Goal: Transaction & Acquisition: Book appointment/travel/reservation

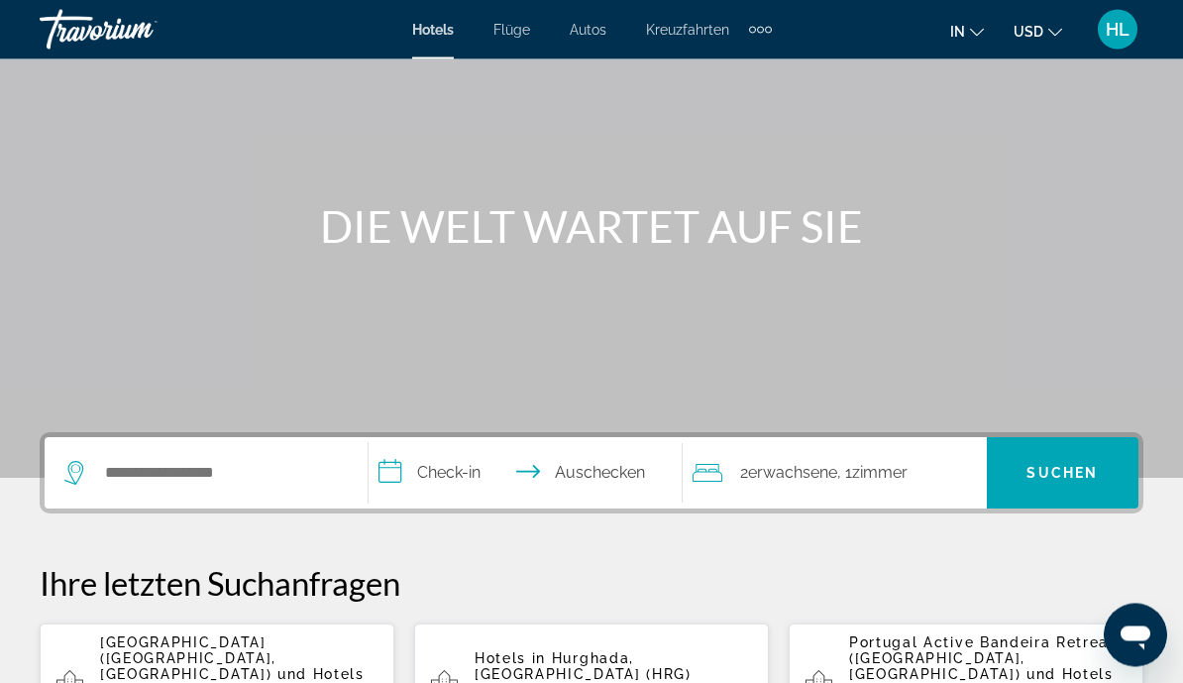
scroll to position [111, 0]
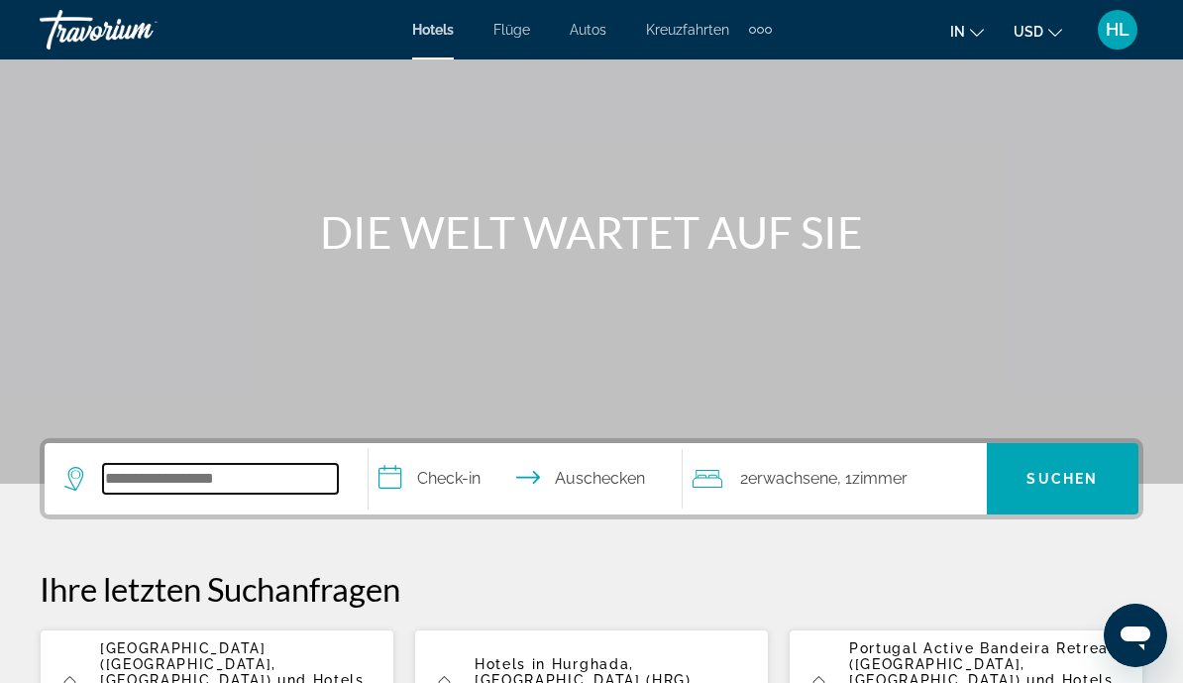
click at [179, 488] on input "Hotelziel suchen" at bounding box center [220, 479] width 235 height 30
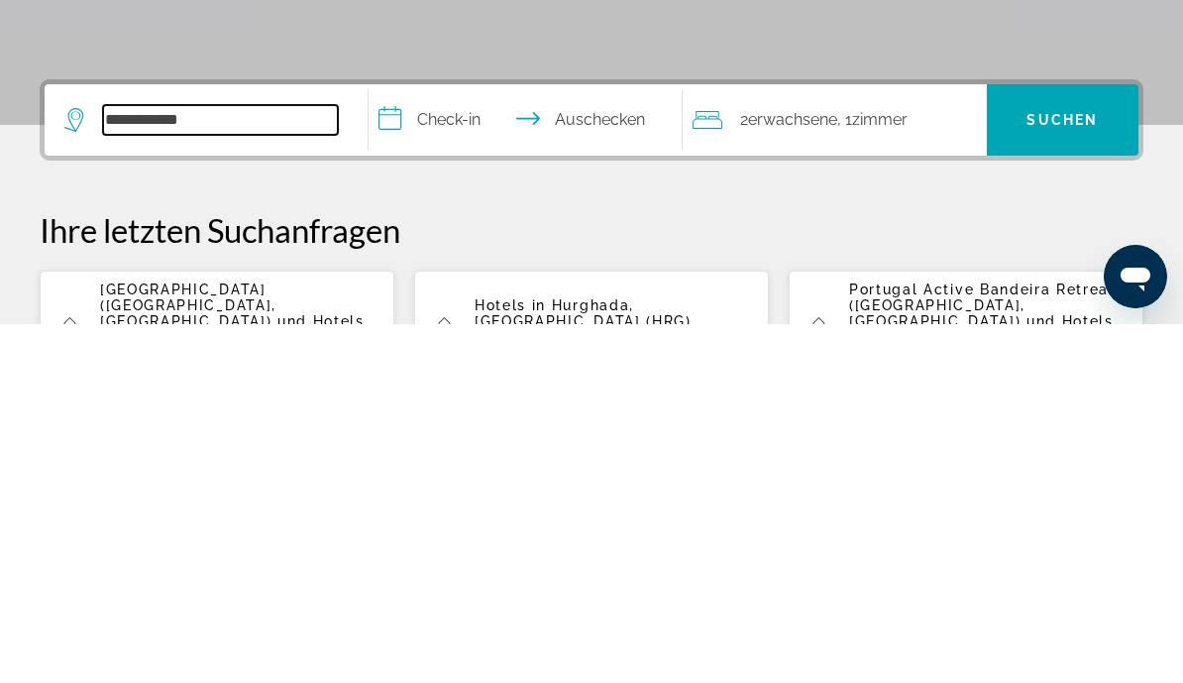
click at [261, 464] on input "**********" at bounding box center [220, 479] width 235 height 30
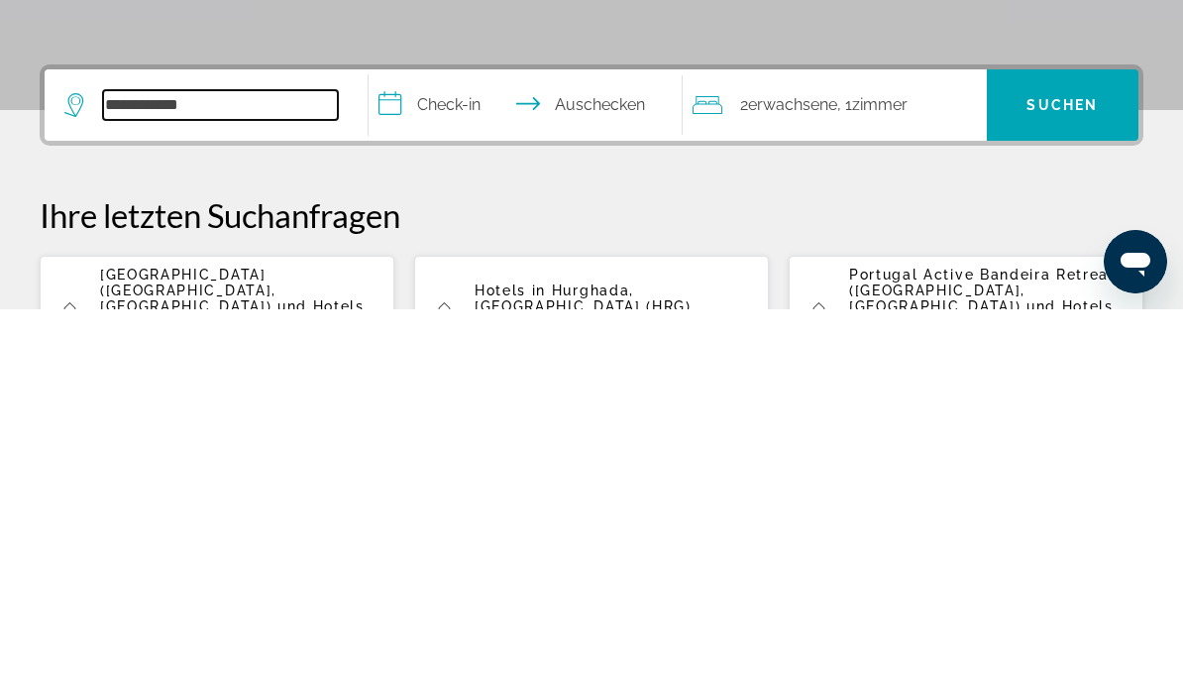
type input "**********"
click at [435, 443] on input "**********" at bounding box center [530, 481] width 322 height 77
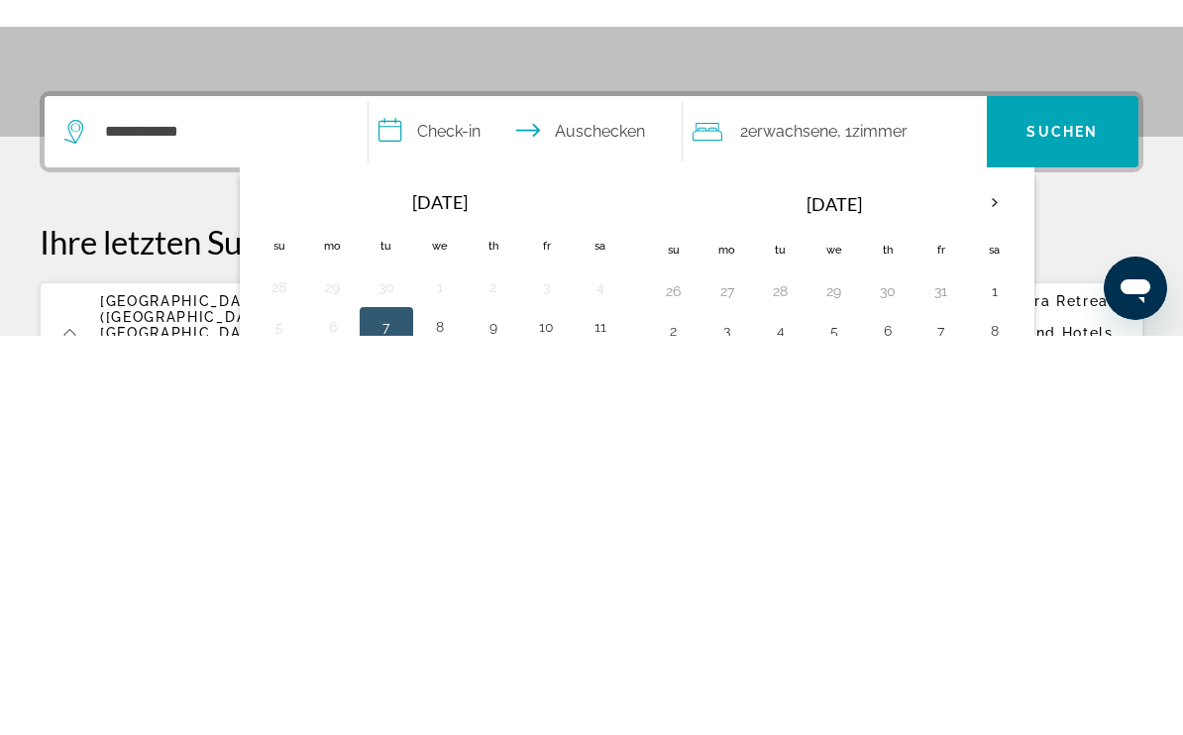
scroll to position [485, 0]
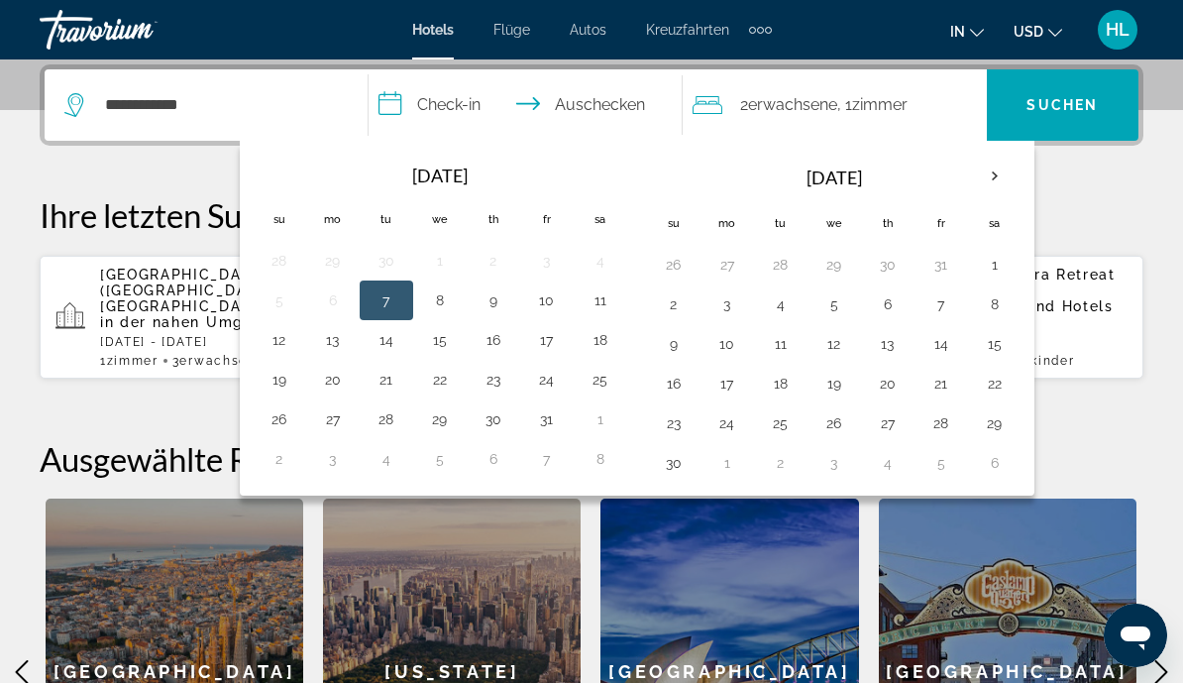
click at [979, 170] on th "Next month" at bounding box center [995, 177] width 54 height 44
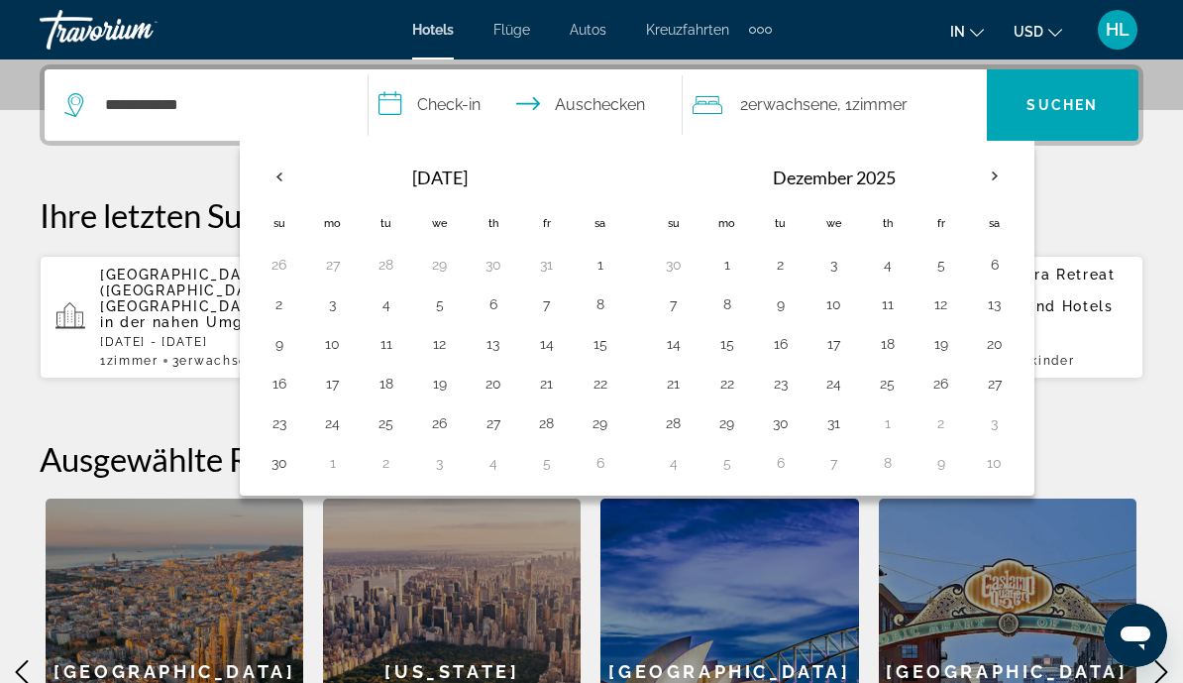
click at [996, 183] on th "Next month" at bounding box center [995, 177] width 54 height 44
click at [1004, 179] on th "Next month" at bounding box center [995, 177] width 54 height 44
click at [1004, 174] on th "Next month" at bounding box center [995, 177] width 54 height 44
click at [998, 173] on th "Next month" at bounding box center [995, 177] width 54 height 44
click at [1001, 172] on th "Next month" at bounding box center [995, 177] width 54 height 44
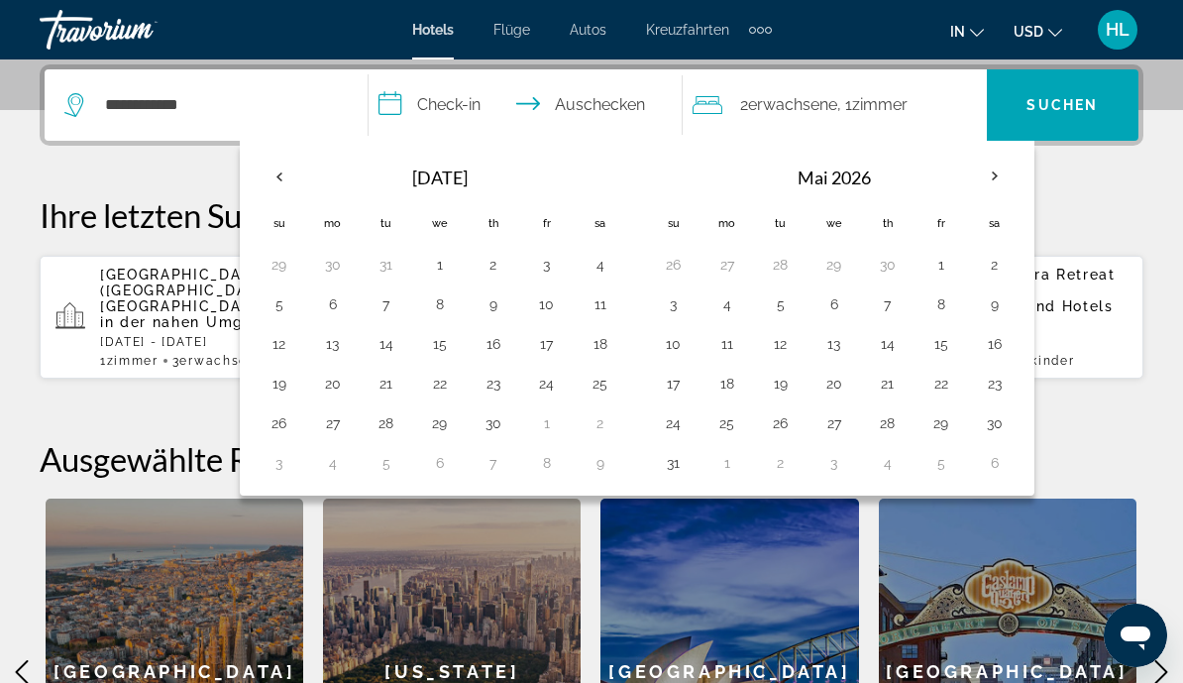
click at [987, 315] on button "9" at bounding box center [995, 304] width 32 height 28
click at [934, 343] on button "15" at bounding box center [942, 344] width 32 height 28
type input "**********"
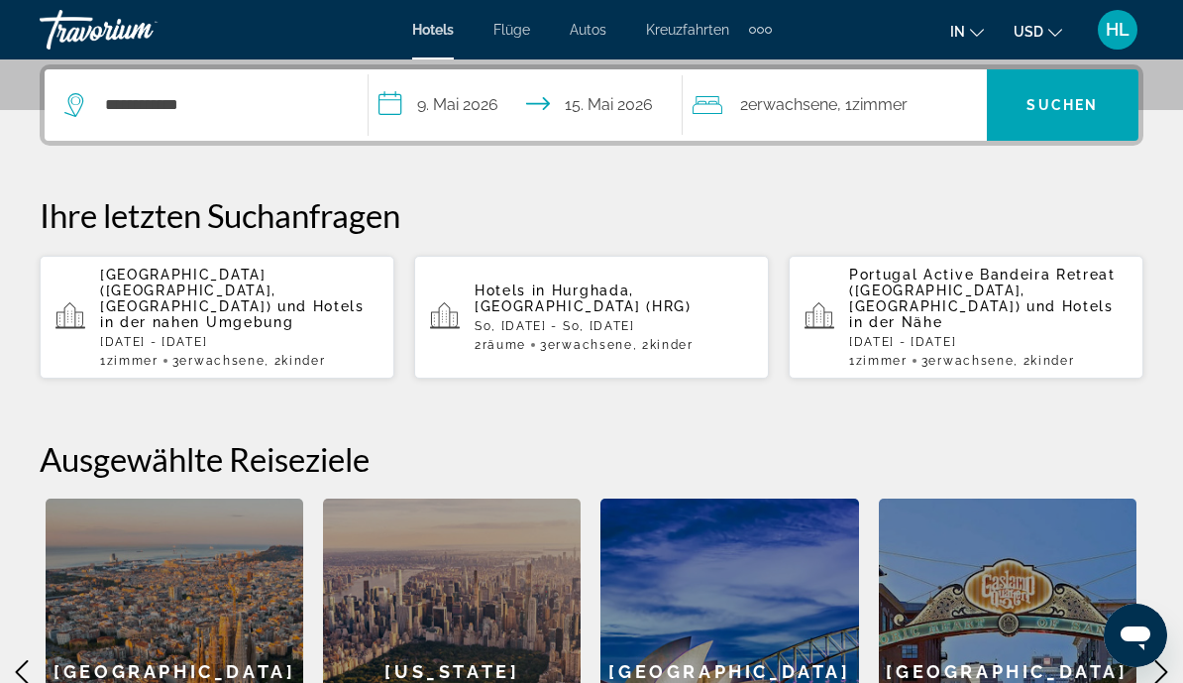
click at [876, 106] on span "Zimmer" at bounding box center [880, 104] width 56 height 19
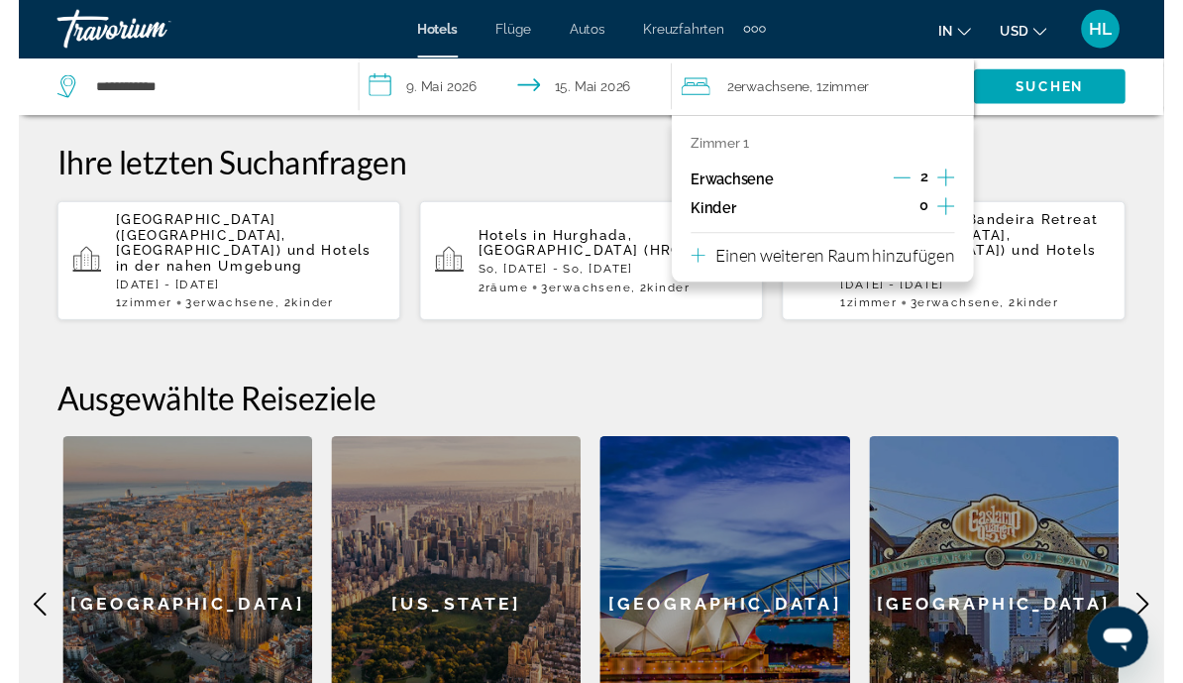
scroll to position [555, 0]
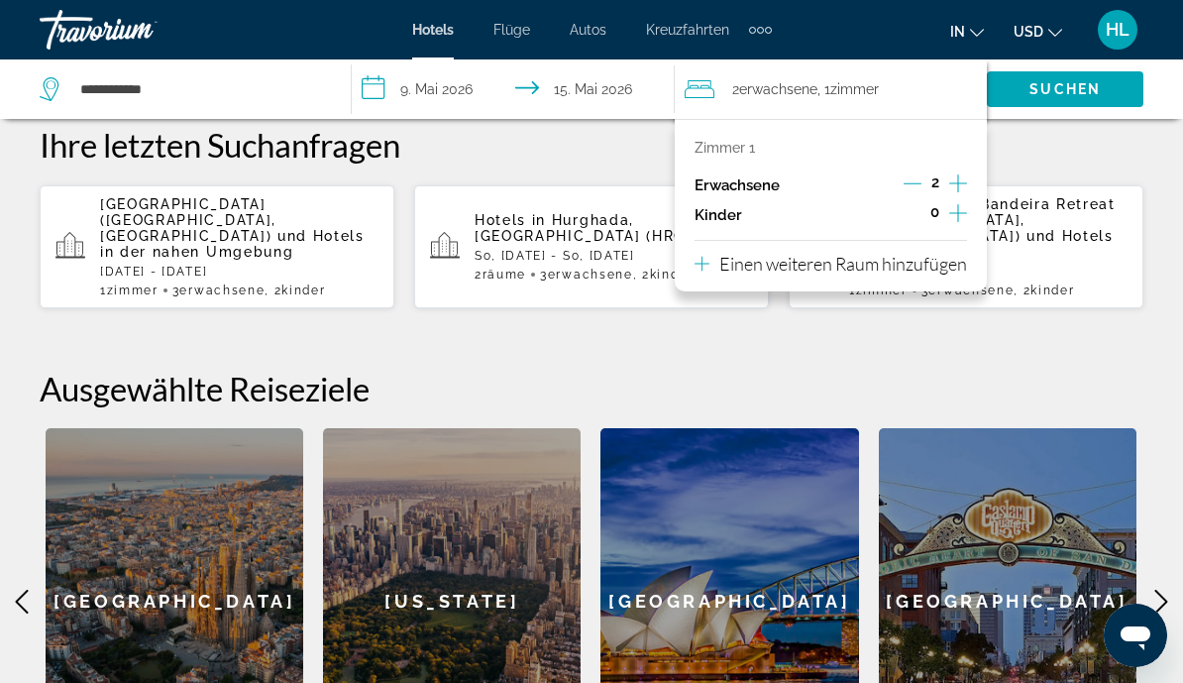
click at [967, 213] on button "Untergeordnete Elemente inkrementieren" at bounding box center [958, 215] width 18 height 30
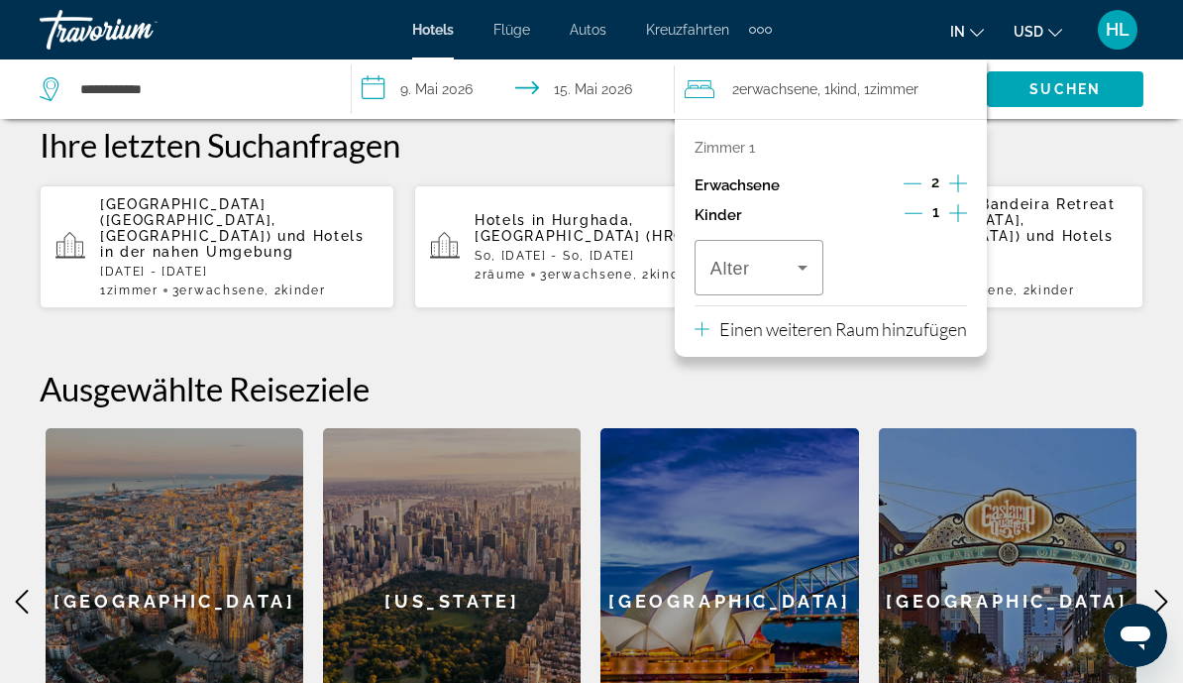
click at [967, 211] on button "Untergeordnete Elemente inkrementieren" at bounding box center [958, 215] width 18 height 30
click at [792, 260] on icon "Reisende: 2 Erwachsene, 2 Kinder" at bounding box center [803, 268] width 24 height 24
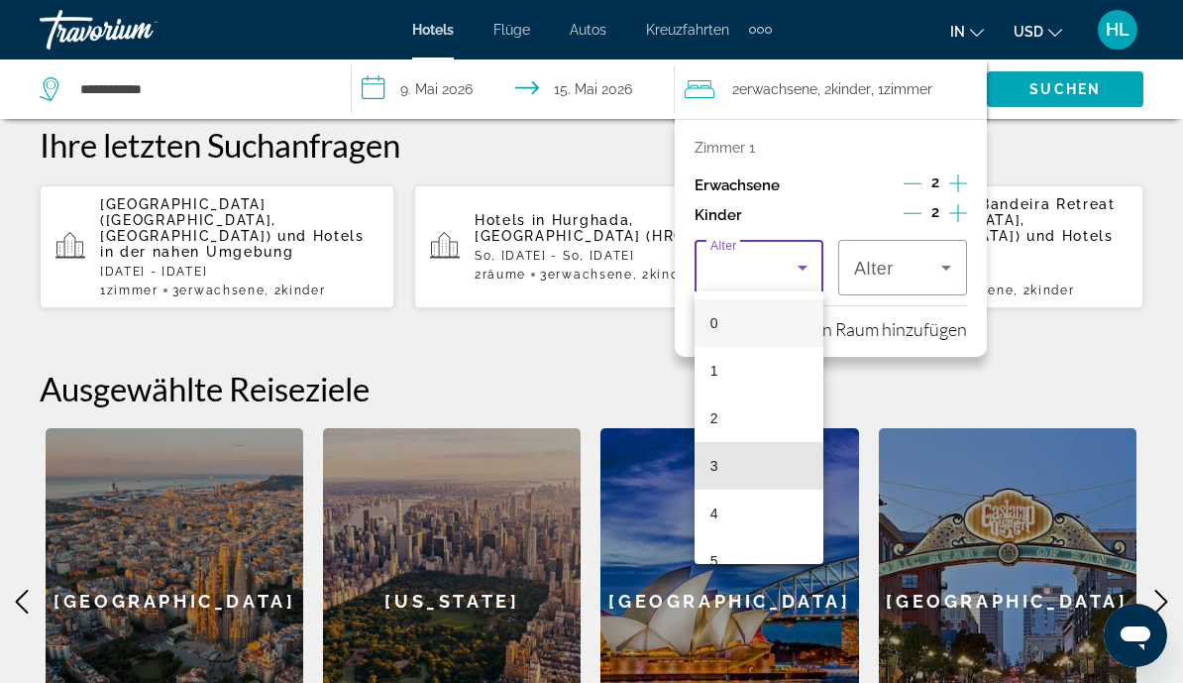
click at [745, 450] on mat-option "3" at bounding box center [759, 466] width 129 height 48
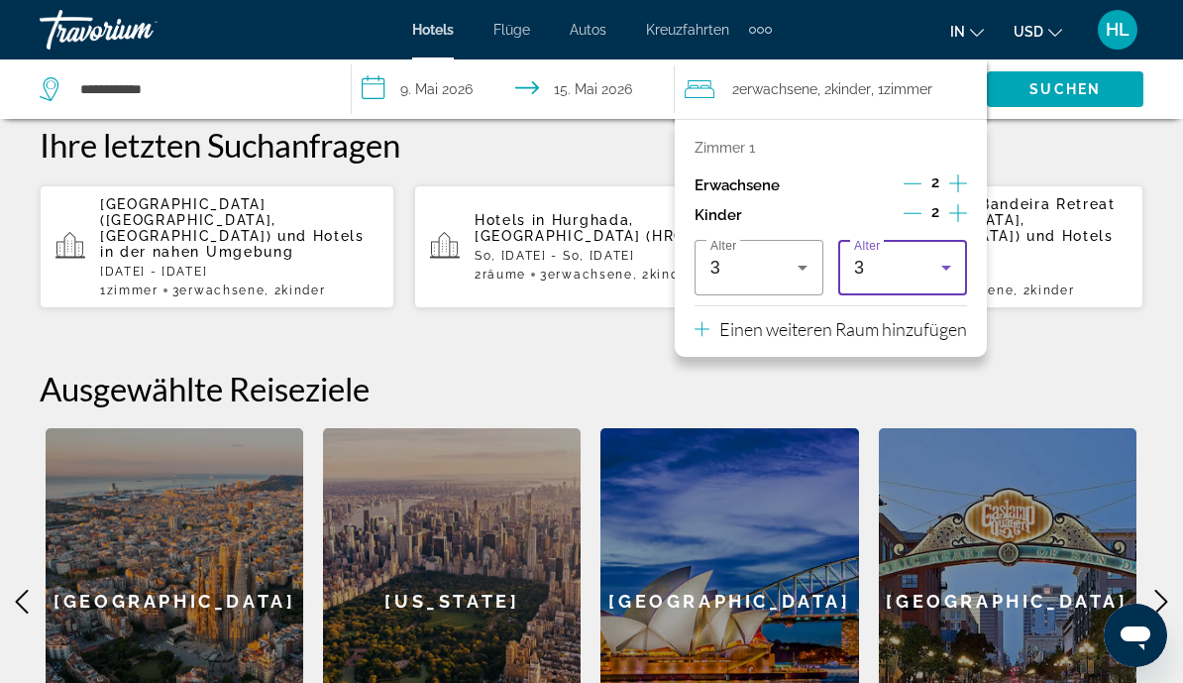
click at [947, 266] on icon "Reisende: 2 Erwachsene, 2 Kinder" at bounding box center [947, 268] width 10 height 5
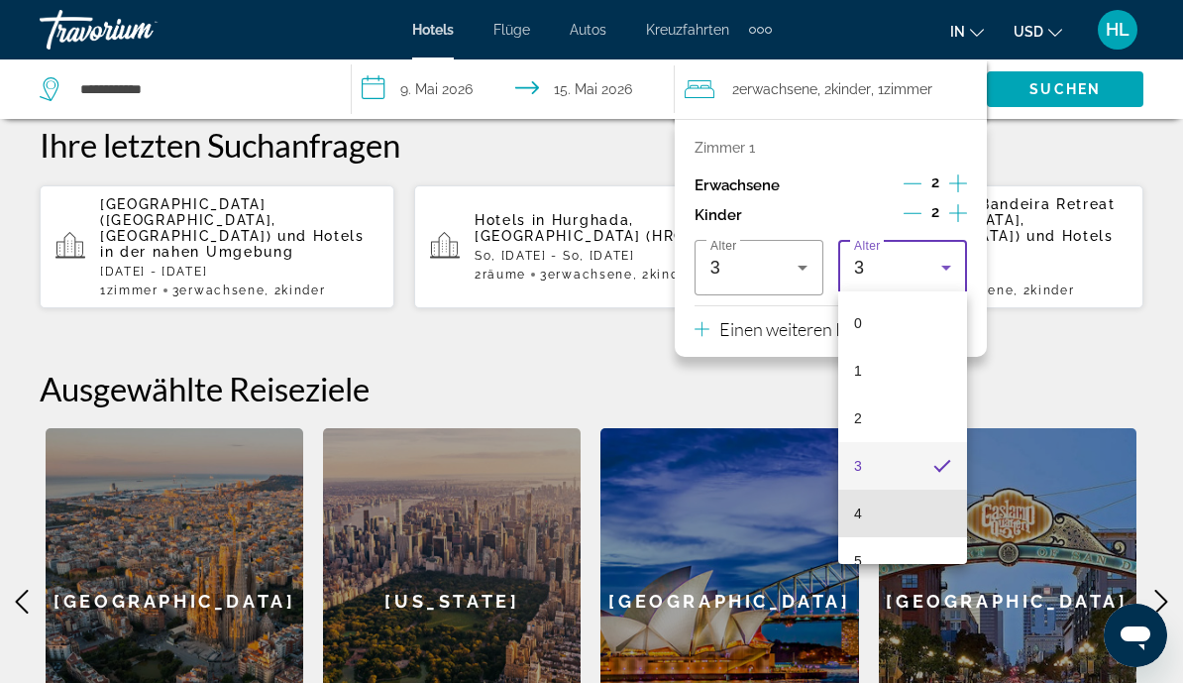
click at [887, 533] on mat-option "4" at bounding box center [902, 514] width 129 height 48
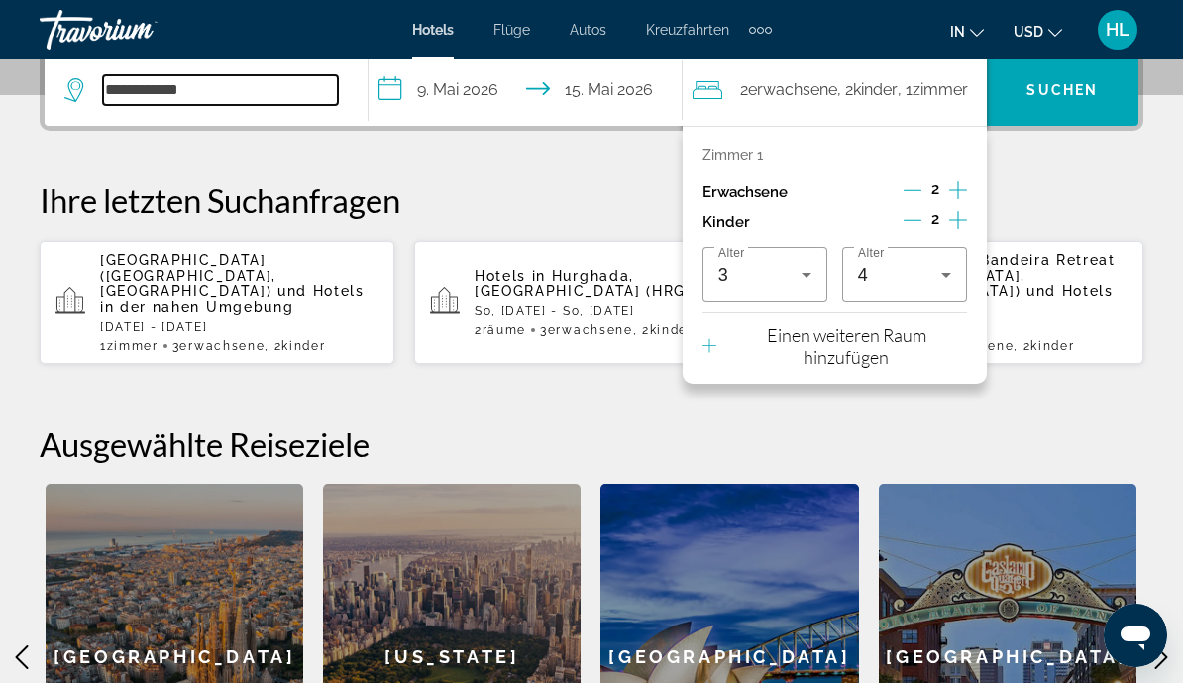
click at [254, 96] on input "**********" at bounding box center [220, 90] width 235 height 30
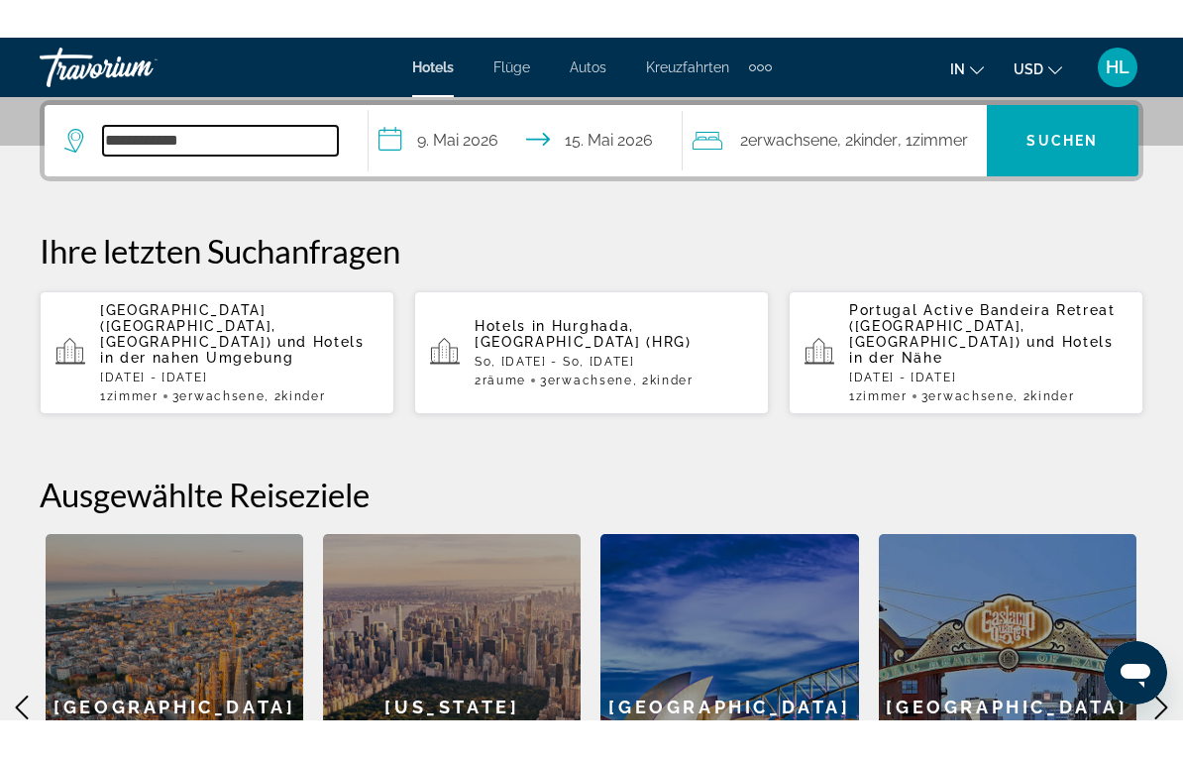
scroll to position [485, 0]
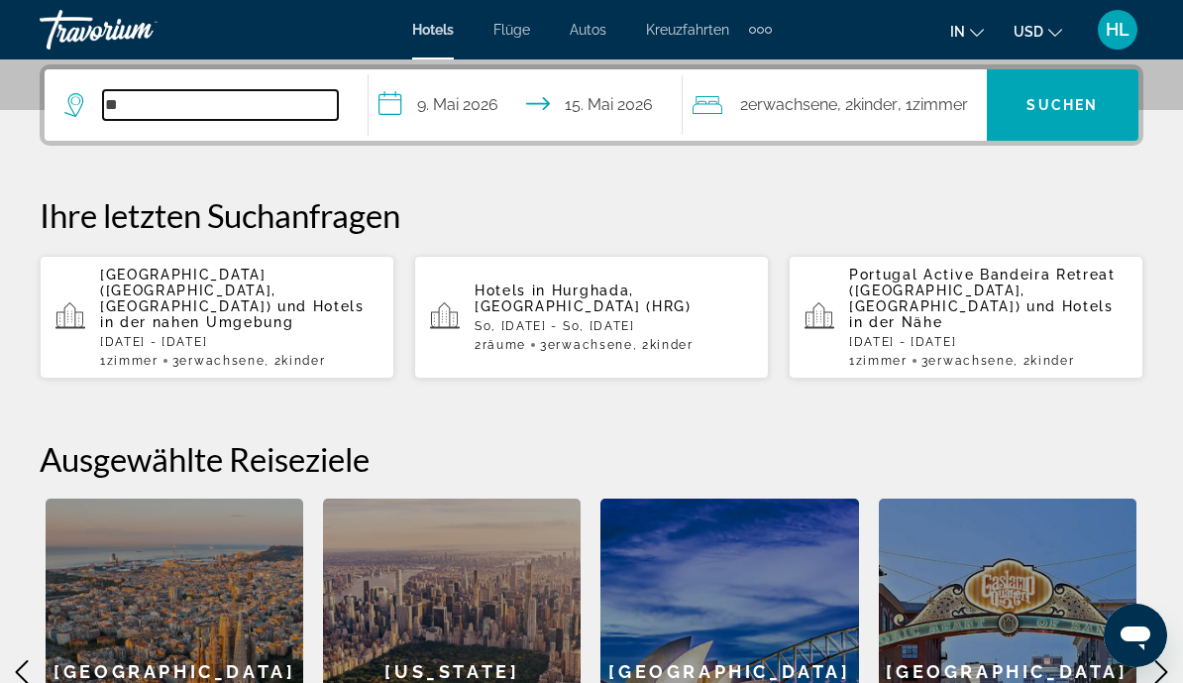
type input "*"
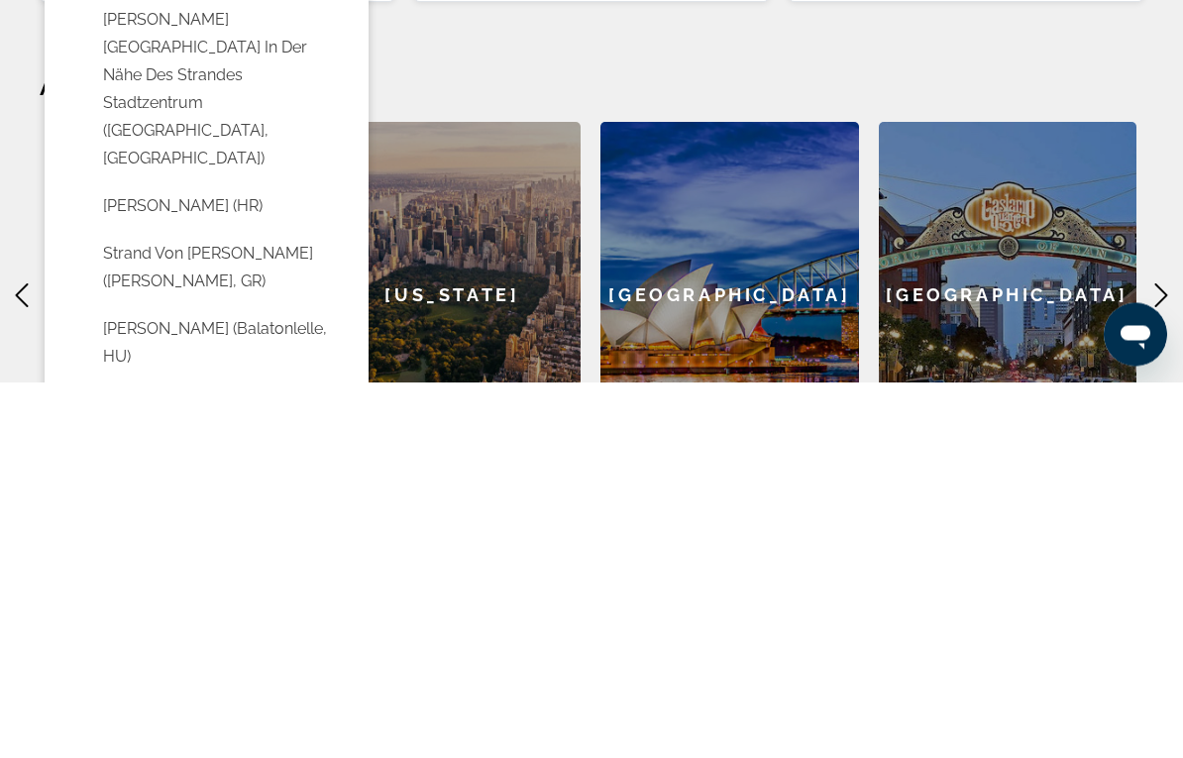
click at [149, 612] on button "Strand von Greta (Hersonissos, GR)" at bounding box center [221, 644] width 256 height 65
type input "**********"
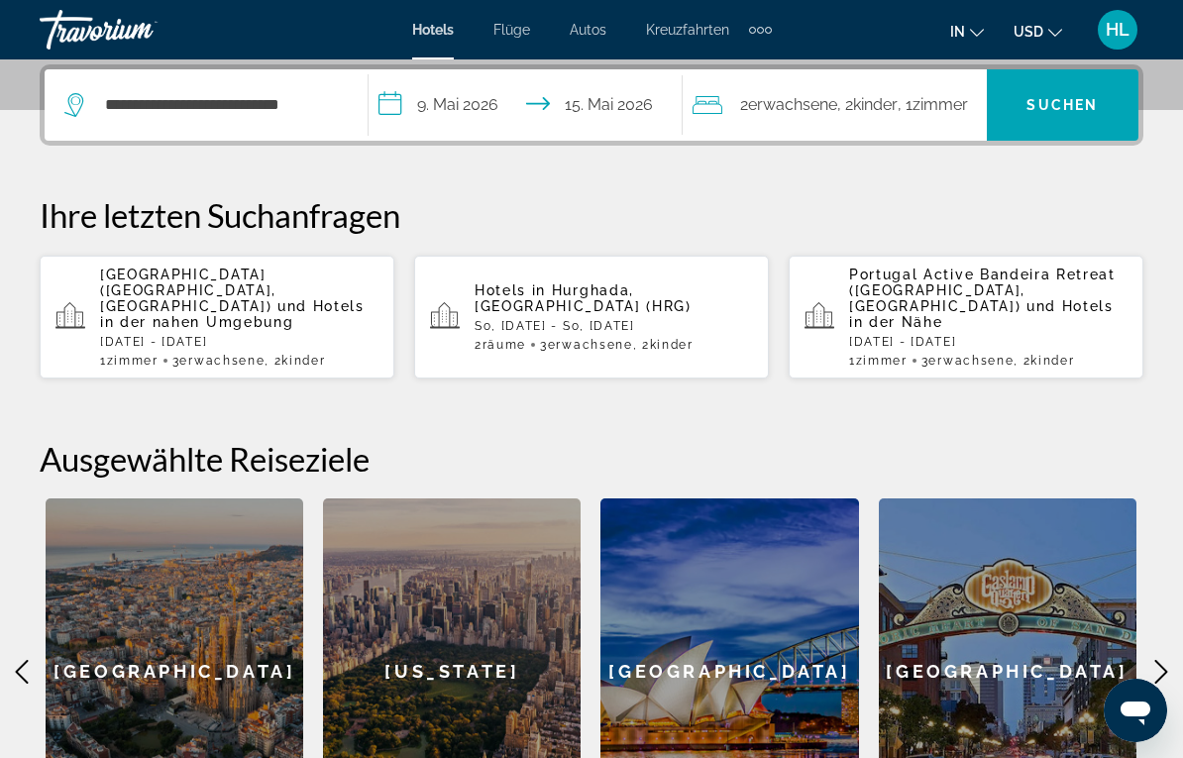
click at [1066, 101] on span "Suchen" at bounding box center [1062, 105] width 71 height 16
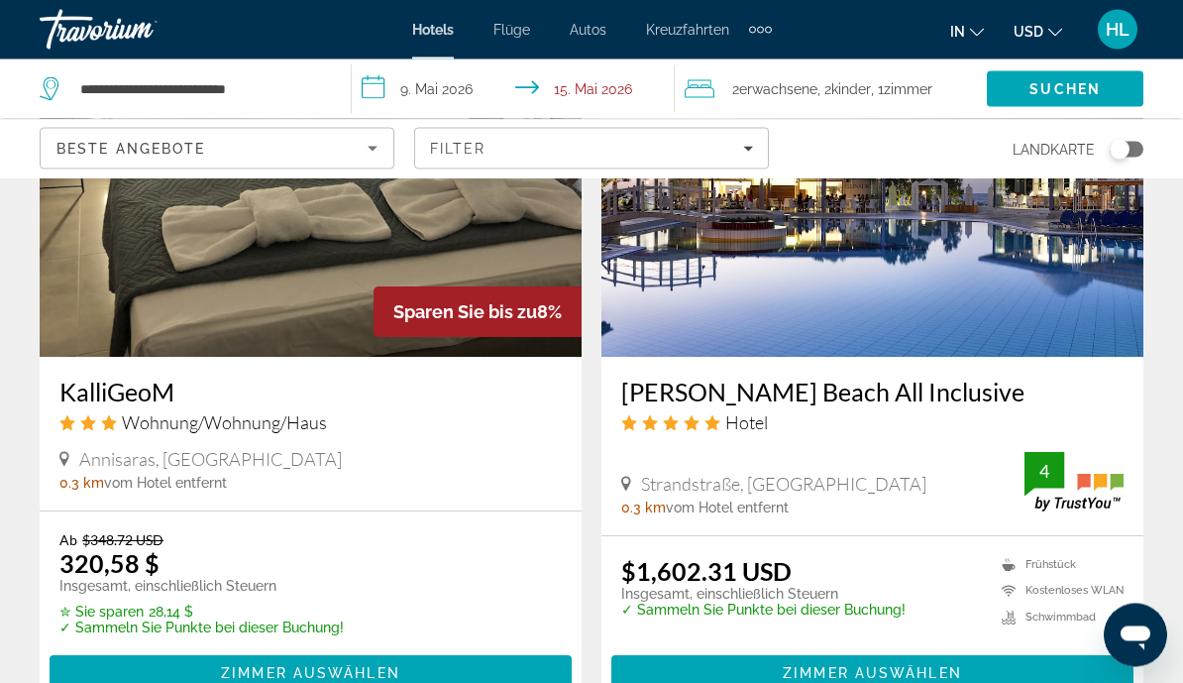
scroll to position [1664, 0]
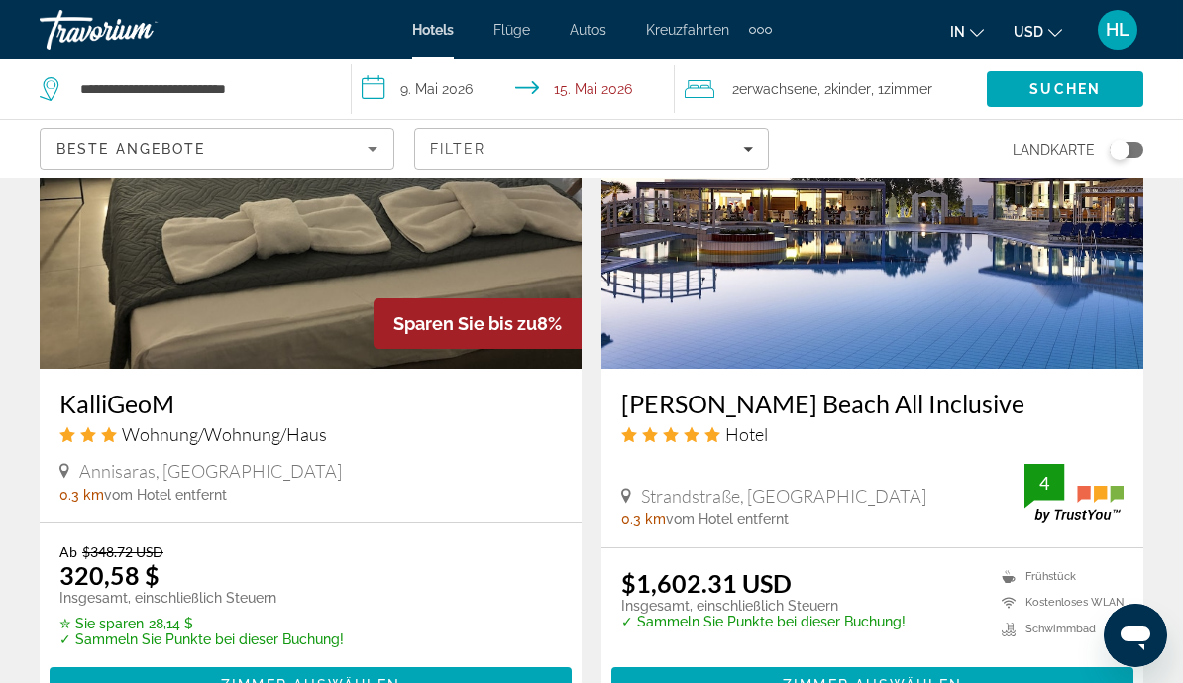
click at [1014, 289] on img "Hauptinhalt" at bounding box center [873, 210] width 542 height 317
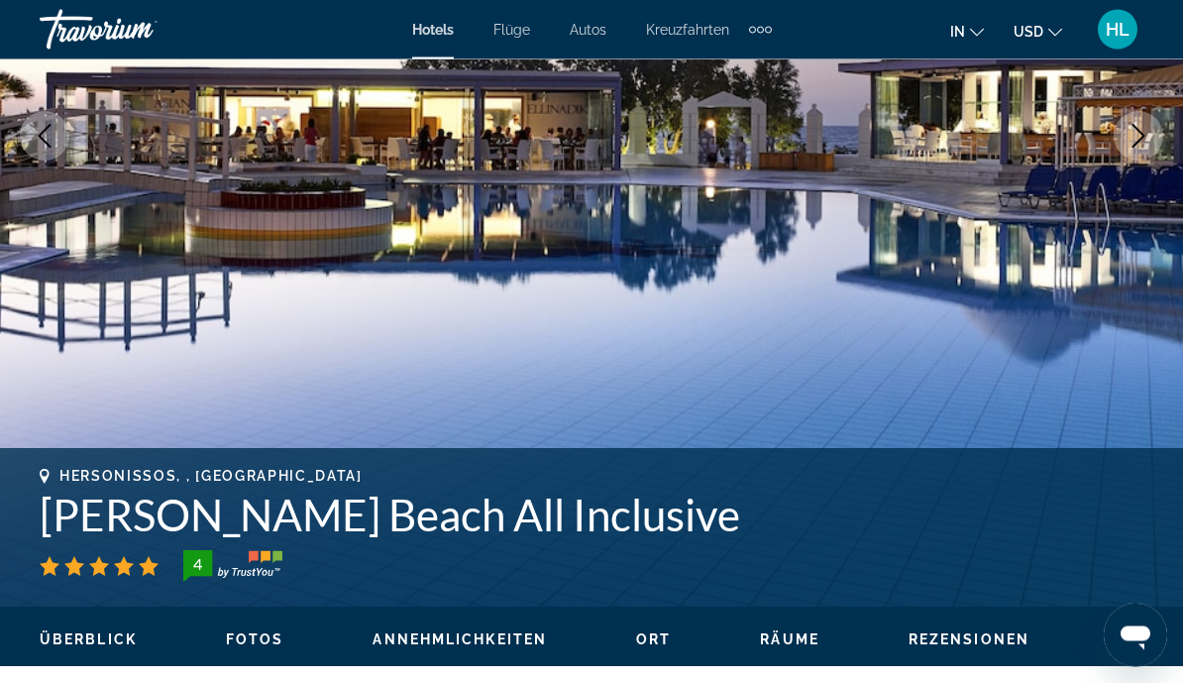
scroll to position [372, 0]
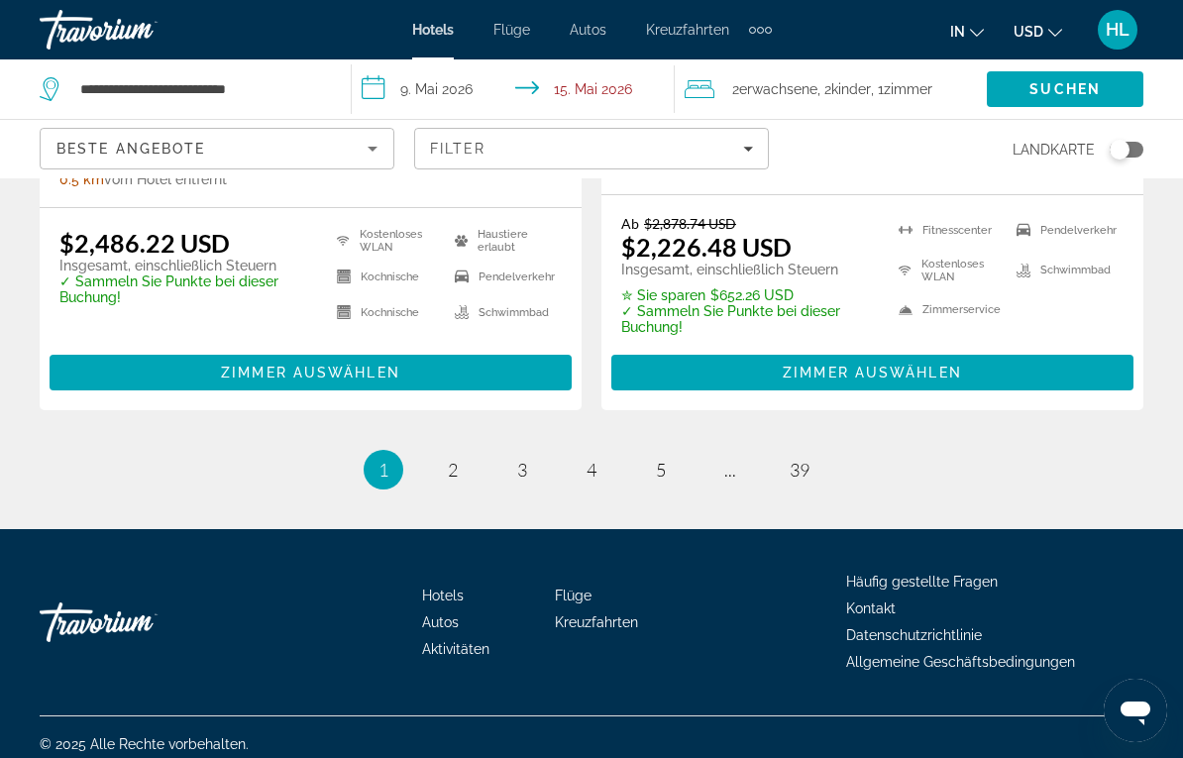
scroll to position [4203, 0]
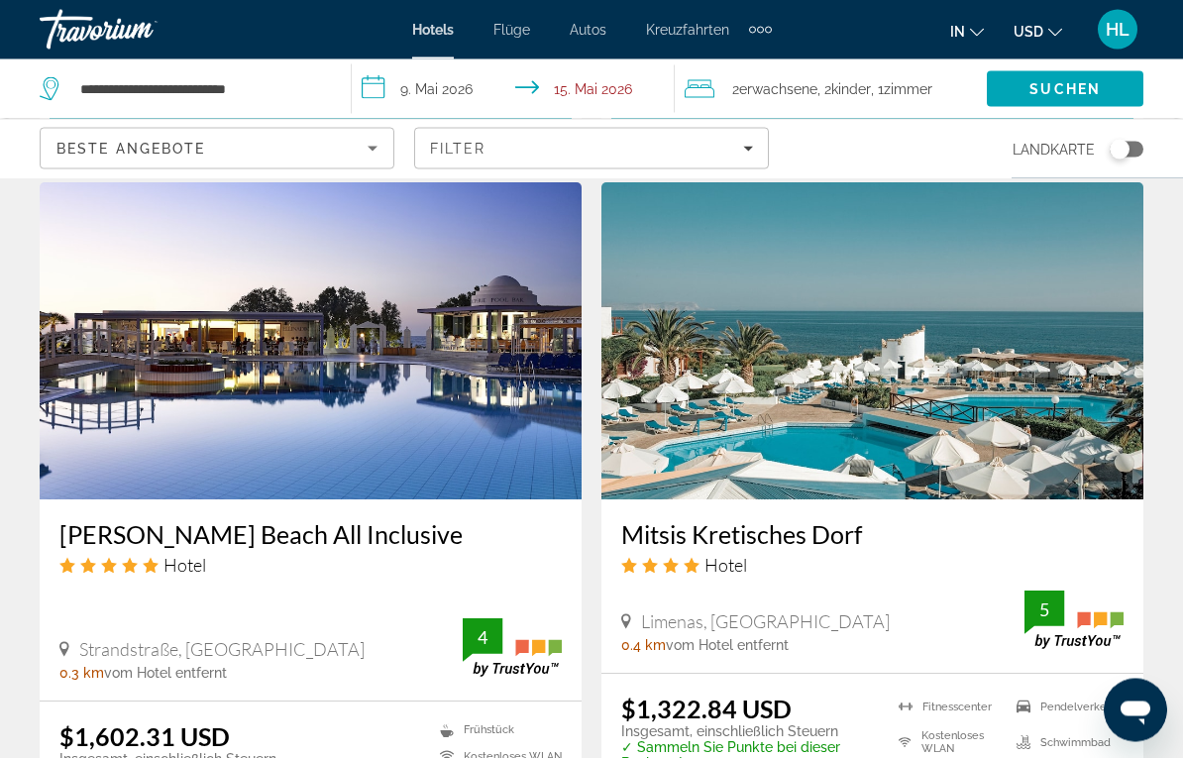
click at [881, 423] on img "Hauptinhalt" at bounding box center [873, 341] width 542 height 317
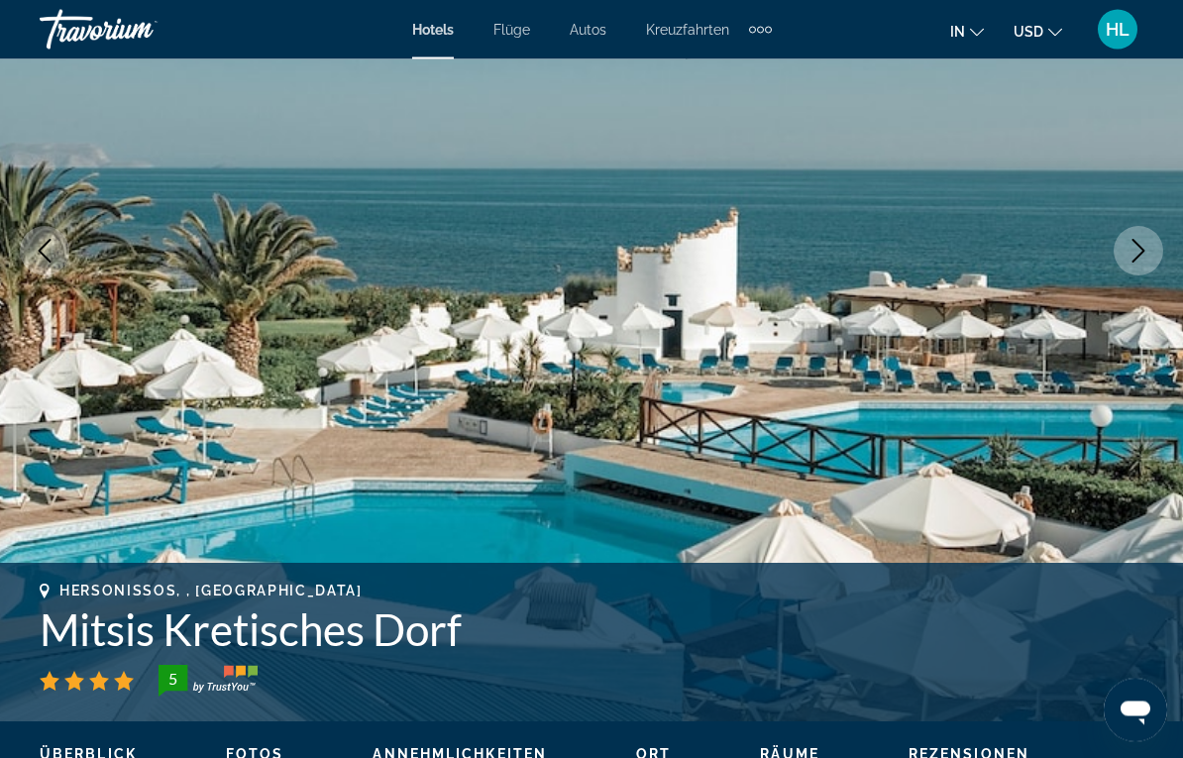
scroll to position [290, 0]
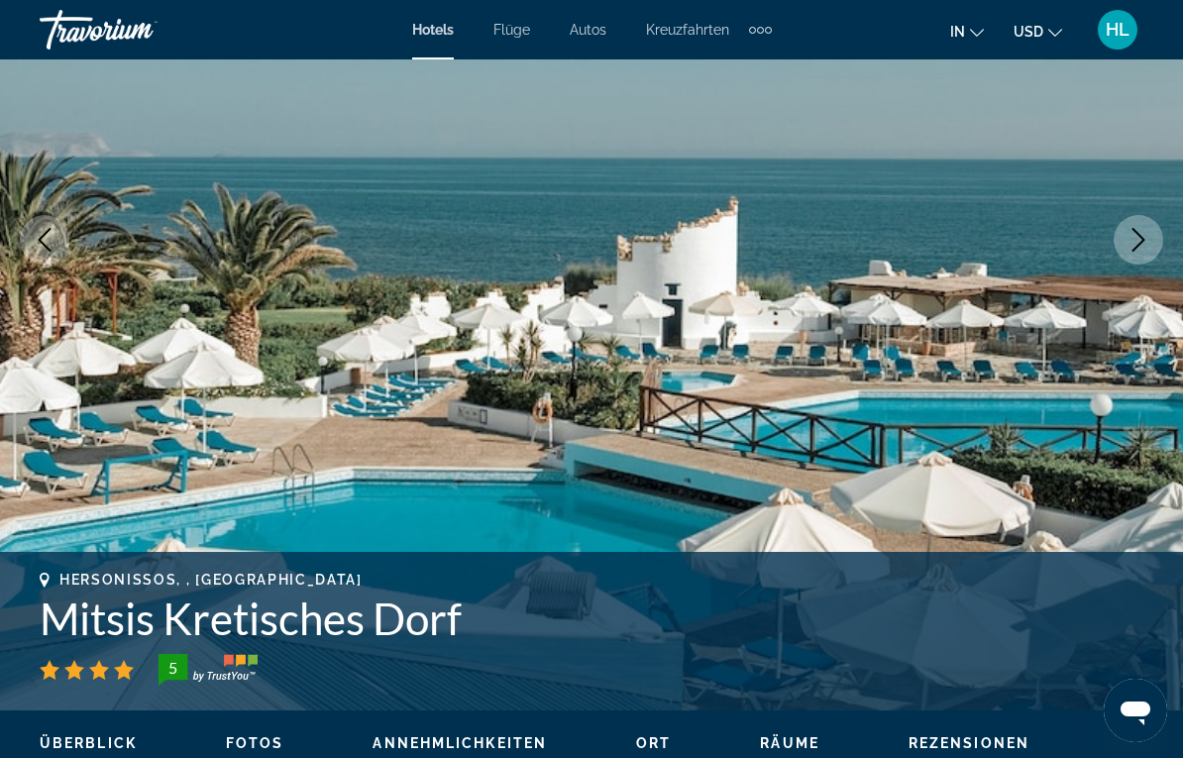
click at [1128, 225] on button "Nächstes Bild" at bounding box center [1139, 240] width 50 height 50
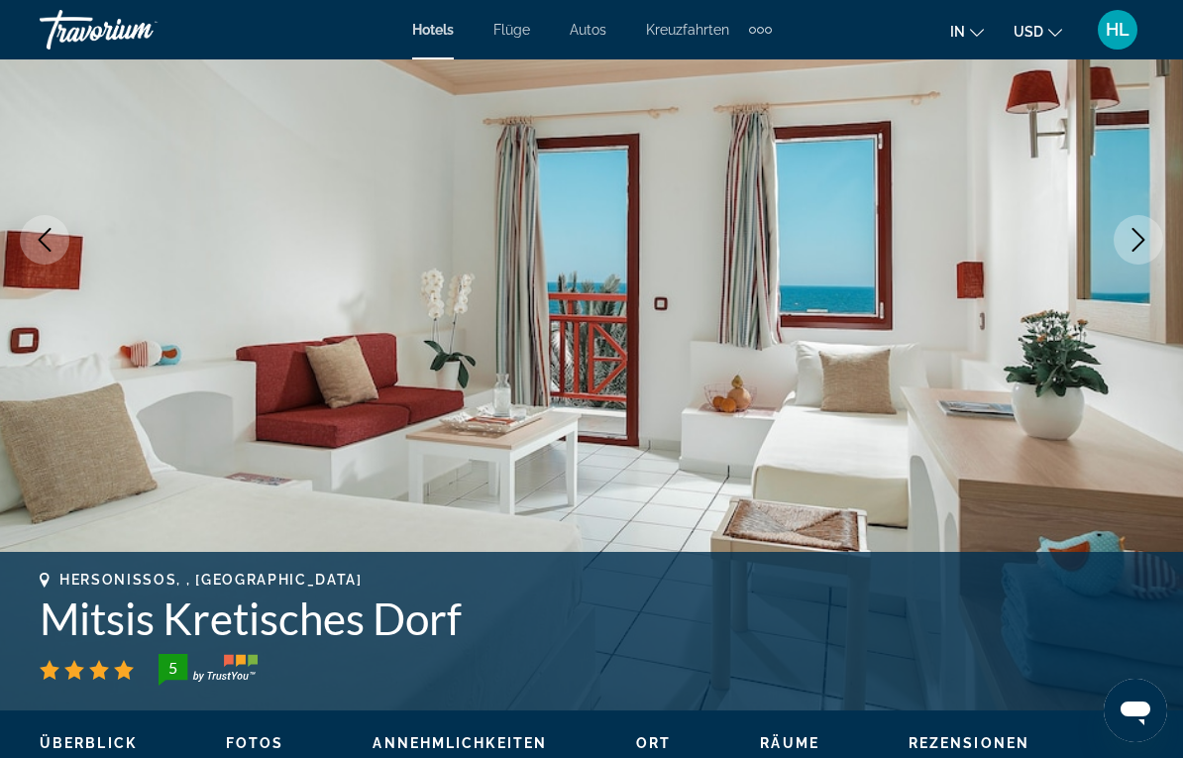
click at [1132, 245] on icon "Nächstes Bild" at bounding box center [1139, 240] width 24 height 24
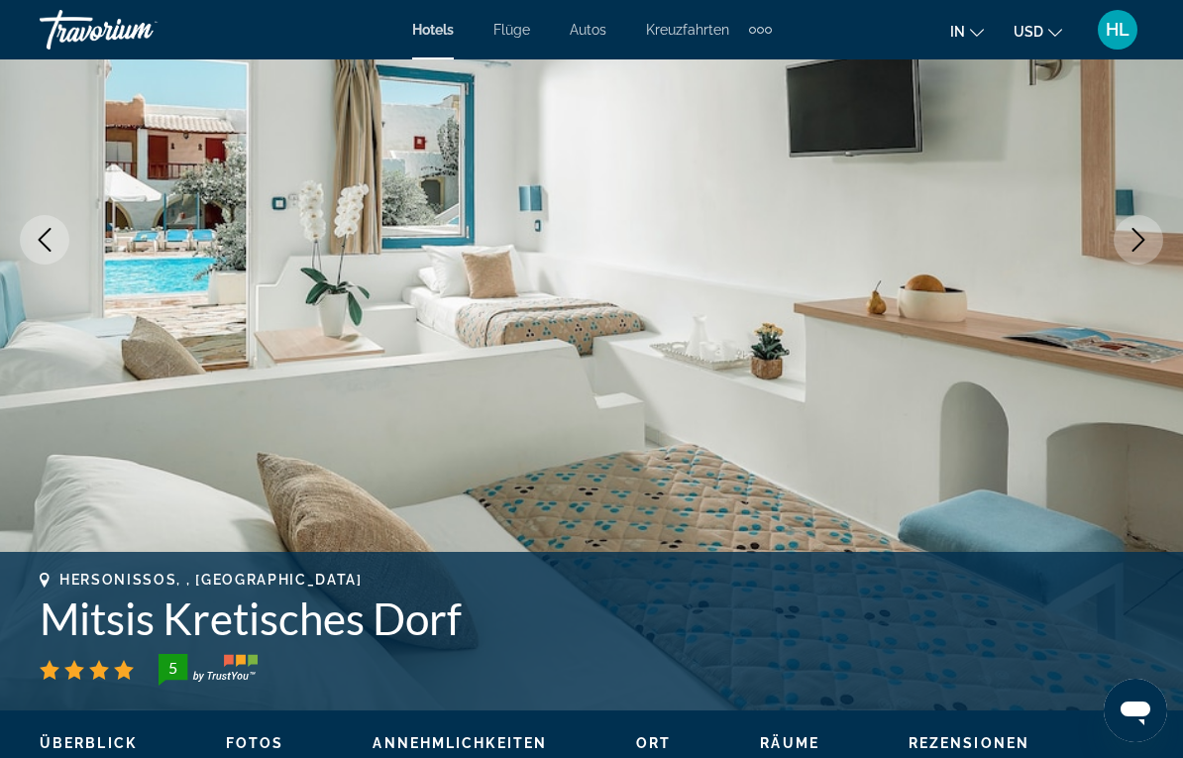
click at [1145, 249] on icon "Nächstes Bild" at bounding box center [1139, 240] width 24 height 24
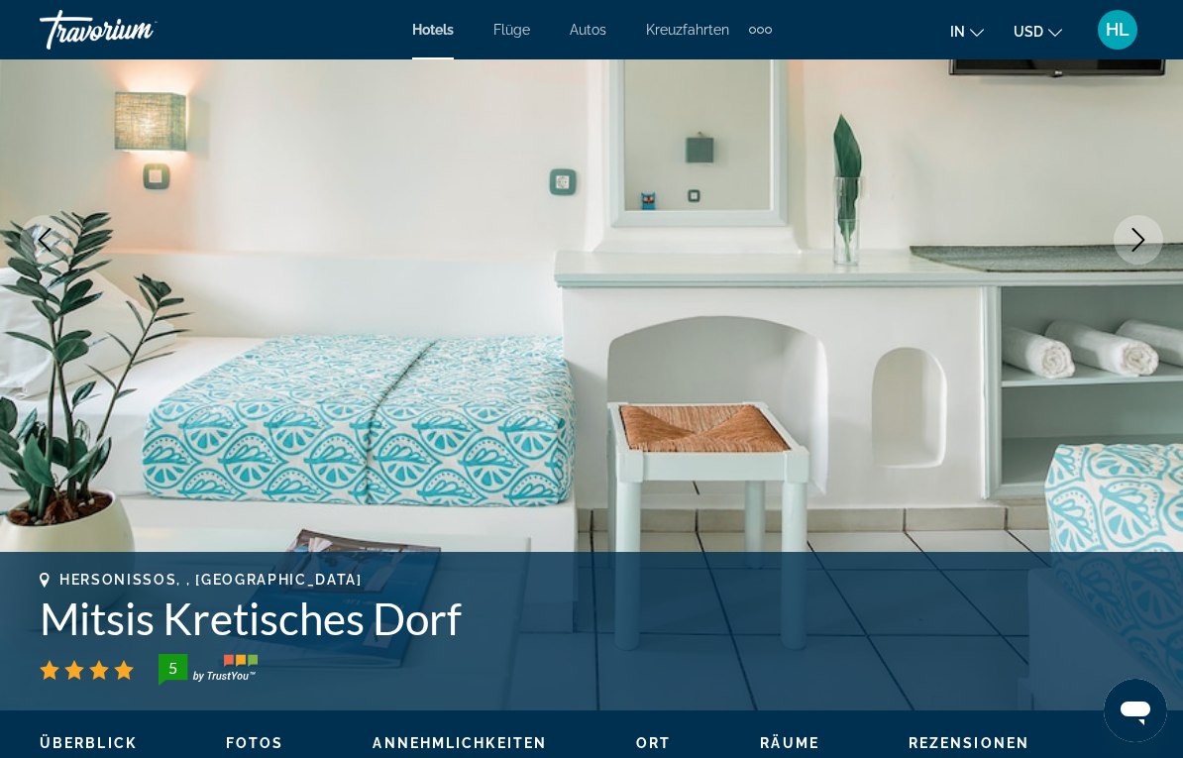
click at [1135, 238] on icon "Nächstes Bild" at bounding box center [1139, 240] width 24 height 24
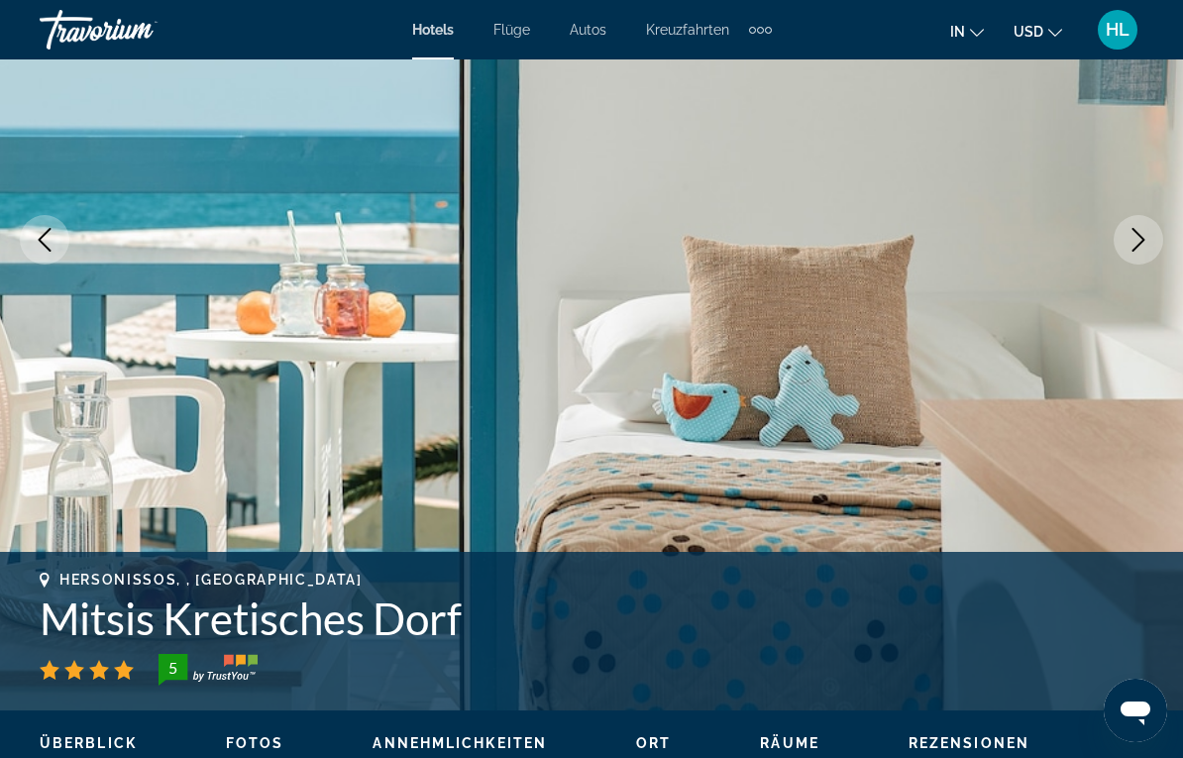
click at [1133, 243] on icon "Nächstes Bild" at bounding box center [1139, 240] width 24 height 24
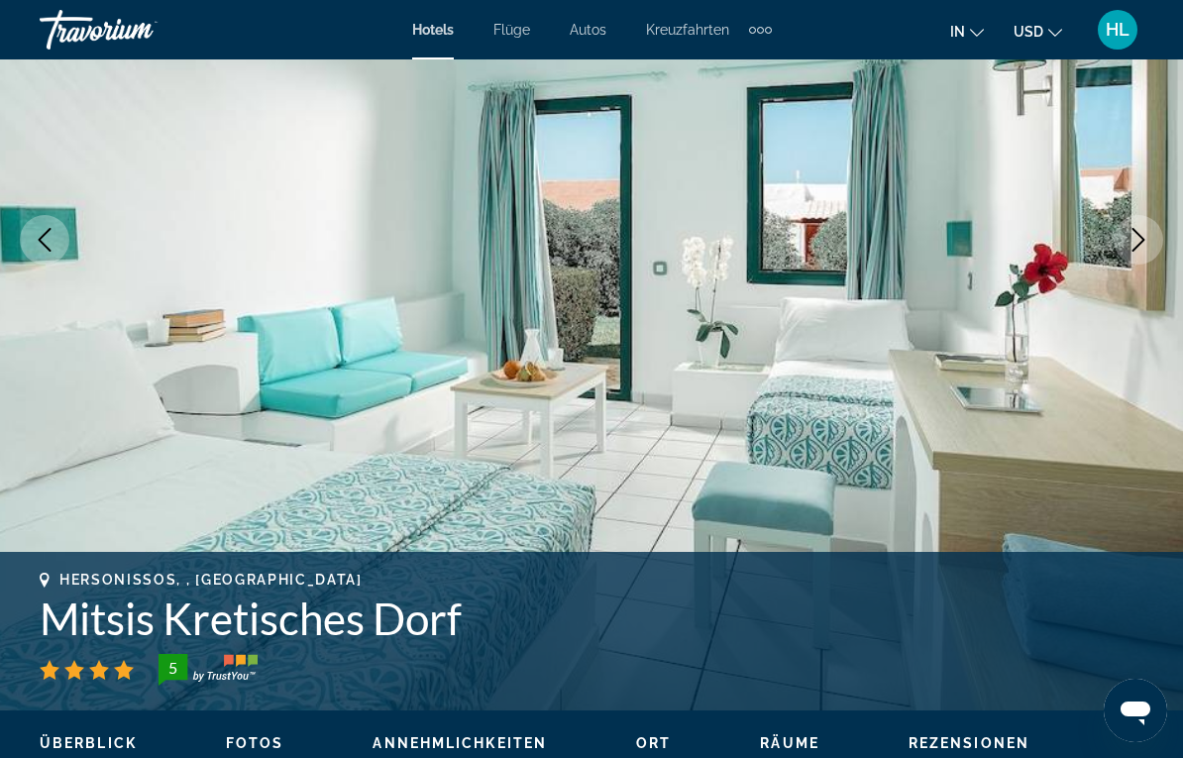
click at [1147, 244] on icon "Nächstes Bild" at bounding box center [1139, 240] width 24 height 24
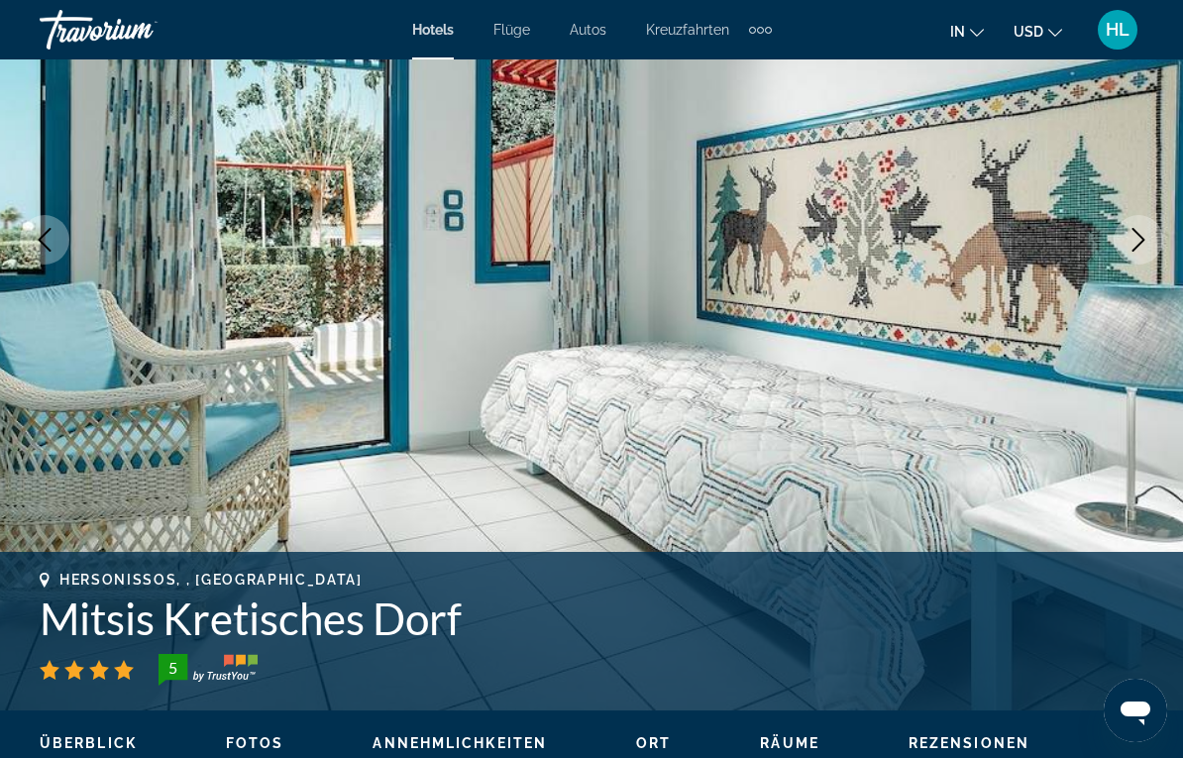
click at [1138, 229] on icon "Nächstes Bild" at bounding box center [1139, 240] width 24 height 24
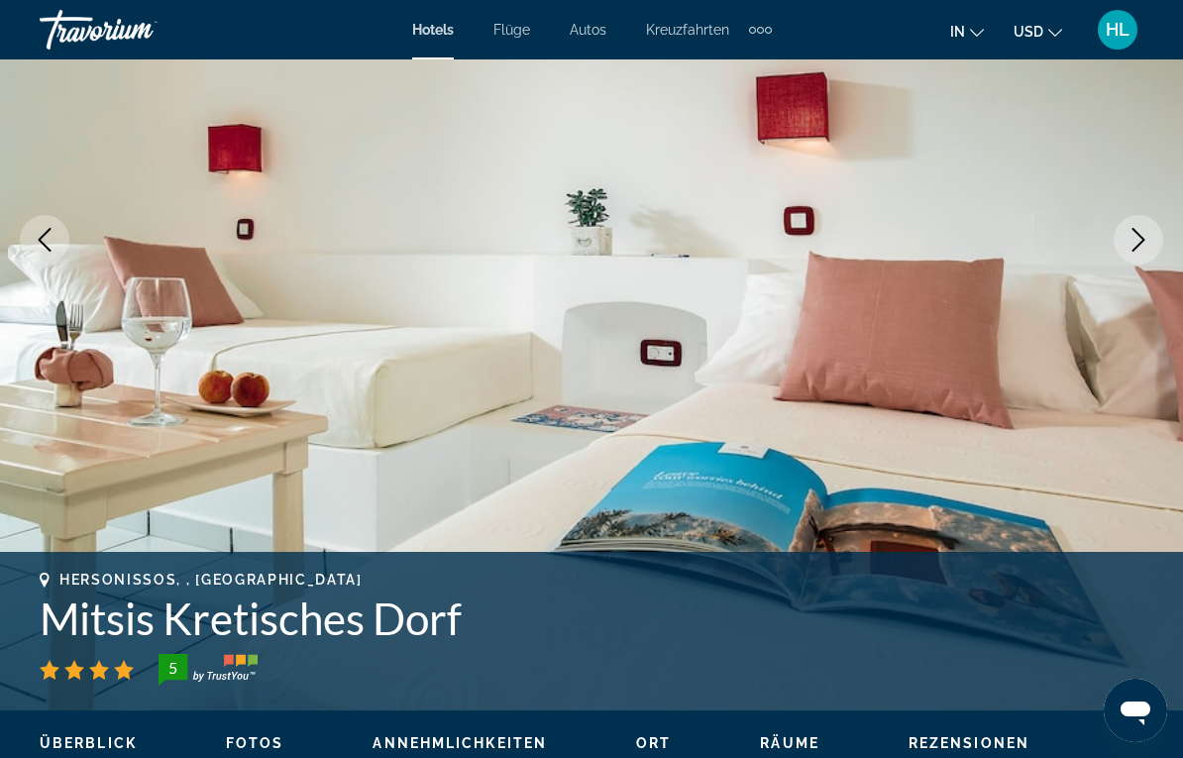
click at [1147, 225] on button "Nächstes Bild" at bounding box center [1139, 240] width 50 height 50
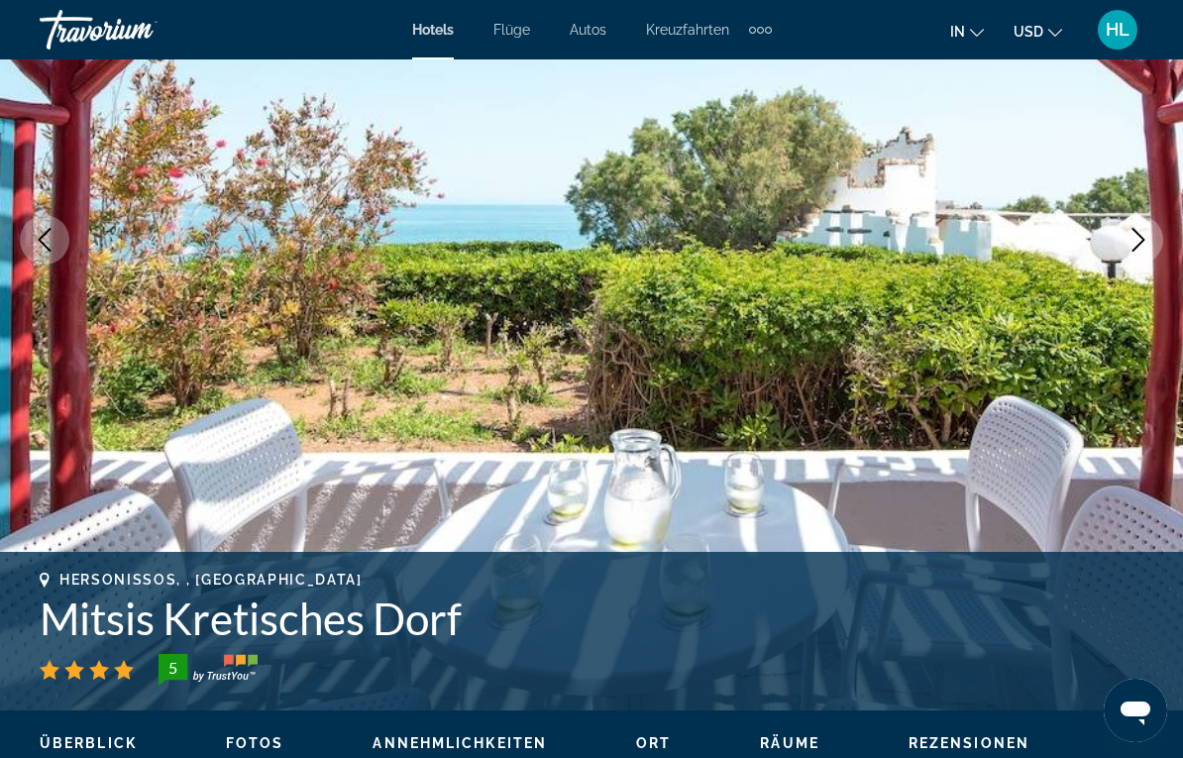
click at [1142, 255] on button "Nächstes Bild" at bounding box center [1139, 240] width 50 height 50
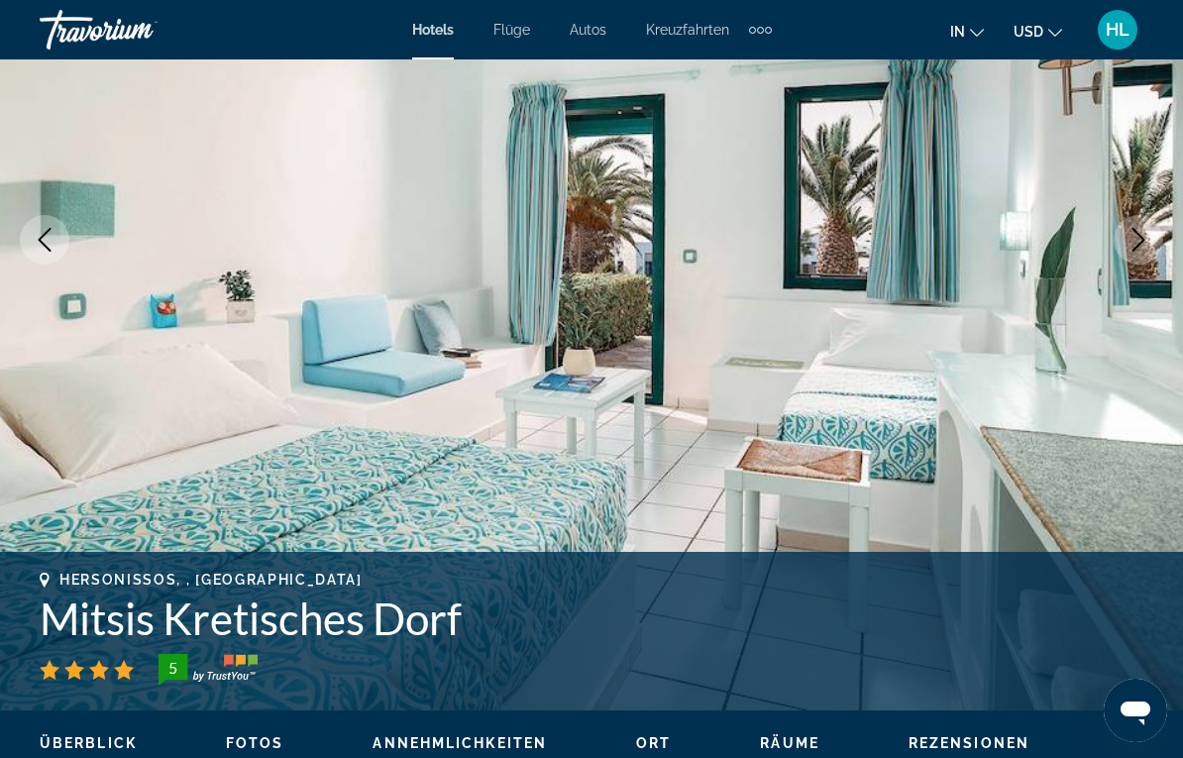
click at [1144, 240] on icon "Nächstes Bild" at bounding box center [1139, 240] width 13 height 24
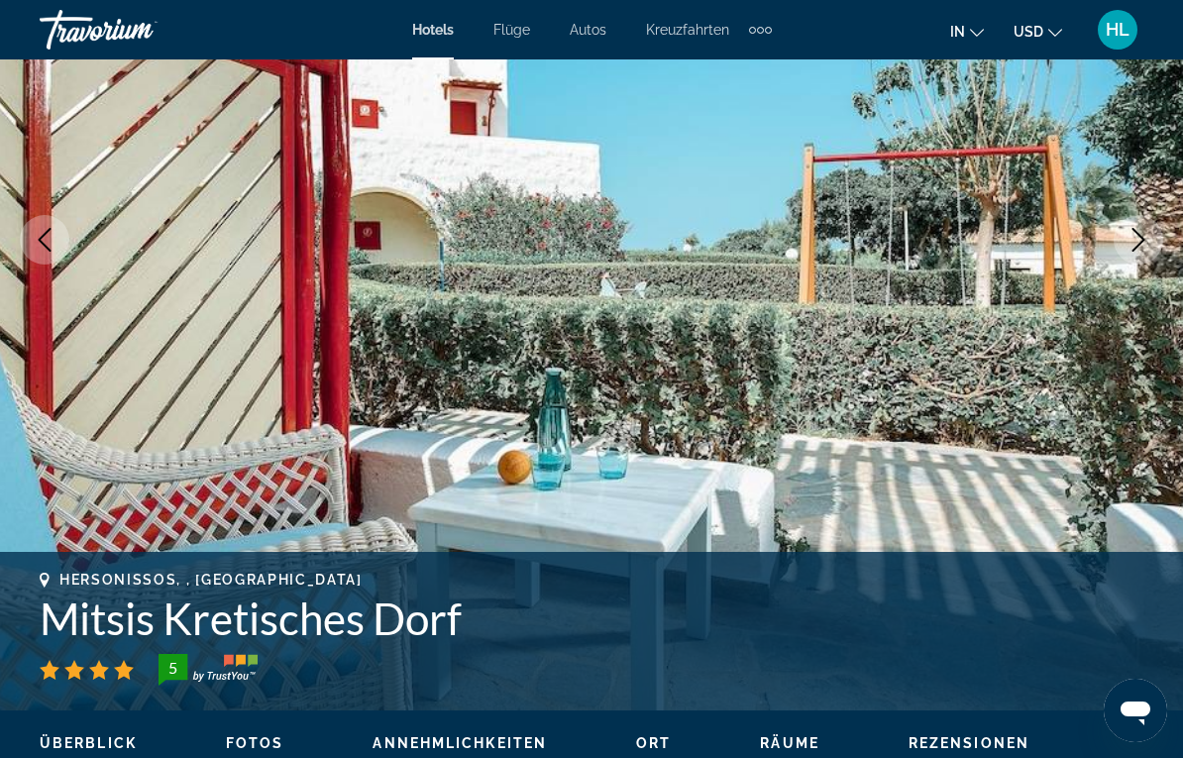
click at [1148, 234] on icon "Nächstes Bild" at bounding box center [1139, 240] width 24 height 24
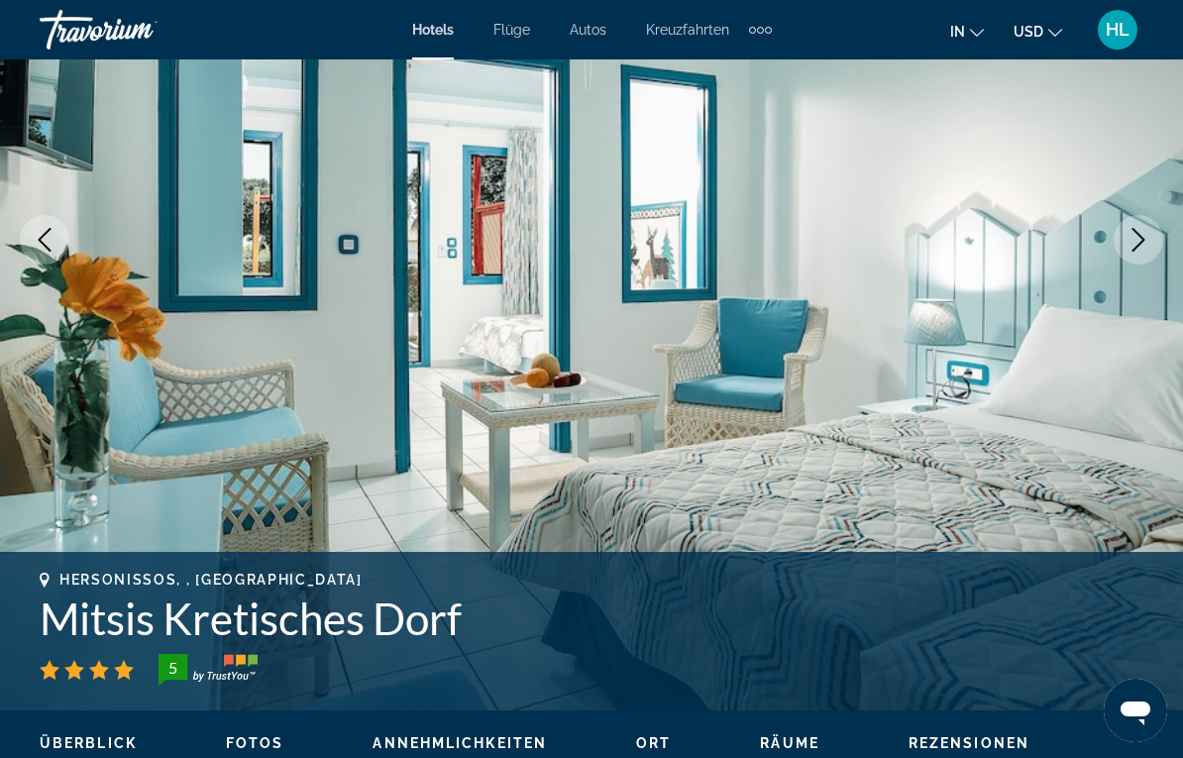
click at [1158, 248] on button "Nächstes Bild" at bounding box center [1139, 240] width 50 height 50
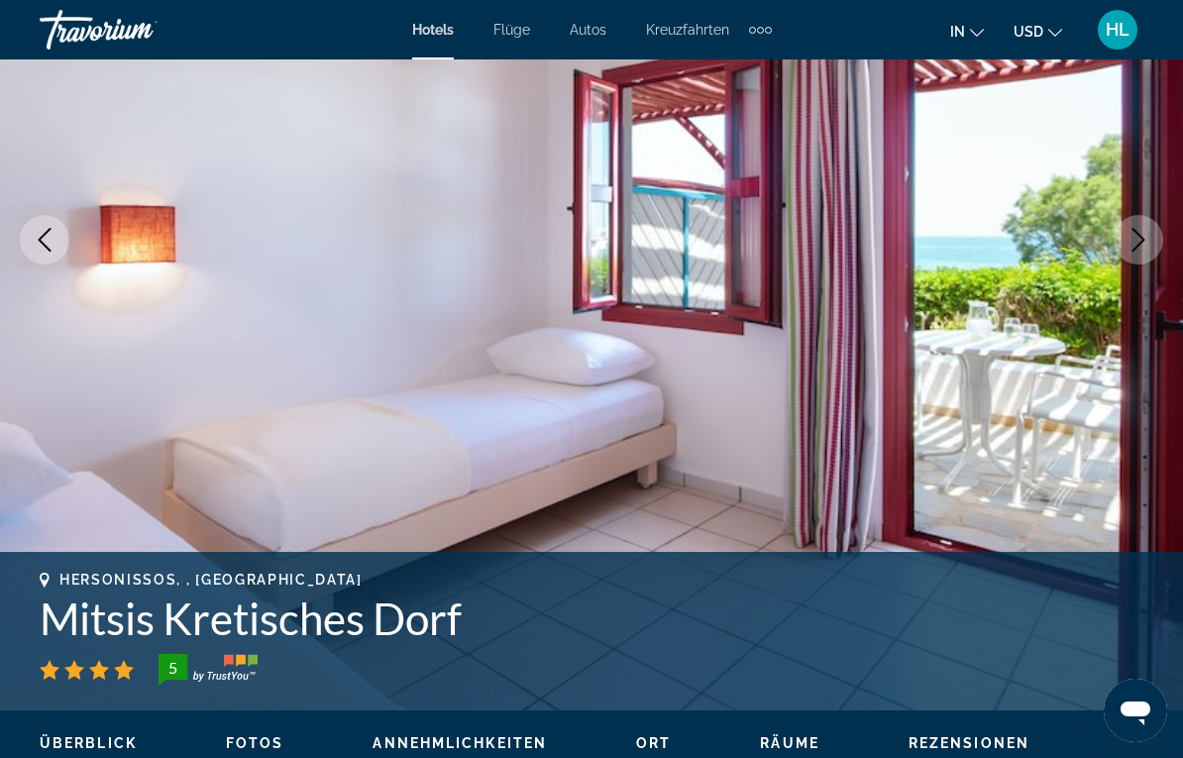
click at [1136, 240] on icon "Nächstes Bild" at bounding box center [1139, 240] width 24 height 24
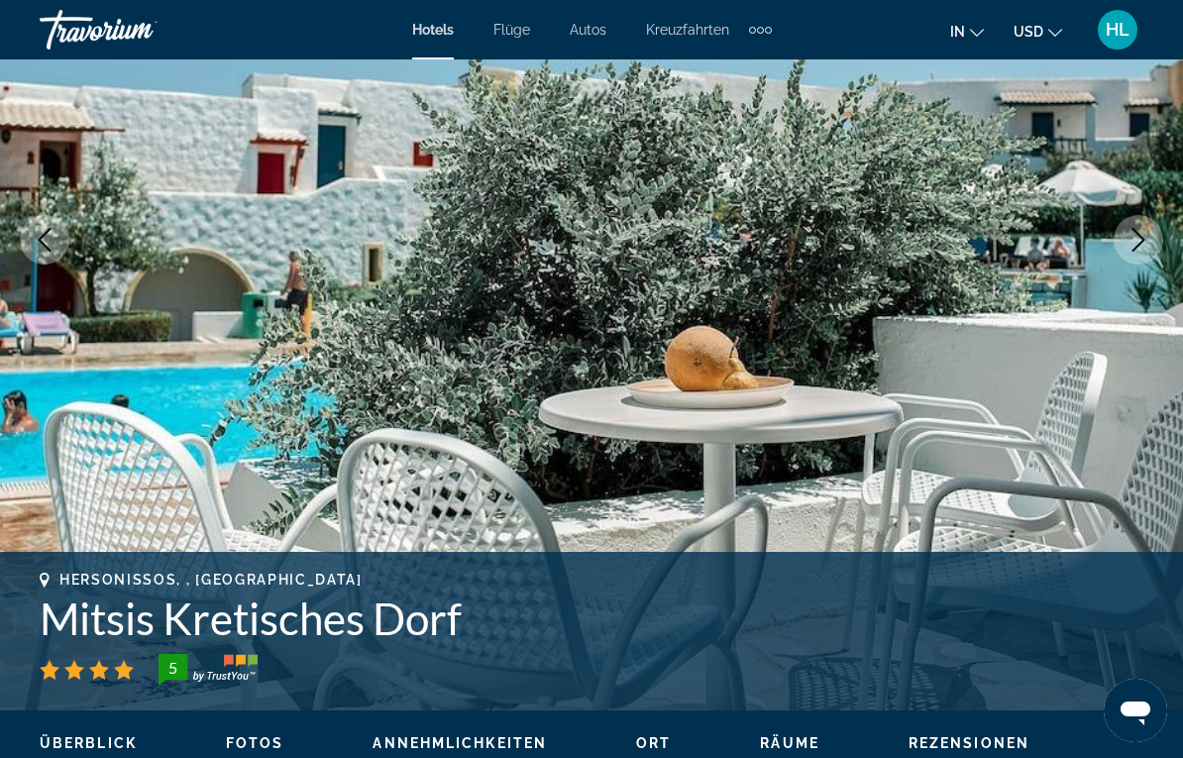
click at [1134, 238] on icon "Nächstes Bild" at bounding box center [1139, 240] width 24 height 24
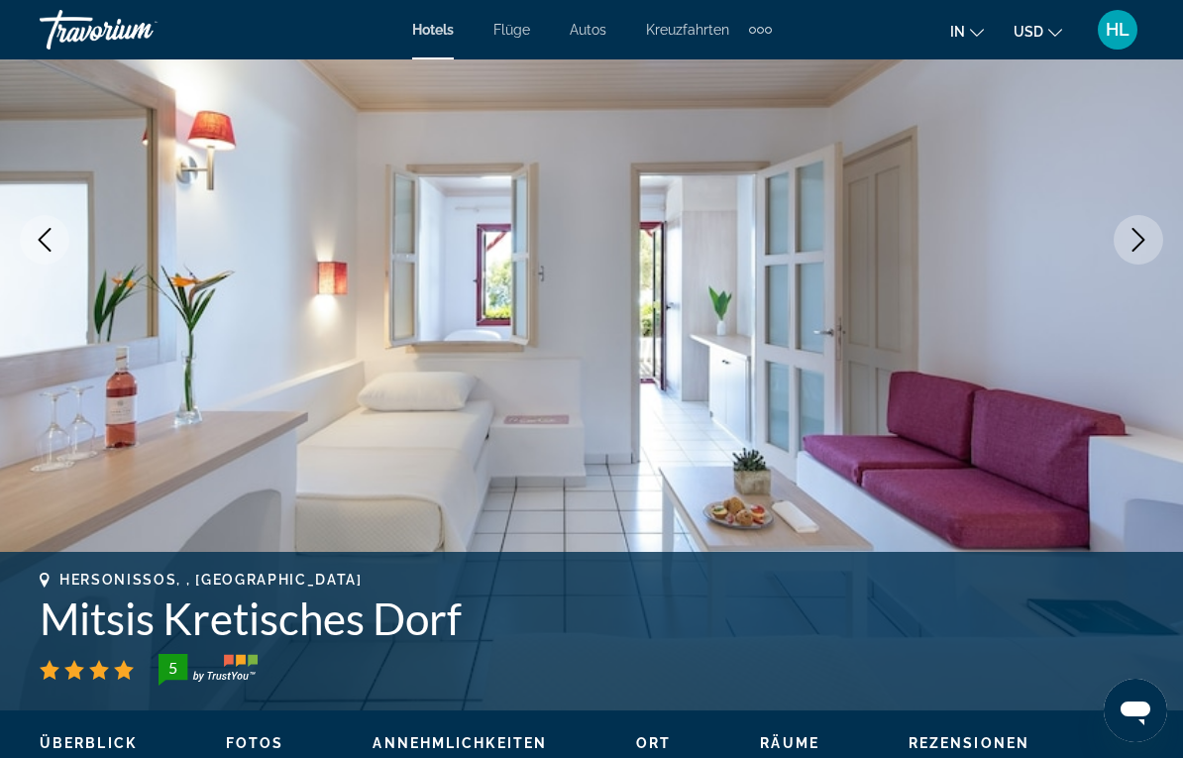
click at [1137, 241] on icon "Nächstes Bild" at bounding box center [1139, 240] width 24 height 24
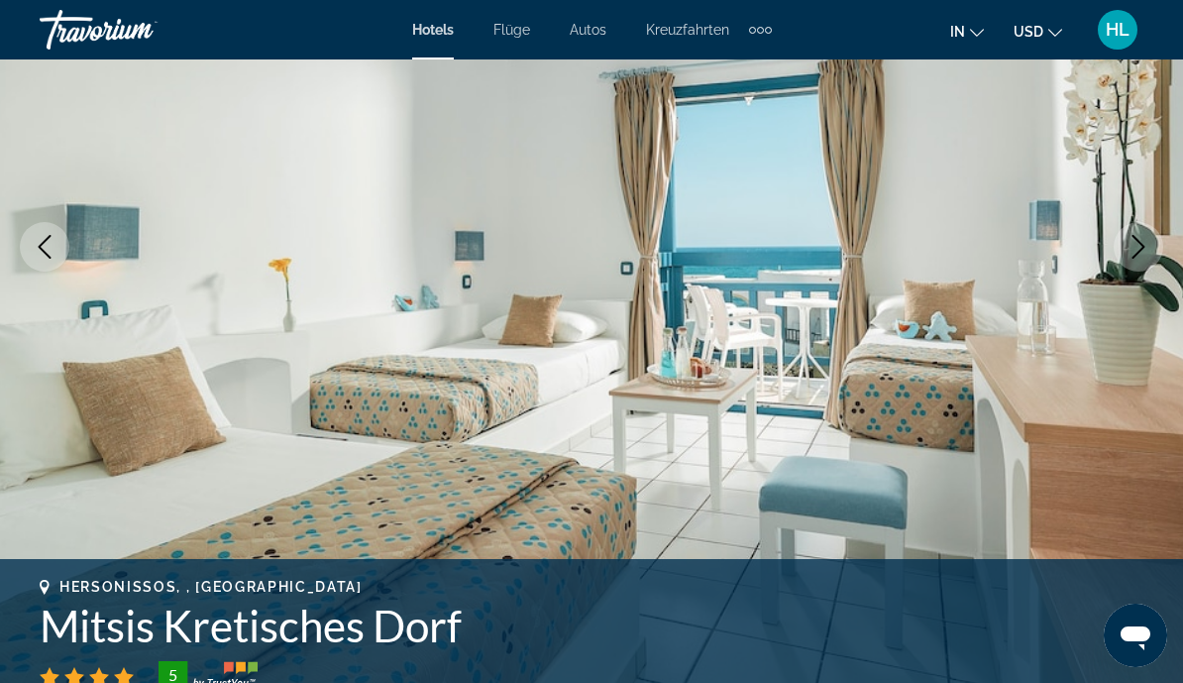
scroll to position [0, 0]
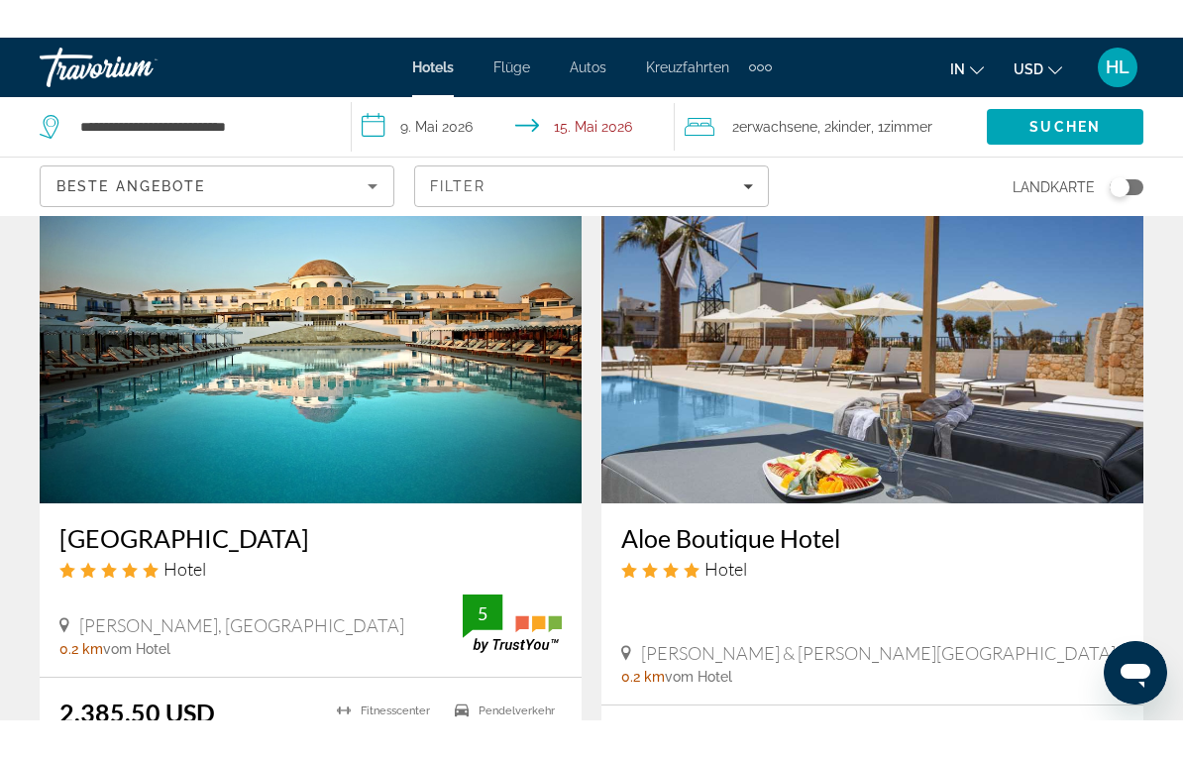
scroll to position [793, 0]
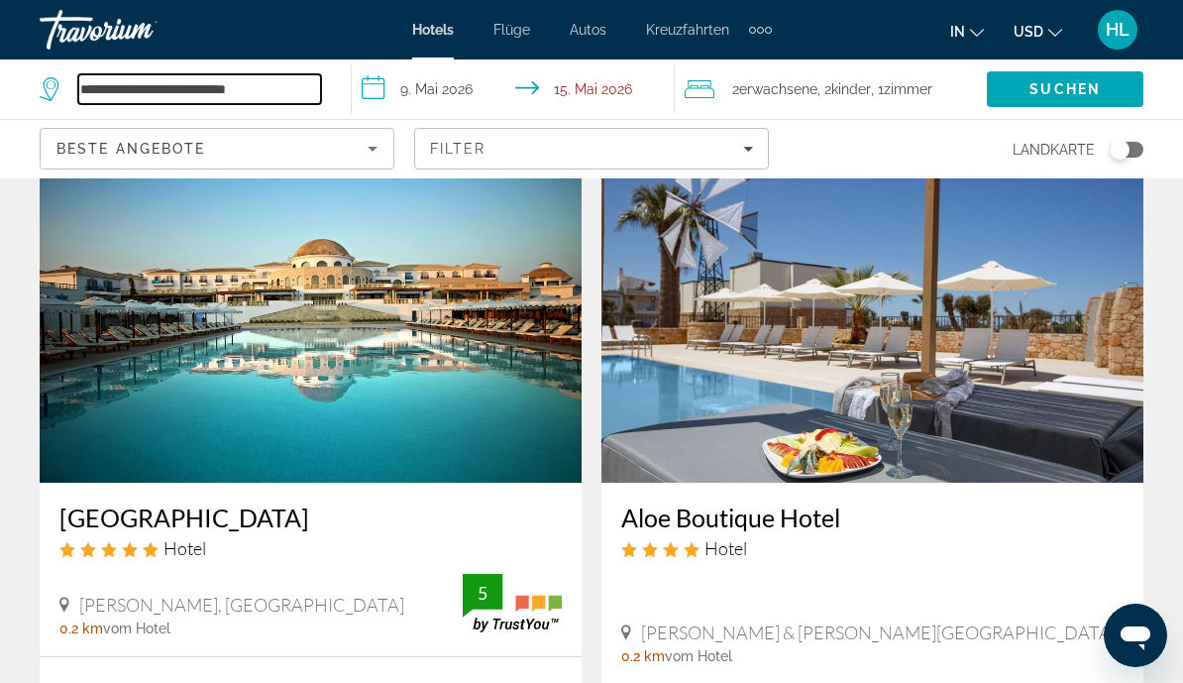
click at [228, 97] on input "**********" at bounding box center [199, 89] width 243 height 30
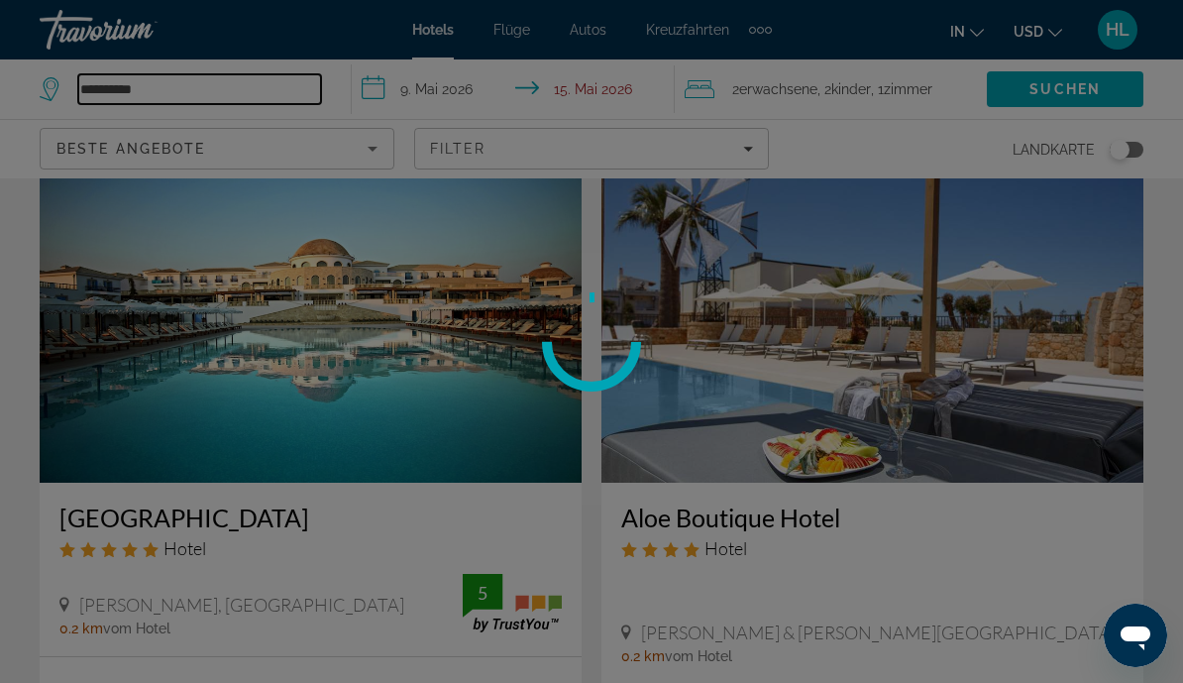
click at [196, 94] on input "**********" at bounding box center [199, 89] width 243 height 30
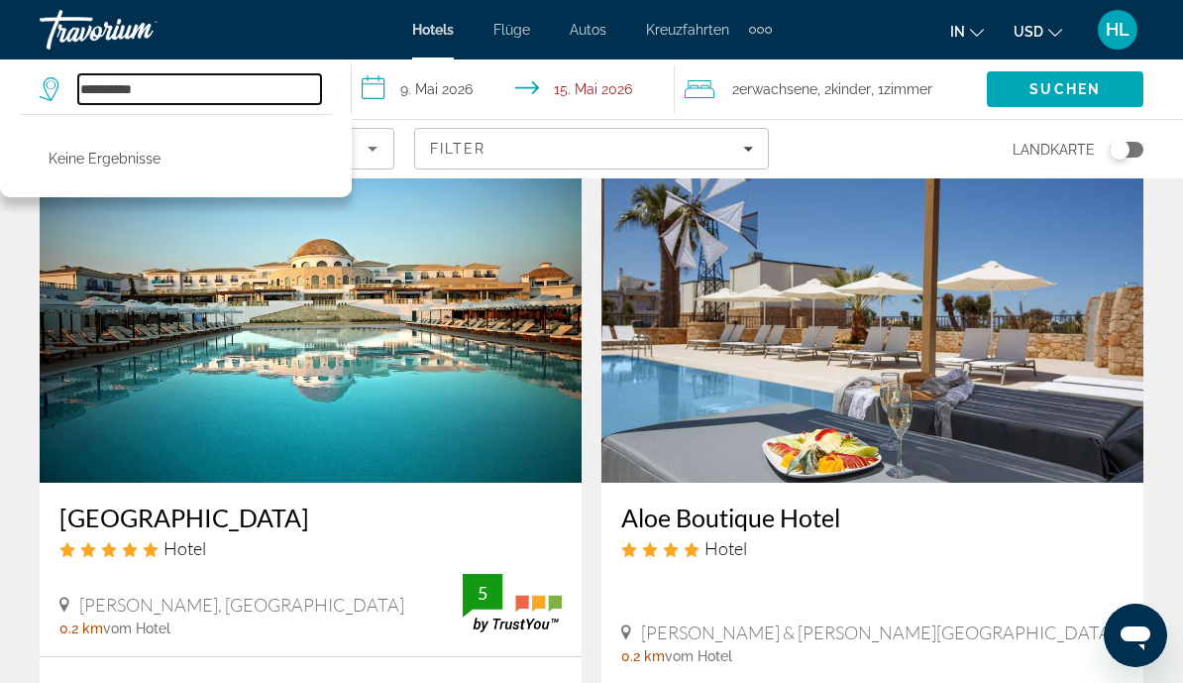
click at [192, 86] on input "**********" at bounding box center [199, 89] width 243 height 30
type input "*"
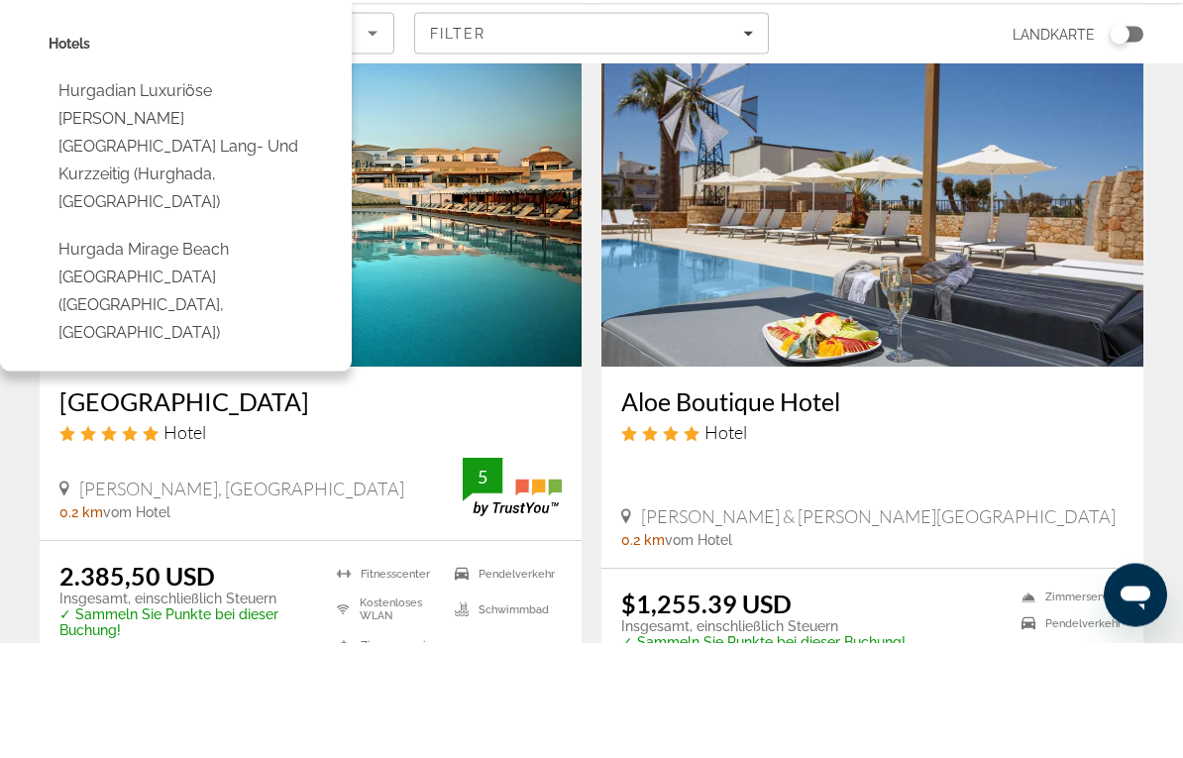
click at [111, 346] on button "Hurgada Mirage Beach Chalet & Aqua Park (Hurghada, EG)" at bounding box center [190, 406] width 283 height 121
type input "**********"
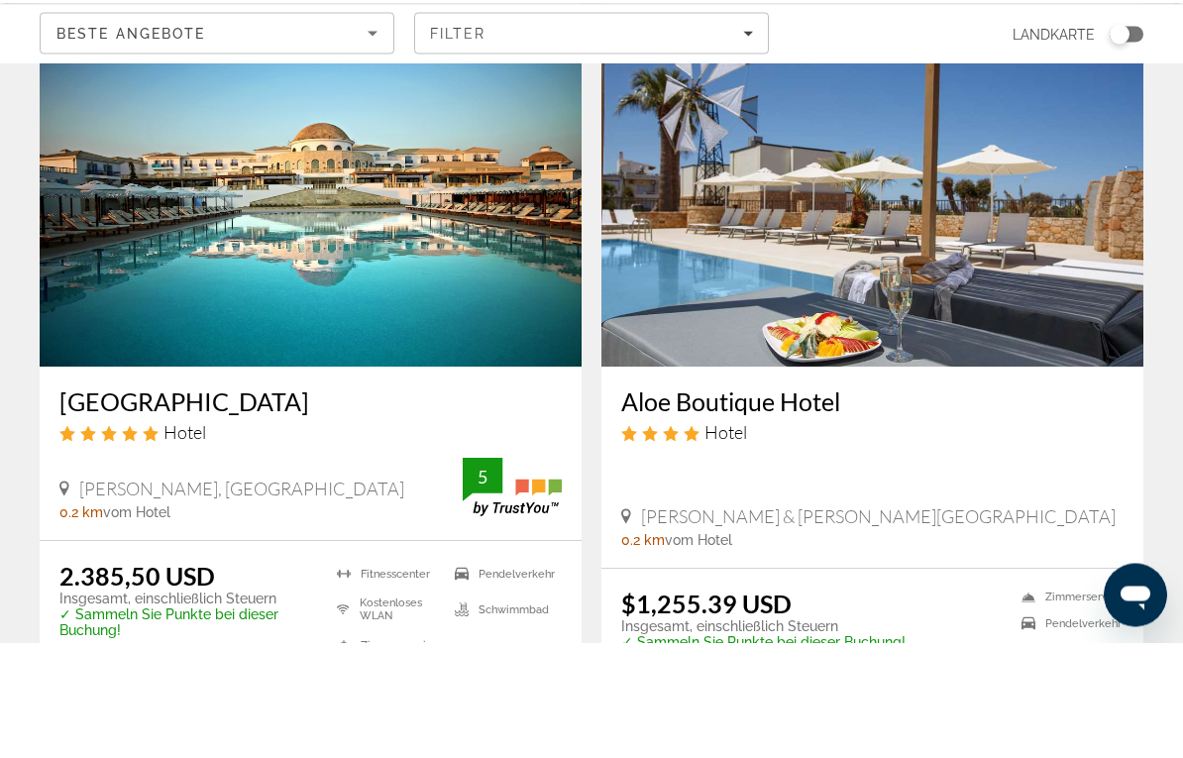
scroll to position [909, 0]
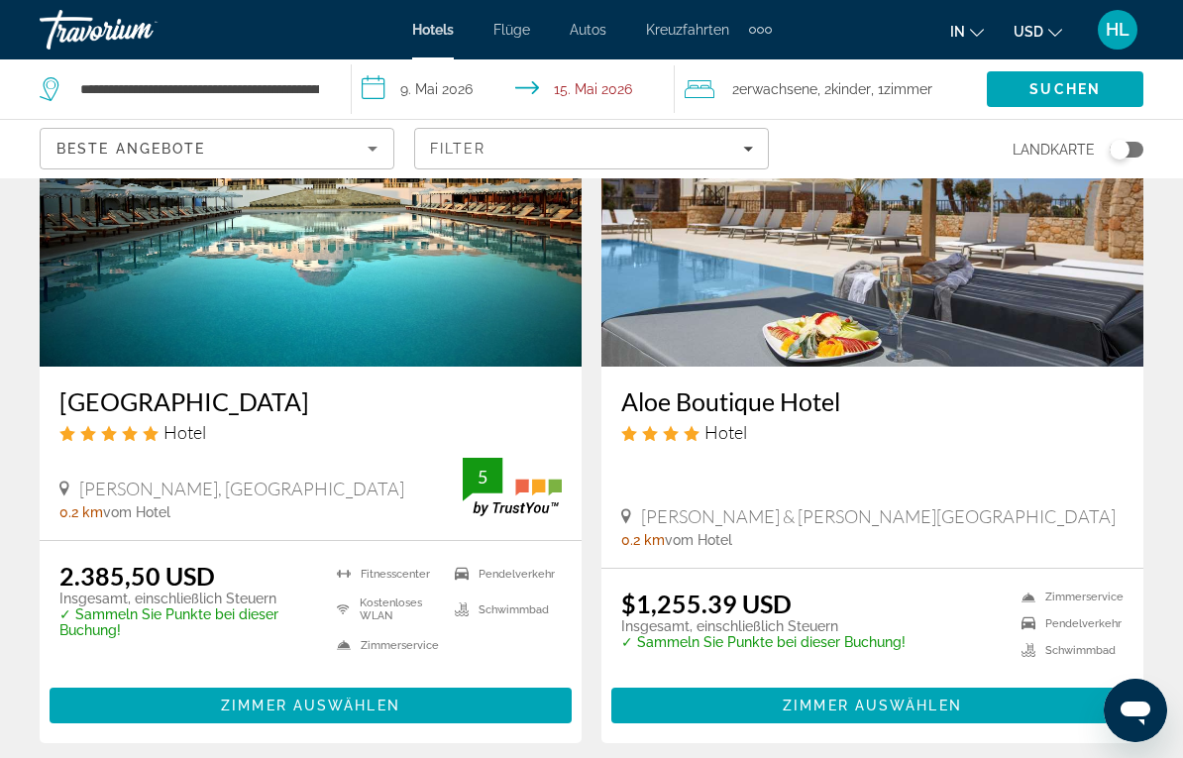
click at [1077, 93] on span "Suchen" at bounding box center [1065, 89] width 71 height 16
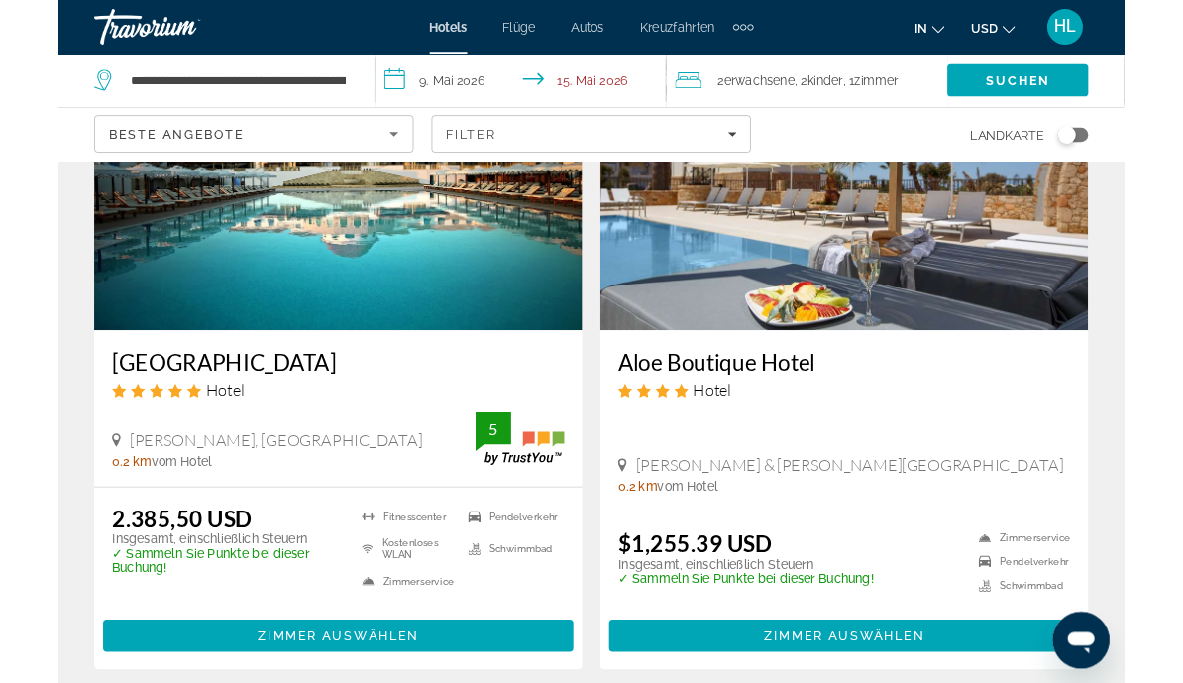
scroll to position [17, 0]
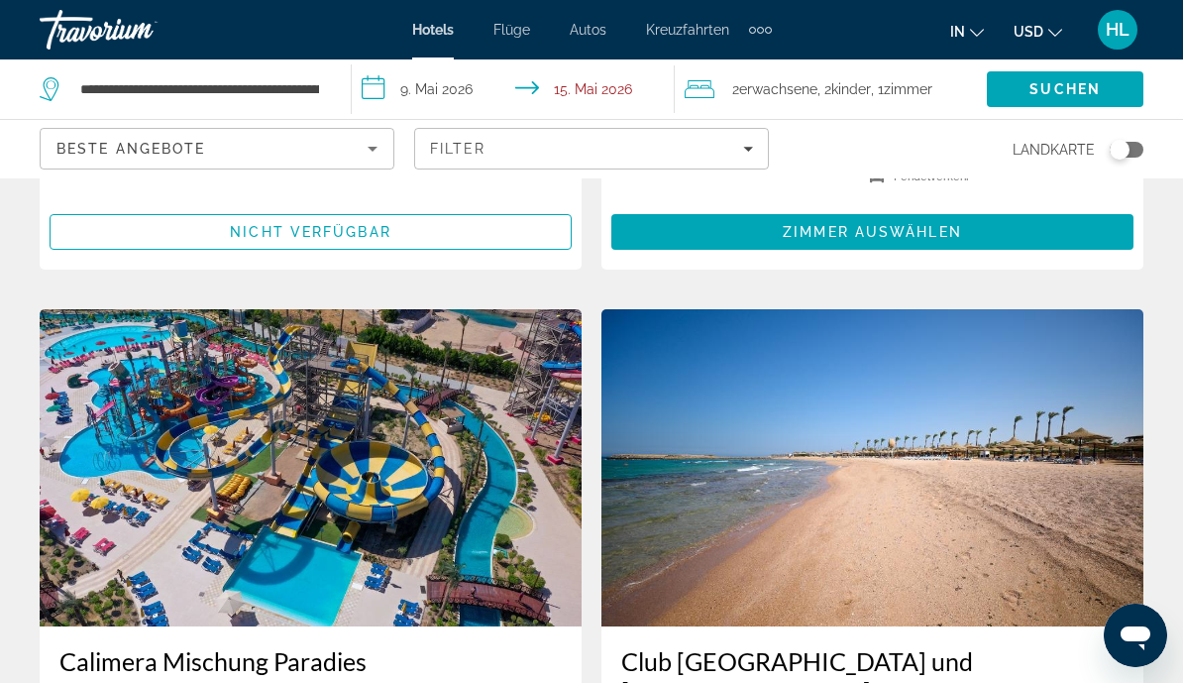
scroll to position [642, 0]
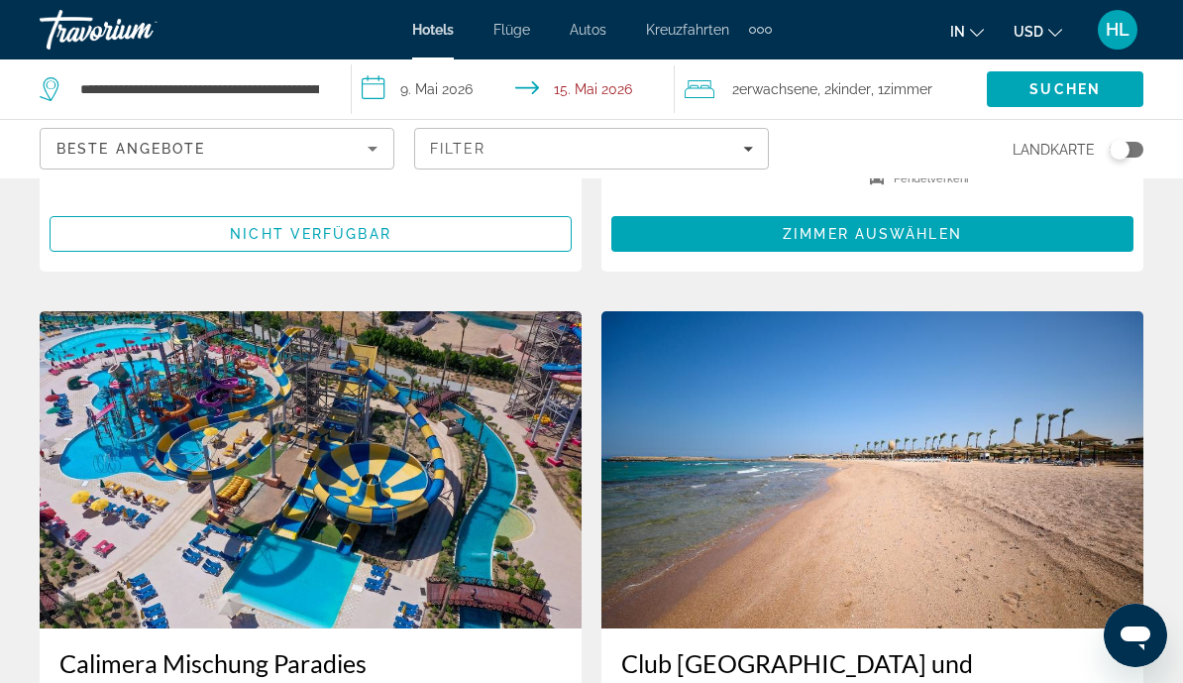
click at [721, 160] on span "Filter" at bounding box center [591, 149] width 353 height 48
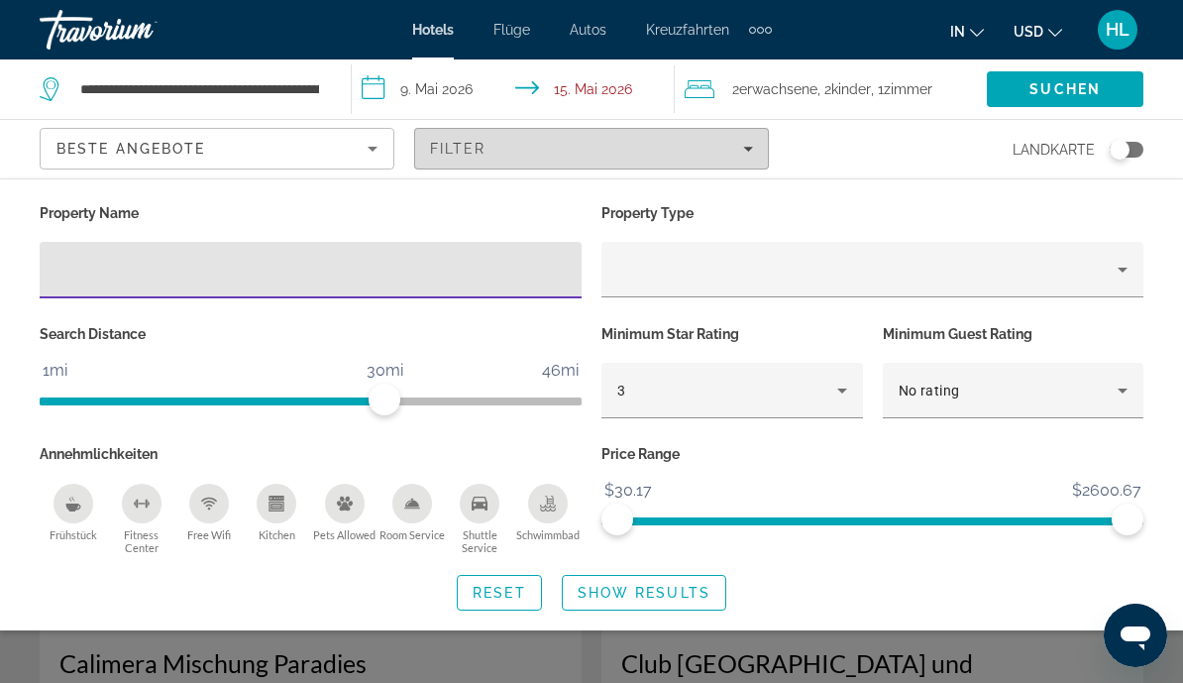
scroll to position [641, 0]
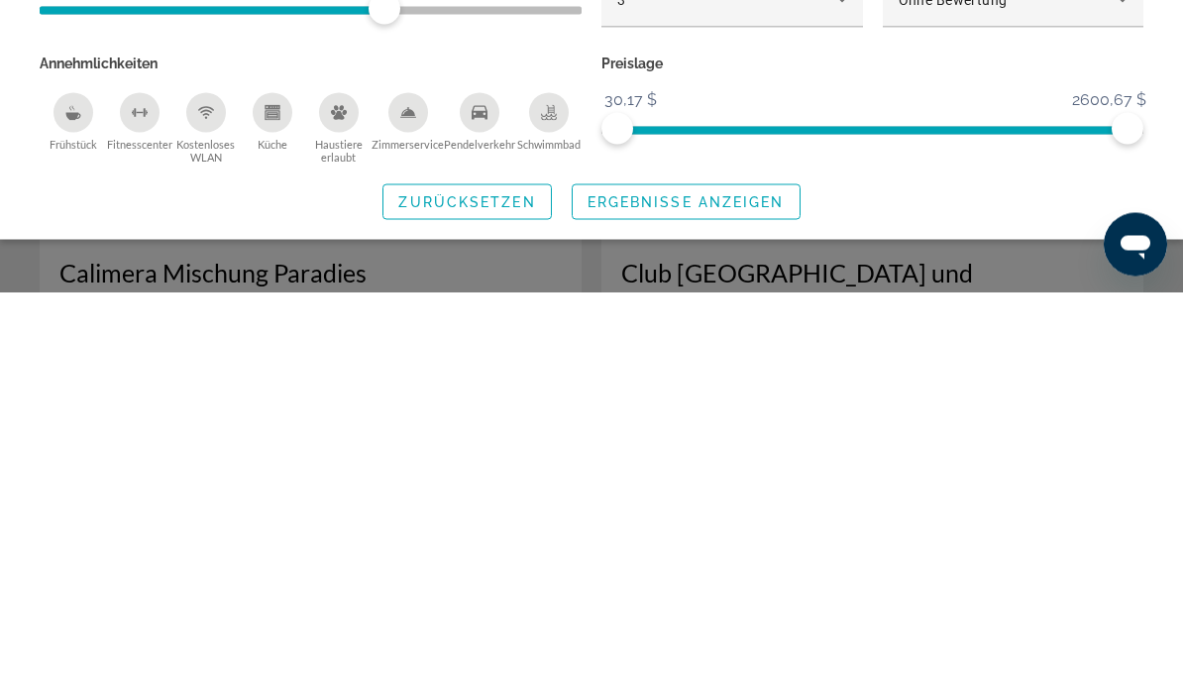
click at [551, 484] on div "Schwimmbad" at bounding box center [549, 504] width 40 height 40
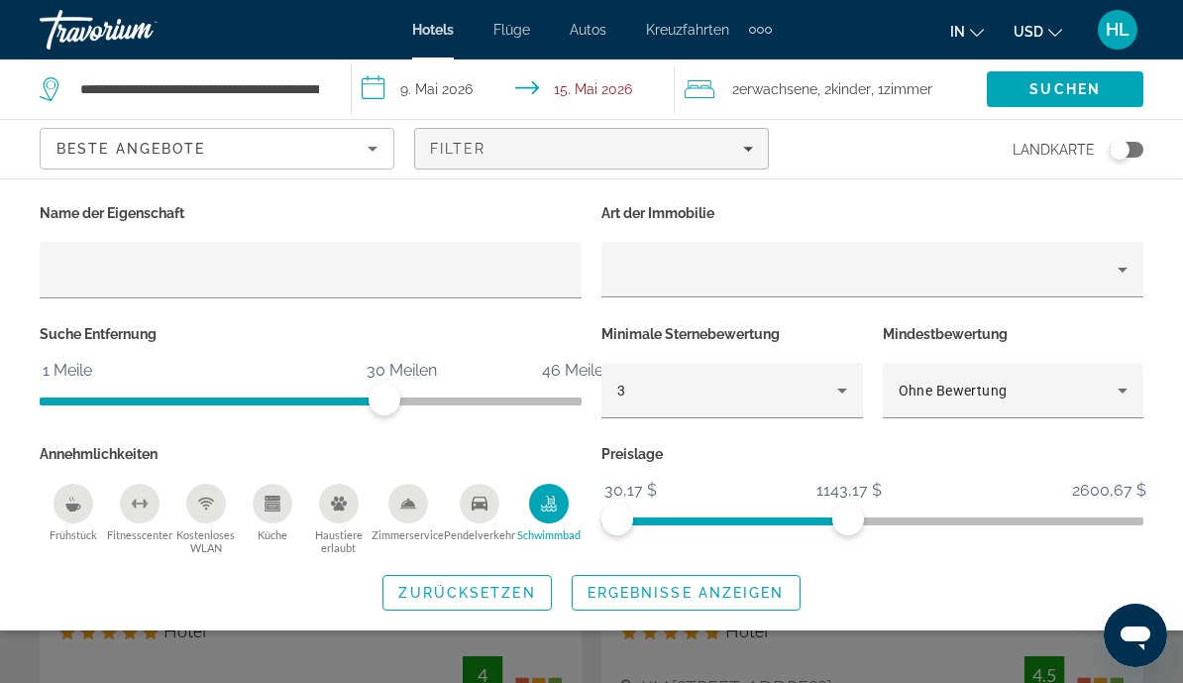
click at [818, 517] on span "ngx-Schieberegler" at bounding box center [732, 521] width 231 height 8
click at [830, 512] on span "ngx-Schieberegler" at bounding box center [733, 517] width 233 height 32
click at [673, 598] on span "Ergebnisse anzeigen" at bounding box center [686, 593] width 197 height 16
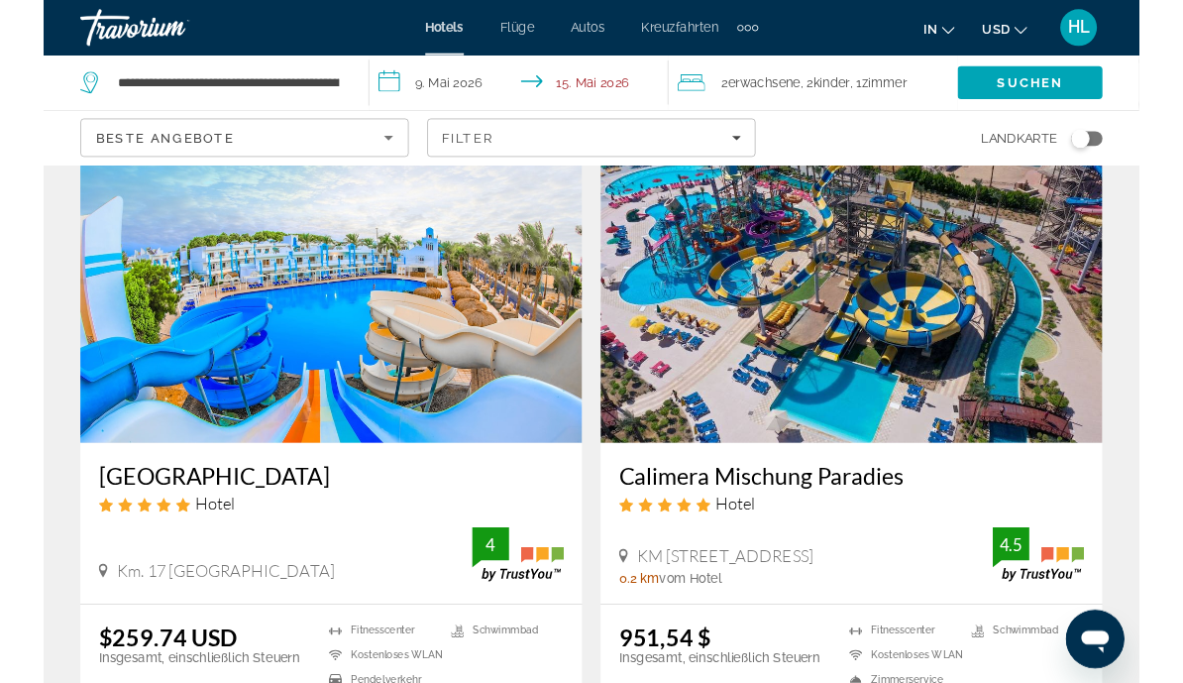
scroll to position [141, 0]
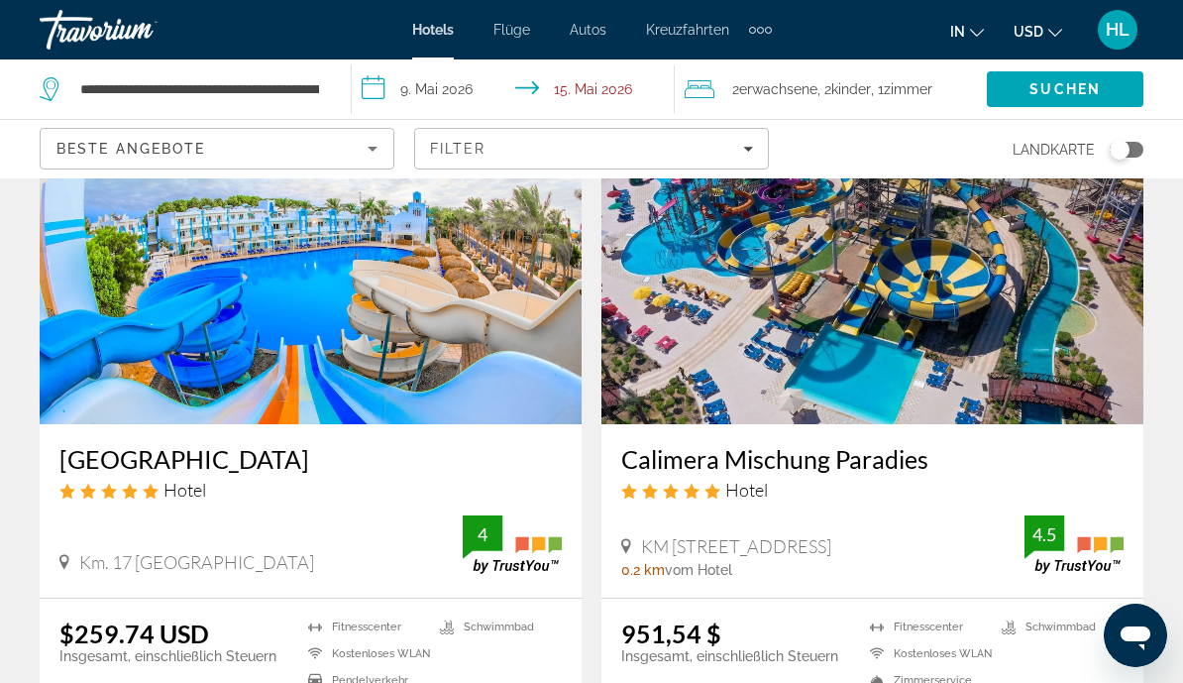
click at [1028, 374] on img "Hauptinhalt" at bounding box center [873, 265] width 542 height 317
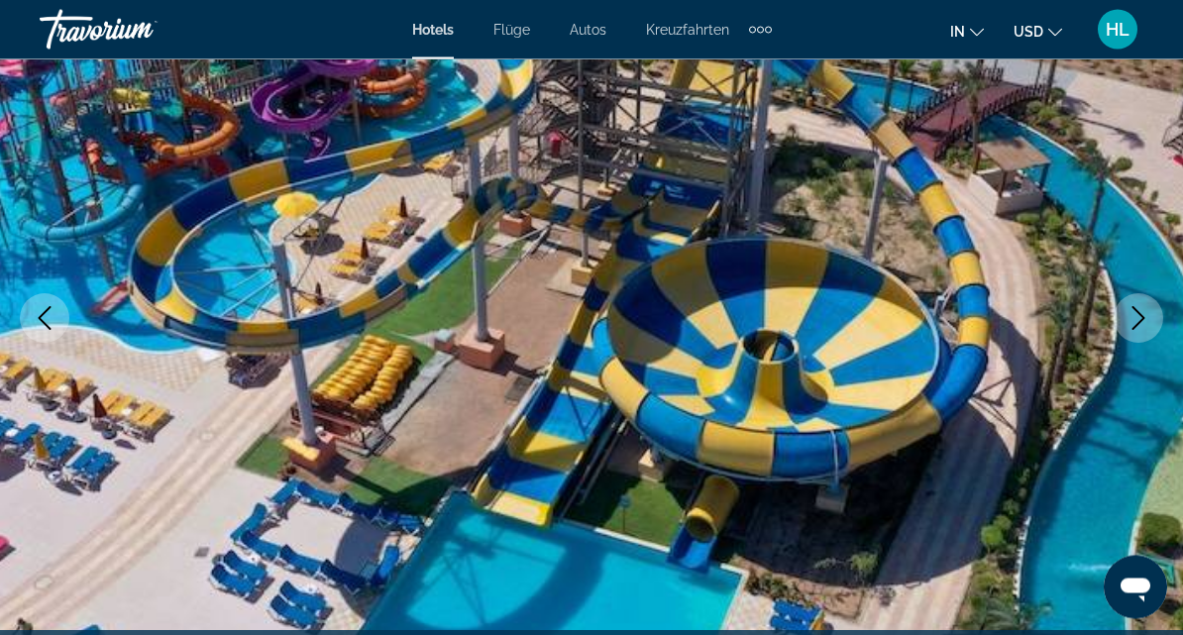
scroll to position [208, 0]
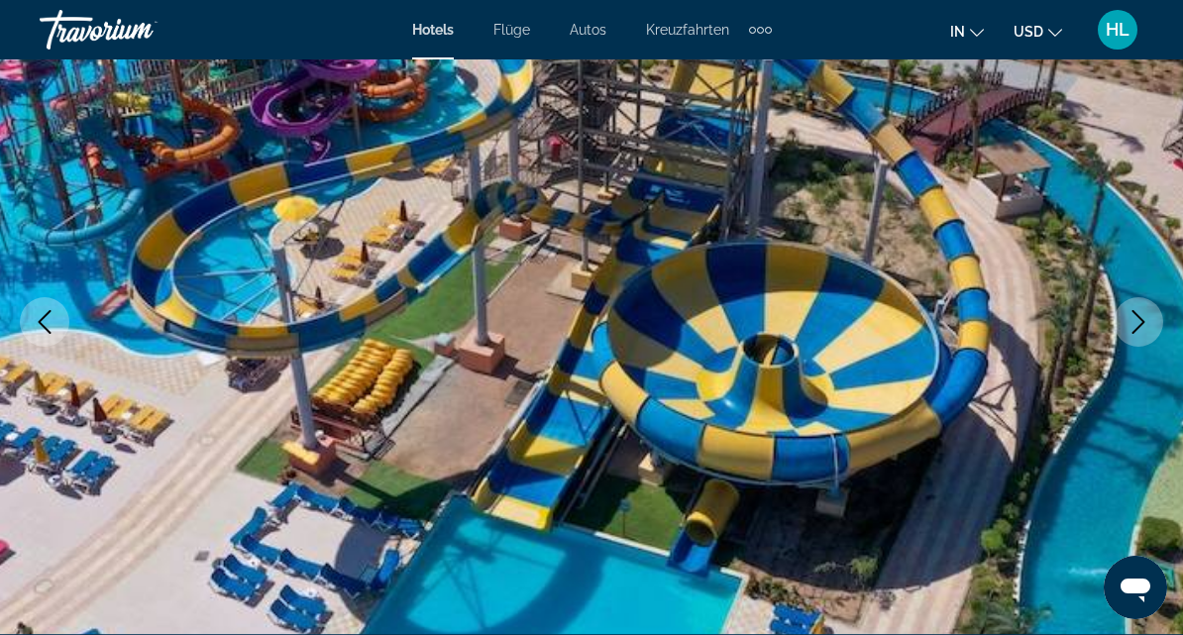
click at [1132, 322] on icon "Next image" at bounding box center [1139, 322] width 24 height 24
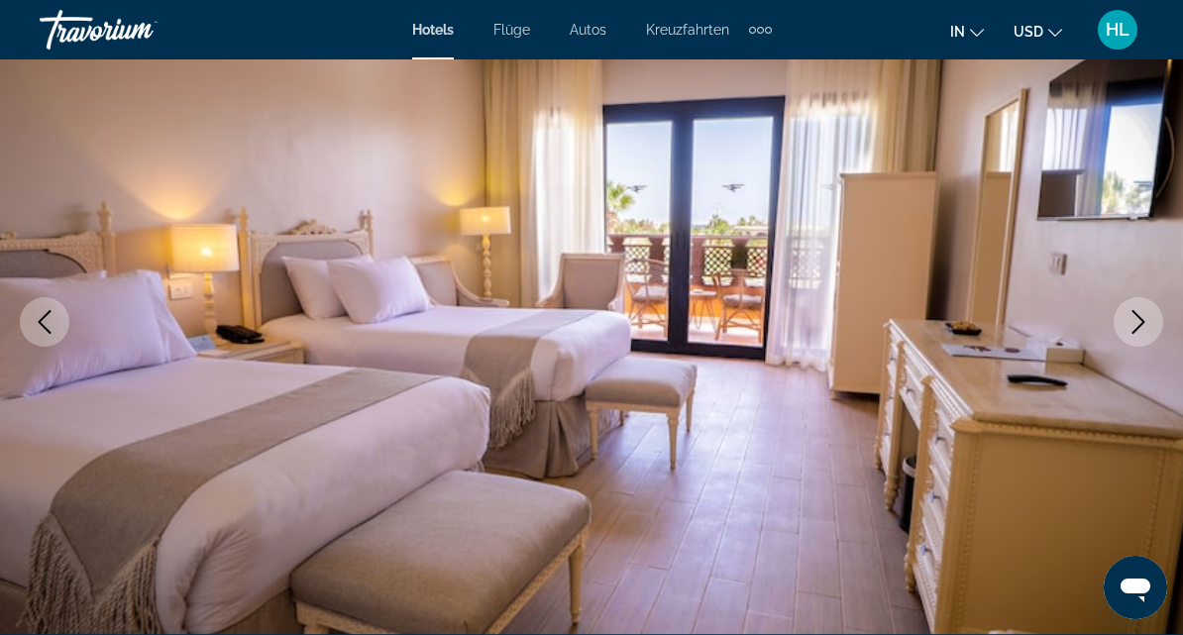
click at [1131, 327] on icon "Next image" at bounding box center [1139, 322] width 24 height 24
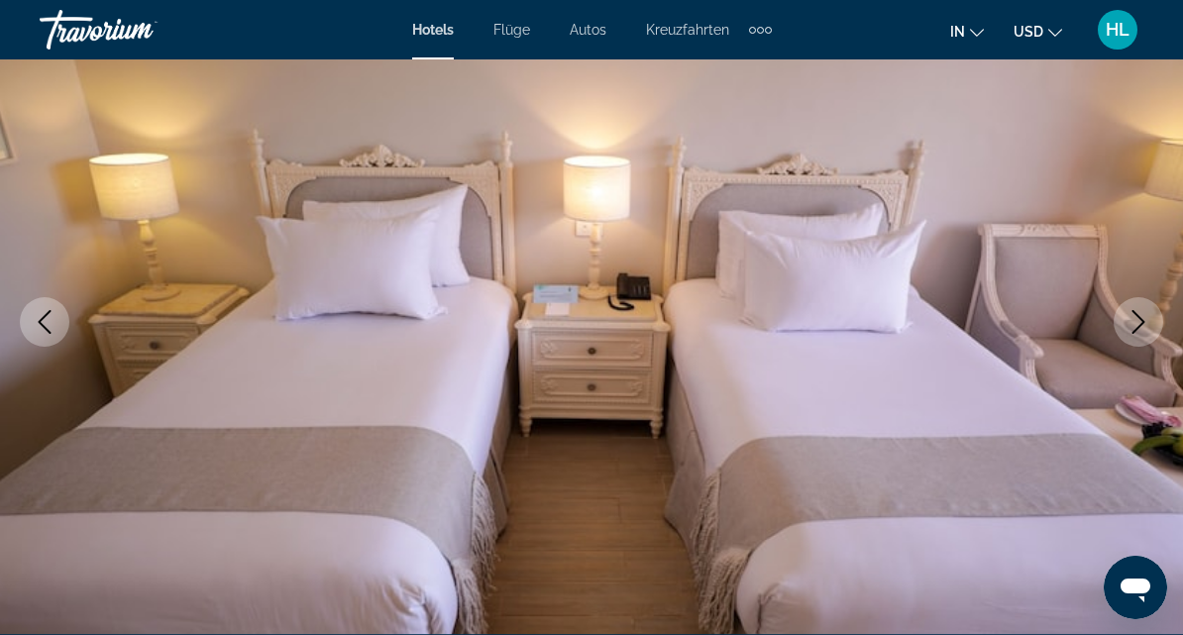
click at [1132, 319] on icon "Next image" at bounding box center [1139, 322] width 24 height 24
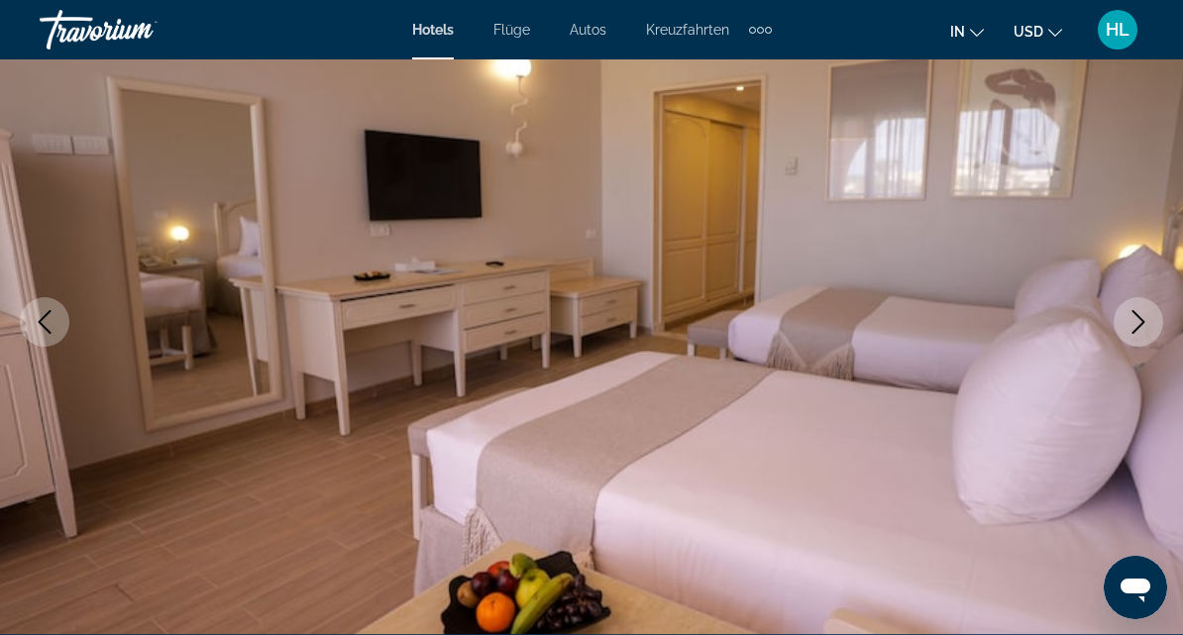
click at [1140, 334] on button "Next image" at bounding box center [1139, 322] width 50 height 50
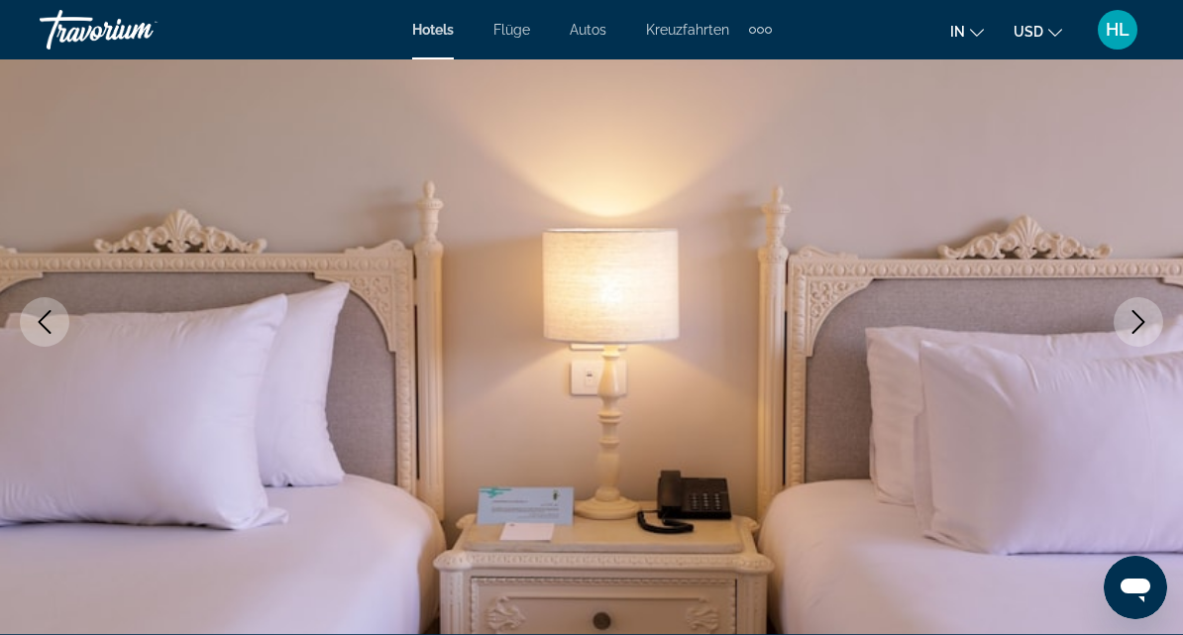
click at [1139, 323] on icon "Next image" at bounding box center [1139, 322] width 24 height 24
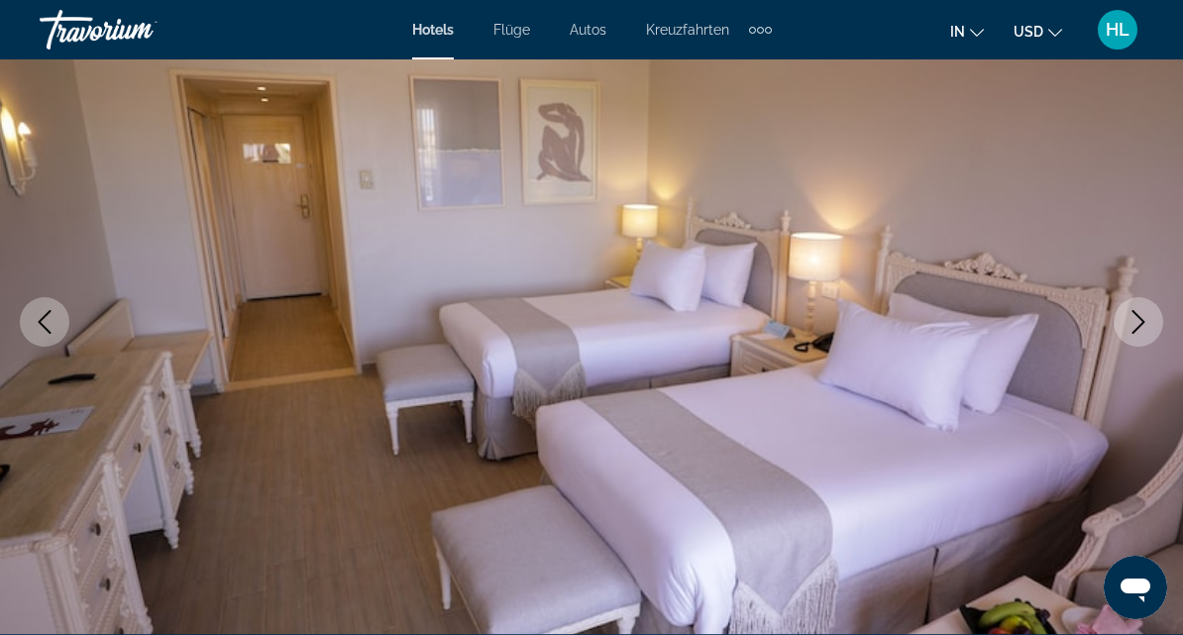
click at [1136, 317] on icon "Next image" at bounding box center [1139, 322] width 24 height 24
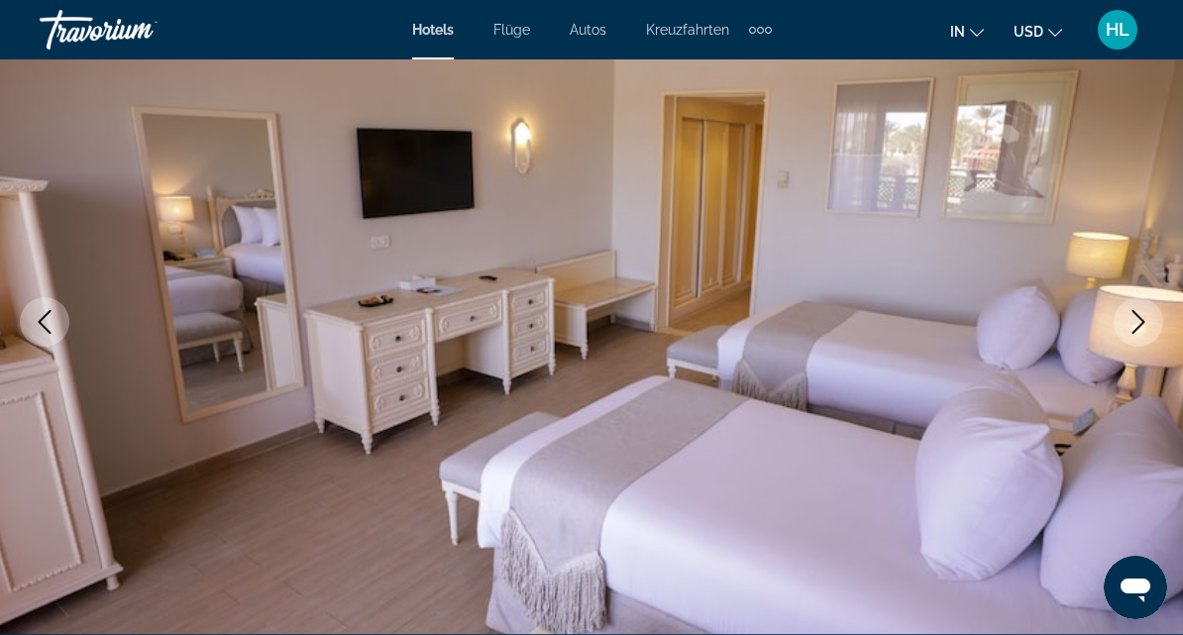
click at [1146, 310] on icon "Next image" at bounding box center [1139, 322] width 24 height 24
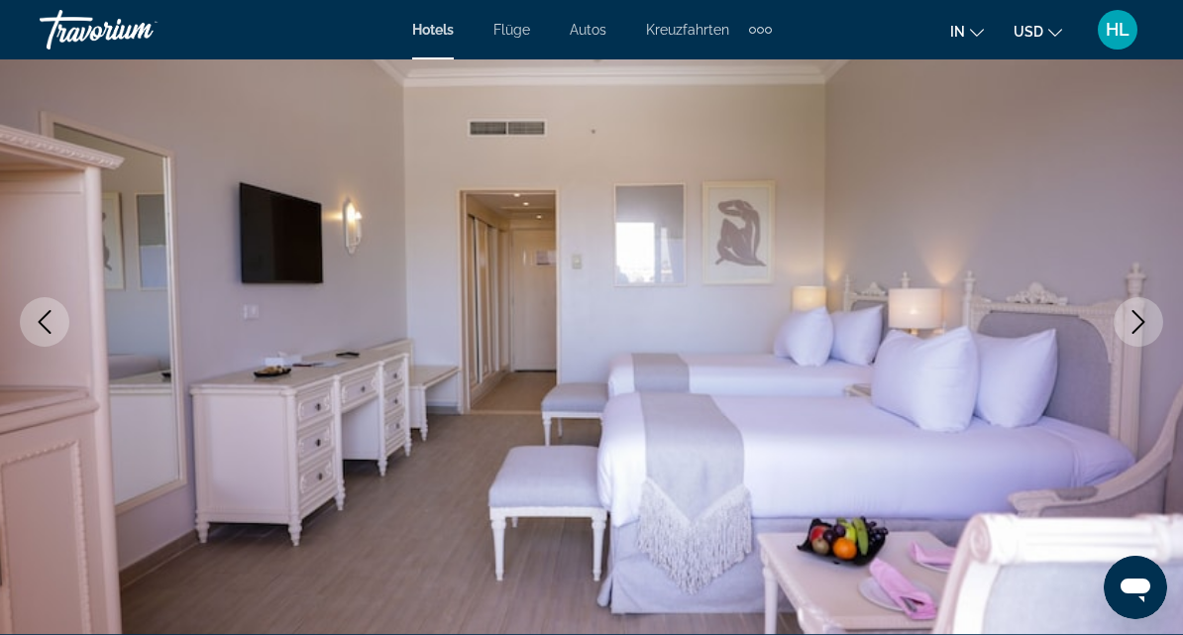
click at [1138, 324] on icon "Next image" at bounding box center [1139, 322] width 24 height 24
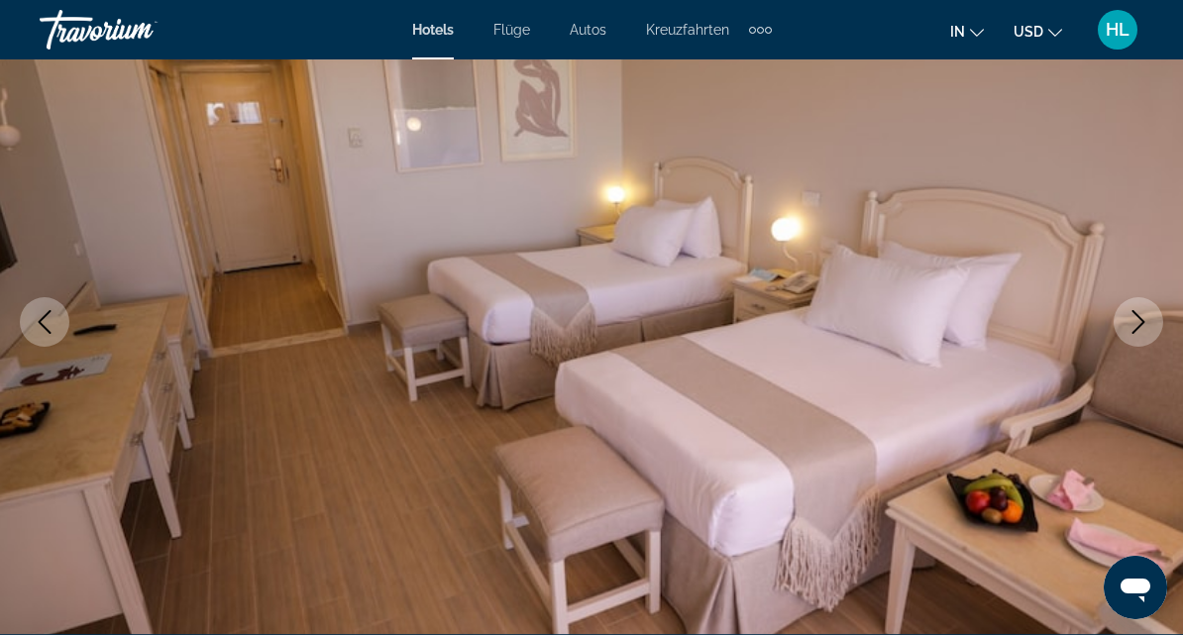
click at [1133, 325] on icon "Next image" at bounding box center [1139, 322] width 24 height 24
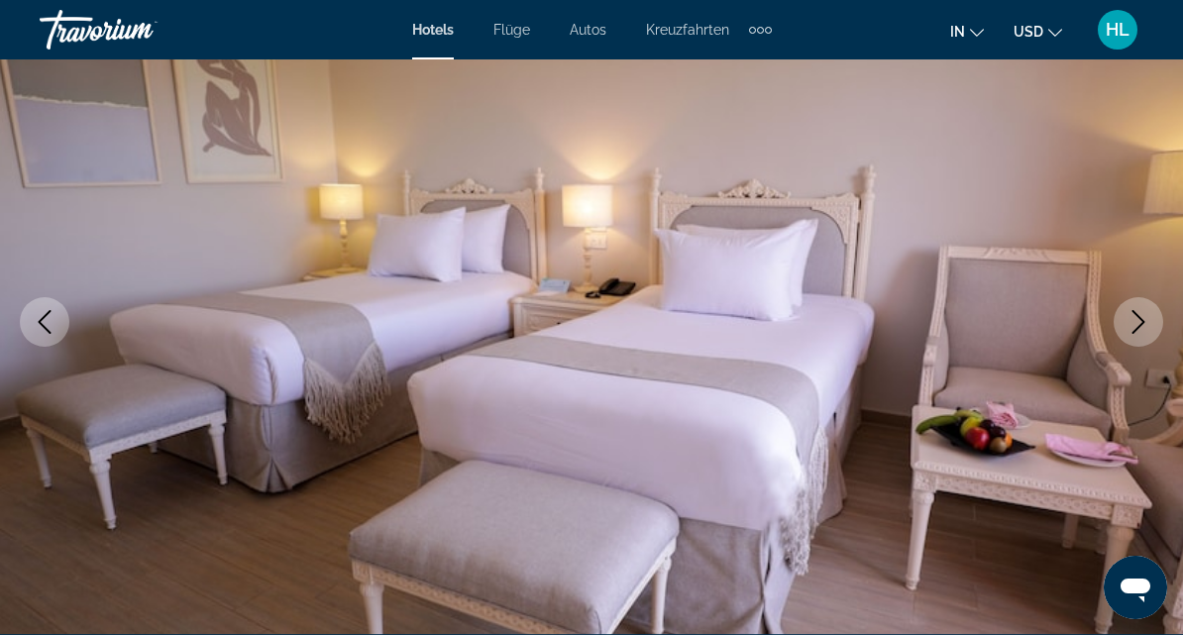
click at [1135, 326] on icon "Next image" at bounding box center [1139, 322] width 24 height 24
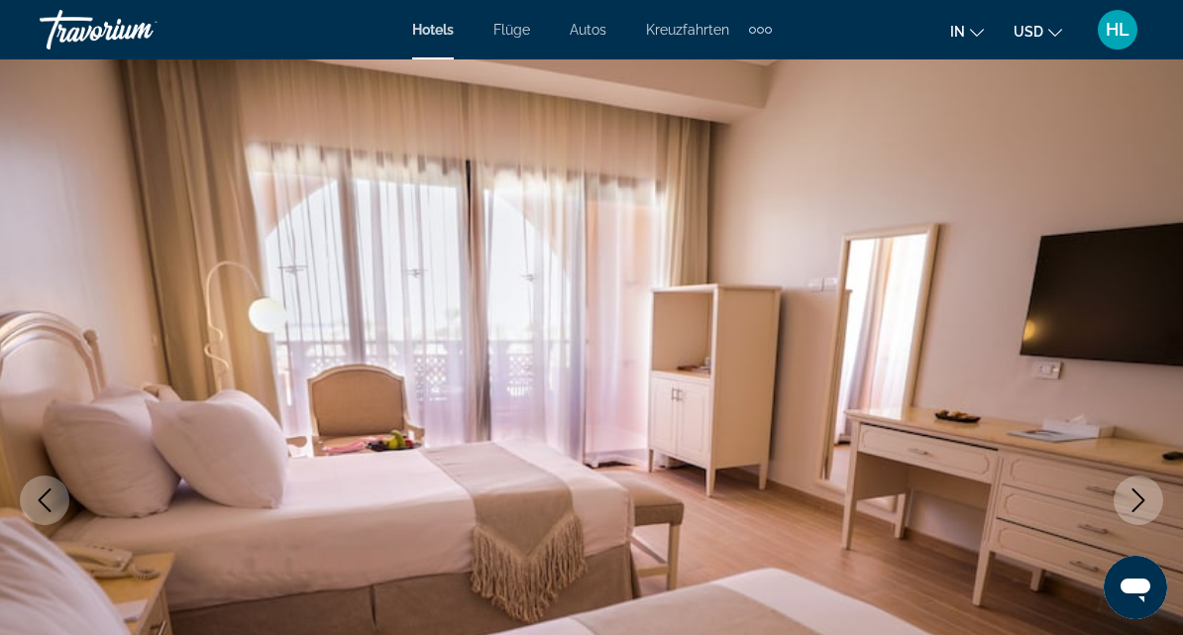
scroll to position [0, 0]
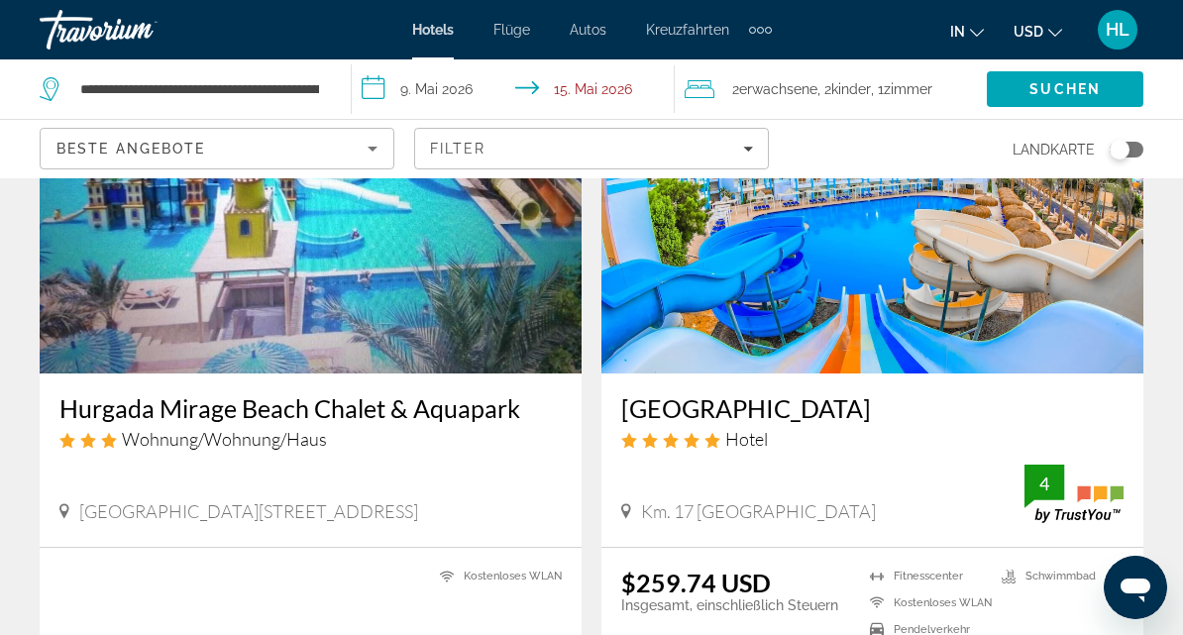
scroll to position [174, 0]
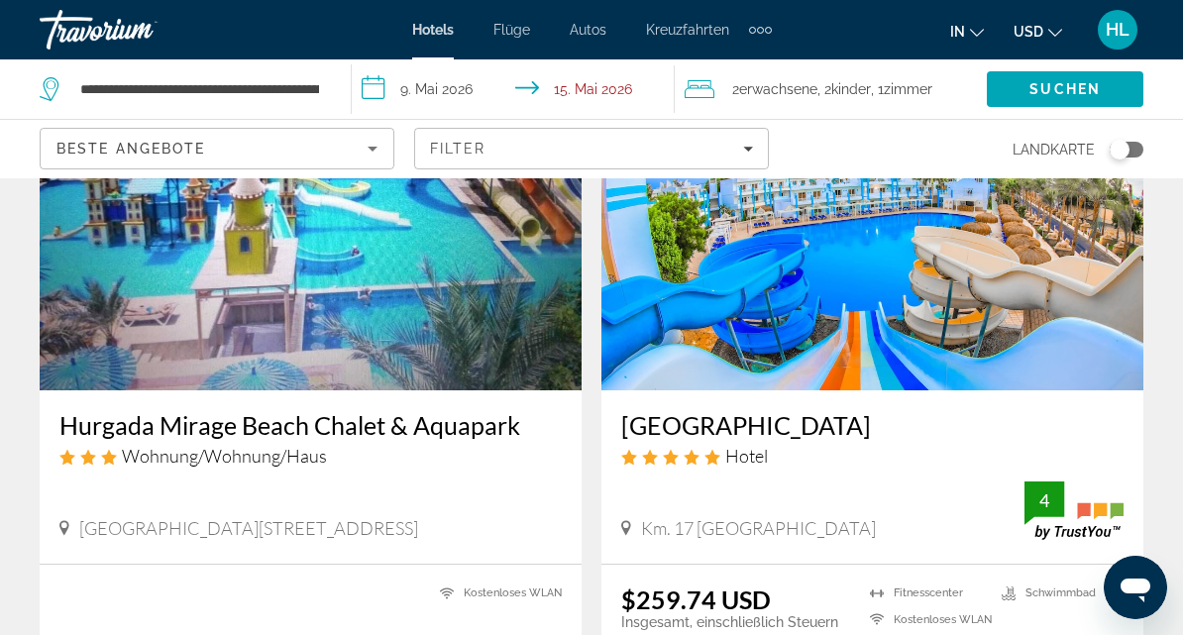
click at [909, 273] on img "Main content" at bounding box center [873, 231] width 542 height 317
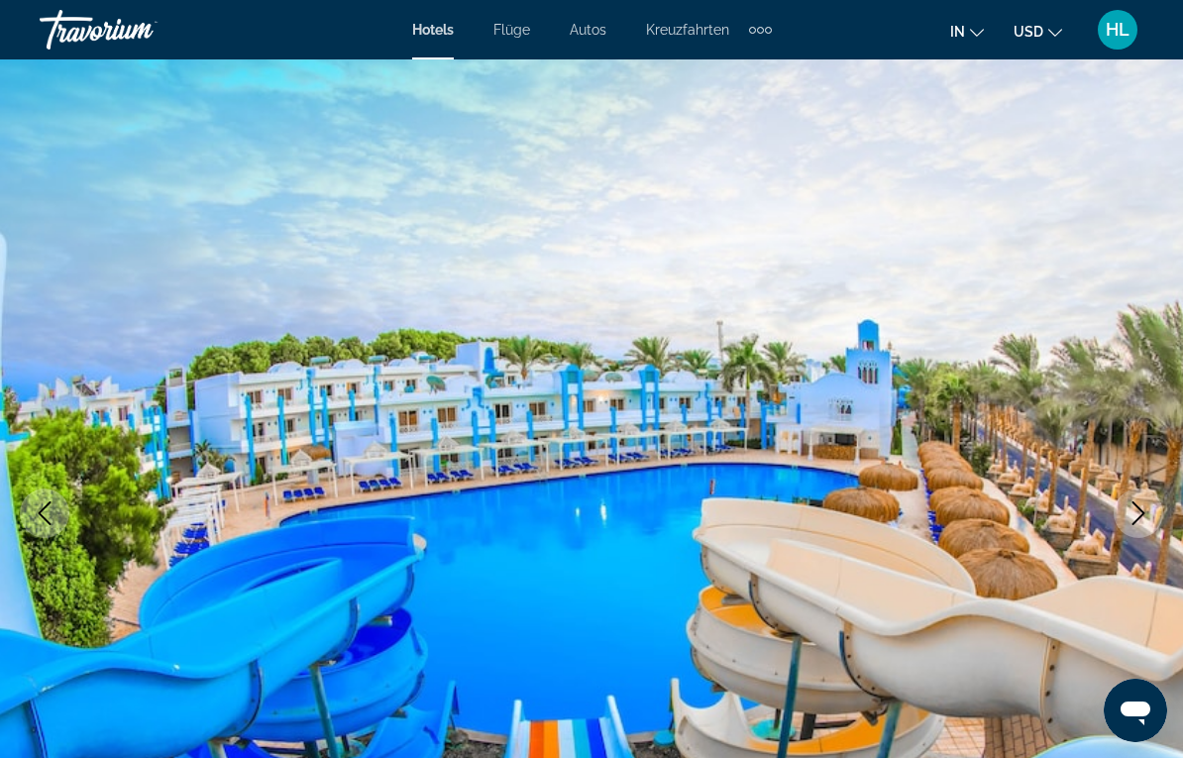
scroll to position [25, 0]
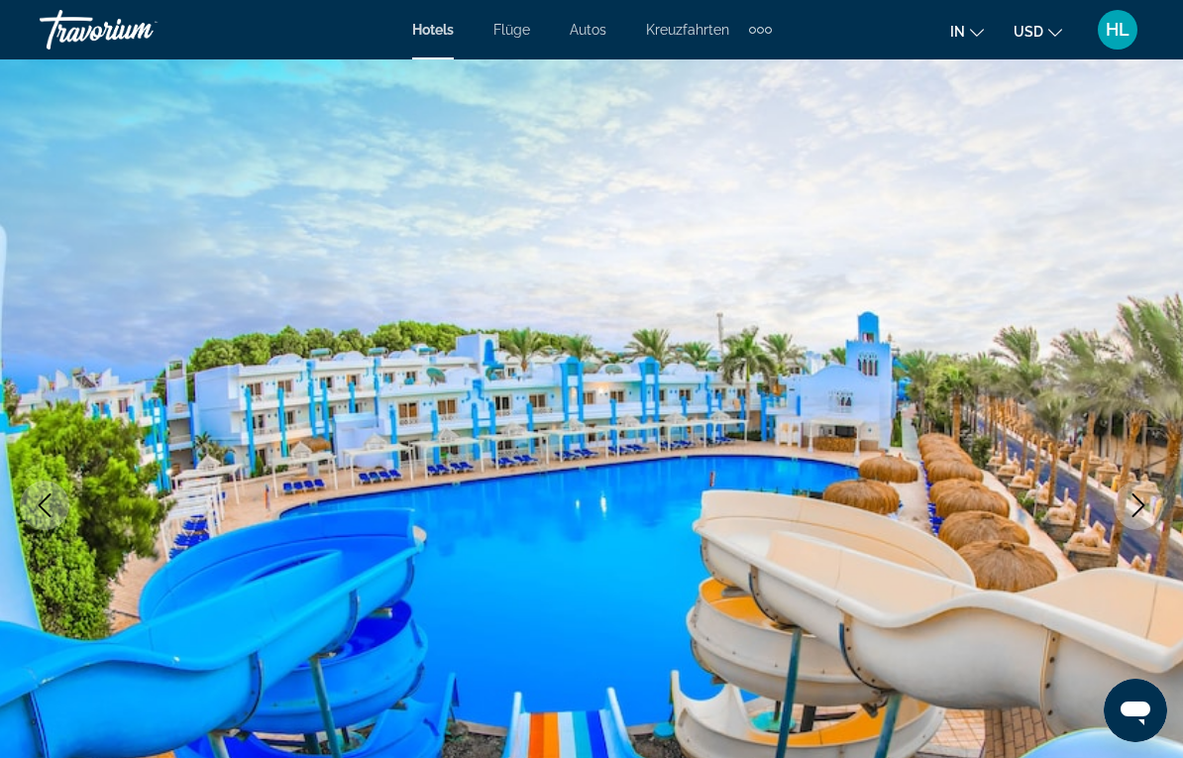
click at [1131, 516] on icon "Next image" at bounding box center [1139, 506] width 24 height 24
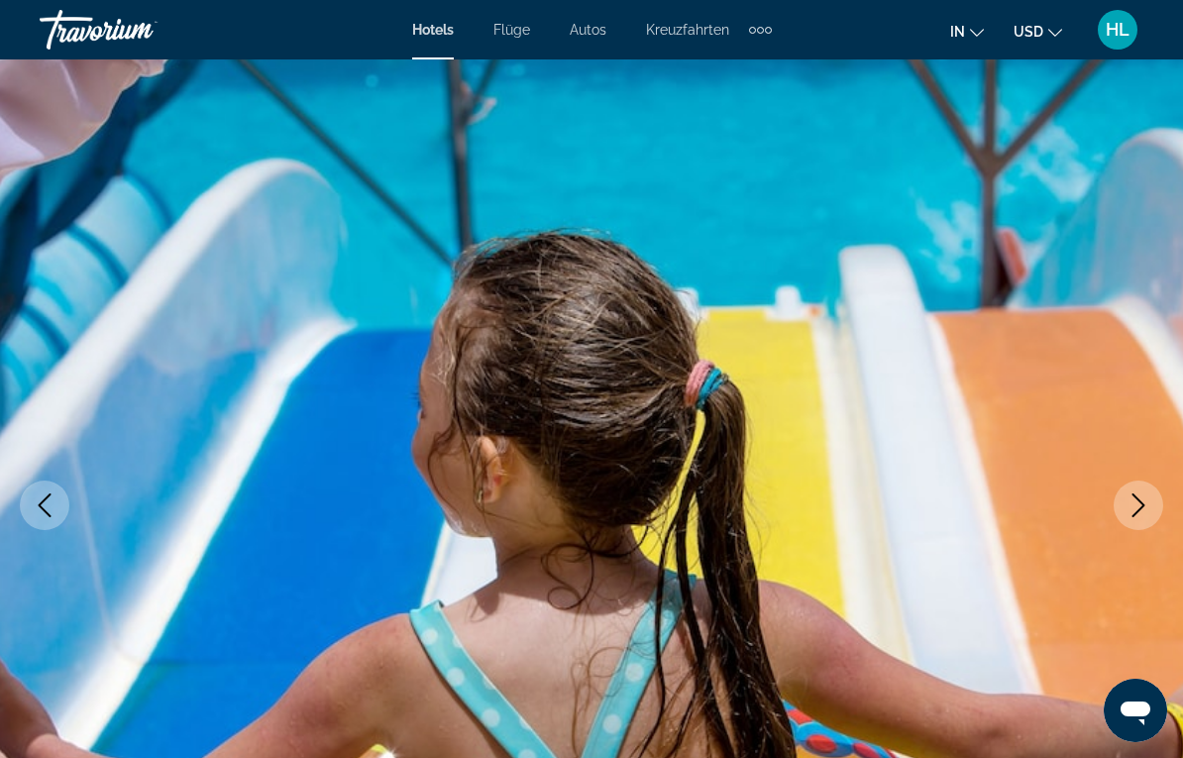
click at [1131, 501] on icon "Next image" at bounding box center [1139, 506] width 24 height 24
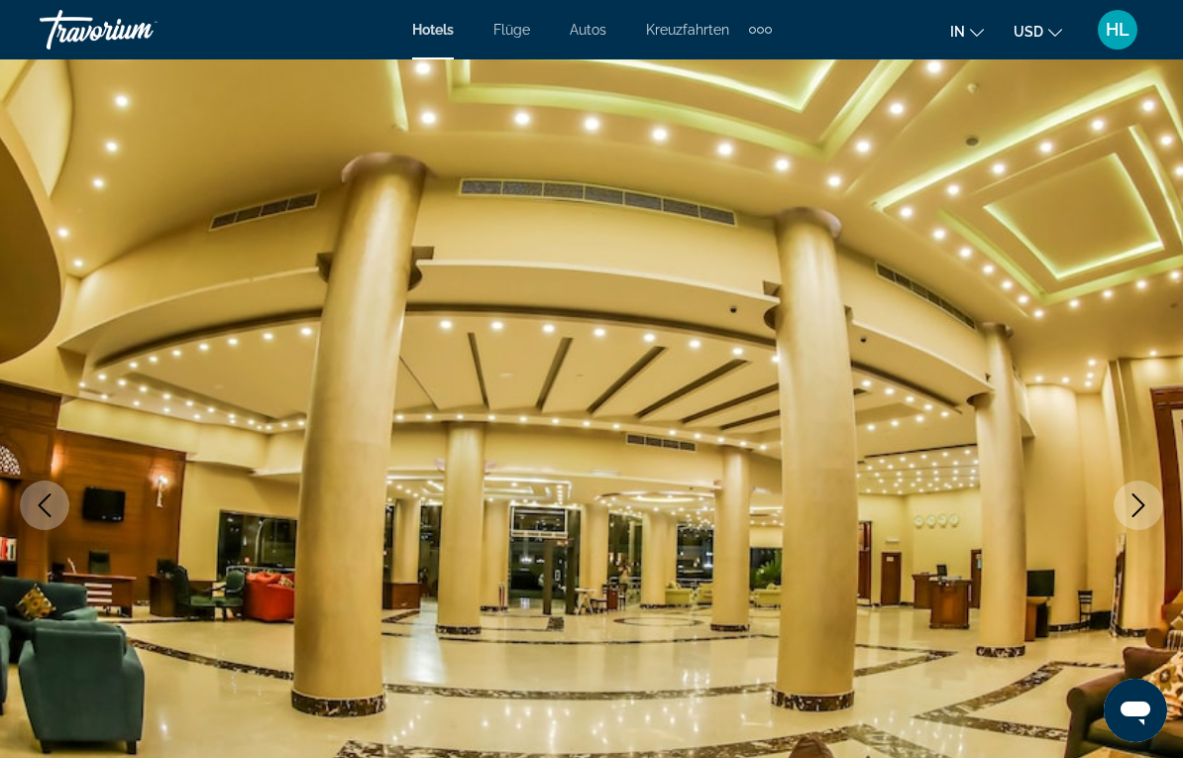
click at [1125, 505] on button "Next image" at bounding box center [1139, 506] width 50 height 50
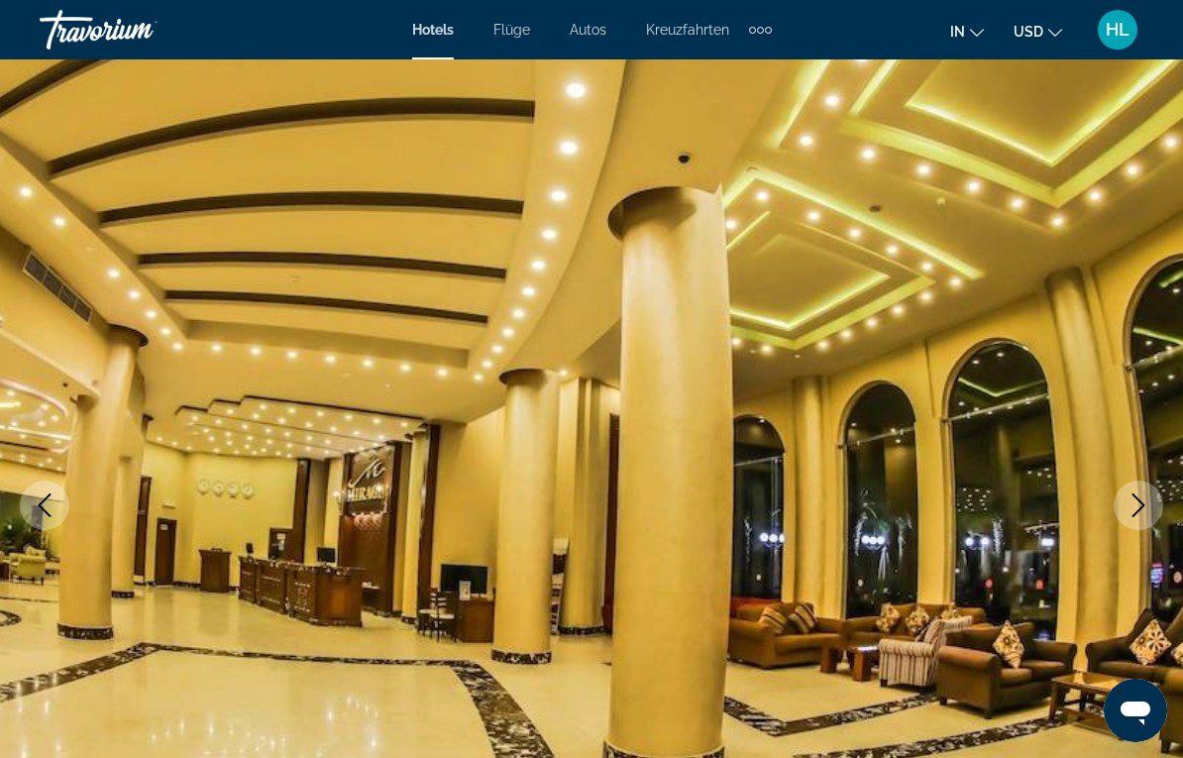
click at [1134, 504] on icon "Next image" at bounding box center [1139, 506] width 24 height 24
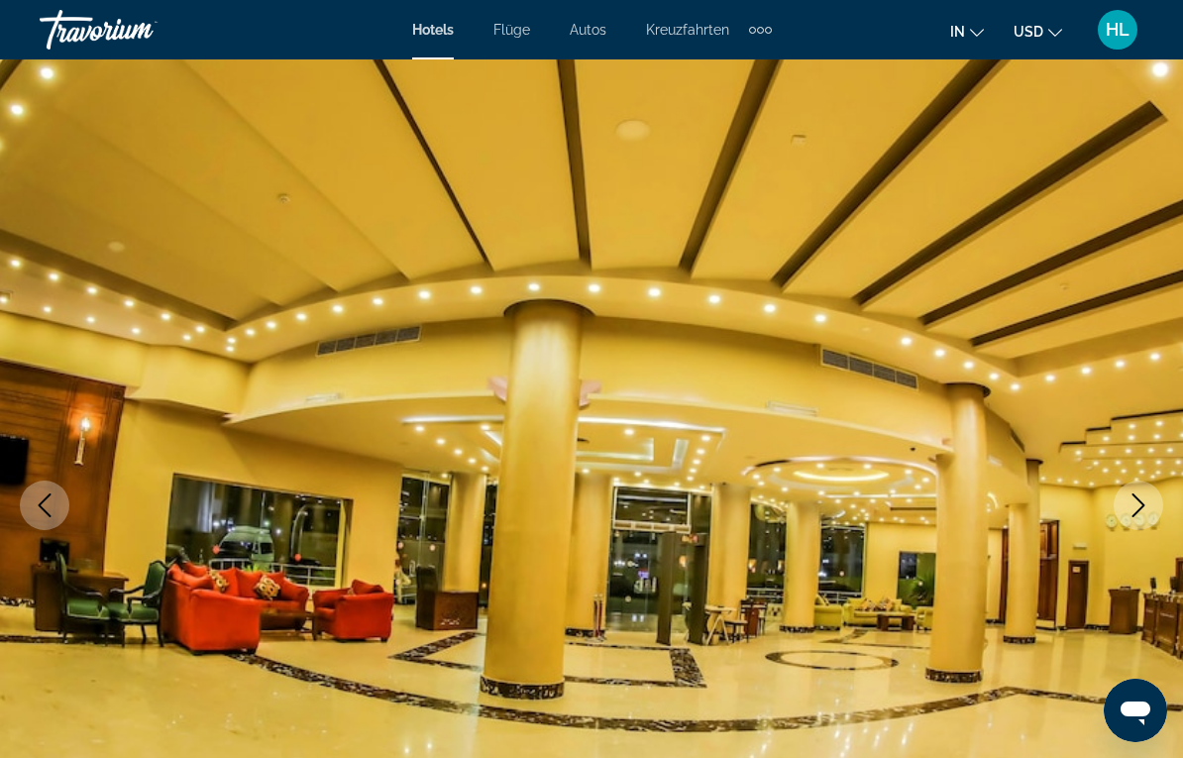
click at [1125, 502] on button "Next image" at bounding box center [1139, 506] width 50 height 50
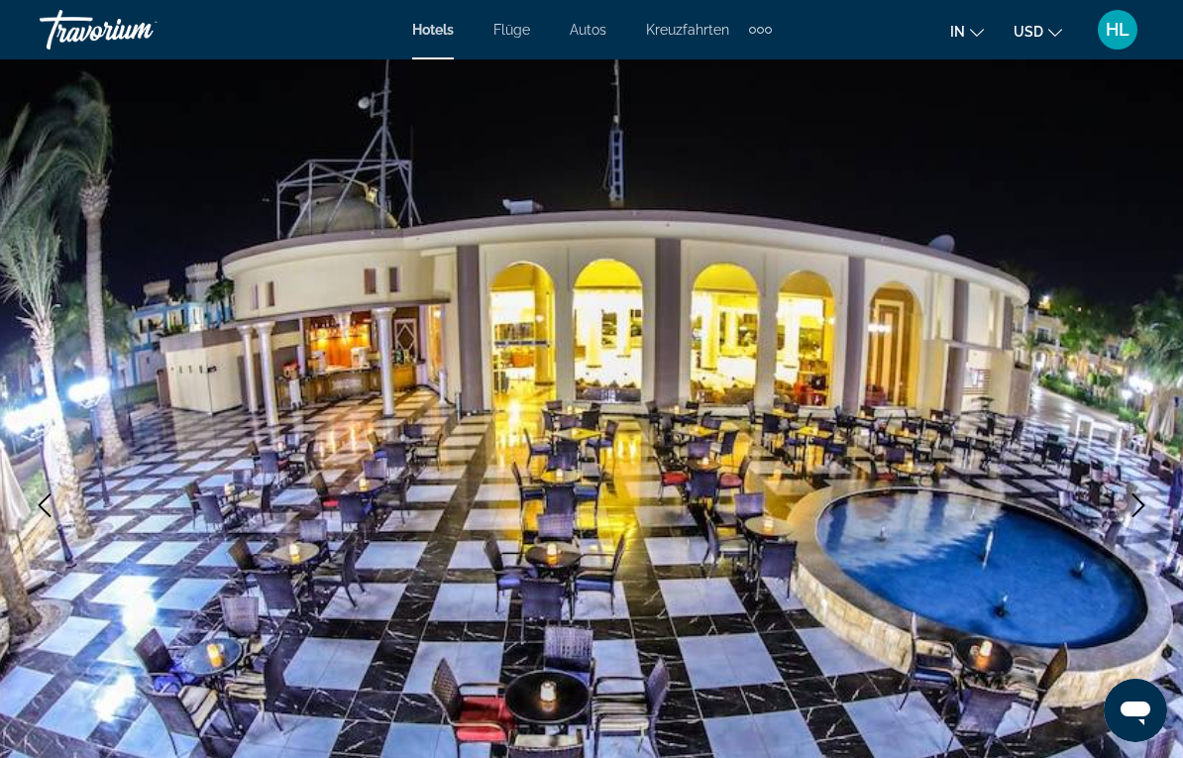
click at [1126, 511] on button "Next image" at bounding box center [1139, 506] width 50 height 50
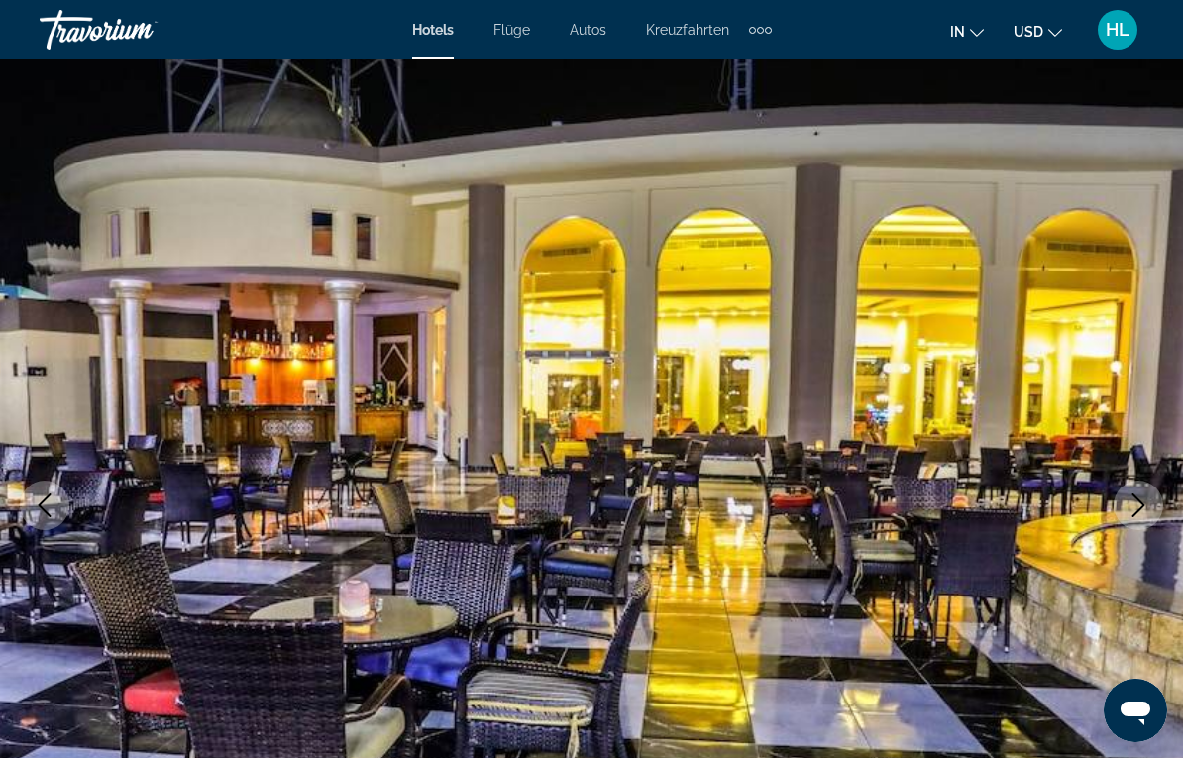
click at [1136, 493] on button "Next image" at bounding box center [1139, 506] width 50 height 50
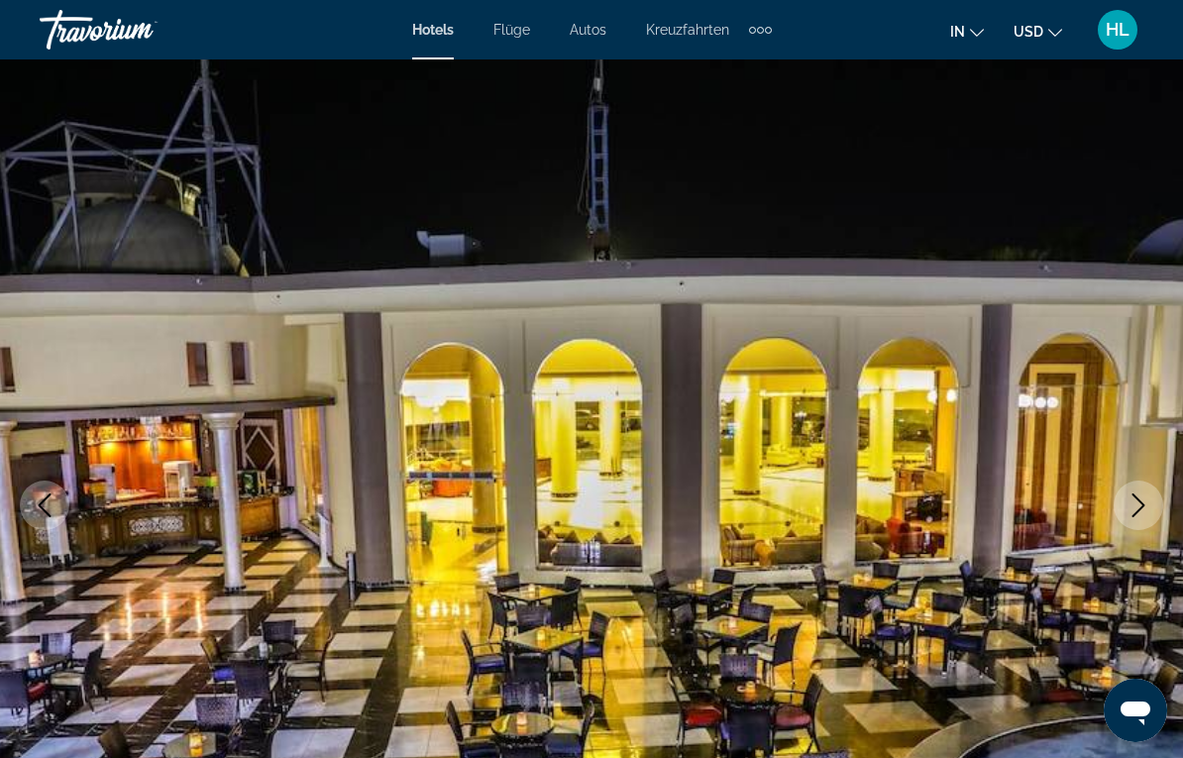
click at [1133, 495] on icon "Next image" at bounding box center [1139, 506] width 13 height 24
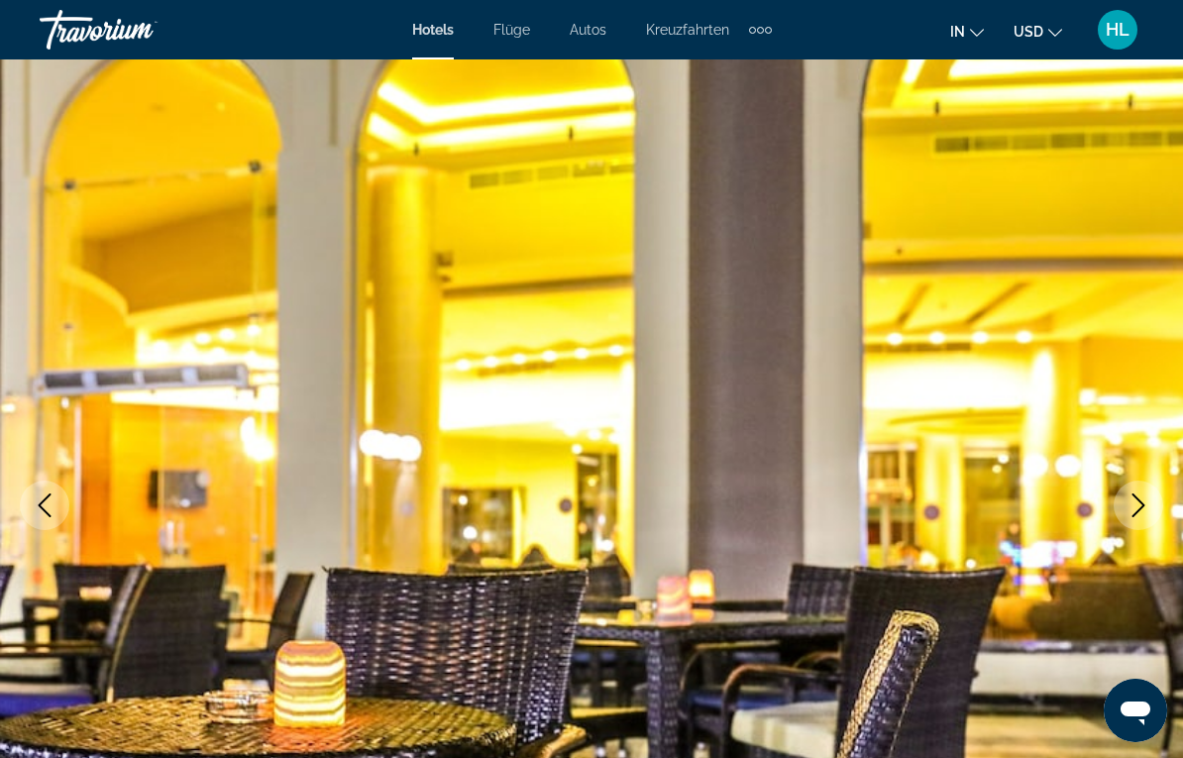
click at [1132, 500] on icon "Next image" at bounding box center [1139, 506] width 24 height 24
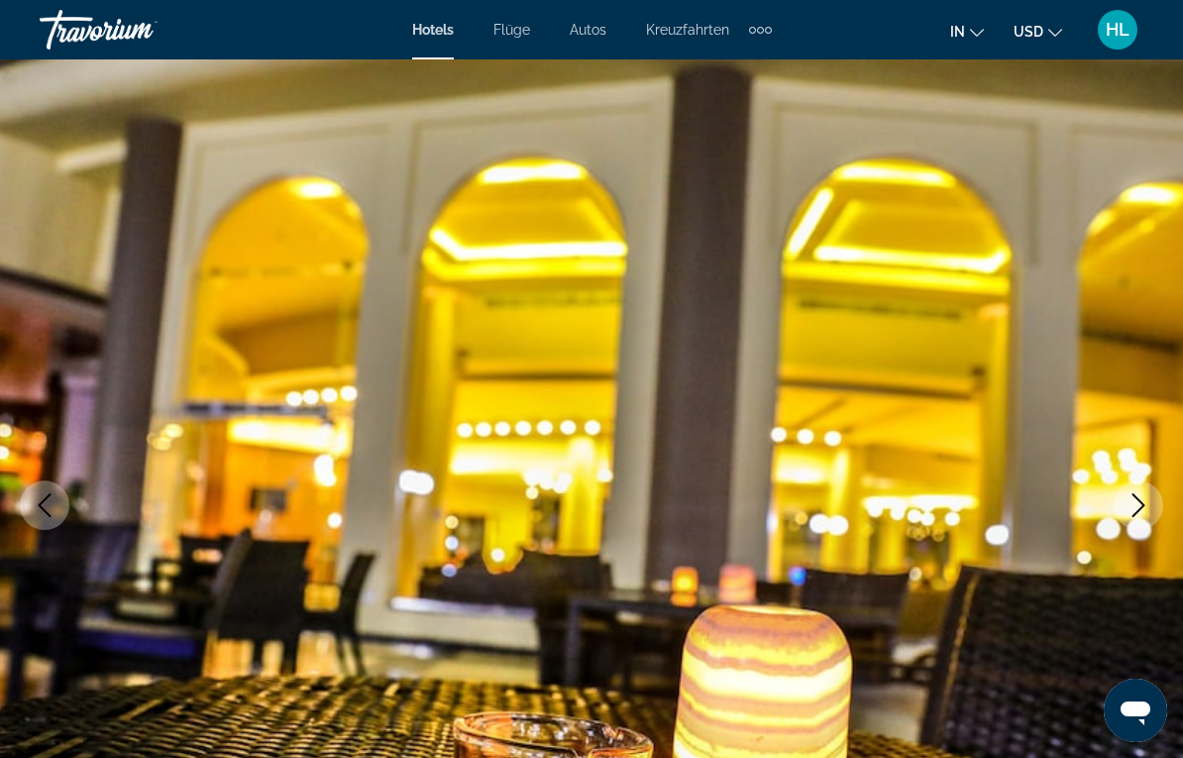
click at [1143, 518] on button "Next image" at bounding box center [1139, 506] width 50 height 50
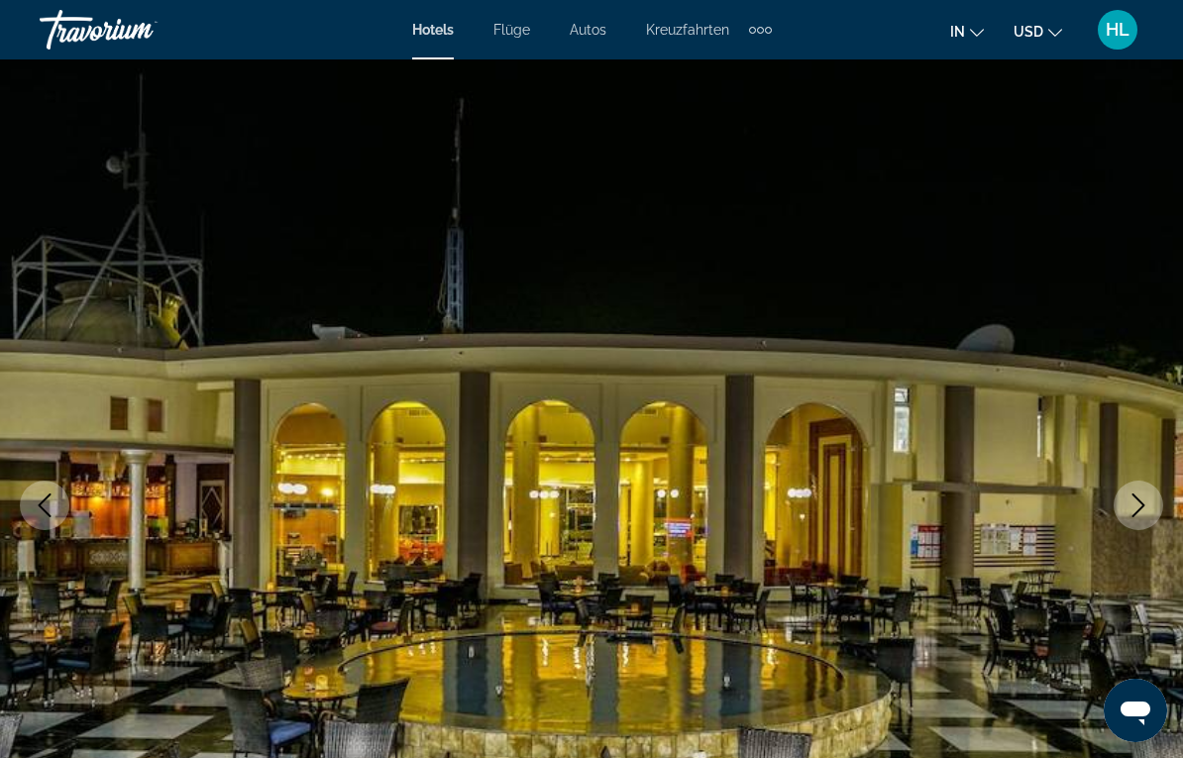
click at [1140, 500] on icon "Next image" at bounding box center [1139, 506] width 24 height 24
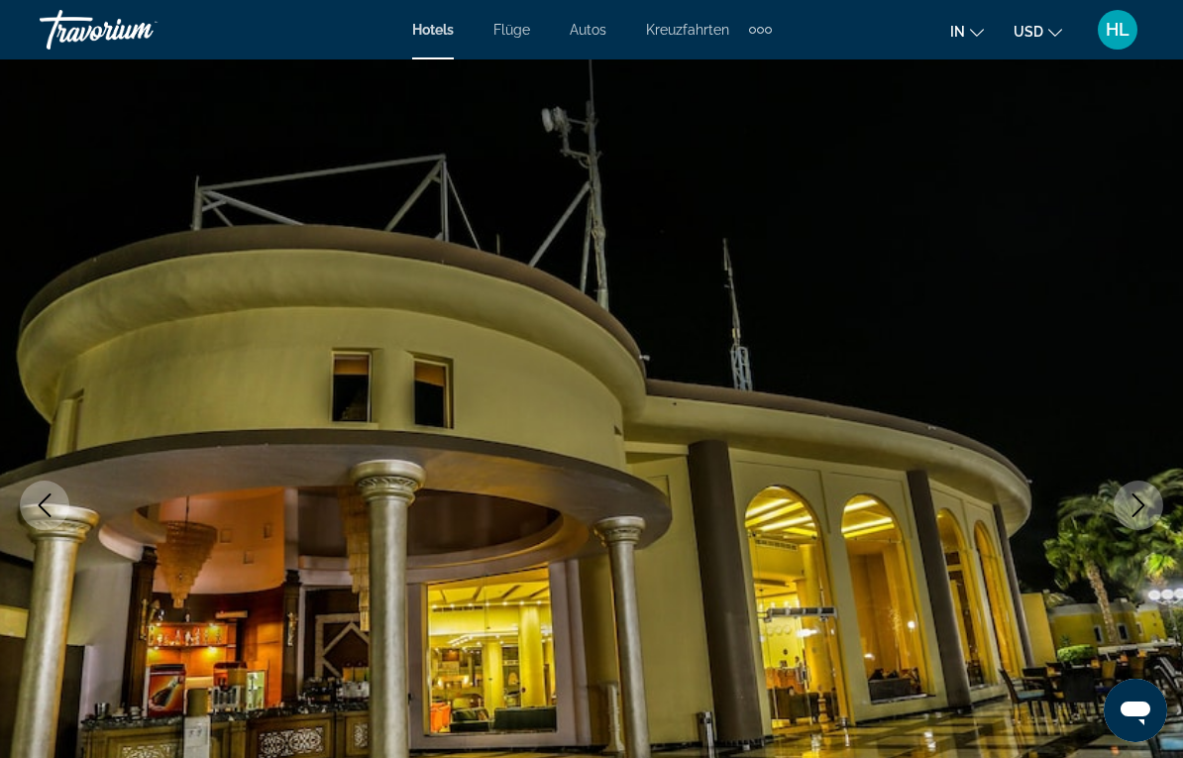
click at [1133, 494] on icon "Next image" at bounding box center [1139, 506] width 24 height 24
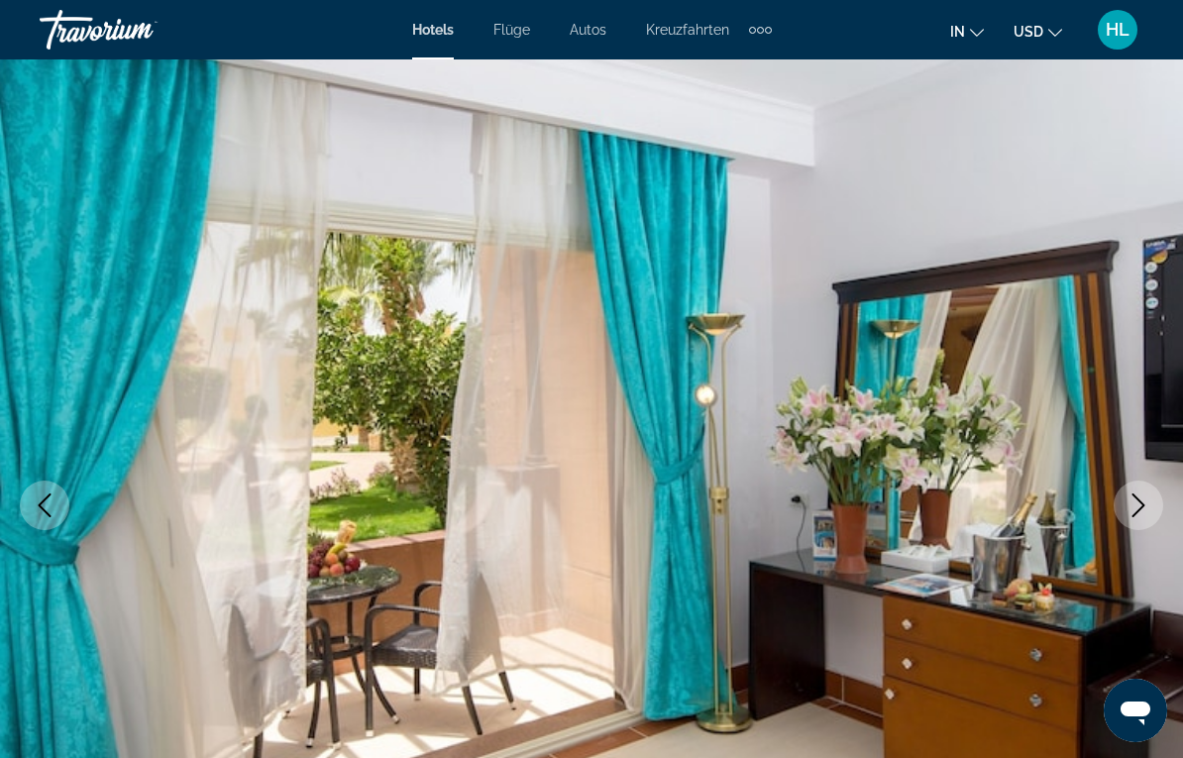
click at [1135, 501] on icon "Next image" at bounding box center [1139, 506] width 24 height 24
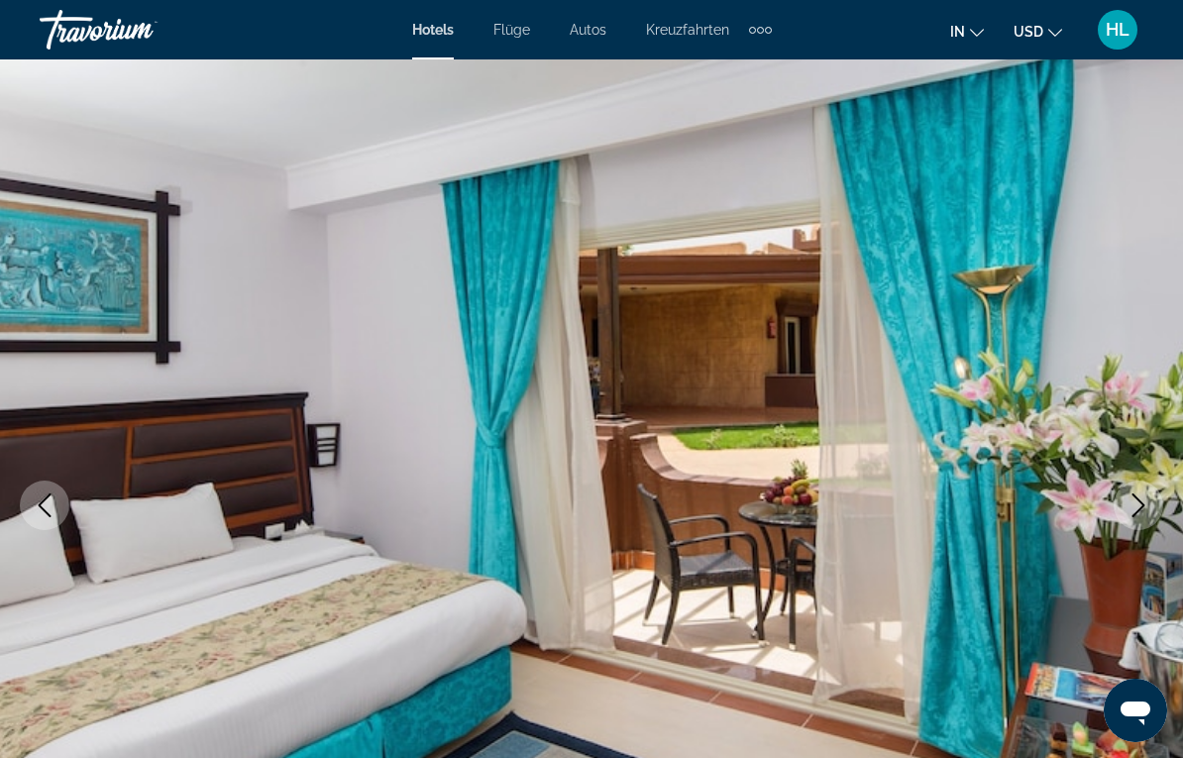
click at [1126, 524] on button "Next image" at bounding box center [1139, 506] width 50 height 50
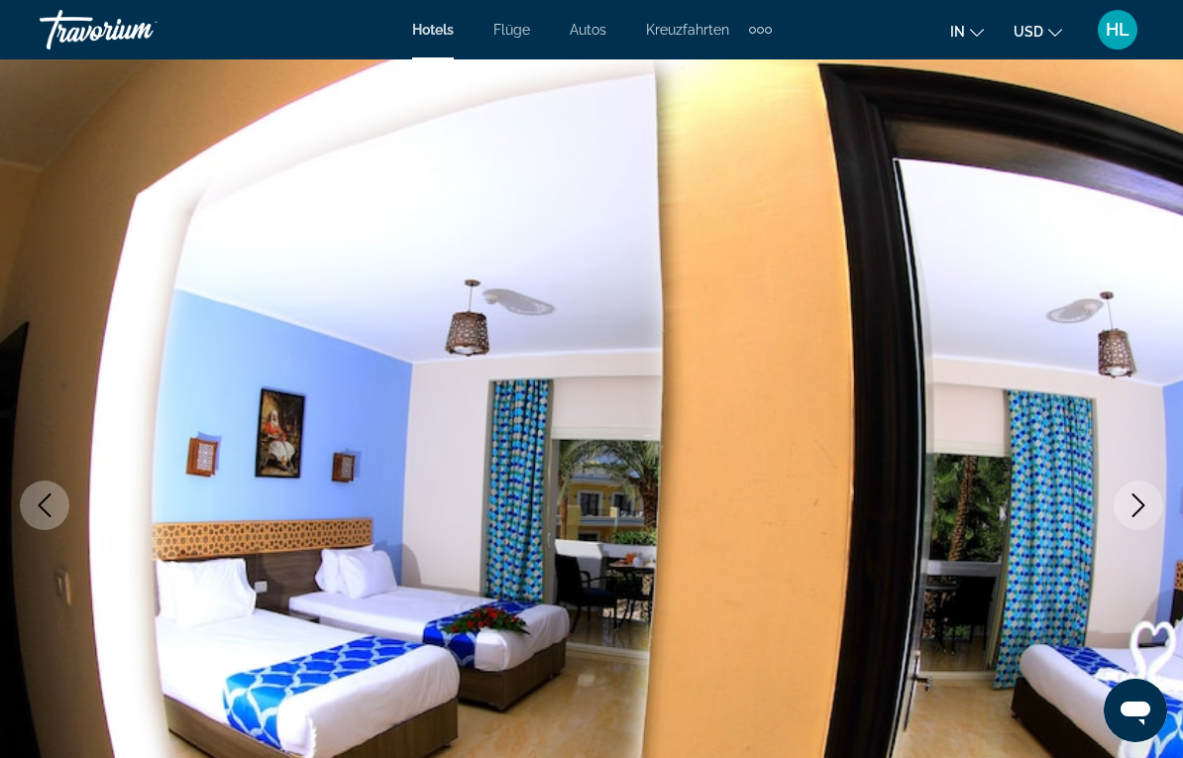
click at [1131, 513] on icon "Next image" at bounding box center [1139, 506] width 24 height 24
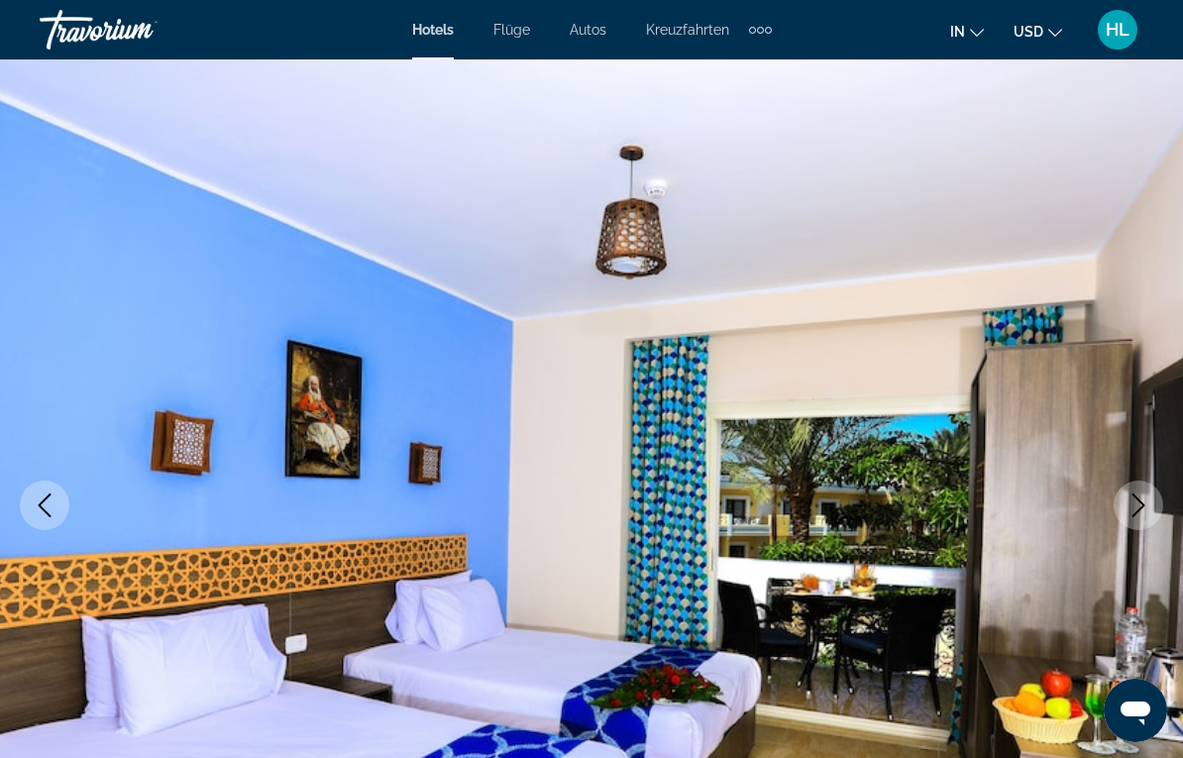
click at [1121, 501] on button "Next image" at bounding box center [1139, 506] width 50 height 50
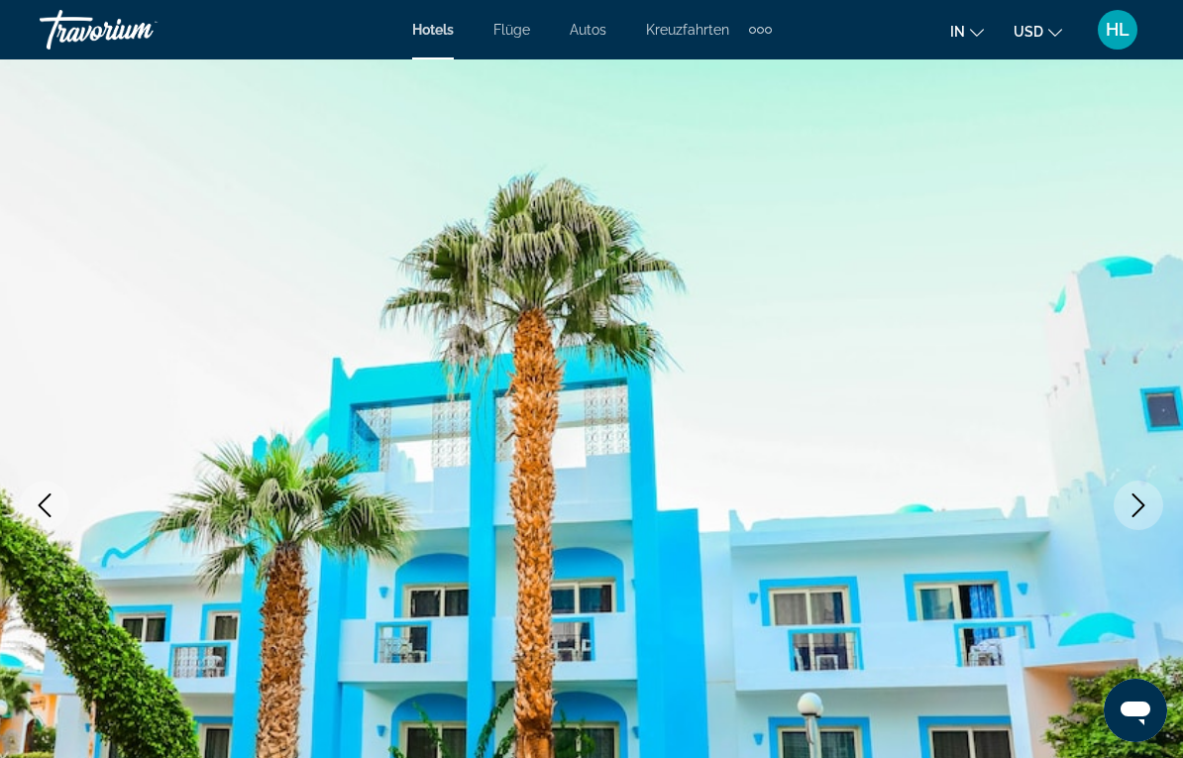
click at [1133, 514] on icon "Next image" at bounding box center [1139, 506] width 24 height 24
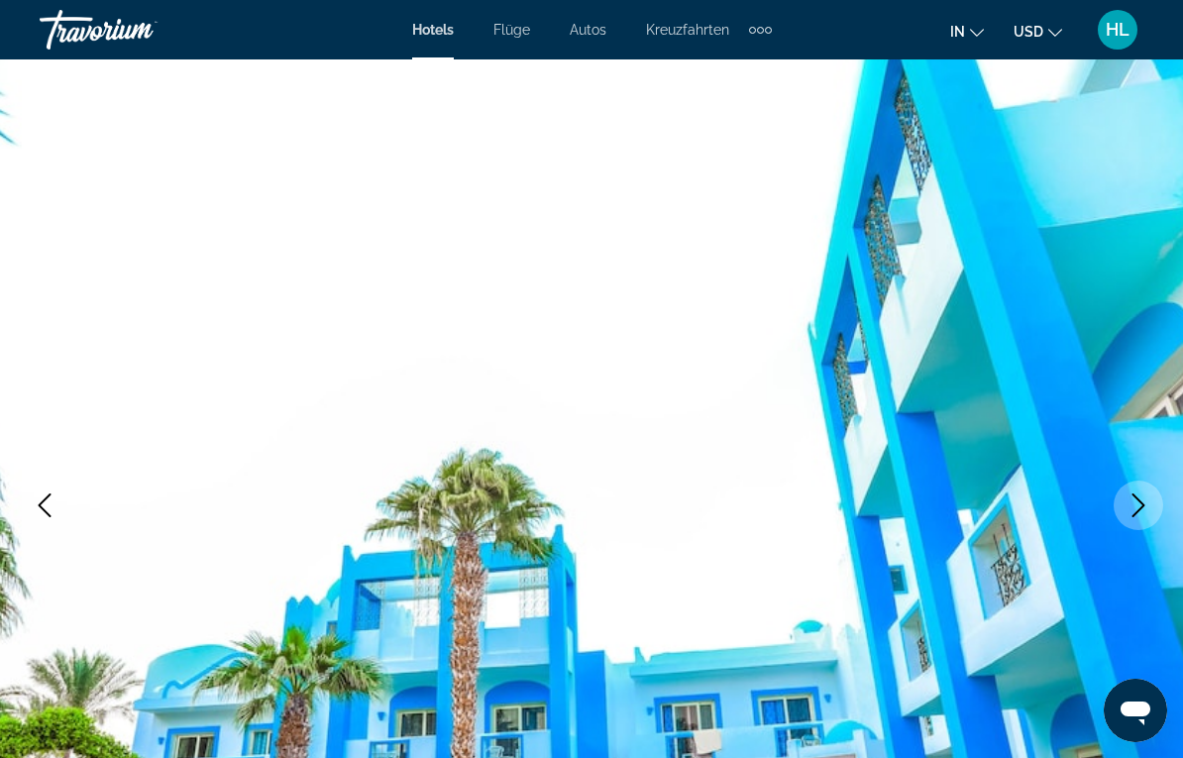
click at [1134, 507] on icon "Next image" at bounding box center [1139, 506] width 24 height 24
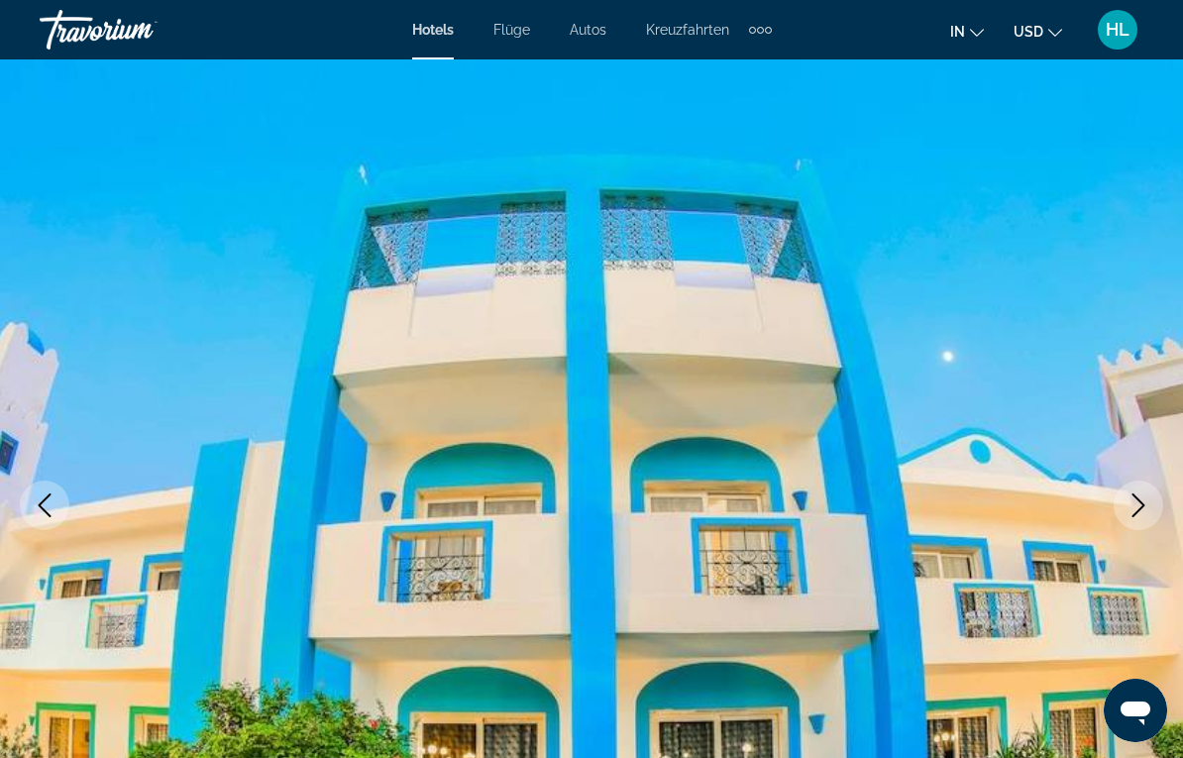
click at [1143, 509] on icon "Next image" at bounding box center [1139, 506] width 24 height 24
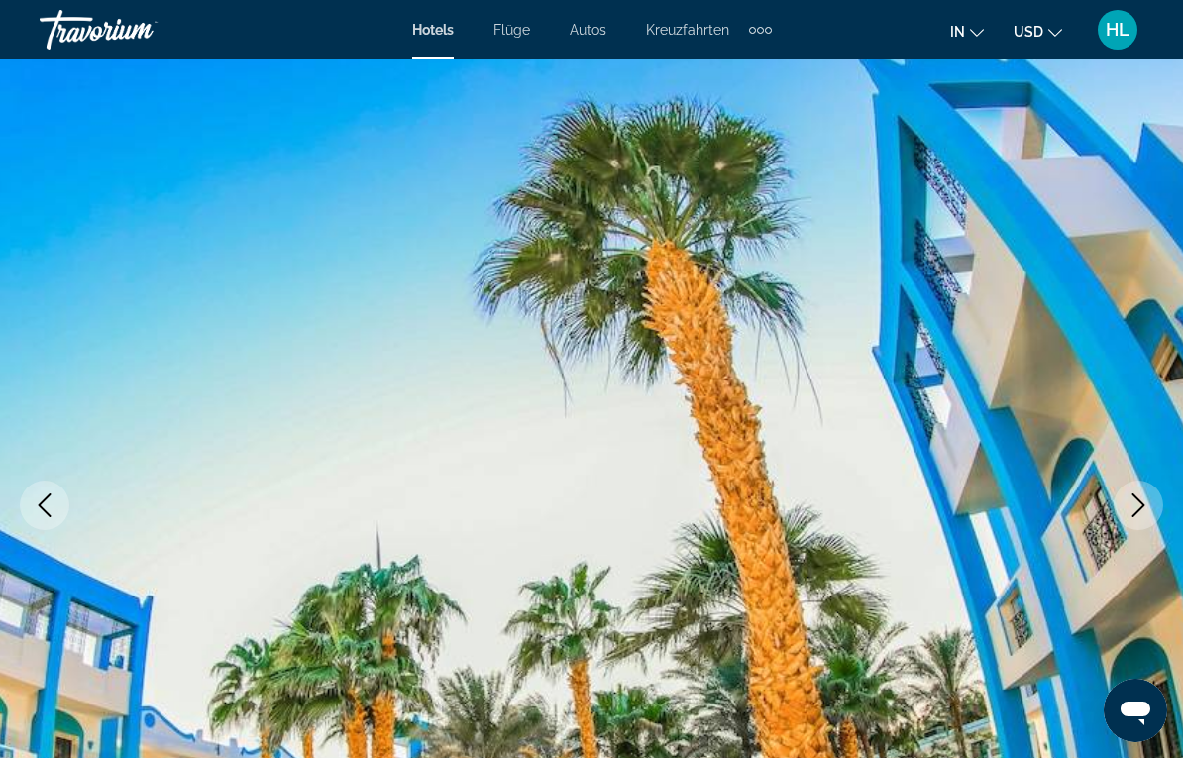
click at [1135, 513] on icon "Next image" at bounding box center [1139, 506] width 24 height 24
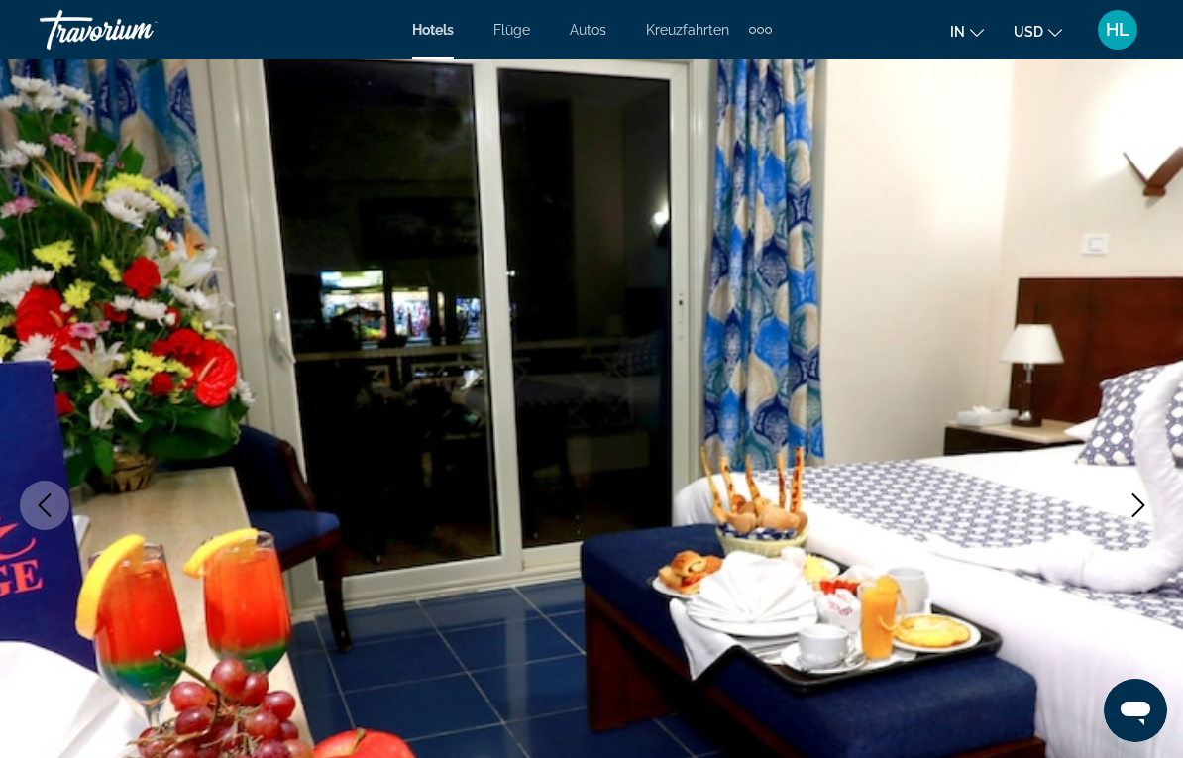
click at [1130, 521] on button "Next image" at bounding box center [1139, 506] width 50 height 50
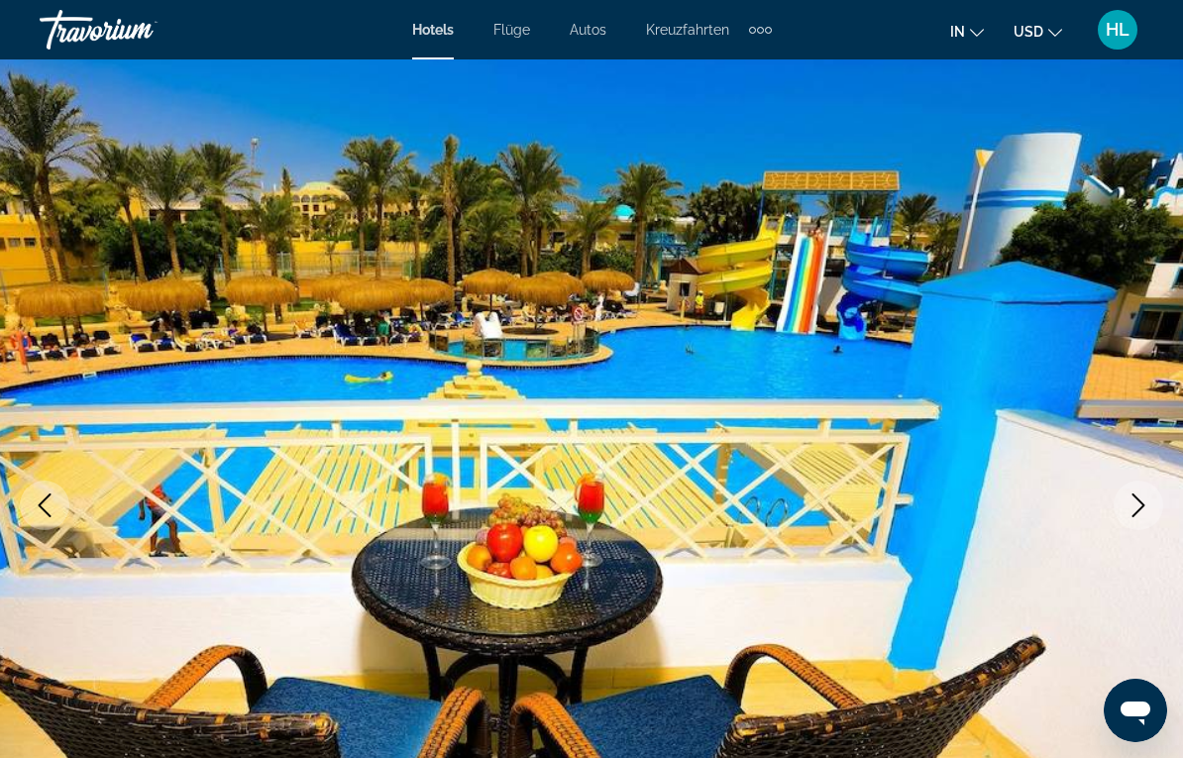
click at [1123, 503] on button "Next image" at bounding box center [1139, 506] width 50 height 50
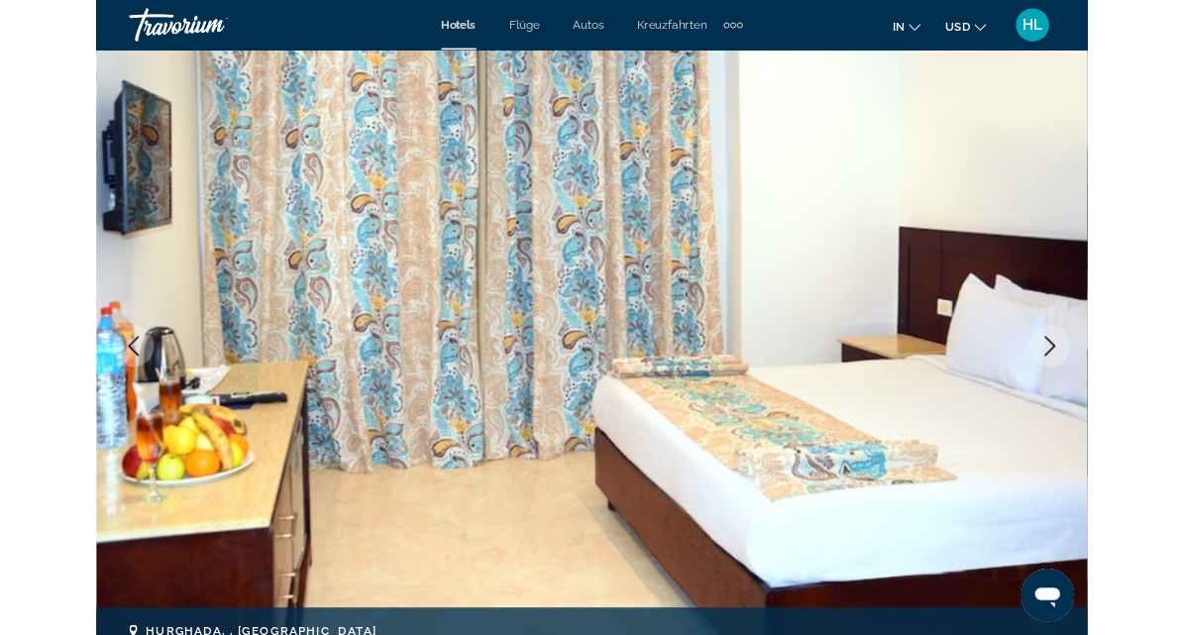
scroll to position [0, 0]
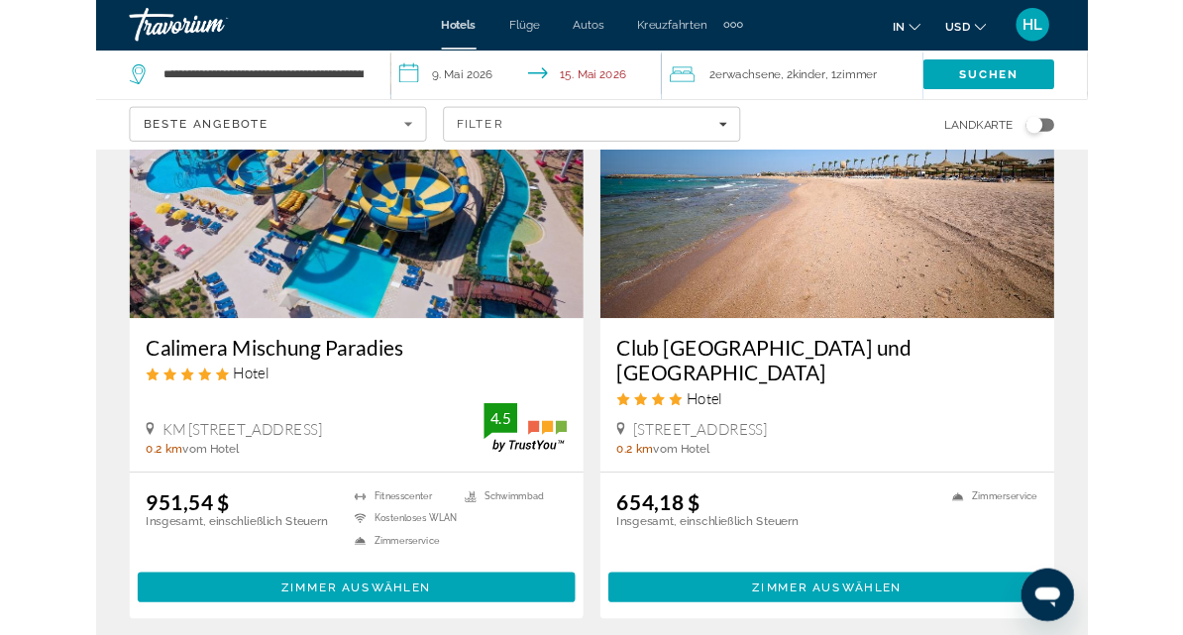
scroll to position [891, 0]
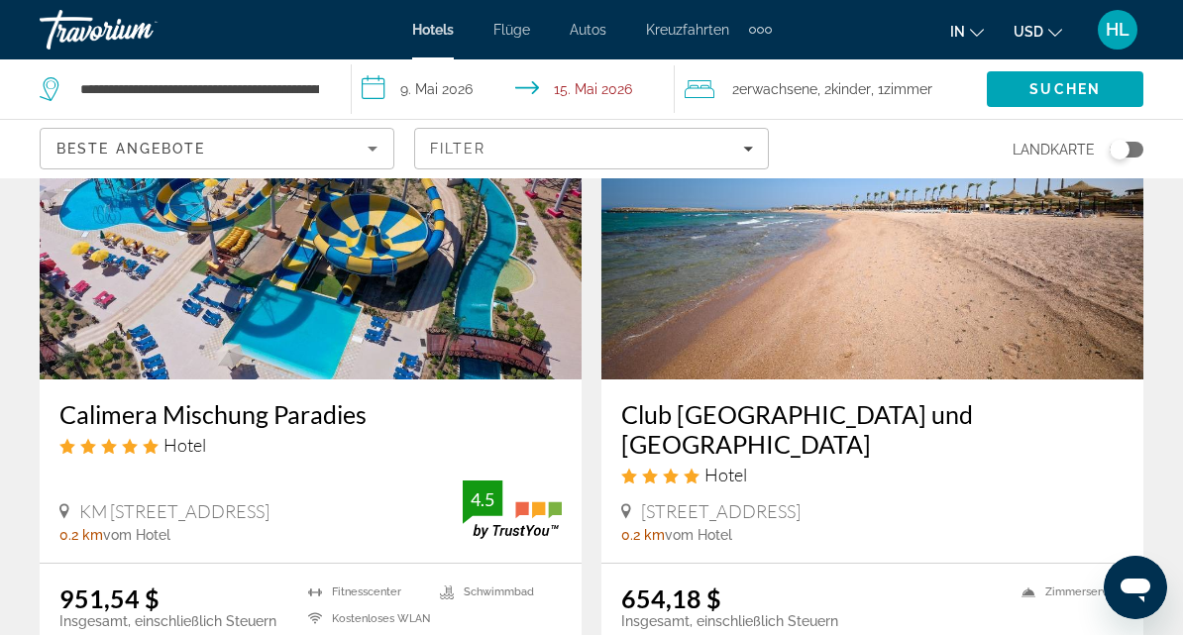
click at [806, 269] on img "Main content" at bounding box center [873, 220] width 542 height 317
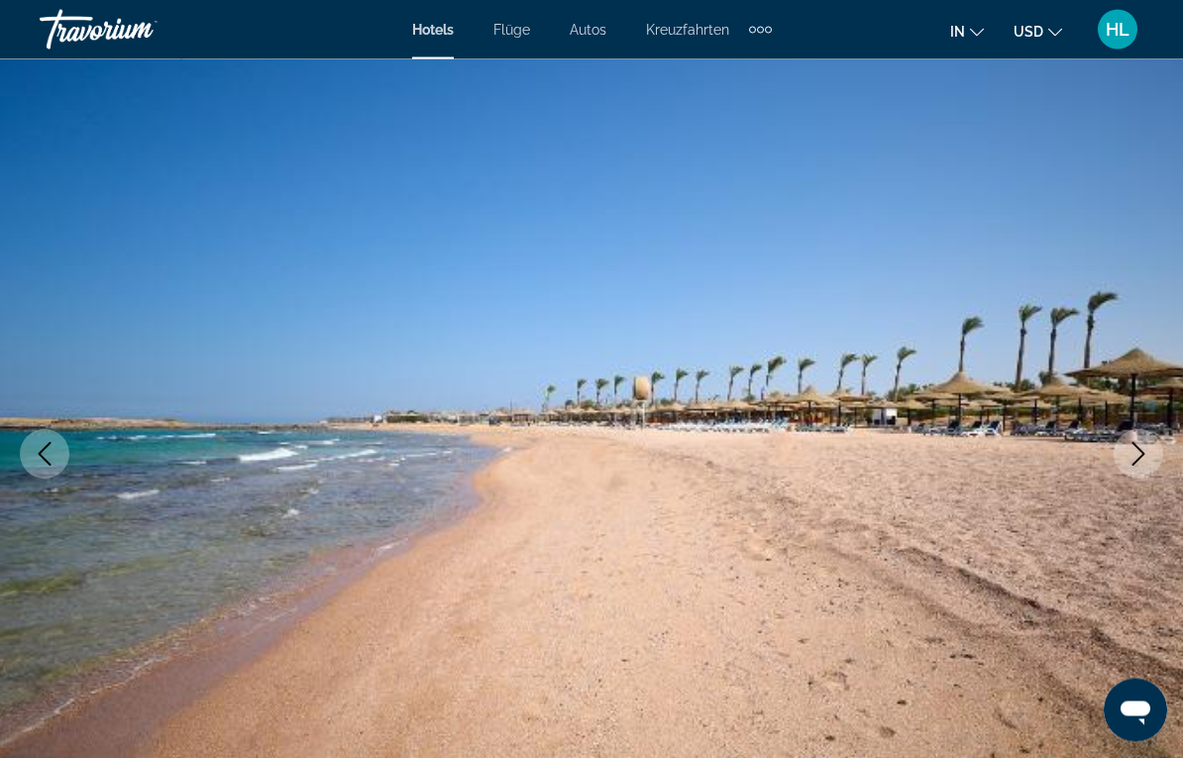
scroll to position [76, 0]
click at [1137, 444] on icon "Next image" at bounding box center [1139, 454] width 24 height 24
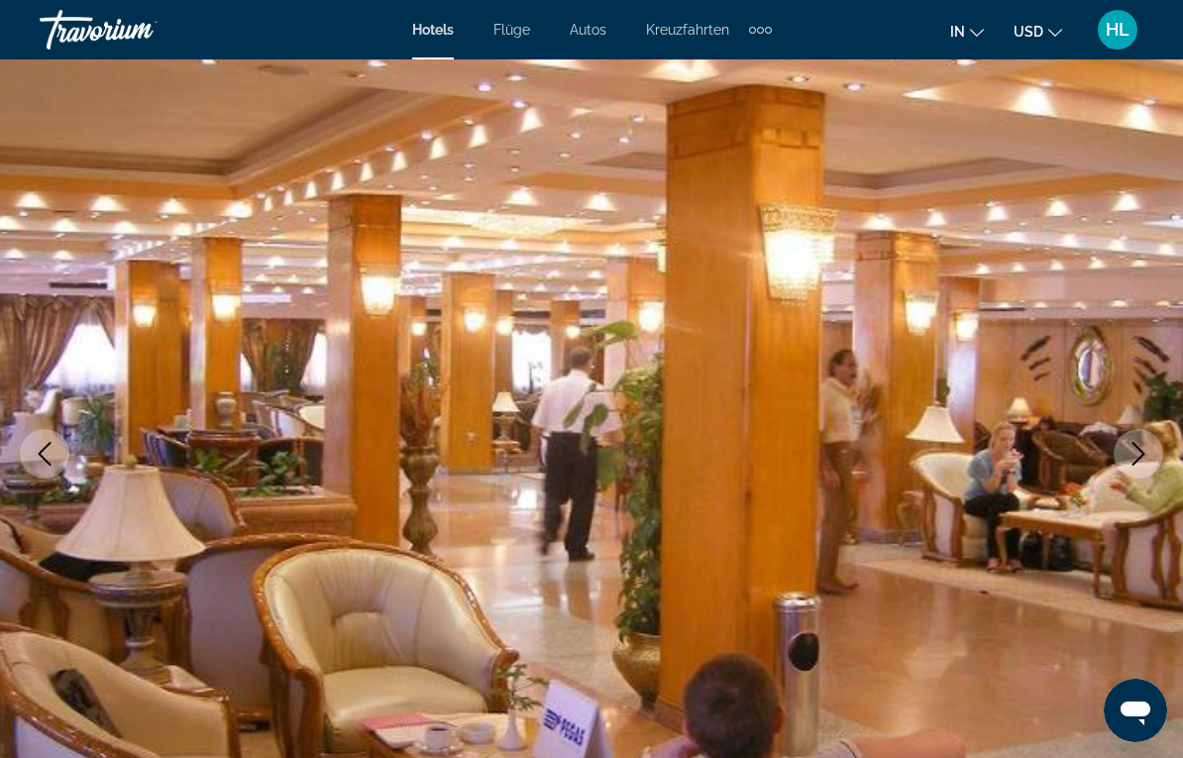
click at [1128, 467] on button "Next image" at bounding box center [1139, 454] width 50 height 50
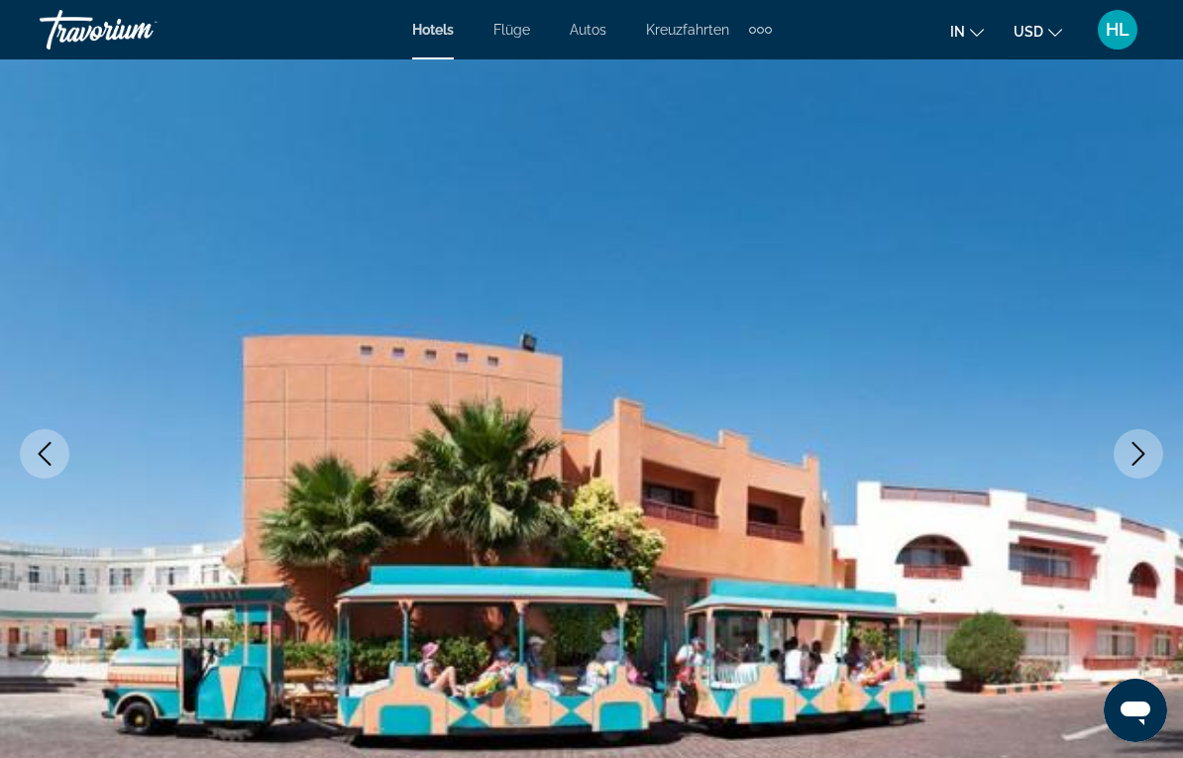
click at [1127, 462] on icon "Next image" at bounding box center [1139, 454] width 24 height 24
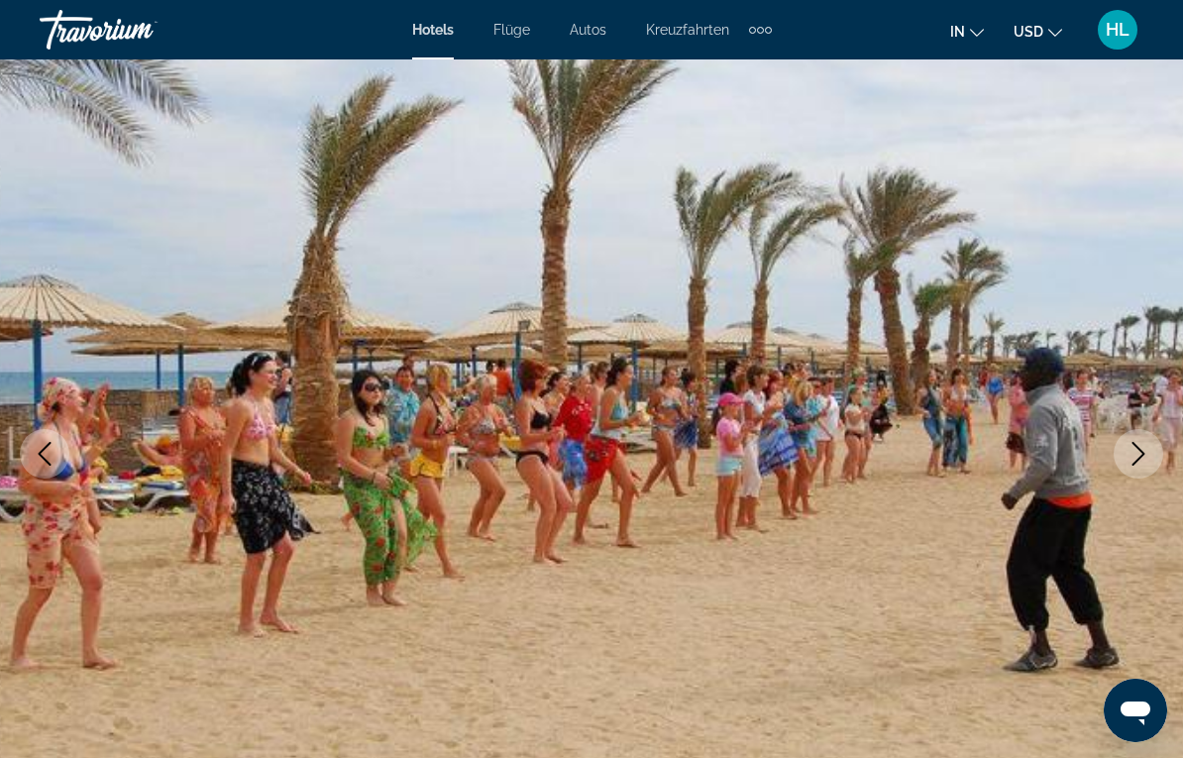
click at [1131, 459] on icon "Next image" at bounding box center [1139, 454] width 24 height 24
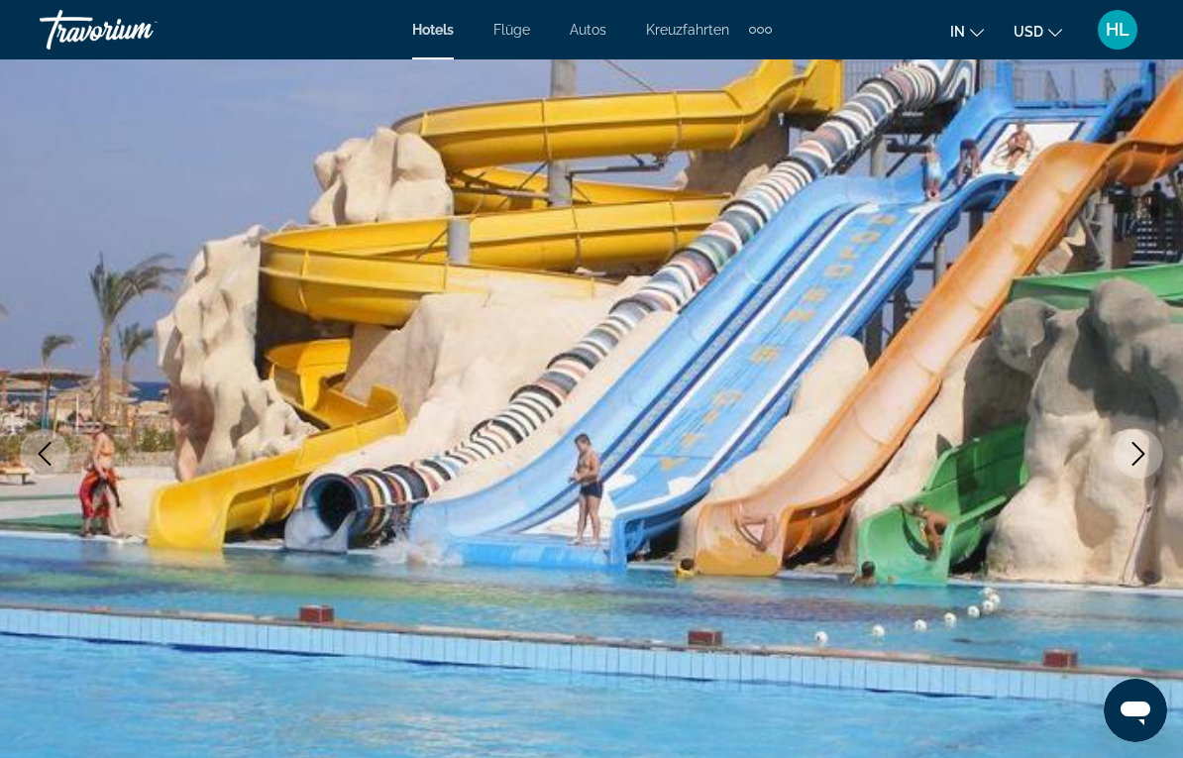
click at [1124, 459] on button "Next image" at bounding box center [1139, 454] width 50 height 50
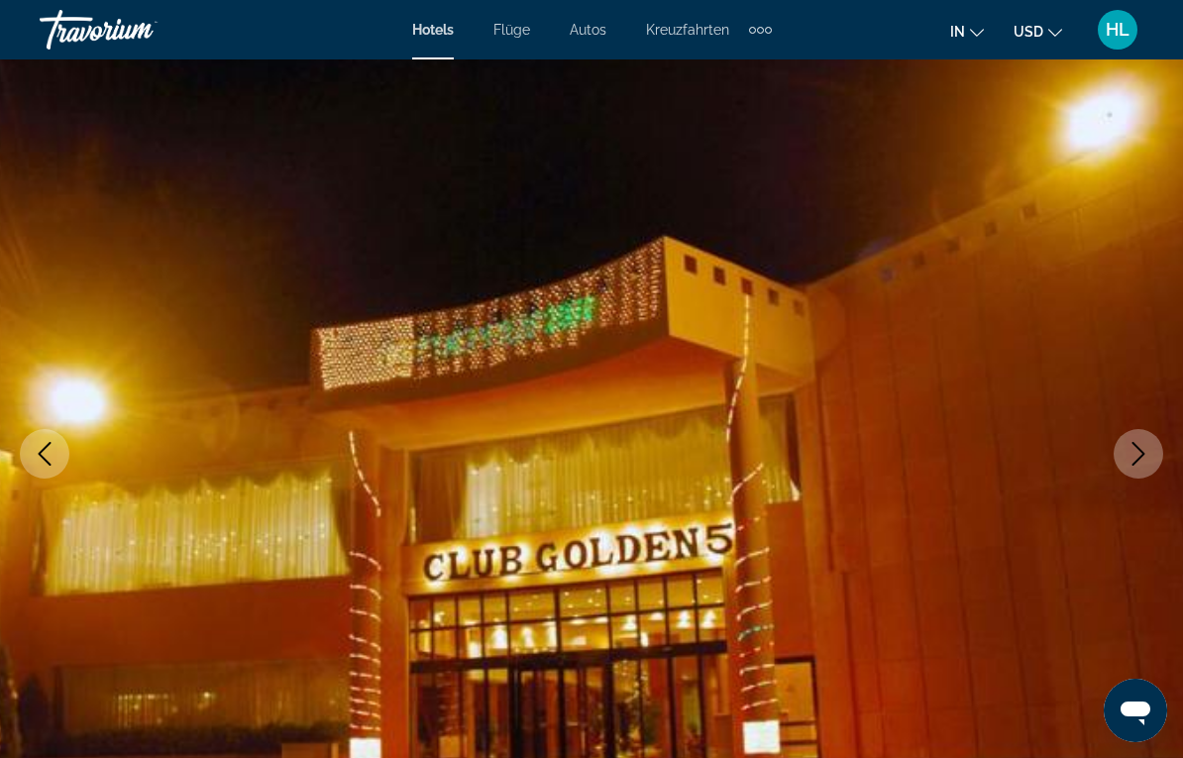
click at [1131, 457] on icon "Next image" at bounding box center [1139, 454] width 24 height 24
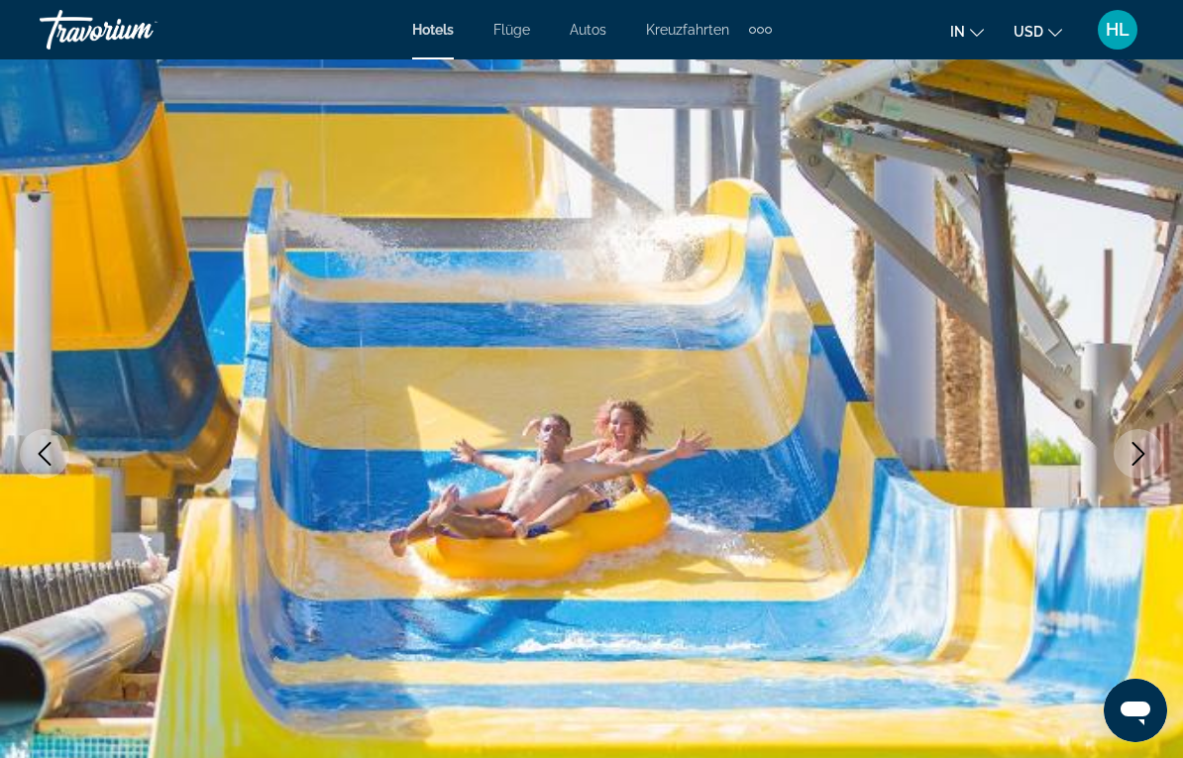
click at [1130, 461] on icon "Next image" at bounding box center [1139, 454] width 24 height 24
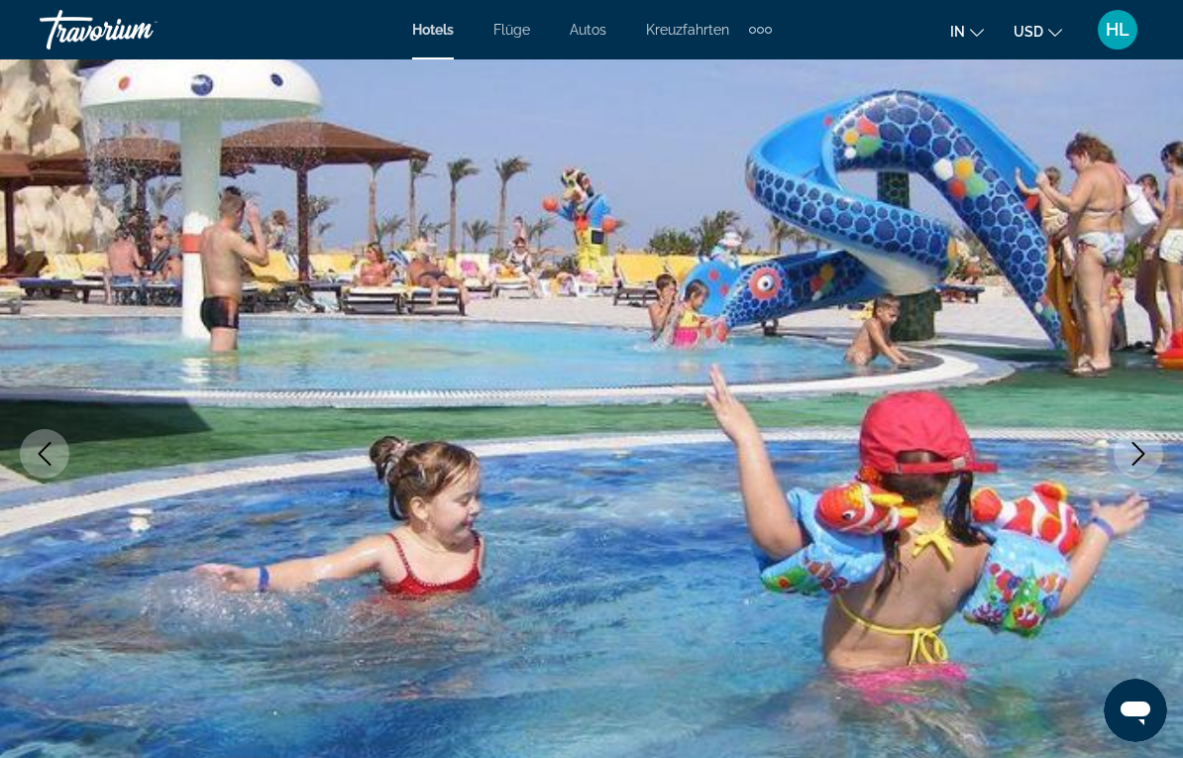
click at [1129, 464] on icon "Next image" at bounding box center [1139, 454] width 24 height 24
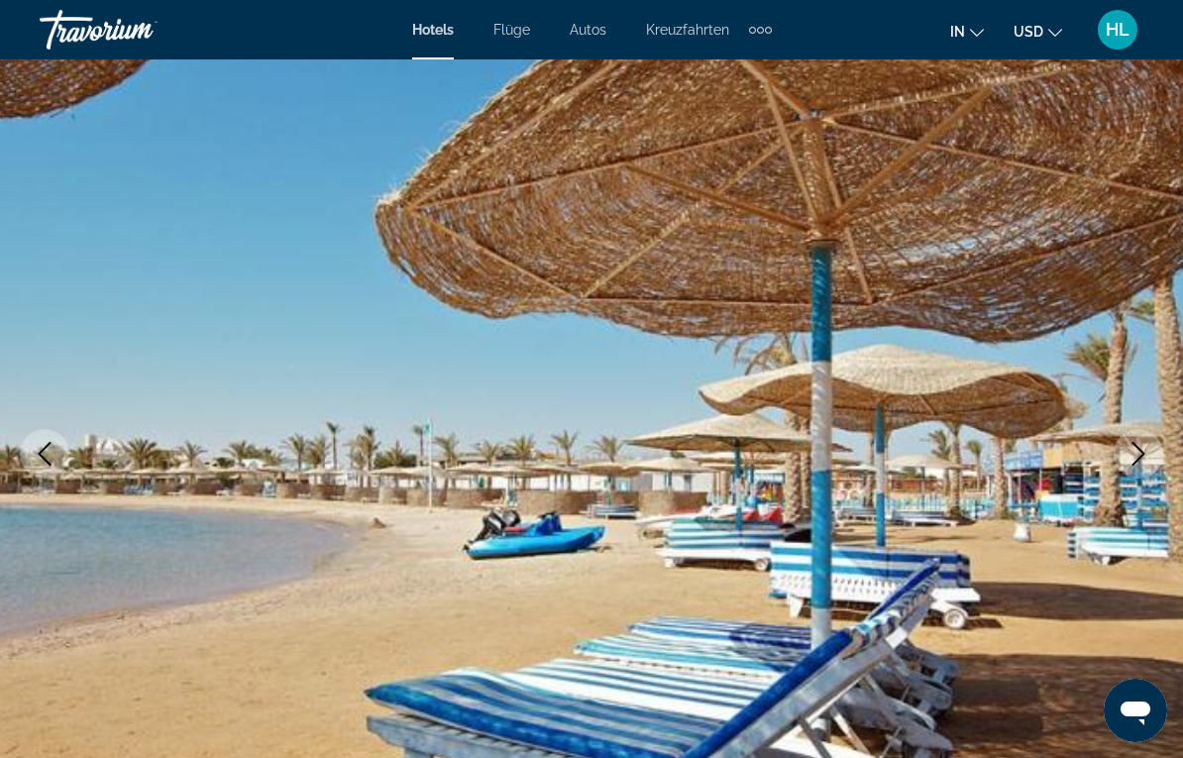
click at [1132, 447] on icon "Next image" at bounding box center [1139, 454] width 24 height 24
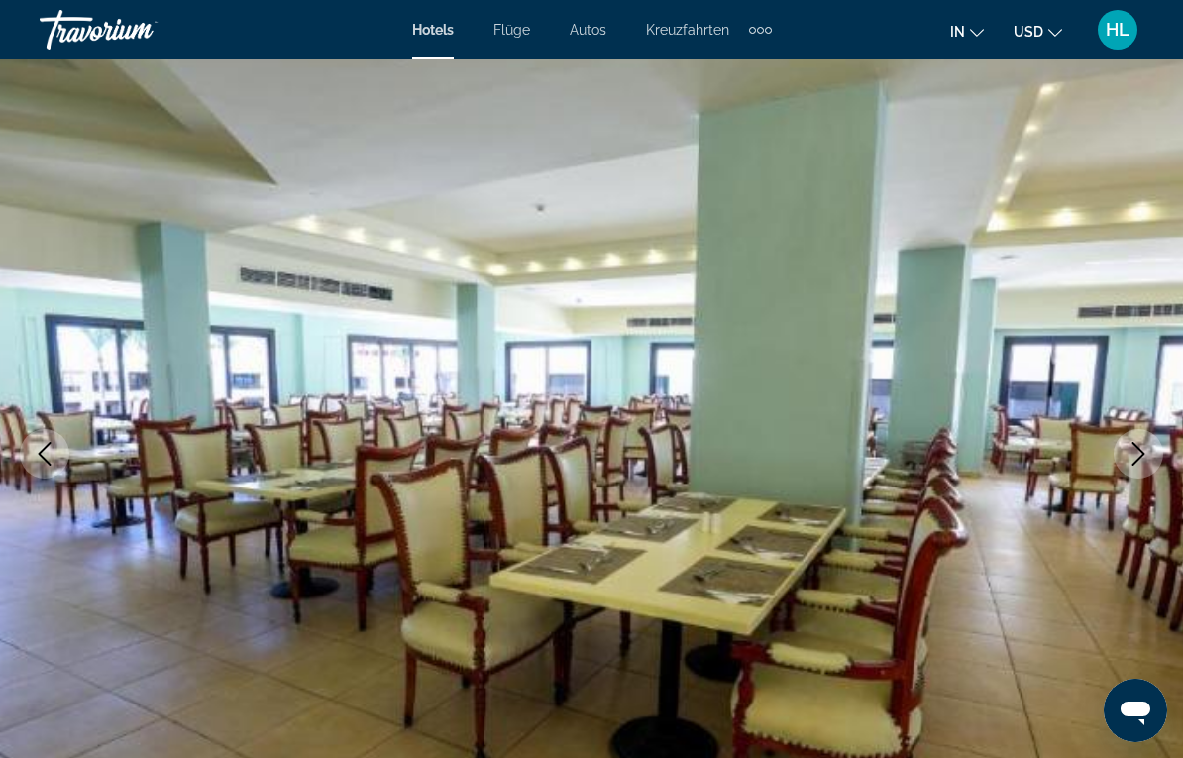
click at [1144, 445] on icon "Next image" at bounding box center [1139, 454] width 24 height 24
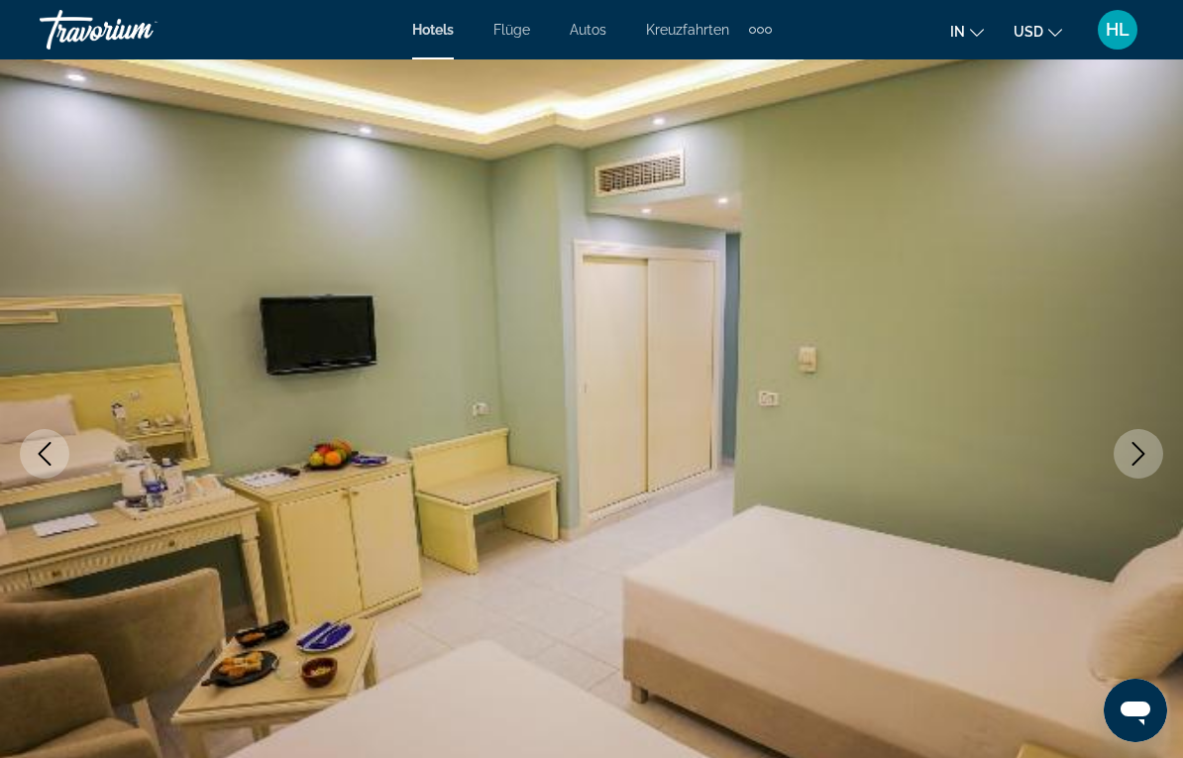
click at [1149, 448] on icon "Next image" at bounding box center [1139, 454] width 24 height 24
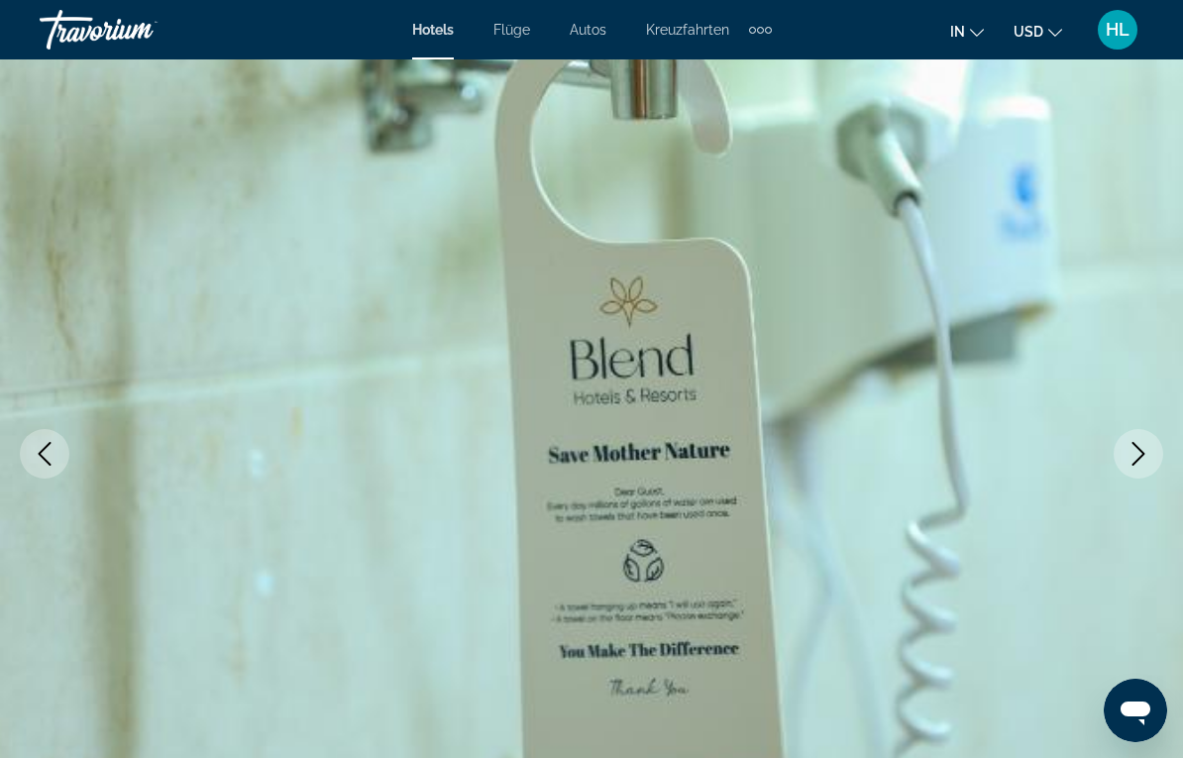
click at [1151, 439] on button "Next image" at bounding box center [1139, 454] width 50 height 50
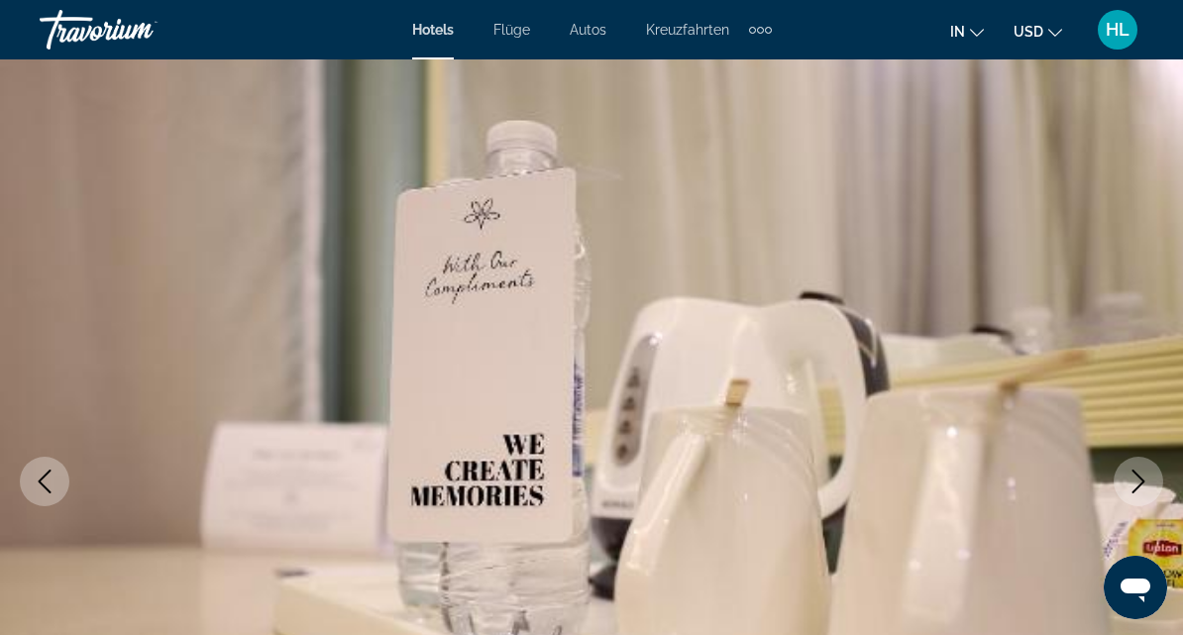
scroll to position [0, 0]
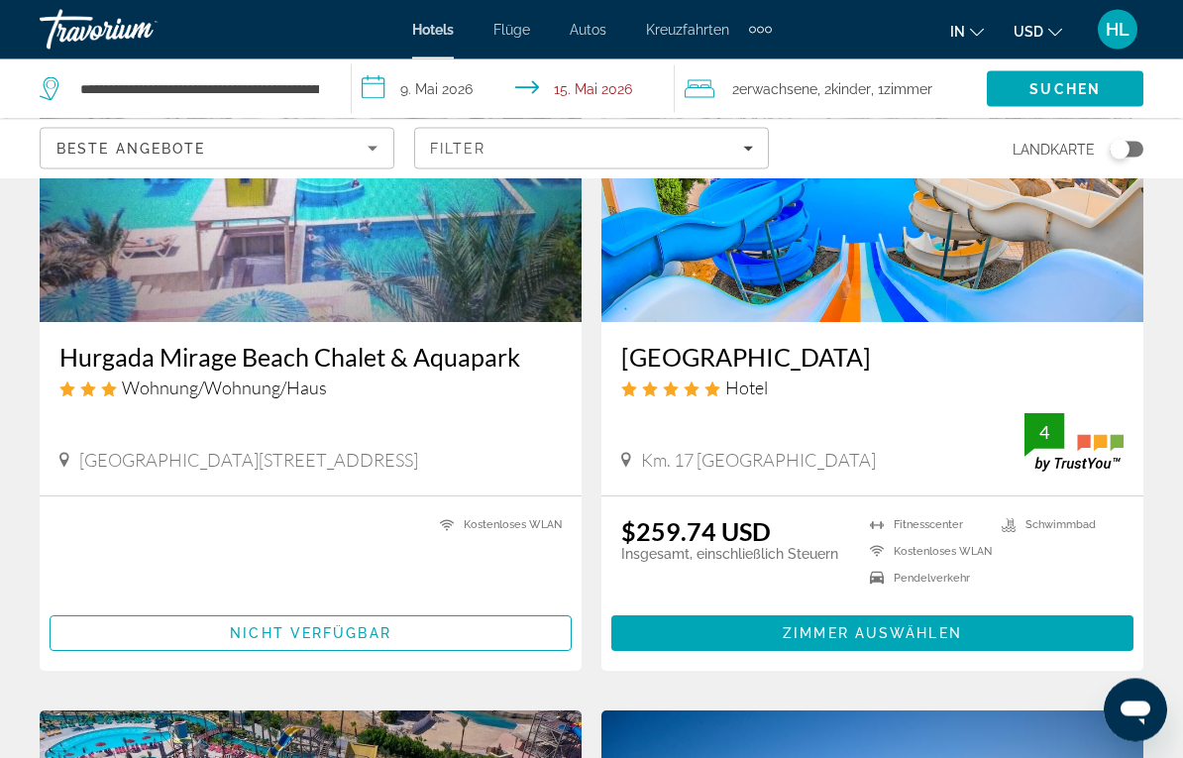
scroll to position [243, 0]
click at [953, 623] on span "Main content" at bounding box center [873, 634] width 522 height 48
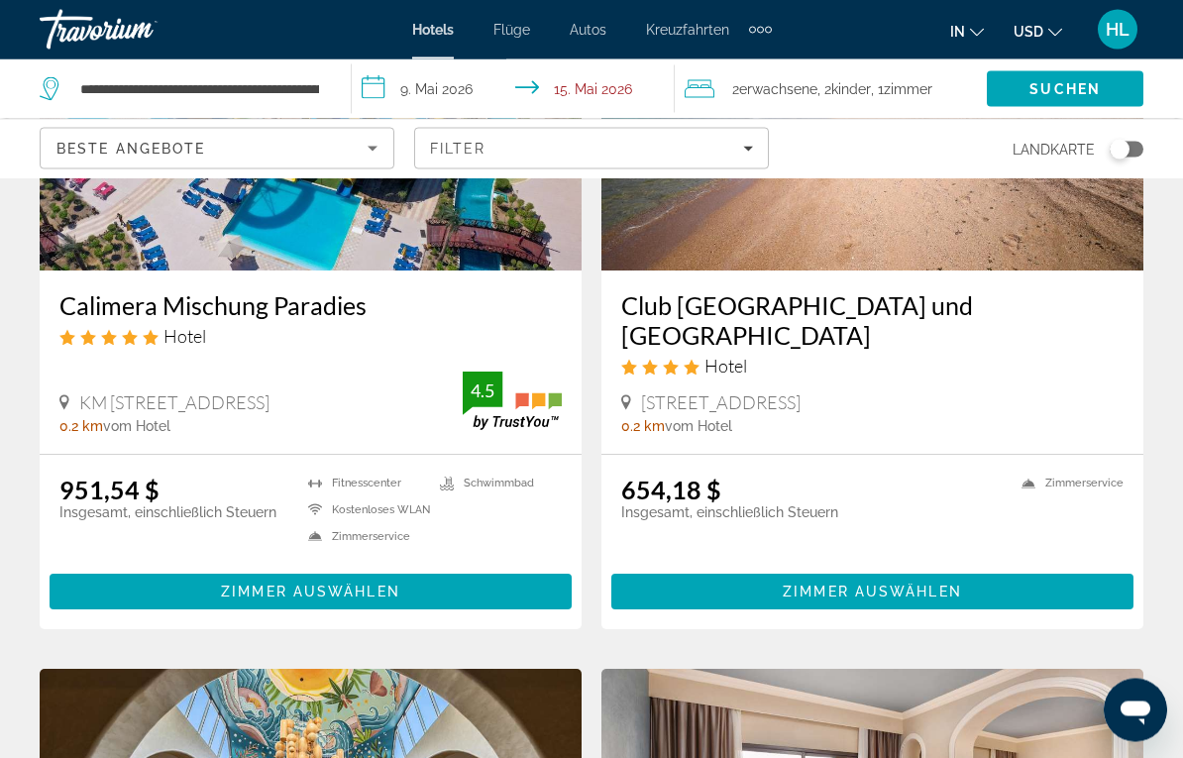
scroll to position [1000, 0]
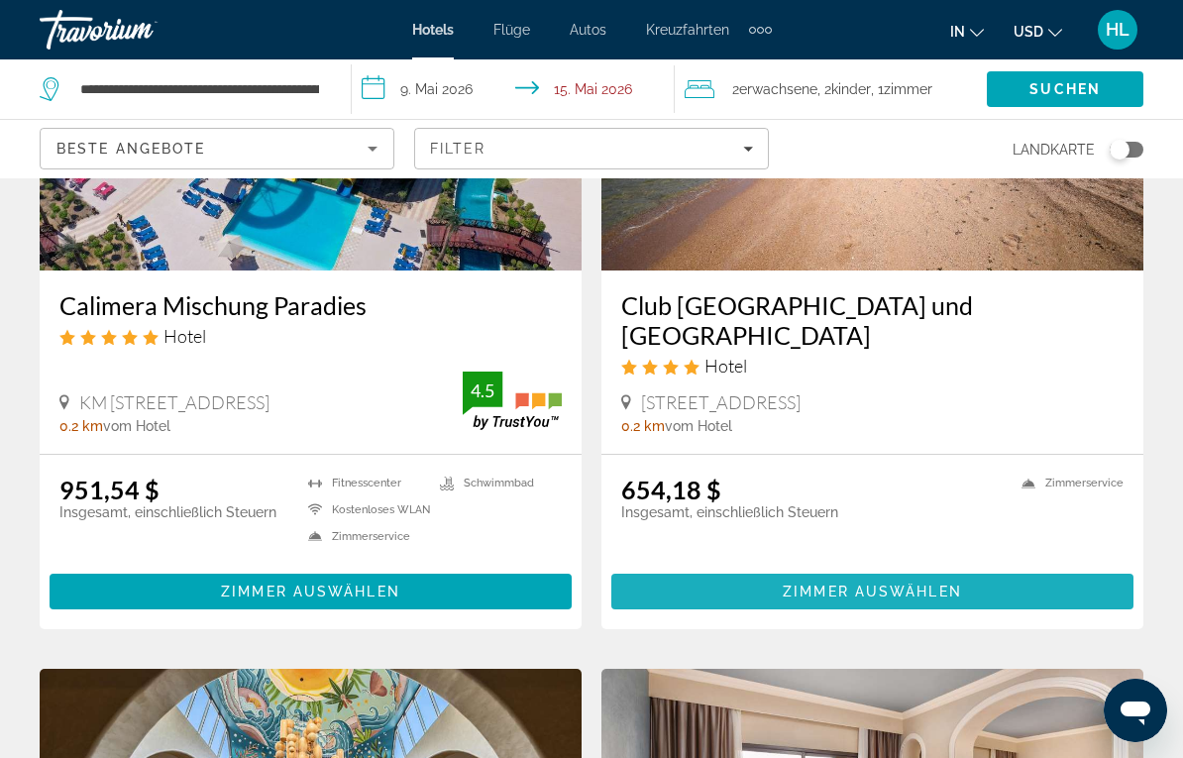
click at [900, 591] on span "Main content" at bounding box center [873, 592] width 522 height 48
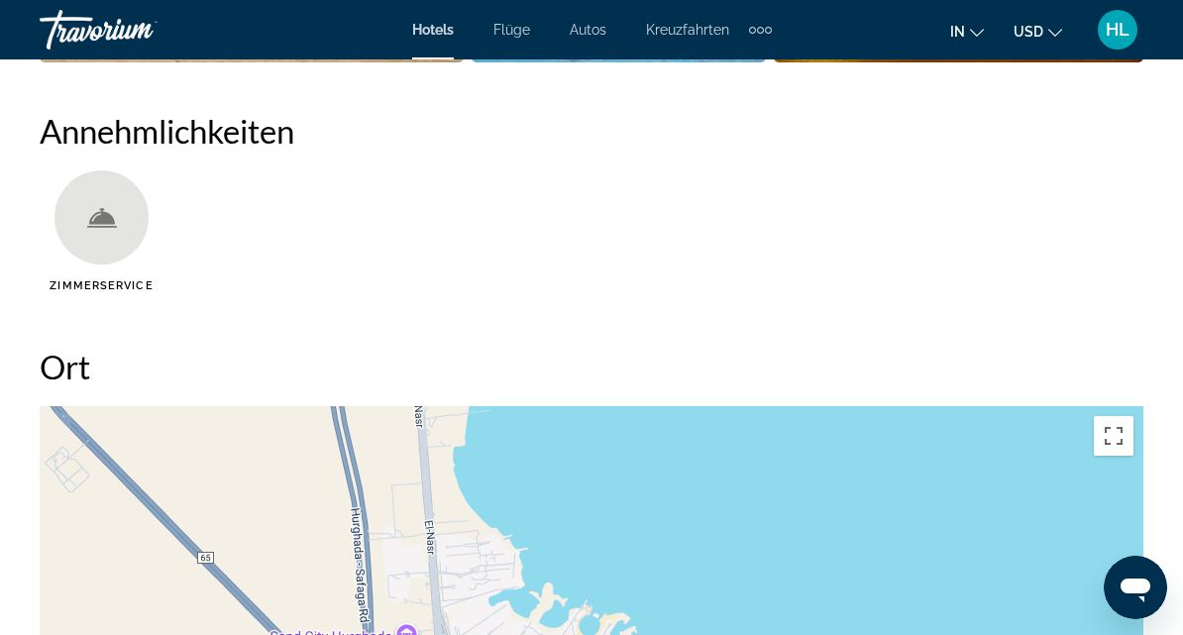
scroll to position [1932, 0]
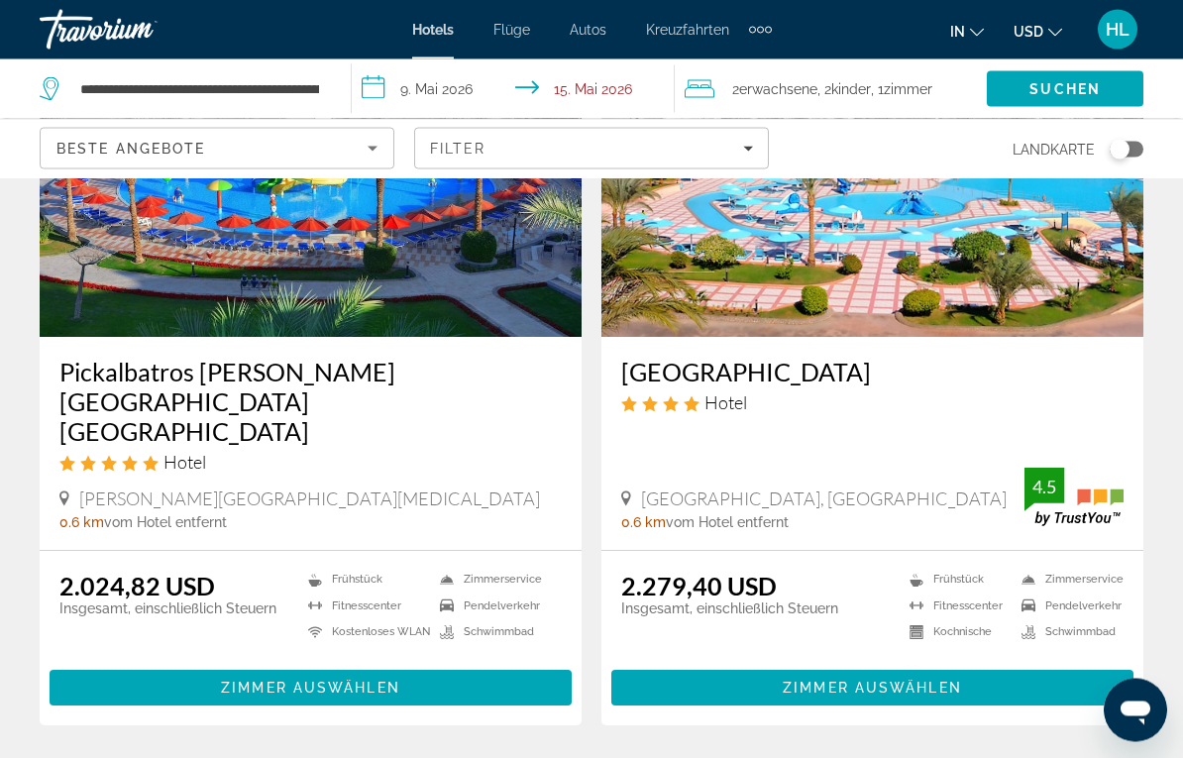
scroll to position [4029, 0]
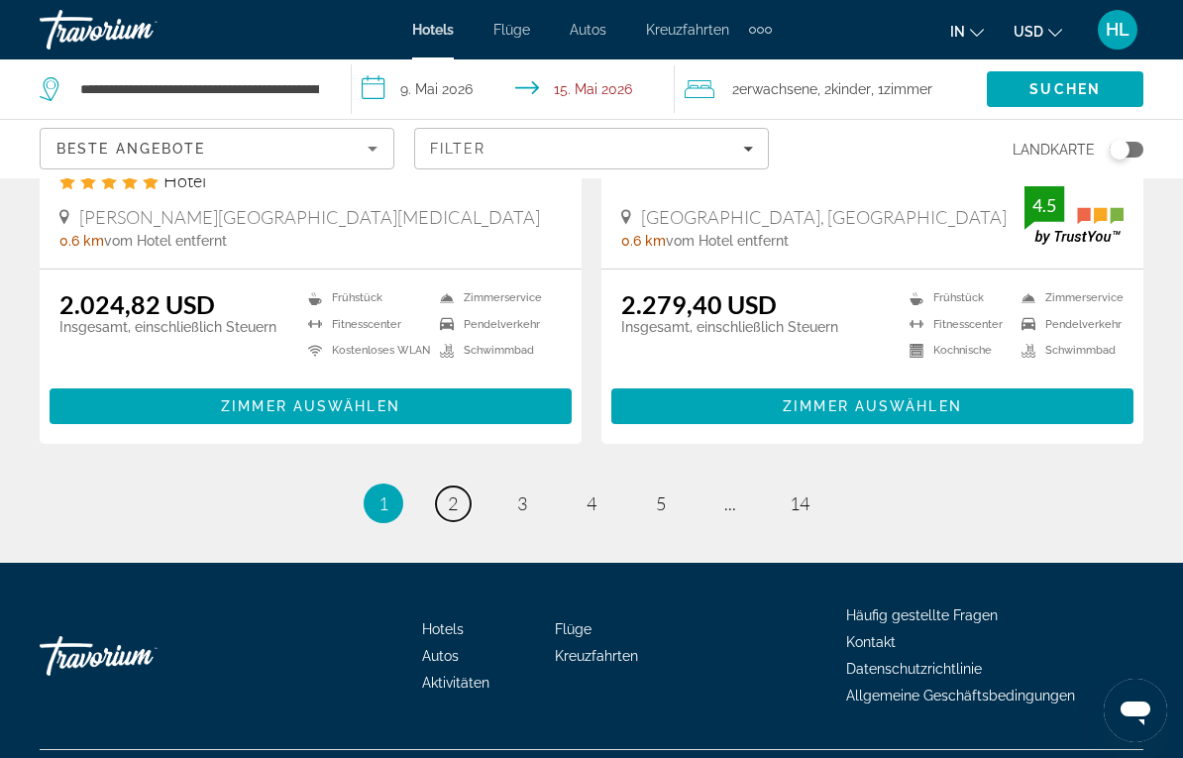
click at [442, 487] on link "Seite 2" at bounding box center [453, 504] width 35 height 35
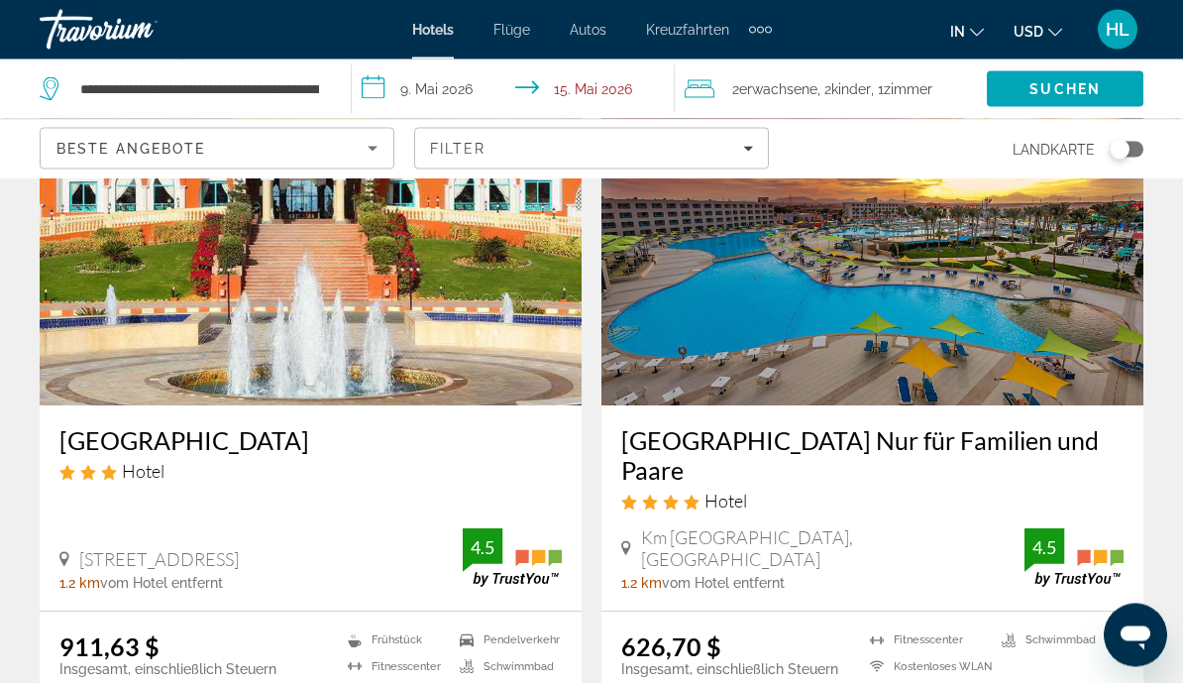
scroll to position [841, 0]
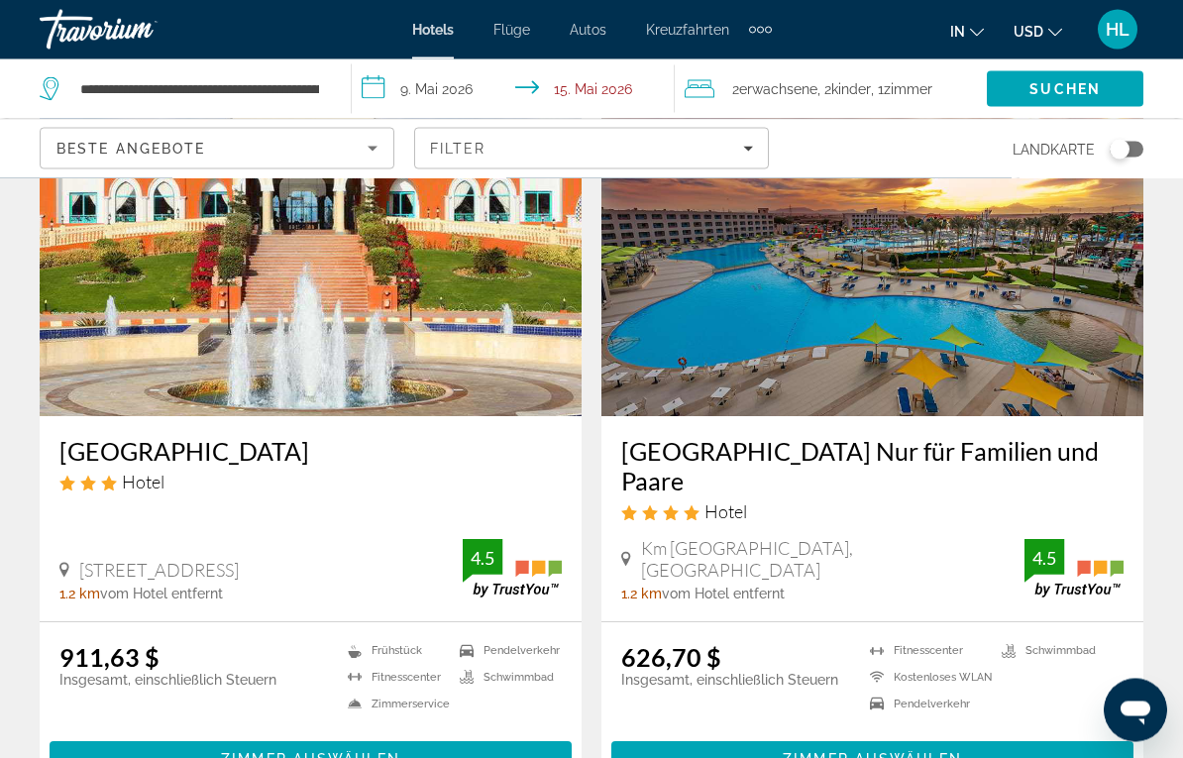
click at [948, 348] on img "Main content" at bounding box center [873, 258] width 542 height 317
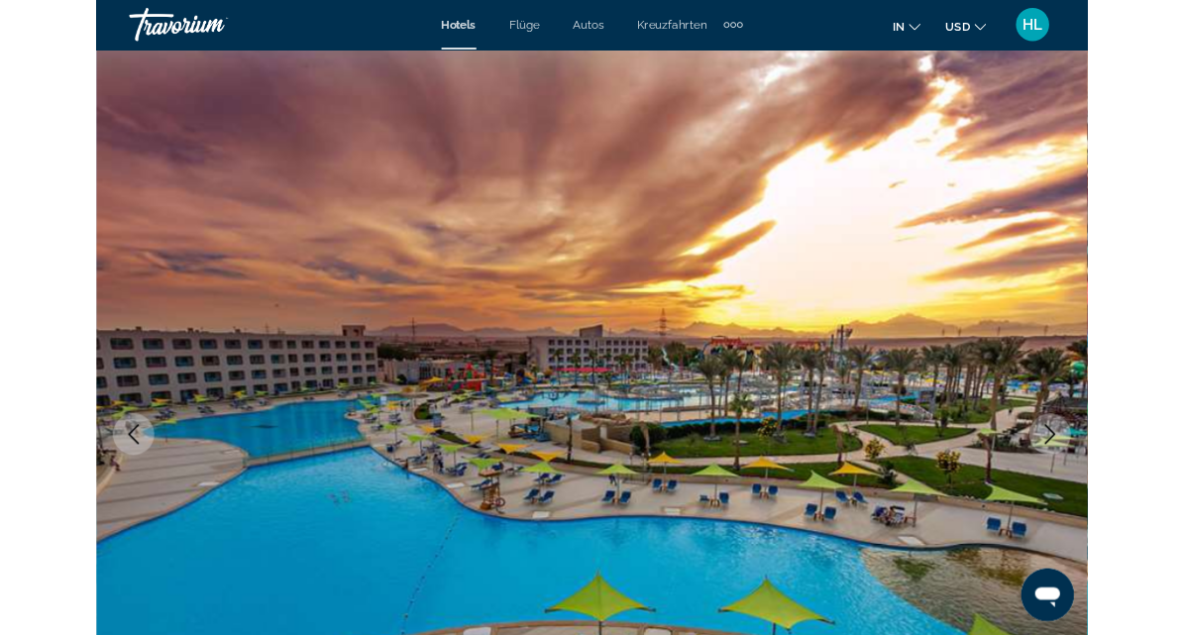
scroll to position [12, 0]
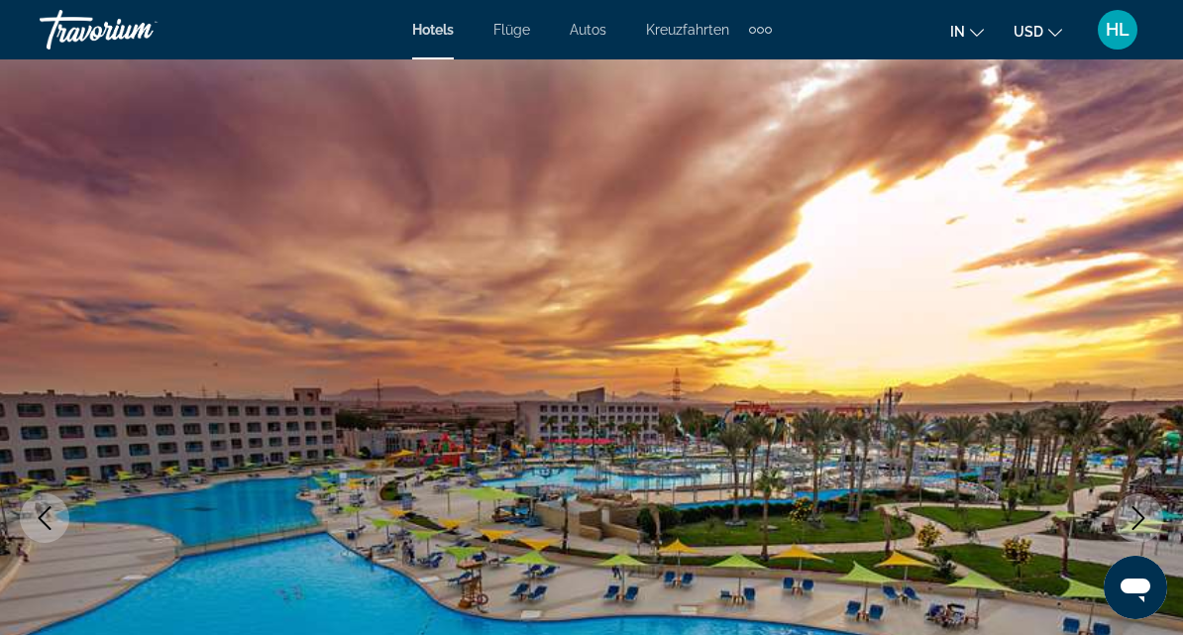
click at [1133, 501] on button "Next image" at bounding box center [1139, 519] width 50 height 50
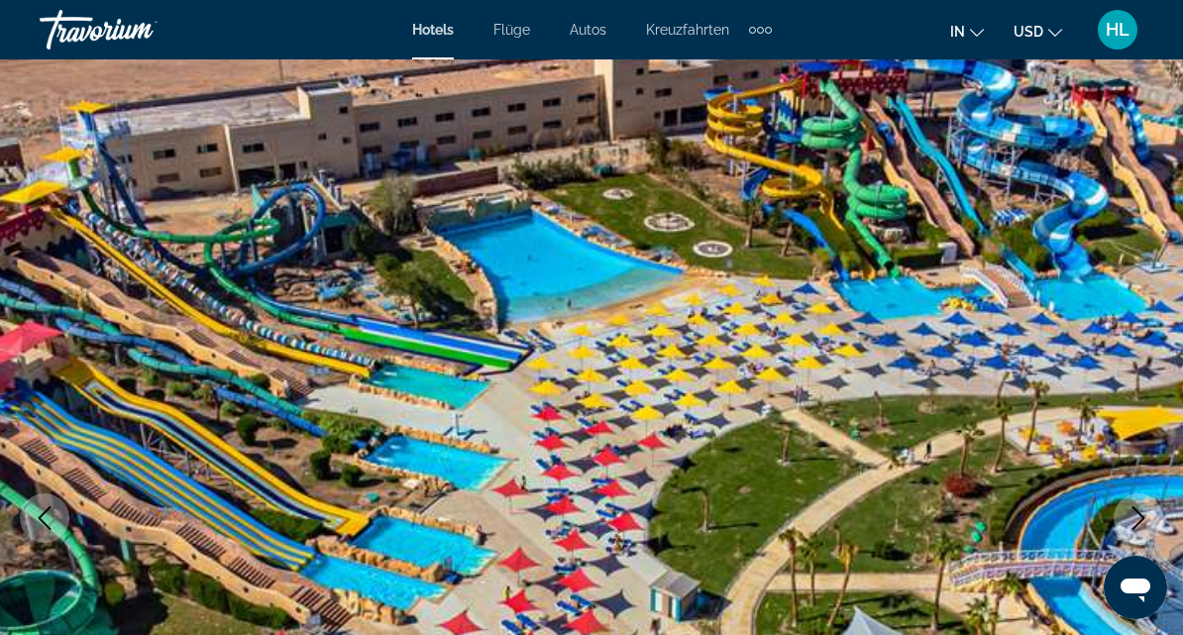
click at [1143, 508] on icon "Next image" at bounding box center [1139, 518] width 24 height 24
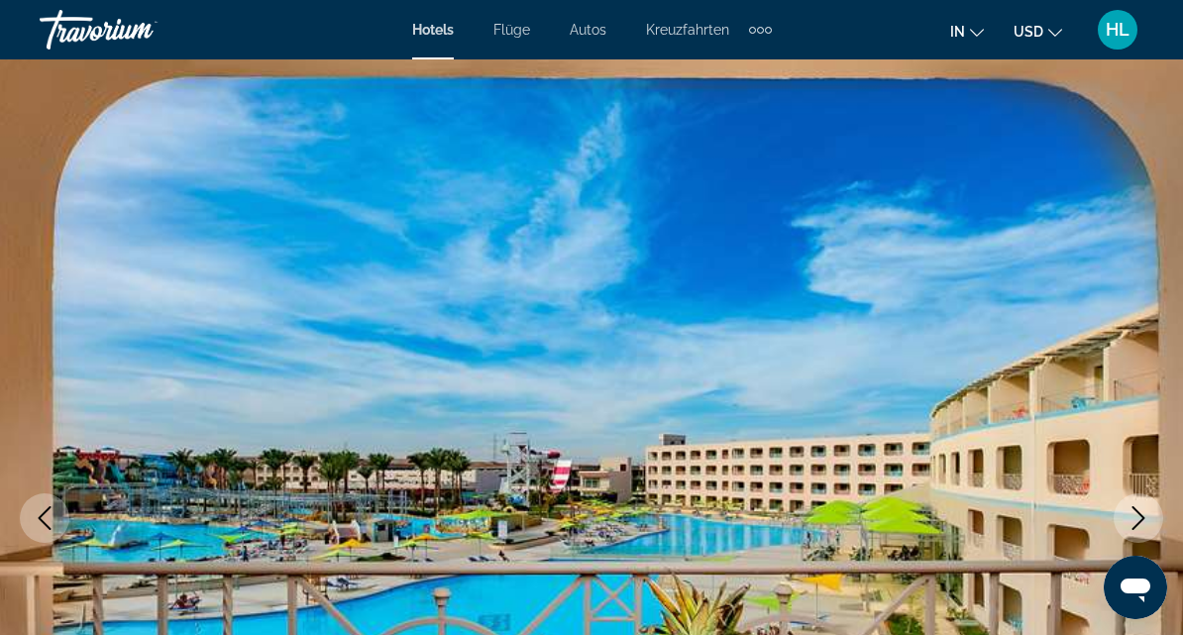
click at [1128, 527] on icon "Next image" at bounding box center [1139, 518] width 24 height 24
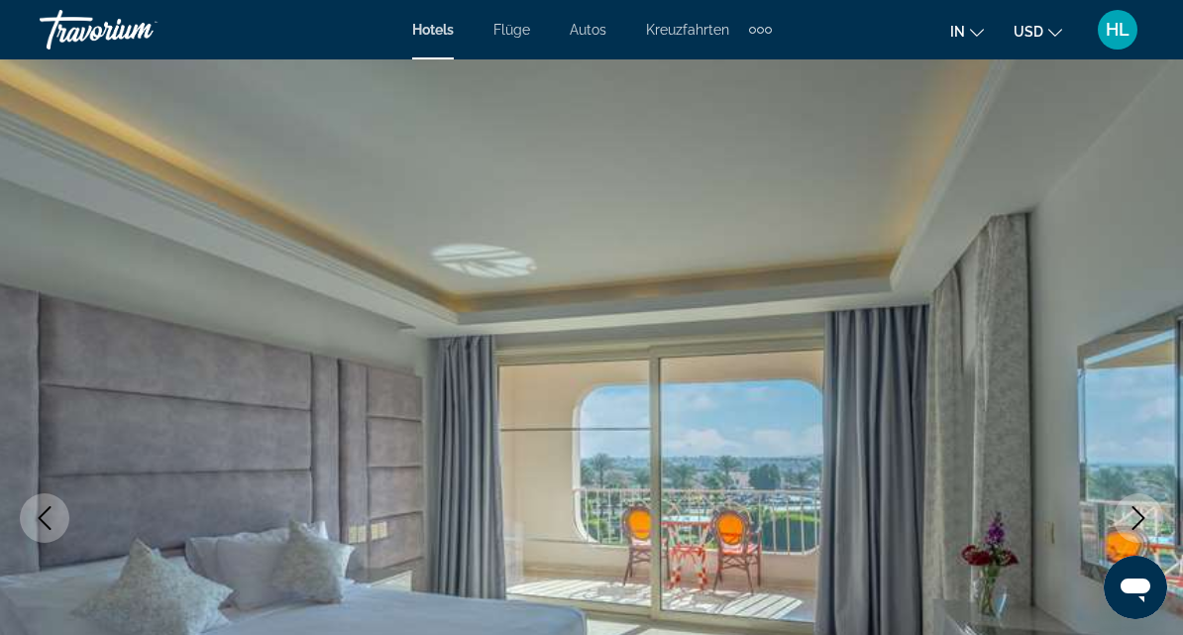
click at [1124, 524] on button "Next image" at bounding box center [1139, 519] width 50 height 50
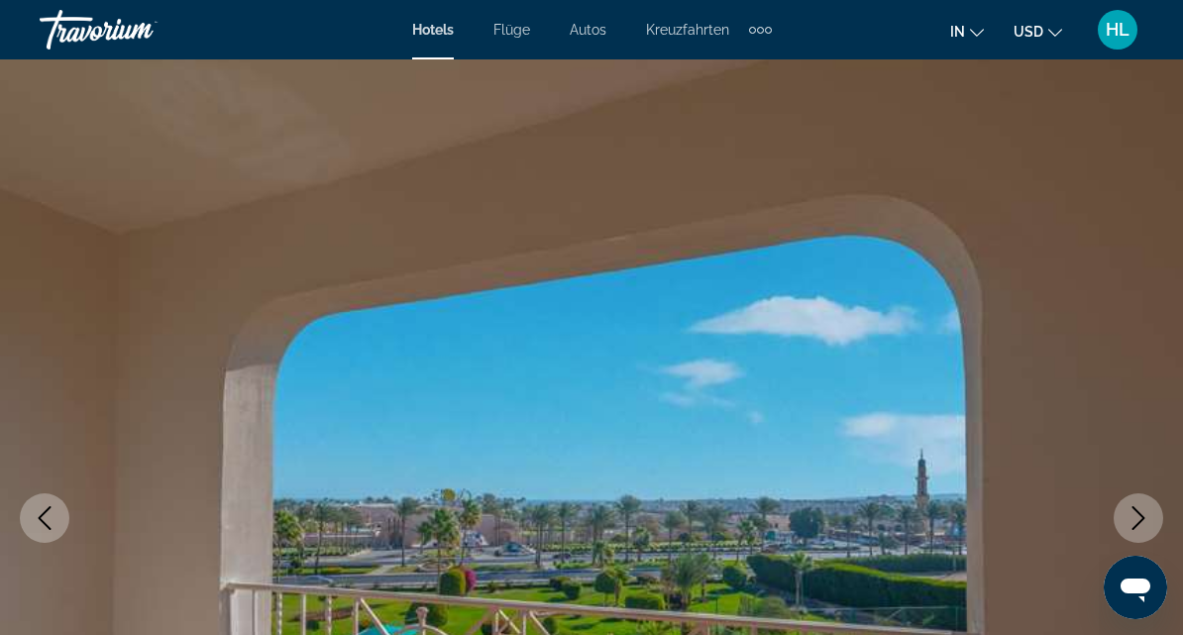
click at [1130, 514] on icon "Next image" at bounding box center [1139, 518] width 24 height 24
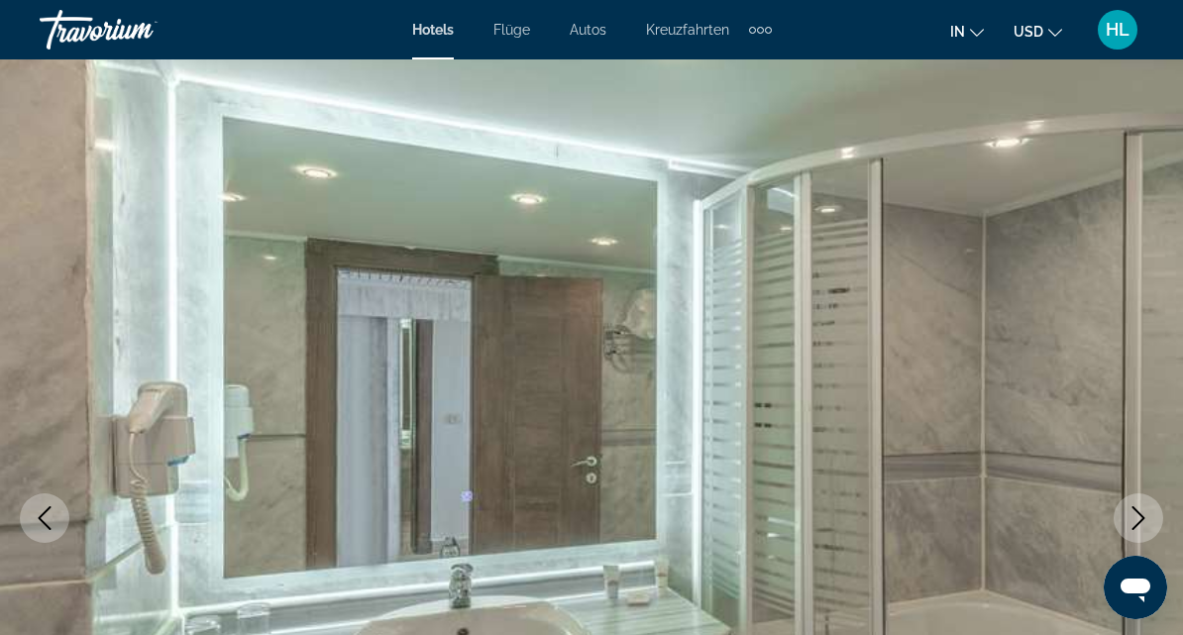
click at [1130, 512] on icon "Next image" at bounding box center [1139, 518] width 24 height 24
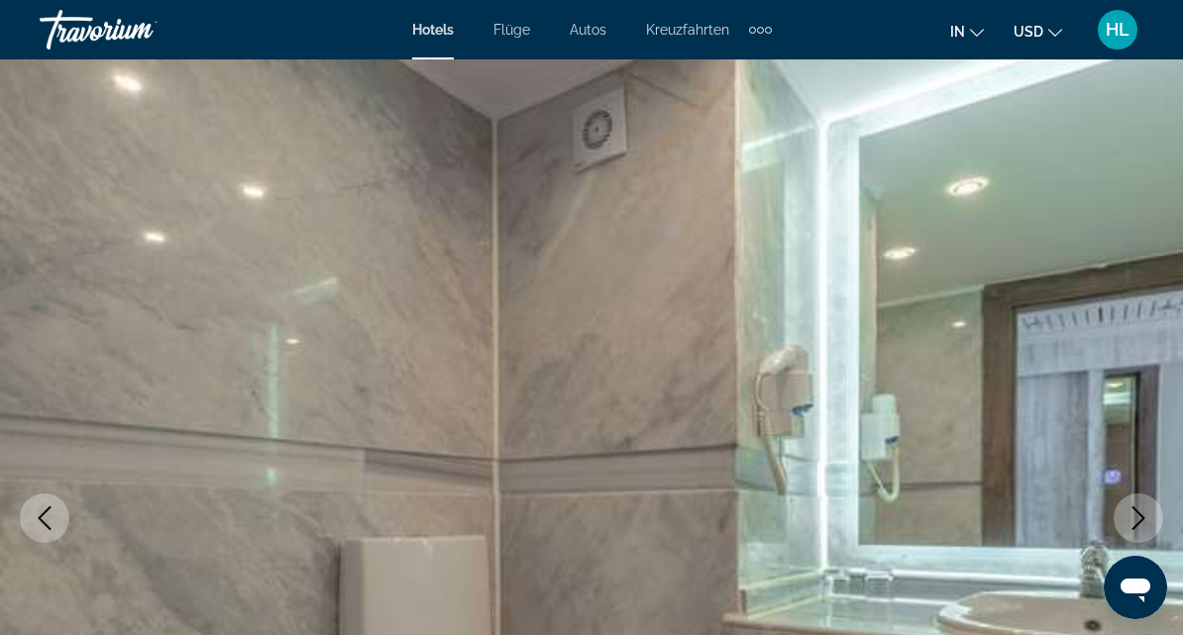
click at [1126, 511] on button "Next image" at bounding box center [1139, 519] width 50 height 50
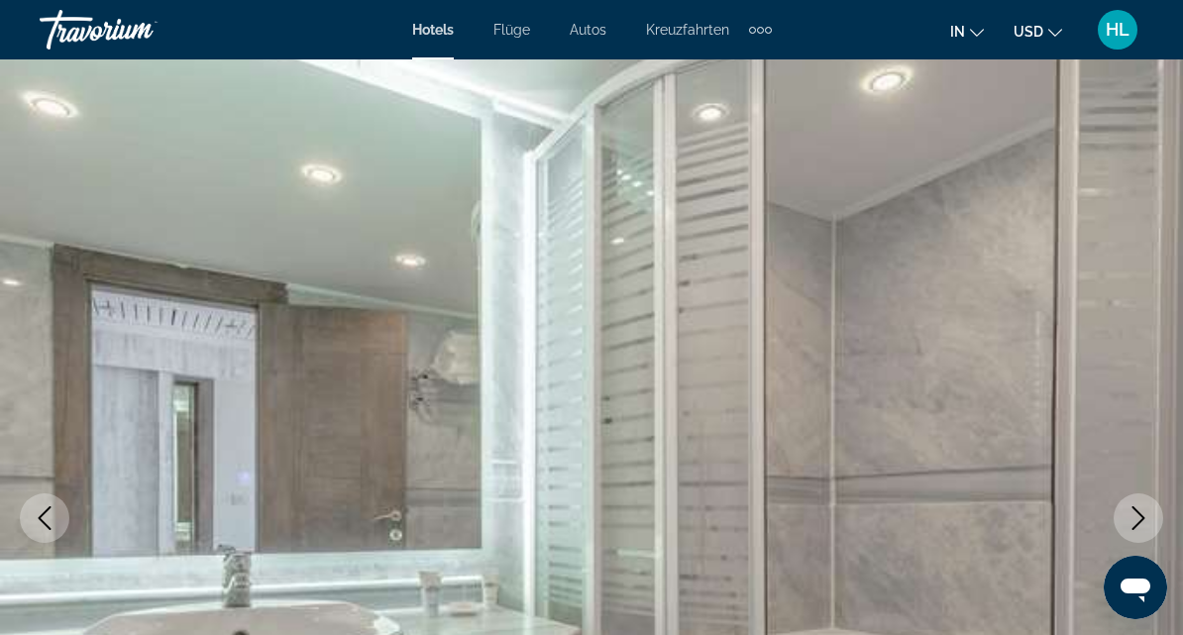
click at [1136, 525] on icon "Next image" at bounding box center [1139, 518] width 24 height 24
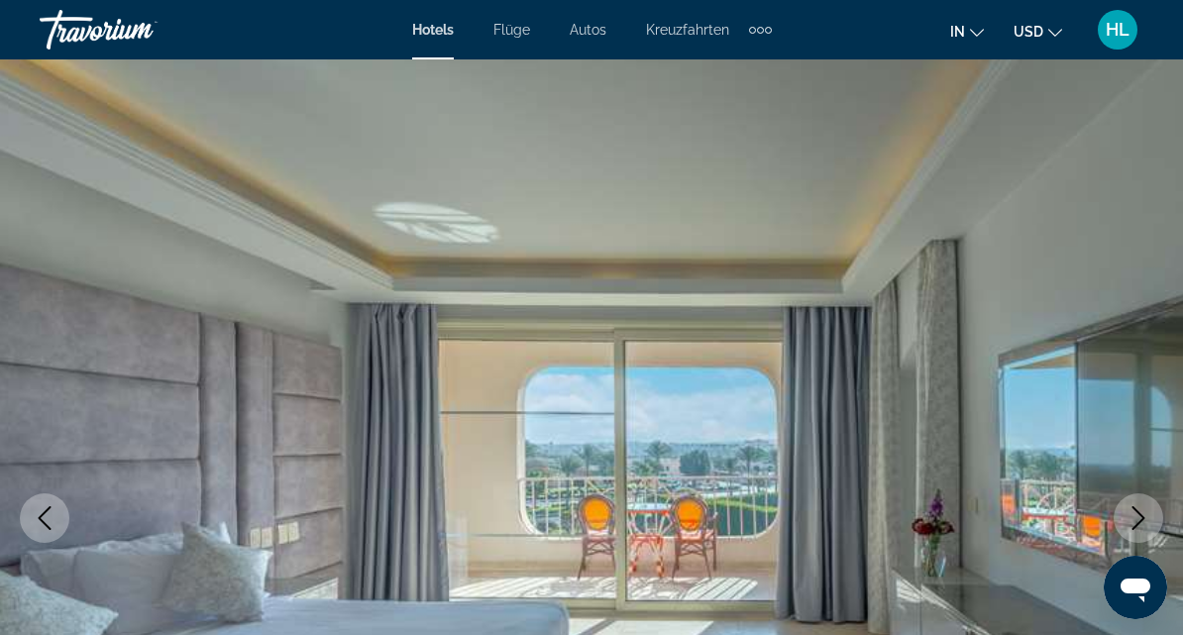
click at [1137, 504] on button "Next image" at bounding box center [1139, 519] width 50 height 50
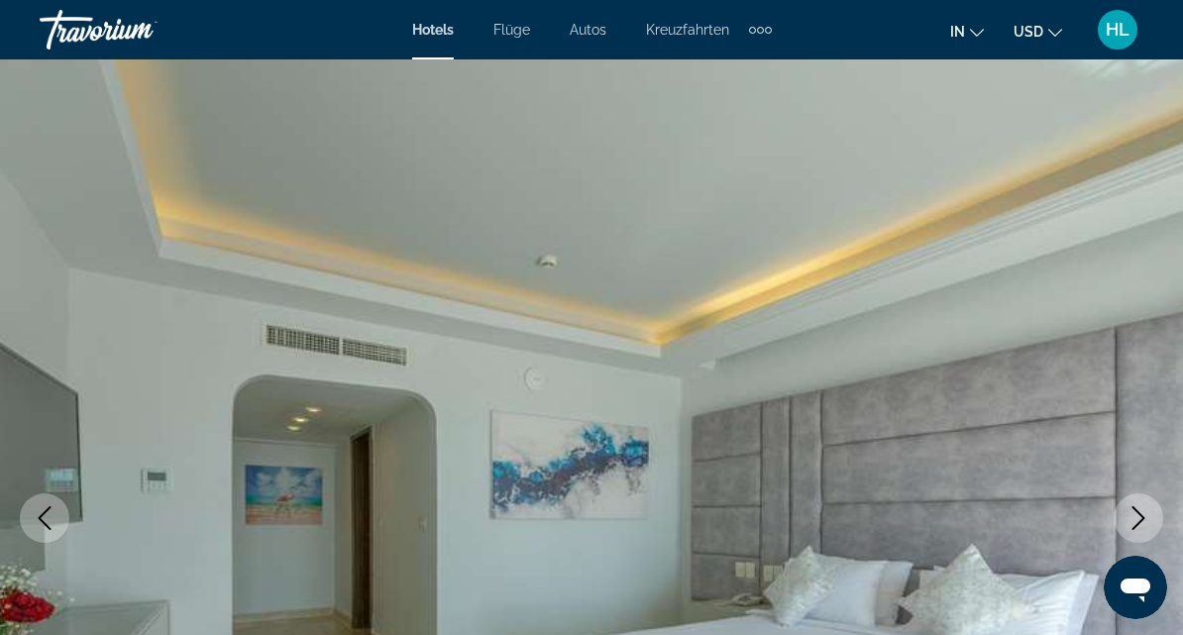
click at [1132, 504] on button "Next image" at bounding box center [1139, 519] width 50 height 50
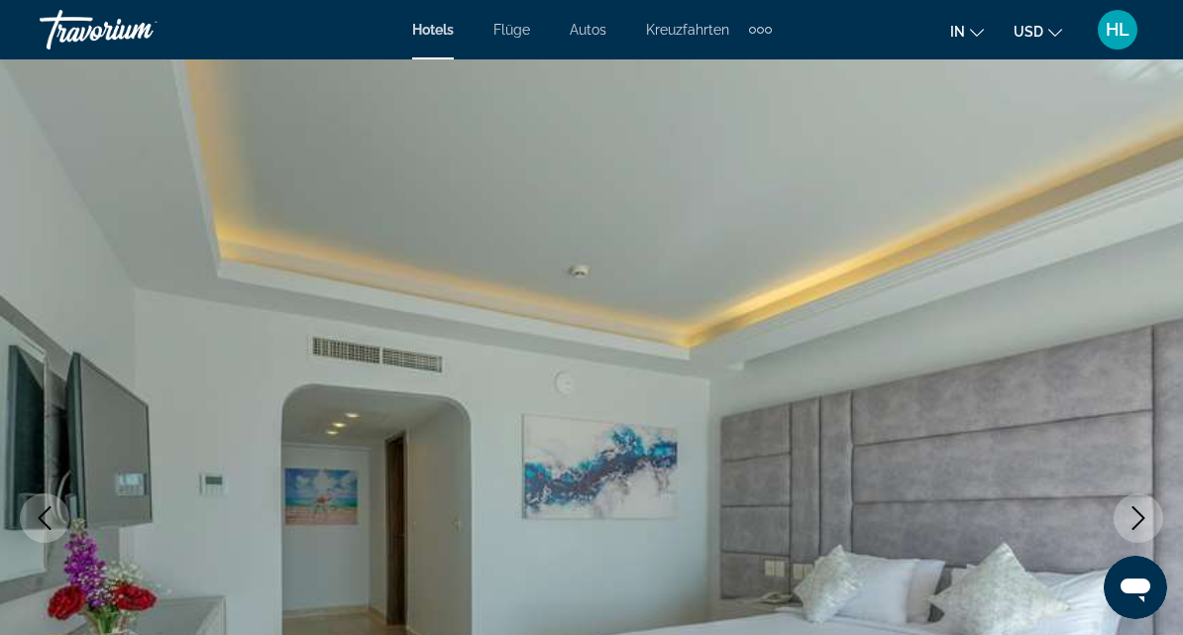
click at [1129, 510] on icon "Next image" at bounding box center [1139, 518] width 24 height 24
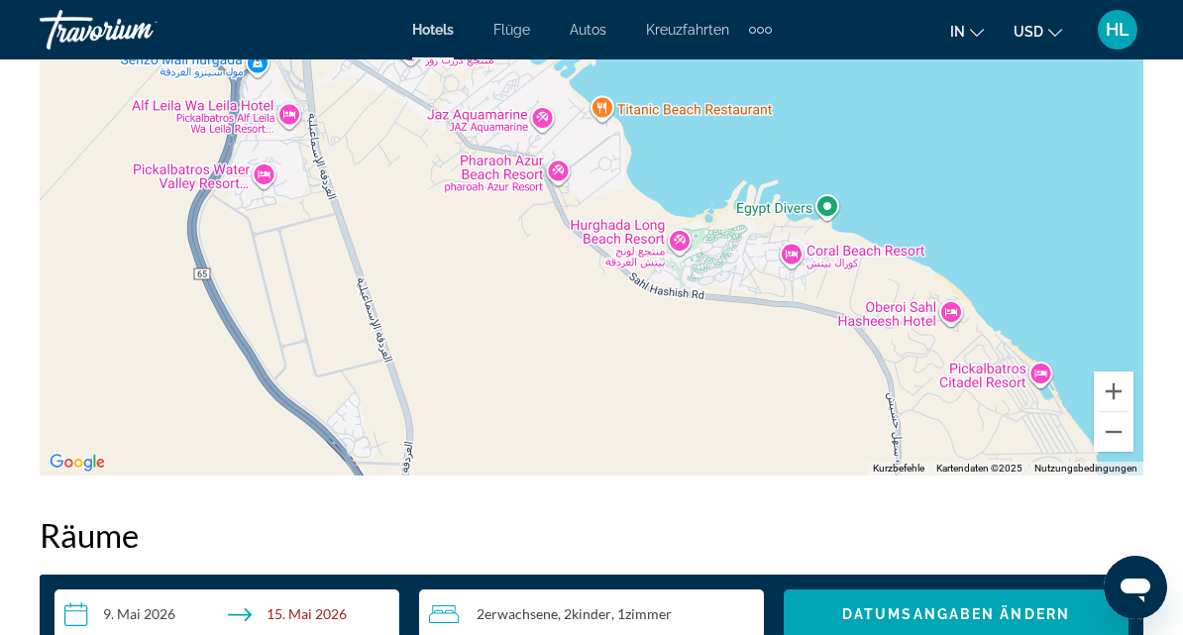
scroll to position [2429, 0]
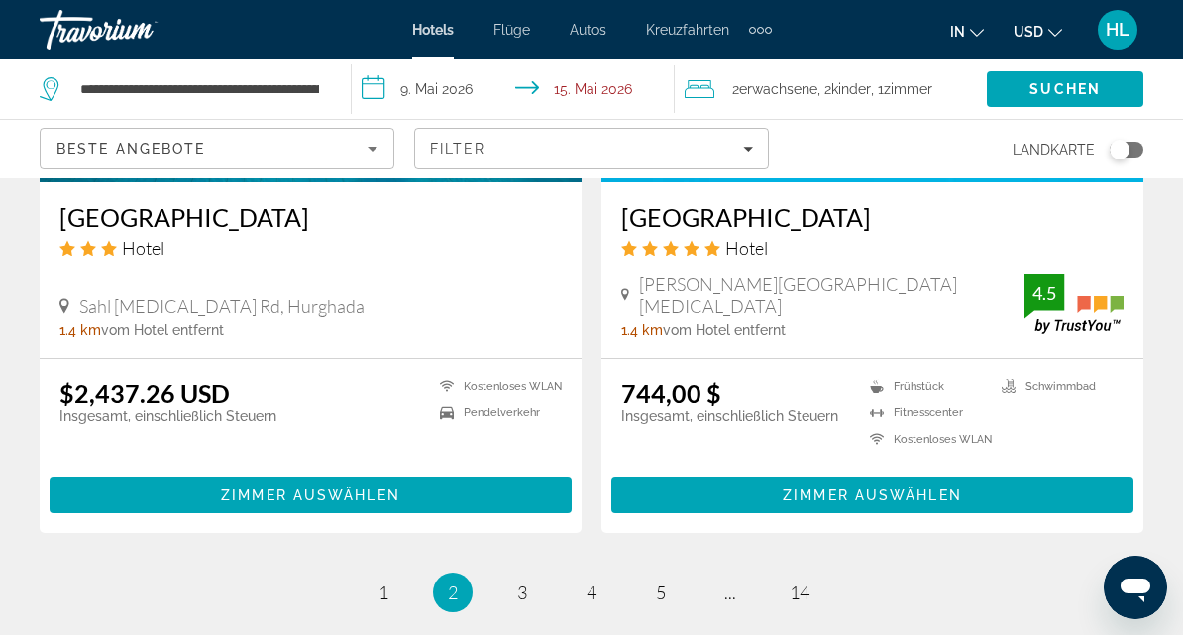
scroll to position [4025, 0]
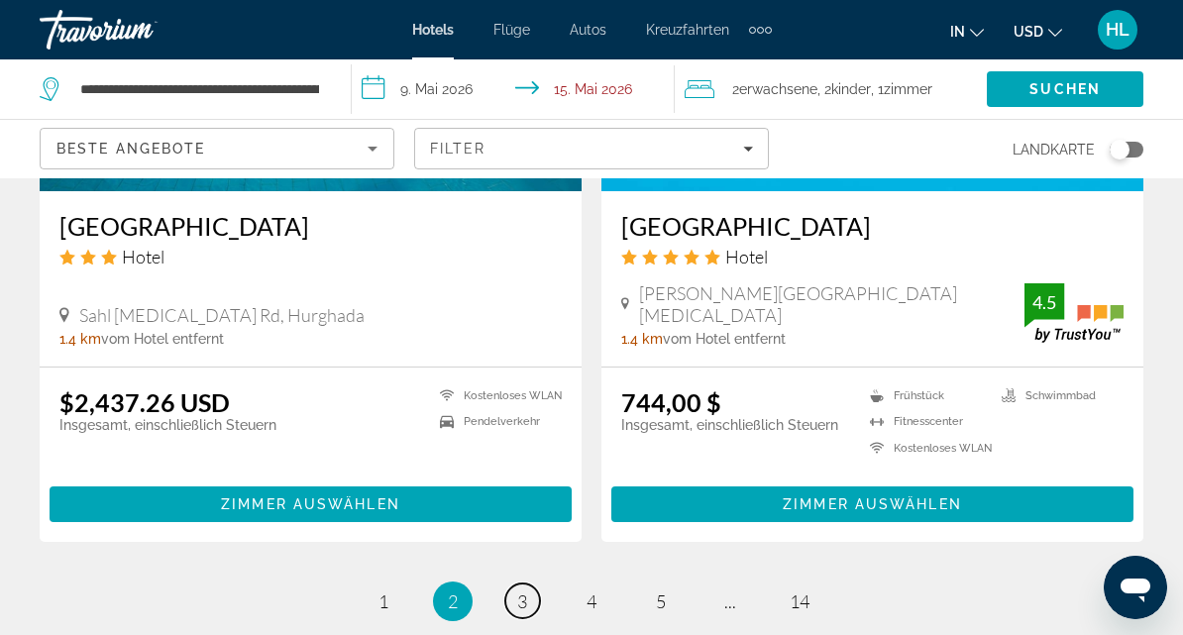
click at [517, 591] on span "3" at bounding box center [522, 602] width 10 height 22
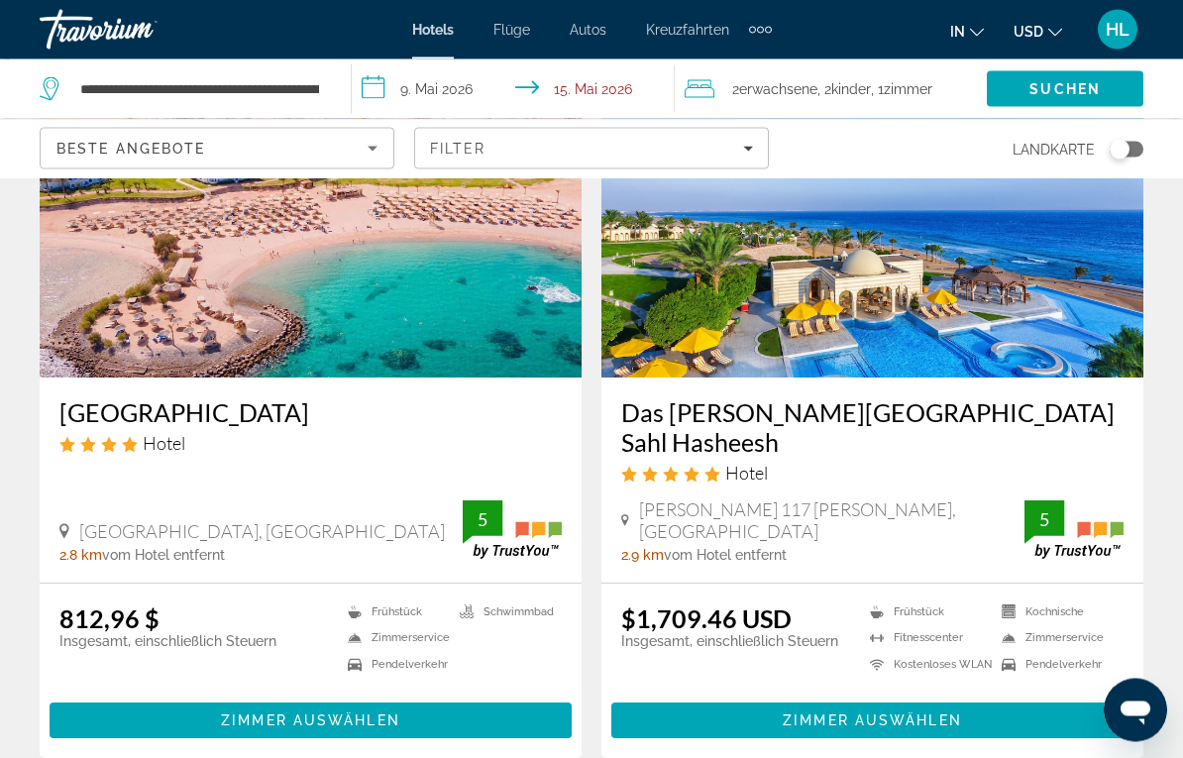
scroll to position [187, 0]
click at [435, 634] on span "Main content" at bounding box center [311, 721] width 522 height 48
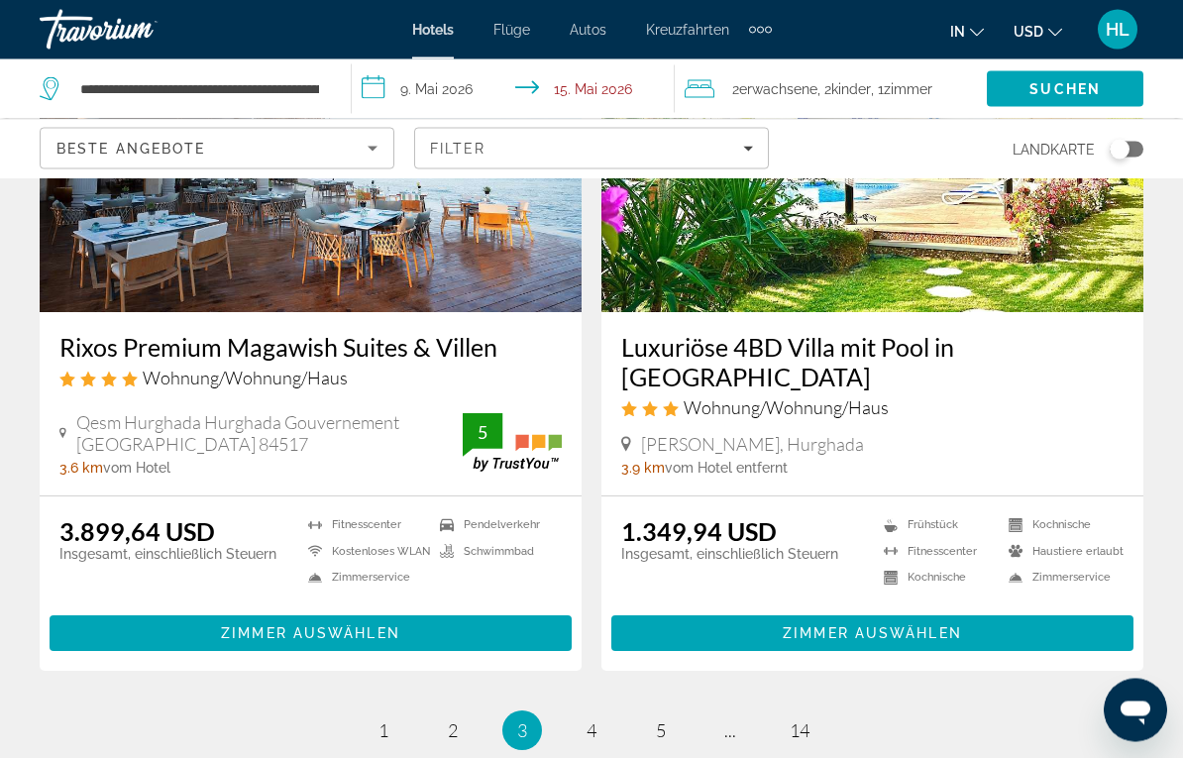
scroll to position [3906, 0]
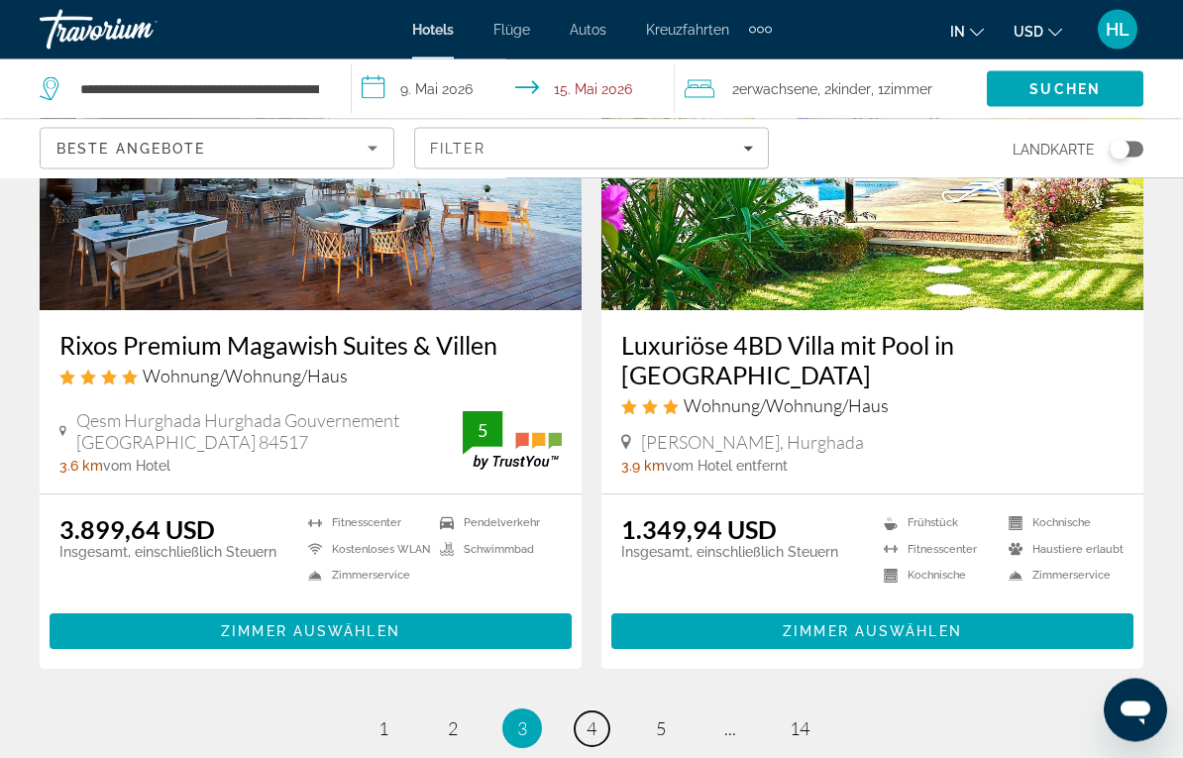
click at [587, 634] on span "4" at bounding box center [592, 730] width 10 height 22
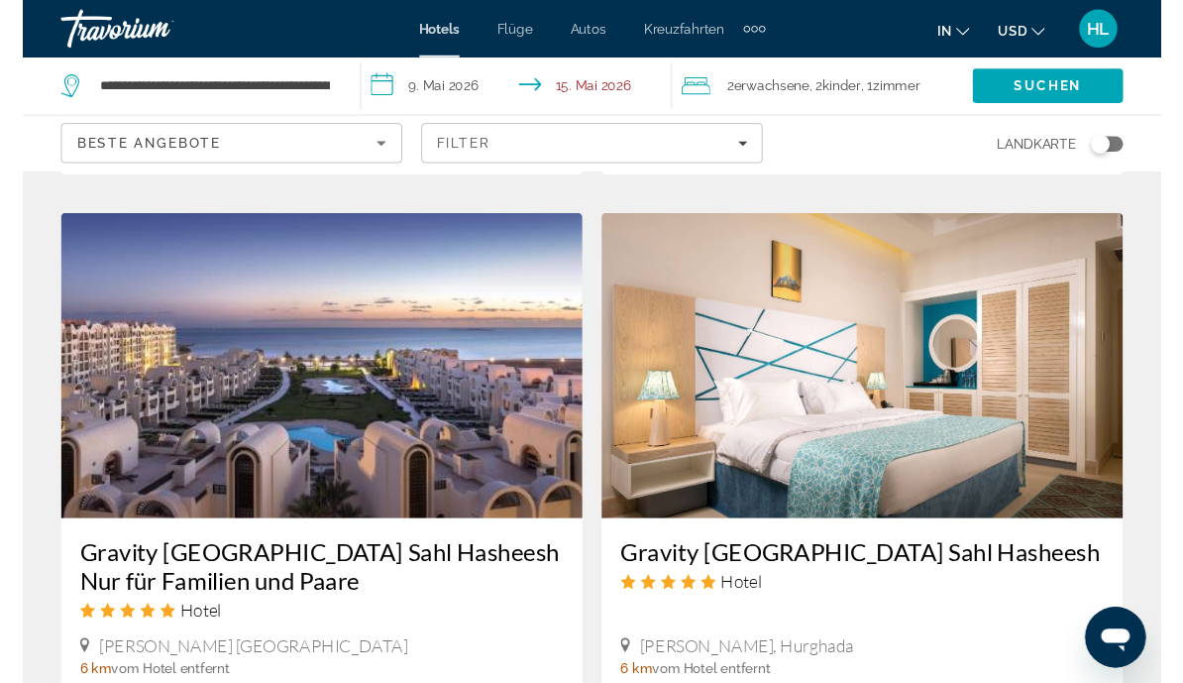
scroll to position [2903, 0]
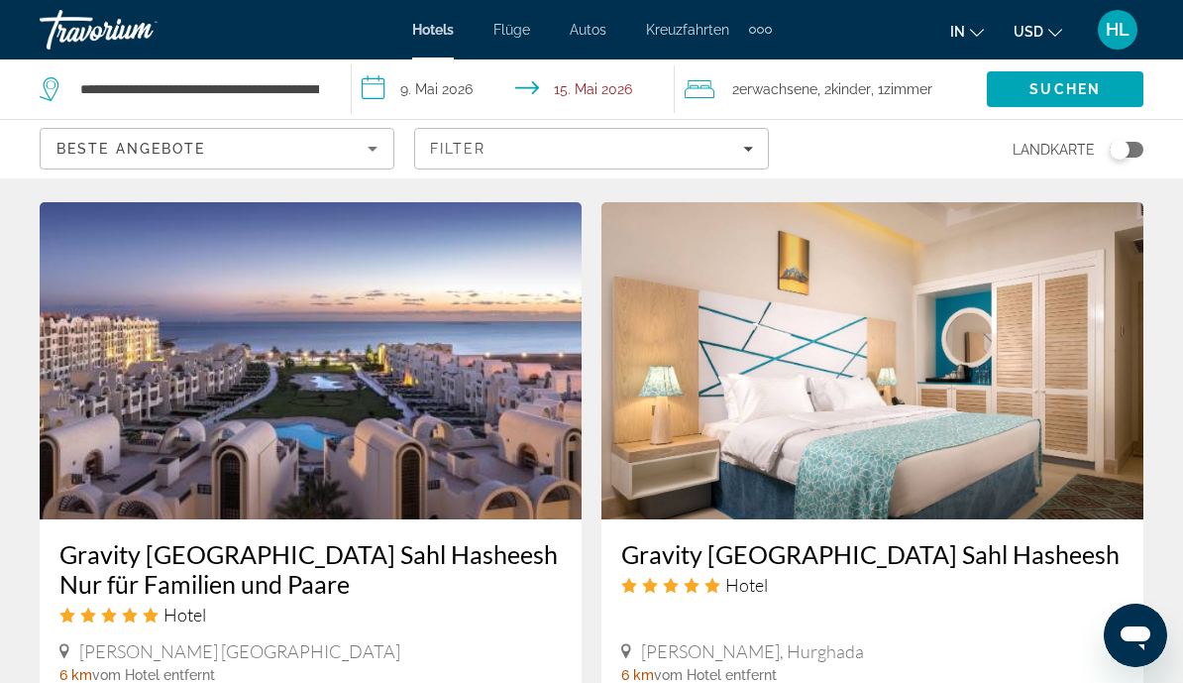
click at [164, 373] on img "Main content" at bounding box center [311, 360] width 542 height 317
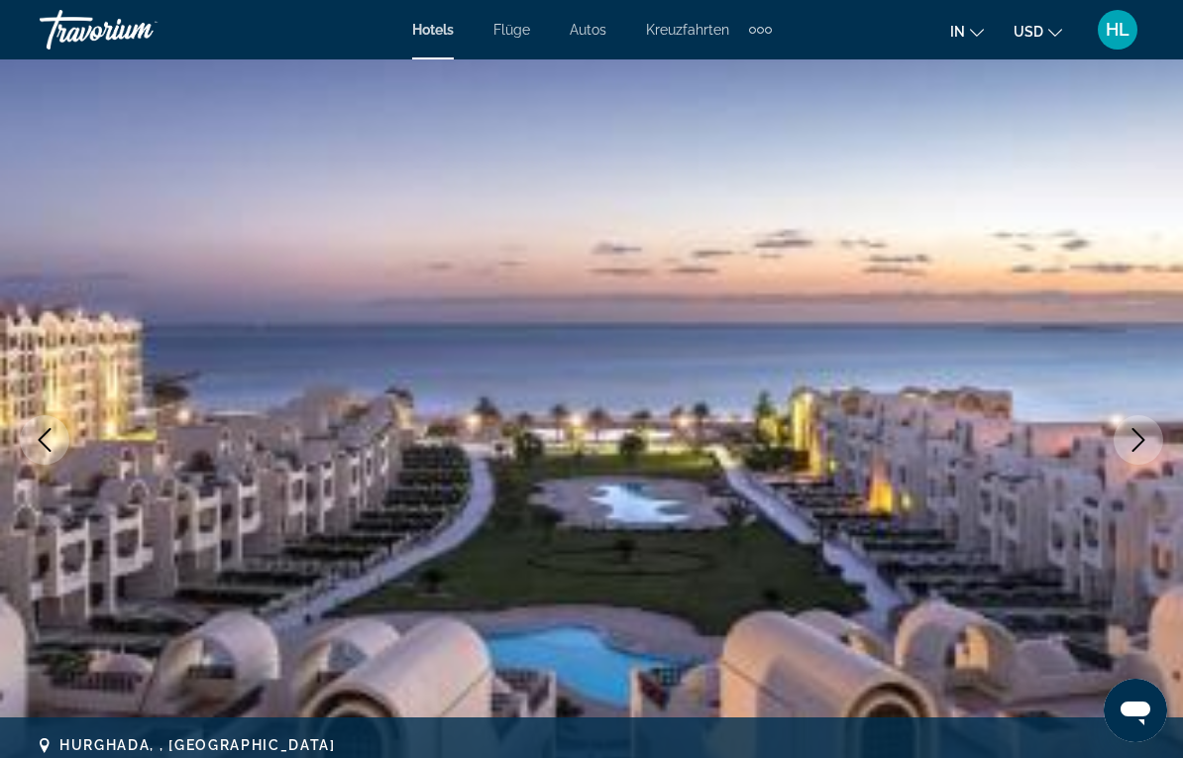
scroll to position [93, 0]
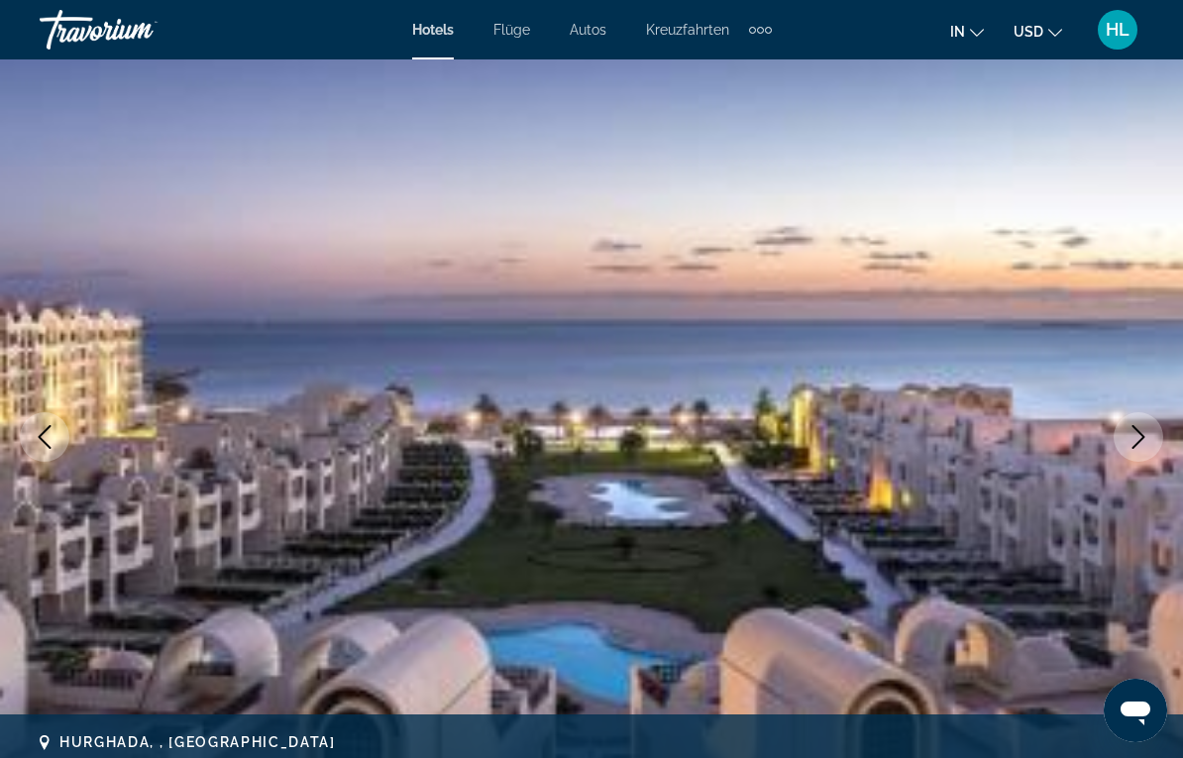
click at [1109, 452] on img "Main content" at bounding box center [591, 437] width 1183 height 942
click at [1119, 435] on button "Next image" at bounding box center [1139, 437] width 50 height 50
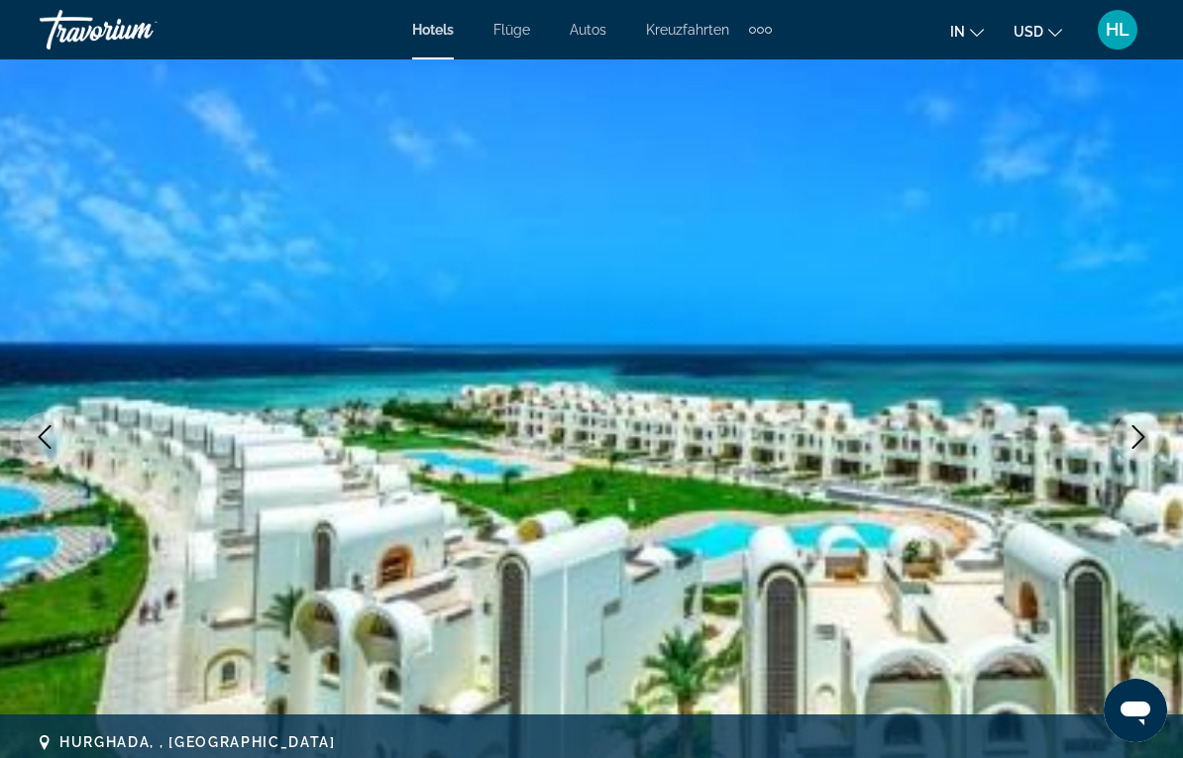
click at [1120, 441] on button "Next image" at bounding box center [1139, 437] width 50 height 50
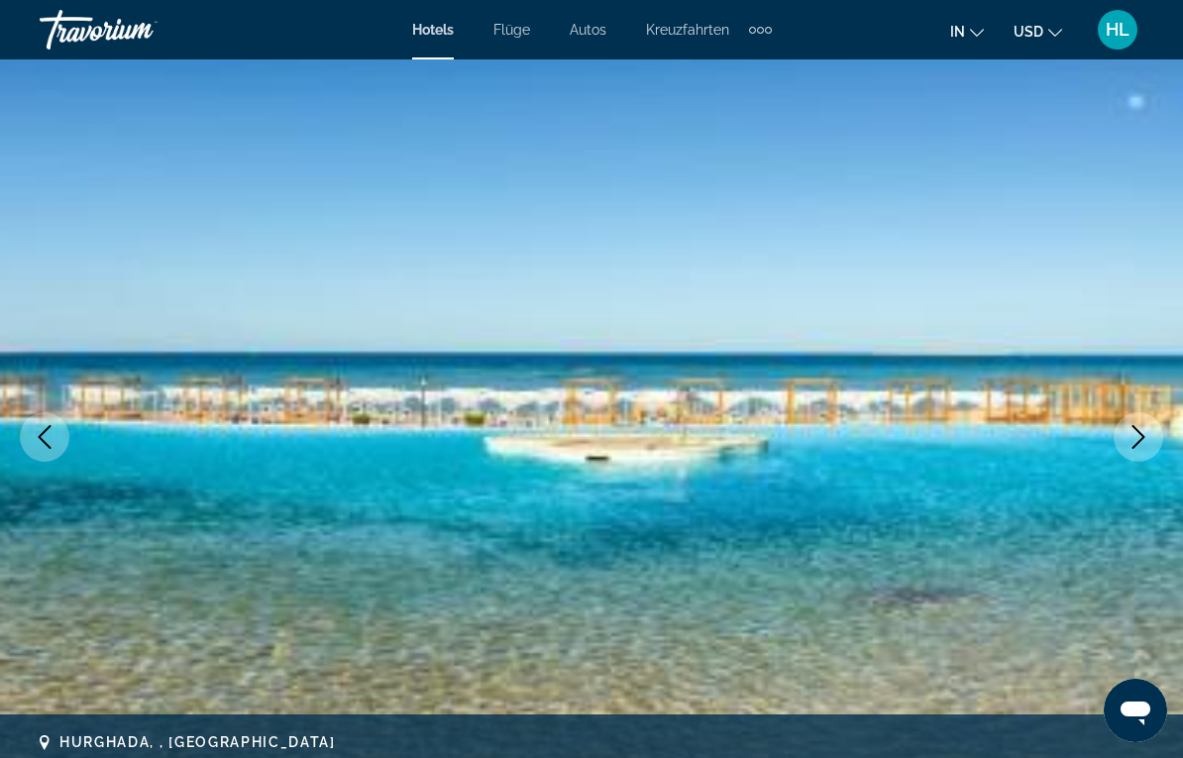
click at [1125, 444] on button "Next image" at bounding box center [1139, 437] width 50 height 50
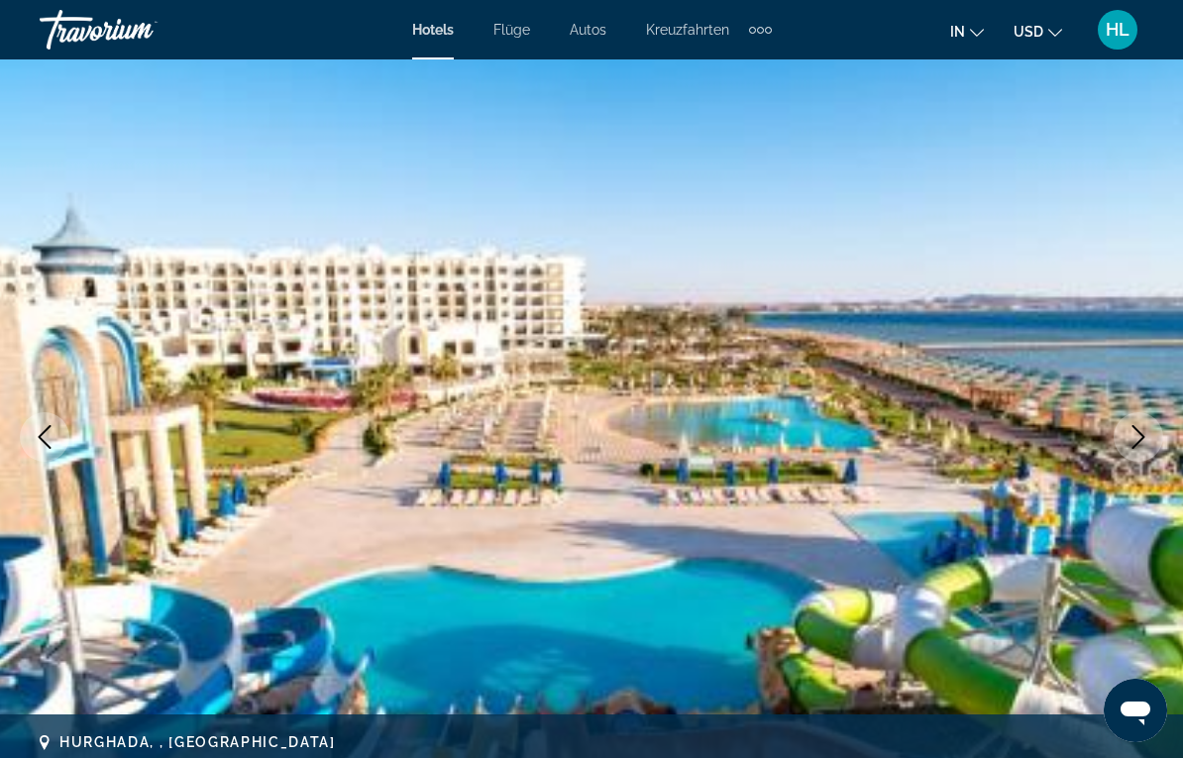
click at [1125, 430] on button "Next image" at bounding box center [1139, 437] width 50 height 50
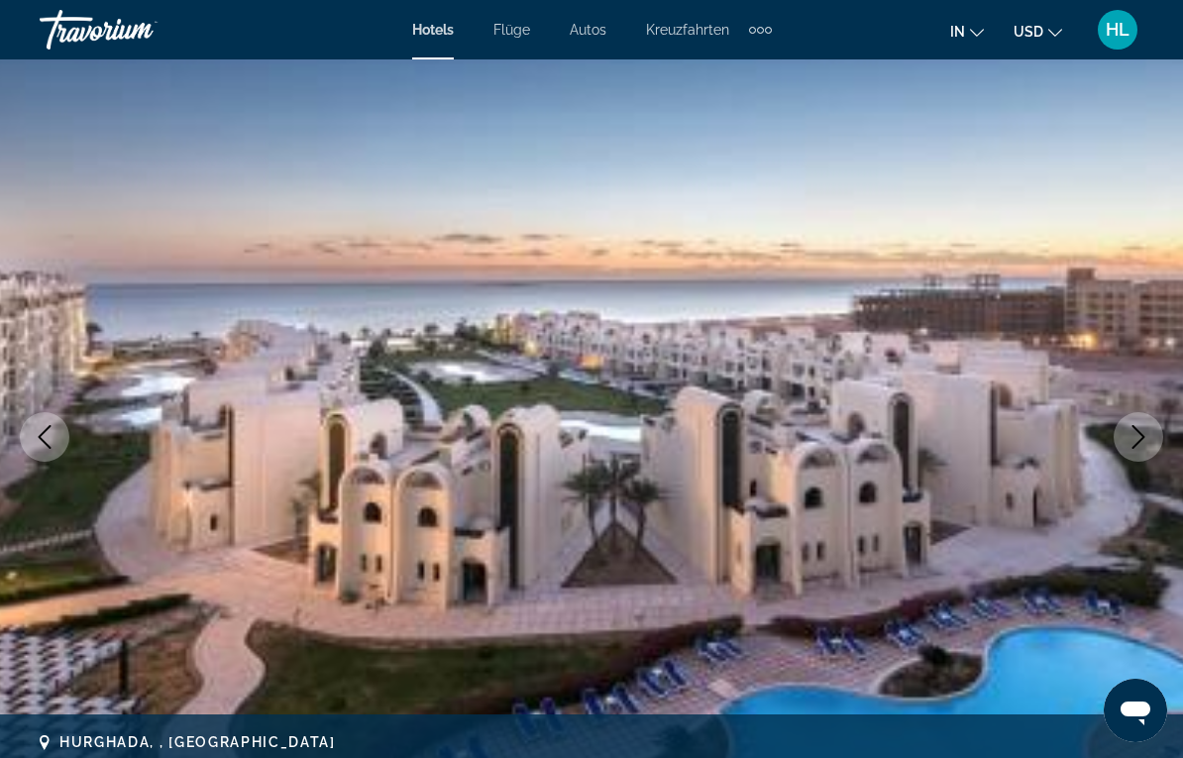
click at [1124, 435] on button "Next image" at bounding box center [1139, 437] width 50 height 50
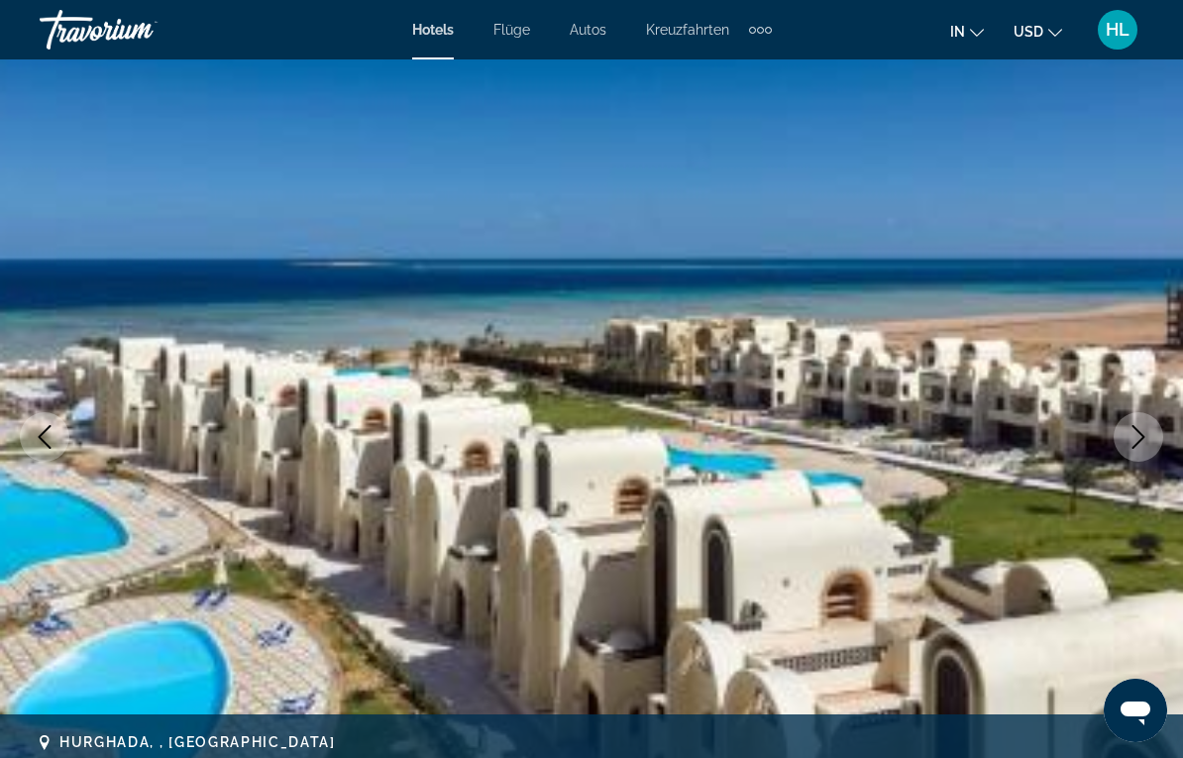
click at [1130, 441] on icon "Next image" at bounding box center [1139, 437] width 24 height 24
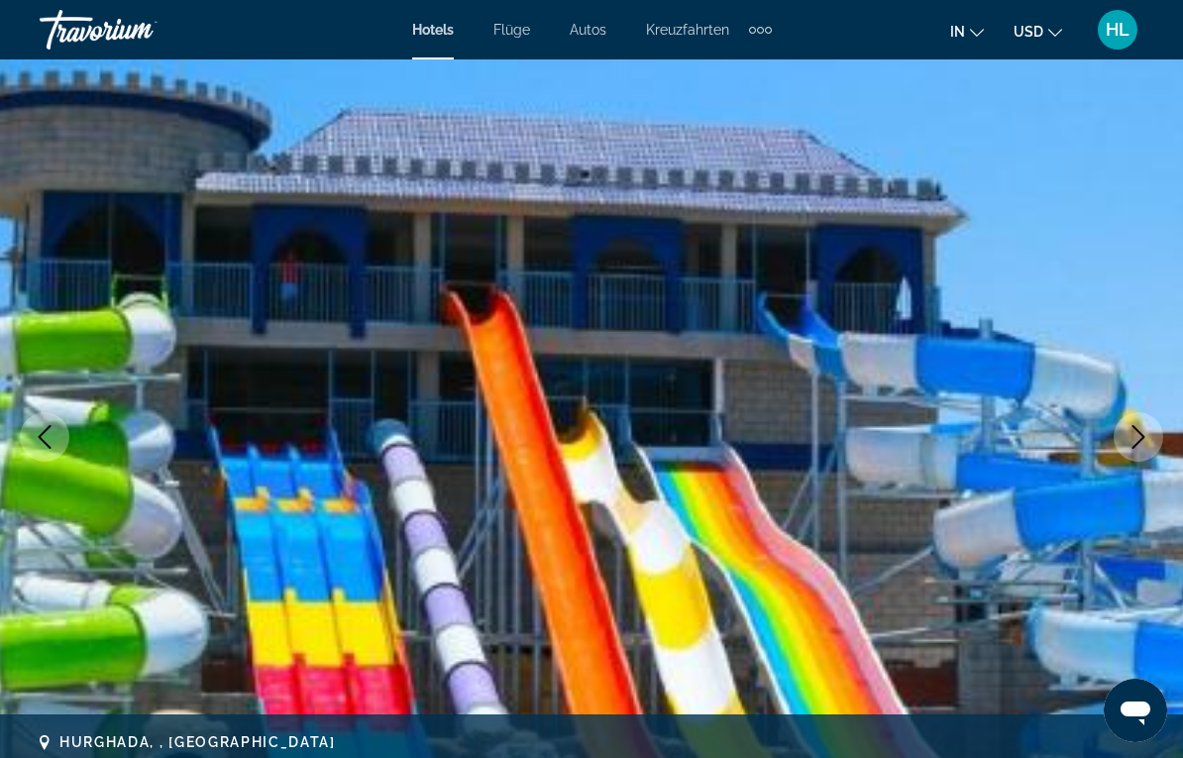
click at [1112, 434] on img "Main content" at bounding box center [591, 437] width 1183 height 942
click at [1124, 444] on button "Next image" at bounding box center [1139, 437] width 50 height 50
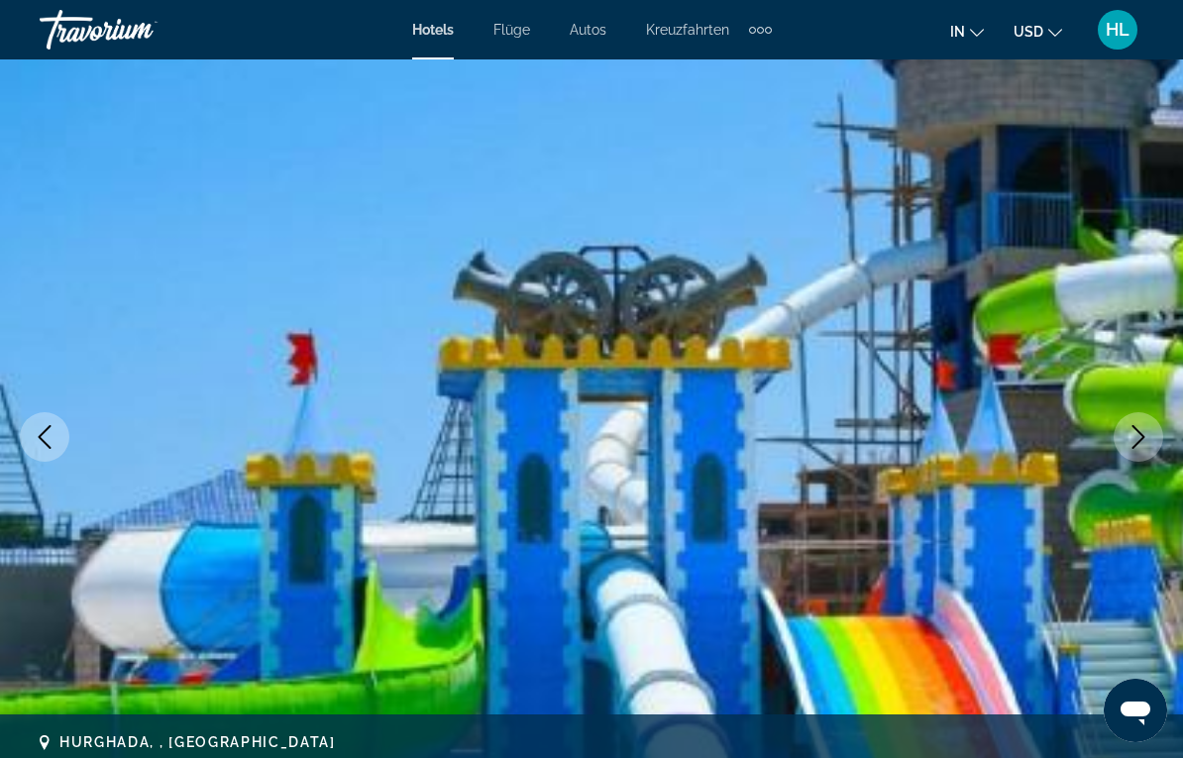
click at [1125, 437] on button "Next image" at bounding box center [1139, 437] width 50 height 50
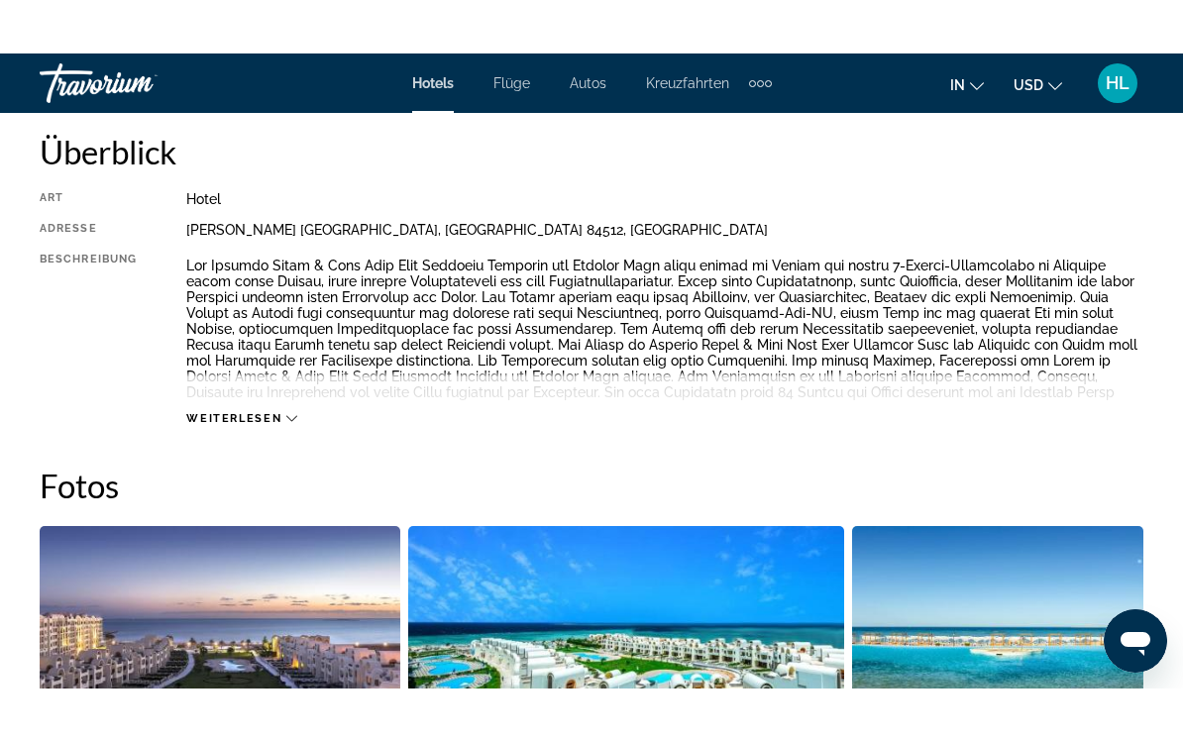
scroll to position [1021, 0]
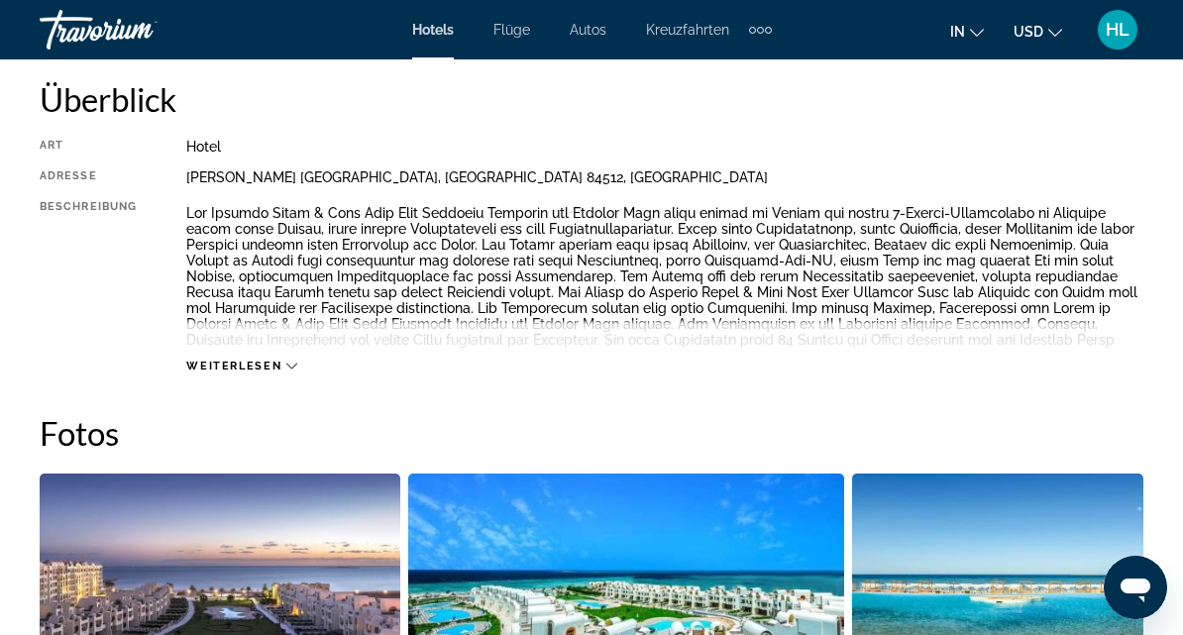
click at [248, 371] on span "Weiterlesen" at bounding box center [233, 366] width 95 height 13
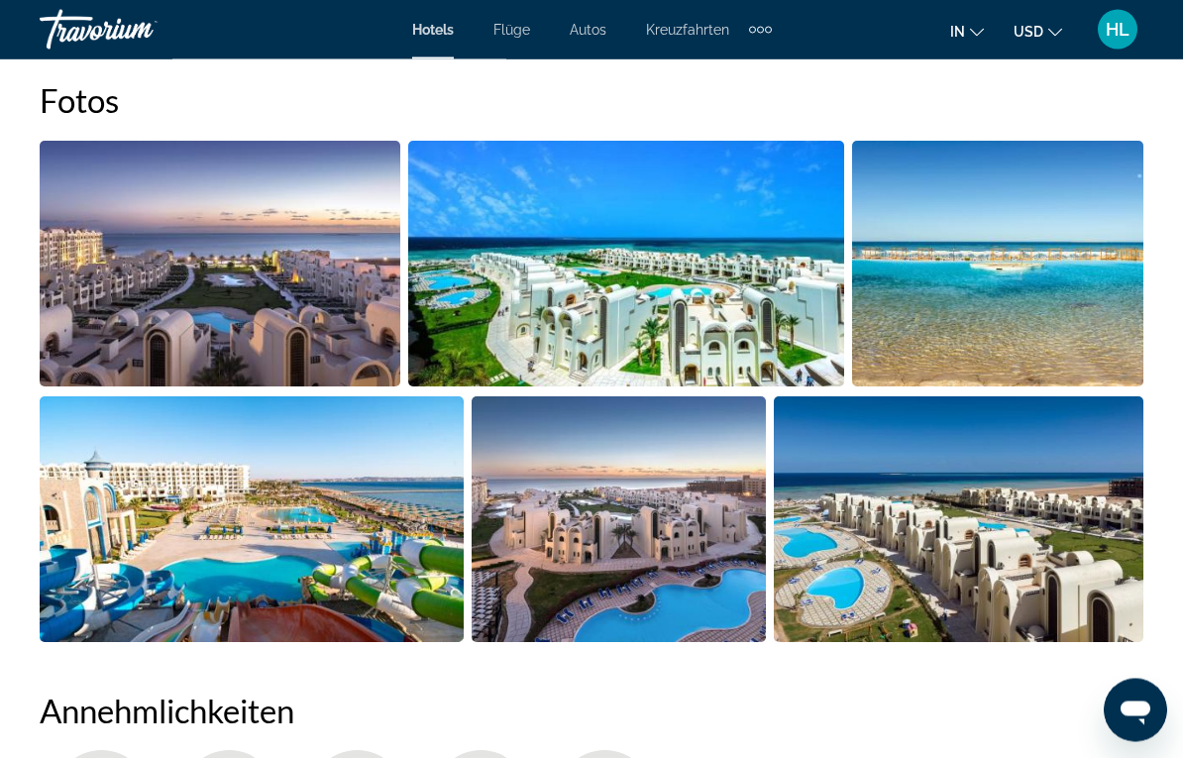
scroll to position [1390, 0]
click at [433, 539] on img "Open full-screen image slider" at bounding box center [252, 519] width 424 height 246
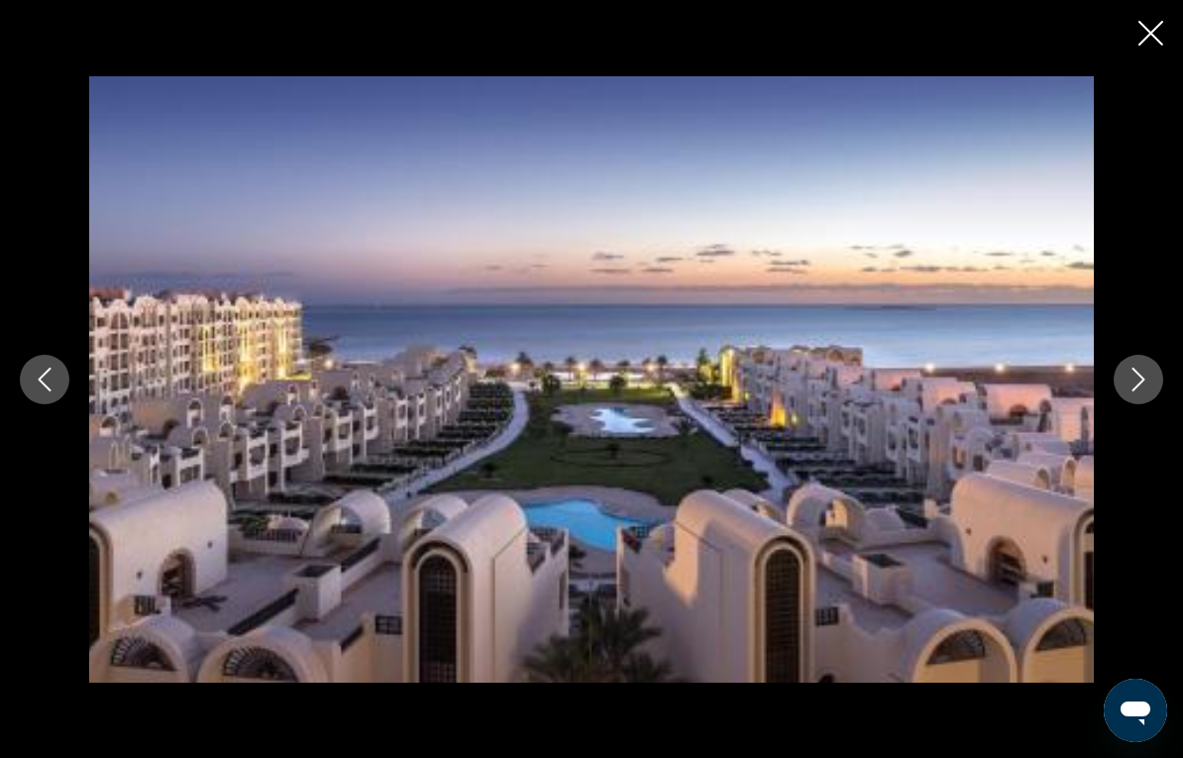
click at [1154, 398] on button "Nächstes Bild" at bounding box center [1139, 380] width 50 height 50
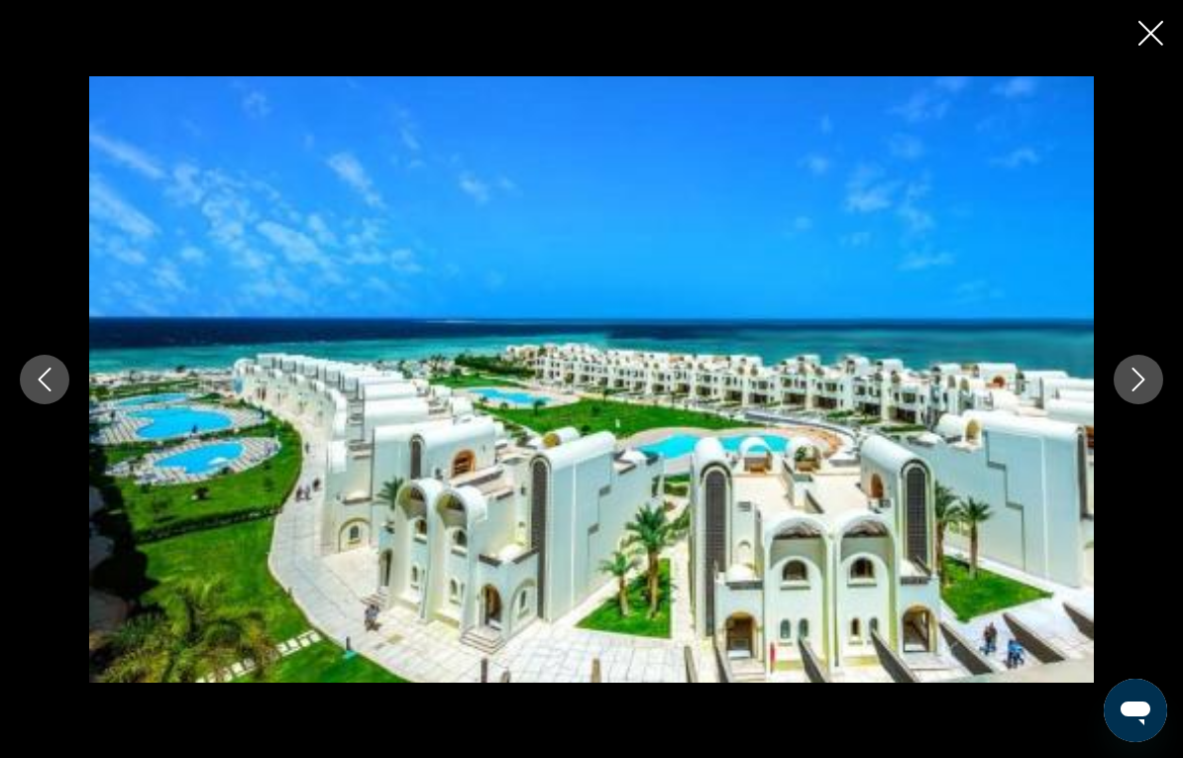
click at [1147, 391] on icon "Nächstes Bild" at bounding box center [1139, 380] width 24 height 24
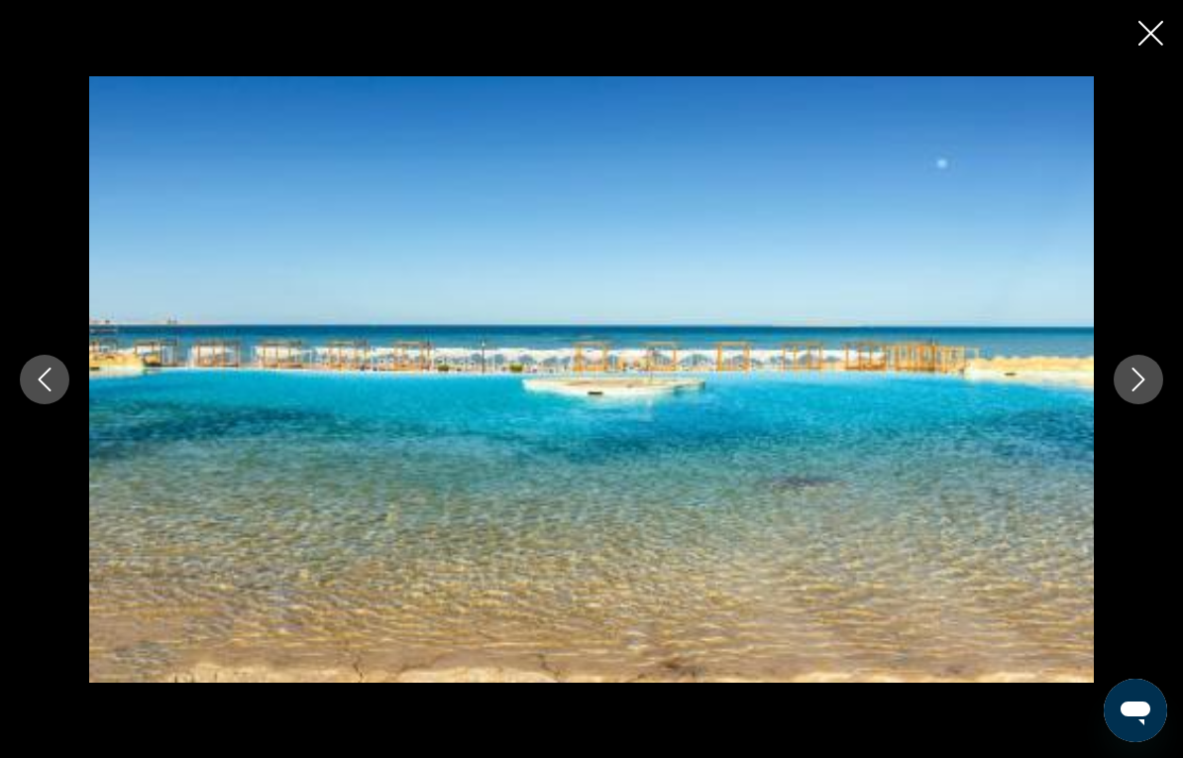
click at [1130, 384] on icon "Nächstes Bild" at bounding box center [1139, 380] width 24 height 24
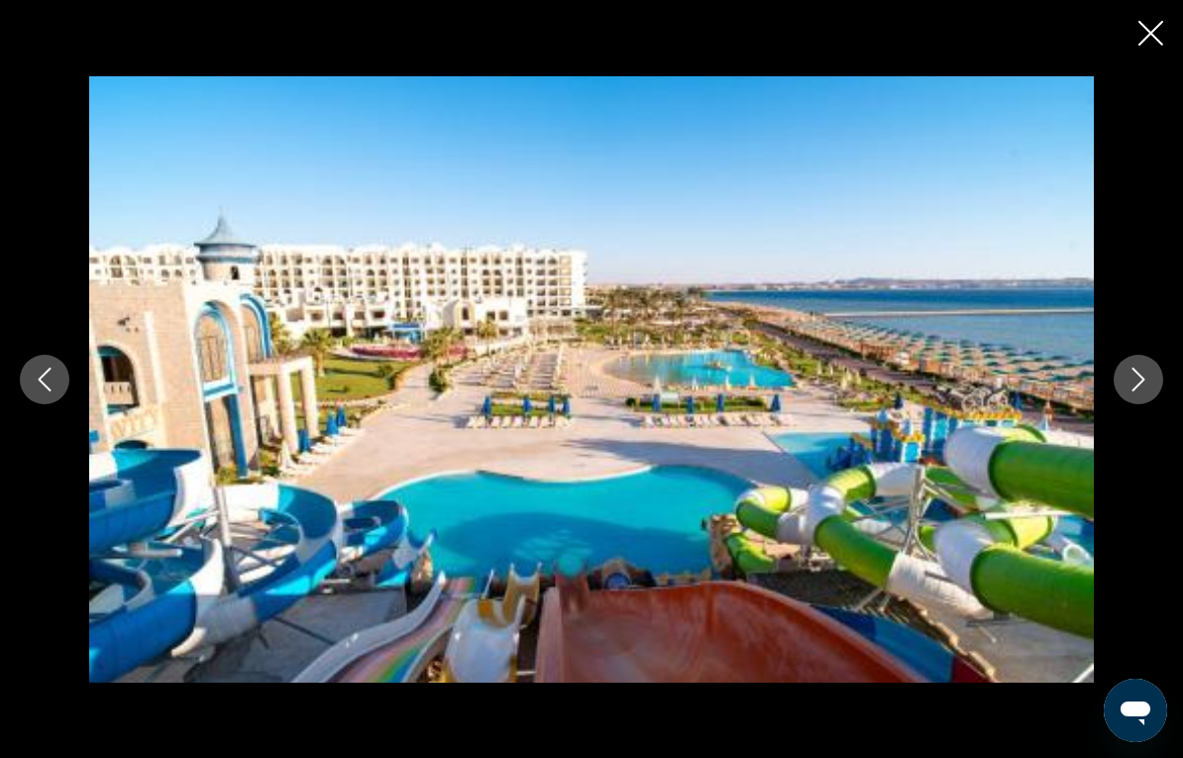
click at [1154, 404] on button "Nächstes Bild" at bounding box center [1139, 380] width 50 height 50
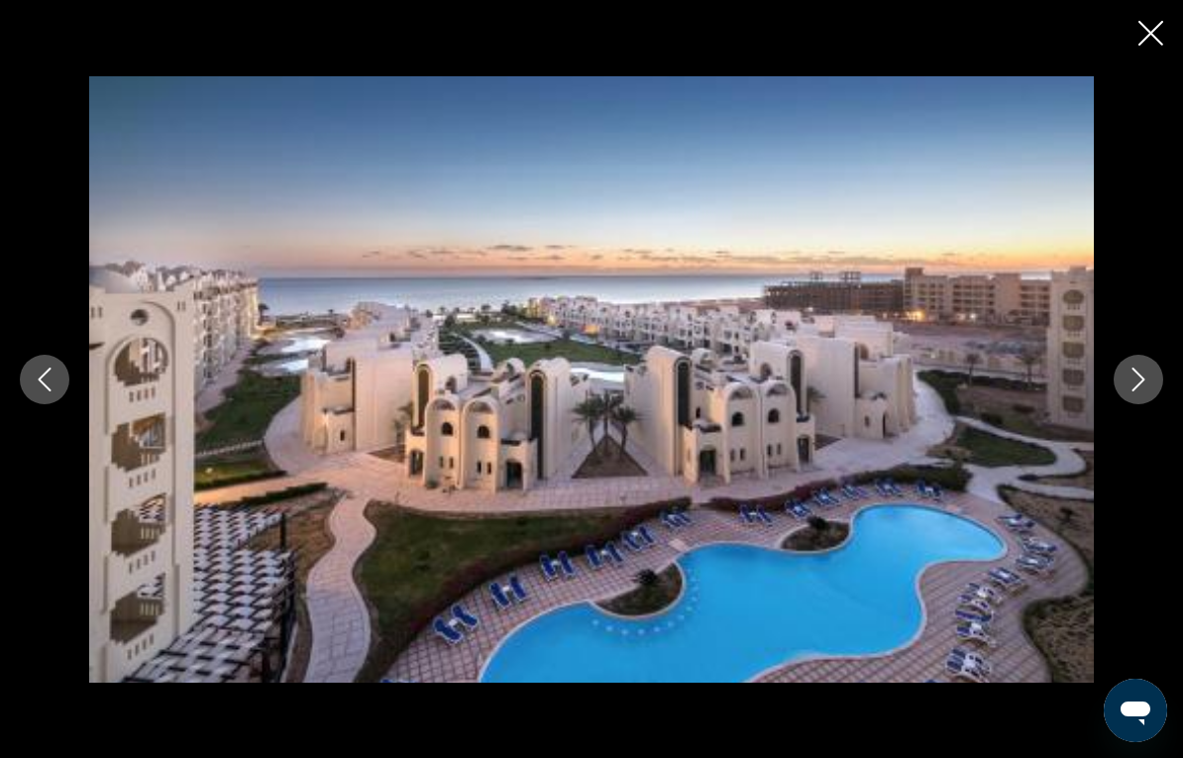
click at [1159, 394] on button "Nächstes Bild" at bounding box center [1139, 380] width 50 height 50
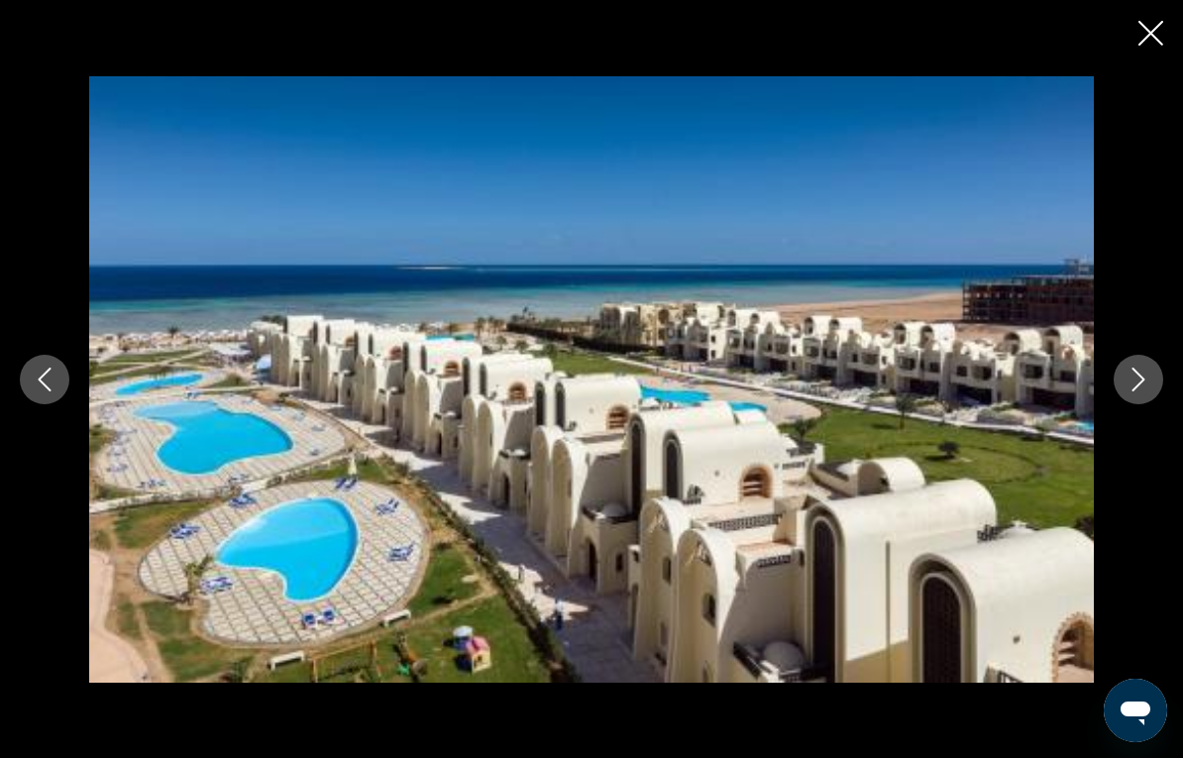
click at [1164, 440] on div "prev next" at bounding box center [591, 379] width 1183 height 607
click at [1160, 30] on icon "Diashow schließen" at bounding box center [1151, 33] width 25 height 25
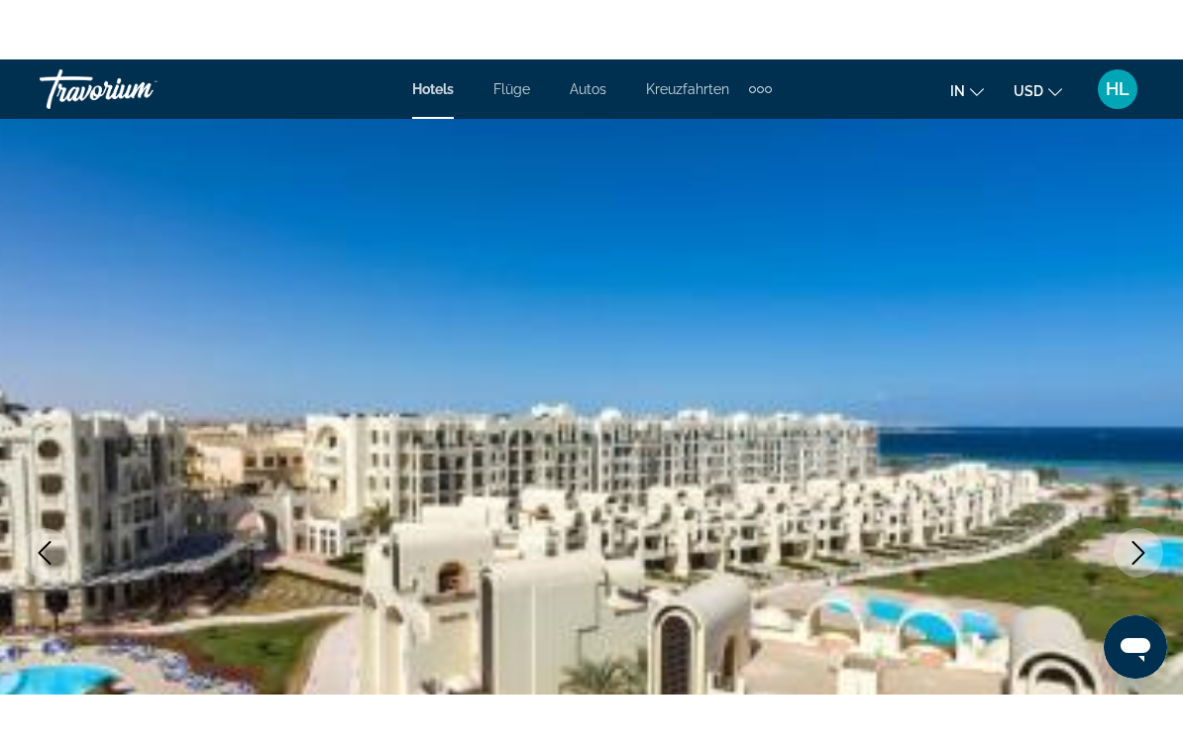
scroll to position [0, 0]
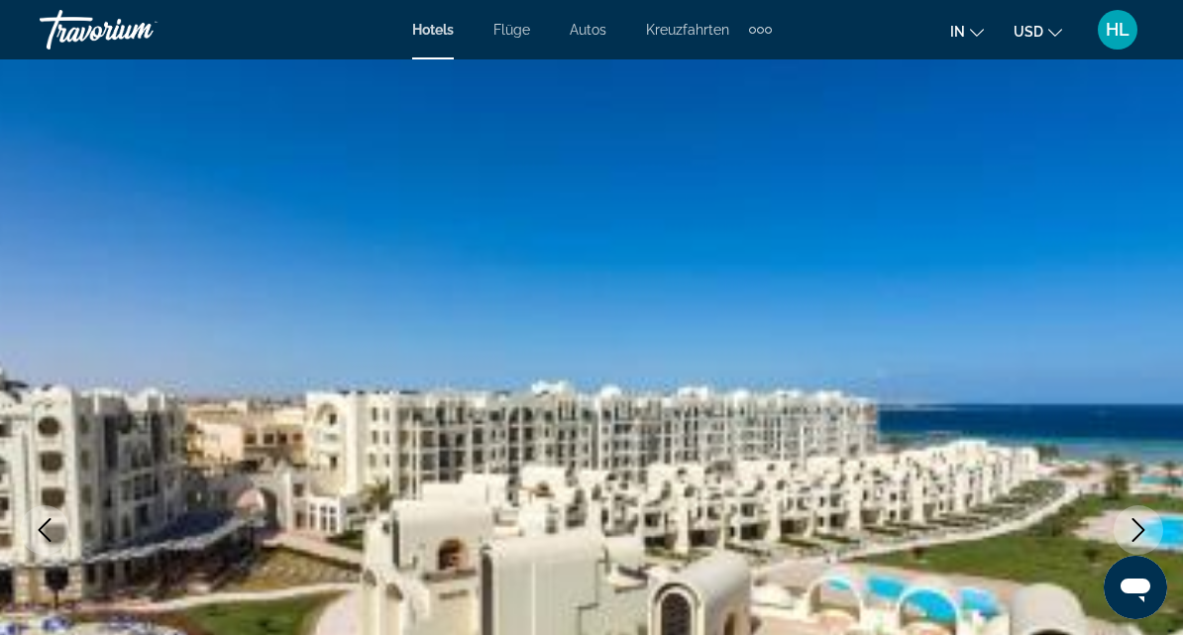
click at [437, 26] on span "Hotels" at bounding box center [433, 30] width 42 height 16
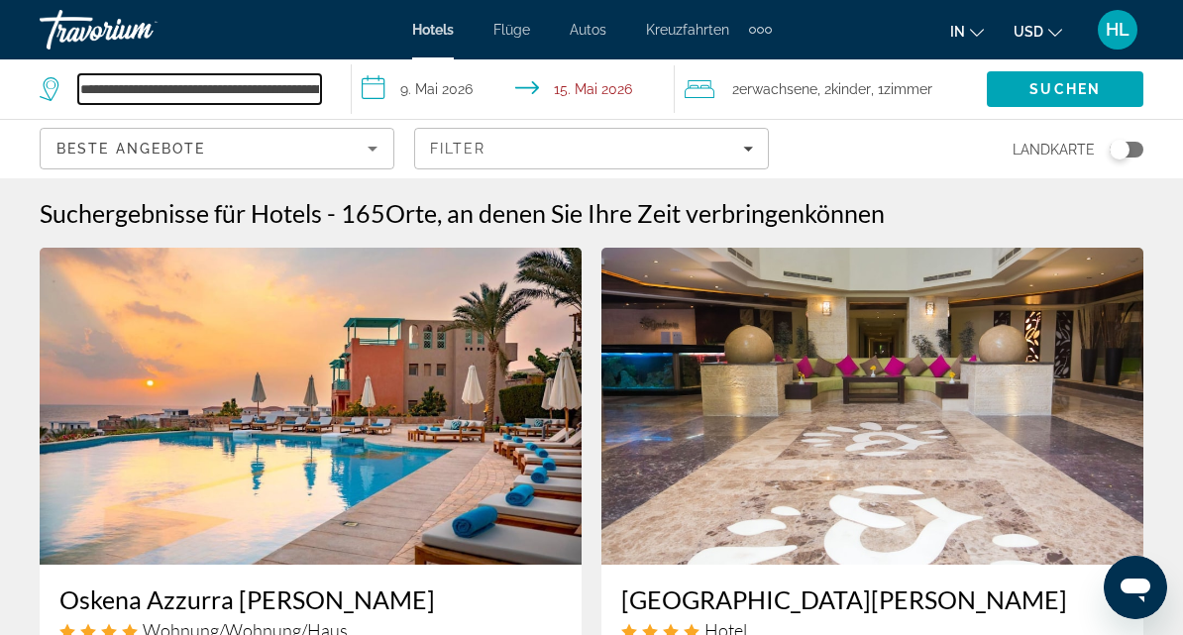
click at [167, 101] on input "**********" at bounding box center [199, 89] width 243 height 30
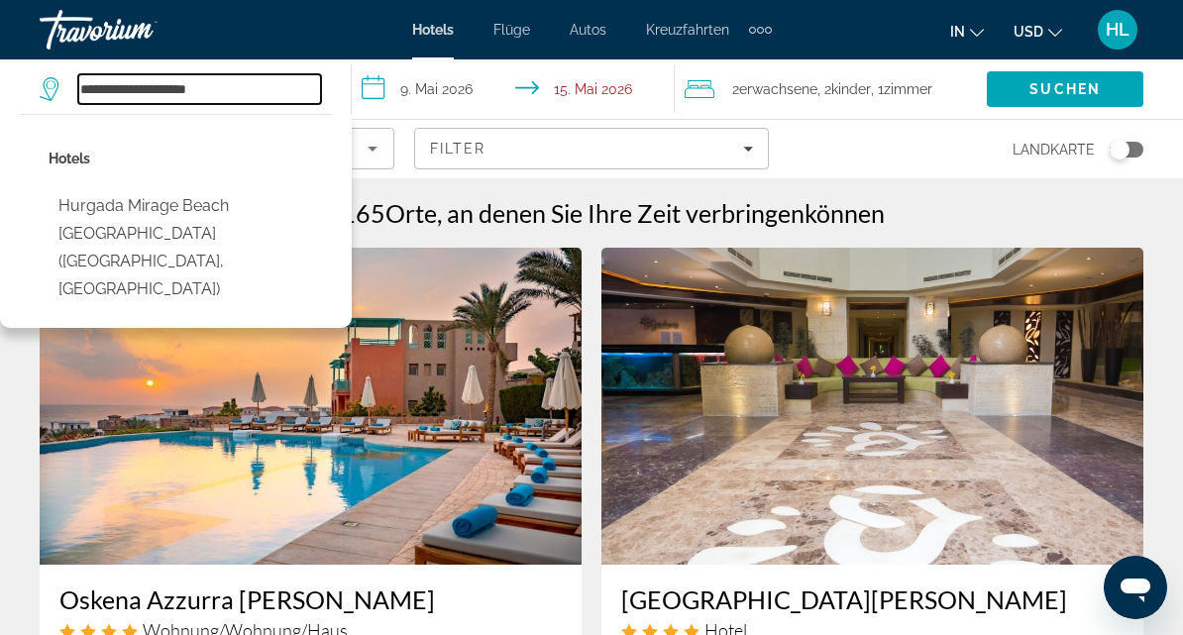
type input "*******"
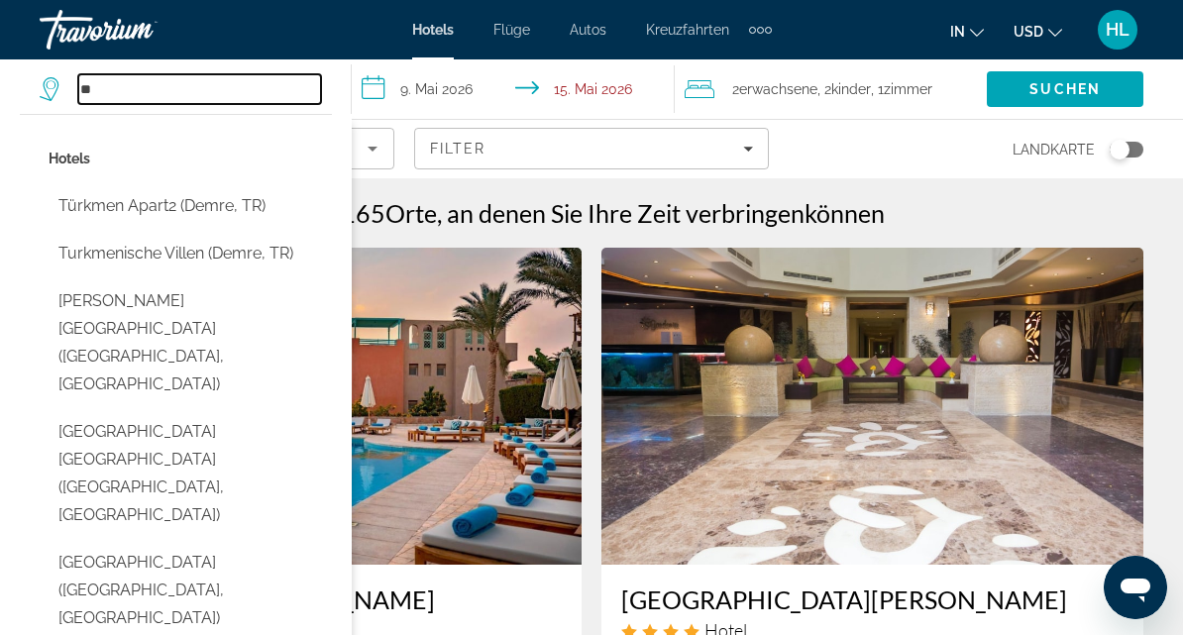
type input "*"
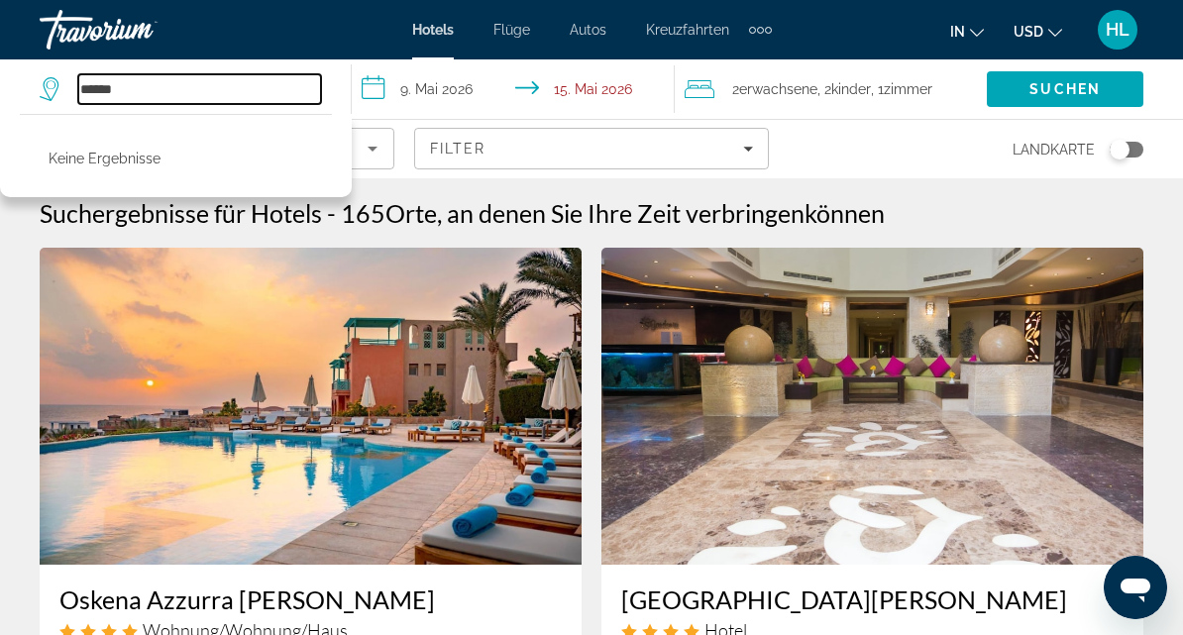
type input "******"
click at [156, 104] on input "******" at bounding box center [199, 89] width 243 height 30
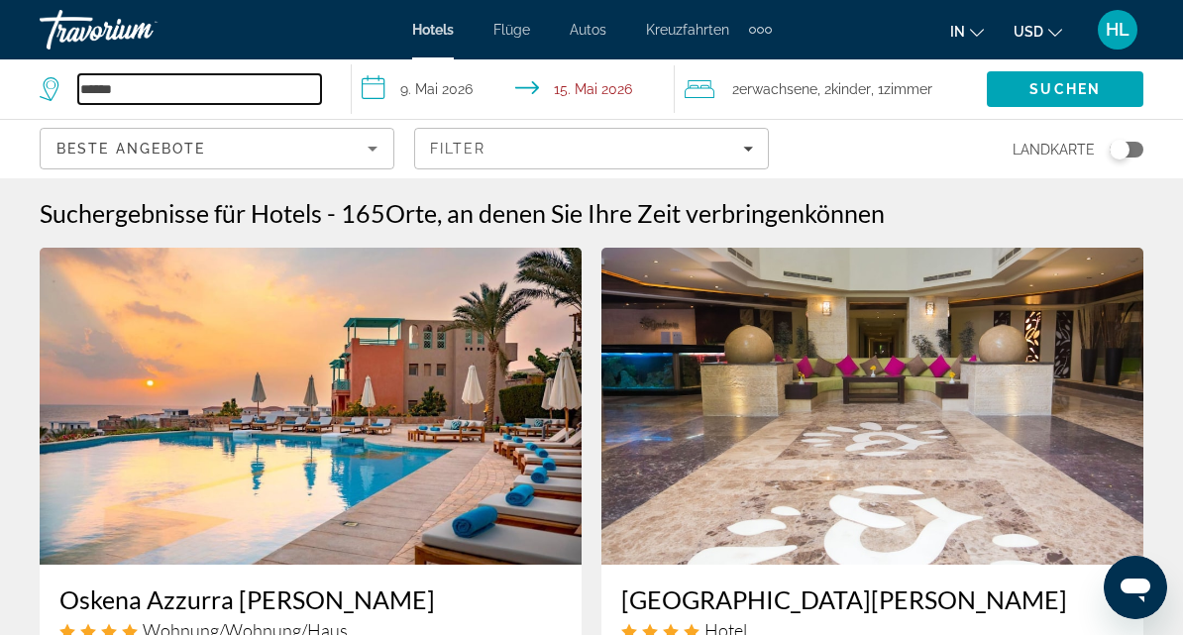
click at [184, 104] on input "******" at bounding box center [199, 89] width 243 height 30
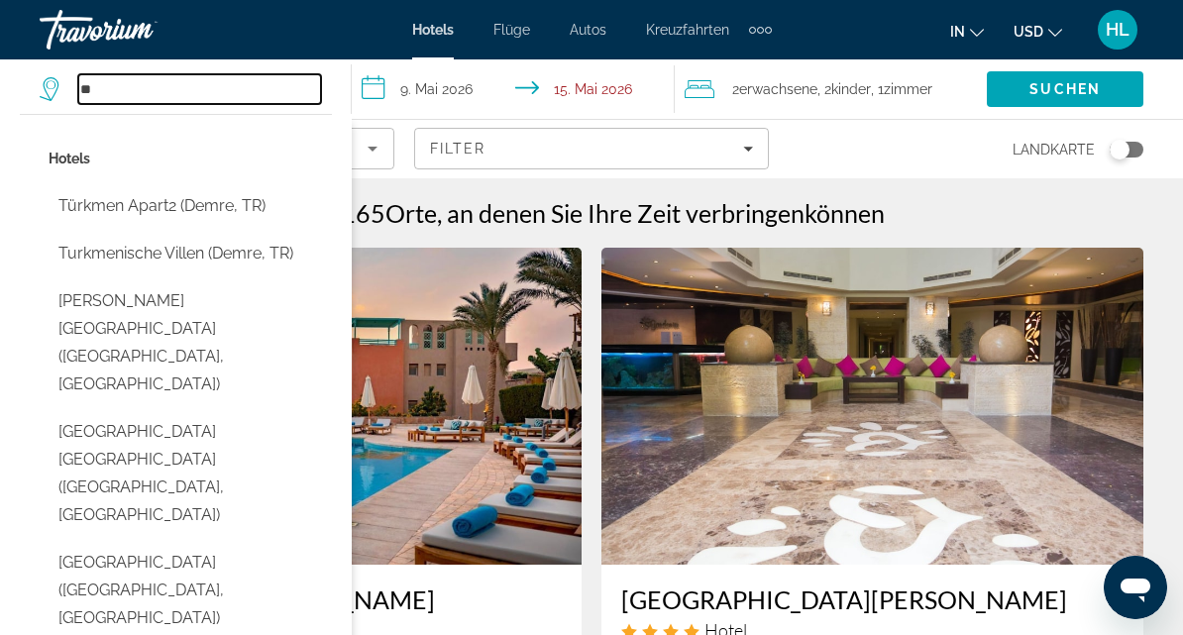
type input "*"
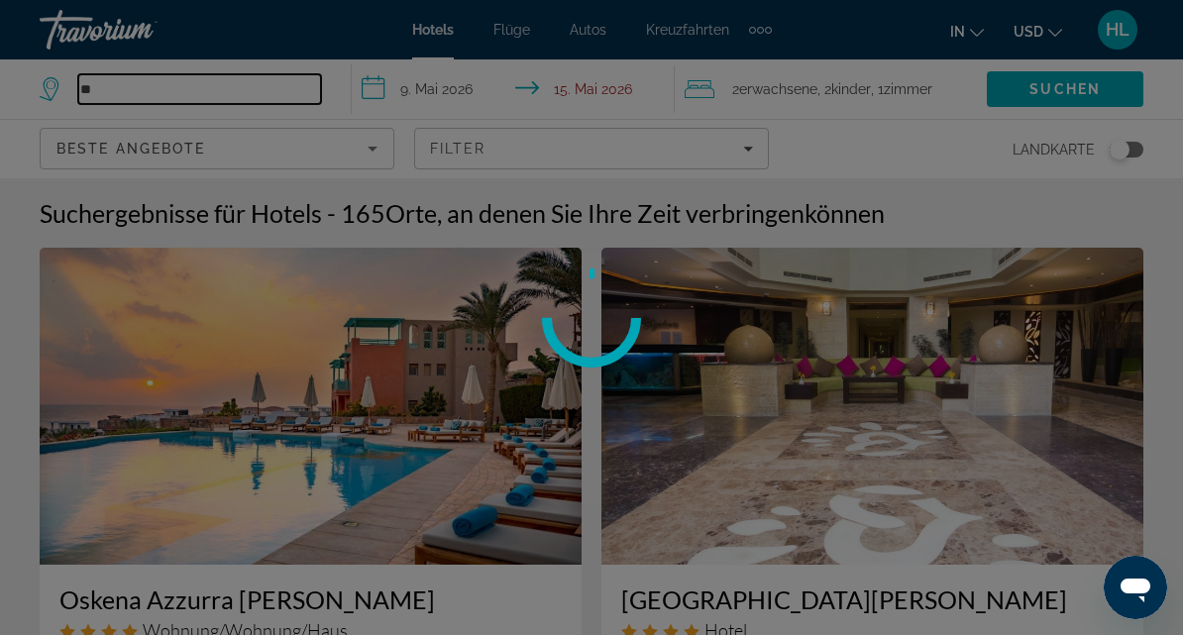
type input "*"
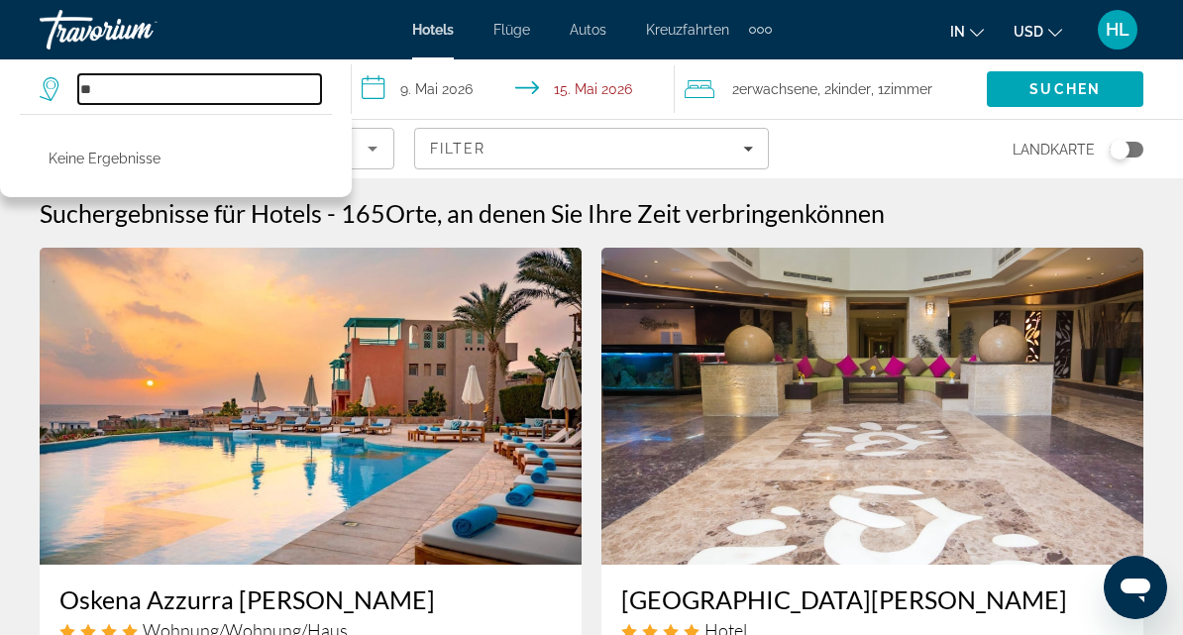
type input "*"
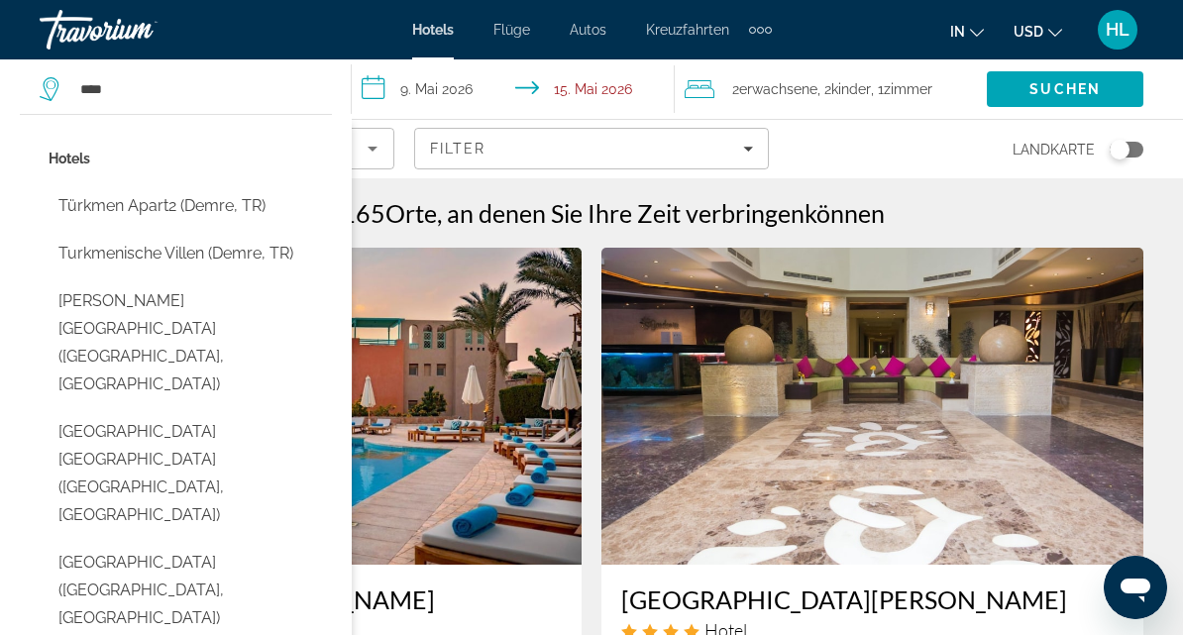
click at [144, 145] on p "Hotels" at bounding box center [190, 159] width 283 height 28
click at [177, 544] on button "[GEOGRAPHIC_DATA] ([GEOGRAPHIC_DATA], [GEOGRAPHIC_DATA])" at bounding box center [190, 590] width 283 height 93
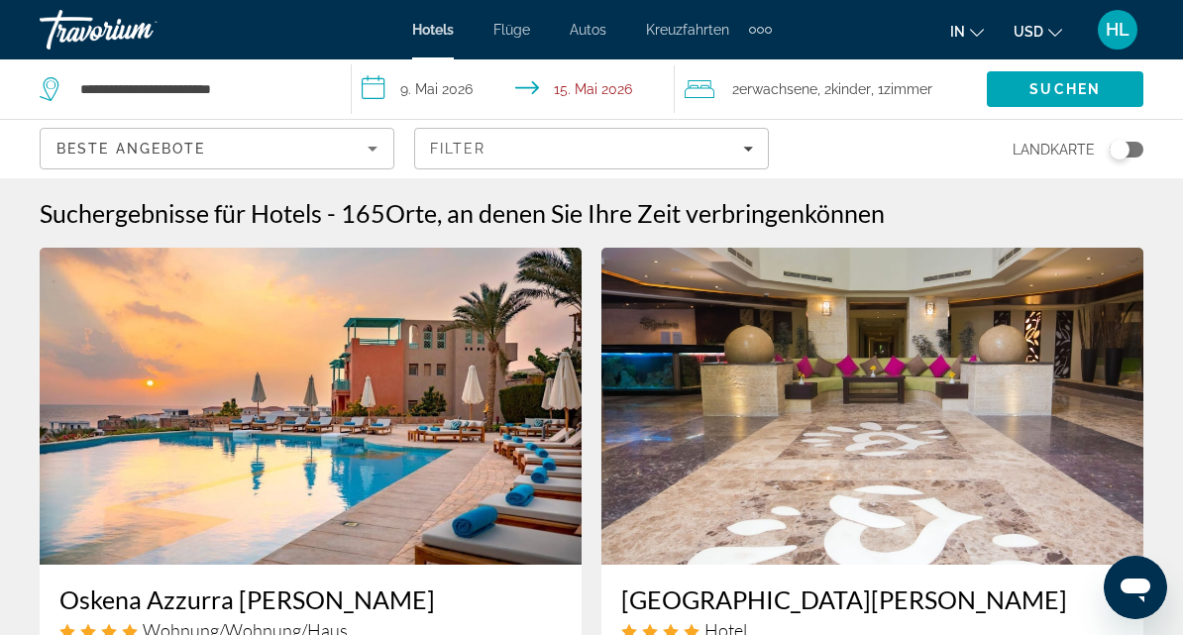
click at [1070, 81] on span "Suchen" at bounding box center [1065, 89] width 71 height 16
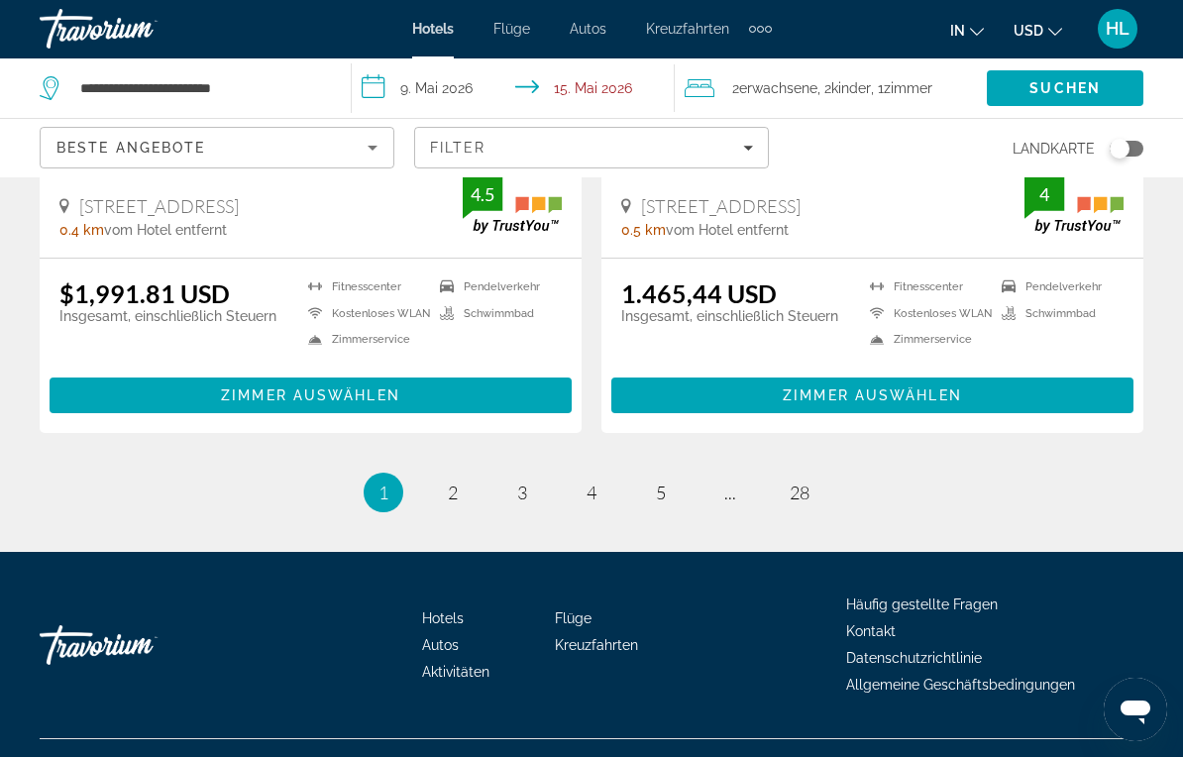
scroll to position [4053, 0]
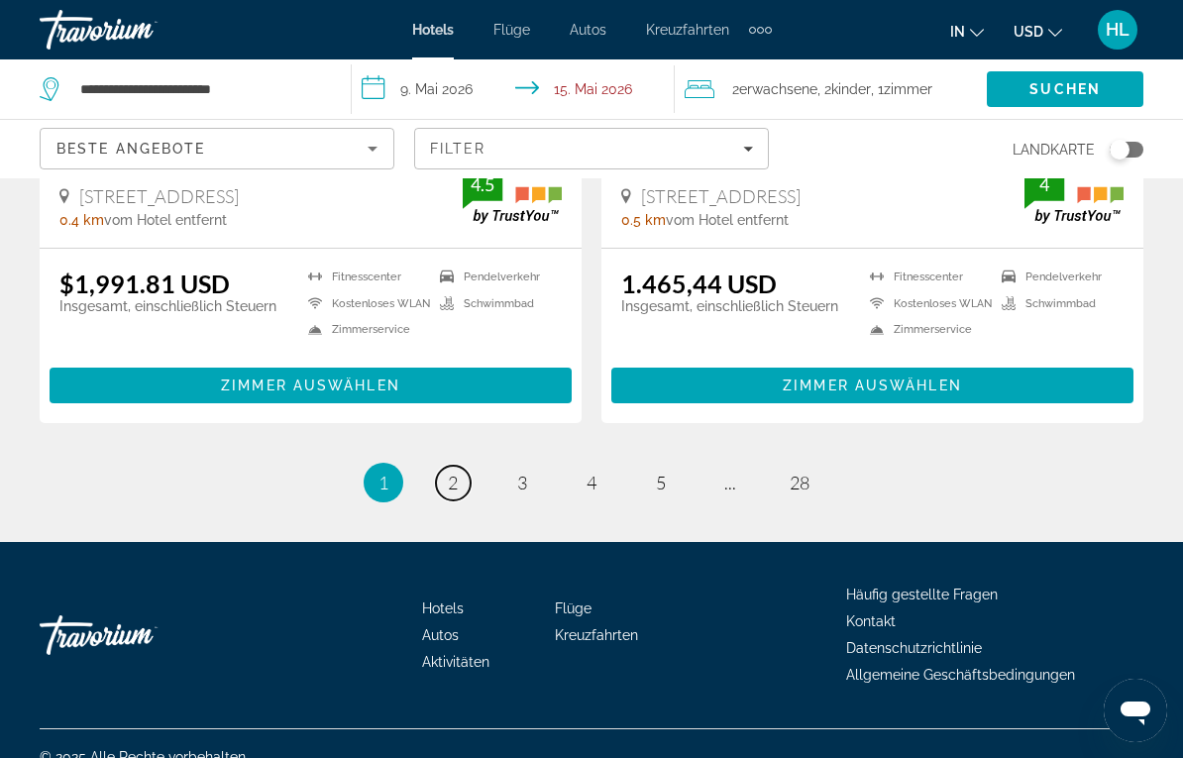
click at [445, 466] on link "Seite 2" at bounding box center [453, 483] width 35 height 35
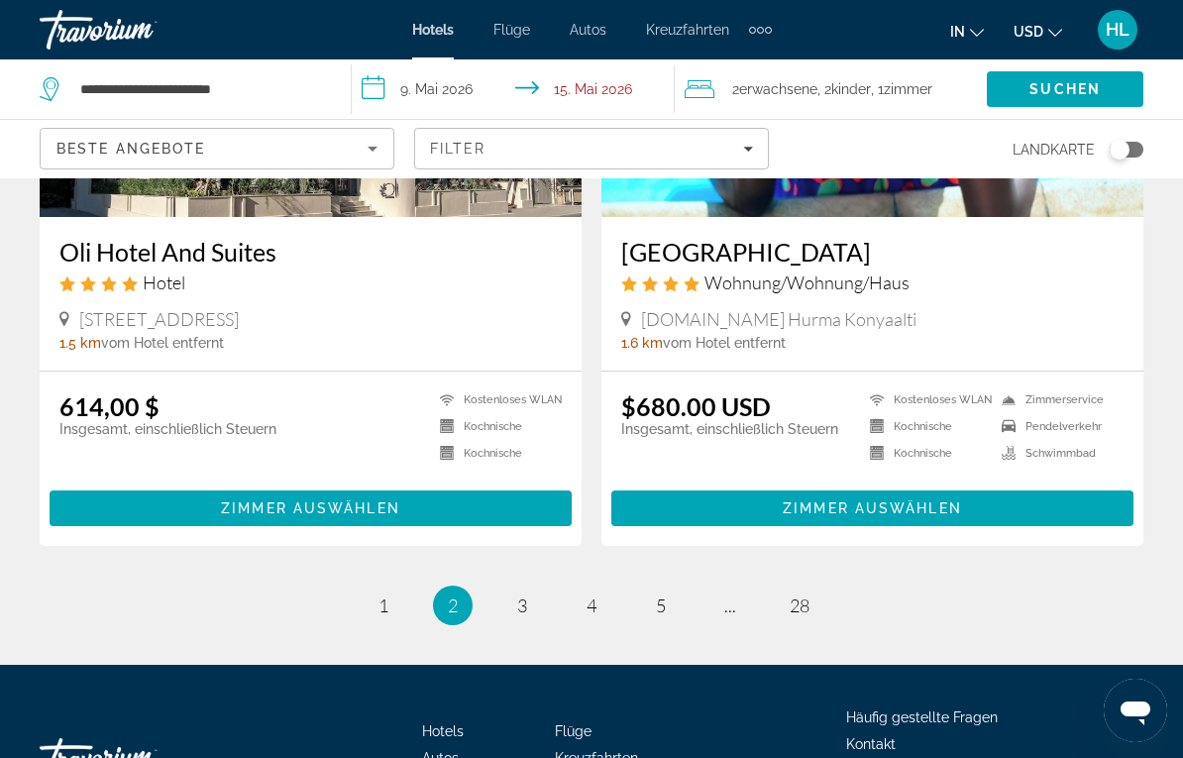
scroll to position [3866, 0]
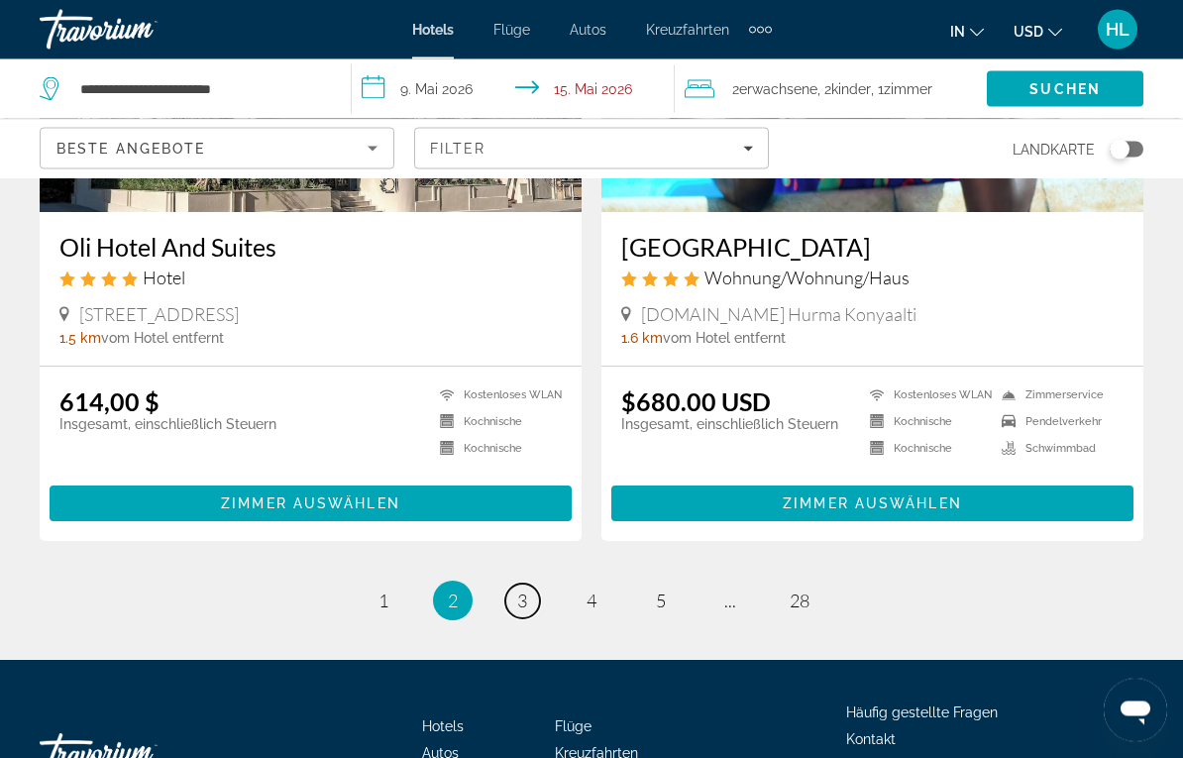
click at [520, 591] on span "3" at bounding box center [522, 602] width 10 height 22
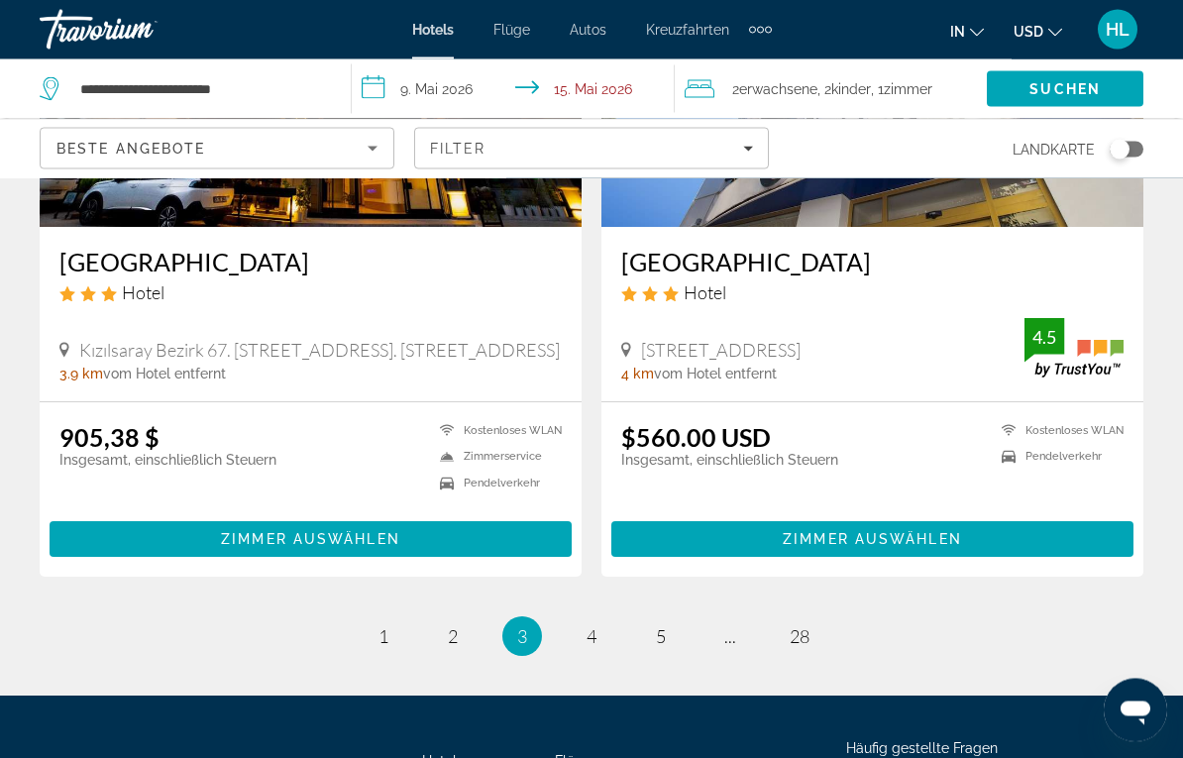
scroll to position [3922, 0]
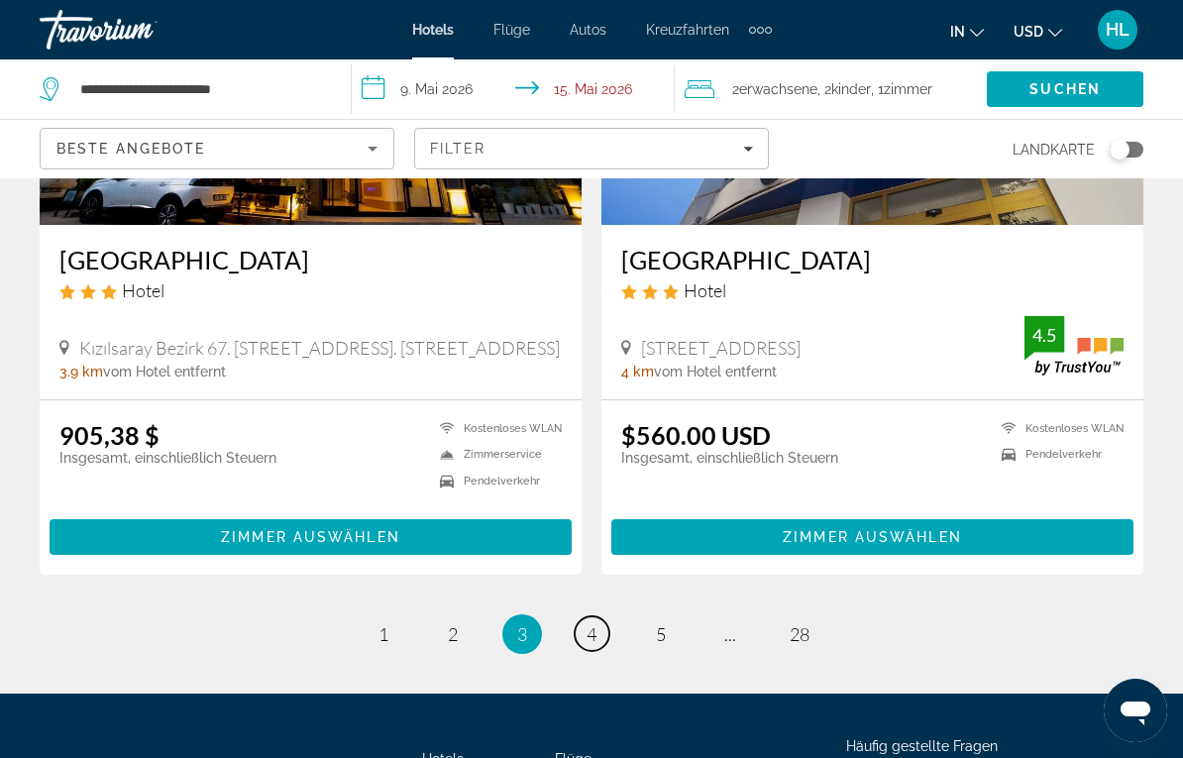
click at [594, 616] on link "Seite 4" at bounding box center [592, 633] width 35 height 35
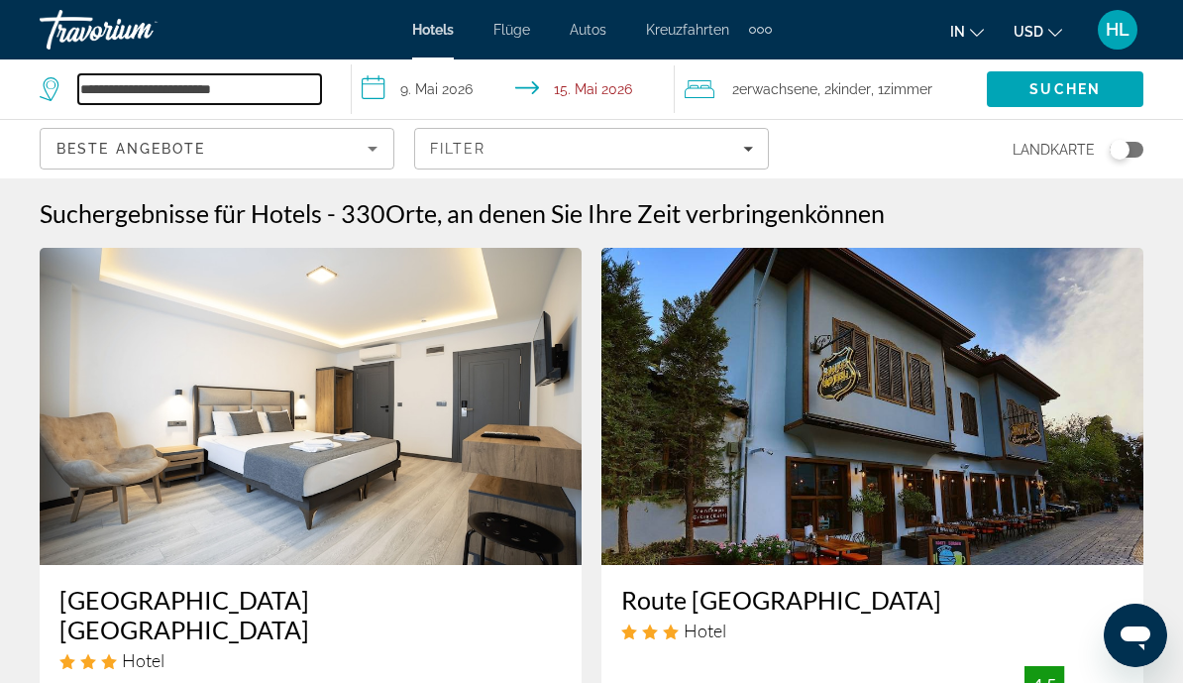
click at [261, 95] on input "**********" at bounding box center [199, 89] width 243 height 30
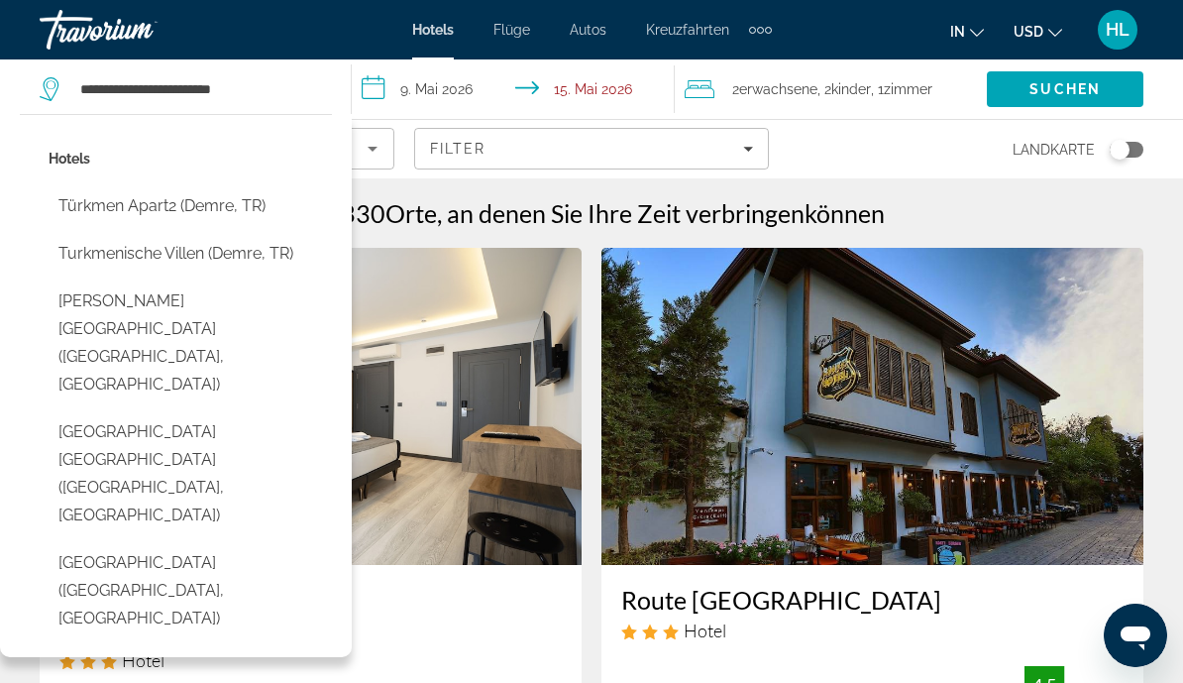
click at [110, 413] on button "[GEOGRAPHIC_DATA] [GEOGRAPHIC_DATA] ([GEOGRAPHIC_DATA], [GEOGRAPHIC_DATA])" at bounding box center [190, 473] width 283 height 121
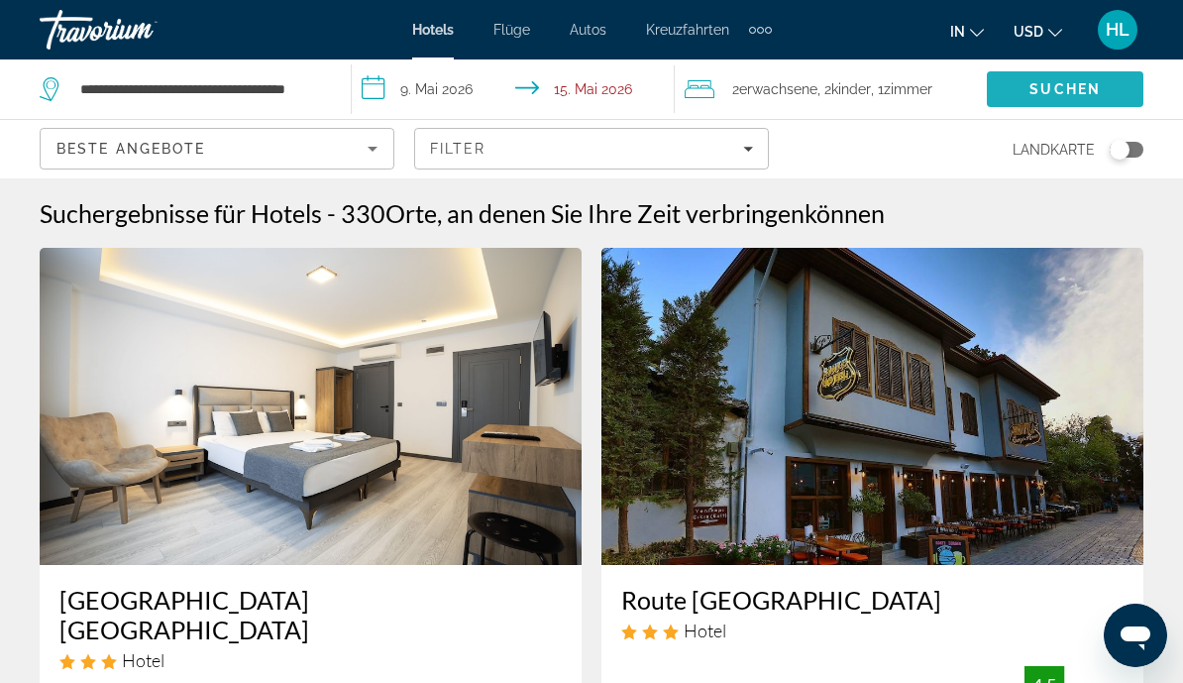
click at [1061, 96] on span "Suchen" at bounding box center [1065, 89] width 71 height 16
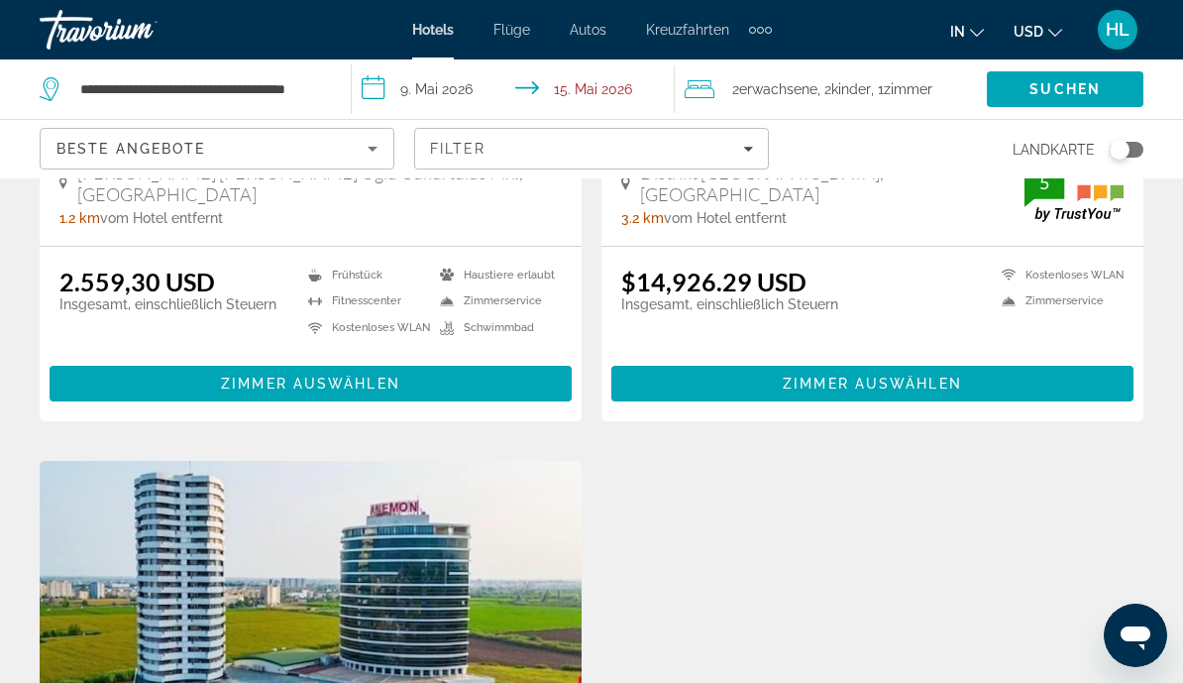
scroll to position [1213, 0]
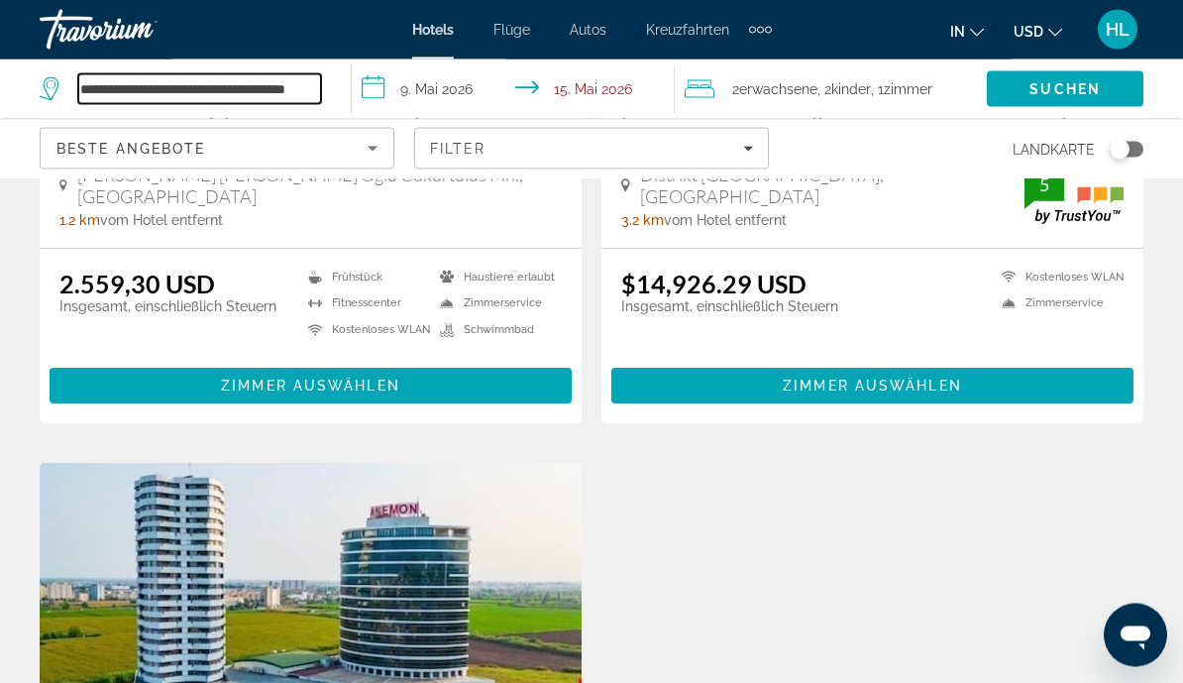
click at [247, 100] on input "**********" at bounding box center [199, 89] width 243 height 30
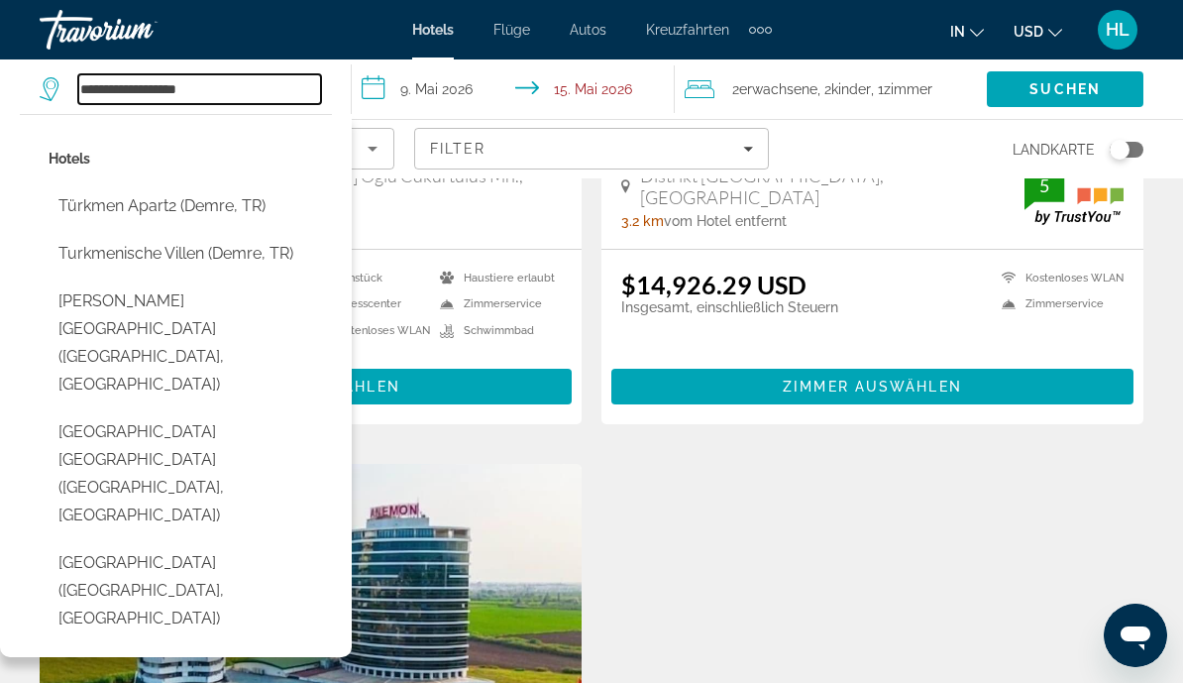
type input "*******"
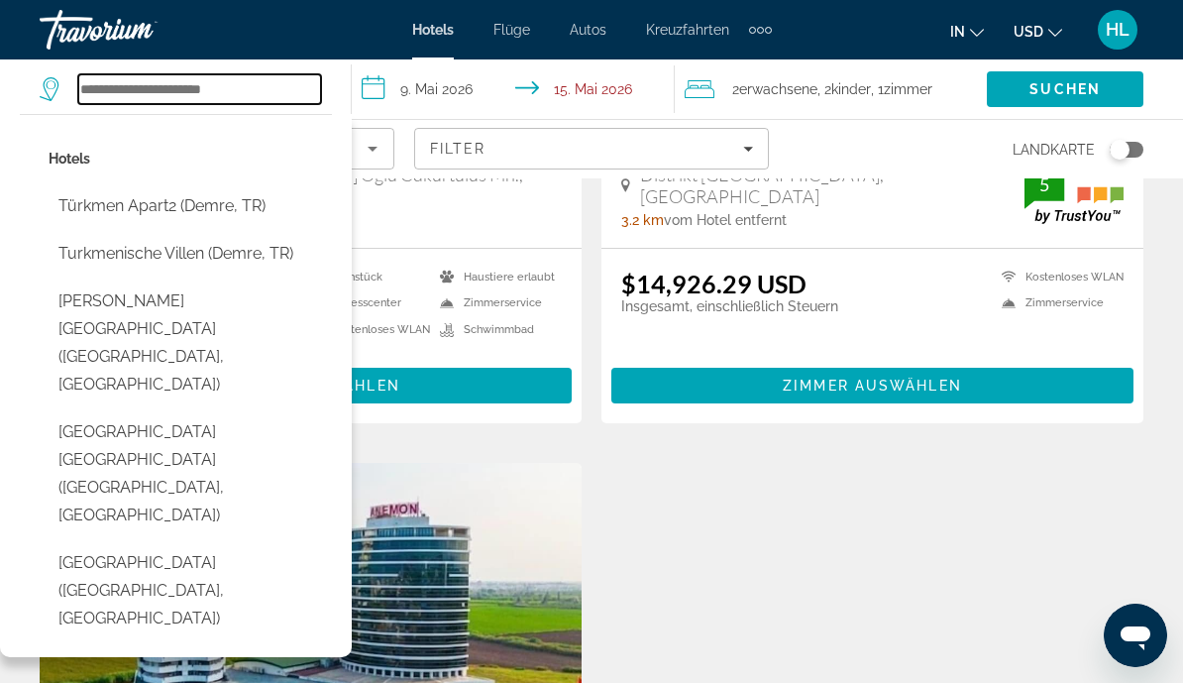
click at [132, 80] on input "Search hotel destination" at bounding box center [199, 89] width 243 height 30
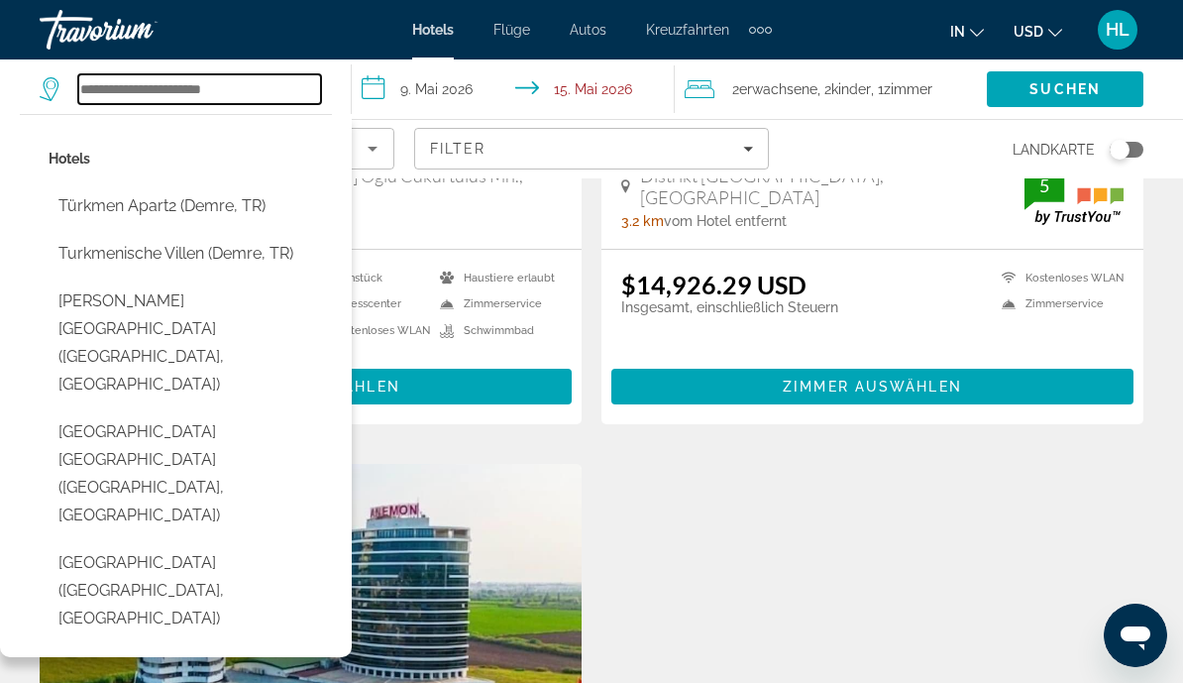
type input "*"
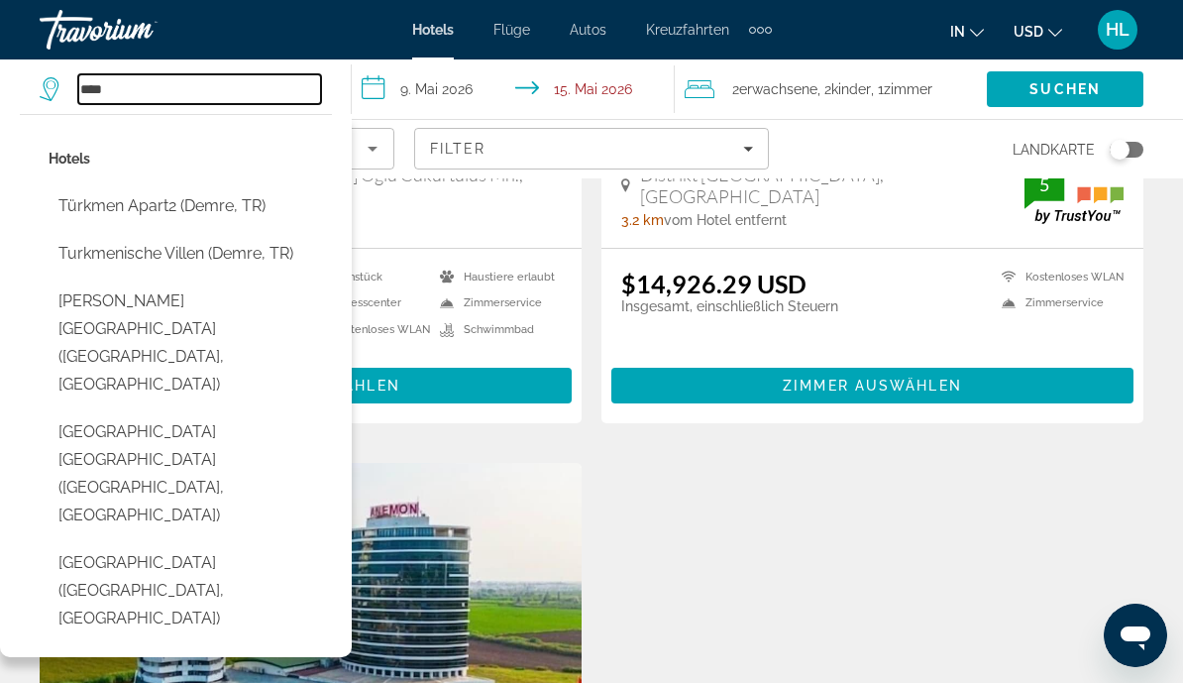
click at [203, 92] on input "****" at bounding box center [199, 89] width 243 height 30
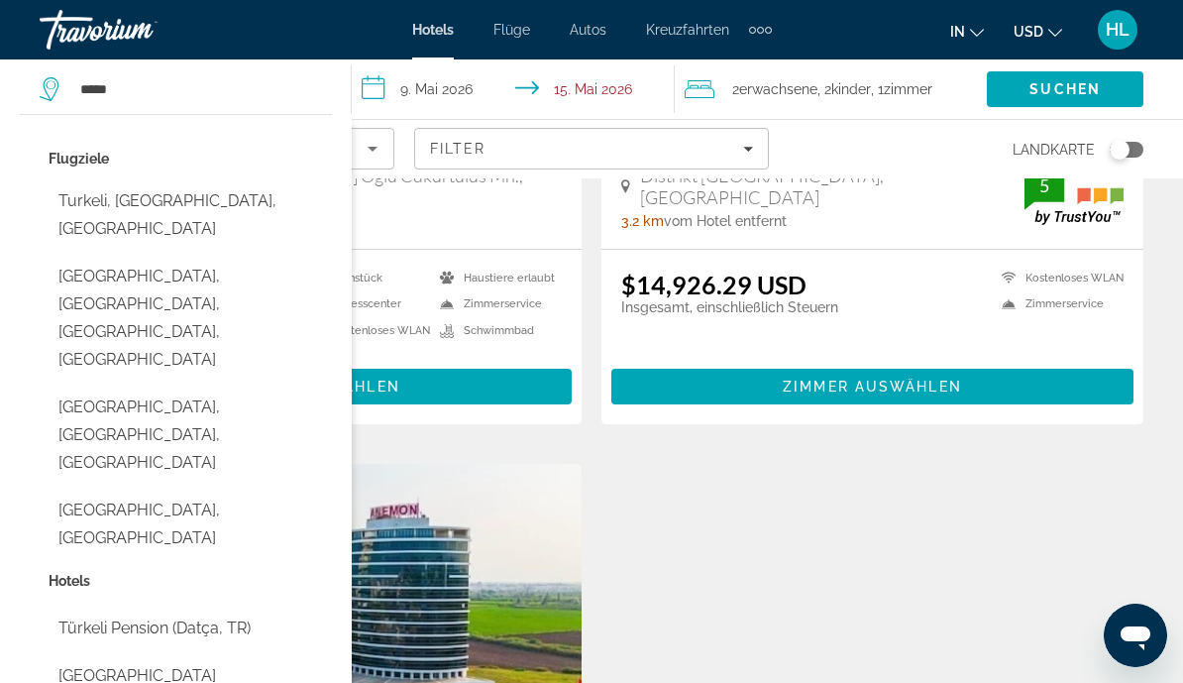
click at [124, 195] on button "Turkeli, Sinop, Türkei" at bounding box center [190, 214] width 283 height 65
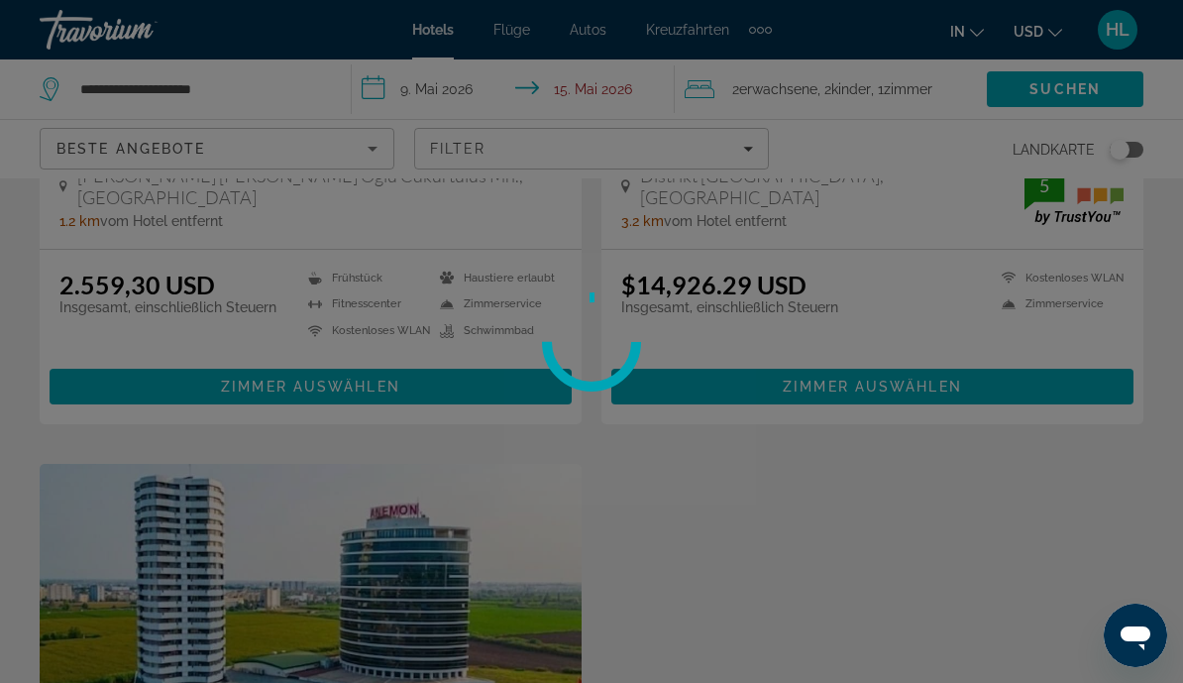
click at [1048, 92] on div at bounding box center [591, 341] width 1183 height 683
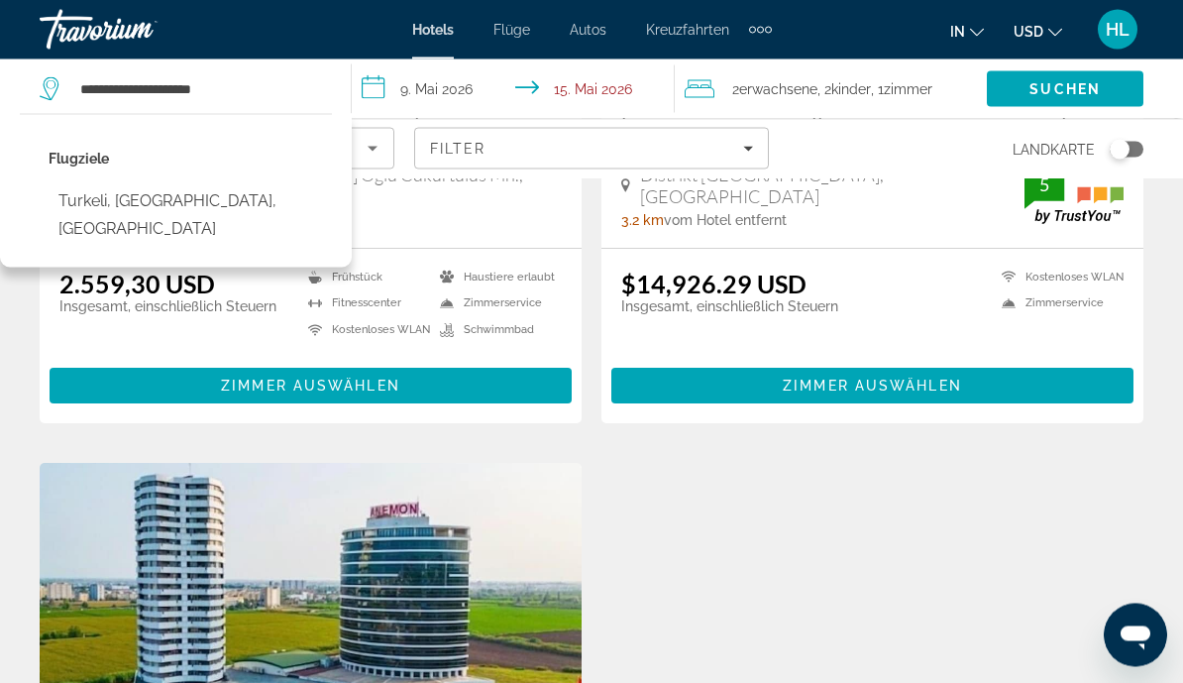
scroll to position [1214, 0]
click at [1099, 94] on span "Suchen" at bounding box center [1065, 89] width 71 height 16
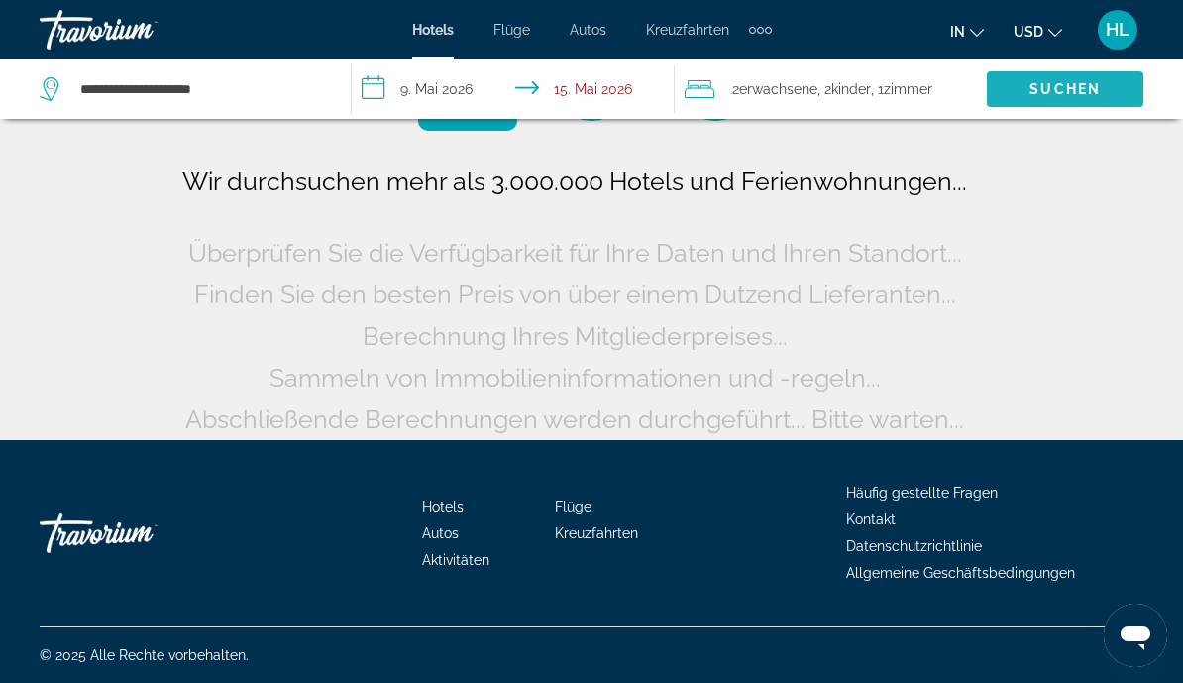
scroll to position [92, 0]
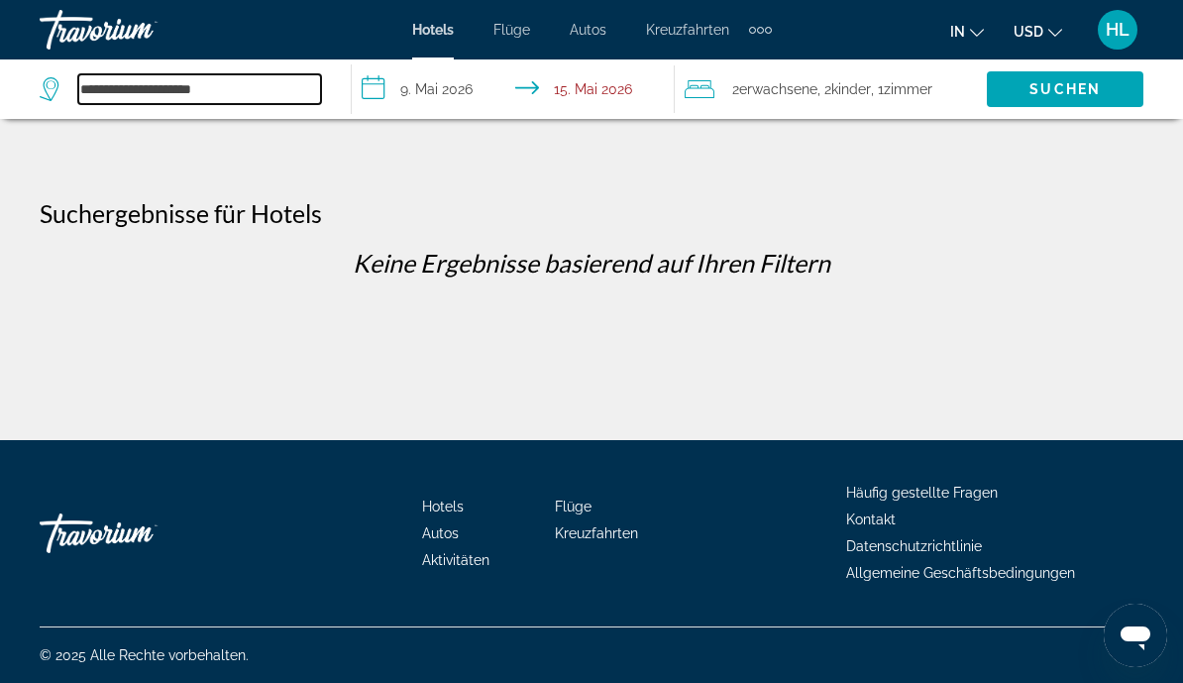
click at [235, 92] on input "**********" at bounding box center [199, 89] width 243 height 30
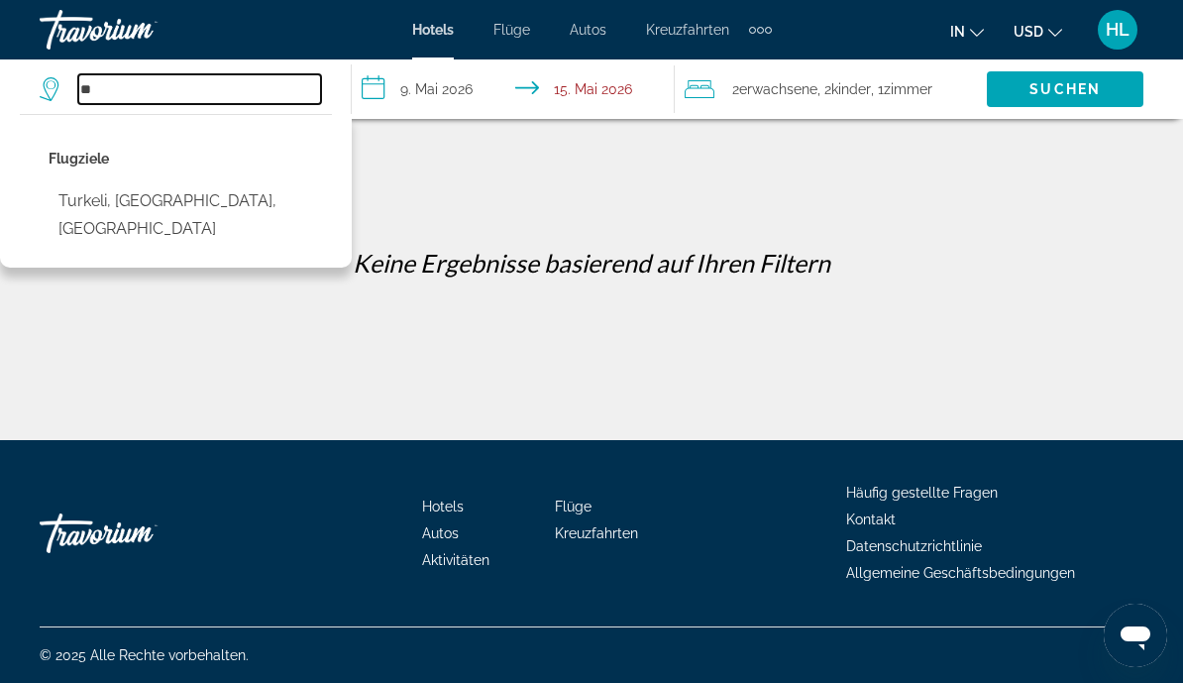
type input "*"
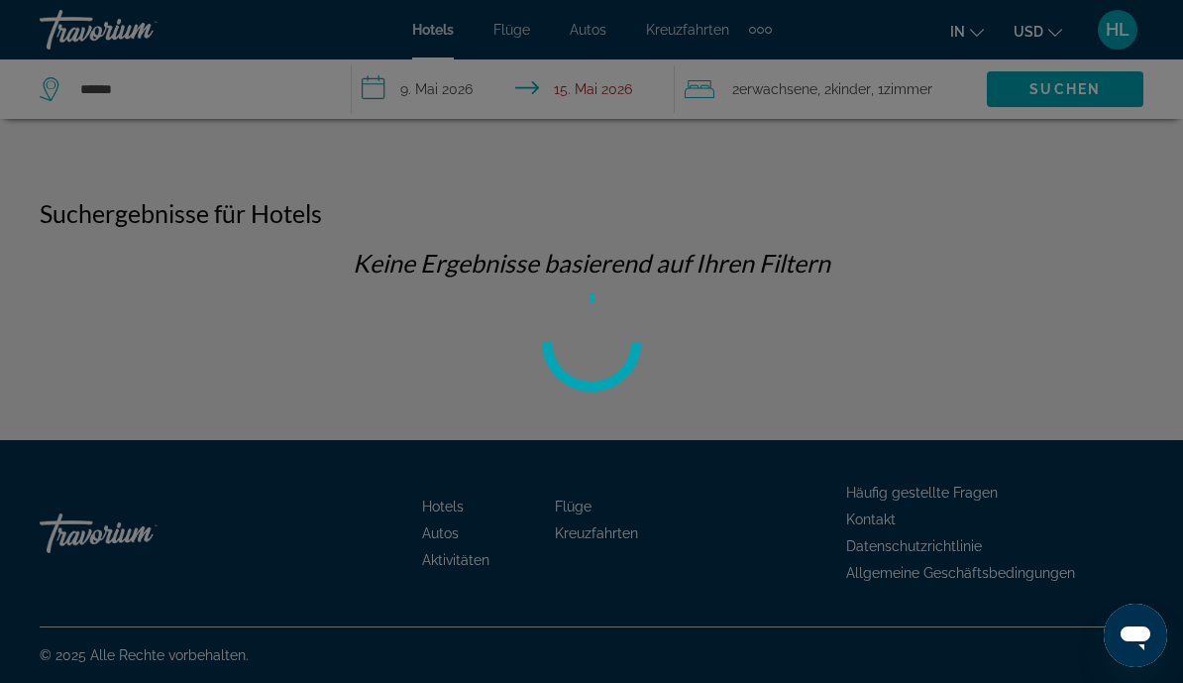
click at [1071, 96] on div at bounding box center [591, 341] width 1183 height 683
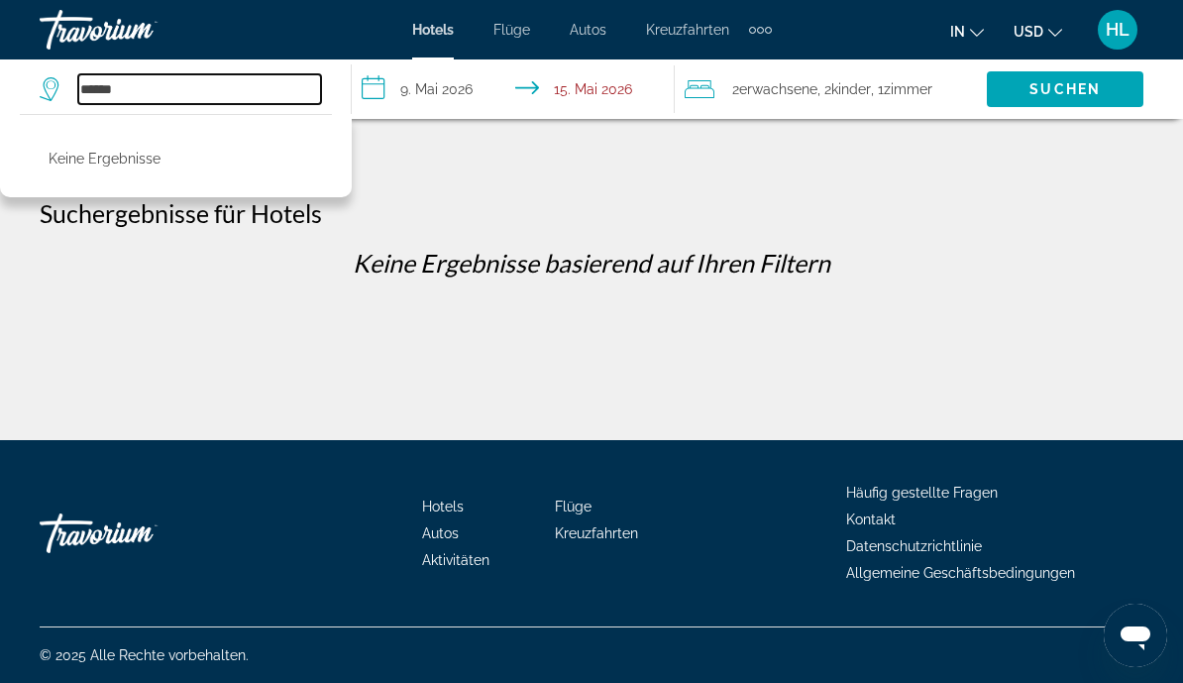
click at [163, 83] on input "******" at bounding box center [199, 89] width 243 height 30
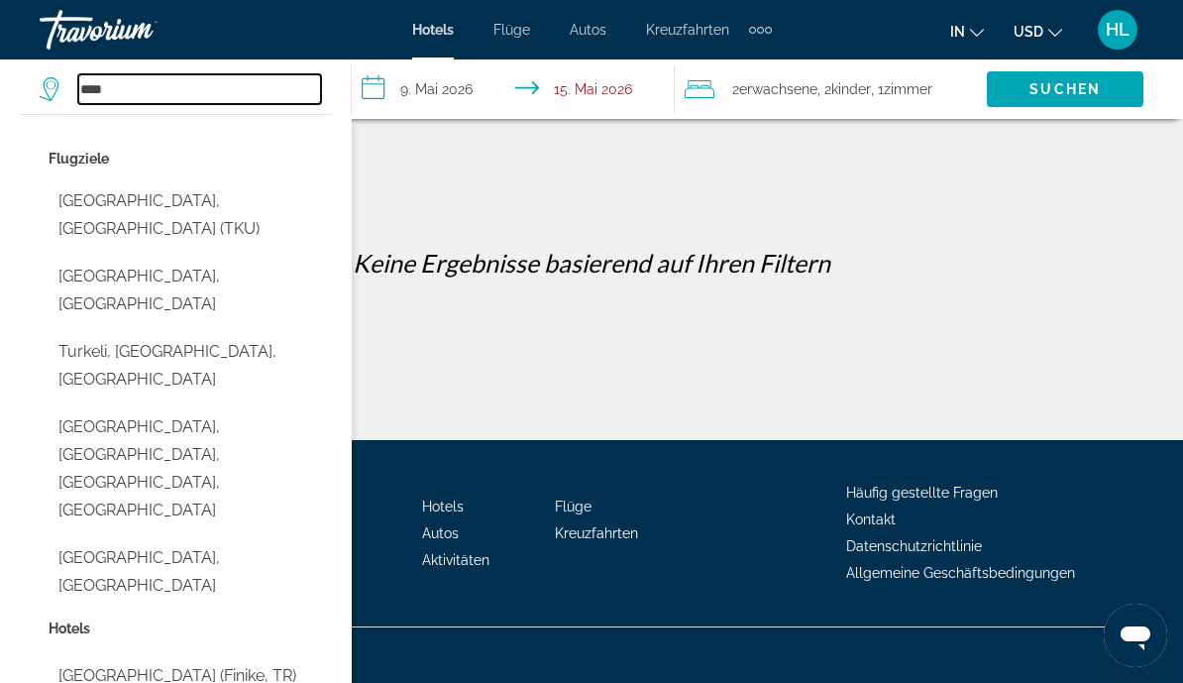
type input "****"
click at [223, 92] on input "****" at bounding box center [199, 89] width 243 height 30
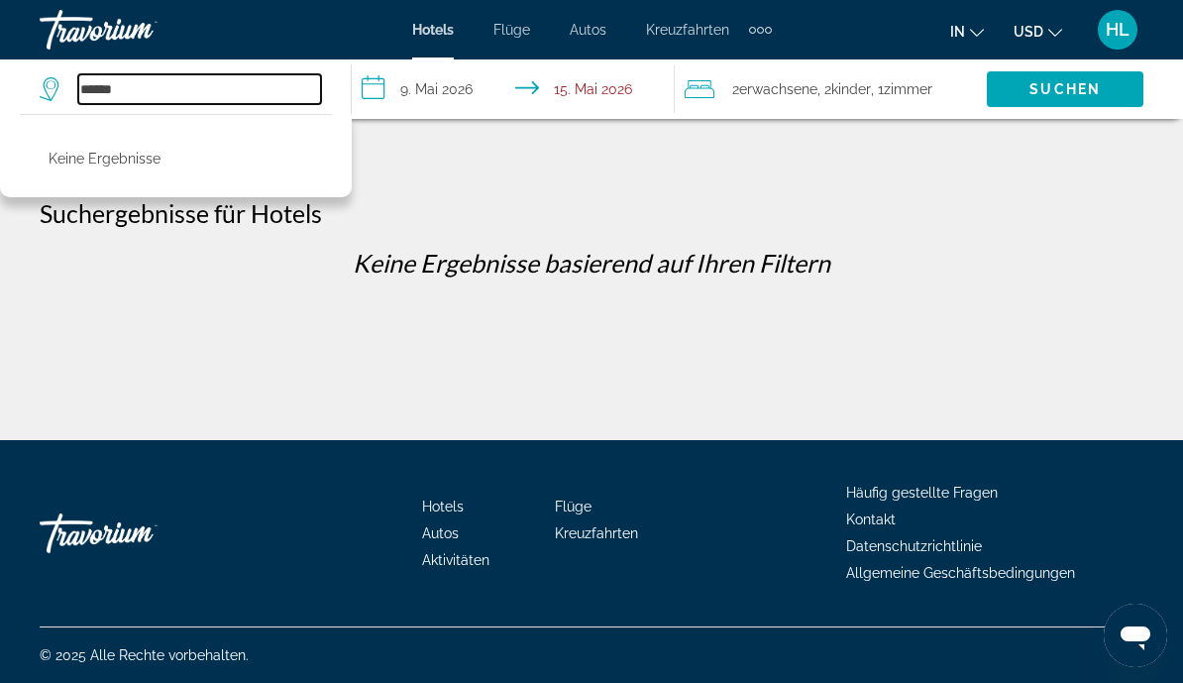
click at [164, 97] on input "******" at bounding box center [199, 89] width 243 height 30
type input "*"
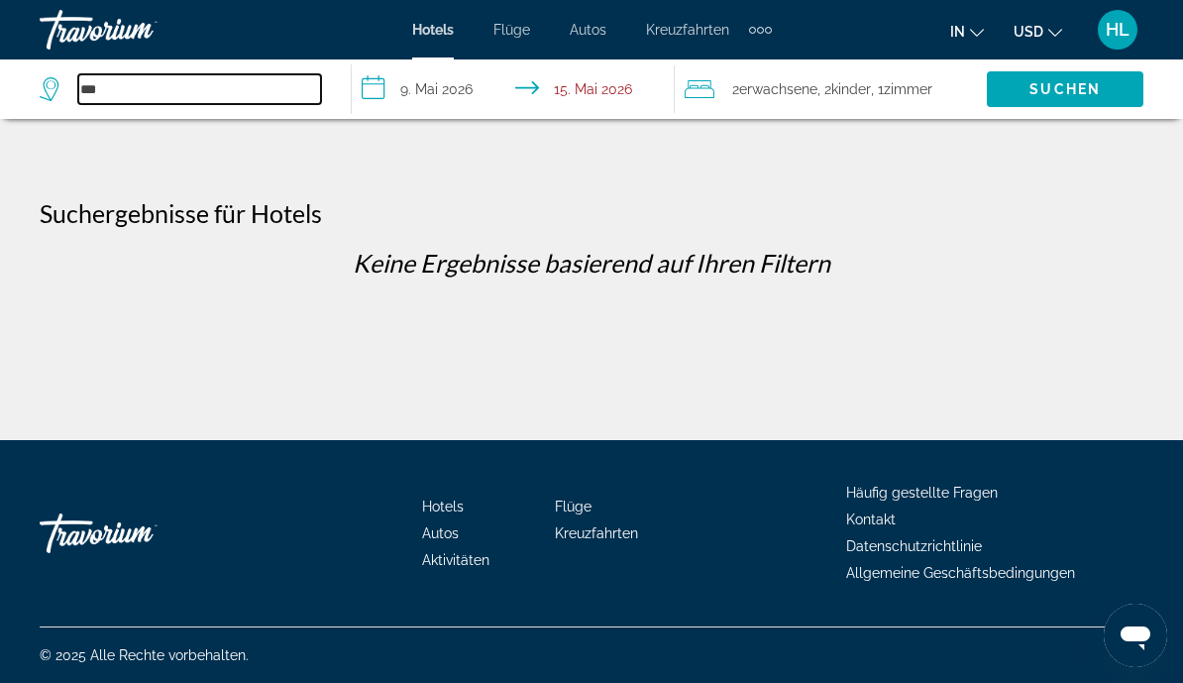
click at [192, 102] on input "***" at bounding box center [199, 89] width 243 height 30
click at [232, 88] on input "***" at bounding box center [199, 89] width 243 height 30
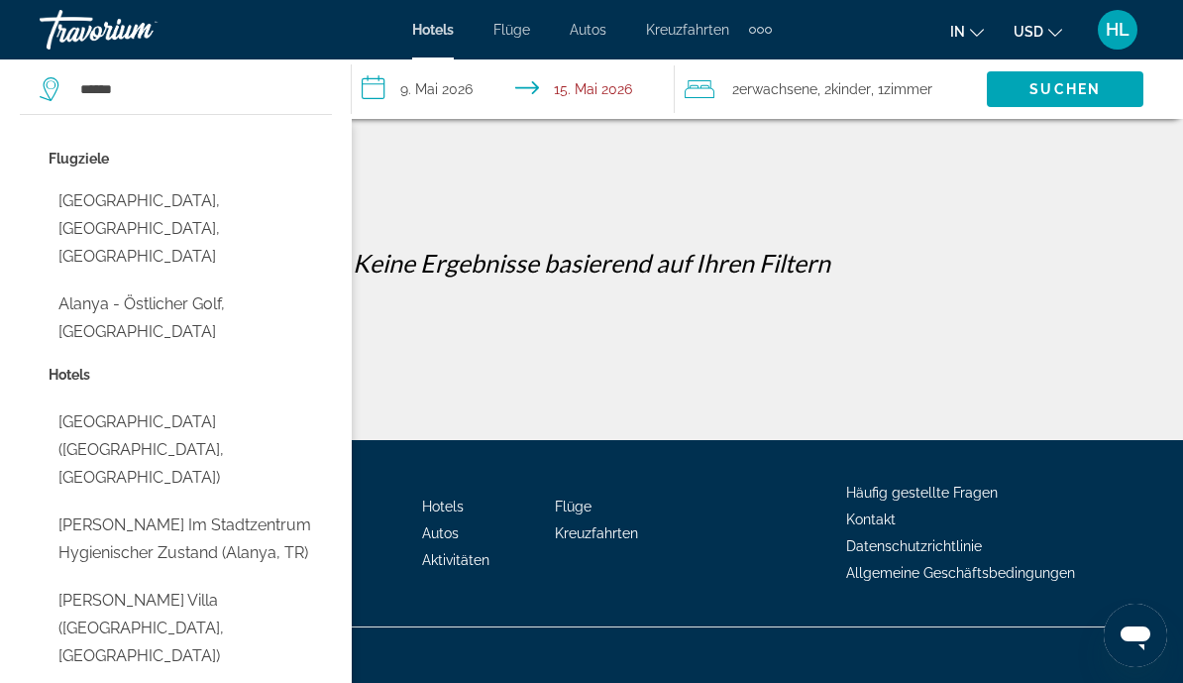
click at [172, 212] on button "Alanya, Antalya, Türkei" at bounding box center [190, 228] width 283 height 93
type input "**********"
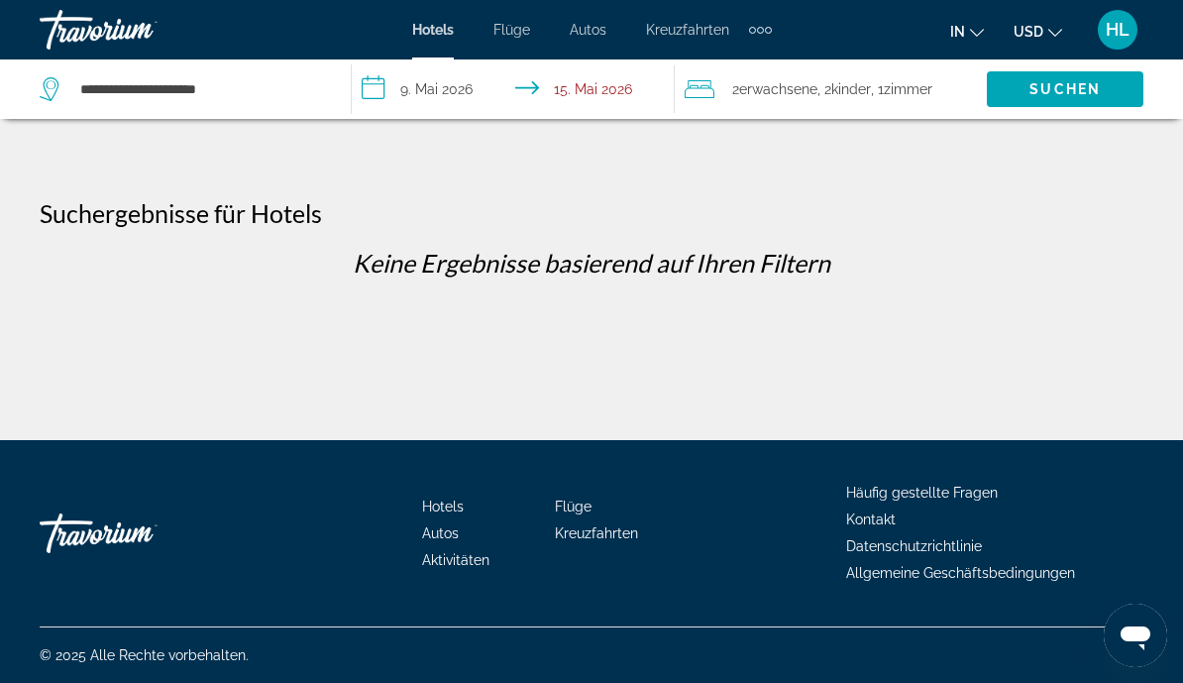
click at [1056, 109] on span "Search" at bounding box center [1065, 89] width 157 height 48
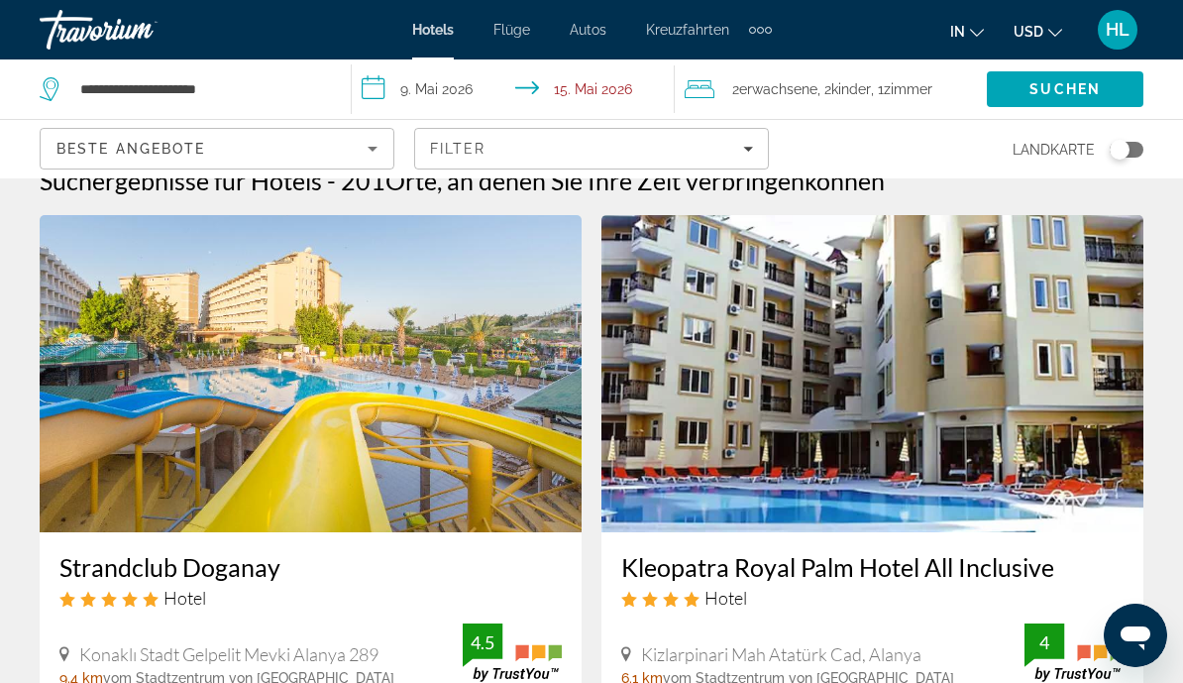
scroll to position [31, 0]
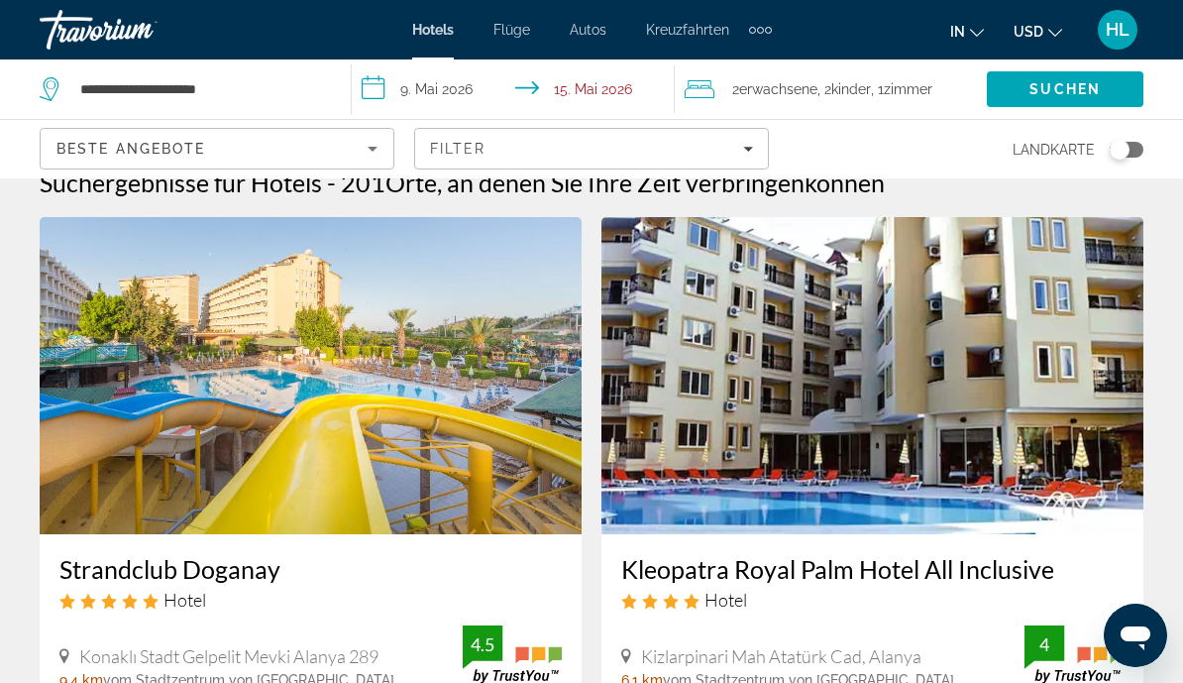
click at [440, 452] on img "Main content" at bounding box center [311, 375] width 542 height 317
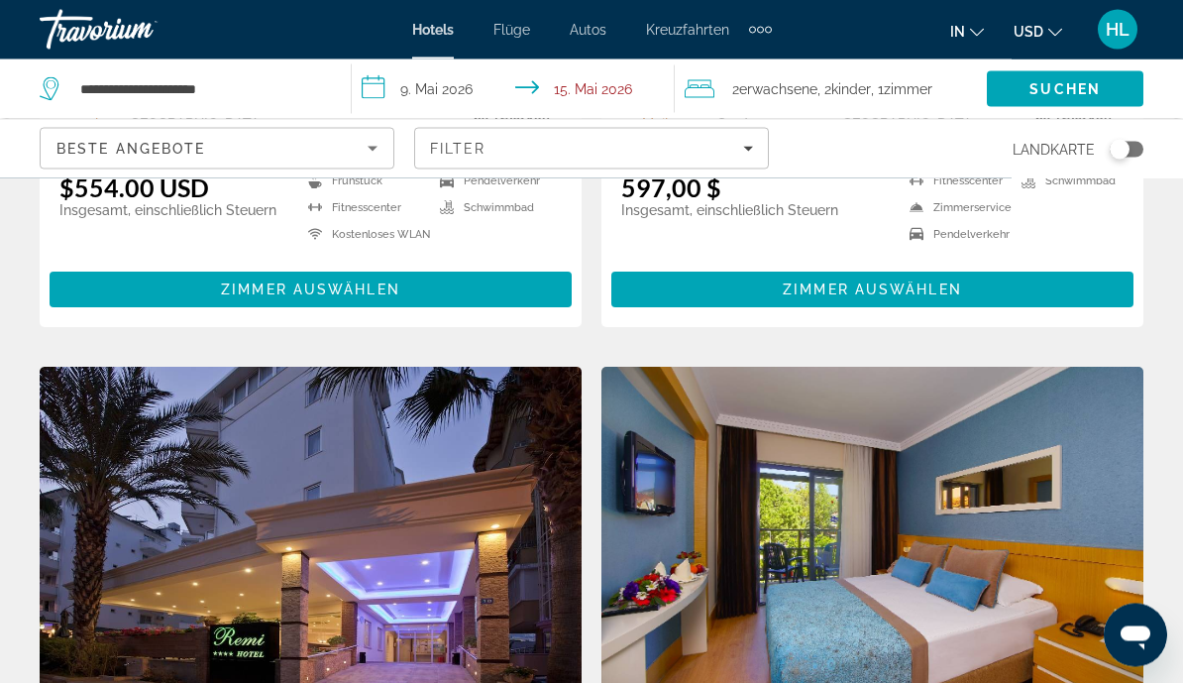
scroll to position [586, 0]
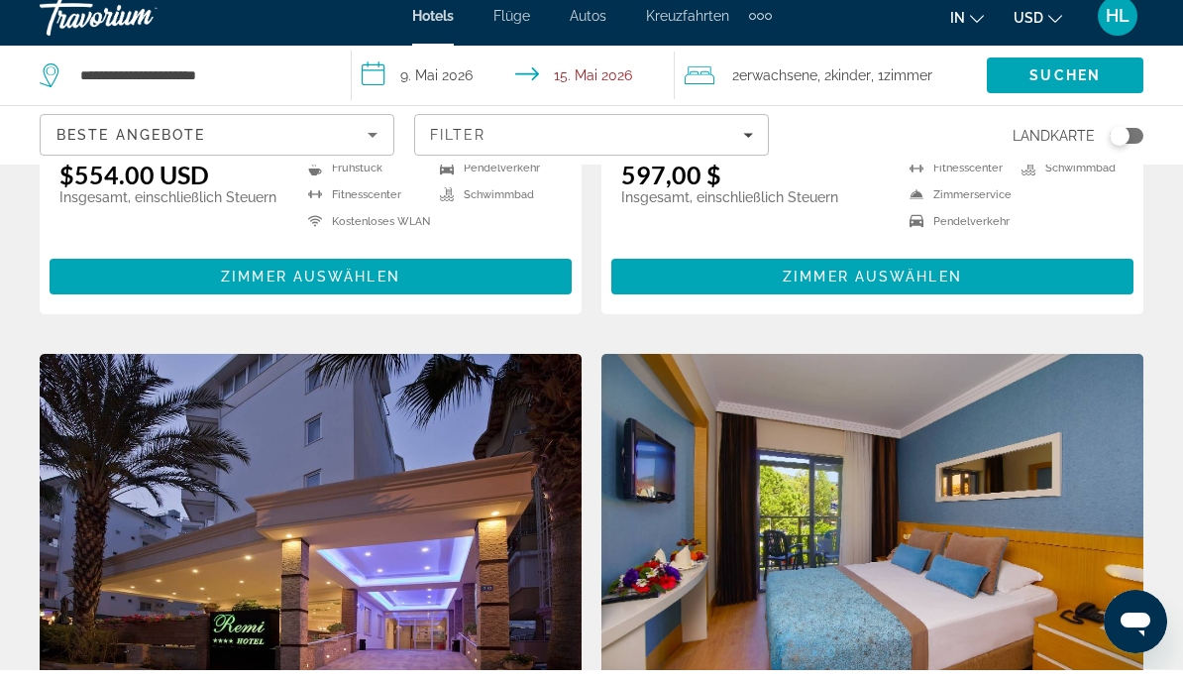
click at [733, 150] on div "Filter" at bounding box center [591, 149] width 323 height 16
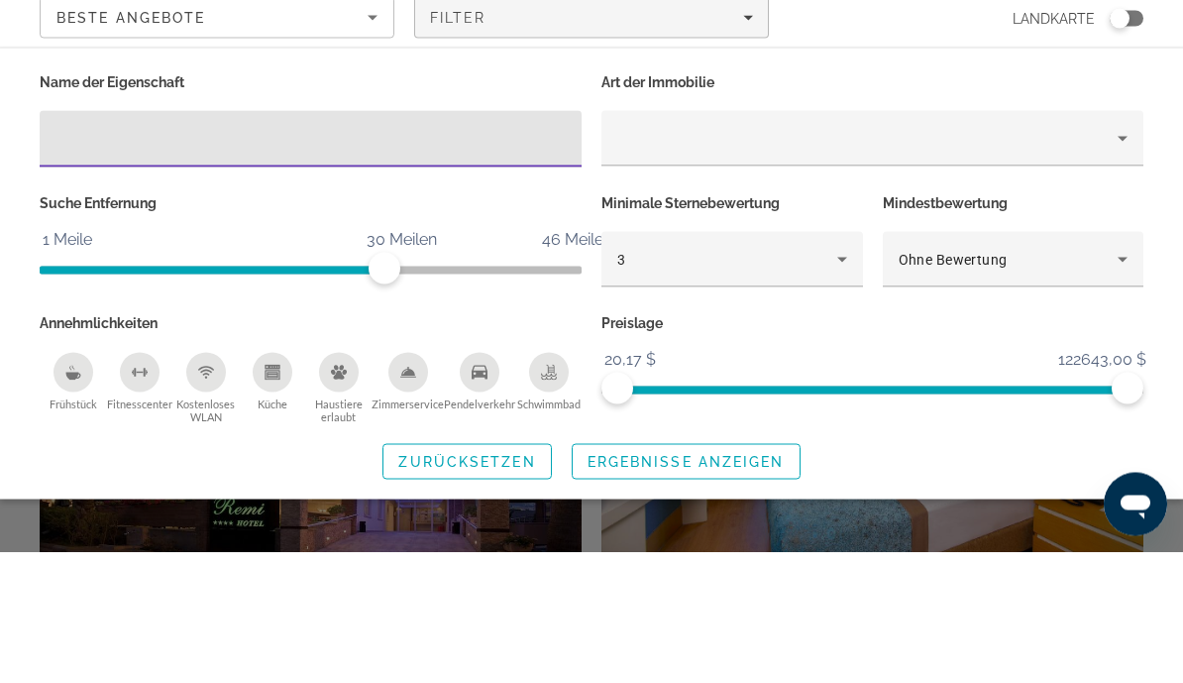
scroll to position [718, 0]
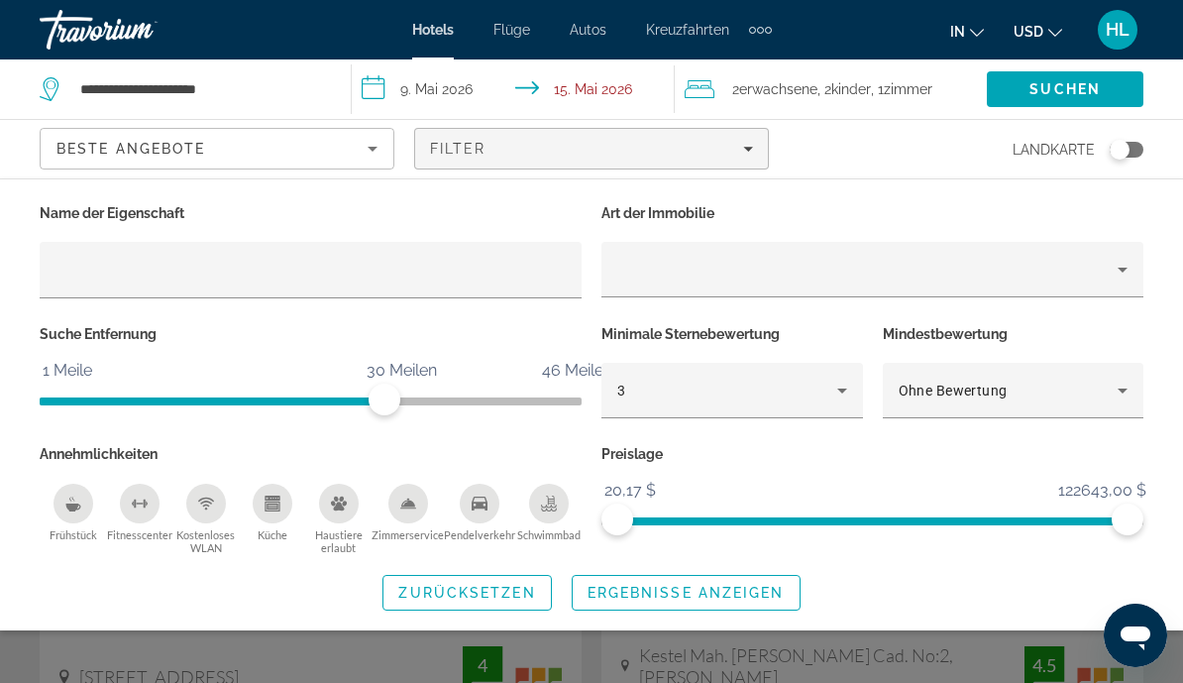
click at [544, 499] on icon "Schwimmbad" at bounding box center [549, 504] width 16 height 16
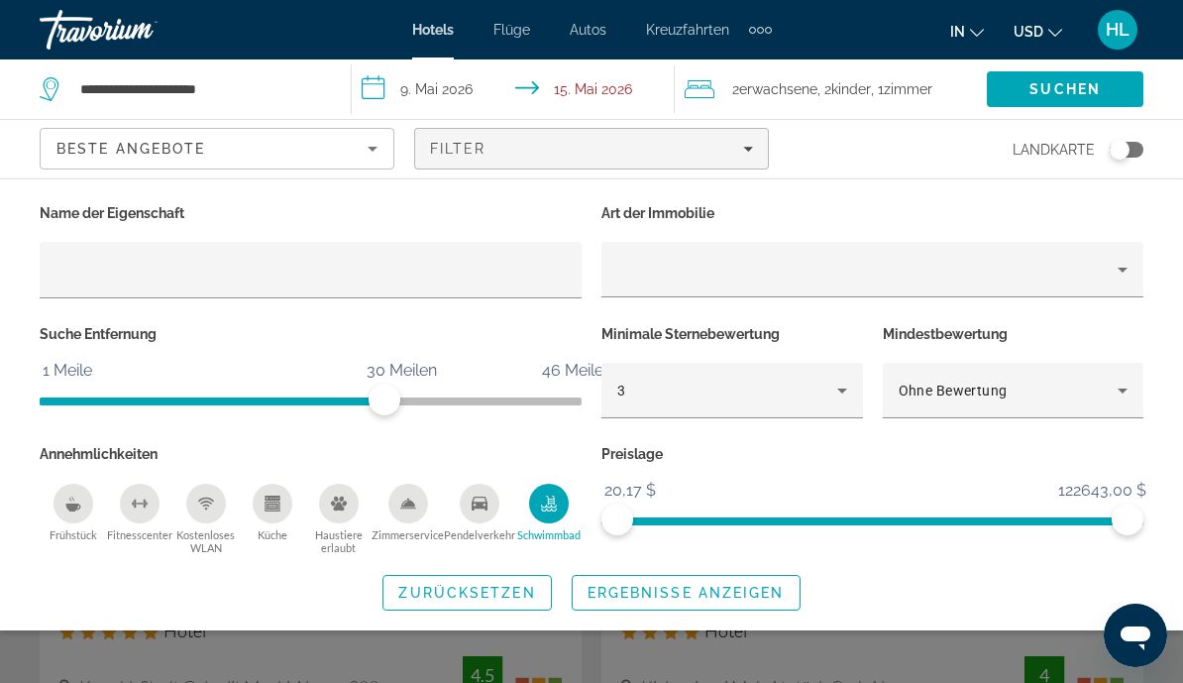
click at [841, 381] on icon "Hotel-Filter" at bounding box center [843, 391] width 24 height 24
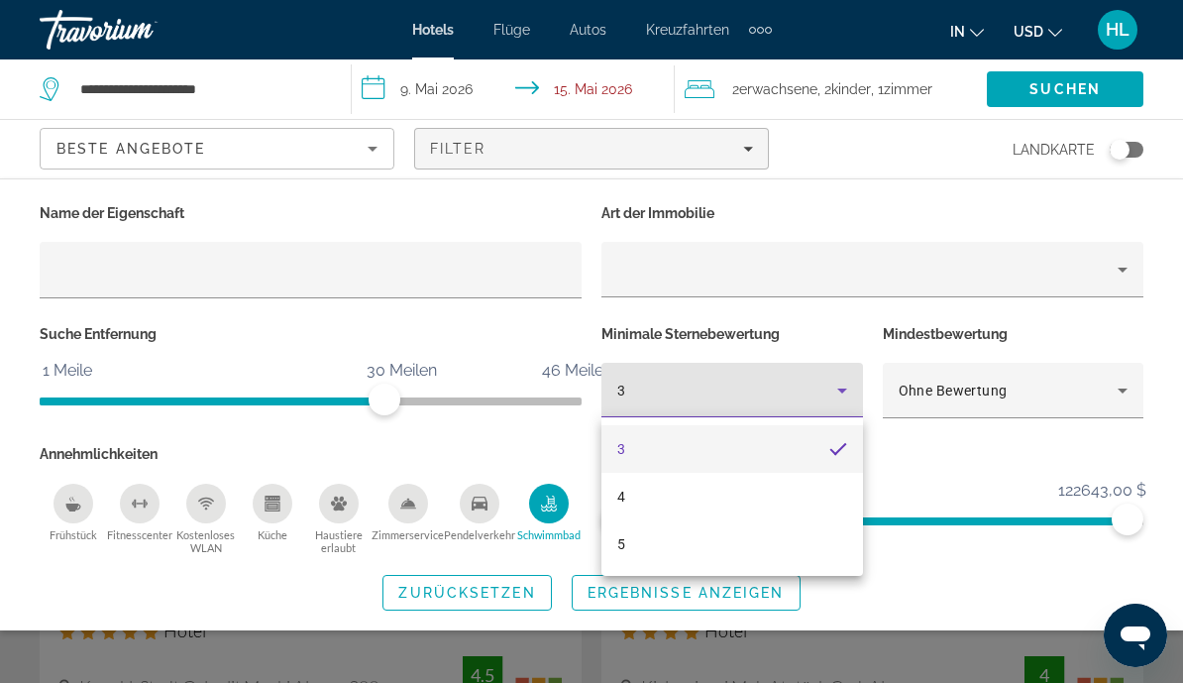
click at [681, 496] on mat-option "4" at bounding box center [733, 497] width 262 height 48
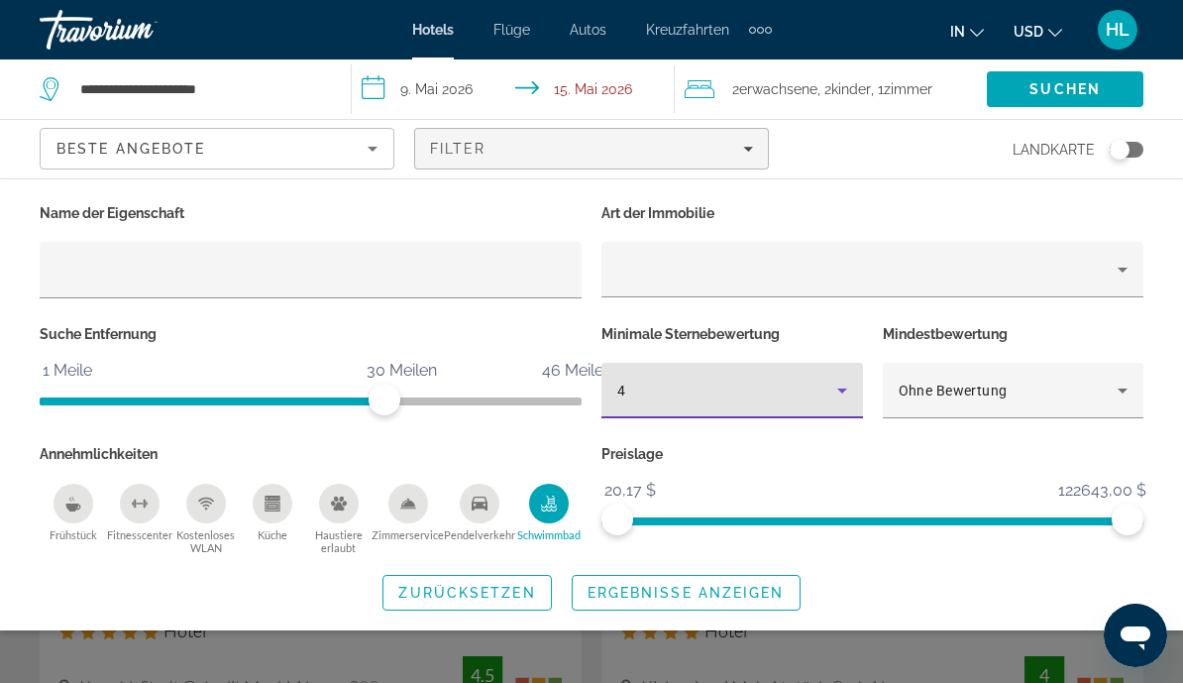
click at [1128, 385] on icon "Hotel-Filter" at bounding box center [1123, 391] width 24 height 24
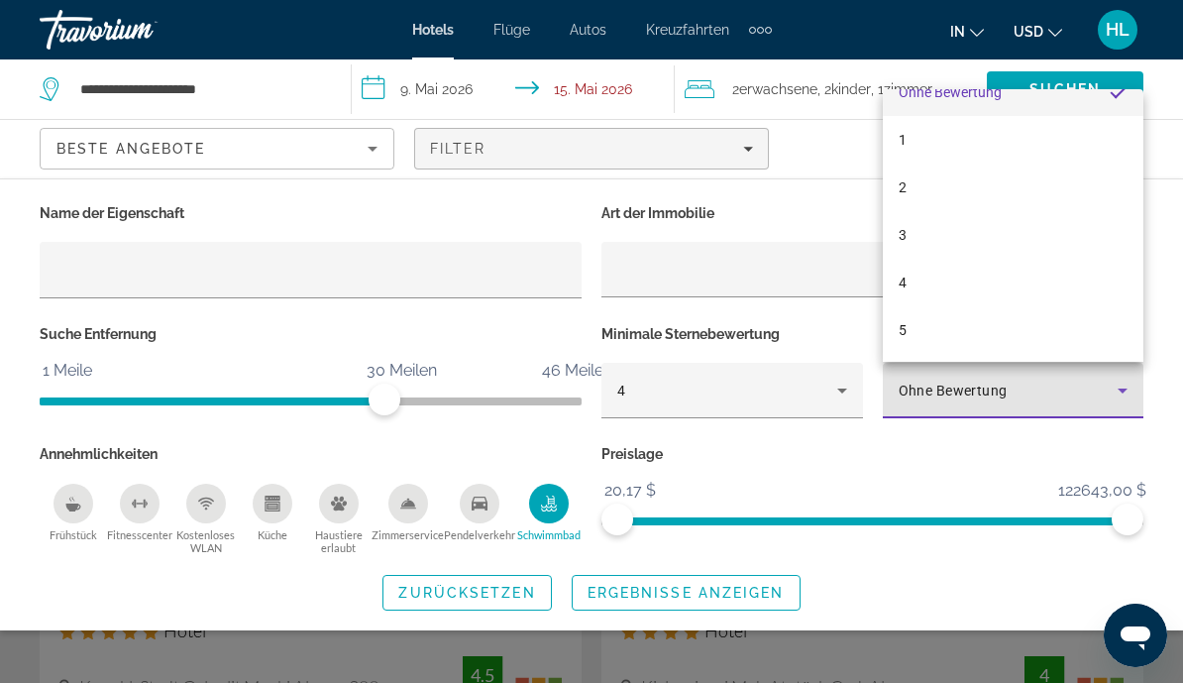
scroll to position [29, 0]
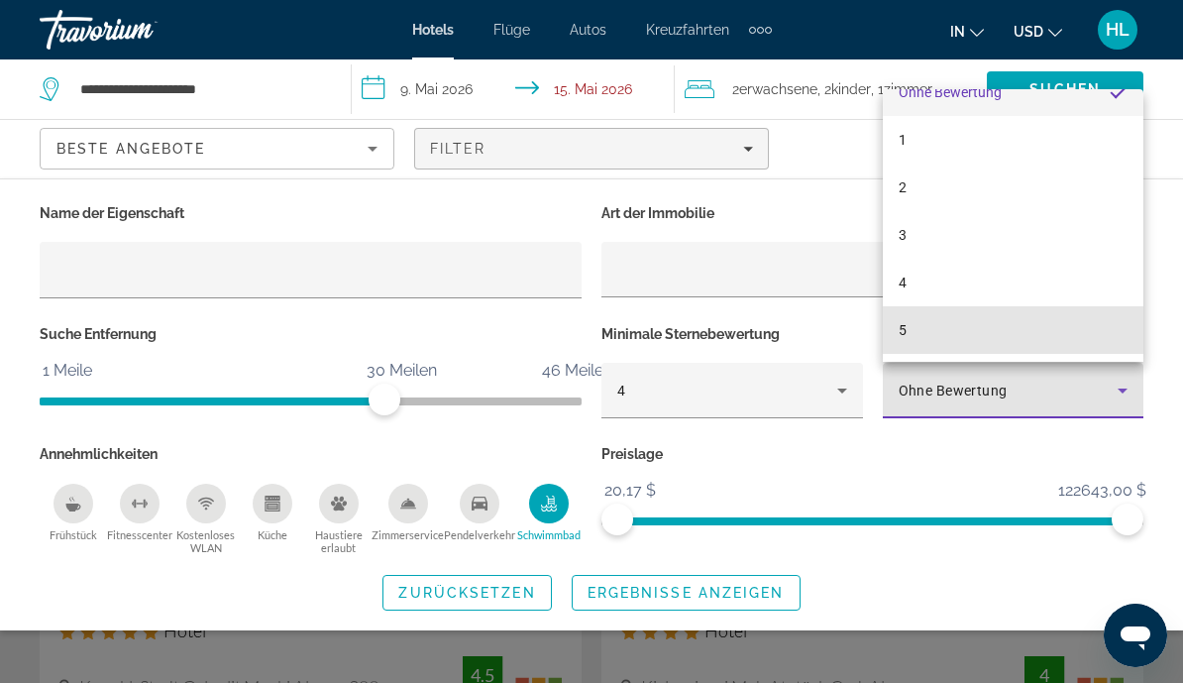
click at [1037, 351] on mat-option "5" at bounding box center [1014, 330] width 262 height 48
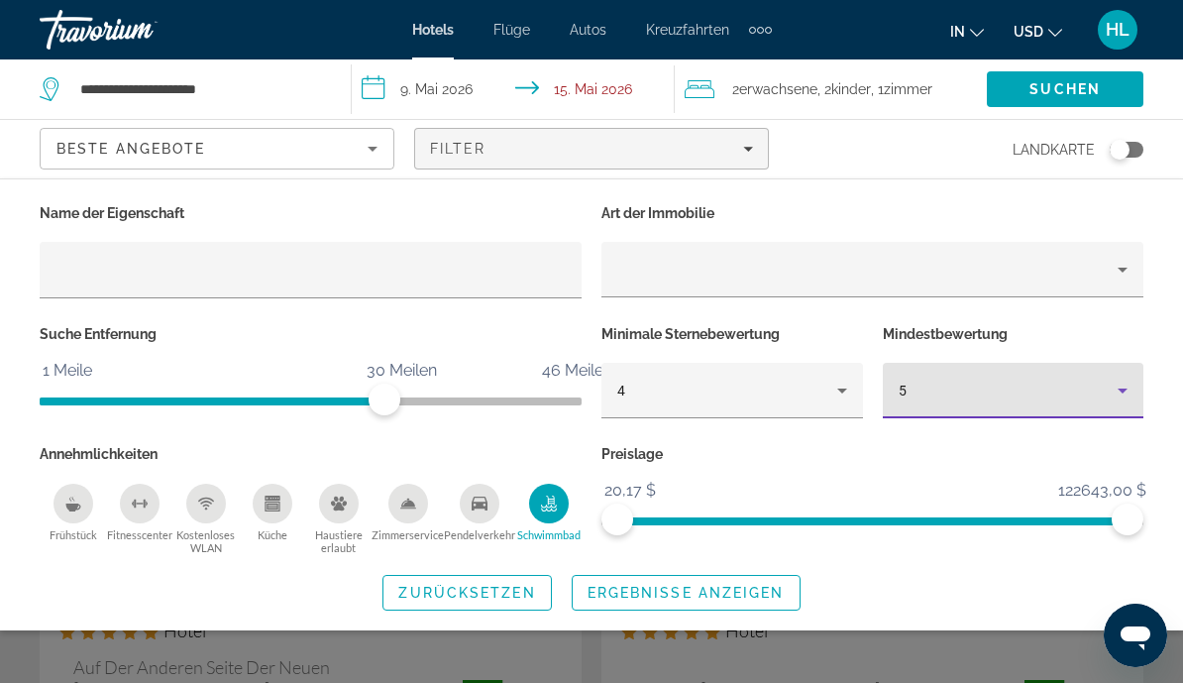
click at [628, 594] on span "Ergebnisse anzeigen" at bounding box center [686, 593] width 197 height 16
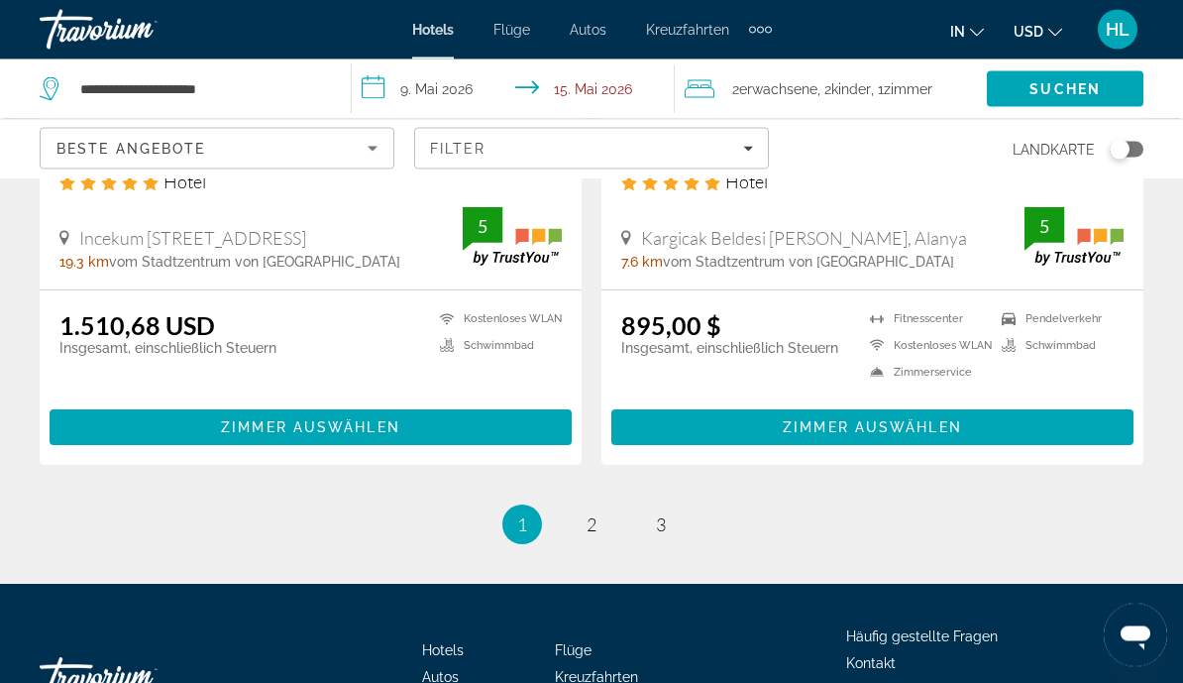
scroll to position [4026, 0]
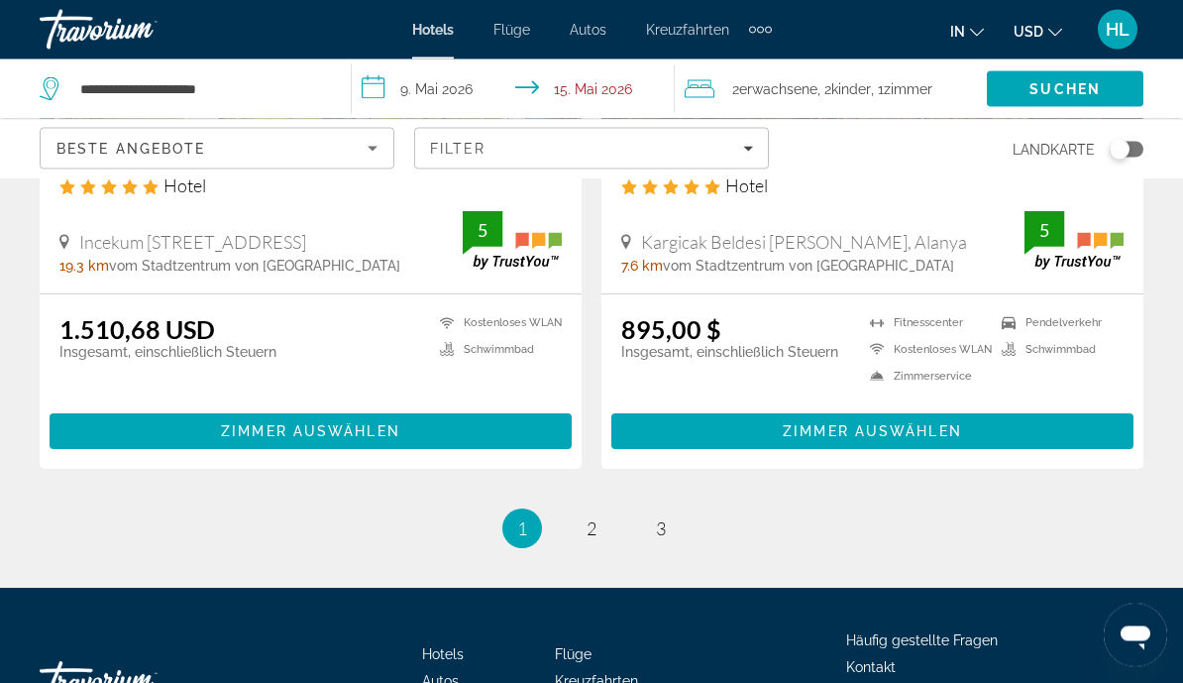
click at [594, 518] on span "2" at bounding box center [592, 529] width 10 height 22
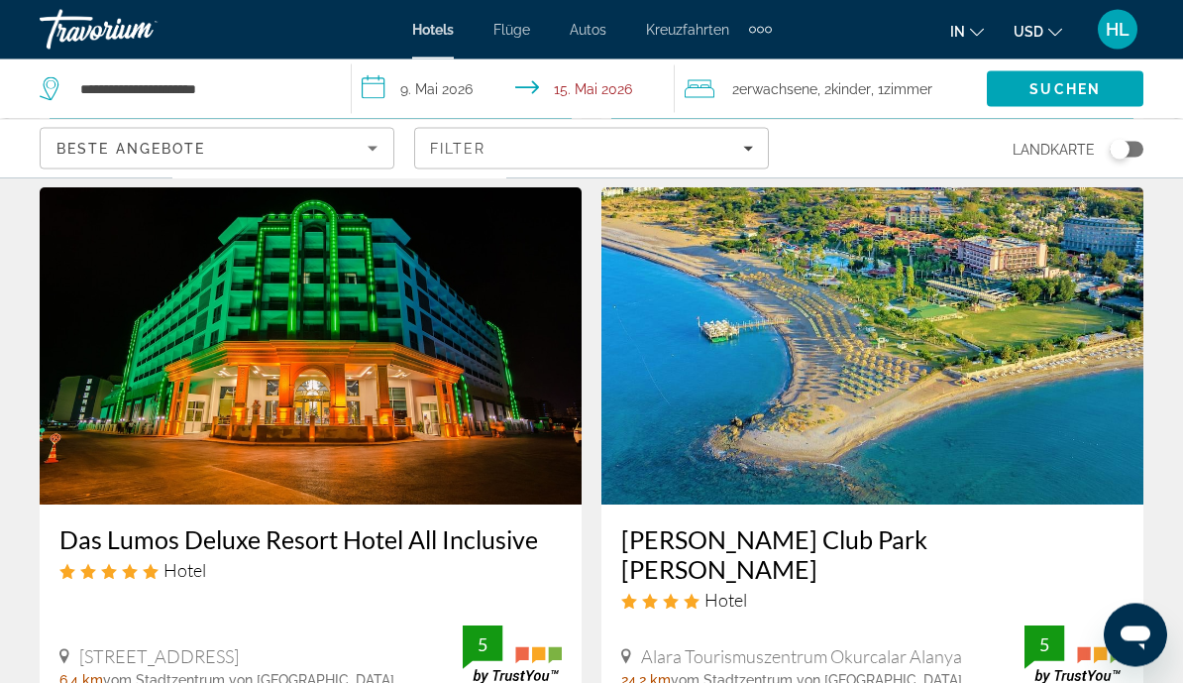
scroll to position [2179, 0]
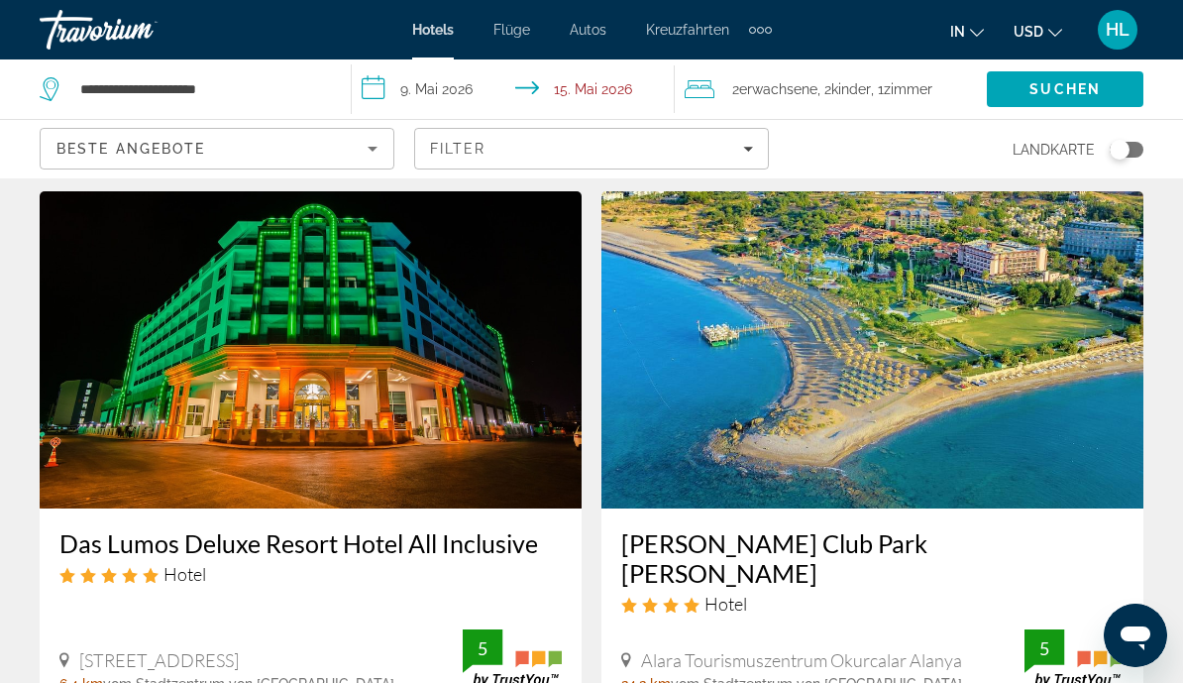
click at [696, 411] on img "Main content" at bounding box center [873, 349] width 542 height 317
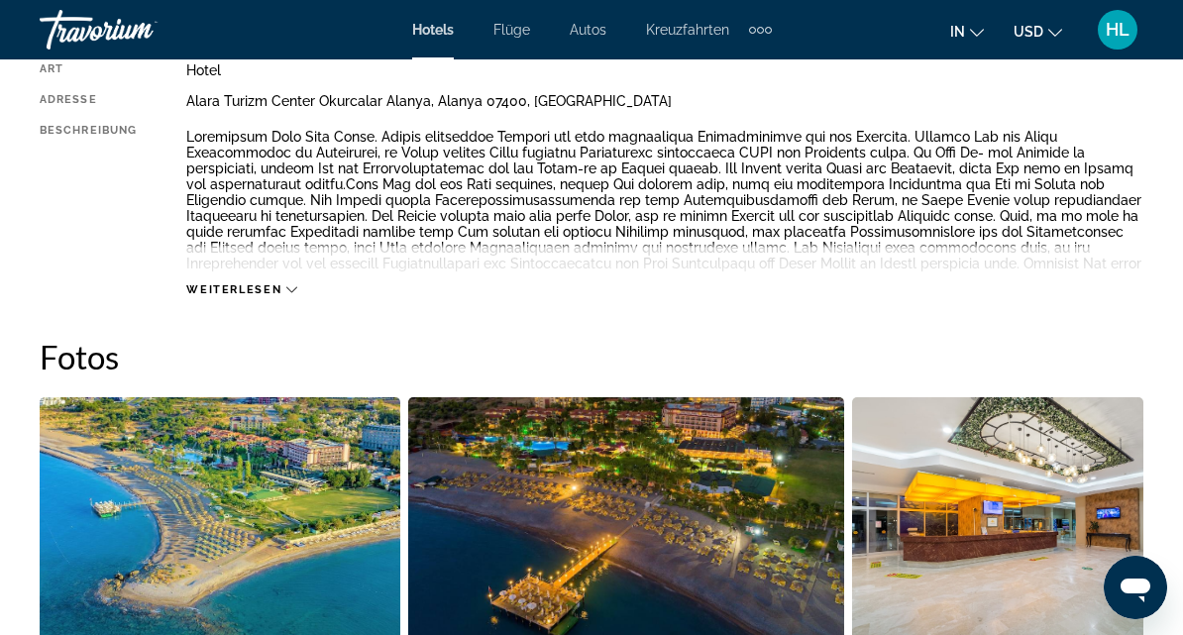
scroll to position [1090, 0]
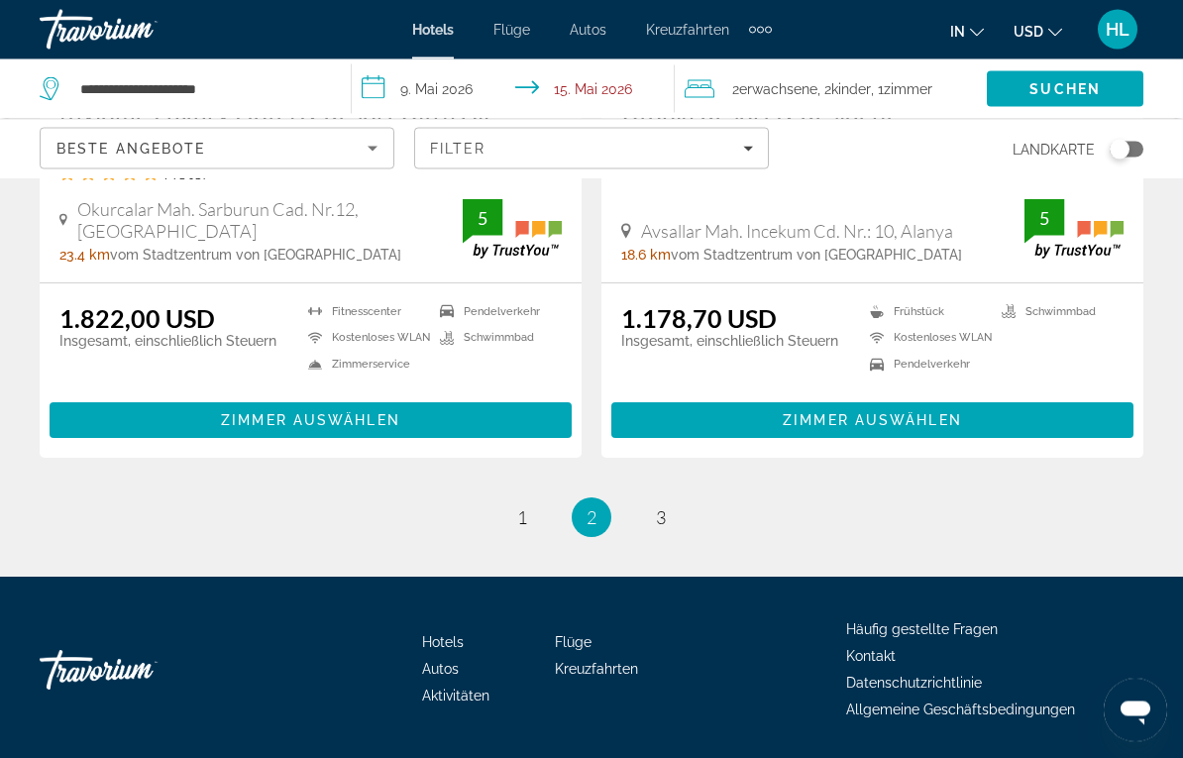
scroll to position [4100, 0]
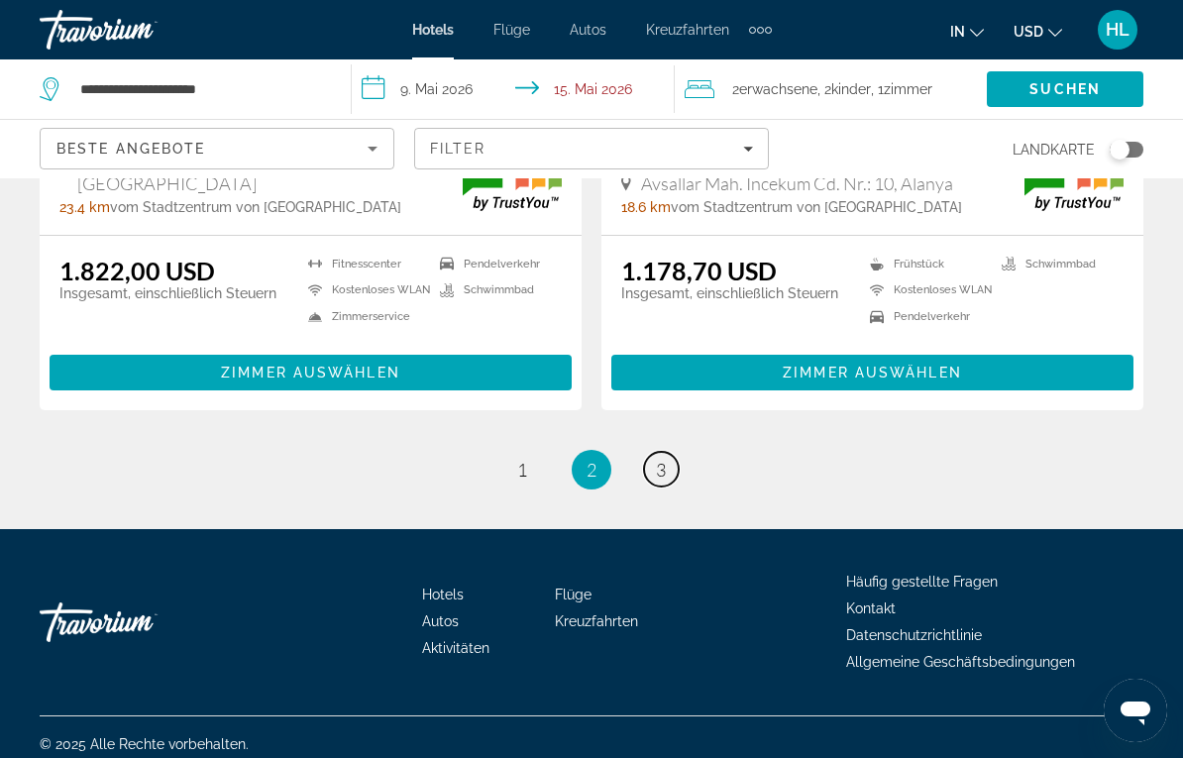
click at [651, 457] on link "Seite 3" at bounding box center [661, 469] width 35 height 35
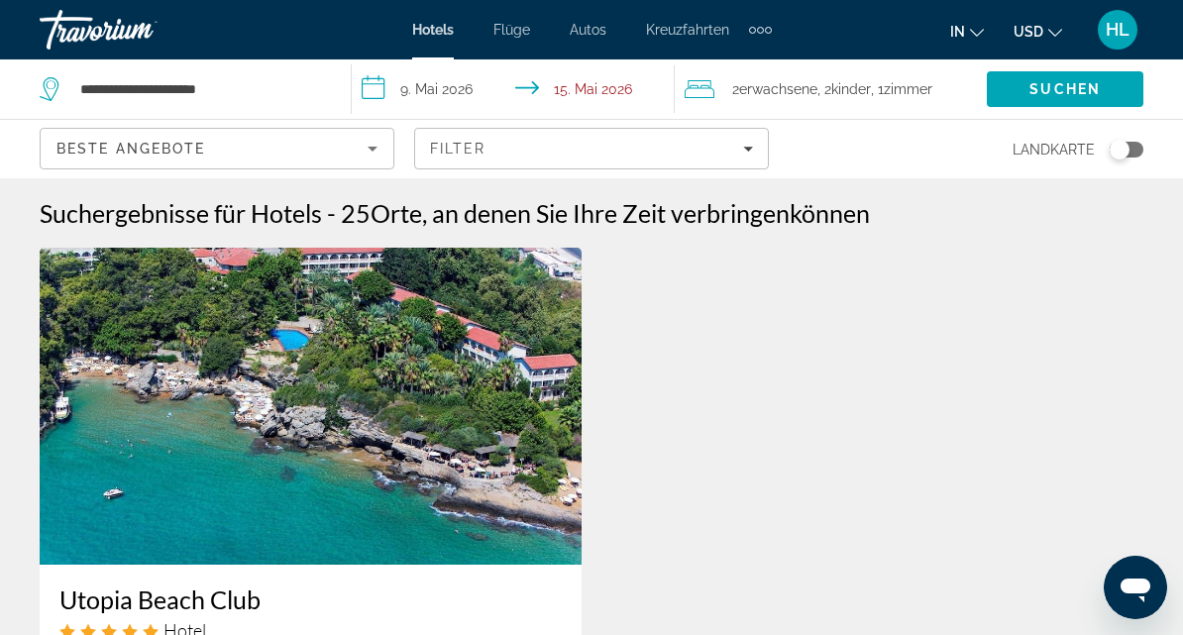
click at [734, 147] on div "Filter" at bounding box center [591, 149] width 323 height 16
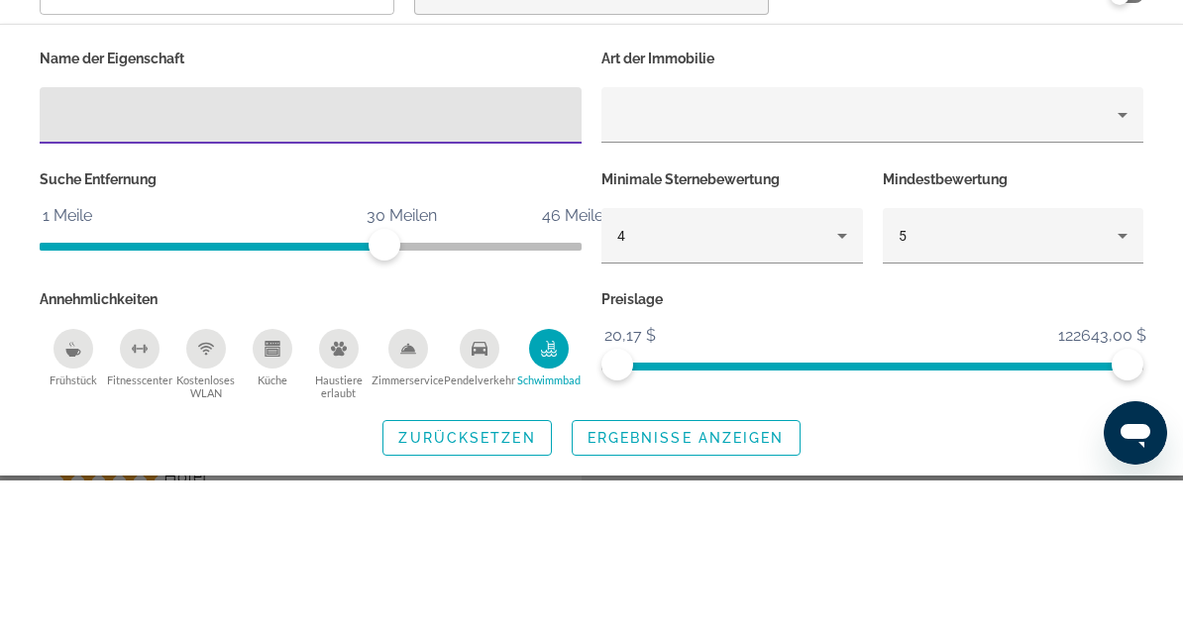
click at [734, 320] on p "Minimale Sternebewertung" at bounding box center [733, 334] width 262 height 28
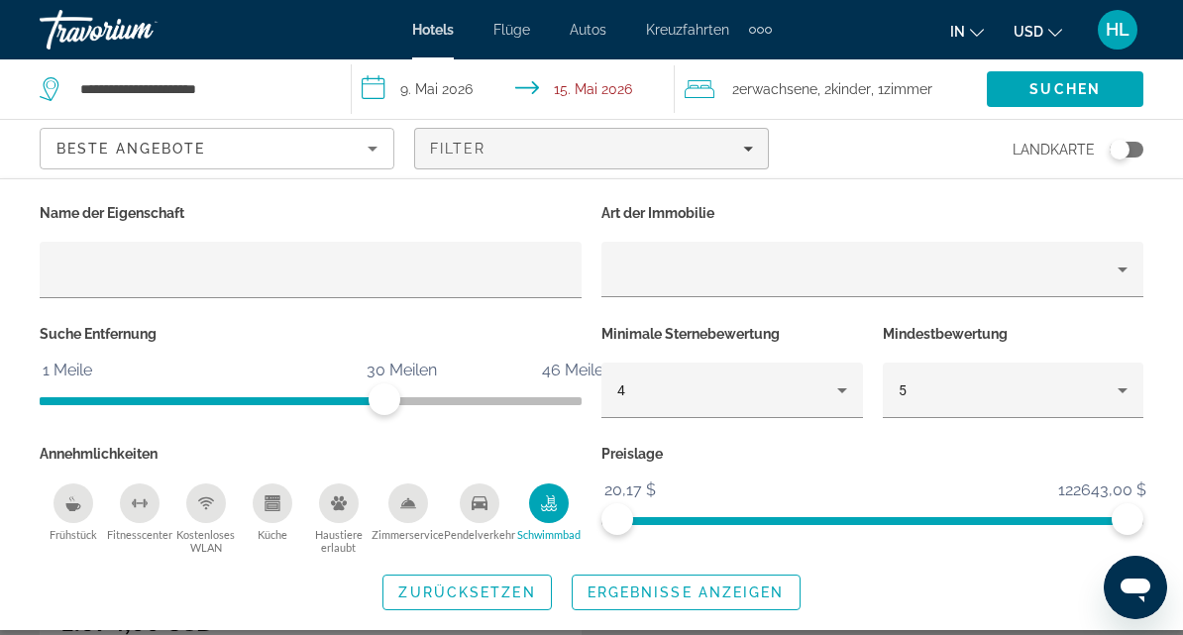
click at [675, 392] on div "4" at bounding box center [727, 391] width 220 height 24
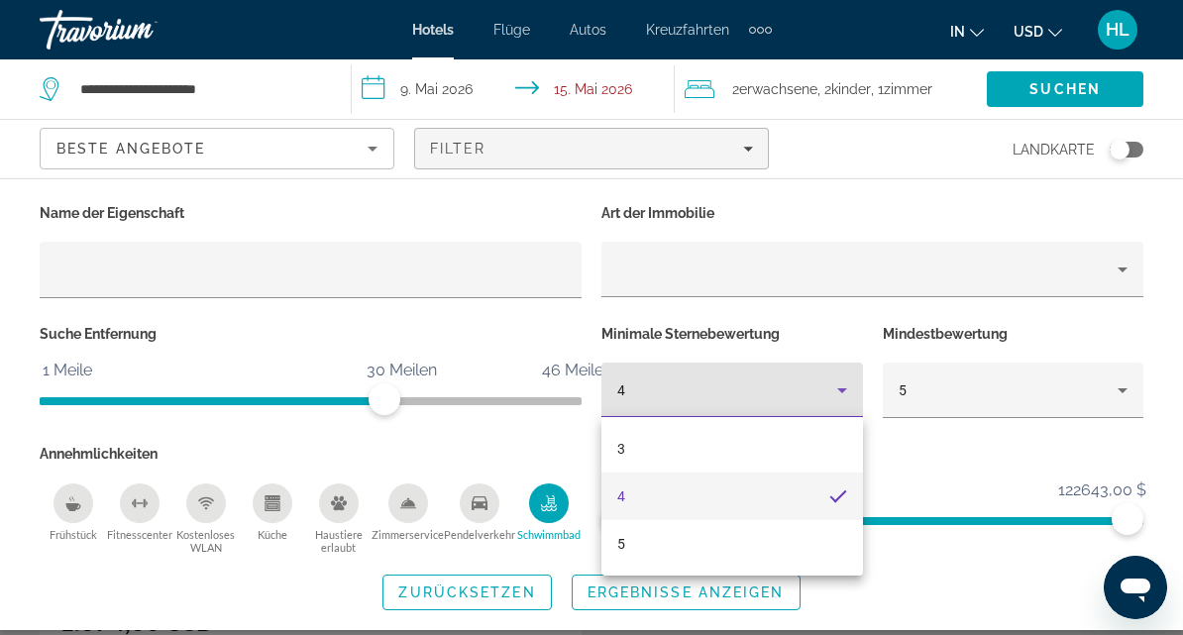
click at [1125, 394] on div at bounding box center [591, 317] width 1183 height 635
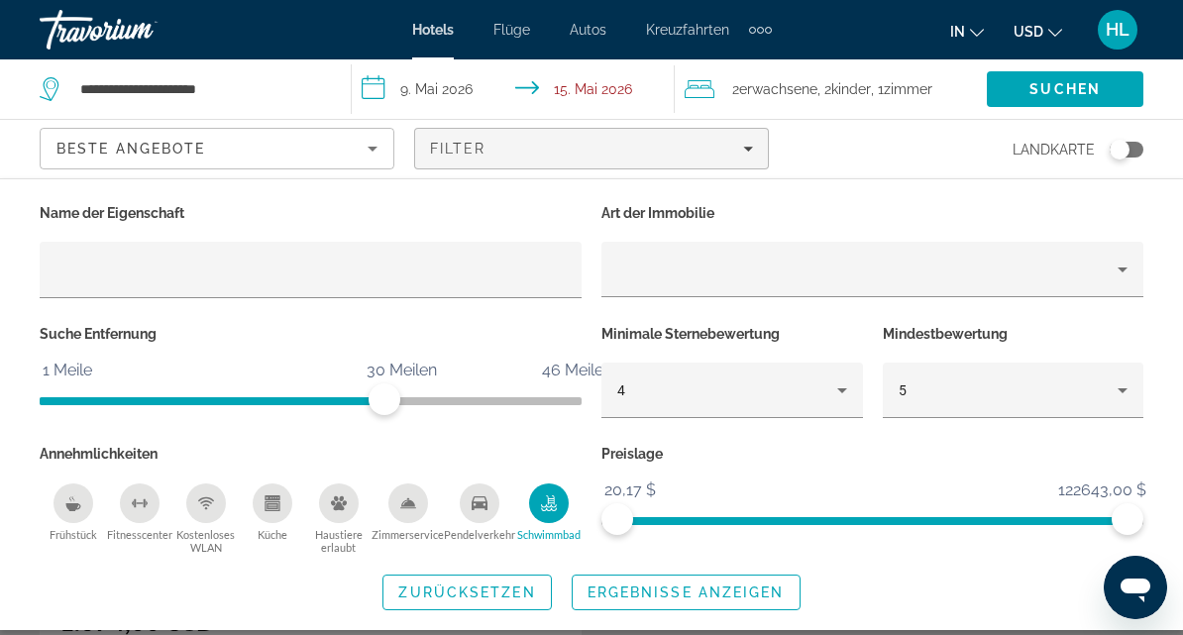
click at [1128, 381] on icon "Hotel-Filter" at bounding box center [1123, 391] width 24 height 24
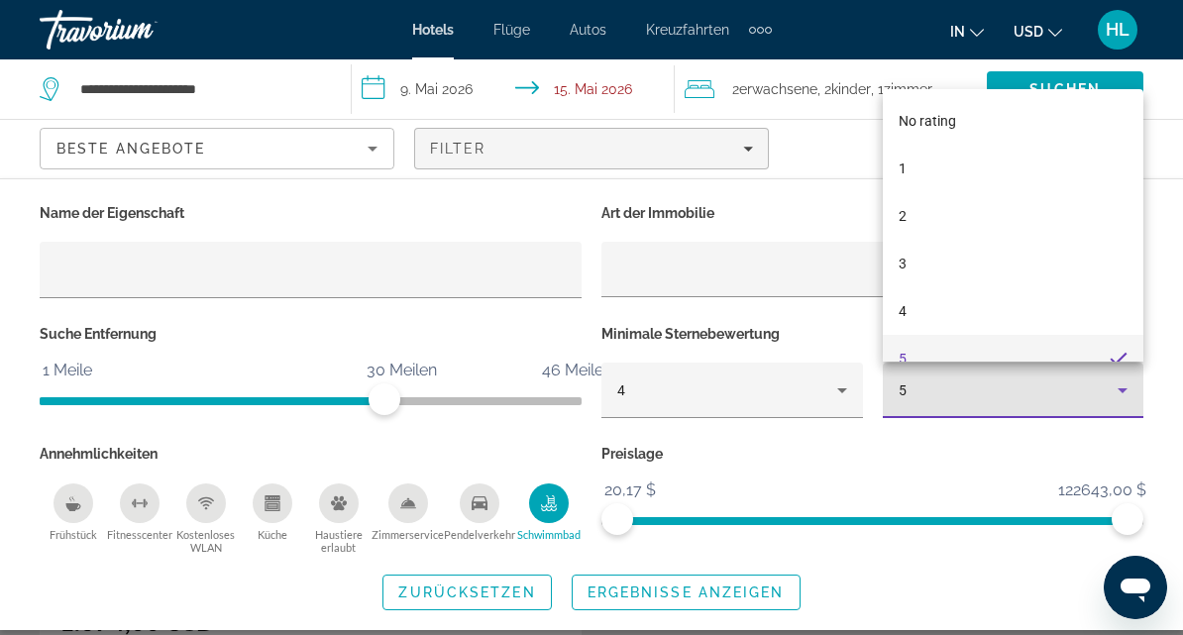
scroll to position [21, 0]
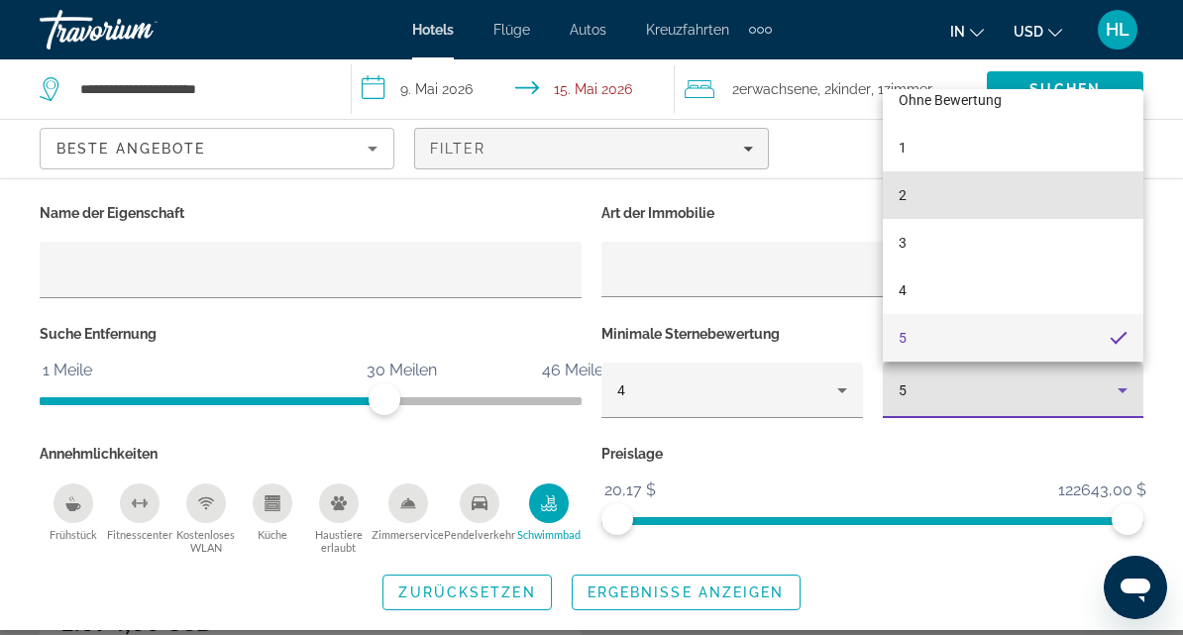
click at [1048, 219] on mat-option "2" at bounding box center [1014, 195] width 262 height 48
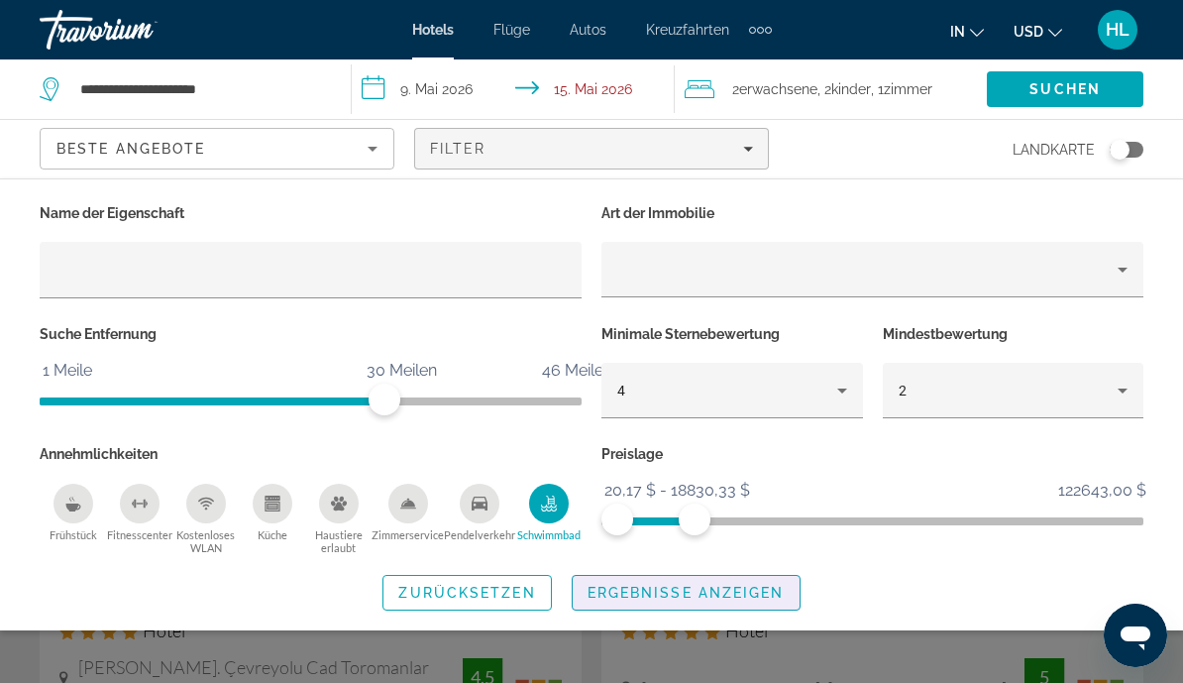
click at [624, 587] on span "Ergebnisse anzeigen" at bounding box center [686, 593] width 197 height 16
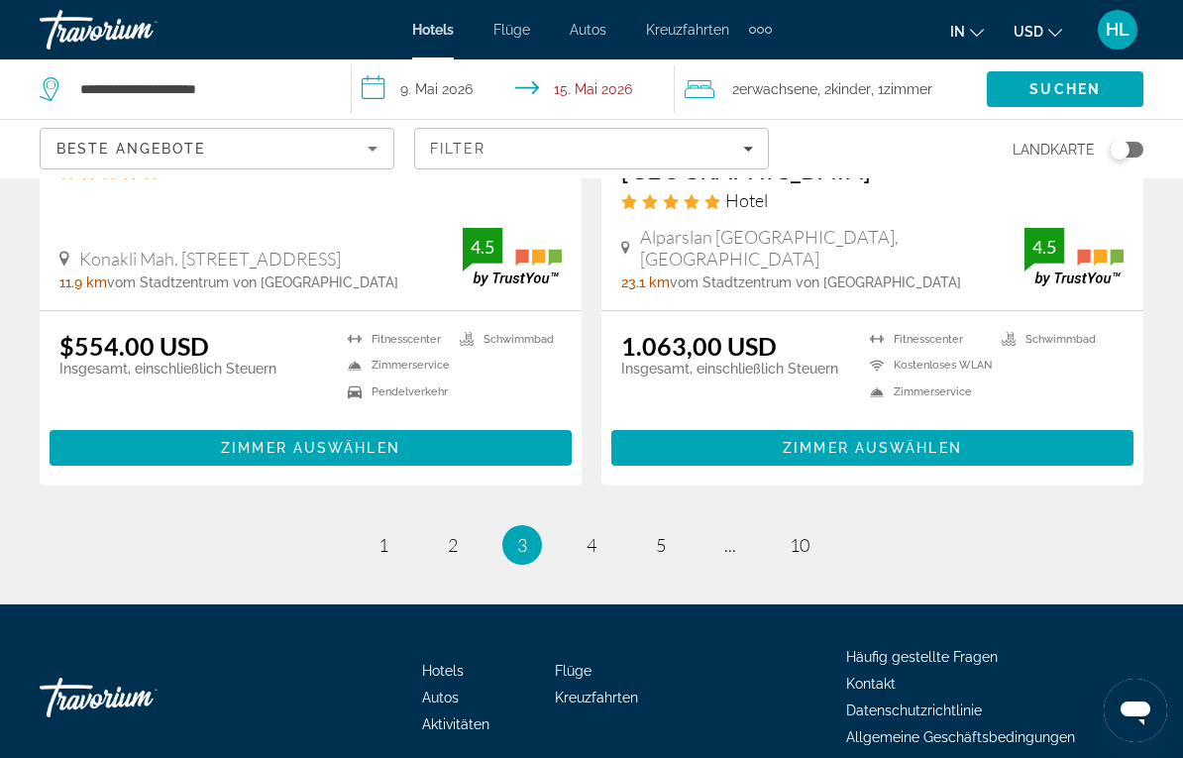
scroll to position [4049, 0]
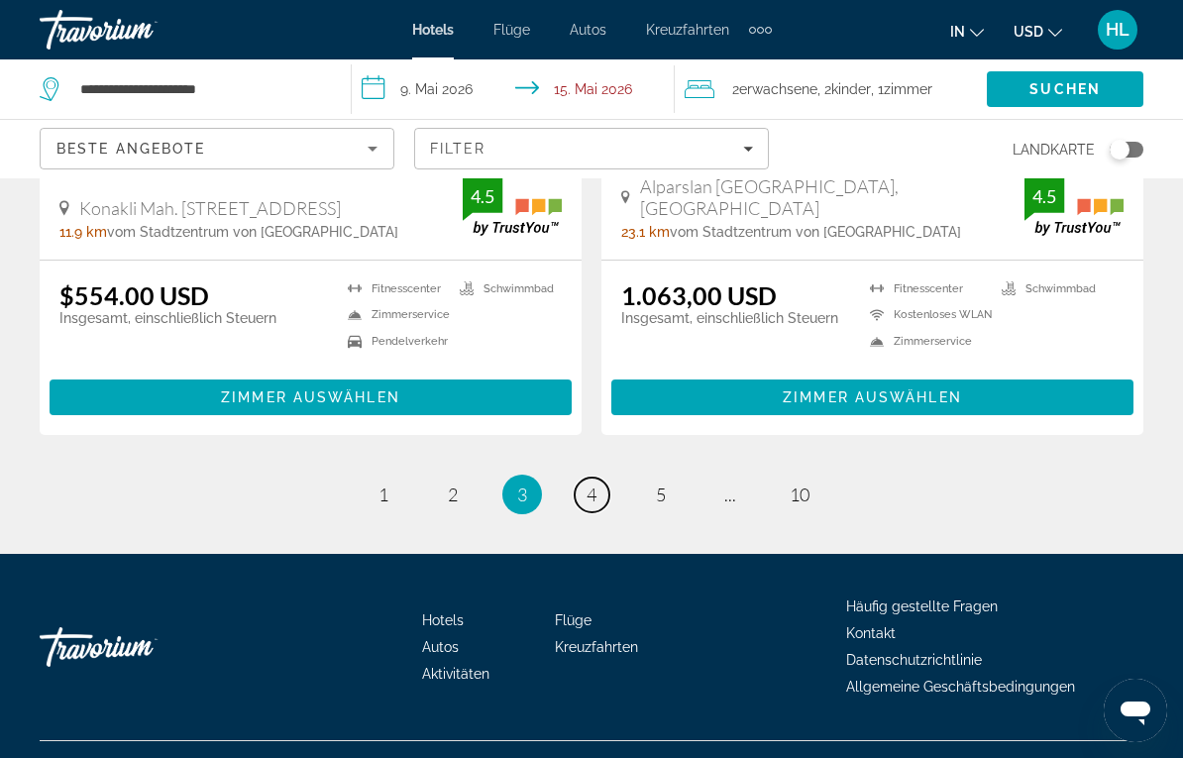
click at [590, 478] on link "Seite 4" at bounding box center [592, 495] width 35 height 35
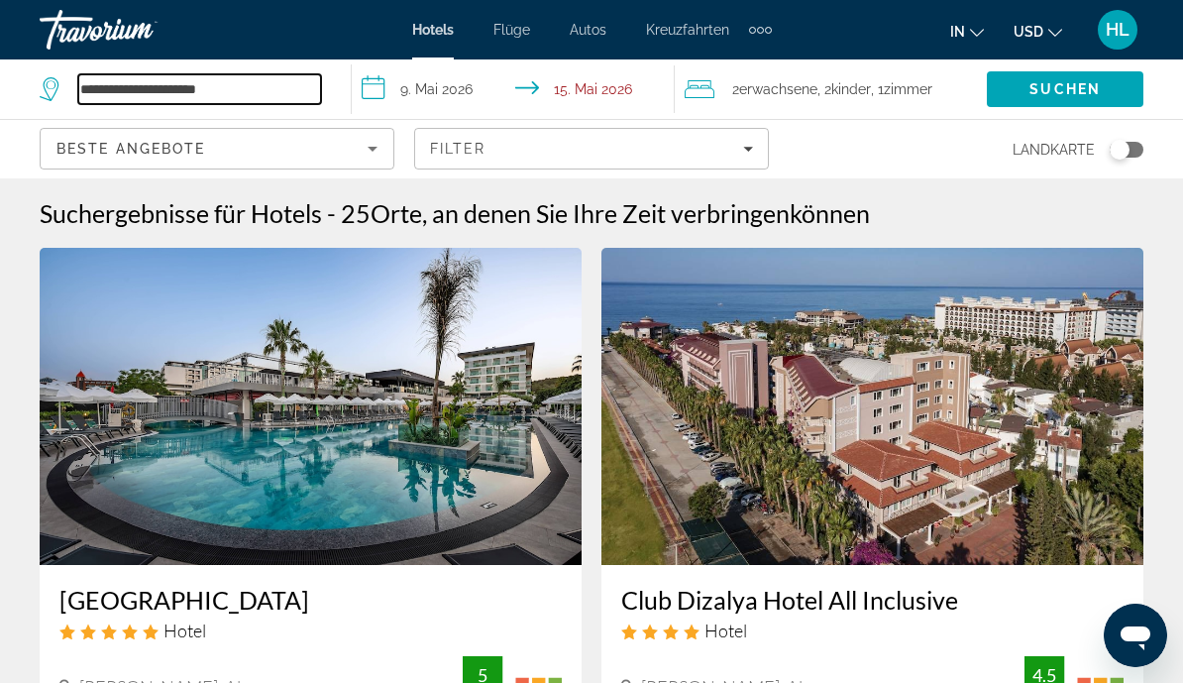
click at [273, 84] on input "**********" at bounding box center [199, 89] width 243 height 30
type input "*"
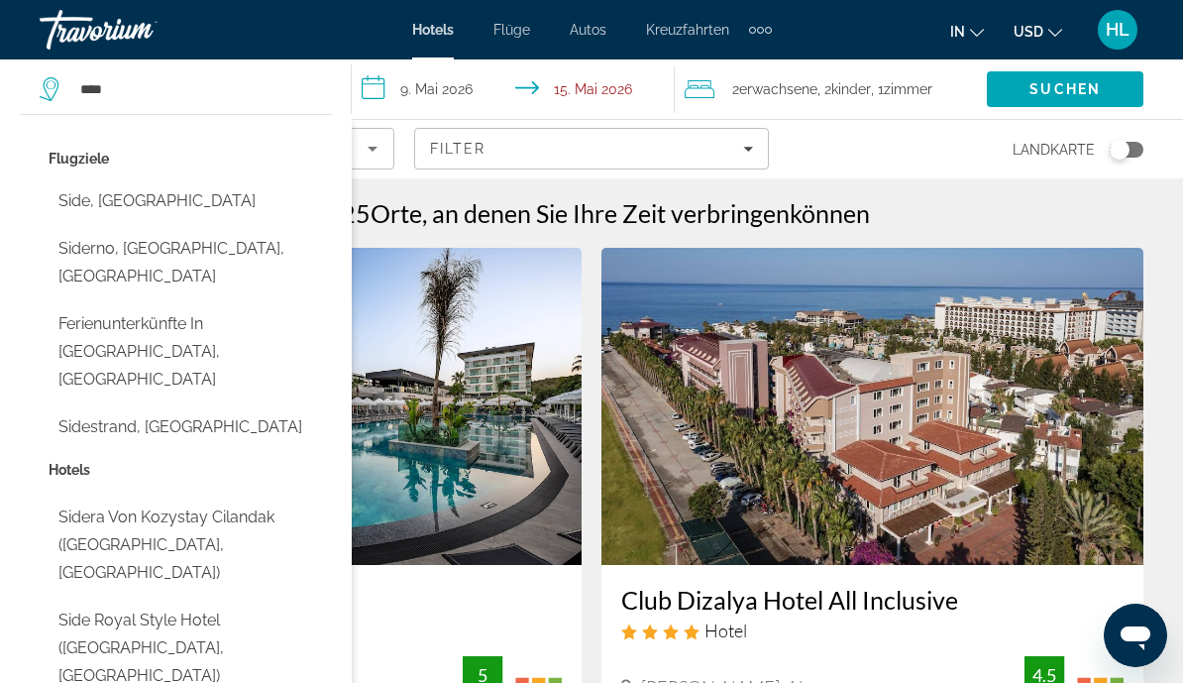
click at [145, 202] on button "Side, Türkei" at bounding box center [190, 201] width 283 height 38
type input "**********"
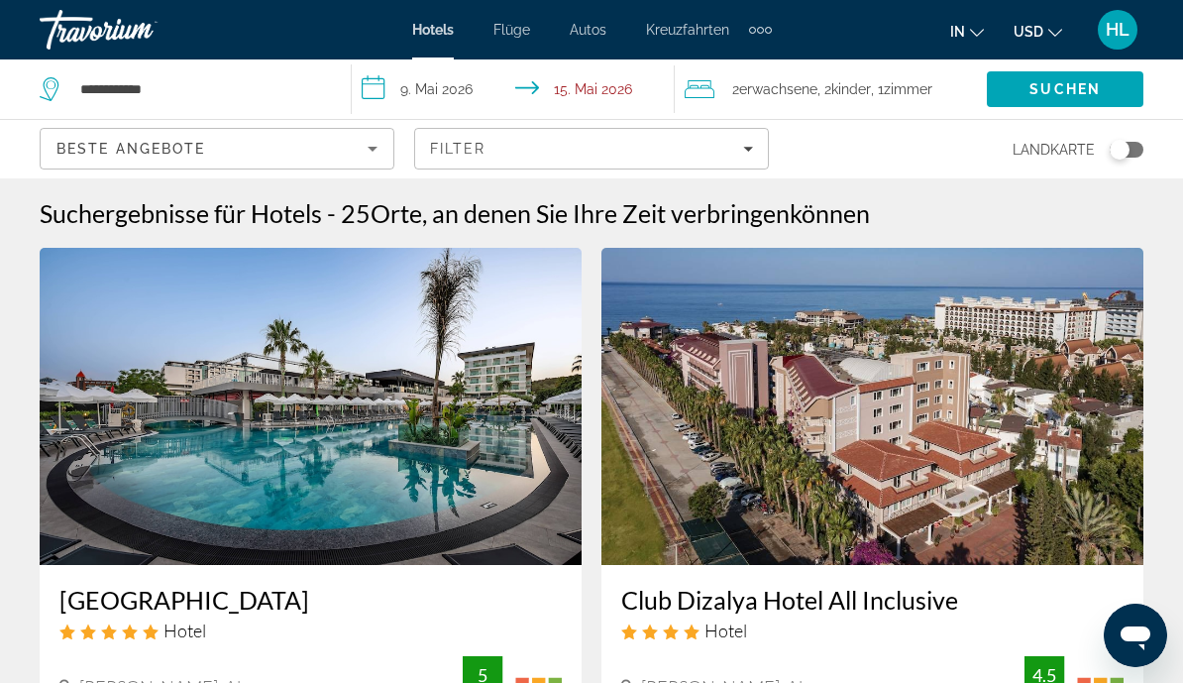
click at [1084, 84] on span "Suchen" at bounding box center [1065, 89] width 71 height 16
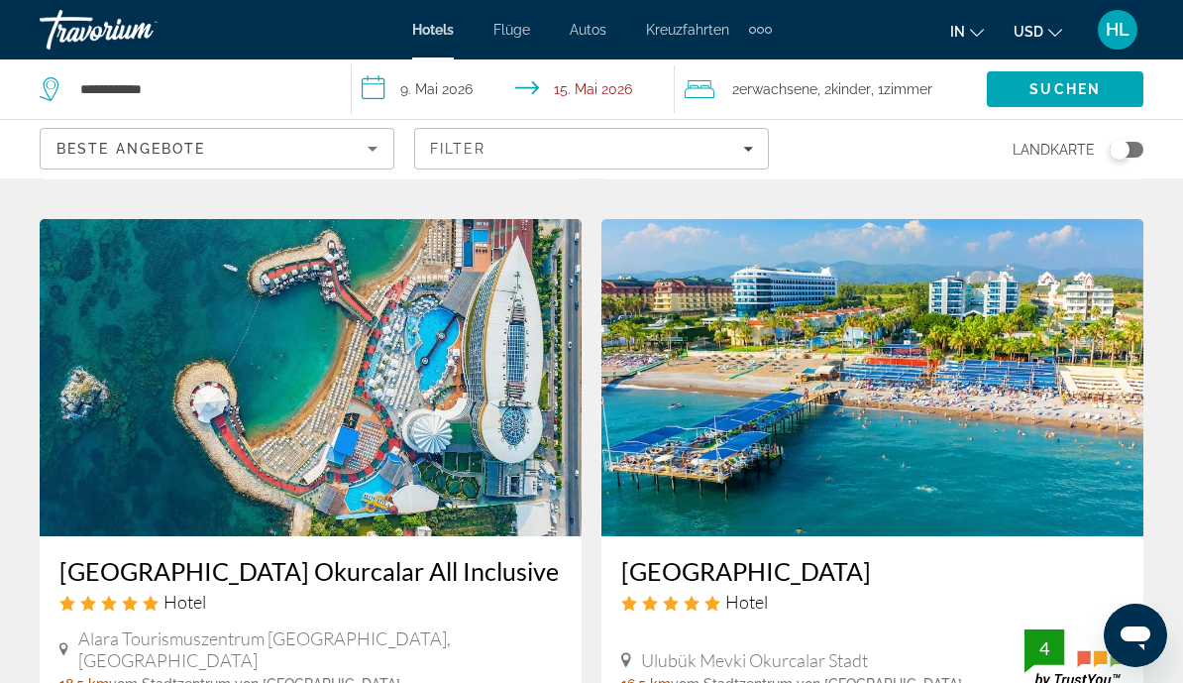
scroll to position [3639, 0]
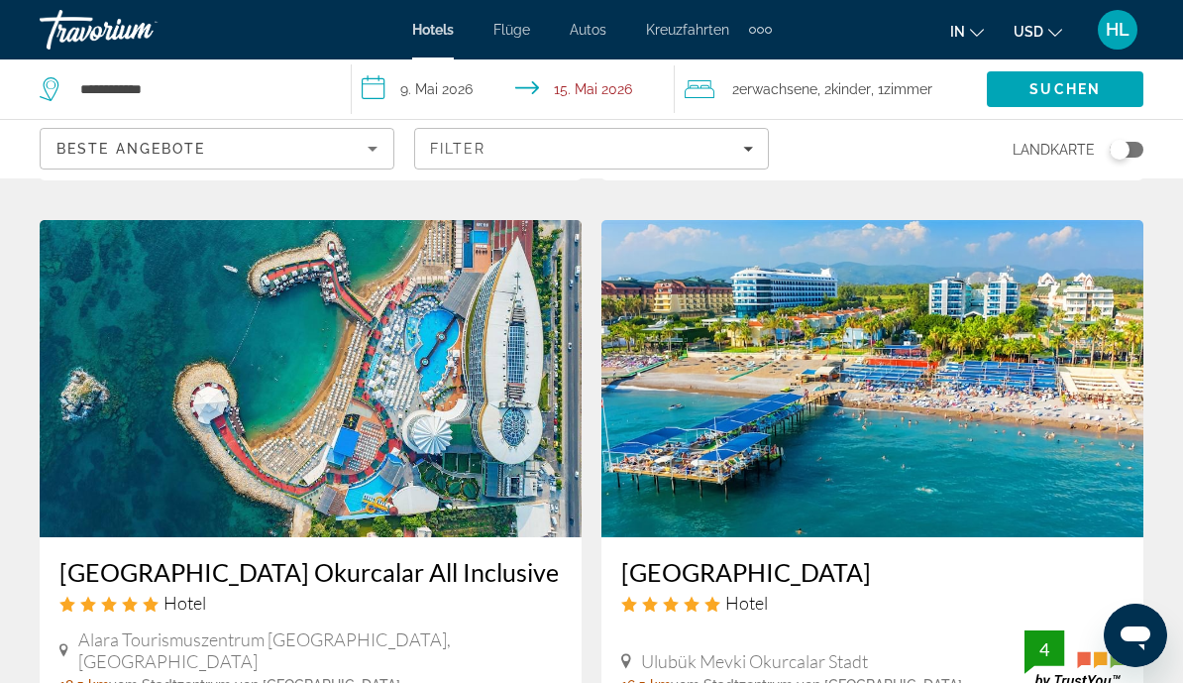
click at [1004, 337] on img "Main content" at bounding box center [873, 378] width 542 height 317
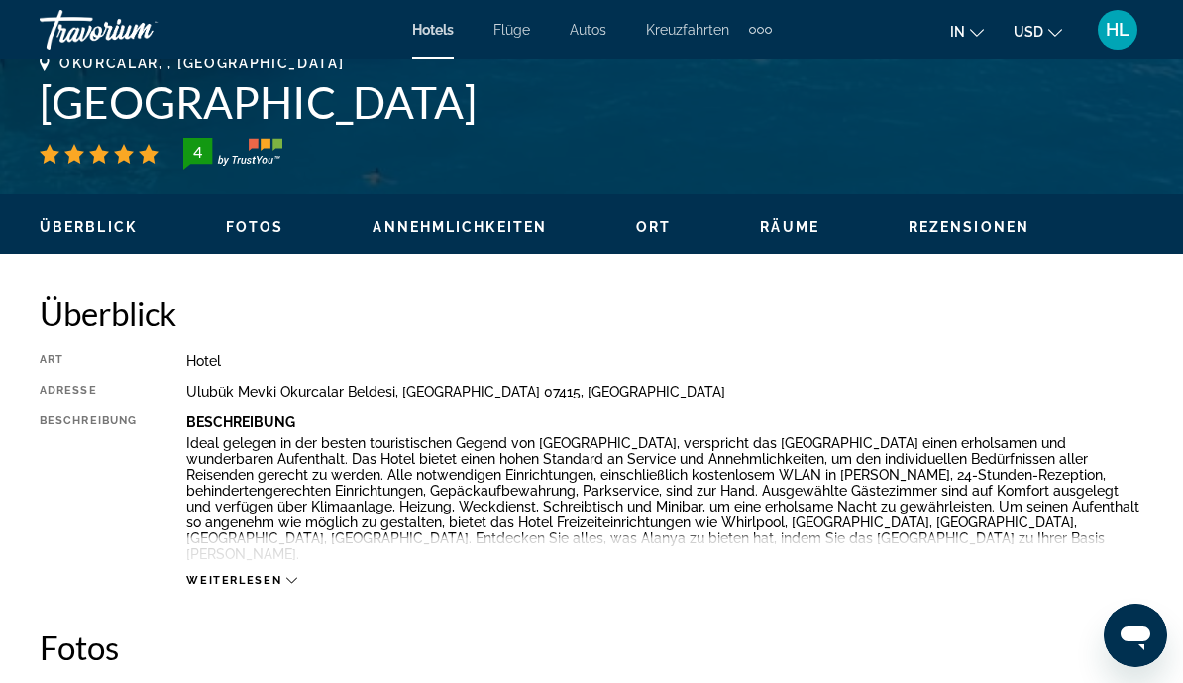
scroll to position [806, 0]
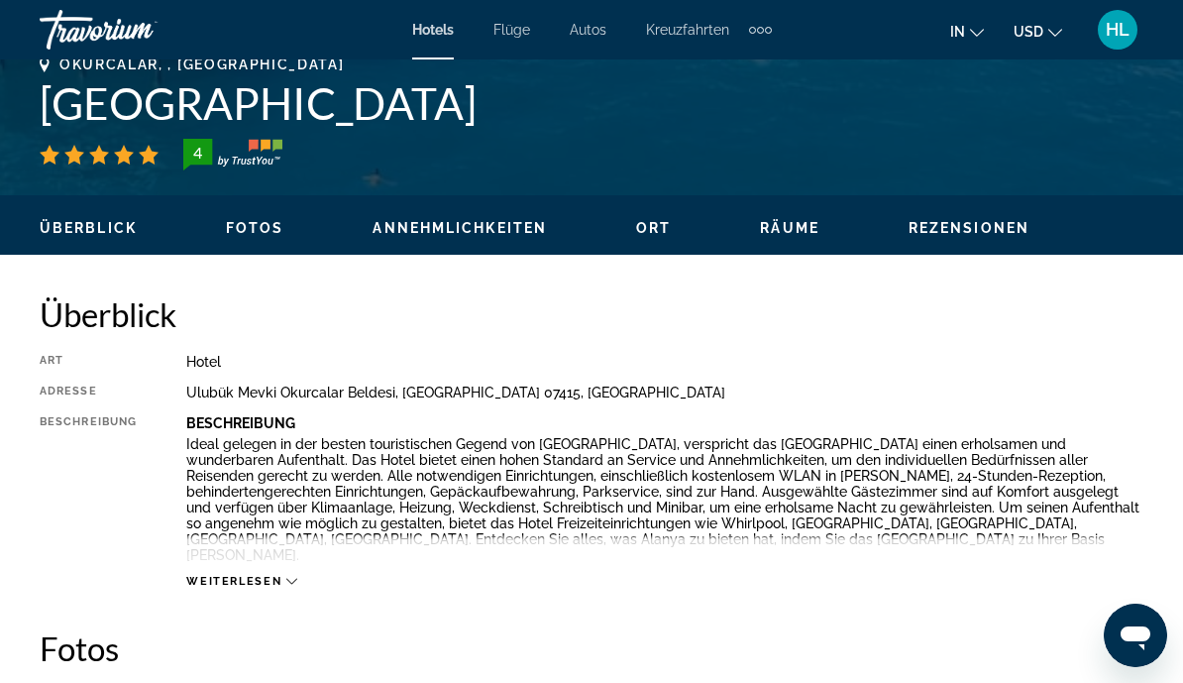
click at [251, 226] on span "Fotos" at bounding box center [255, 228] width 58 height 16
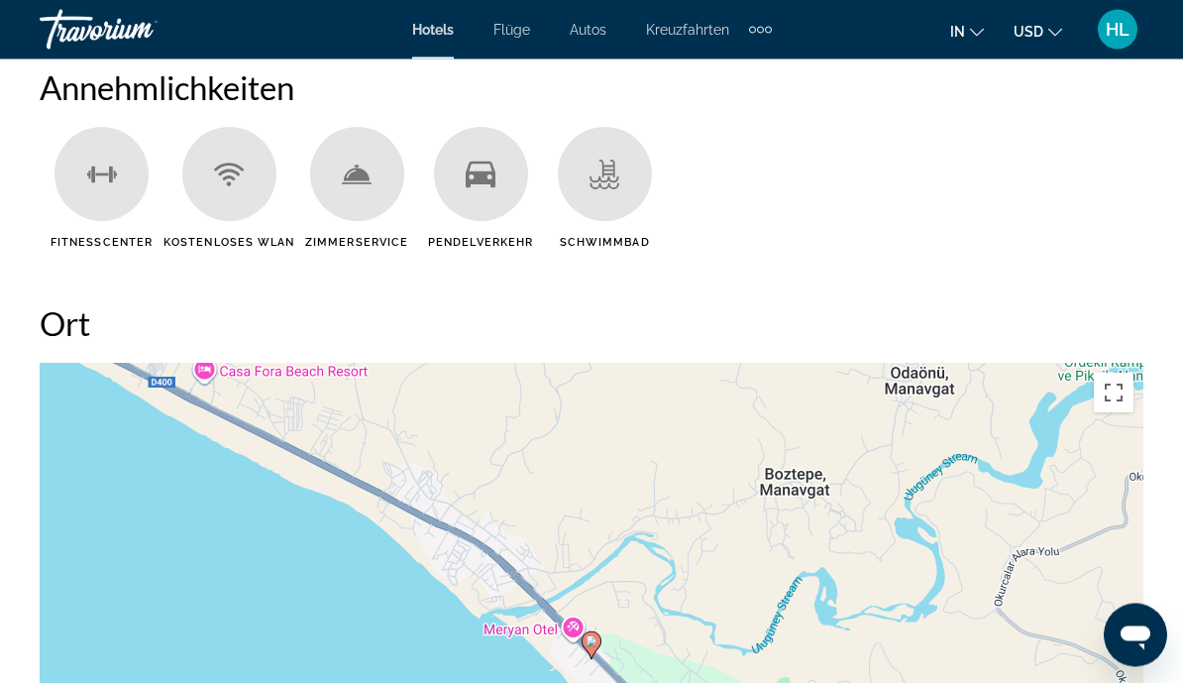
scroll to position [1977, 0]
click at [597, 200] on div "Main content" at bounding box center [605, 174] width 94 height 94
click at [602, 177] on icon "Main content" at bounding box center [605, 175] width 30 height 30
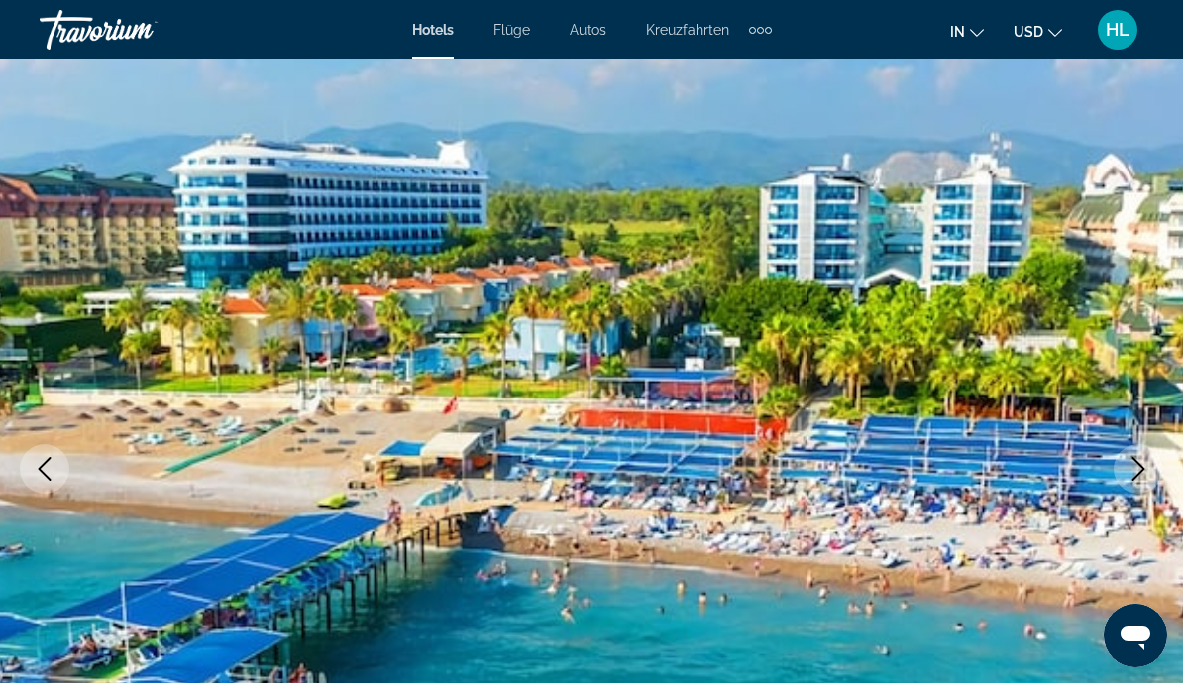
scroll to position [0, 0]
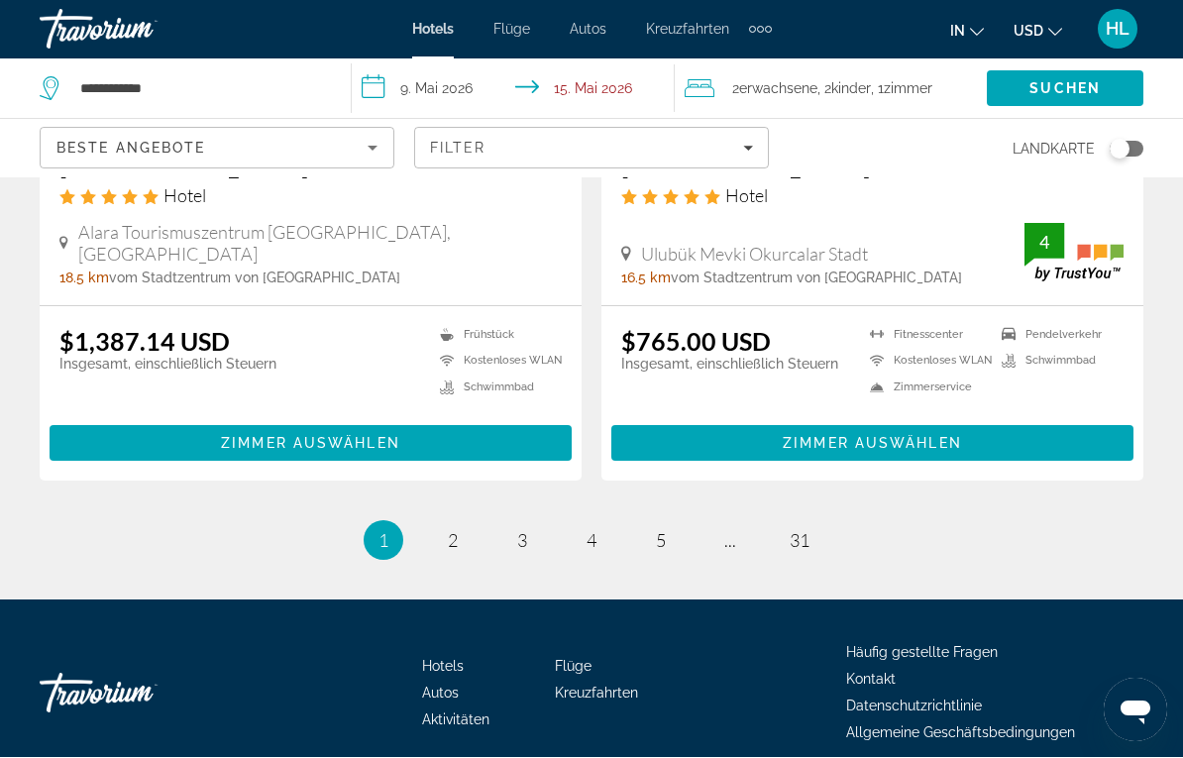
scroll to position [4051, 0]
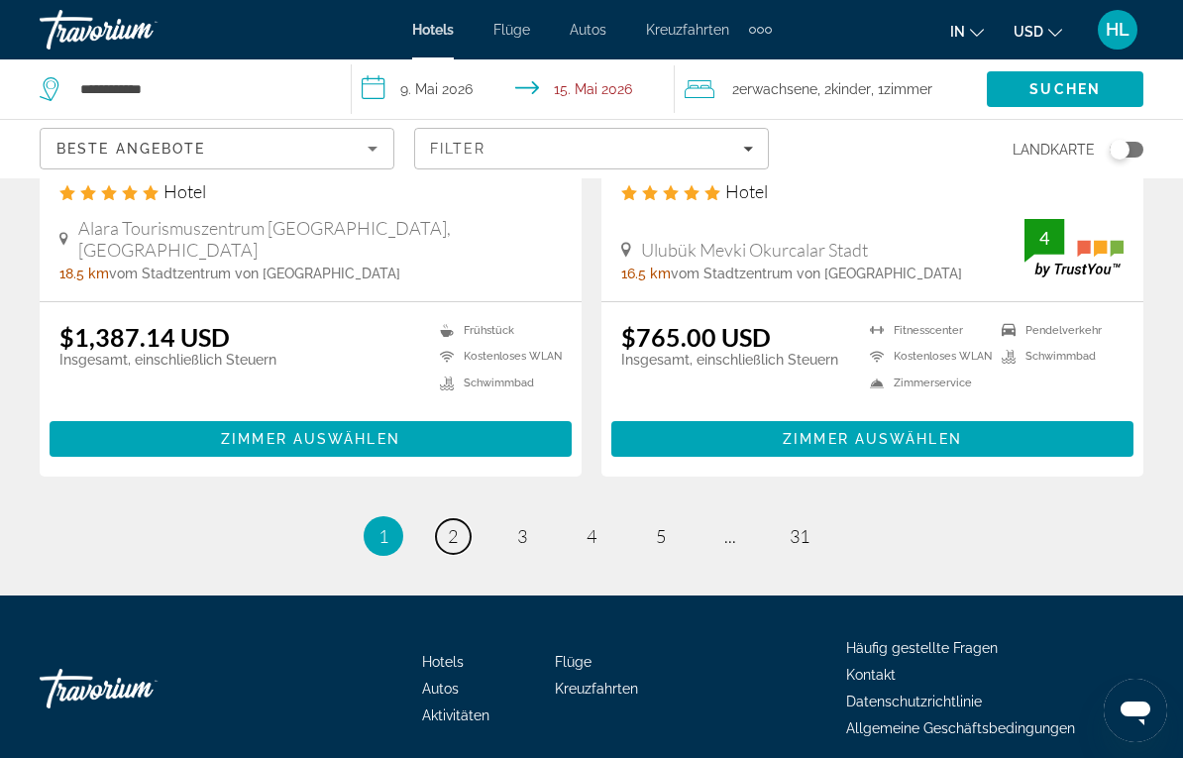
click at [462, 519] on link "Seite 2" at bounding box center [453, 536] width 35 height 35
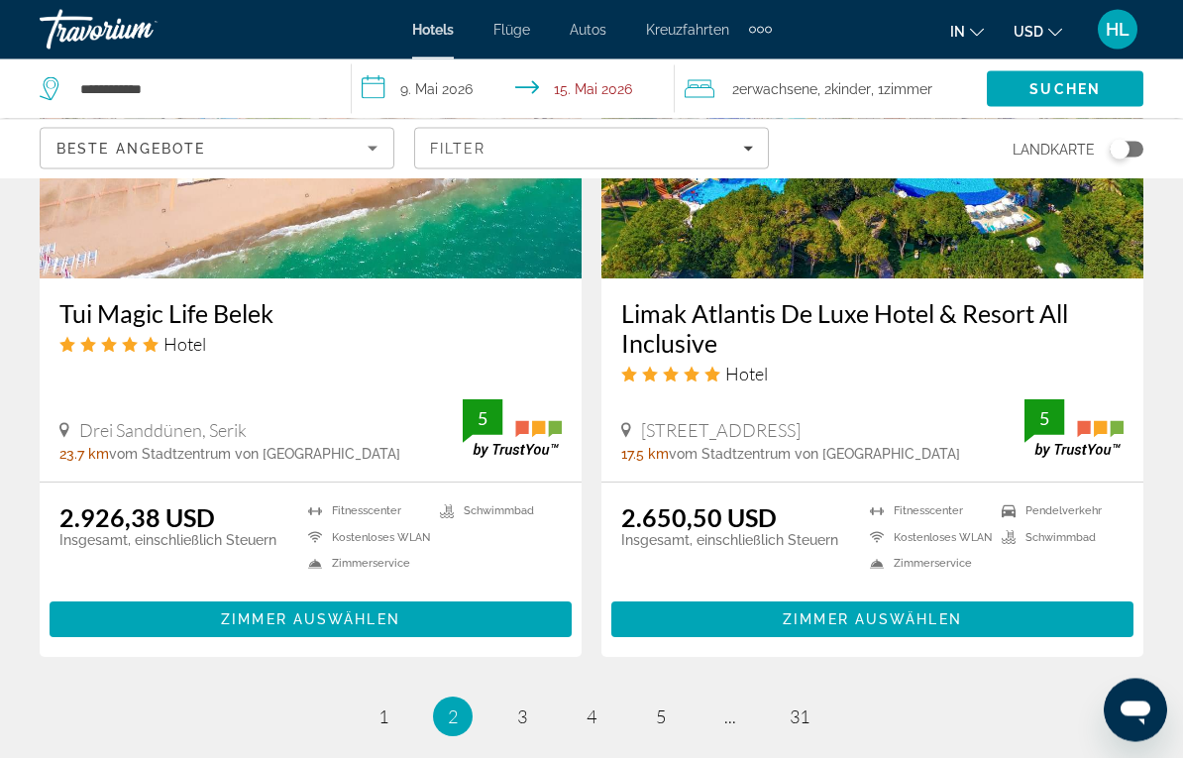
scroll to position [3827, 0]
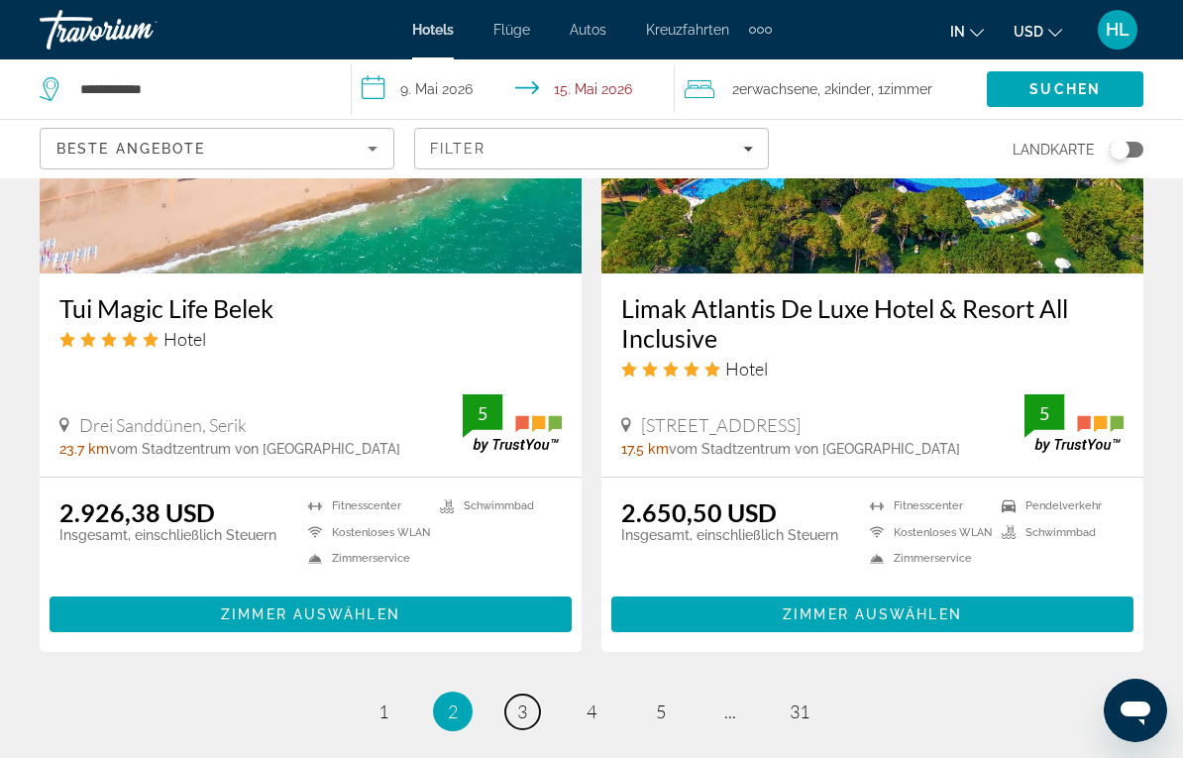
click at [530, 634] on link "Seite 3" at bounding box center [522, 712] width 35 height 35
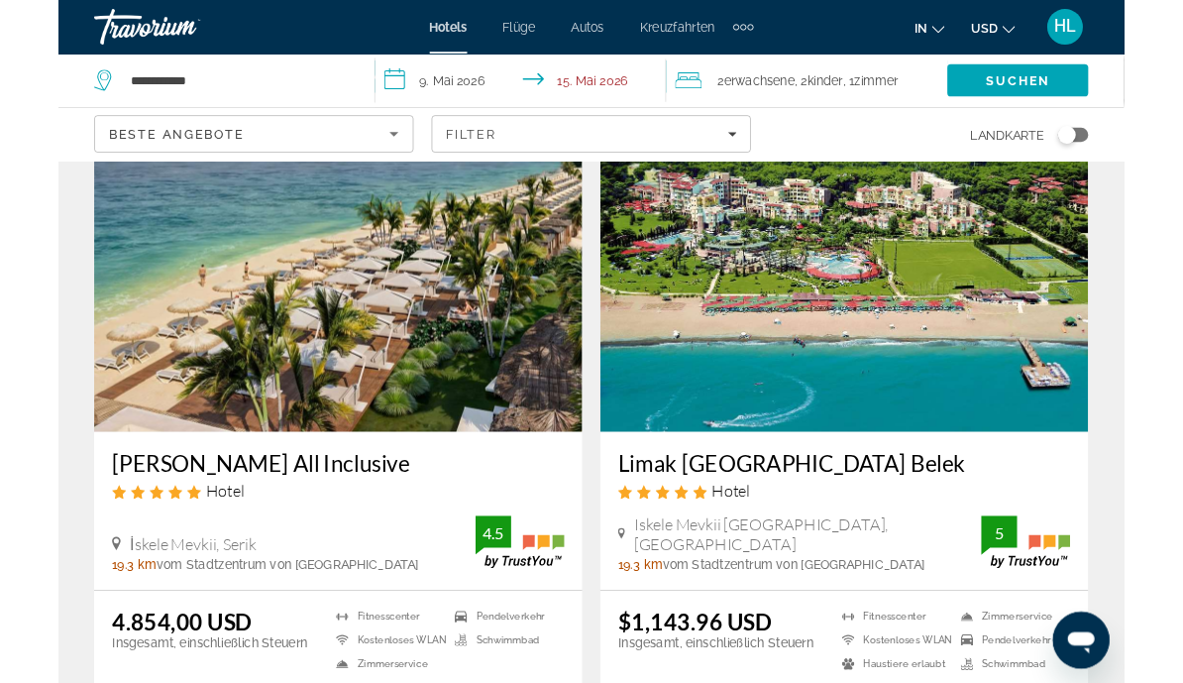
scroll to position [787, 0]
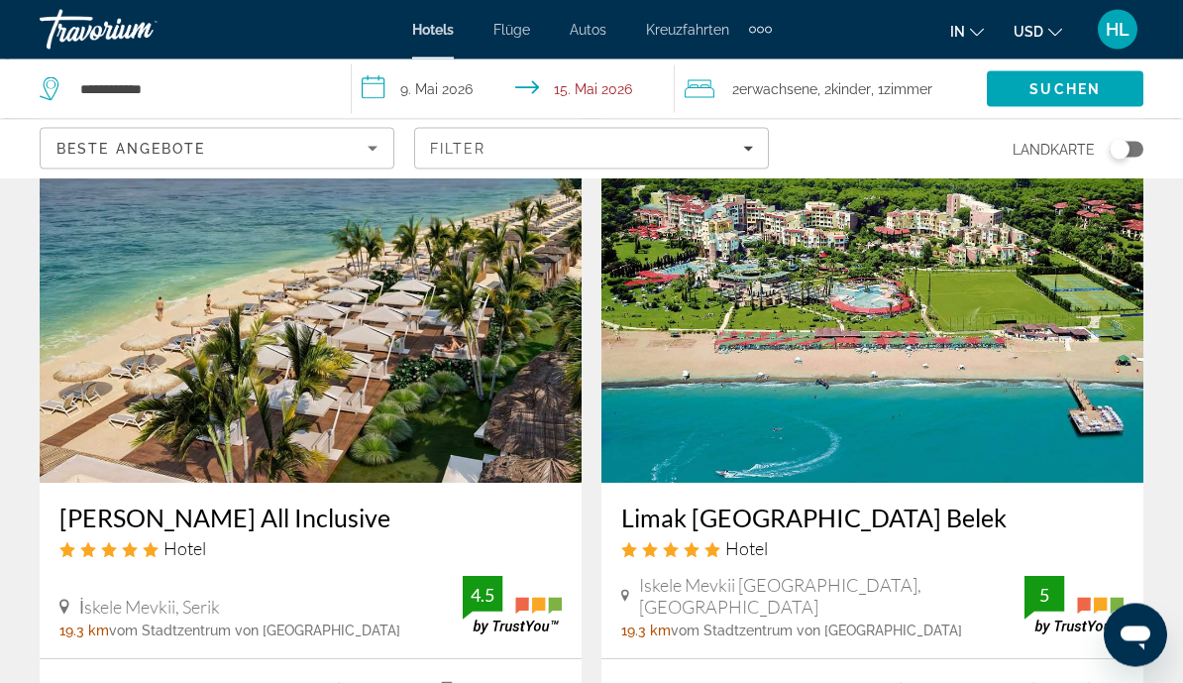
click at [787, 382] on img "Main content" at bounding box center [873, 325] width 542 height 317
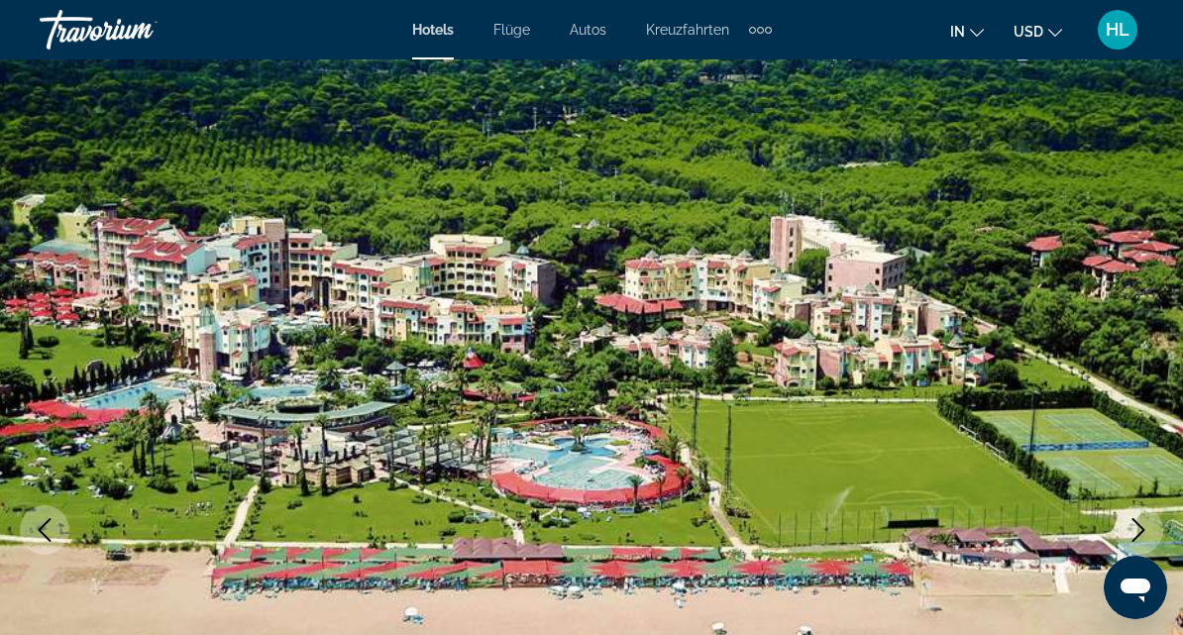
click at [1131, 361] on img "Main content" at bounding box center [591, 530] width 1183 height 942
click at [1155, 354] on img "Main content" at bounding box center [591, 530] width 1183 height 942
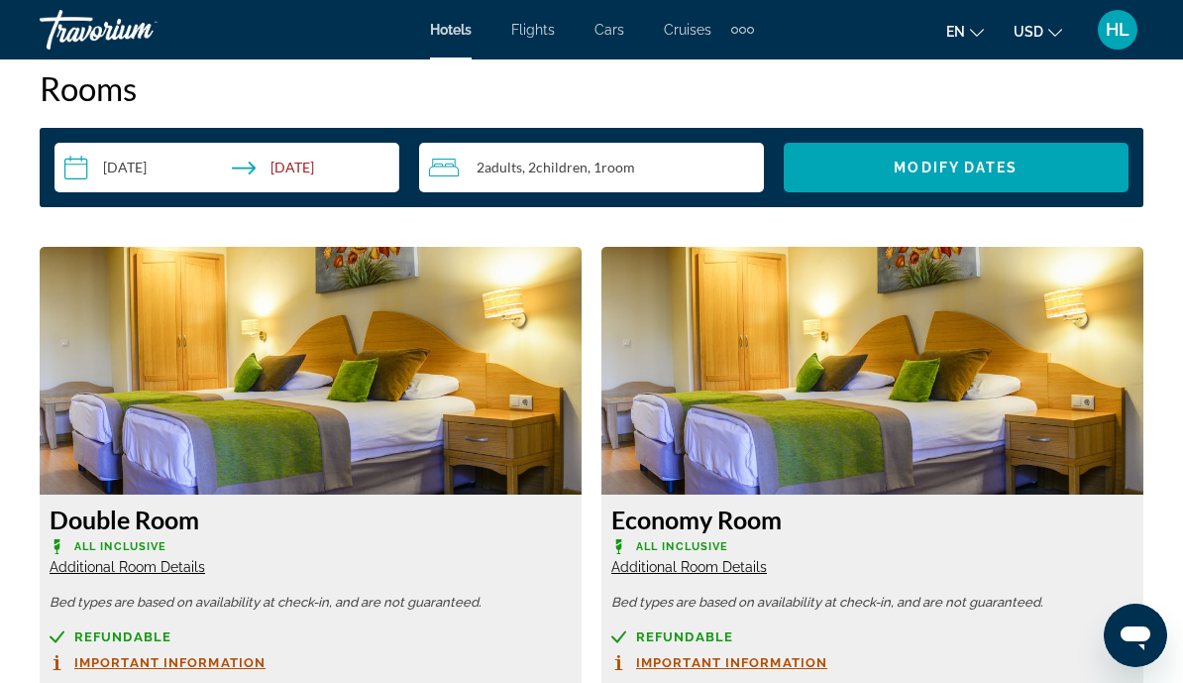
scroll to position [2905, 0]
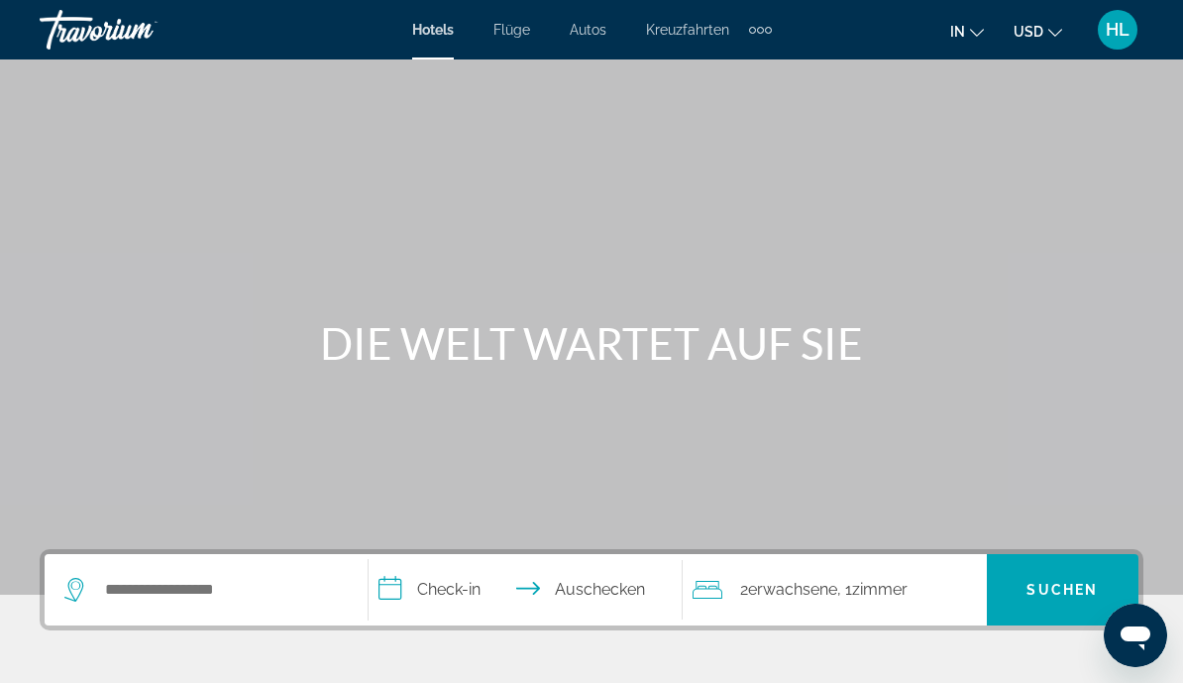
click at [519, 16] on div "Hotels Flüge Autos Kreuzfahrten Activities Hotels Flights Cars Cruises Activiti…" at bounding box center [592, 30] width 360 height 32
click at [507, 27] on span "Flüge" at bounding box center [512, 30] width 37 height 16
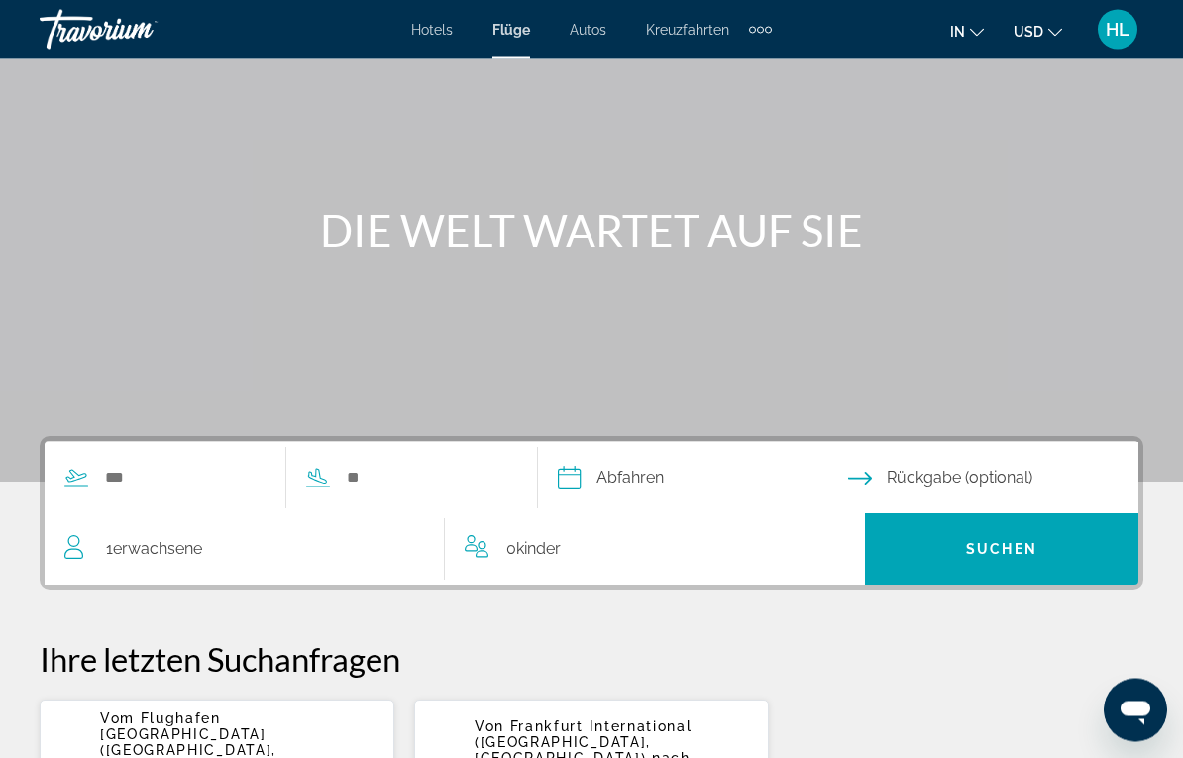
scroll to position [136, 0]
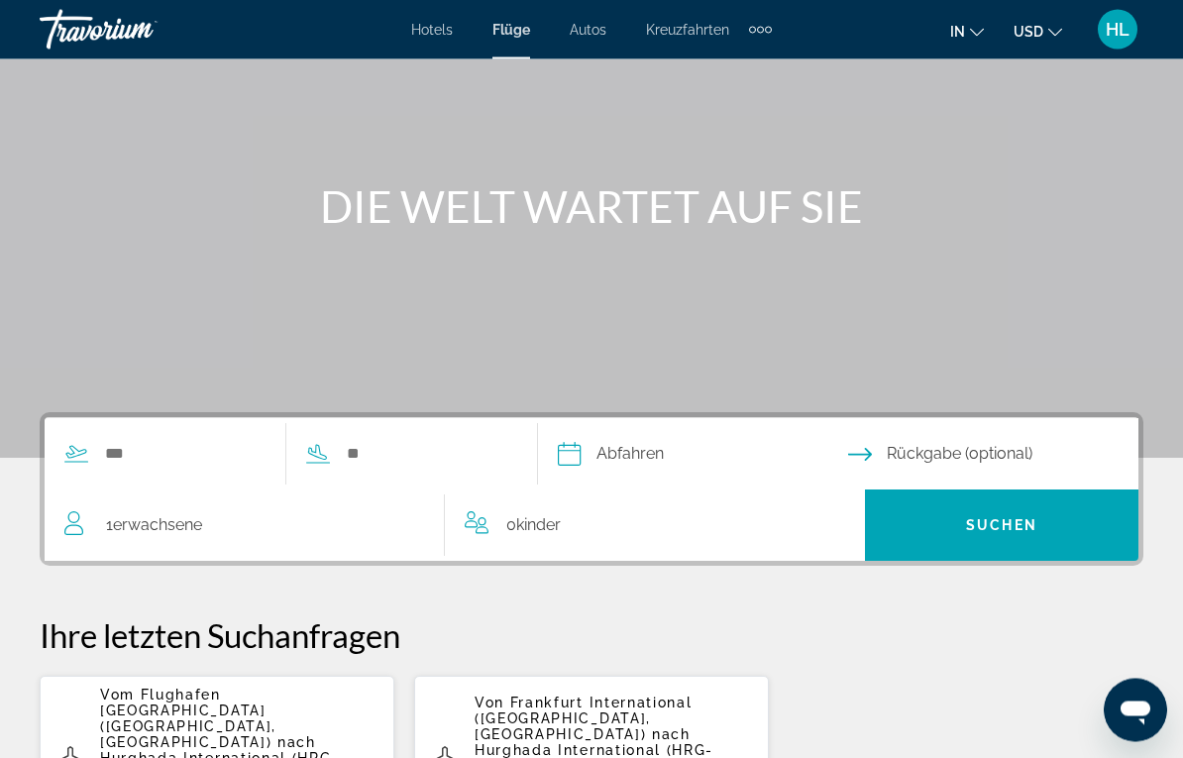
click at [314, 526] on div "1 Erwachsene Adults" at bounding box center [254, 526] width 380 height 28
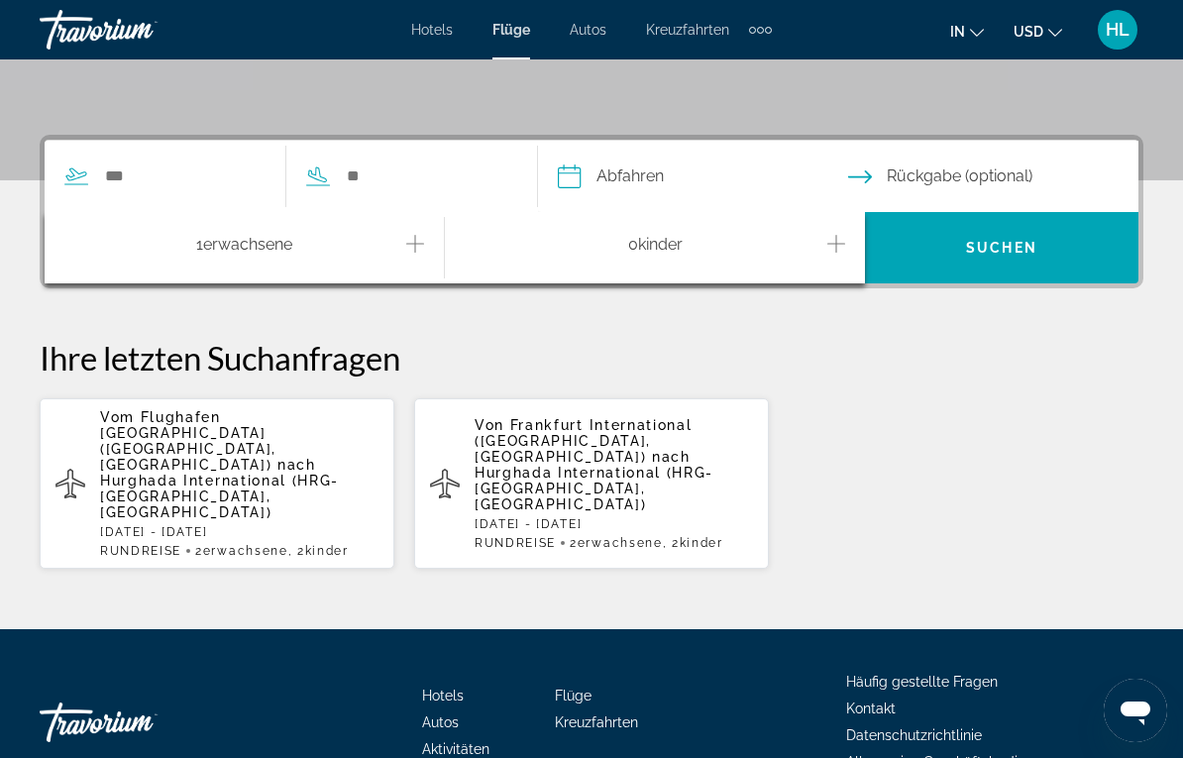
scroll to position [454, 0]
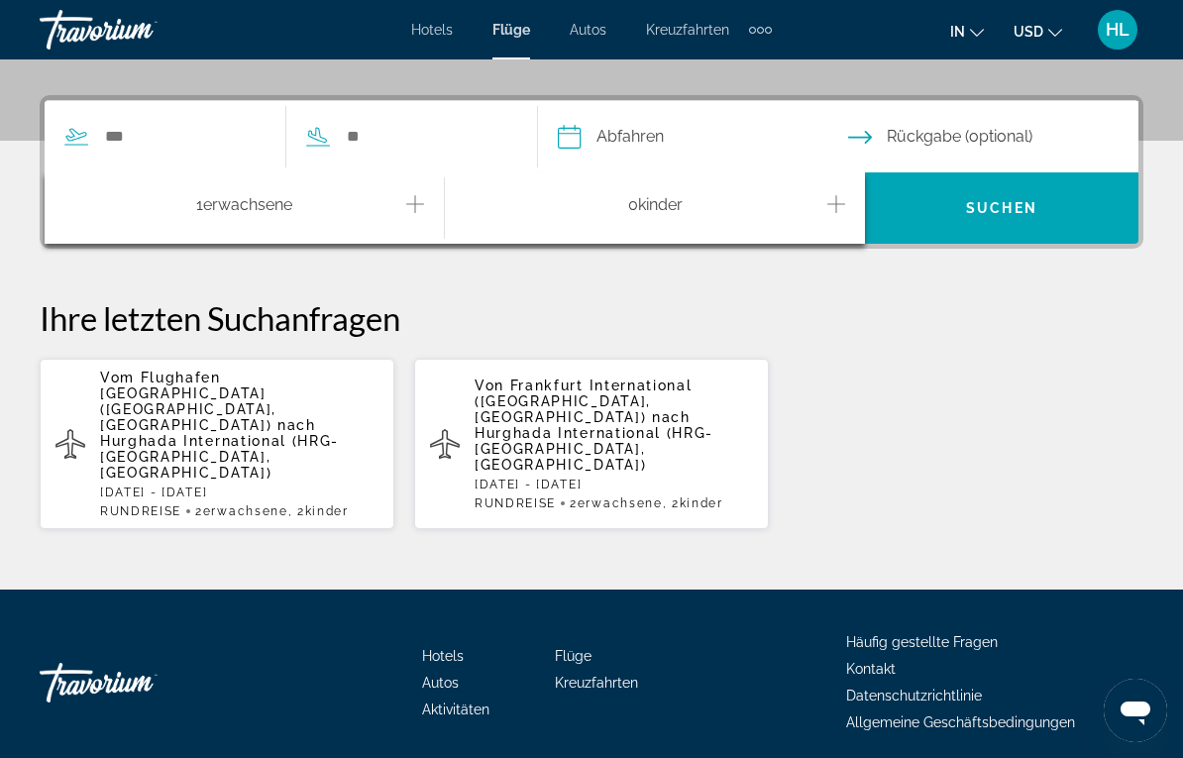
click at [394, 222] on div "1 Erwachsene Adults" at bounding box center [254, 208] width 380 height 35
click at [407, 207] on icon "Zunahme bei Erwachsenen" at bounding box center [415, 204] width 18 height 24
click at [837, 203] on icon "Untergeordnete Elemente inkrementieren" at bounding box center [837, 204] width 18 height 24
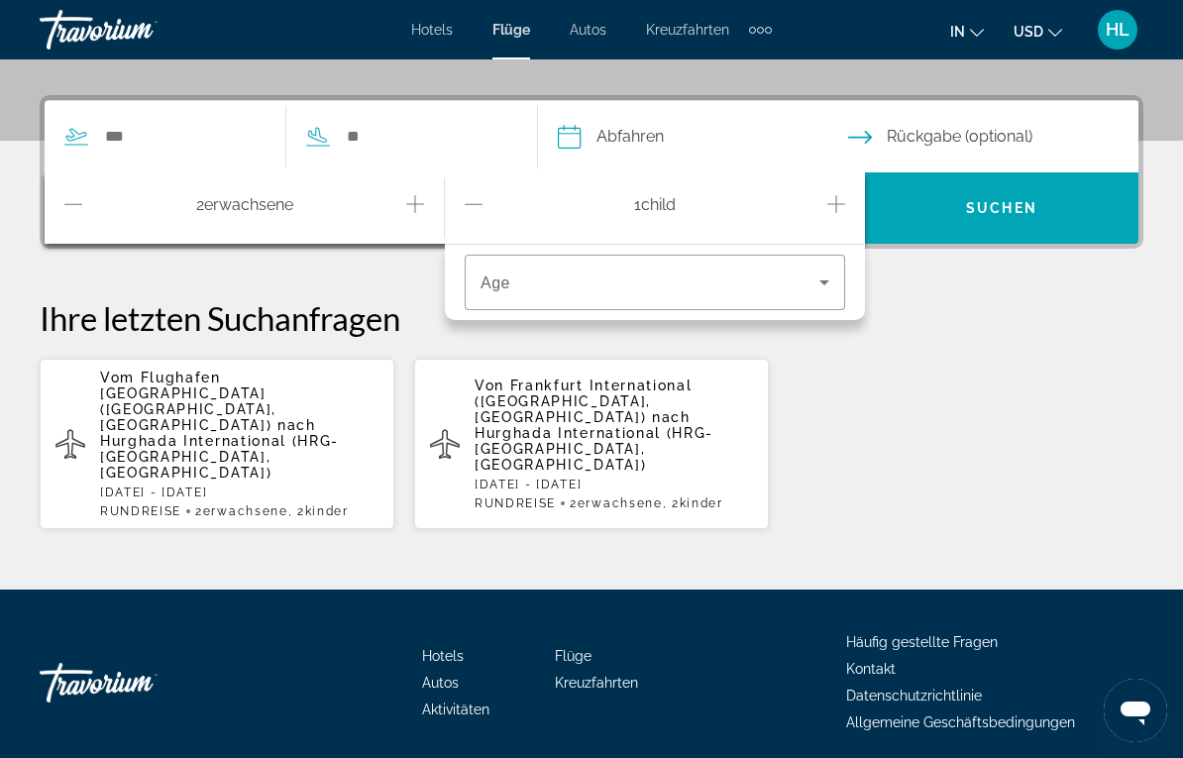
click at [833, 196] on icon "Untergeordnete Elemente inkrementieren" at bounding box center [837, 204] width 18 height 24
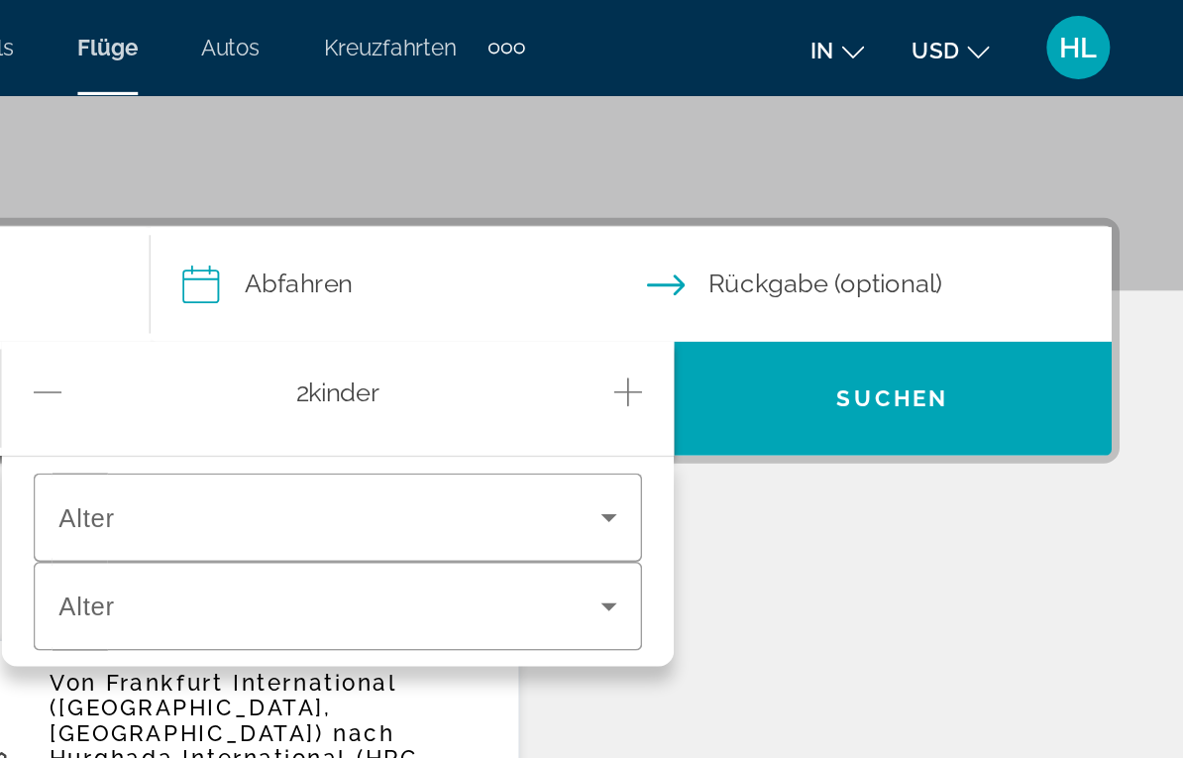
scroll to position [413, 0]
click at [813, 332] on icon "Reisende: 2 Erwachsene, 2 Kinder" at bounding box center [825, 323] width 24 height 24
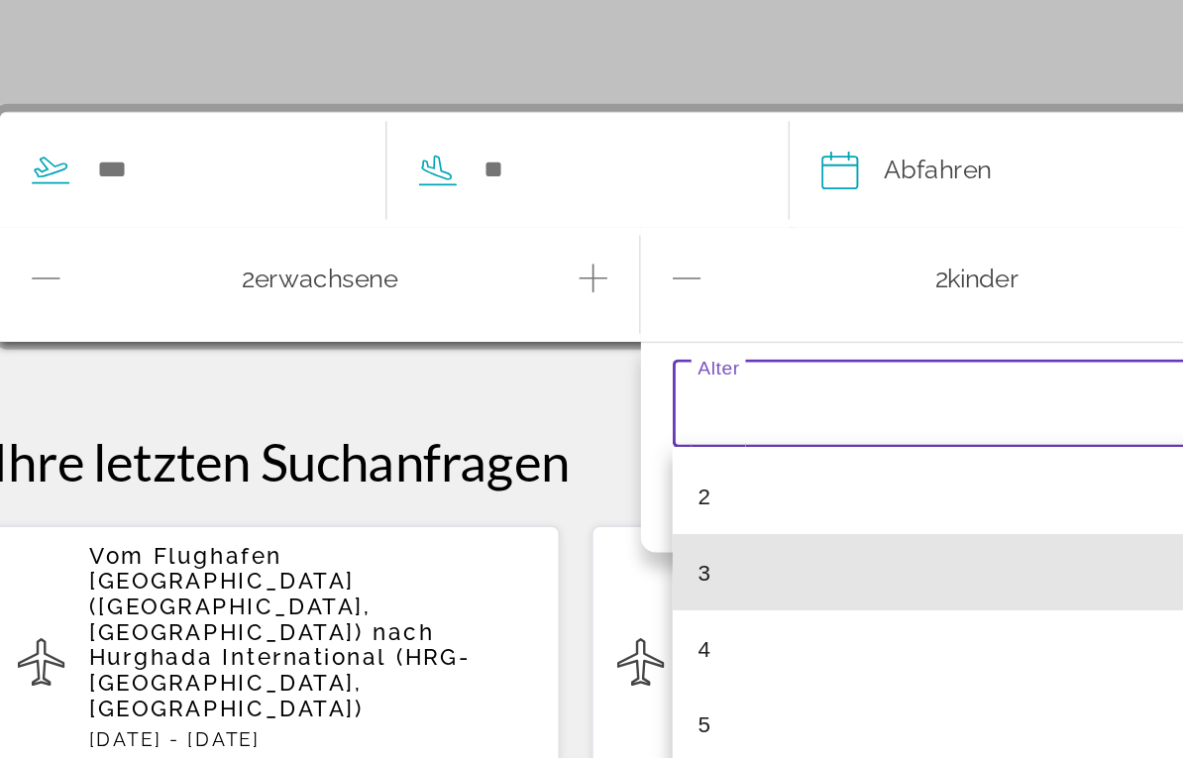
scroll to position [118, 0]
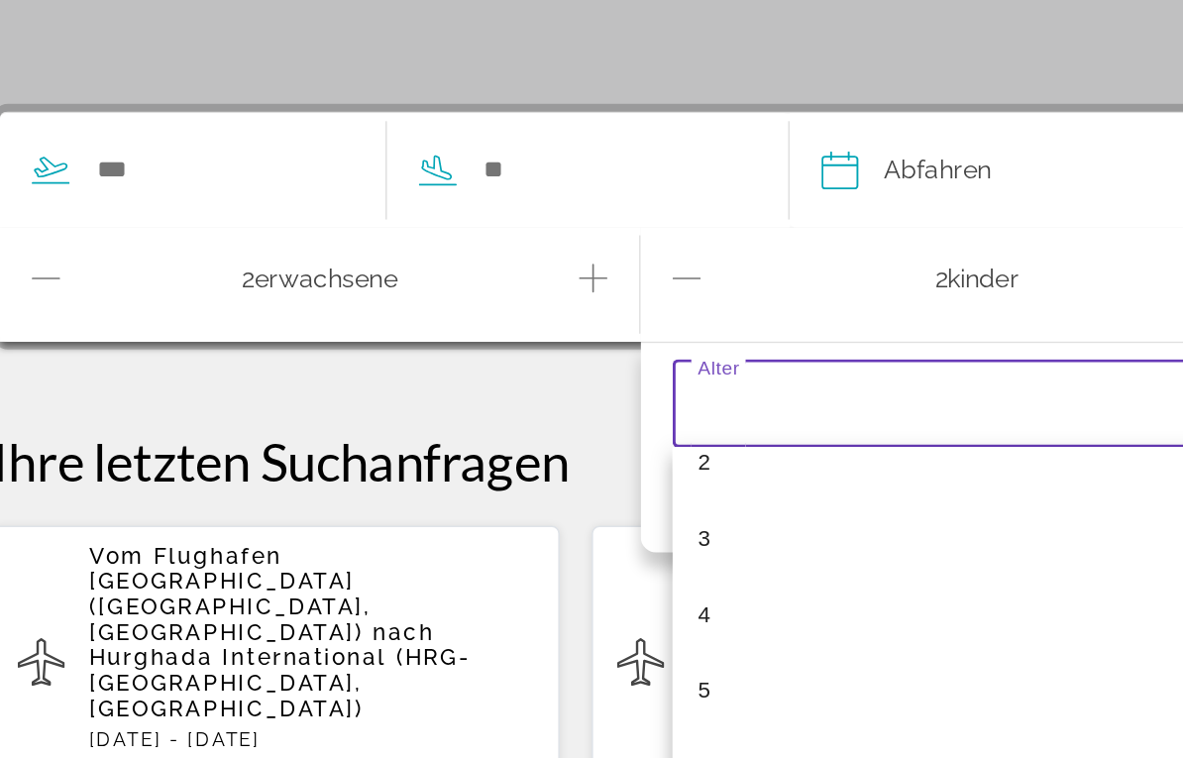
click at [496, 431] on mat-option "4" at bounding box center [655, 455] width 381 height 48
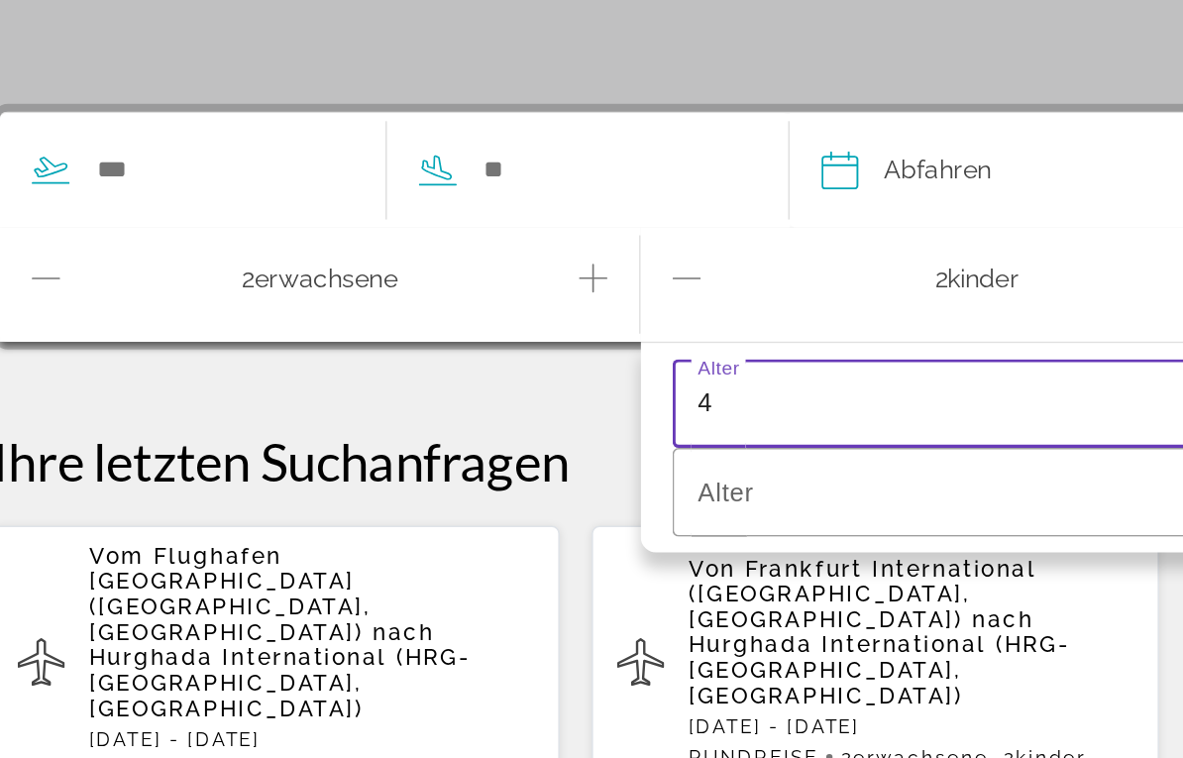
click at [522, 367] on span "Reisende: 2 Erwachsene, 2 Kinder" at bounding box center [650, 379] width 339 height 24
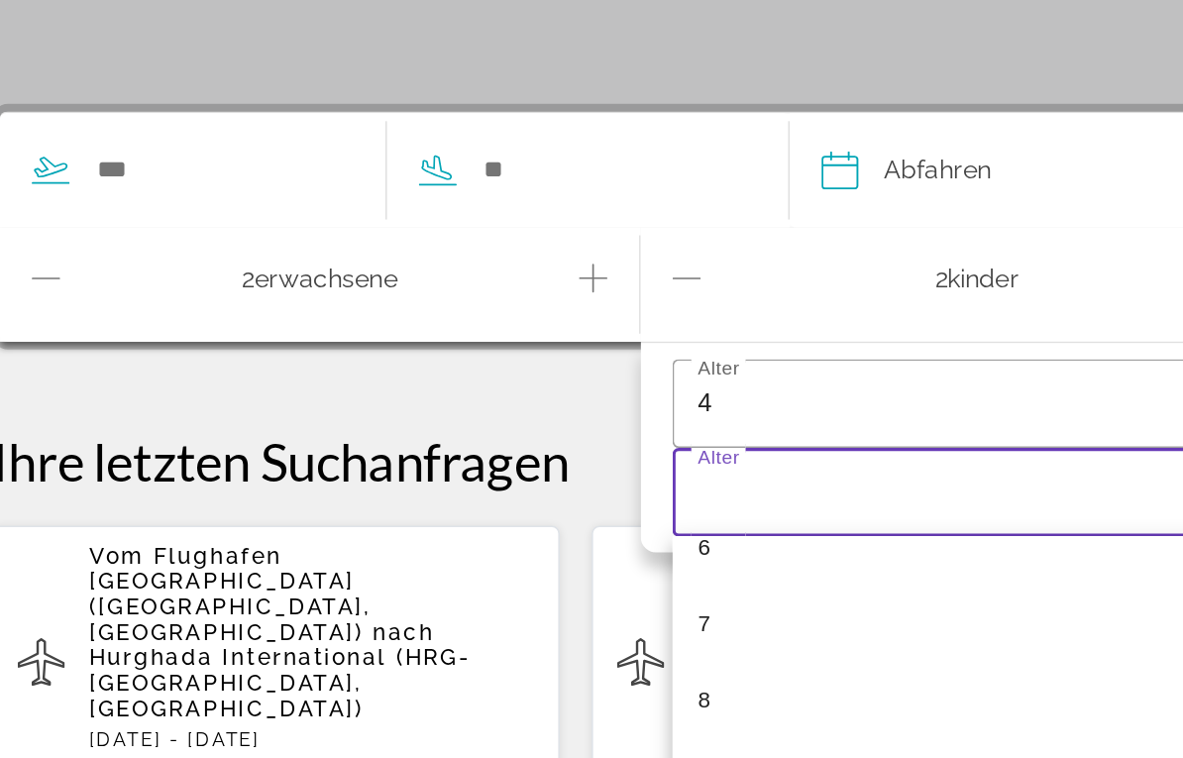
scroll to position [339, 0]
click at [501, 408] on mat-option "7" at bounding box center [655, 432] width 381 height 48
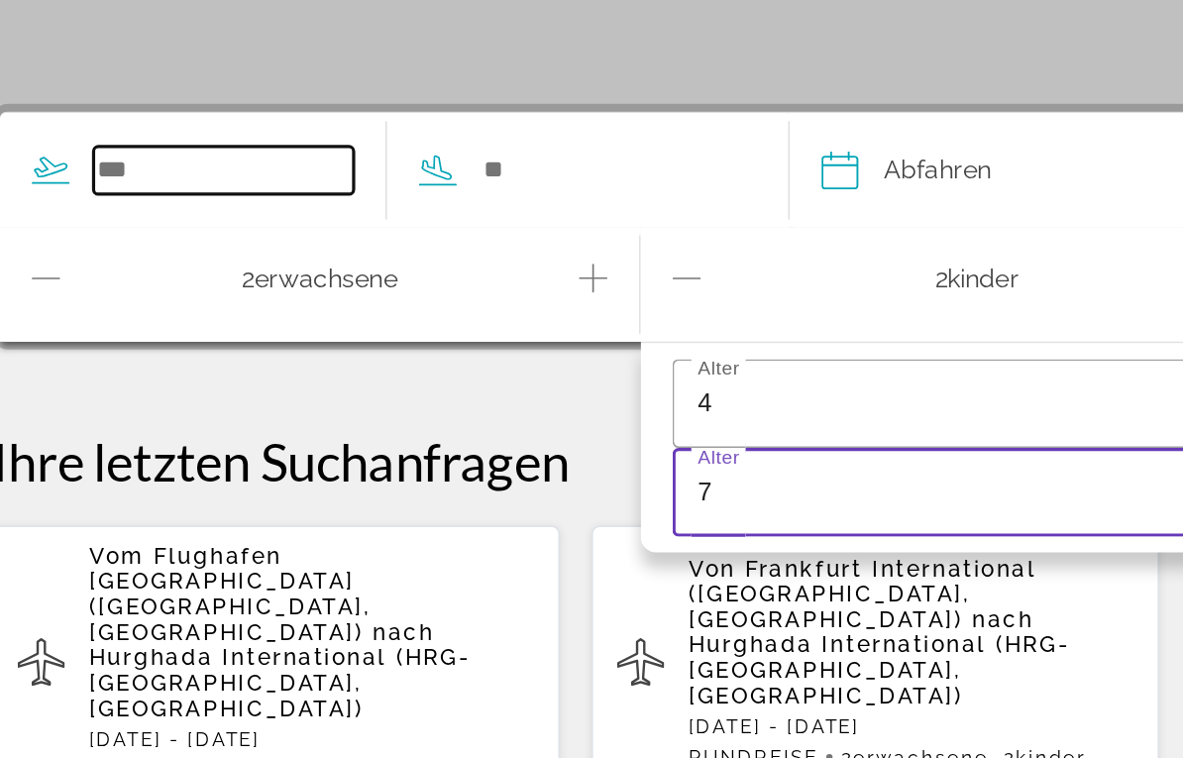
click at [137, 163] on input "Such-Widget" at bounding box center [184, 178] width 163 height 30
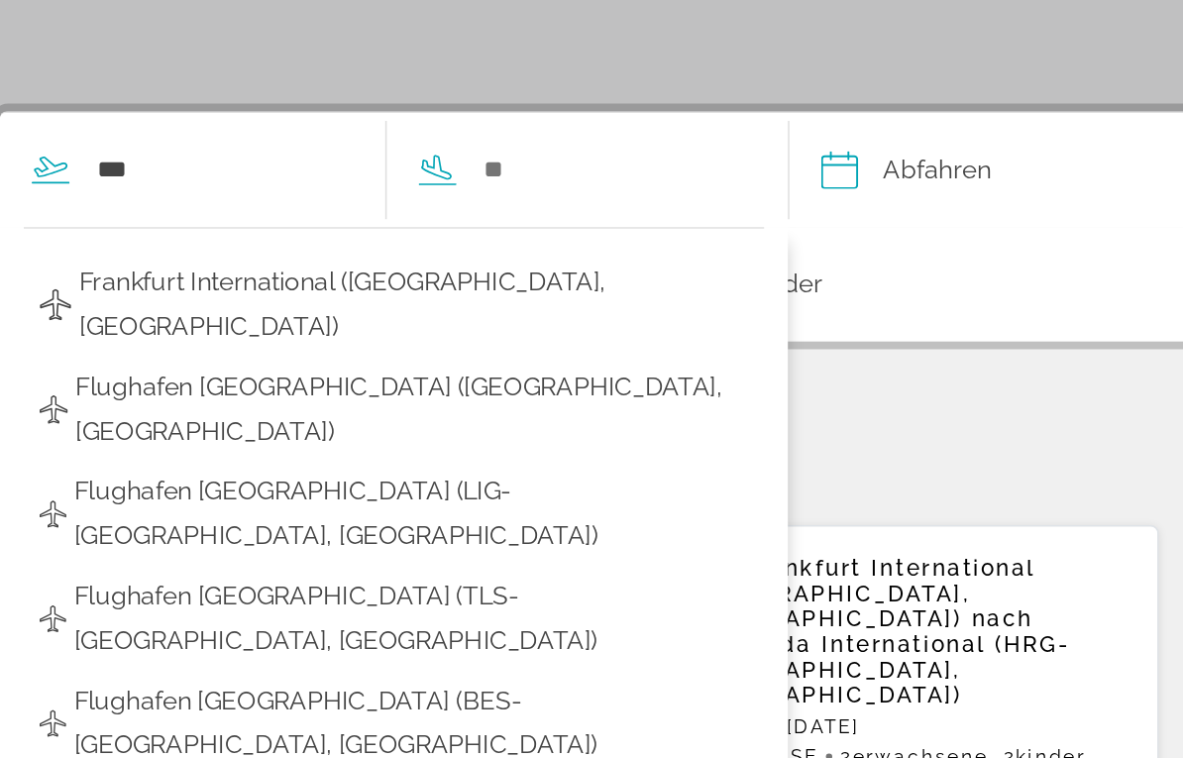
click at [252, 234] on span "Frankfurt International ([GEOGRAPHIC_DATA], [GEOGRAPHIC_DATA])" at bounding box center [303, 262] width 418 height 56
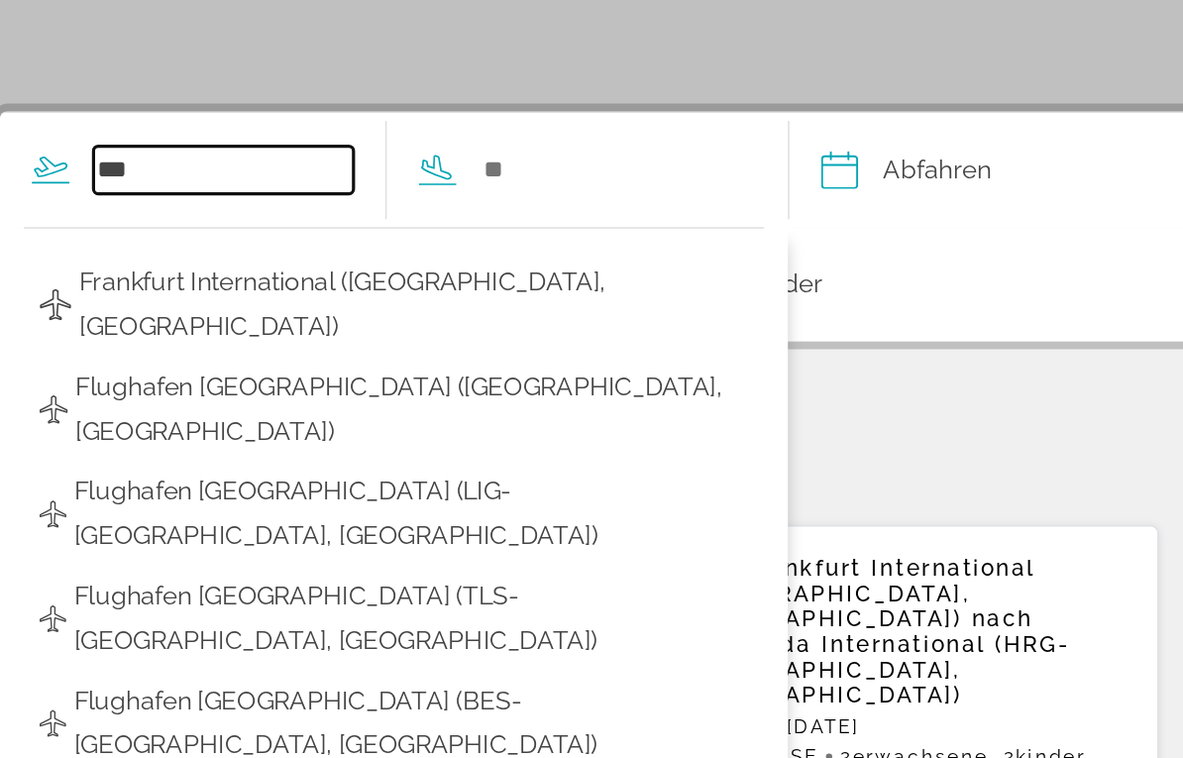
type input "**********"
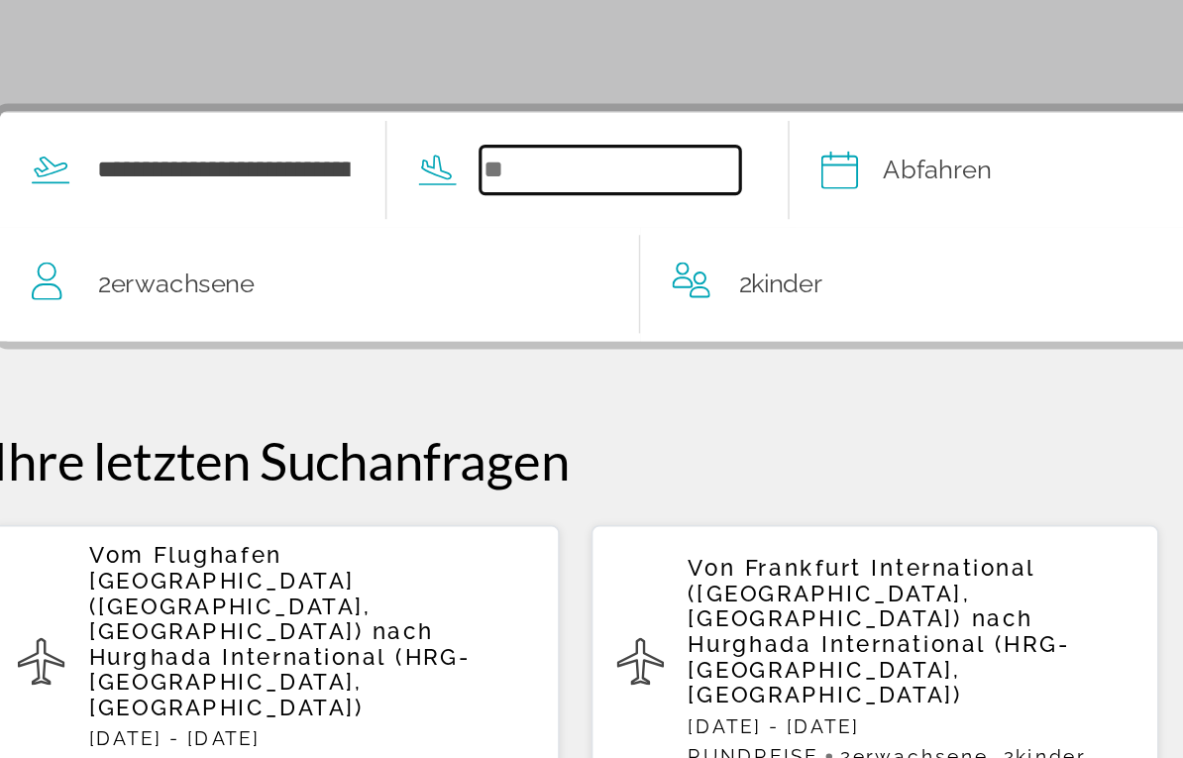
click at [372, 163] on input "Such-Widget" at bounding box center [426, 178] width 163 height 30
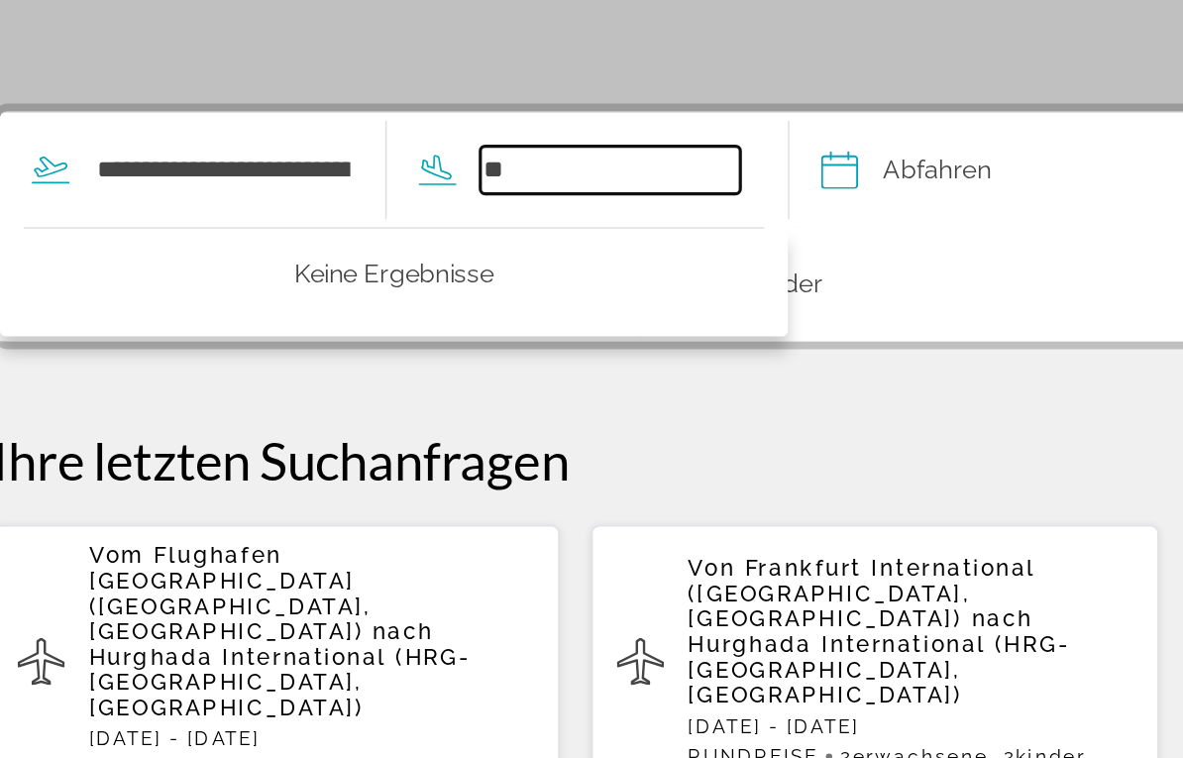
type input "*"
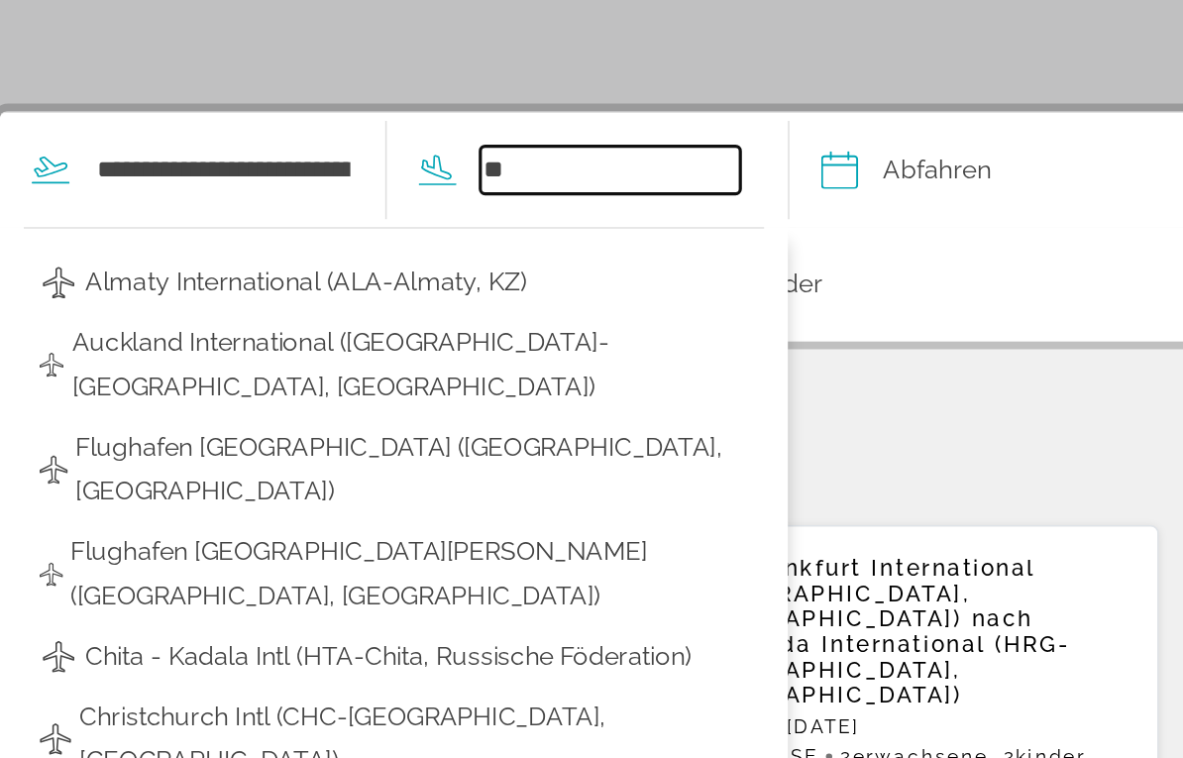
type input "*"
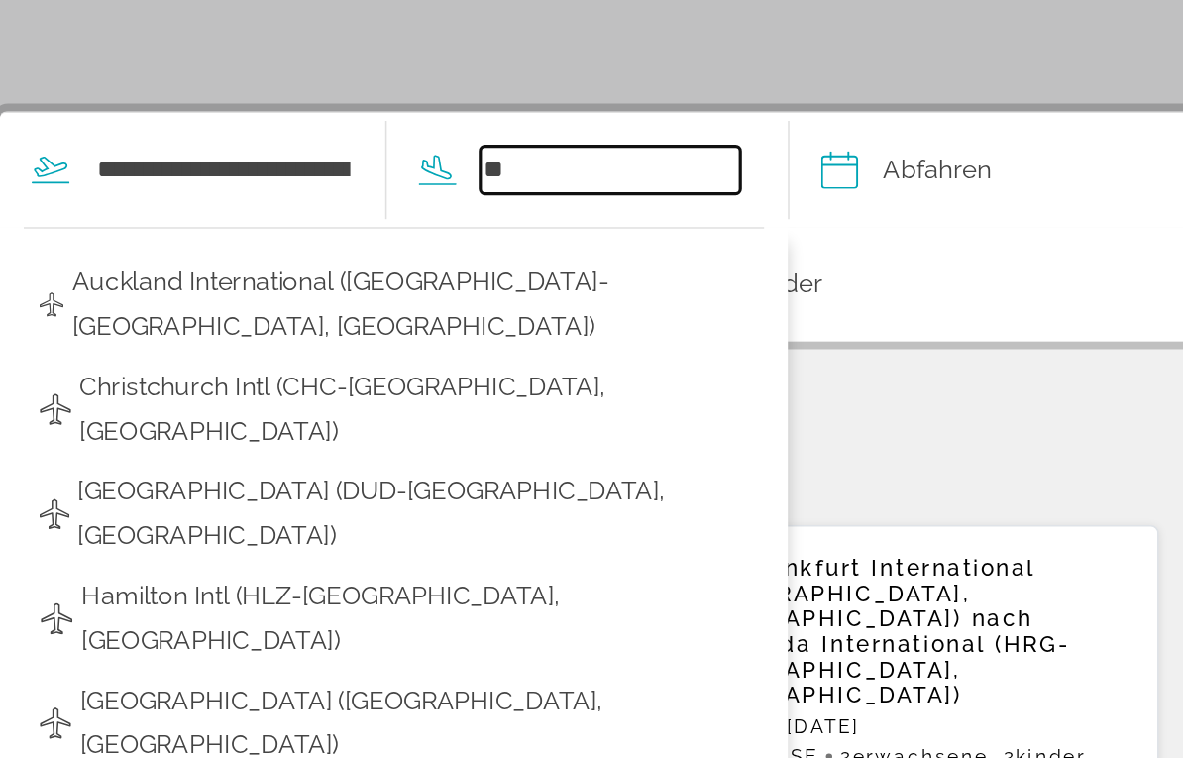
type input "*"
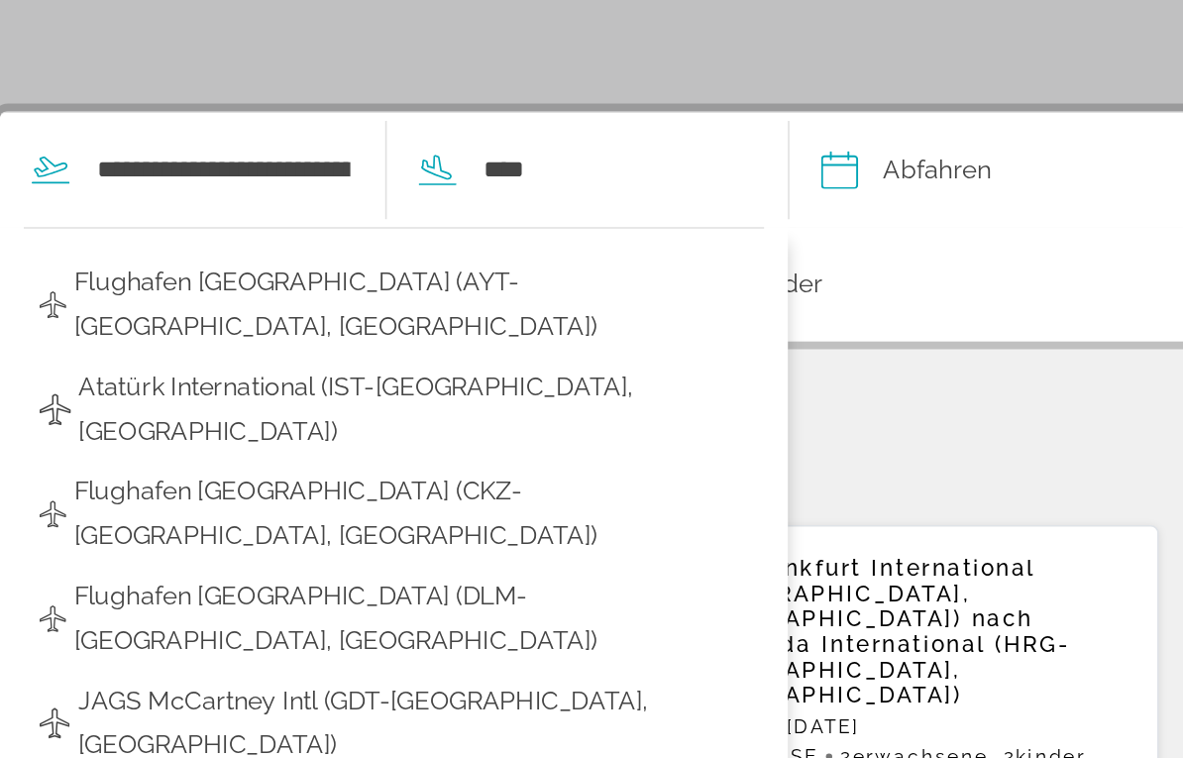
click at [294, 234] on span "Flughafen [GEOGRAPHIC_DATA] (AYT-[GEOGRAPHIC_DATA], [GEOGRAPHIC_DATA])" at bounding box center [301, 262] width 421 height 56
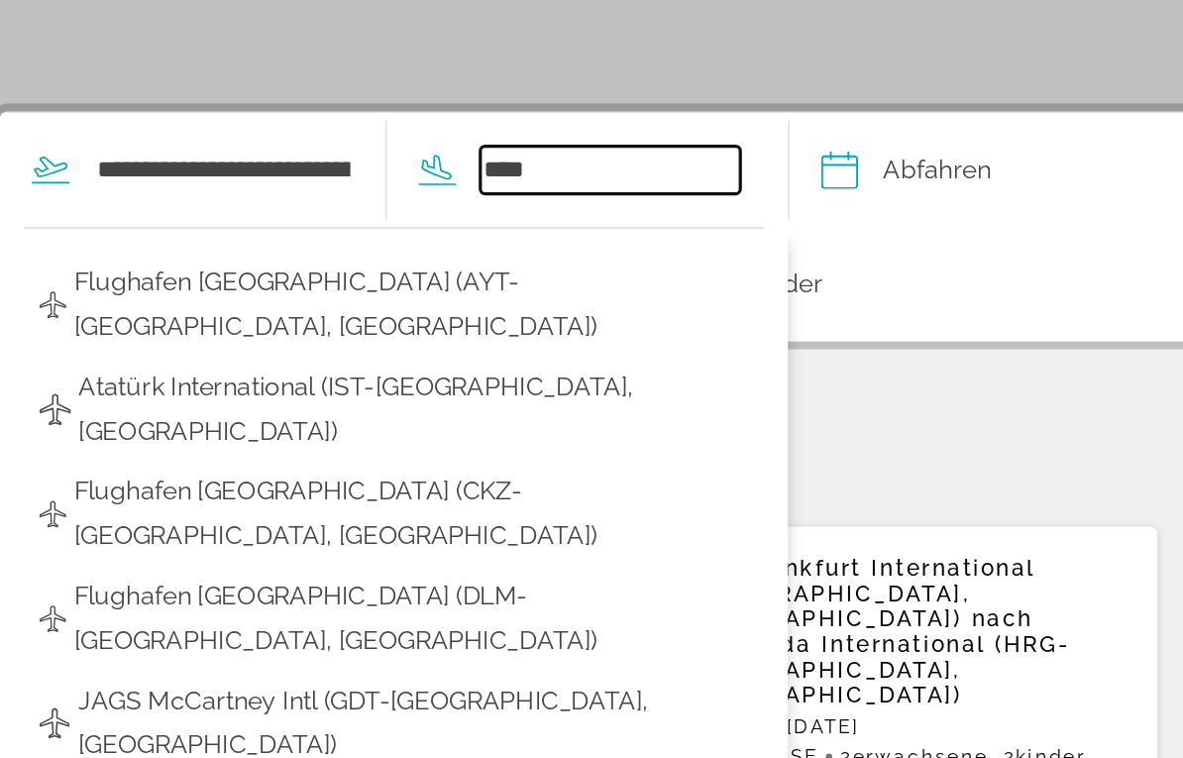
type input "**********"
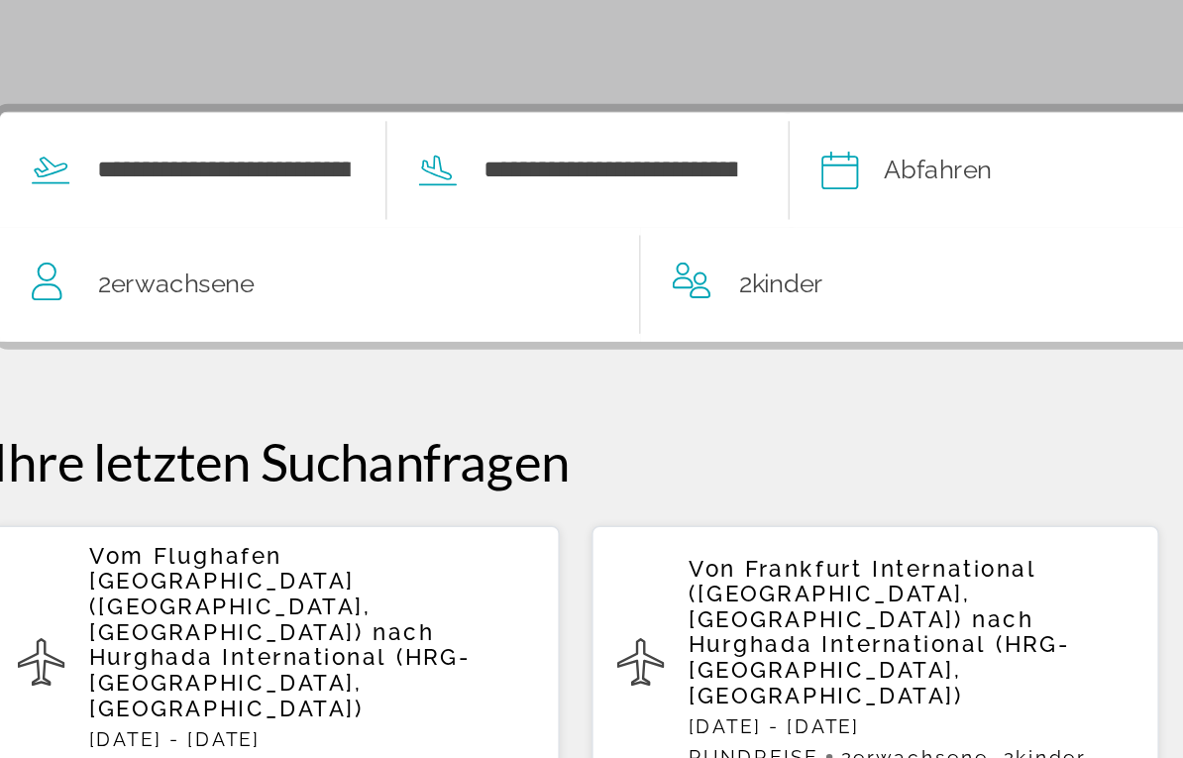
click at [647, 142] on input "Abfahrtsdatum" at bounding box center [702, 180] width 298 height 77
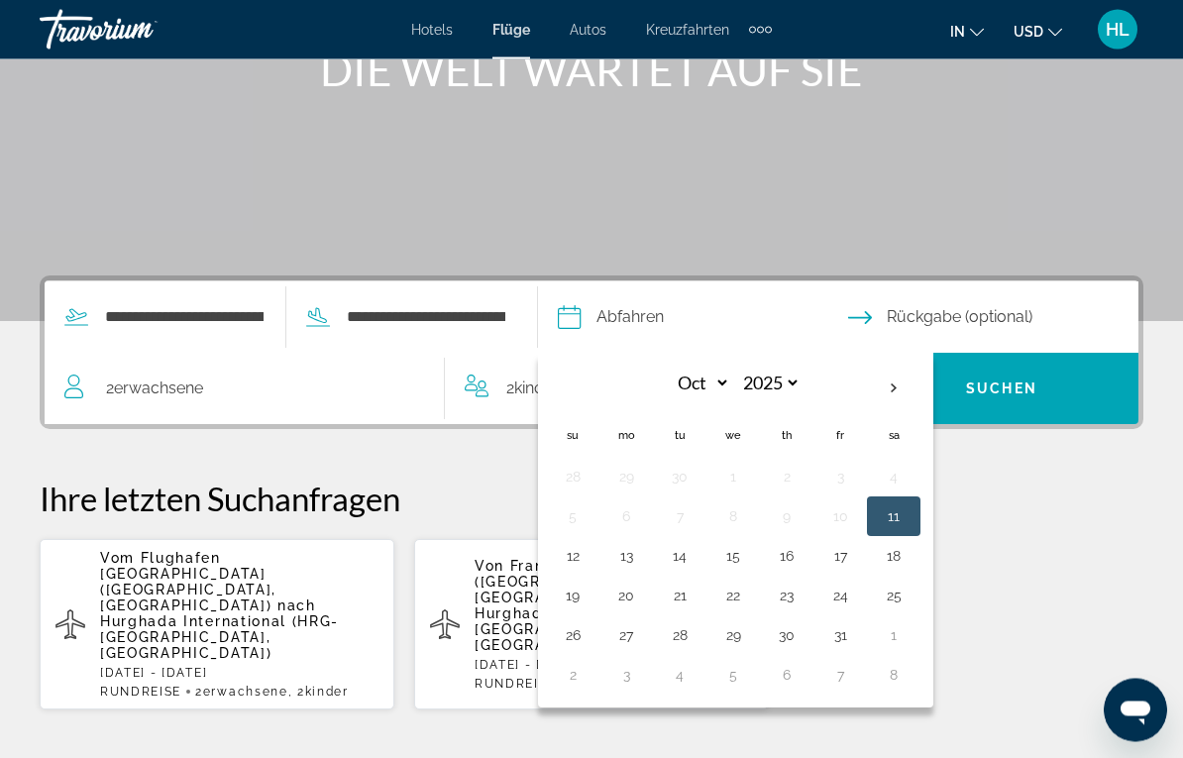
click at [921, 384] on th "Next month" at bounding box center [894, 390] width 54 height 44
click at [921, 381] on th "Next month" at bounding box center [894, 389] width 54 height 44
click at [921, 382] on th "Next month" at bounding box center [894, 389] width 54 height 44
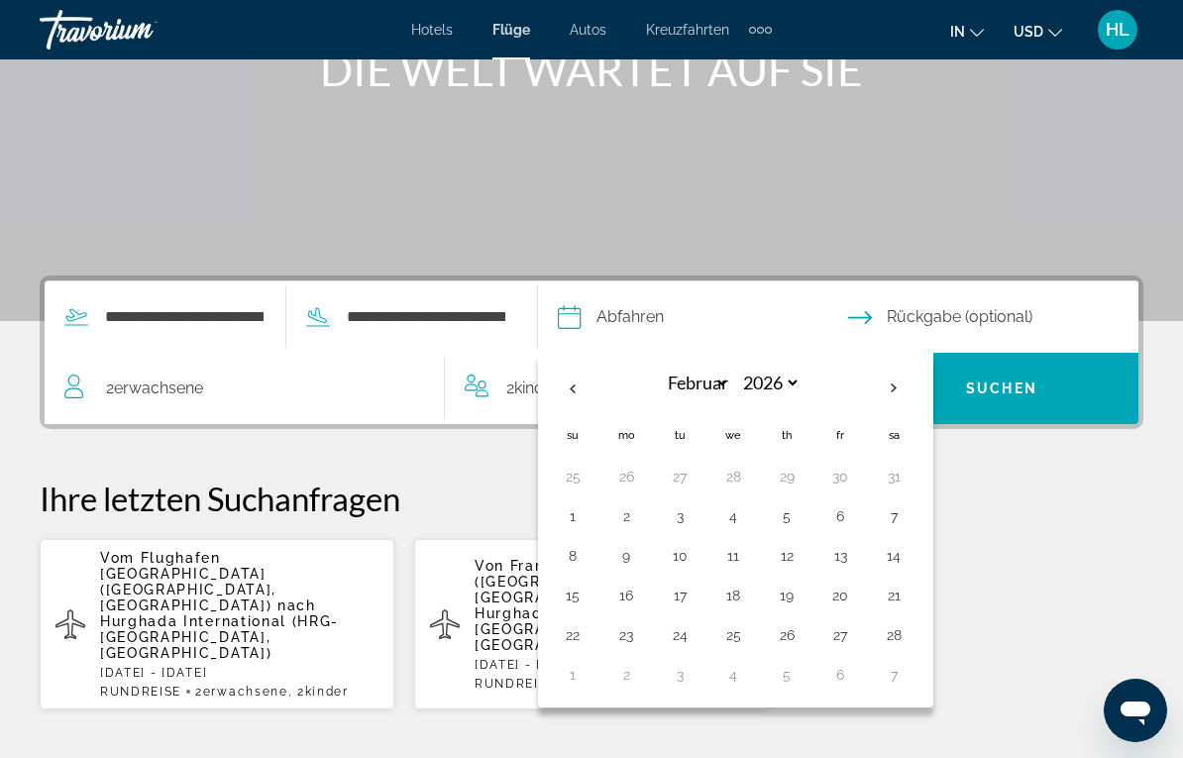
click at [921, 382] on th "Next month" at bounding box center [894, 389] width 54 height 44
click at [921, 387] on th "Next month" at bounding box center [894, 389] width 54 height 44
click at [921, 390] on th "Next month" at bounding box center [894, 389] width 54 height 44
click at [910, 514] on button "9" at bounding box center [894, 516] width 32 height 28
type input "**********"
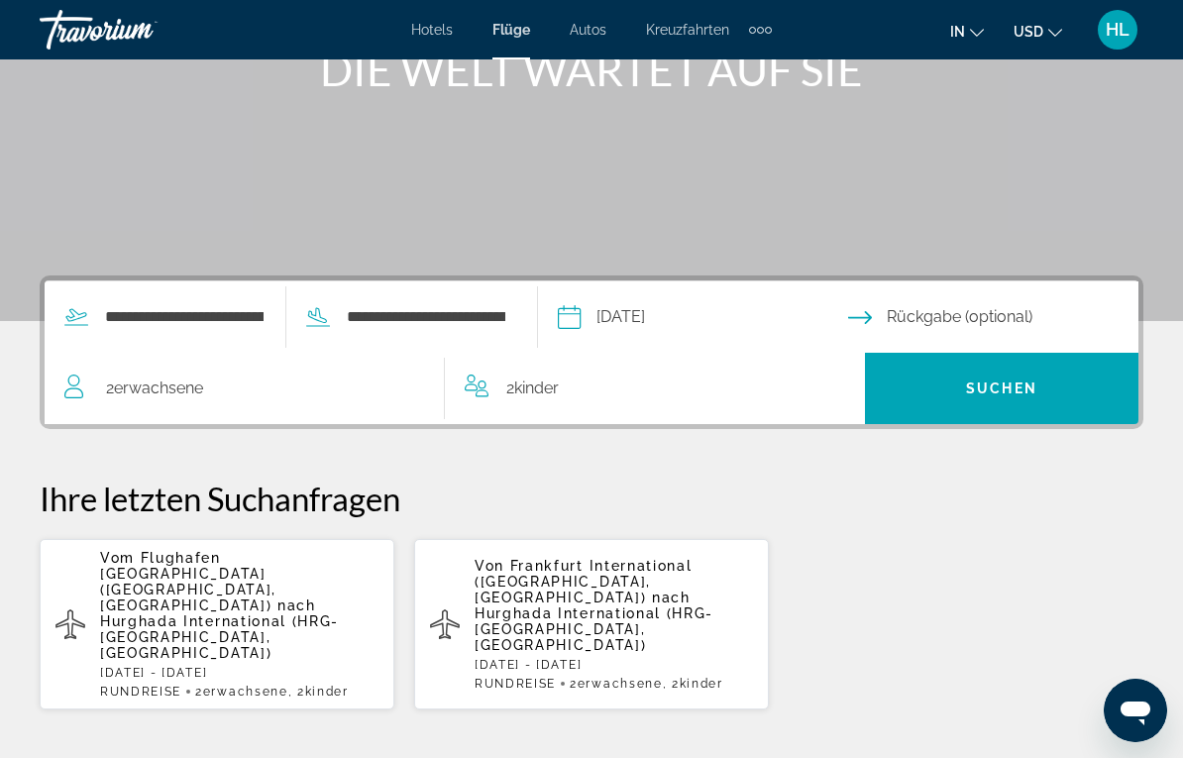
click at [1030, 323] on input "Datum der Rückgabe" at bounding box center [997, 319] width 298 height 77
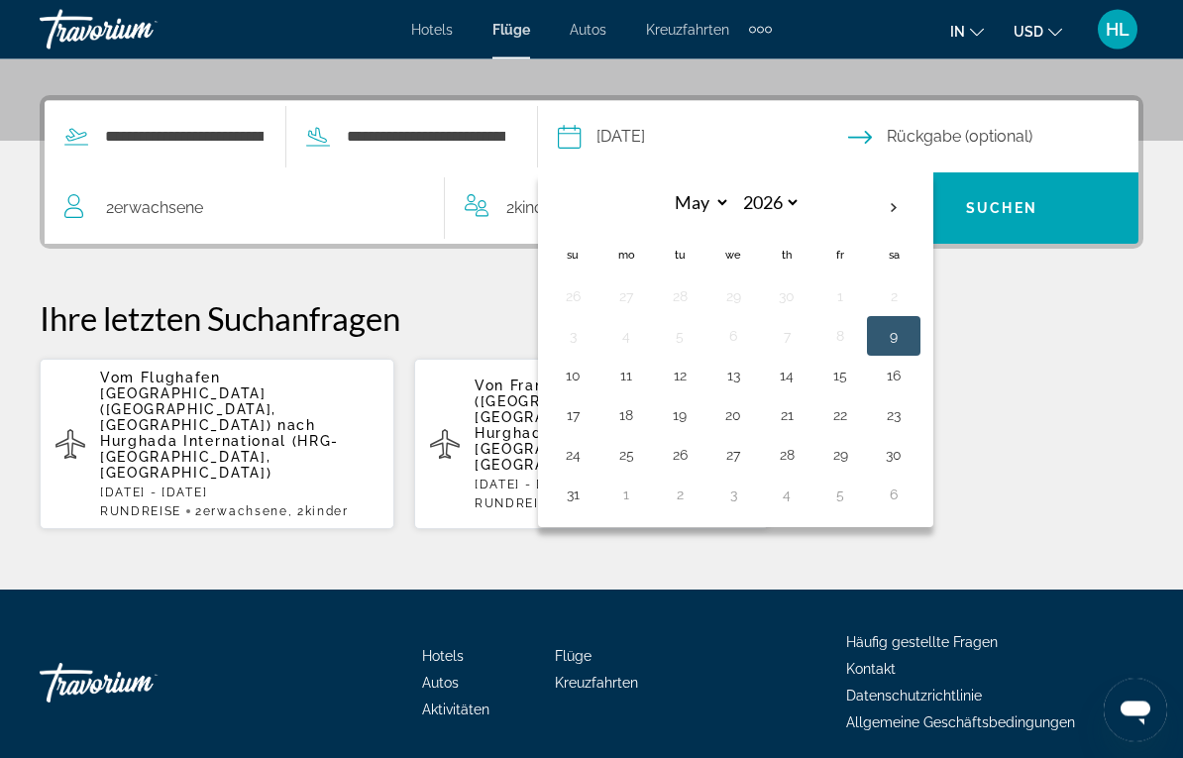
click at [856, 386] on button "15" at bounding box center [841, 377] width 32 height 28
type input "**********"
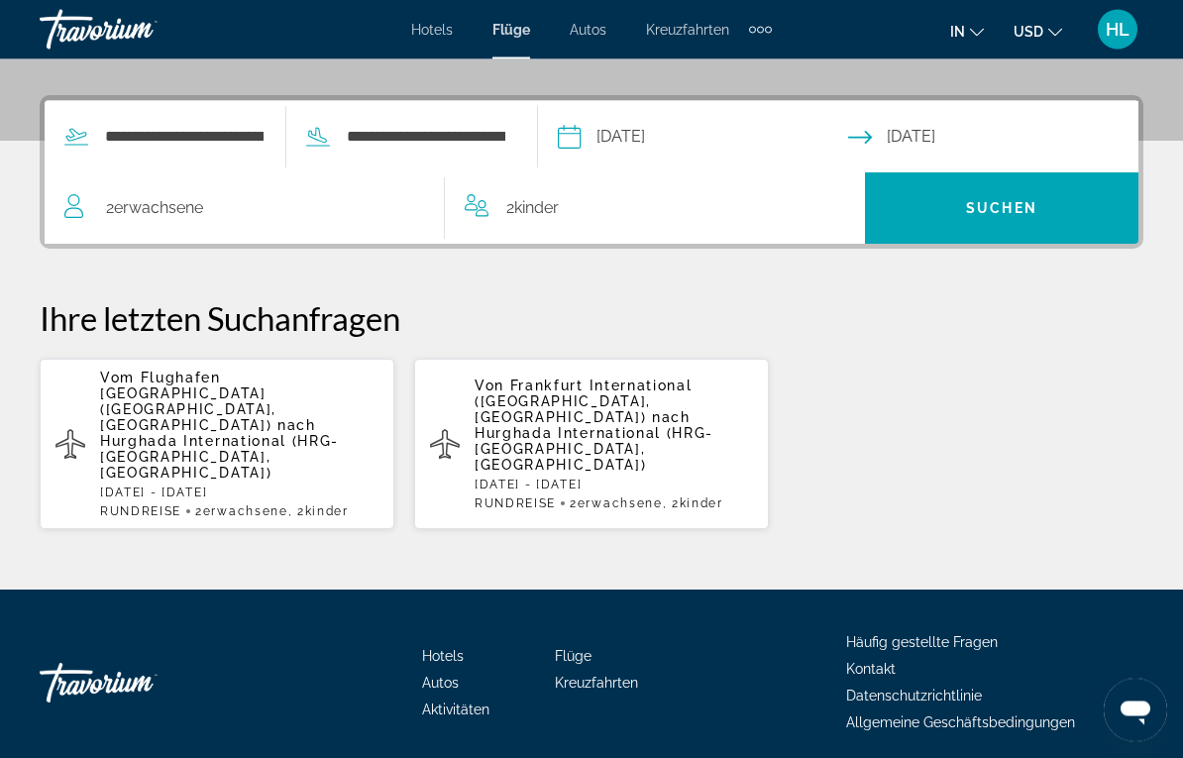
scroll to position [454, 0]
click at [1012, 210] on span "Suchen" at bounding box center [1001, 208] width 71 height 16
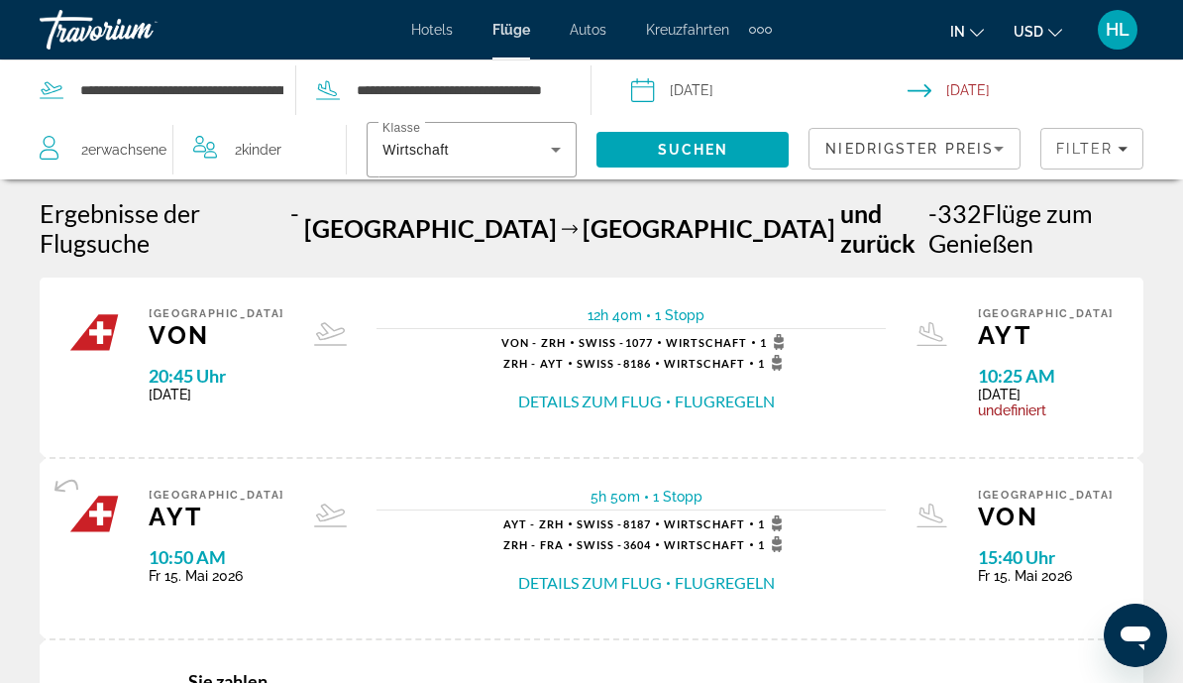
click at [1090, 149] on span "Filter" at bounding box center [1085, 149] width 56 height 16
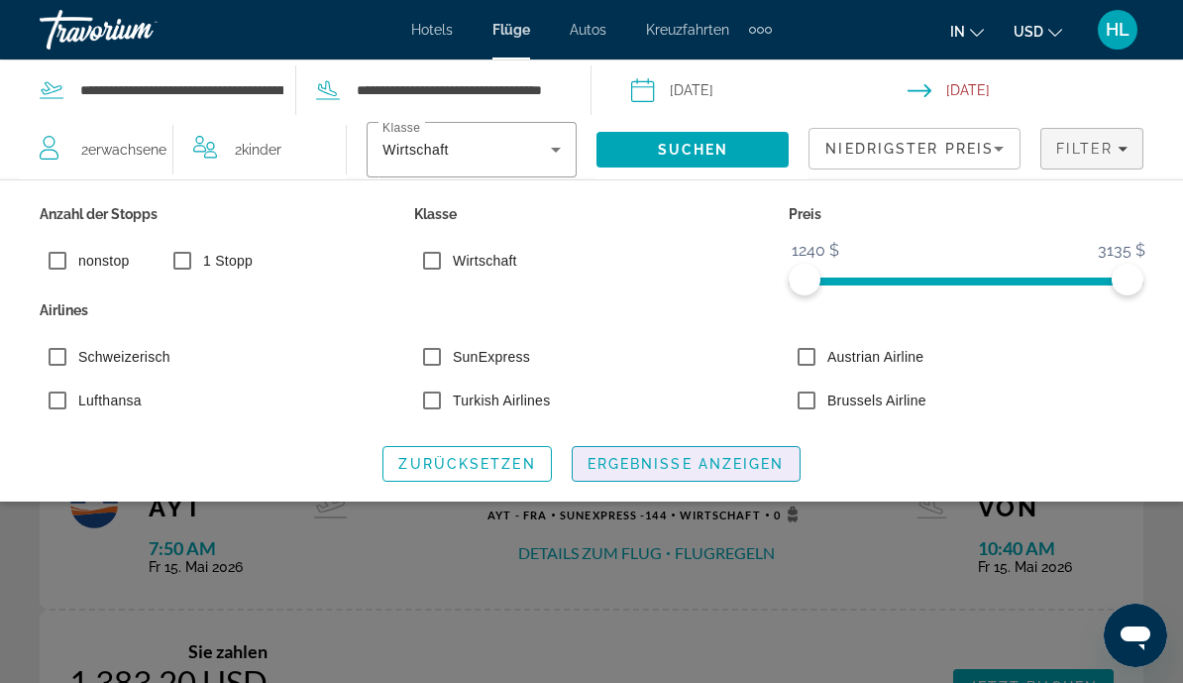
click at [691, 464] on span "Ergebnisse anzeigen" at bounding box center [686, 464] width 197 height 16
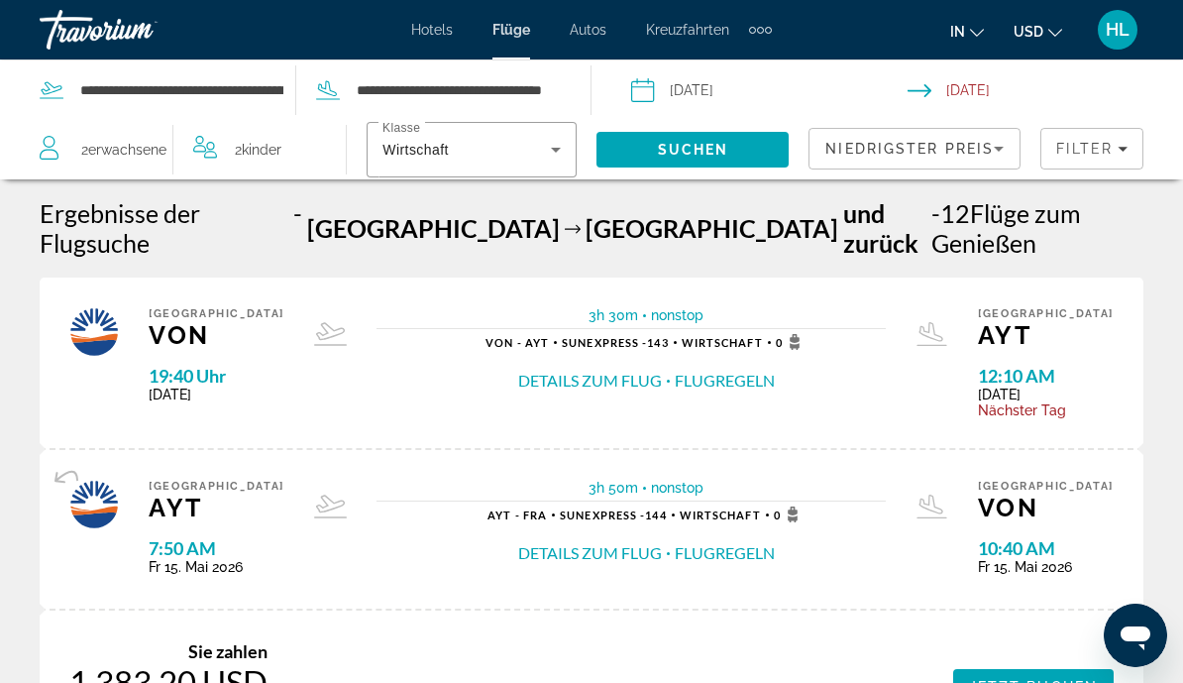
click at [994, 80] on input "Rückflugdatum: 15. Mai 2026" at bounding box center [1050, 92] width 284 height 65
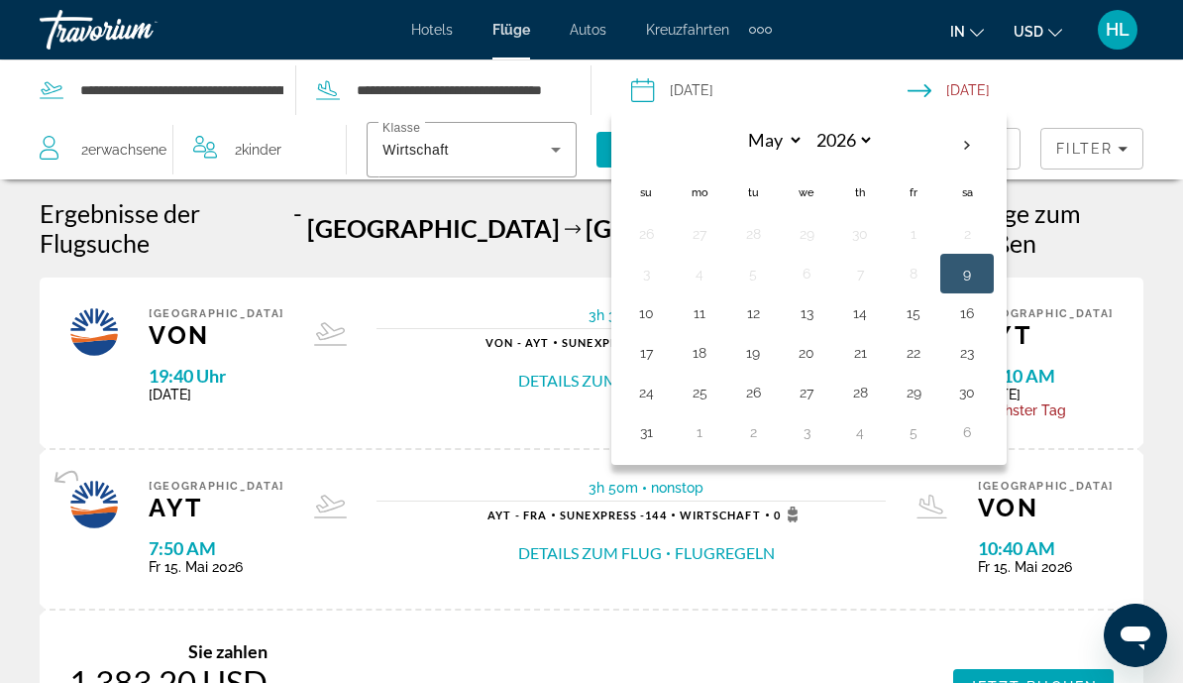
click at [970, 321] on button "16" at bounding box center [967, 313] width 32 height 28
type input "**********"
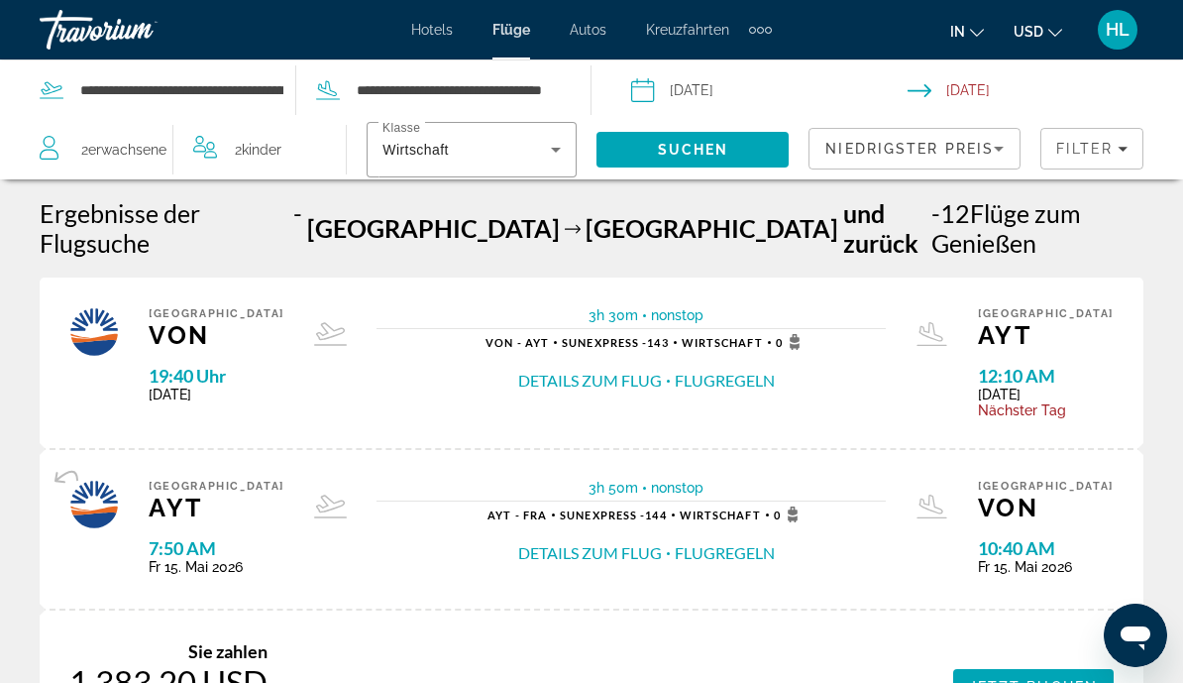
click at [697, 157] on span "Suchen" at bounding box center [693, 150] width 71 height 16
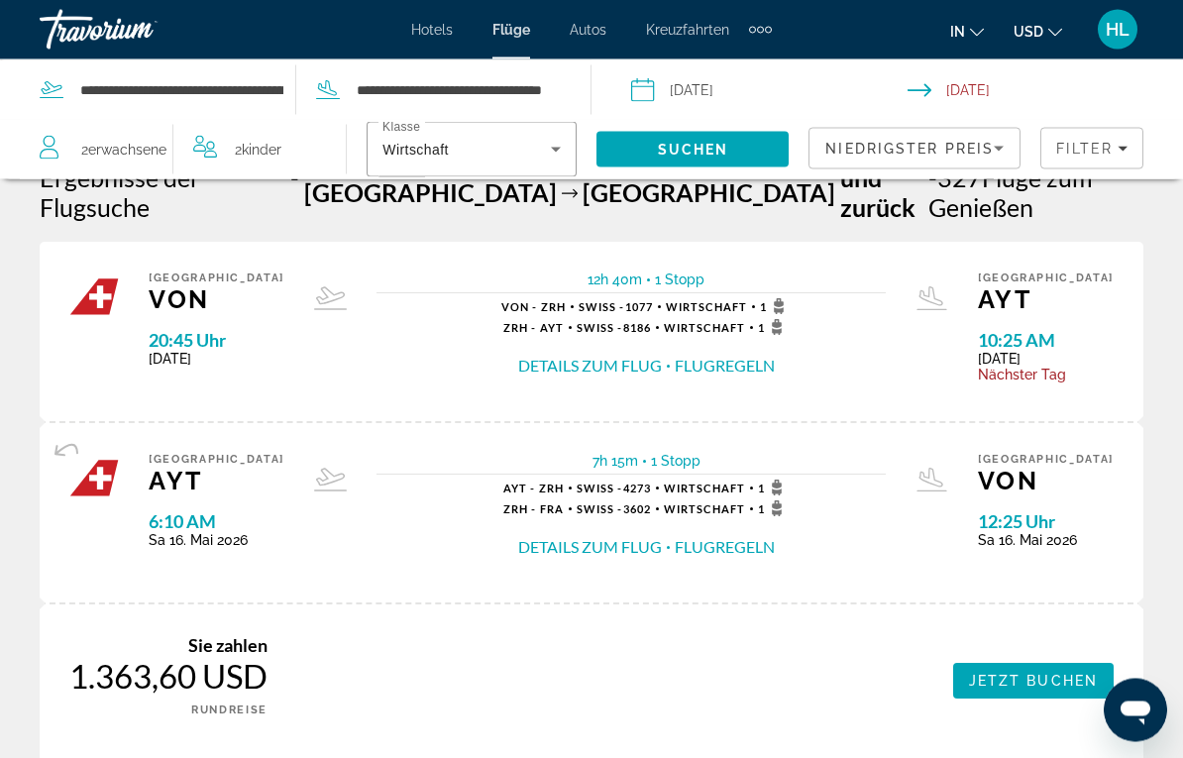
scroll to position [43, 0]
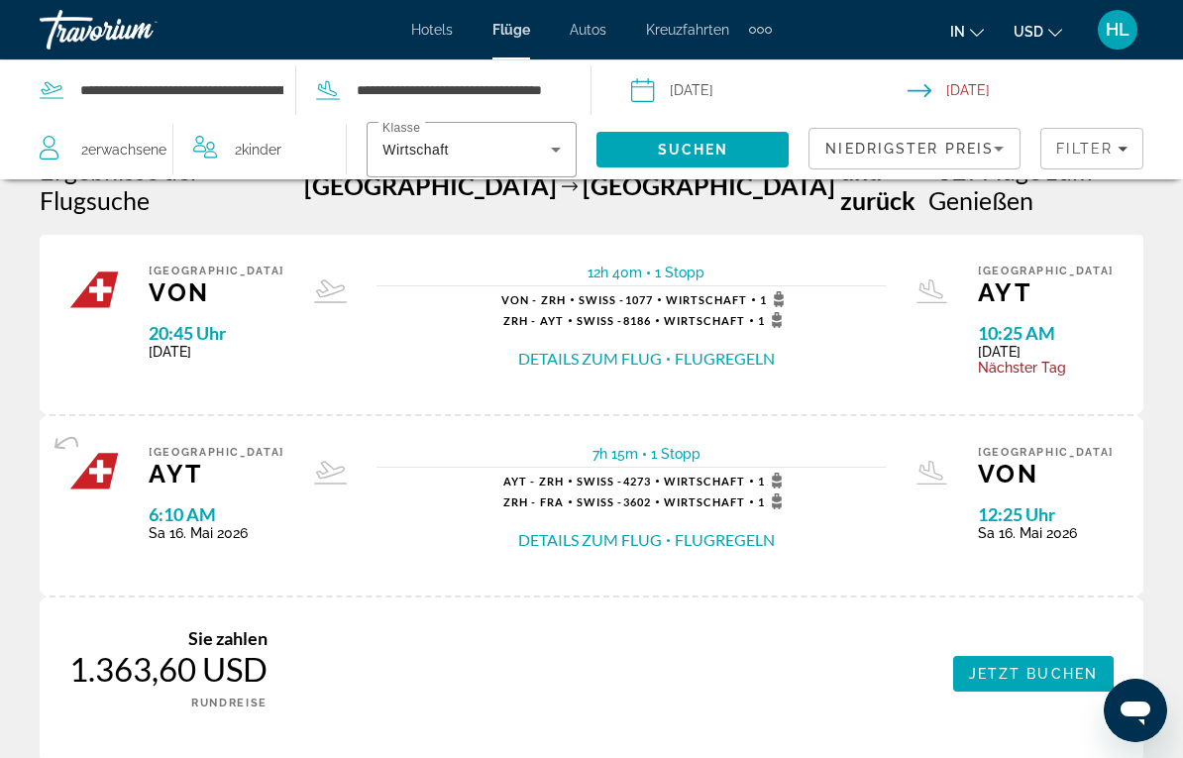
click at [1084, 142] on span "Filter" at bounding box center [1085, 149] width 56 height 16
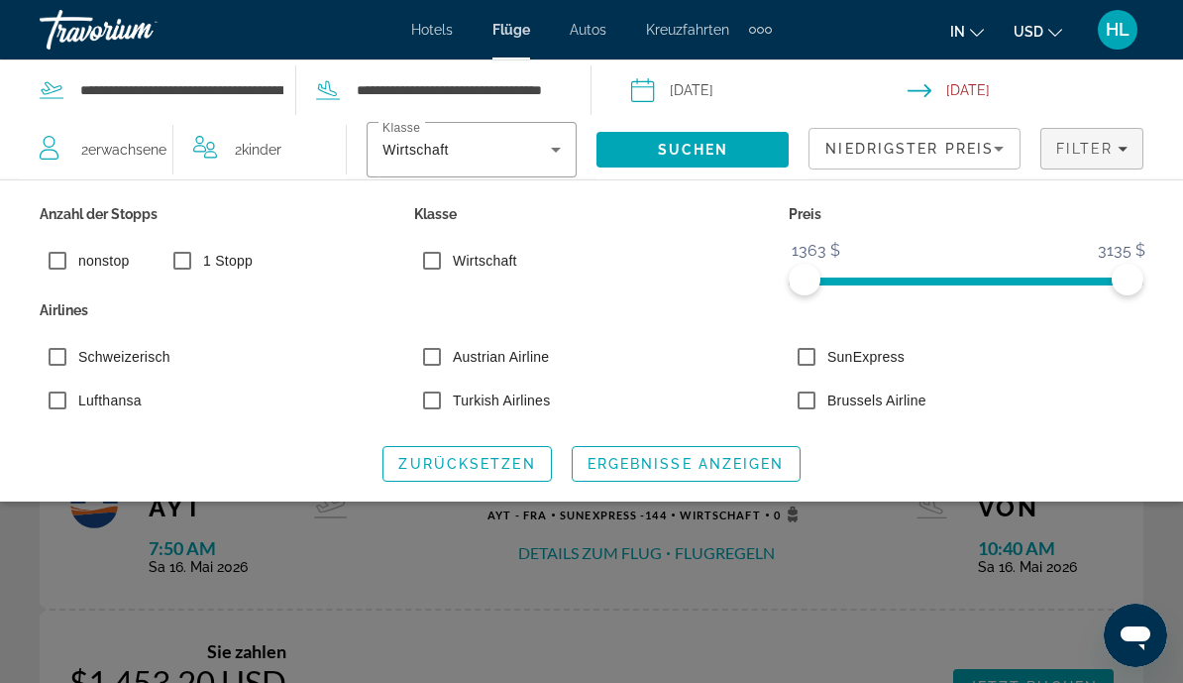
click at [663, 466] on span "Ergebnisse anzeigen" at bounding box center [686, 464] width 197 height 16
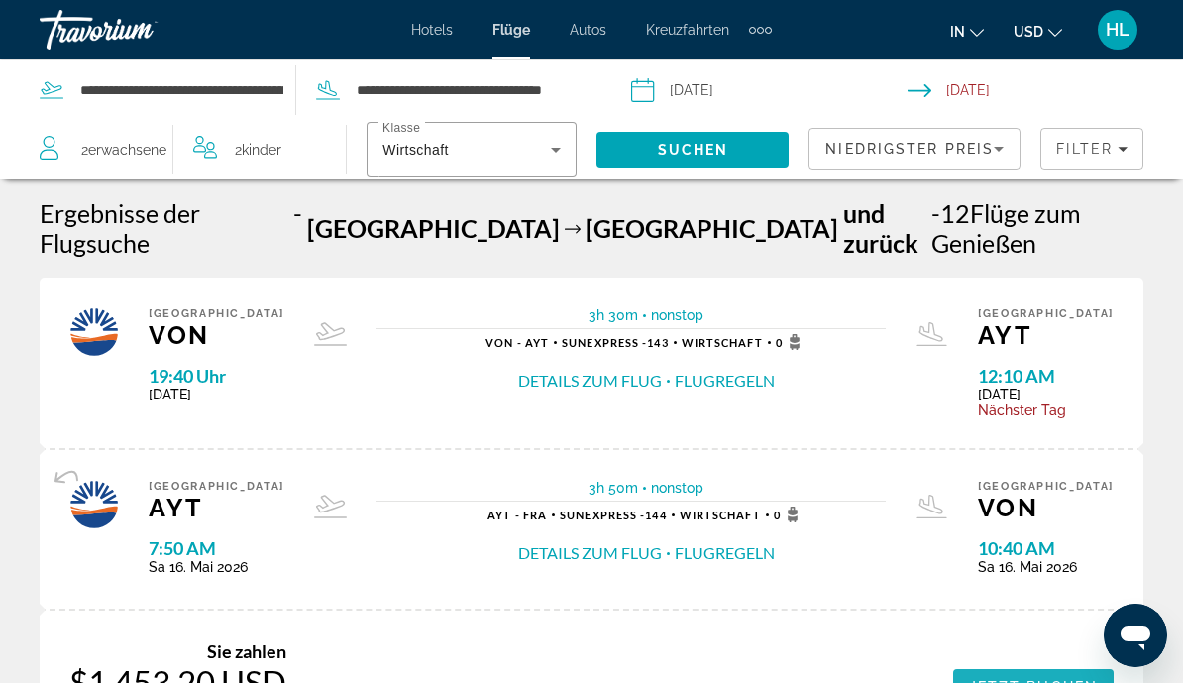
click at [1009, 634] on span "Jetzt buchen" at bounding box center [1033, 687] width 129 height 16
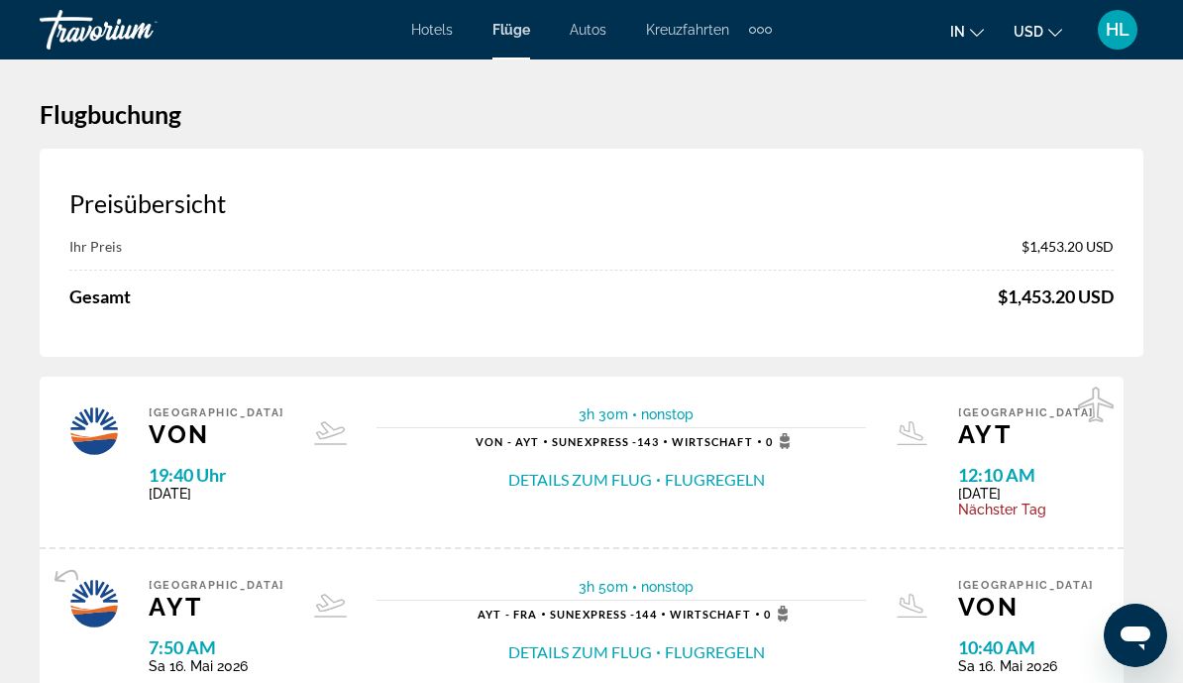
click at [436, 28] on span "Hotels" at bounding box center [432, 30] width 42 height 16
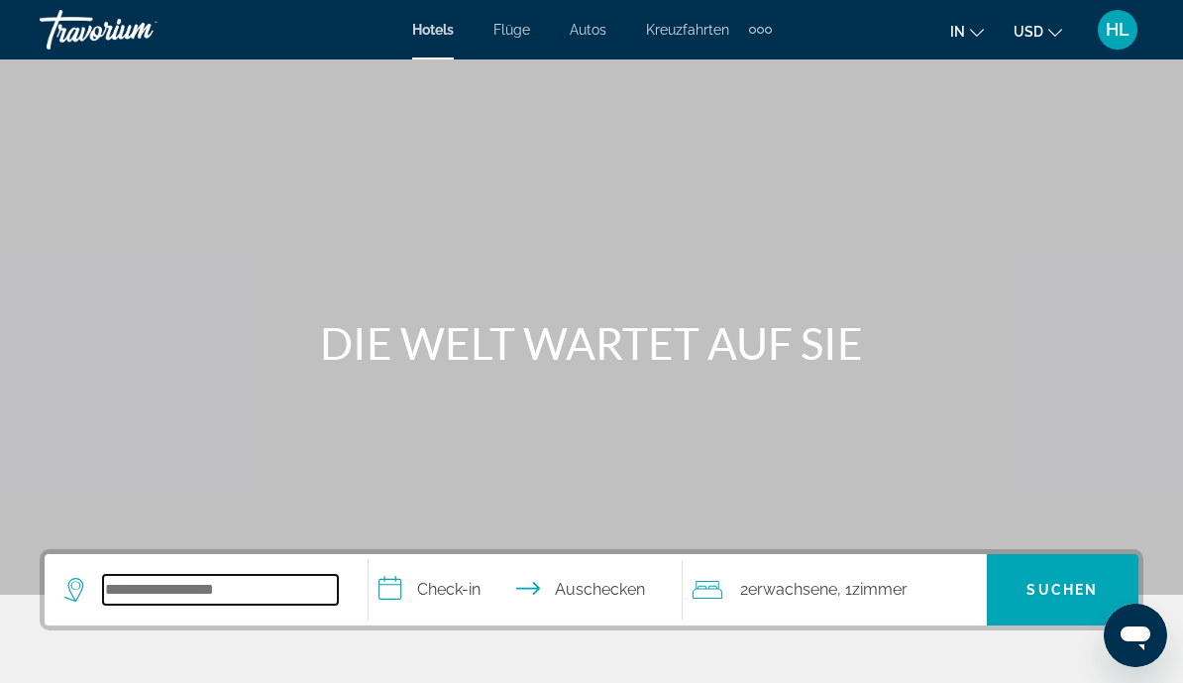
click at [185, 598] on input "Hotelziel suchen" at bounding box center [220, 590] width 235 height 30
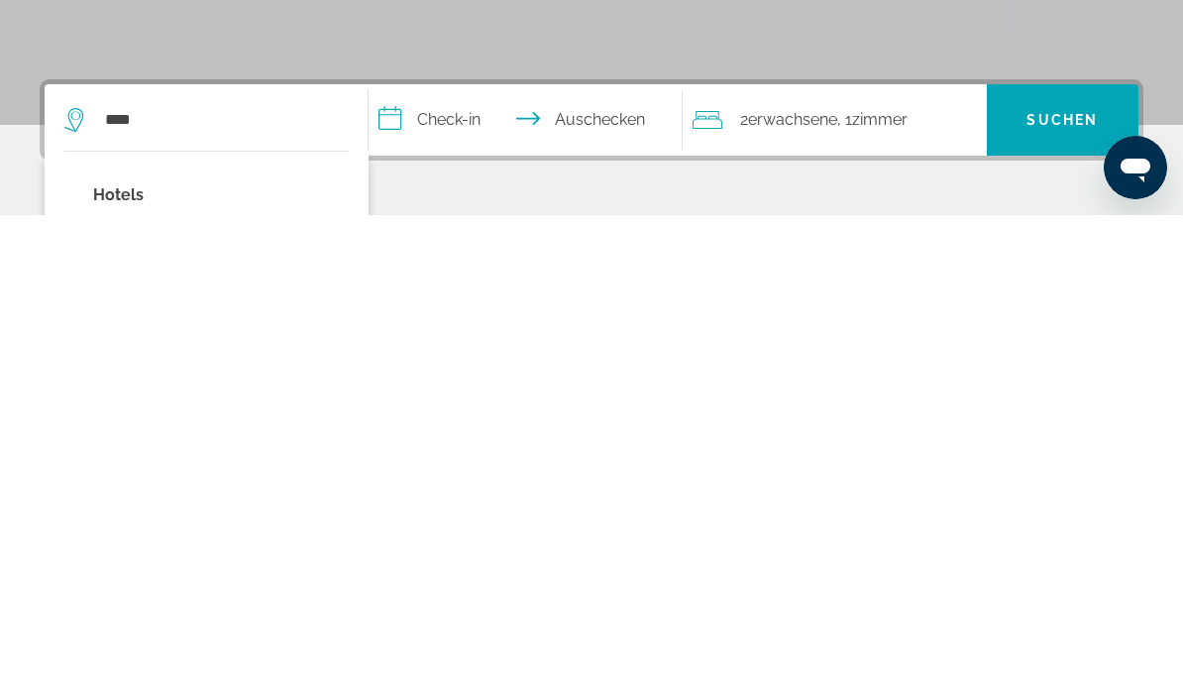
scroll to position [470, 0]
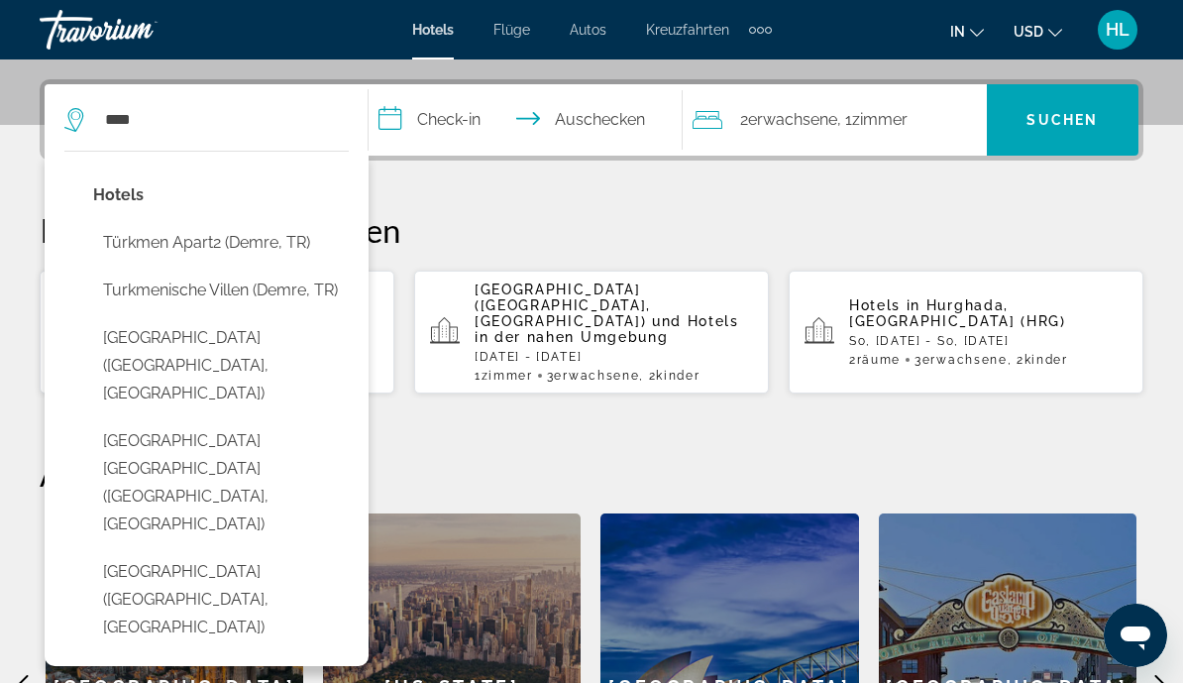
click at [159, 553] on button "[GEOGRAPHIC_DATA] ([GEOGRAPHIC_DATA], [GEOGRAPHIC_DATA])" at bounding box center [221, 599] width 256 height 93
type input "**********"
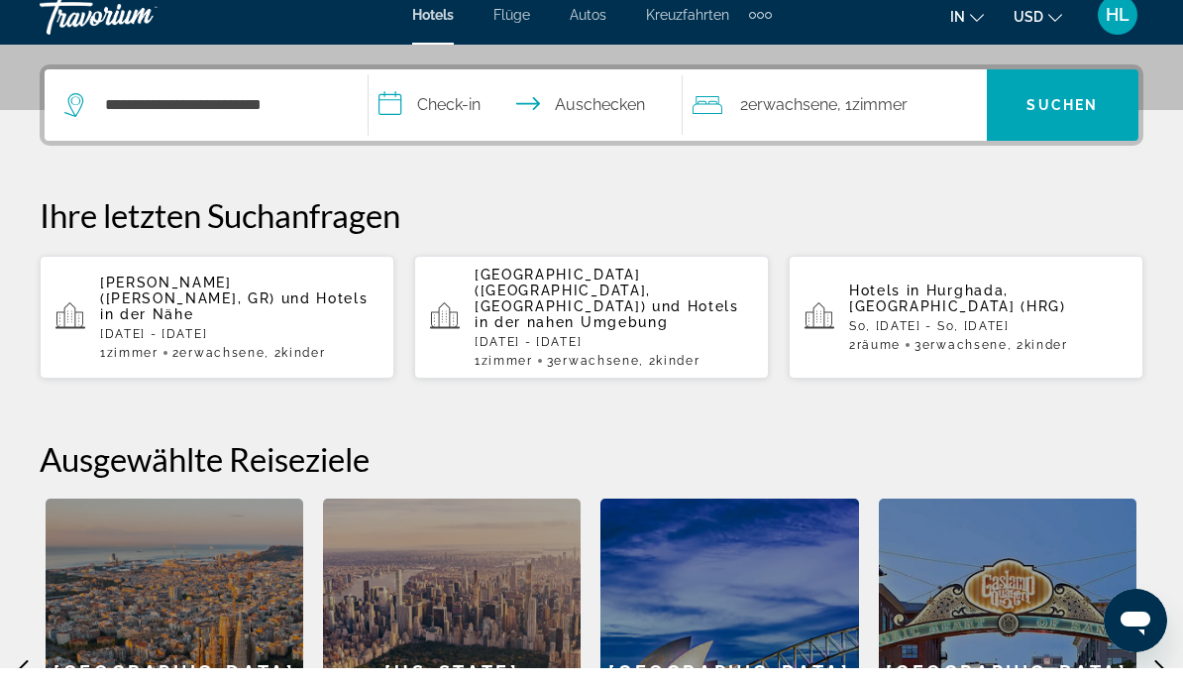
click at [447, 110] on input "**********" at bounding box center [530, 122] width 322 height 77
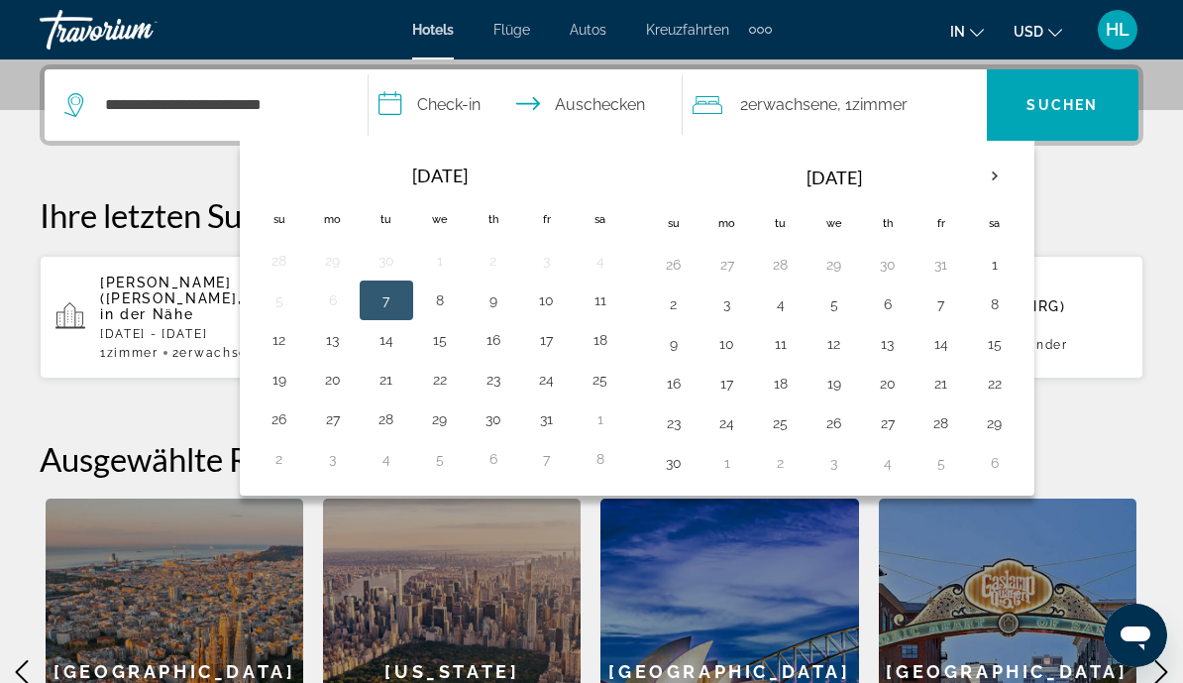
click at [1000, 182] on th "Next month" at bounding box center [995, 177] width 54 height 44
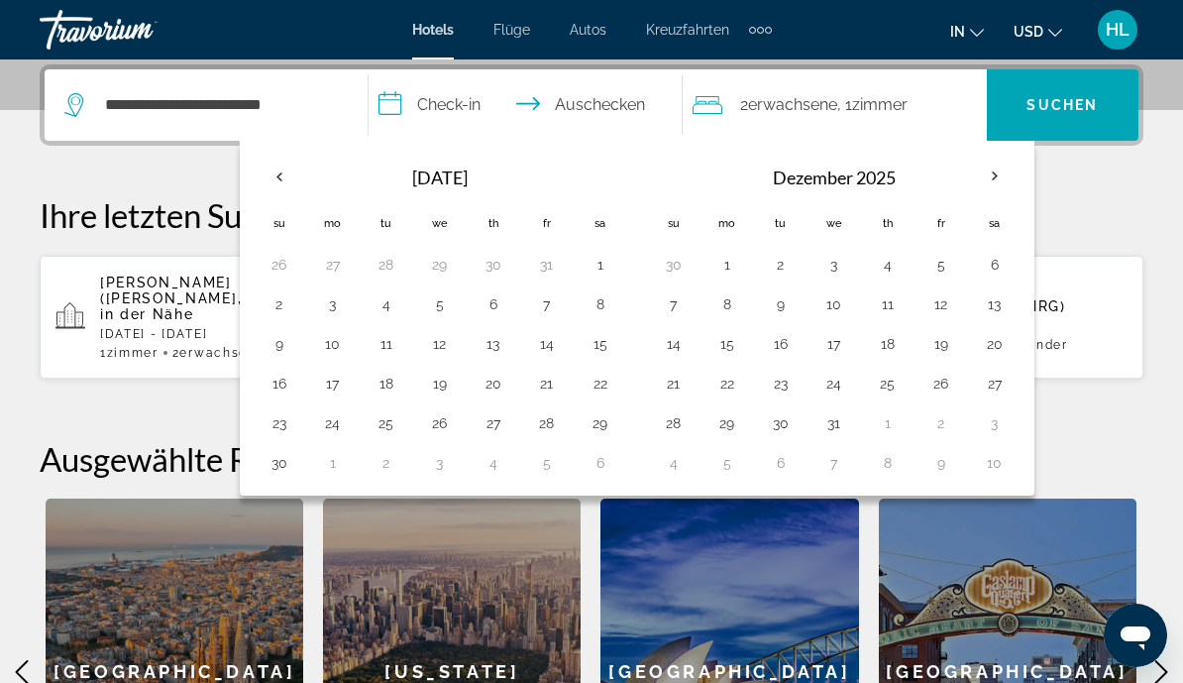
click at [1003, 176] on th "Next month" at bounding box center [995, 177] width 54 height 44
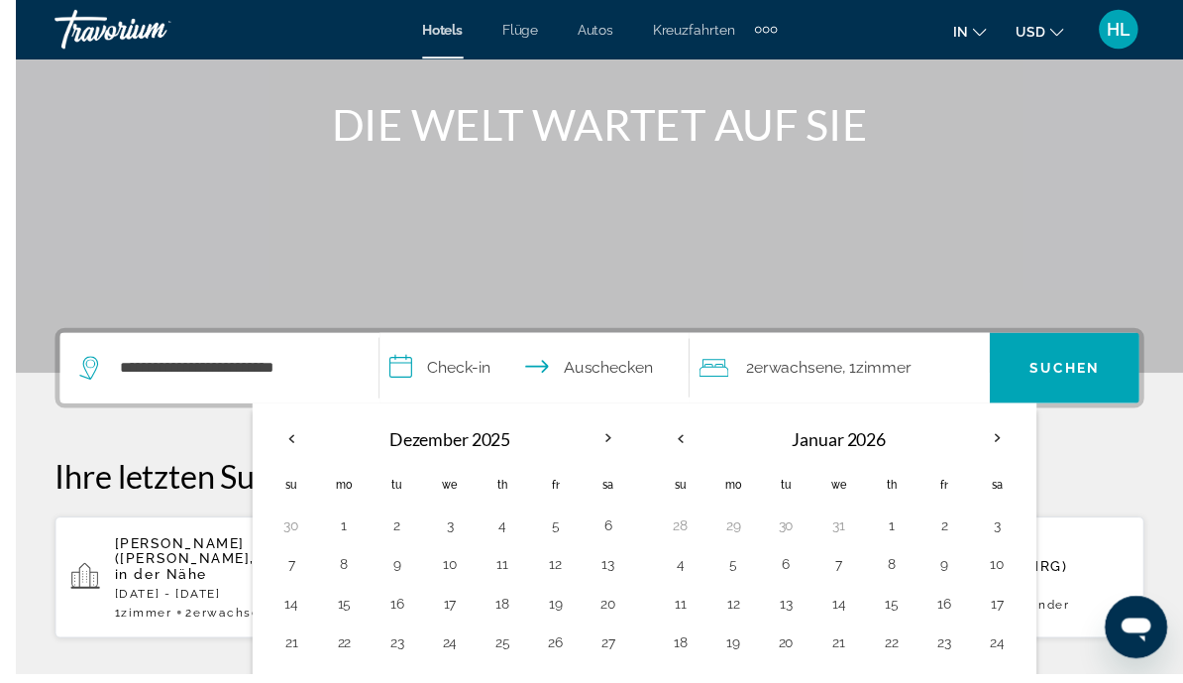
scroll to position [312, 0]
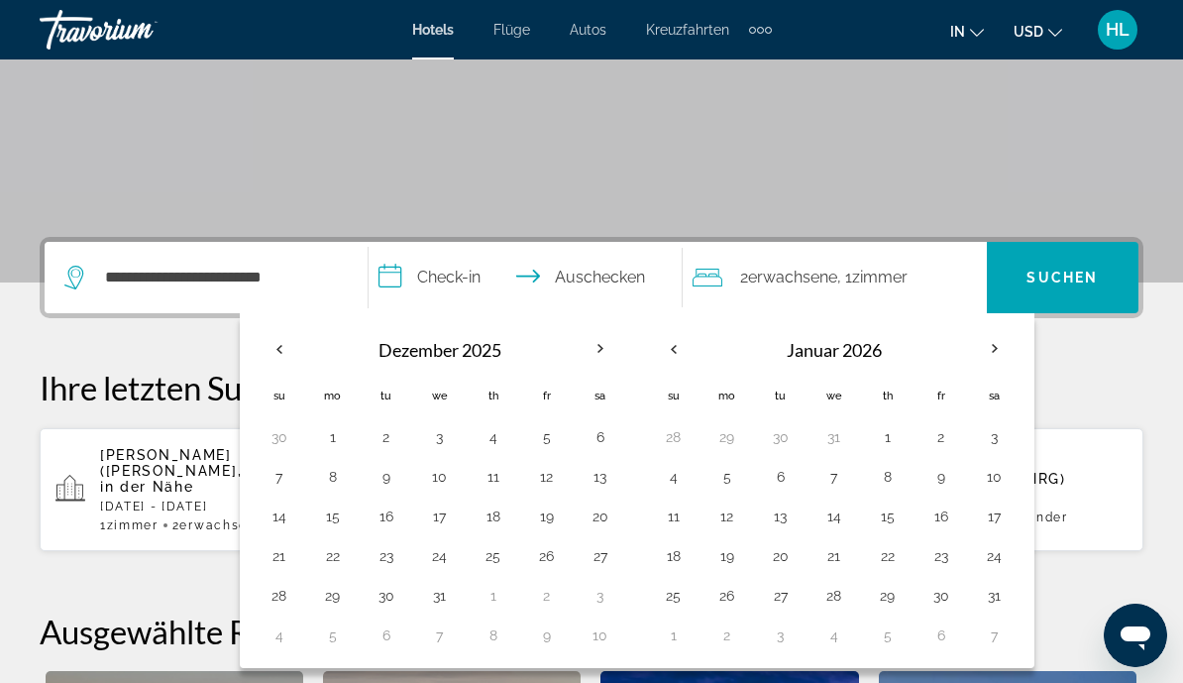
click at [995, 352] on th "Next month" at bounding box center [995, 349] width 54 height 44
click at [996, 354] on th "Next month" at bounding box center [995, 349] width 54 height 44
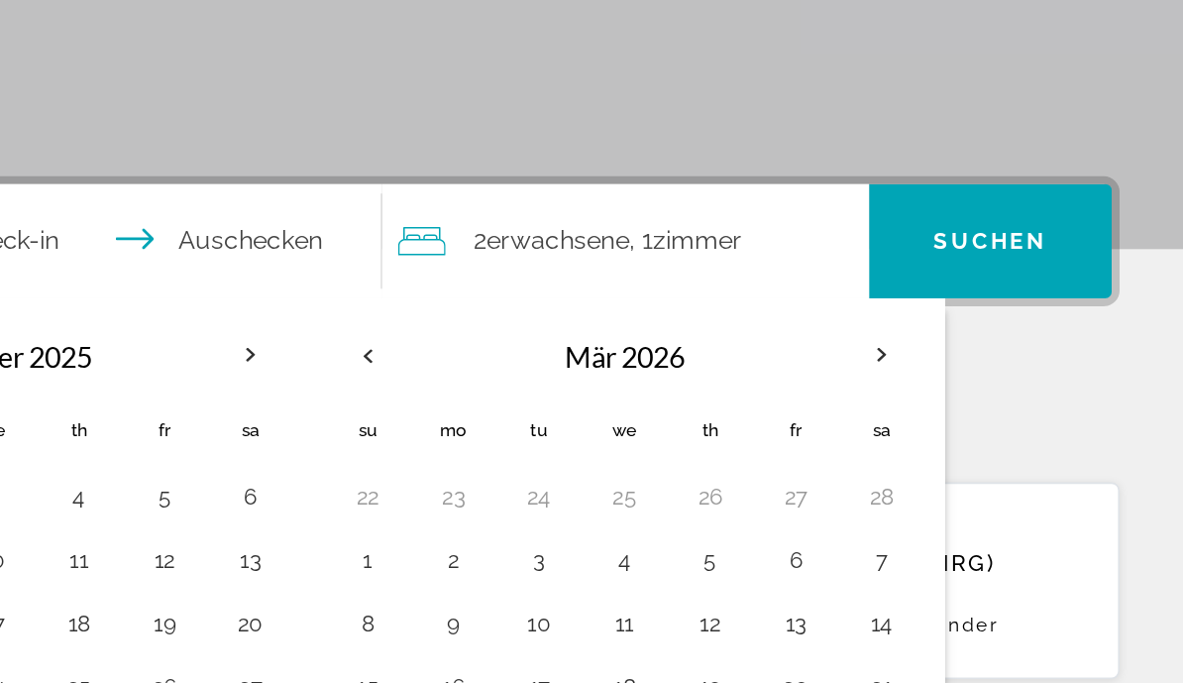
click at [968, 327] on th "Next month" at bounding box center [995, 349] width 54 height 44
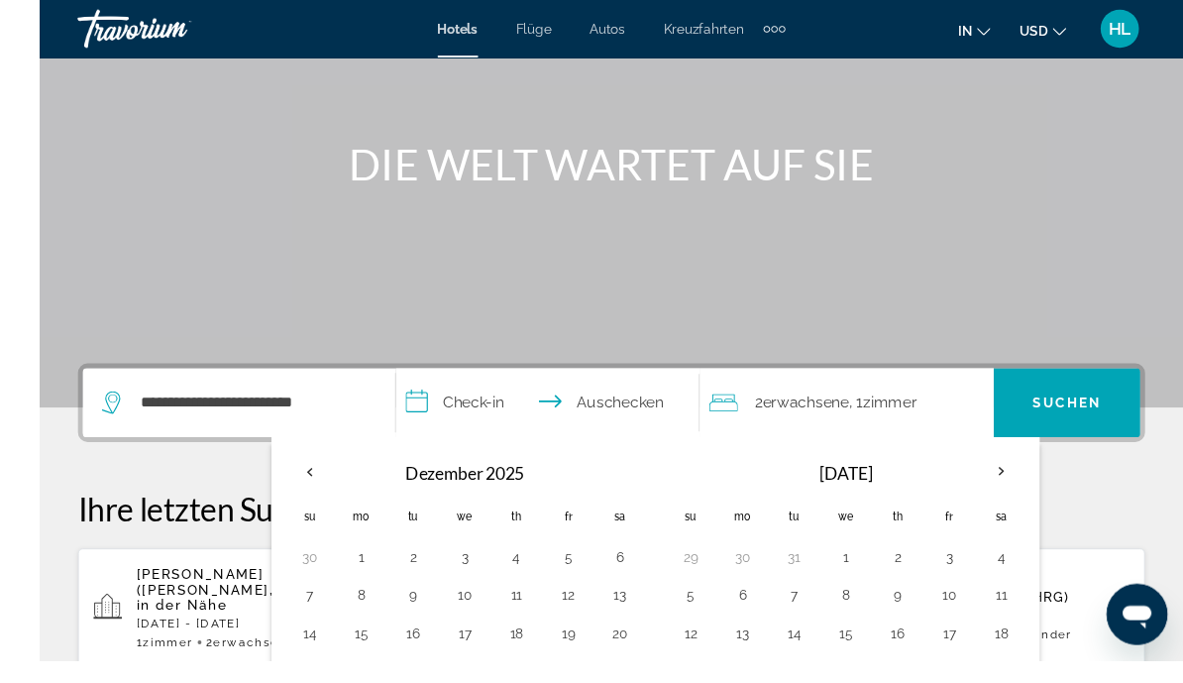
scroll to position [305, 0]
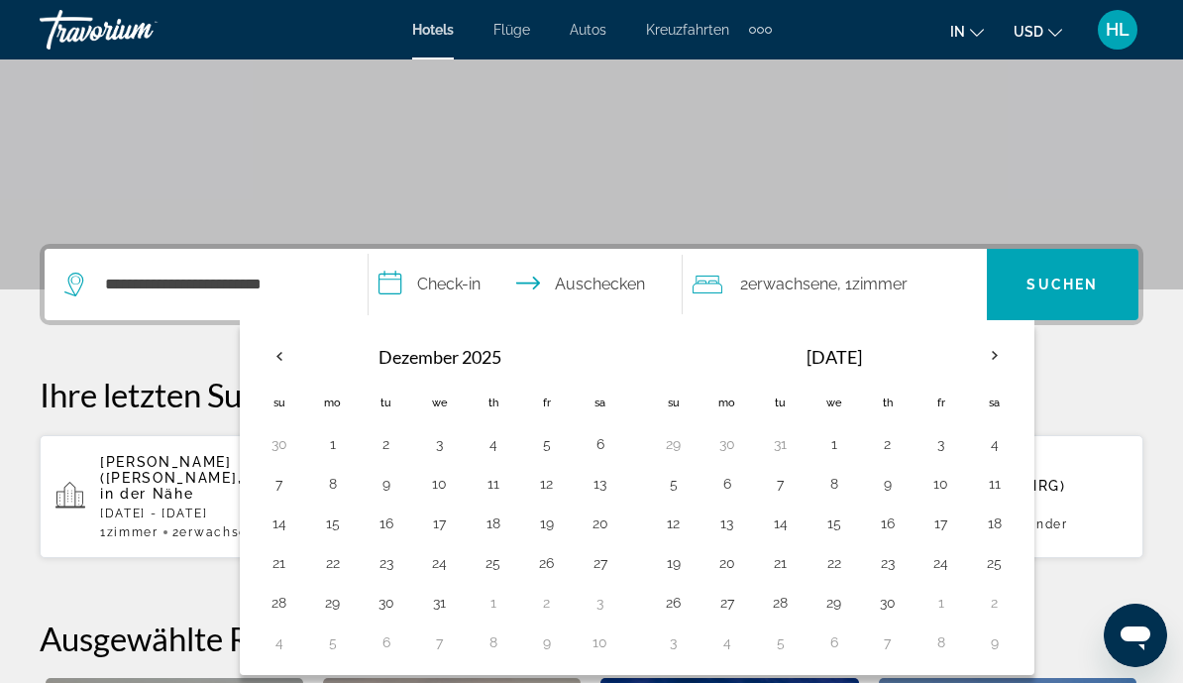
click at [982, 361] on th "Next month" at bounding box center [995, 356] width 54 height 44
click at [990, 489] on button "9" at bounding box center [995, 484] width 32 height 28
click at [942, 524] on button "15" at bounding box center [942, 523] width 32 height 28
type input "**********"
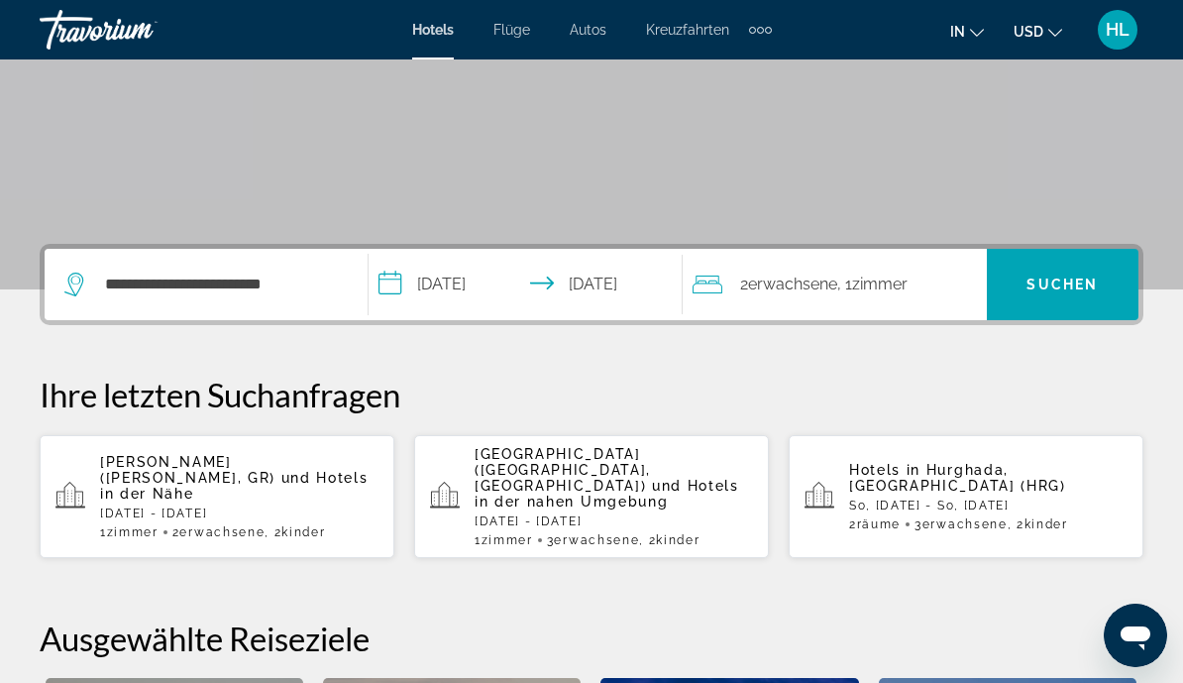
click at [843, 278] on font ", 1" at bounding box center [844, 284] width 15 height 19
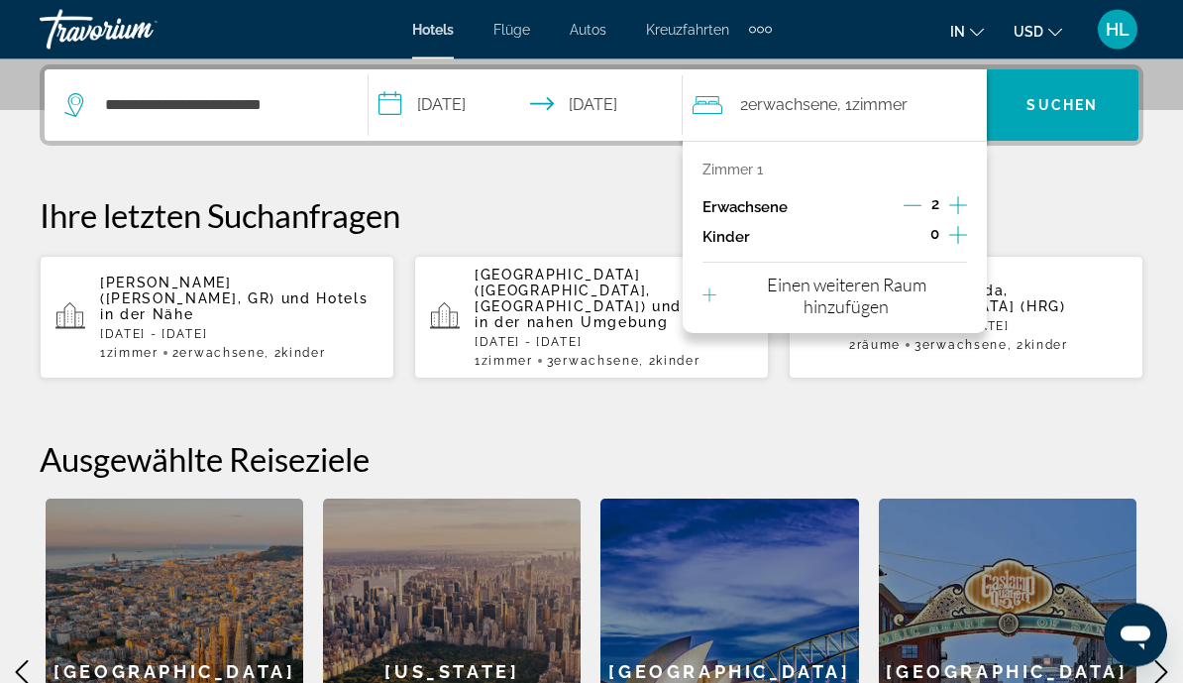
click at [949, 245] on button "Untergeordnete Elemente inkrementieren" at bounding box center [958, 238] width 18 height 30
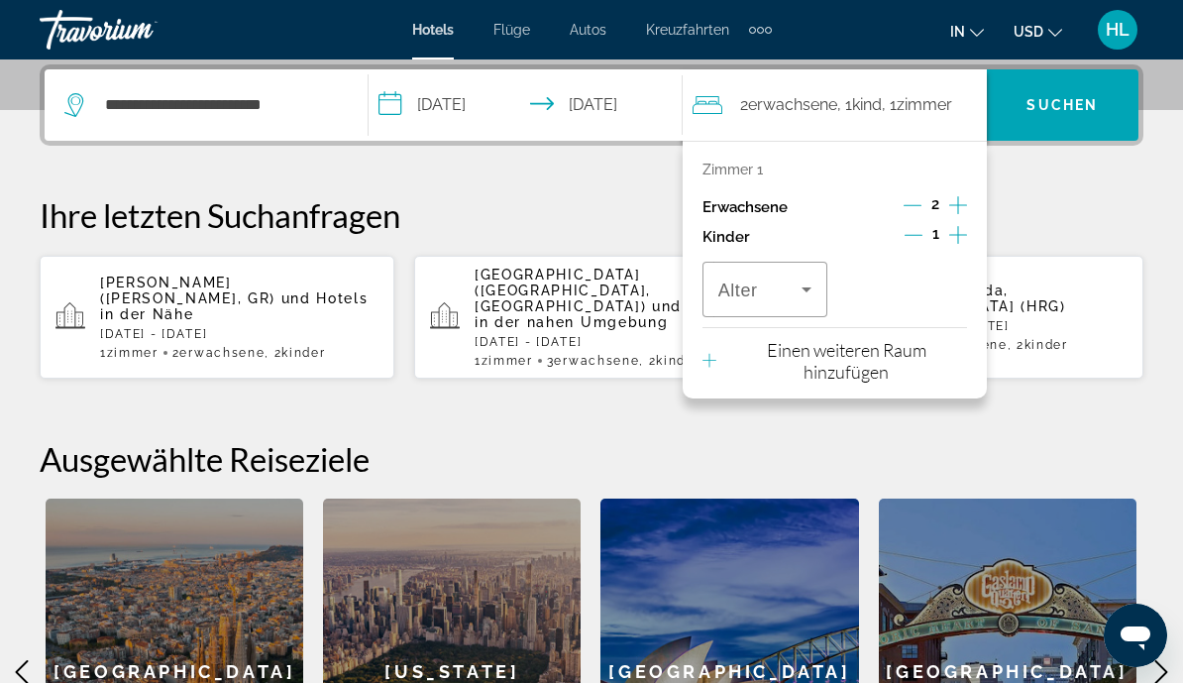
click at [958, 236] on icon "Untergeordnete Elemente inkrementieren" at bounding box center [958, 235] width 18 height 18
click at [792, 285] on span "Reisende: 2 Erwachsene, 2 Kinder" at bounding box center [760, 290] width 83 height 24
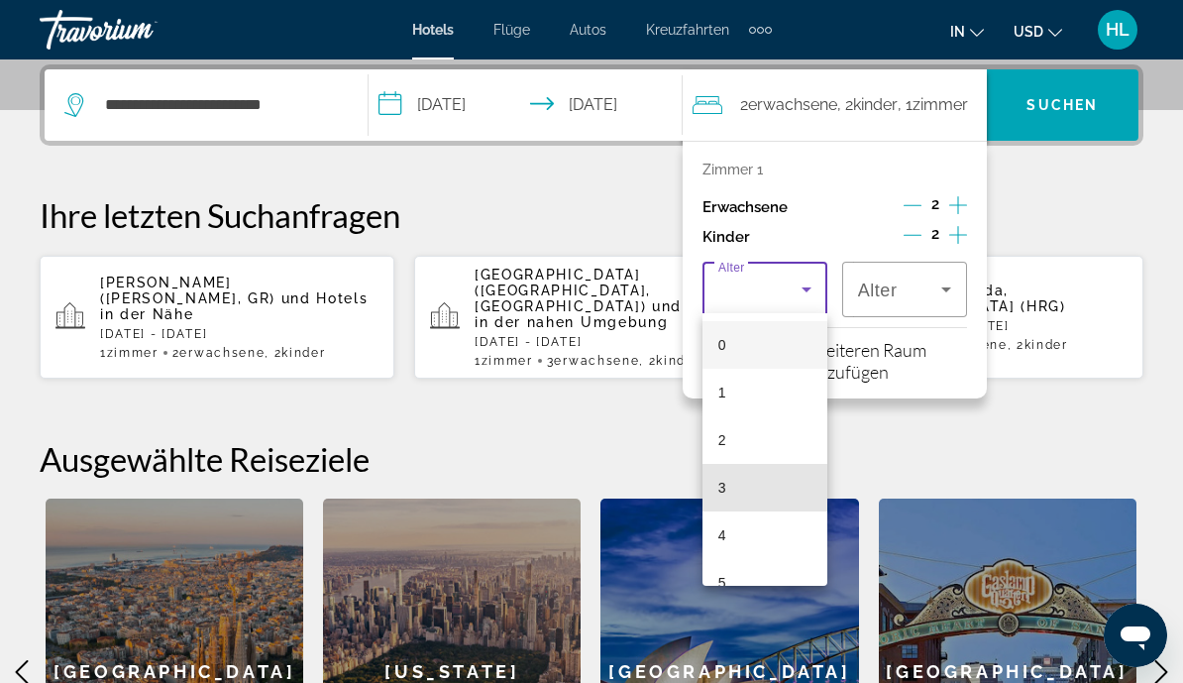
click at [761, 480] on mat-option "3" at bounding box center [765, 488] width 125 height 48
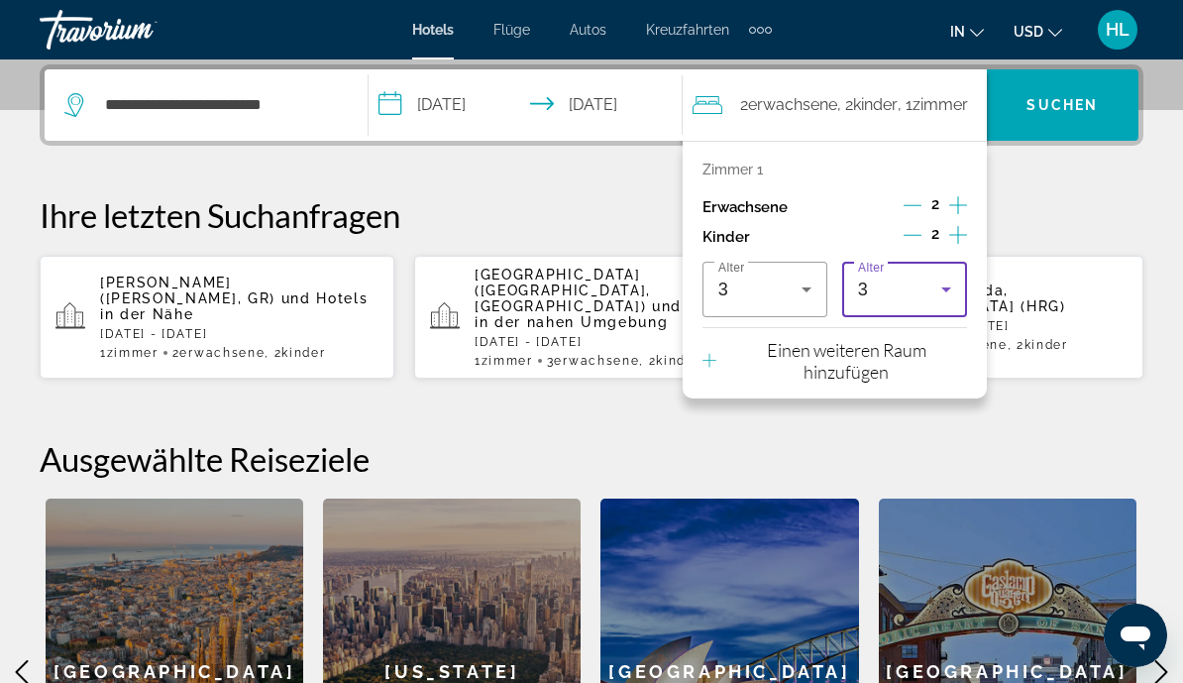
click at [952, 284] on icon "Reisende: 2 Erwachsene, 2 Kinder" at bounding box center [947, 290] width 24 height 24
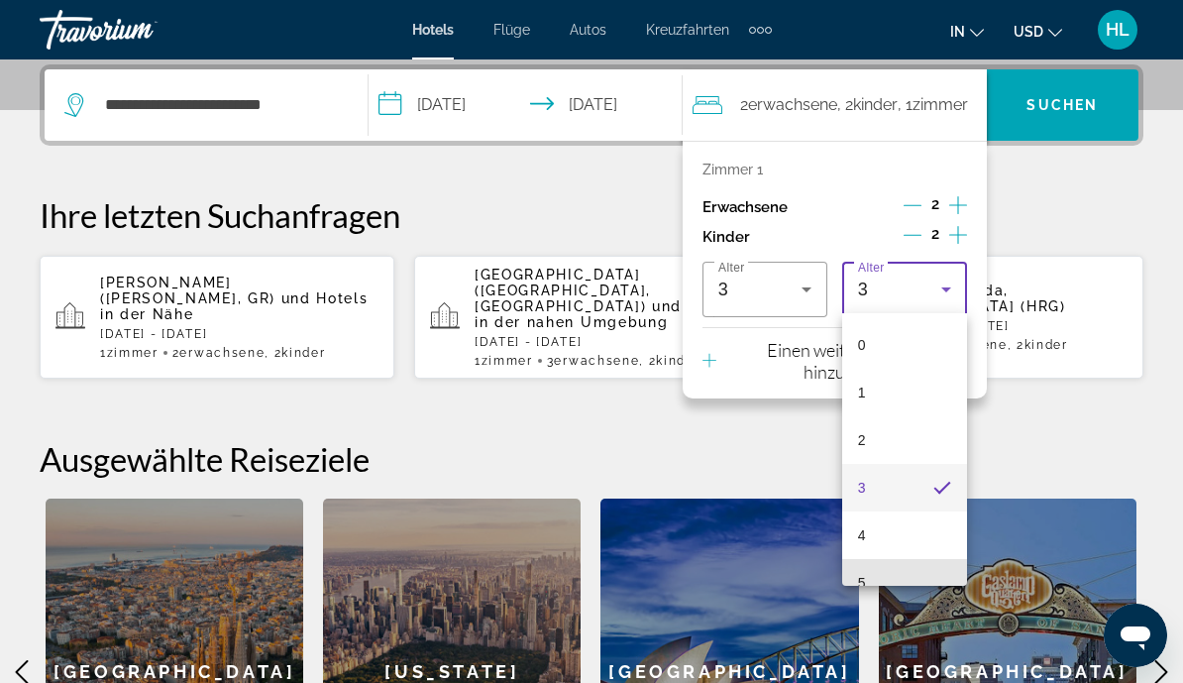
click at [882, 568] on mat-option "5" at bounding box center [904, 583] width 125 height 48
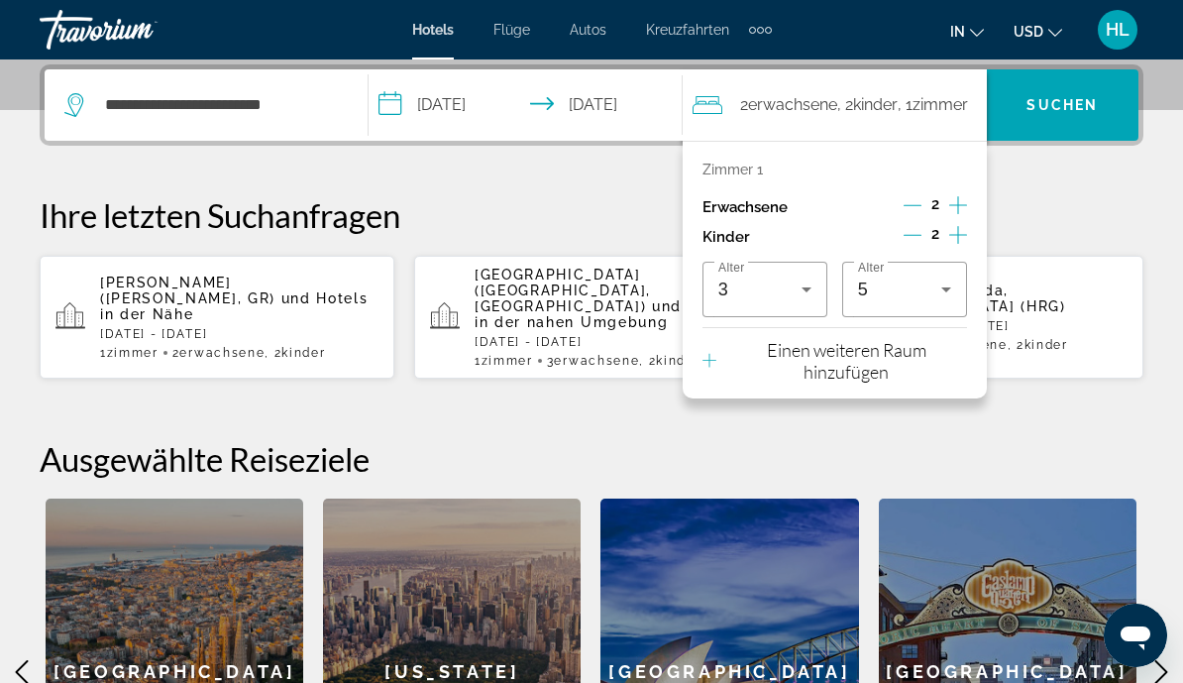
click at [1103, 198] on p "Ihre letzten Suchanfragen" at bounding box center [592, 215] width 1104 height 40
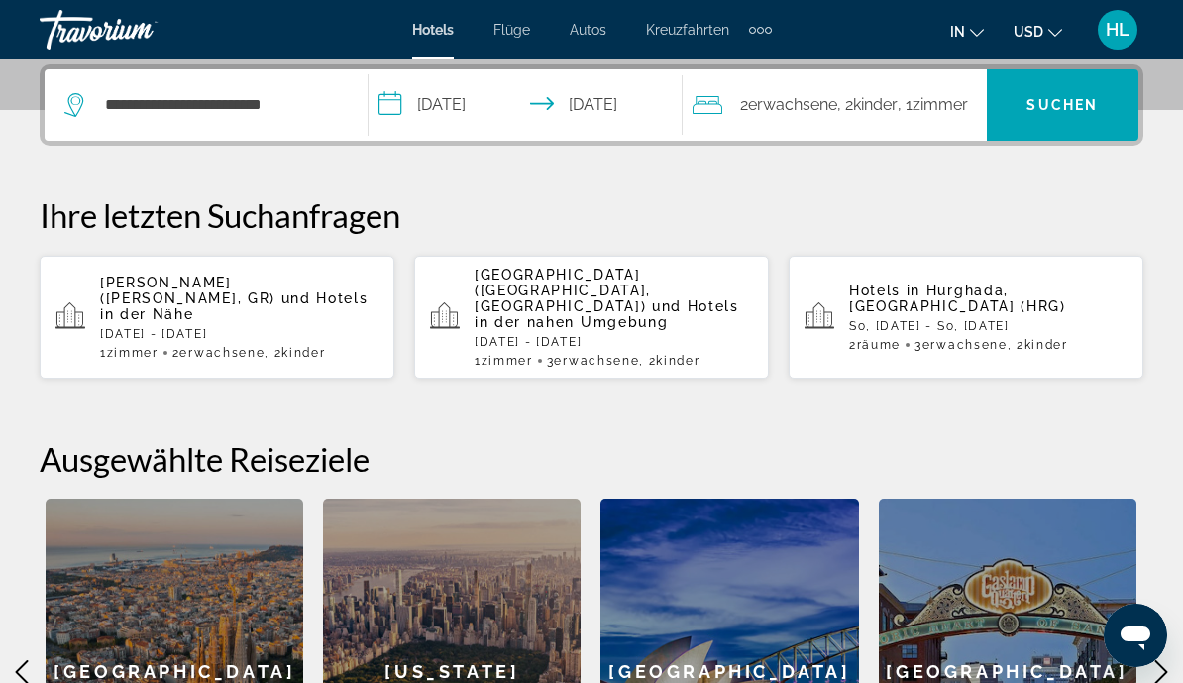
click at [1069, 97] on span "Suchen" at bounding box center [1062, 105] width 71 height 16
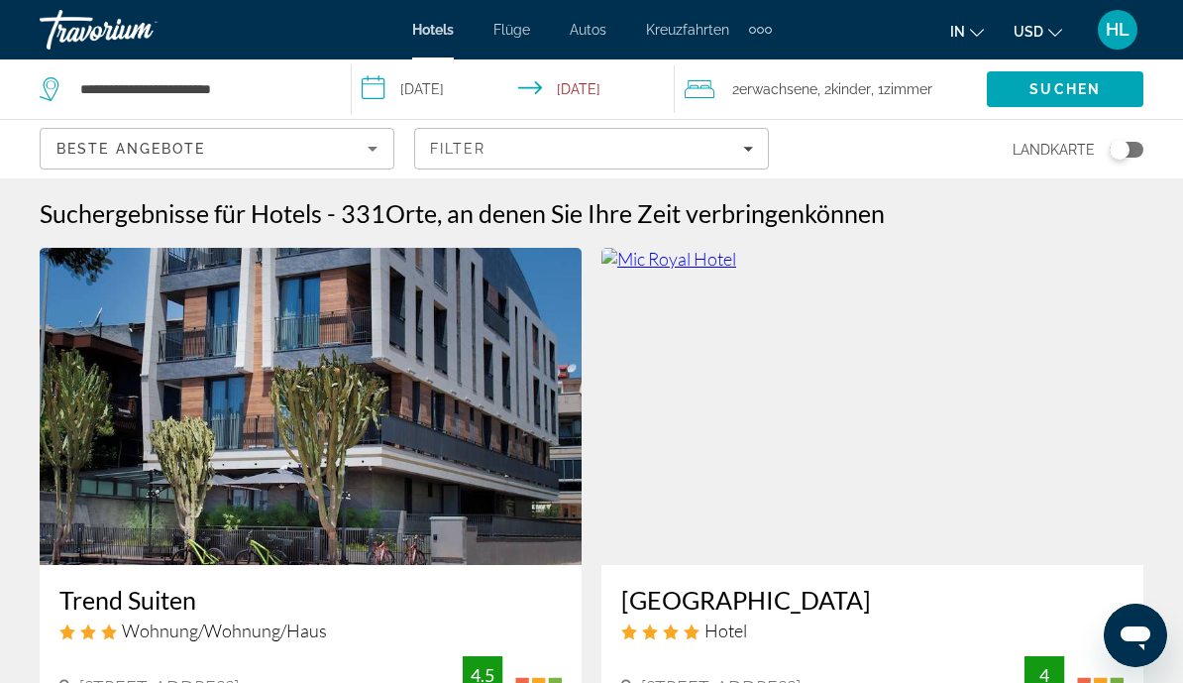
click at [356, 157] on div "Beste Angebote" at bounding box center [211, 149] width 311 height 24
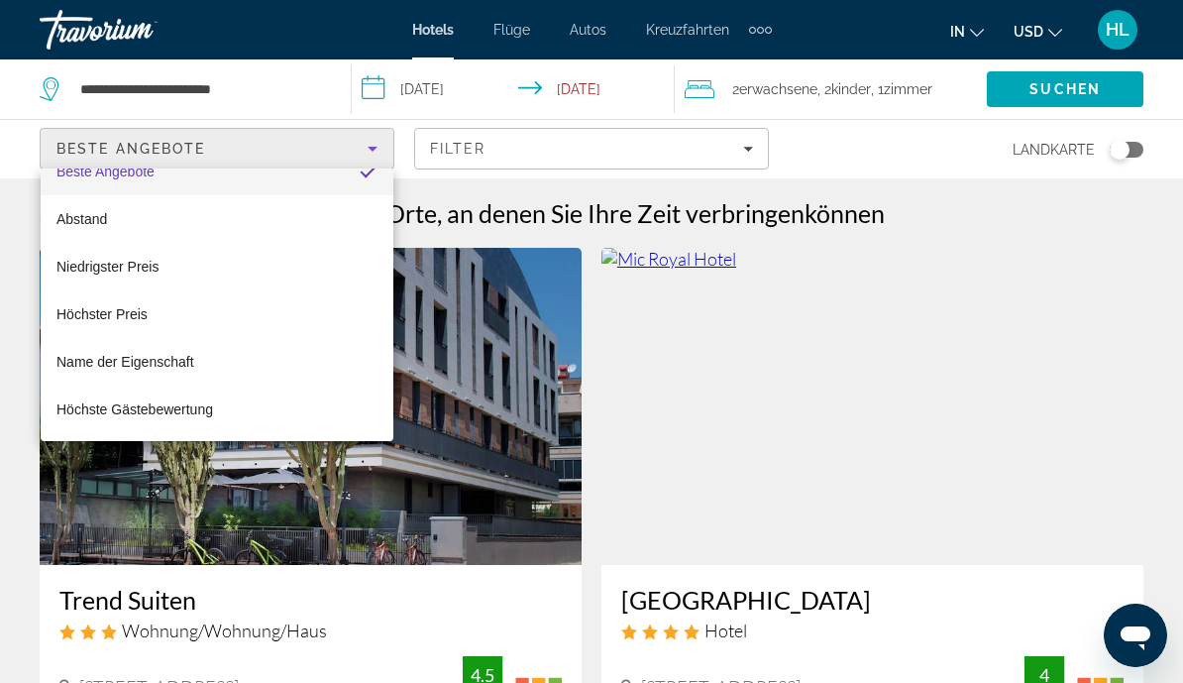
scroll to position [29, 0]
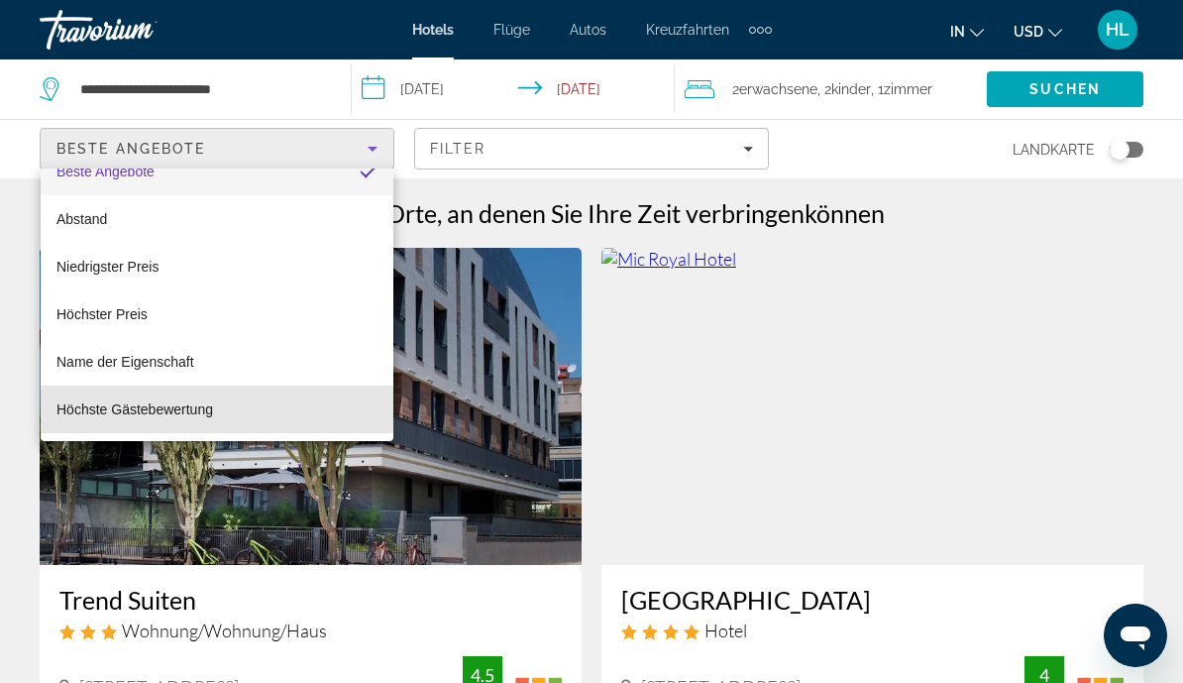
click at [254, 417] on mat-option "Höchste Gästebewertung" at bounding box center [217, 410] width 353 height 48
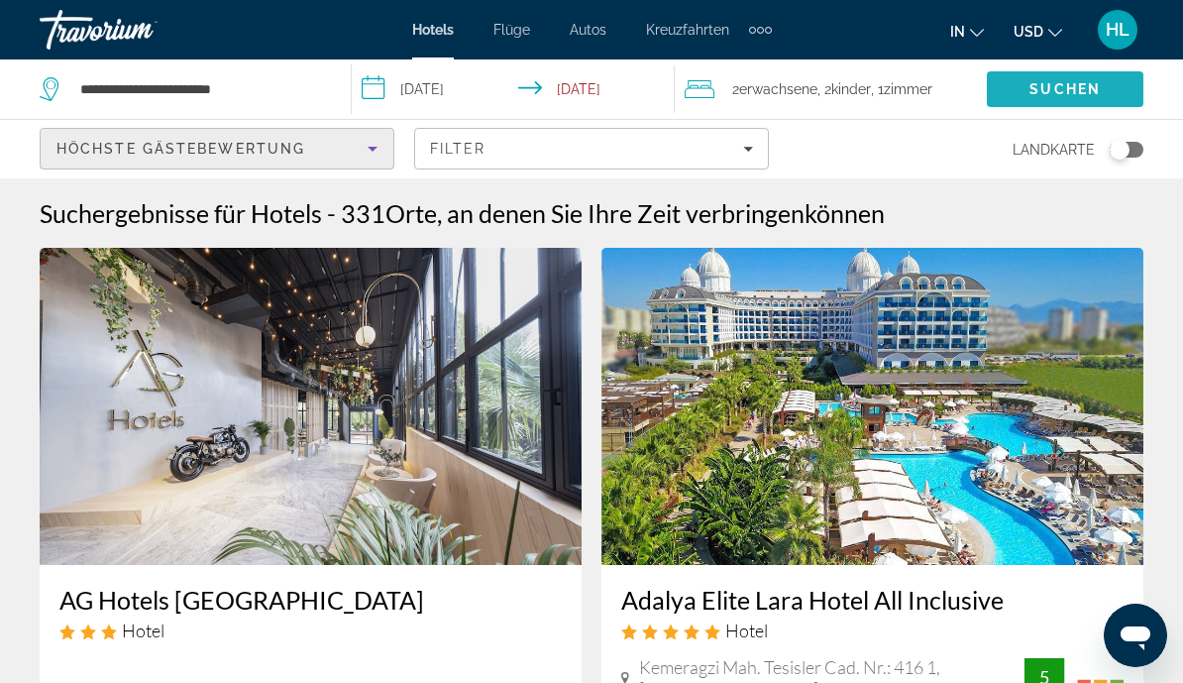
click at [1077, 94] on span "Suchen" at bounding box center [1065, 89] width 71 height 16
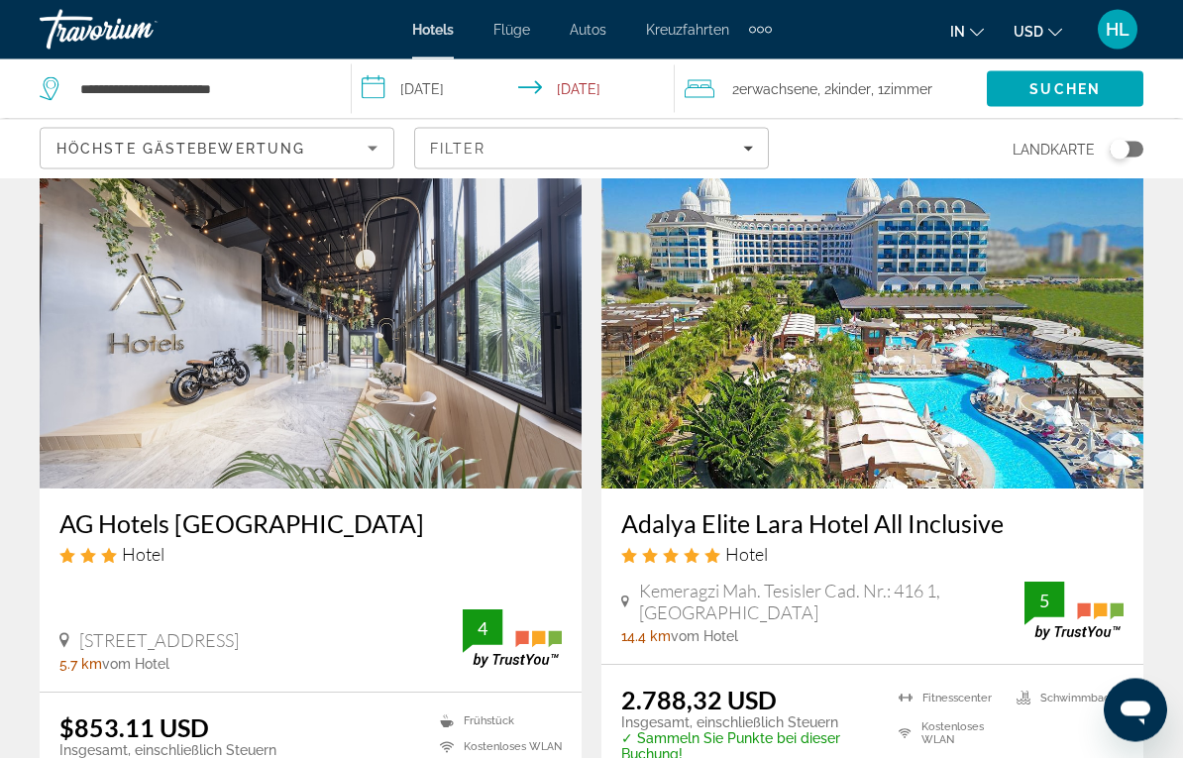
scroll to position [119, 0]
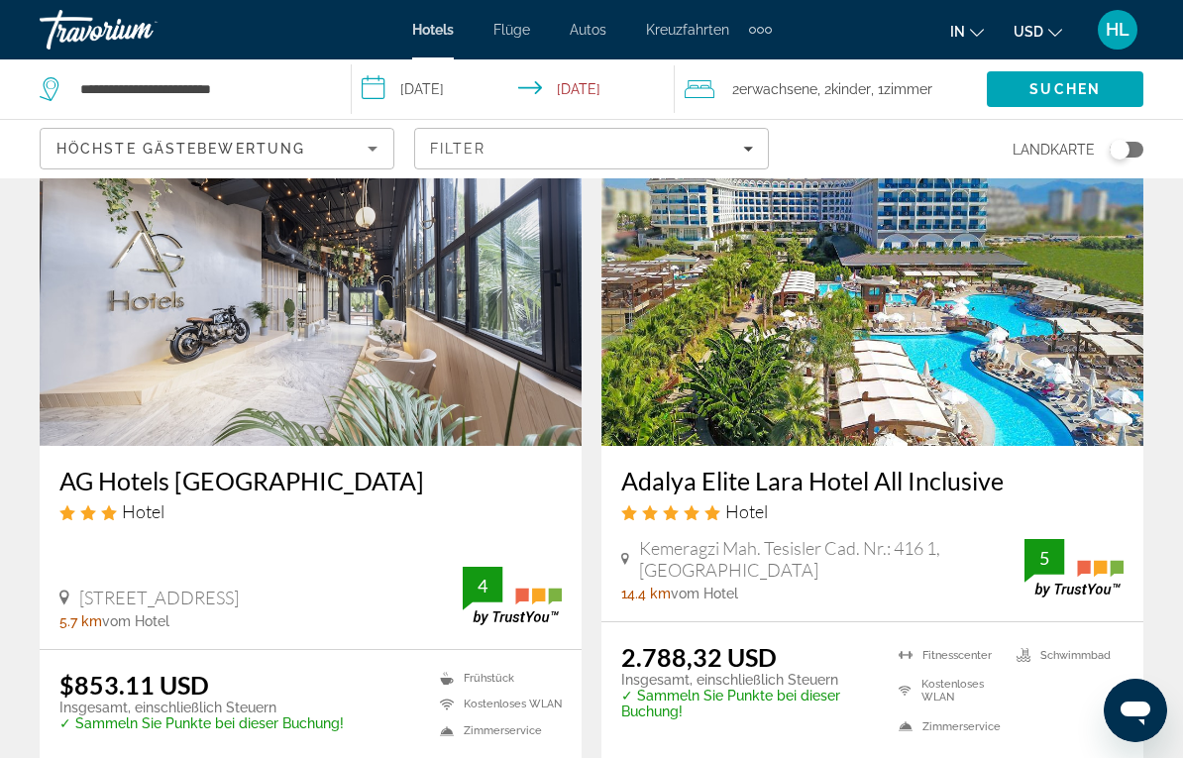
click at [209, 376] on img "Hauptinhalt" at bounding box center [311, 287] width 542 height 317
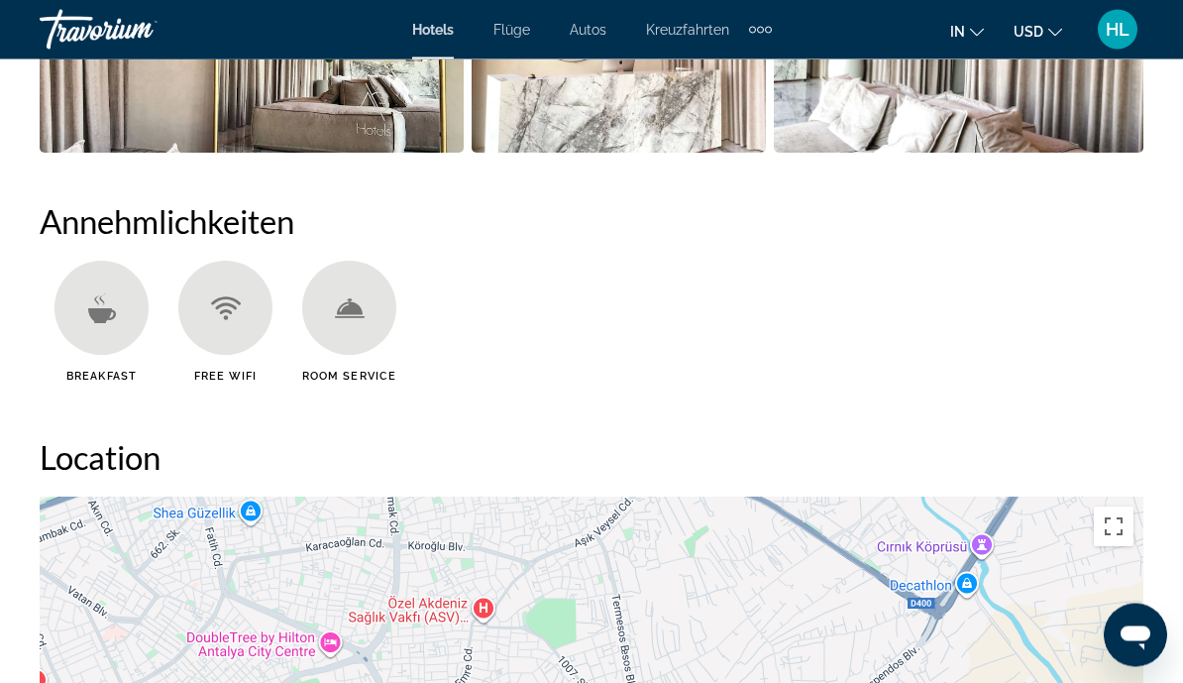
scroll to position [1775, 0]
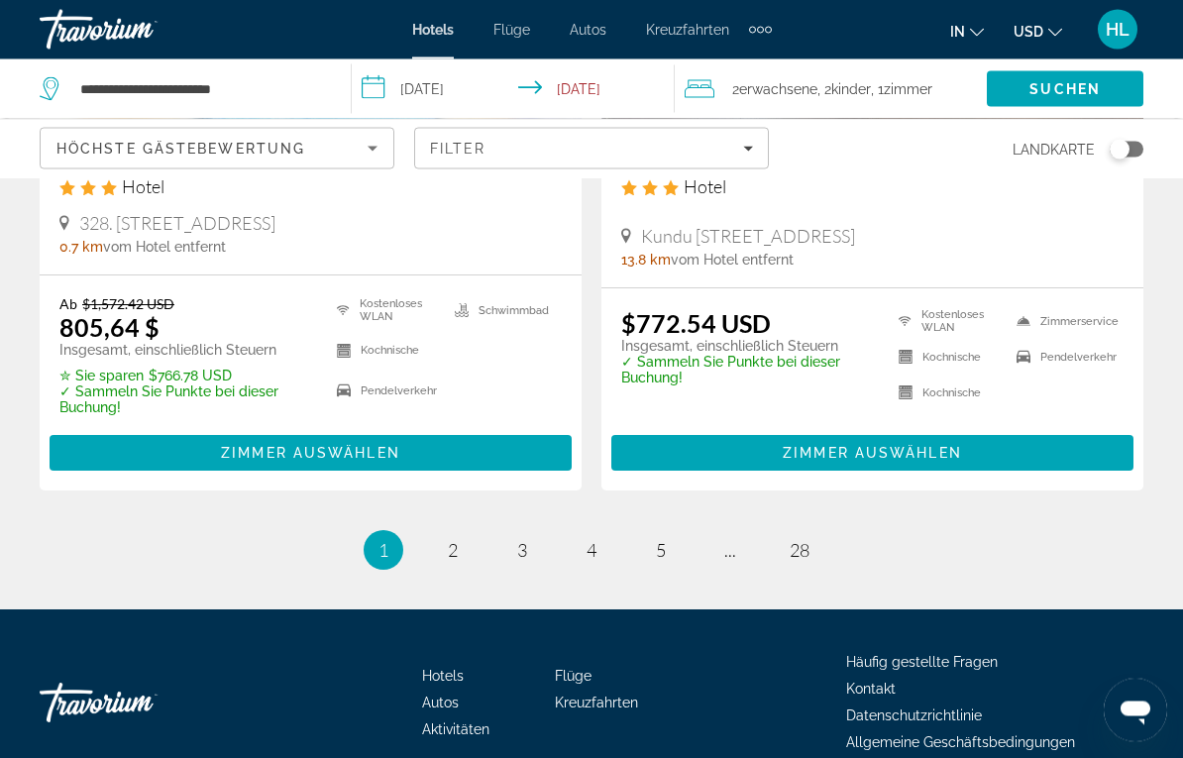
scroll to position [4208, 0]
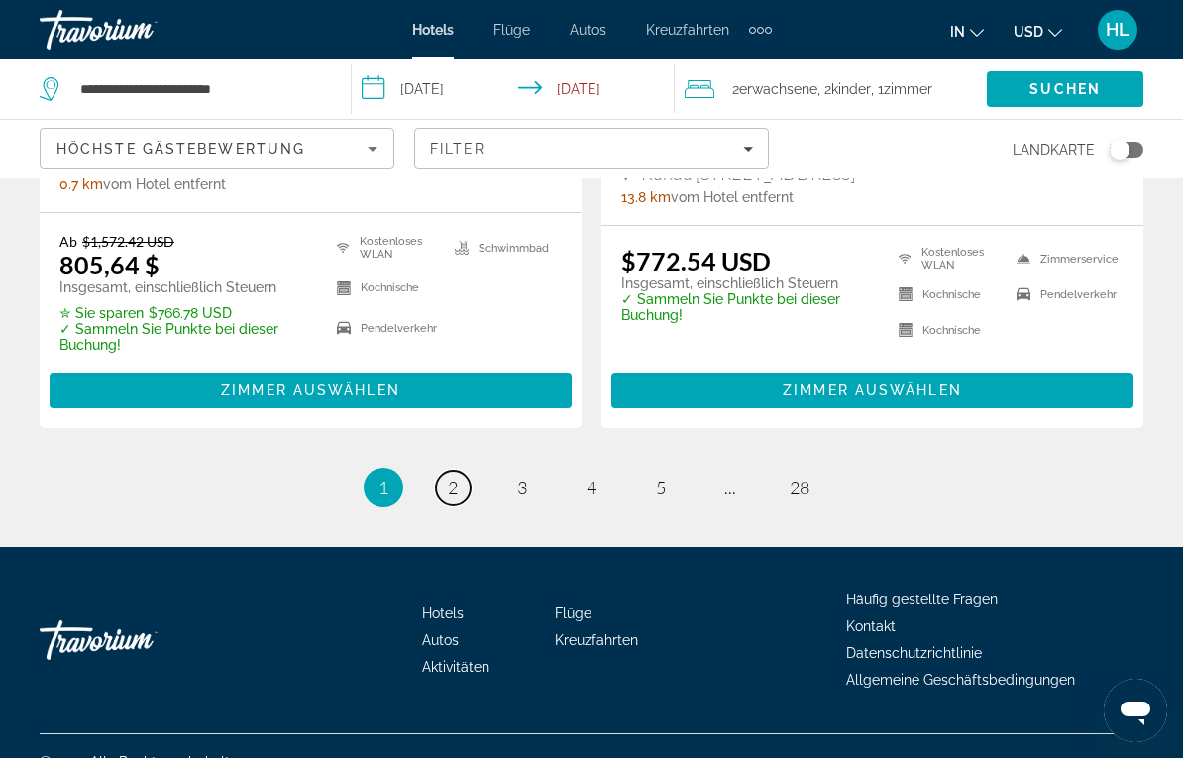
click at [468, 471] on link "Seite 2" at bounding box center [453, 488] width 35 height 35
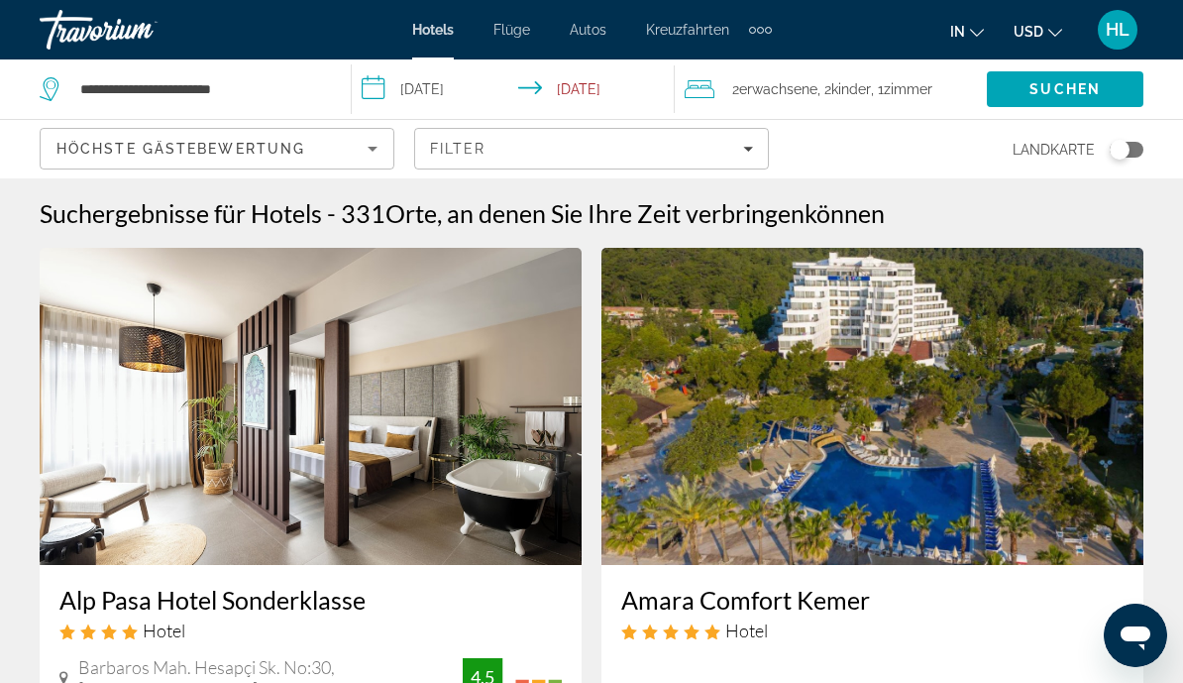
click at [365, 148] on icon "Sortieren nach" at bounding box center [373, 149] width 24 height 24
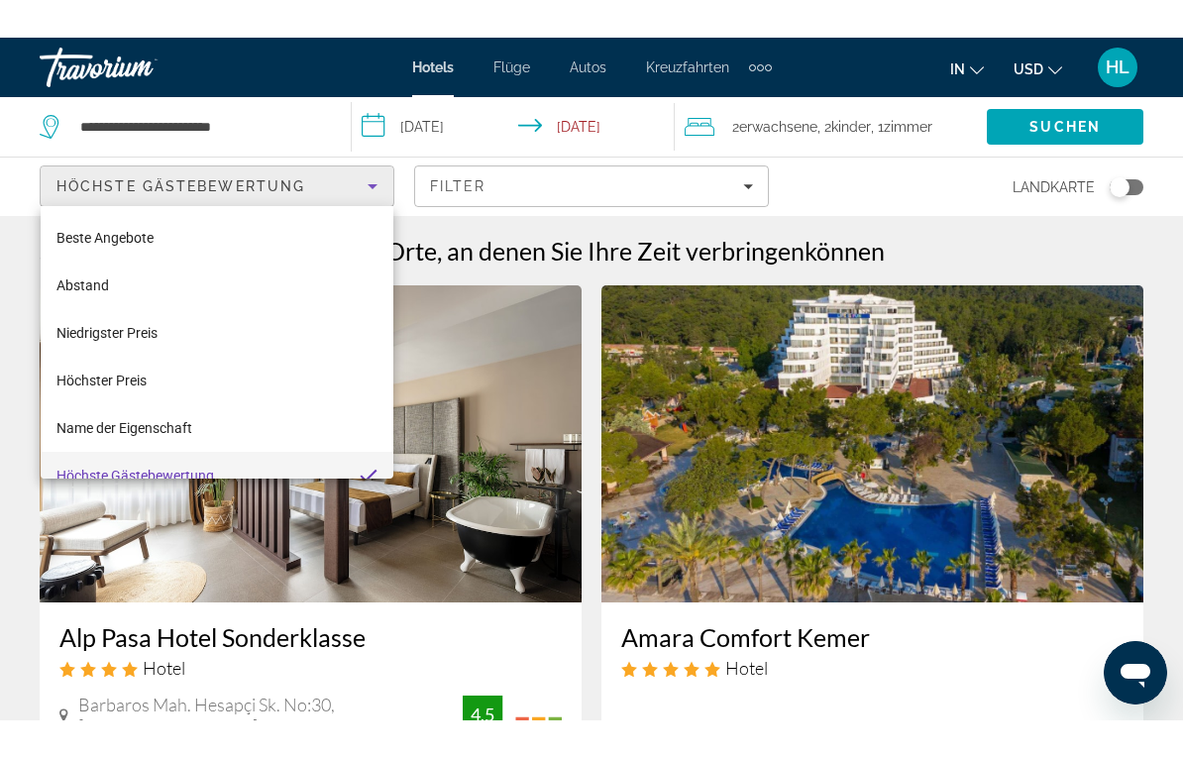
scroll to position [21, 0]
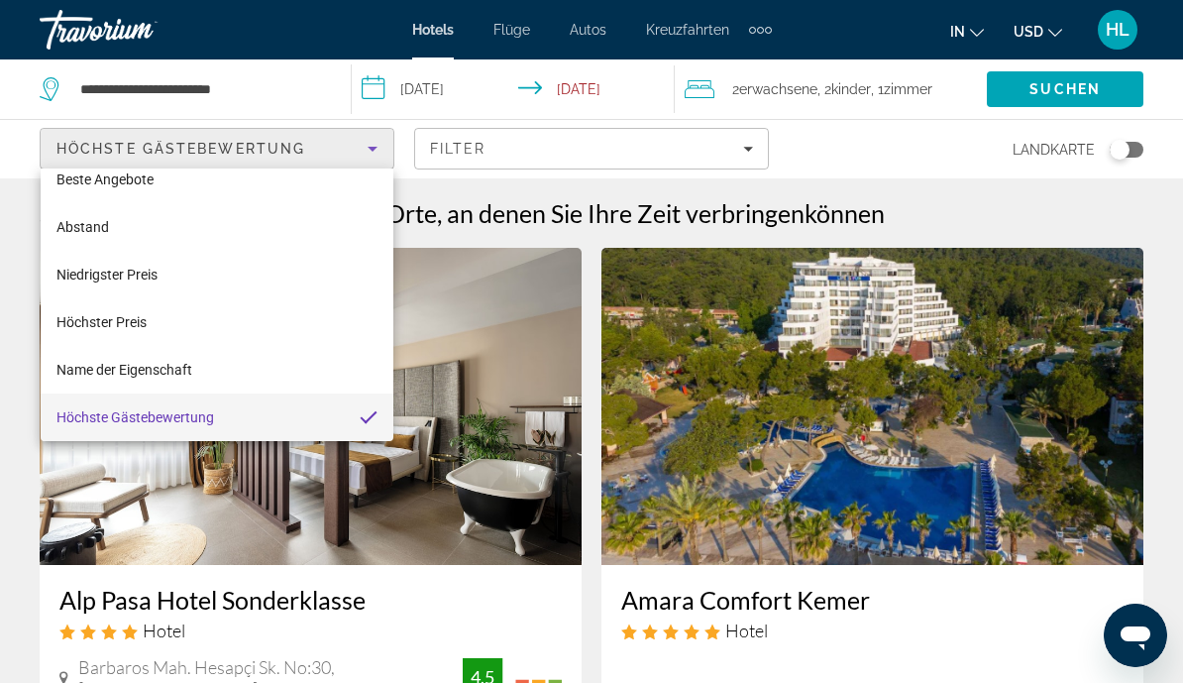
click at [672, 158] on div at bounding box center [591, 341] width 1183 height 683
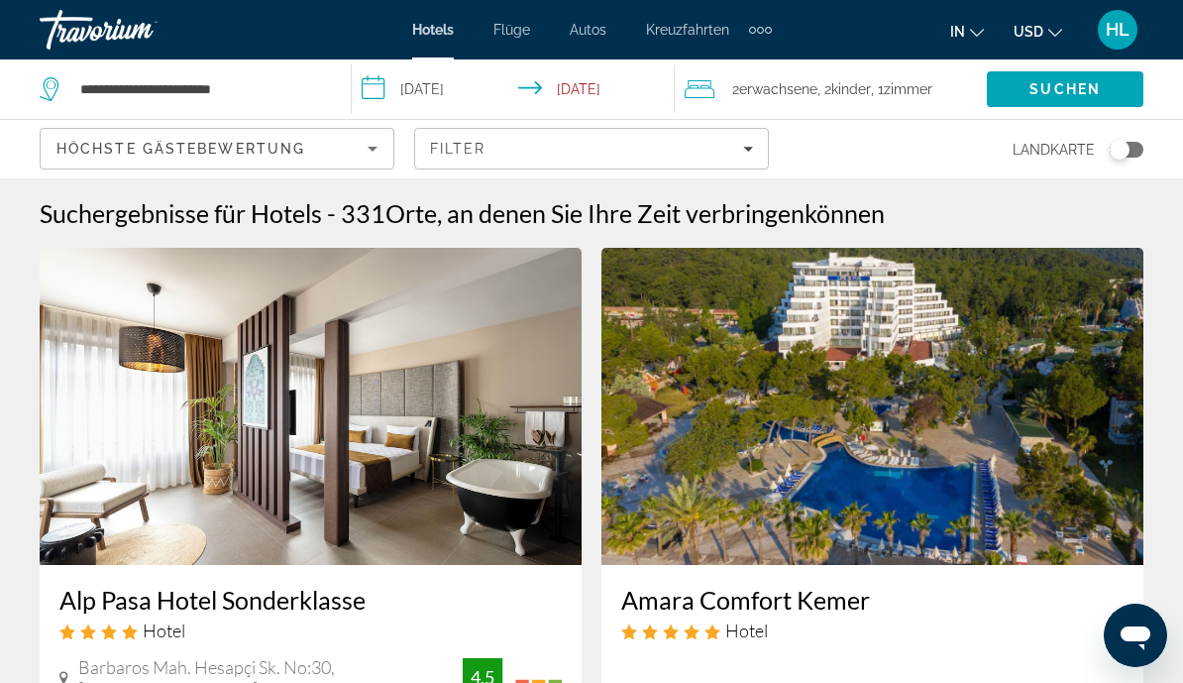
click at [616, 150] on div "Filter" at bounding box center [591, 149] width 323 height 16
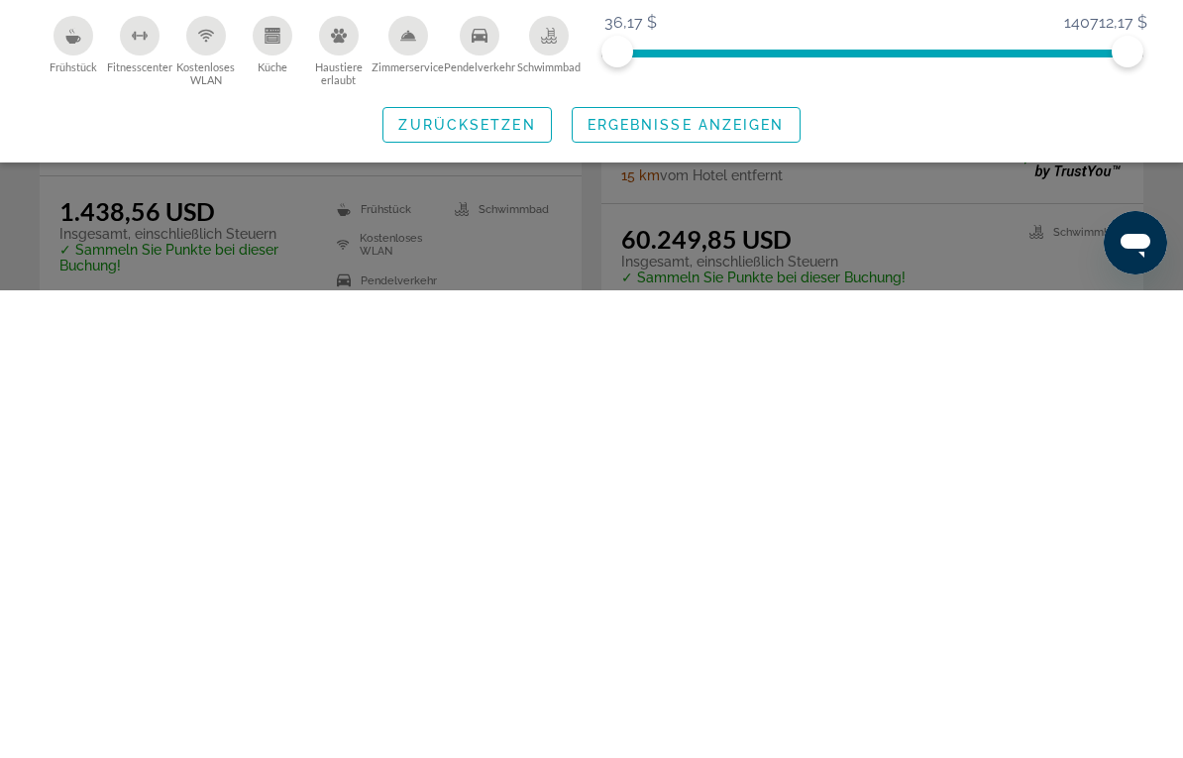
scroll to position [98, 0]
click at [549, 496] on icon "Schwimmbad" at bounding box center [549, 504] width 16 height 16
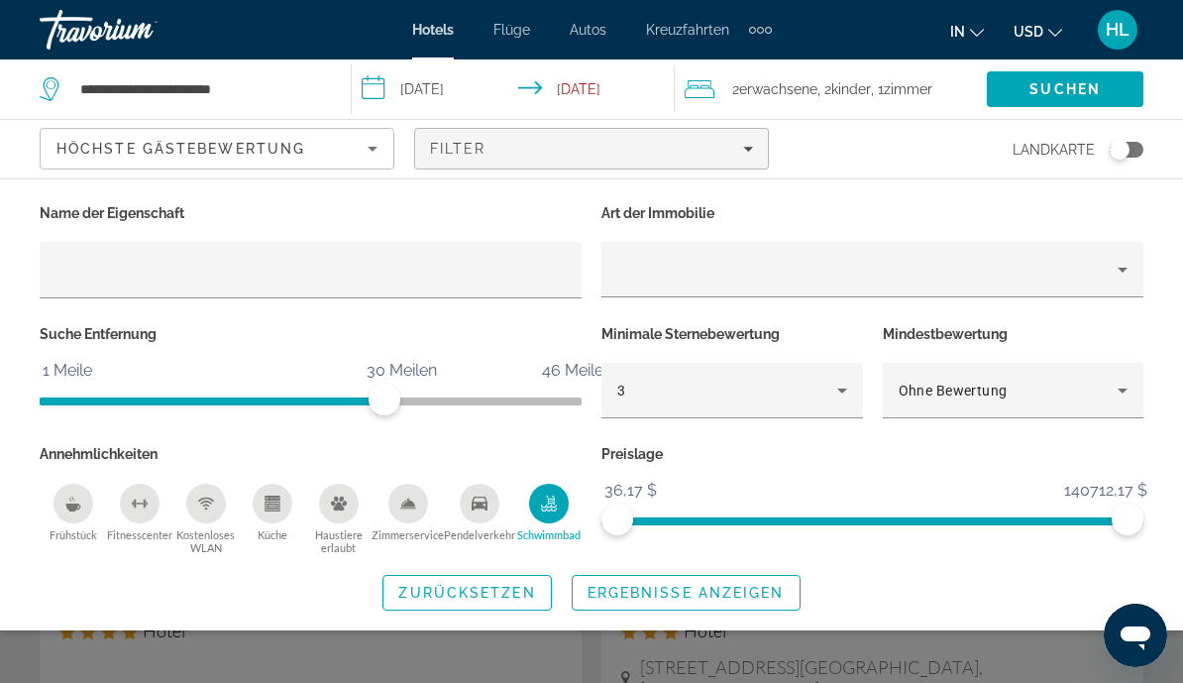
click at [1080, 93] on span "Suchen" at bounding box center [1065, 89] width 71 height 16
click at [651, 600] on span "Such-Widget" at bounding box center [686, 593] width 227 height 48
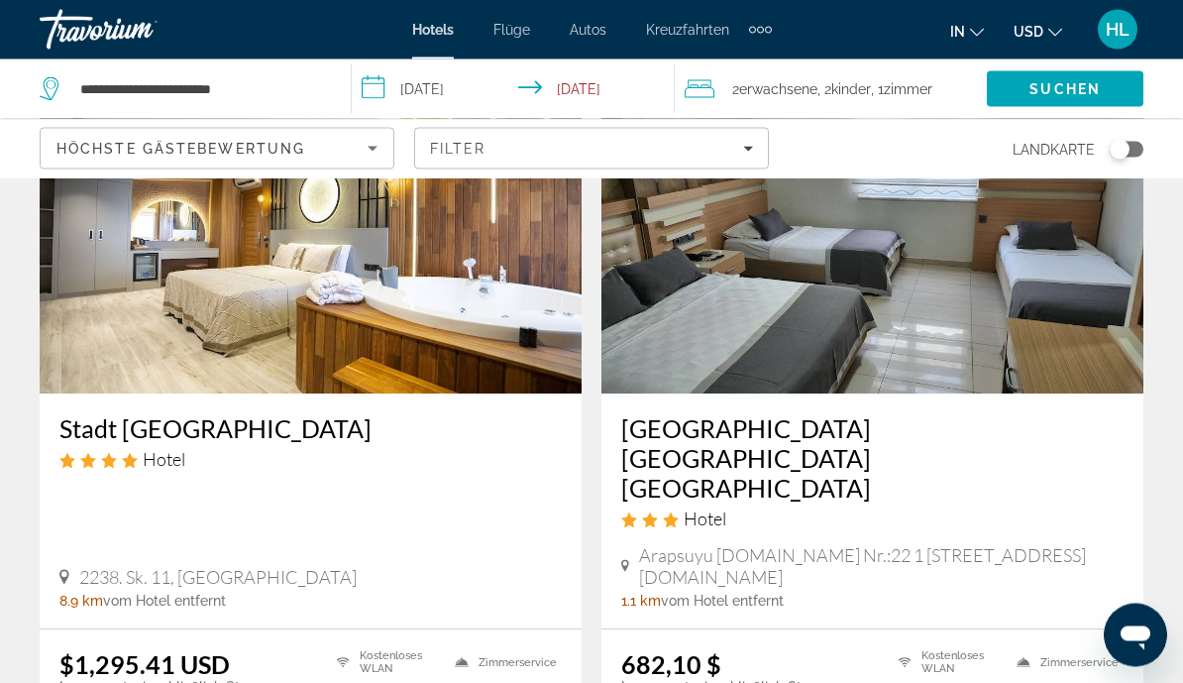
scroll to position [1620, 0]
click at [1025, 298] on img "Hauptinhalt" at bounding box center [873, 234] width 542 height 317
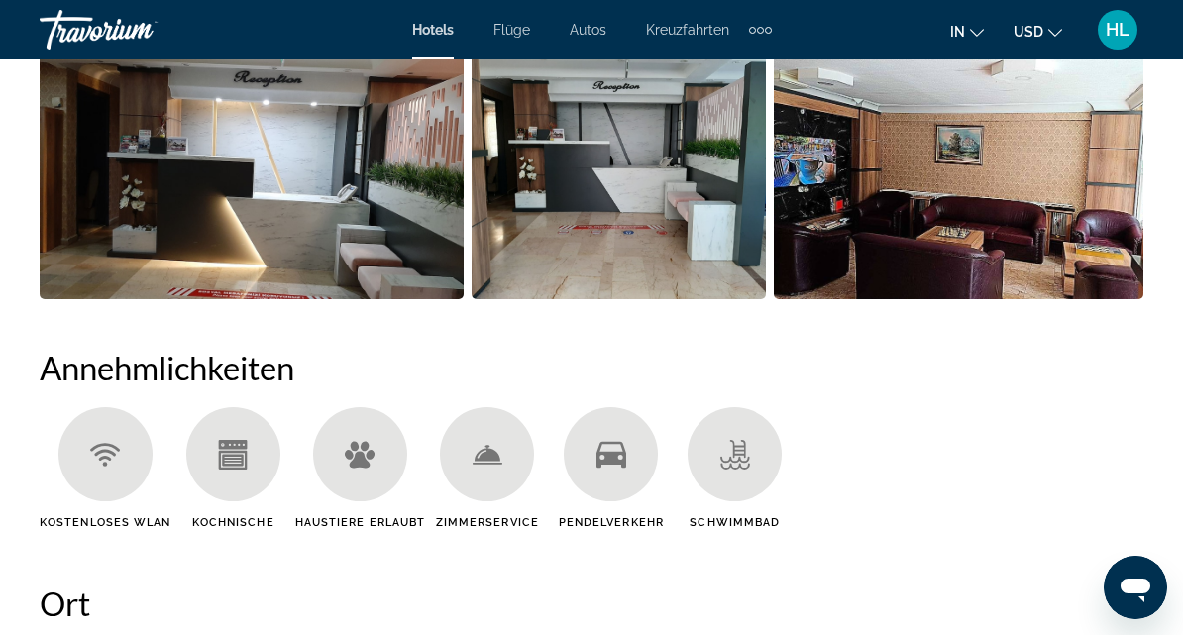
scroll to position [1695, 0]
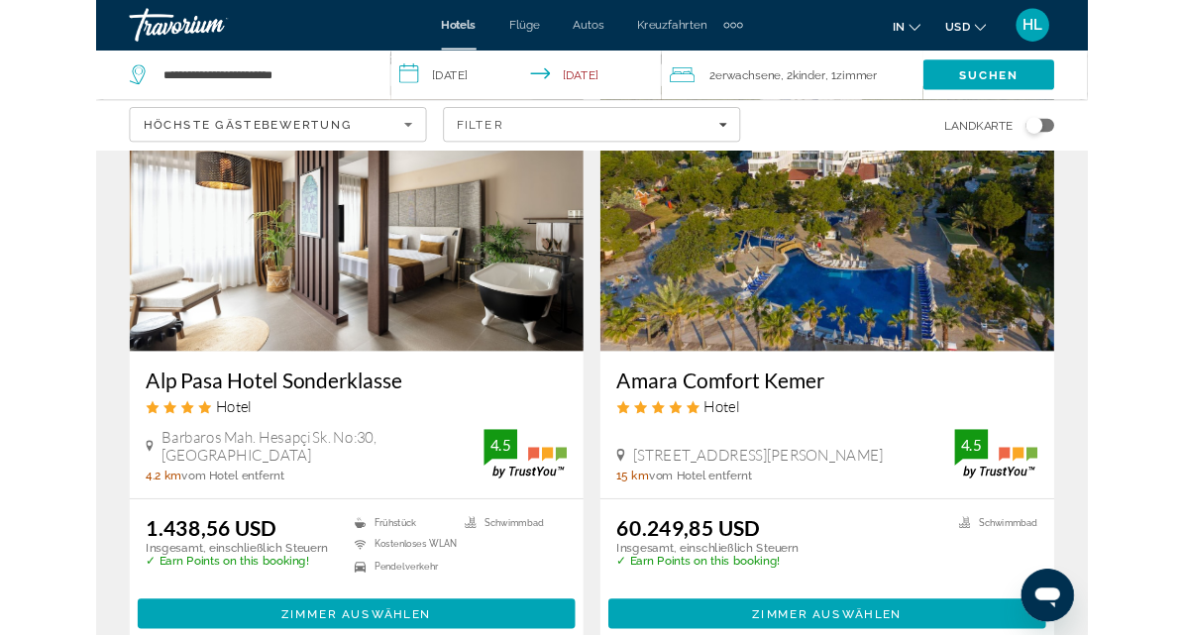
scroll to position [145, 0]
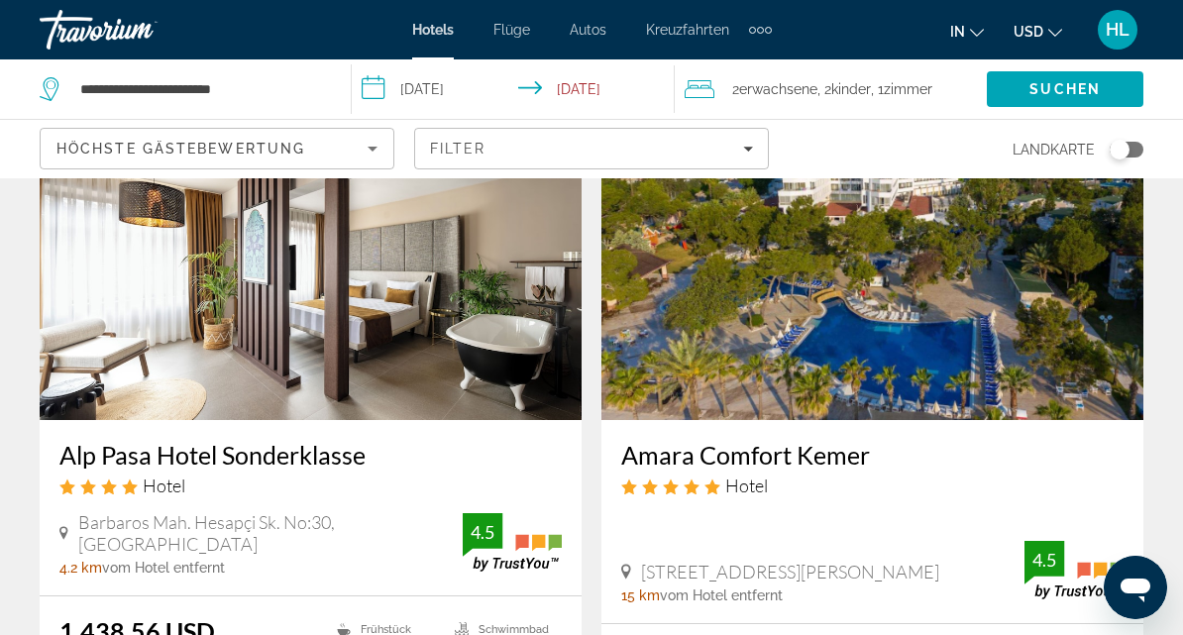
click at [413, 321] on img "Main content" at bounding box center [311, 261] width 542 height 317
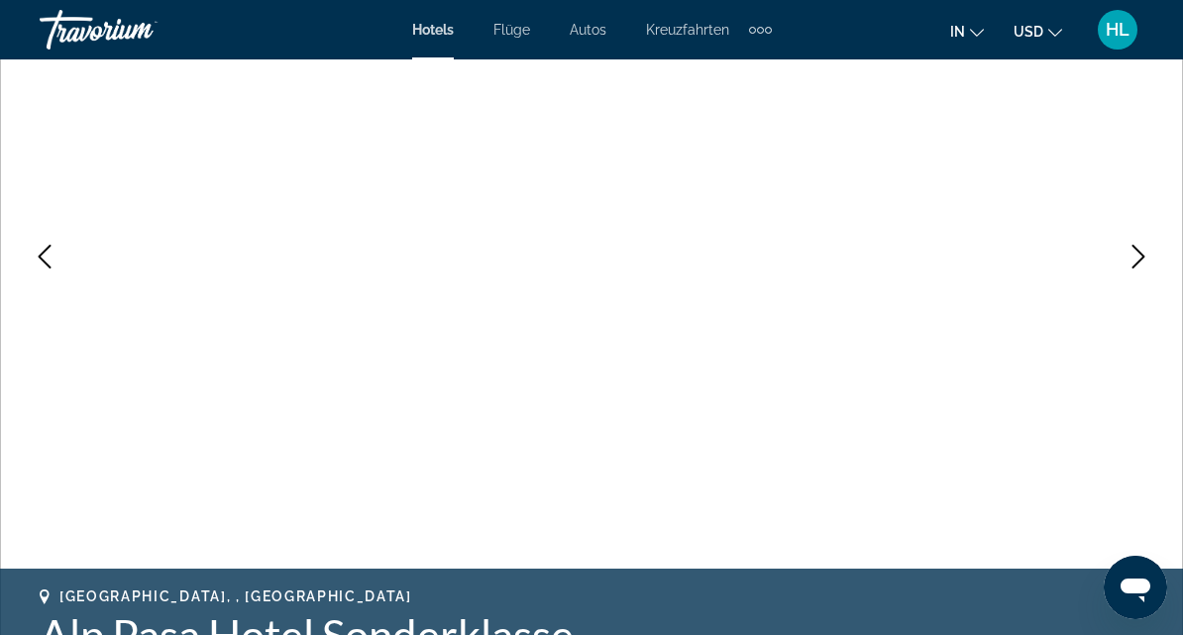
scroll to position [271, 0]
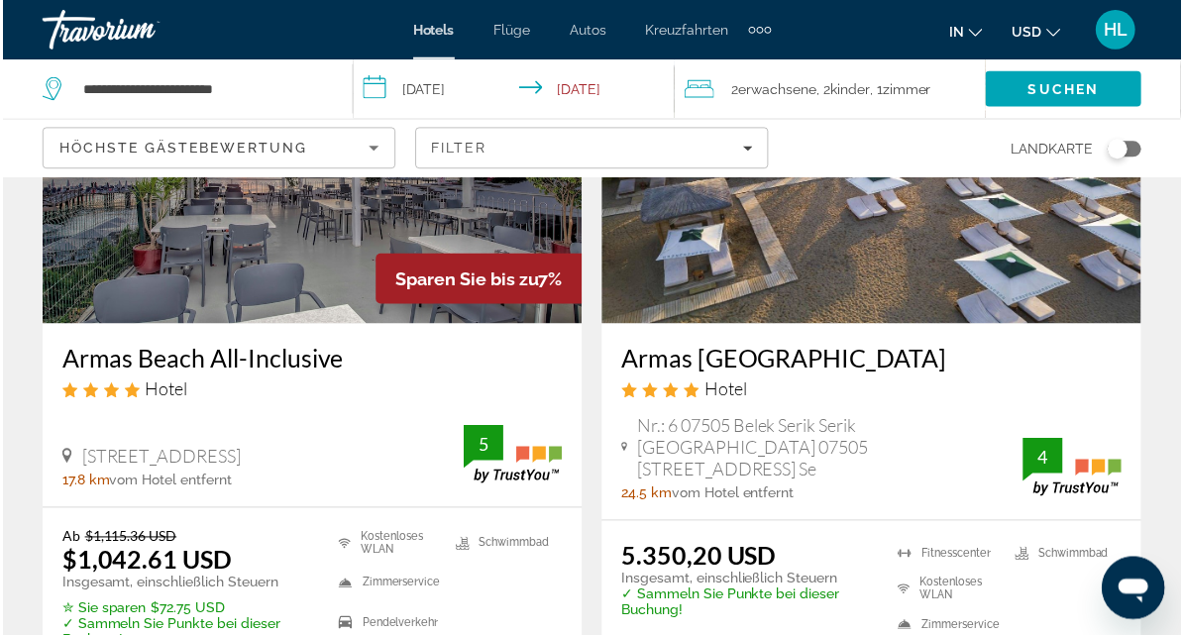
scroll to position [3828, 0]
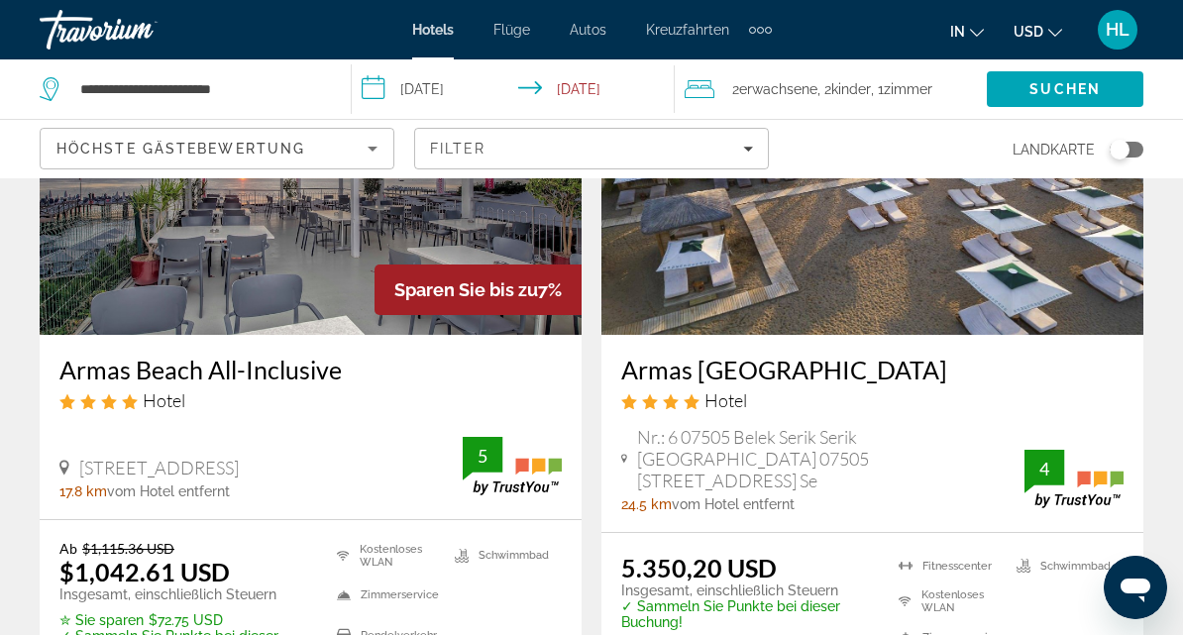
click at [185, 289] on img "Main content" at bounding box center [311, 176] width 542 height 317
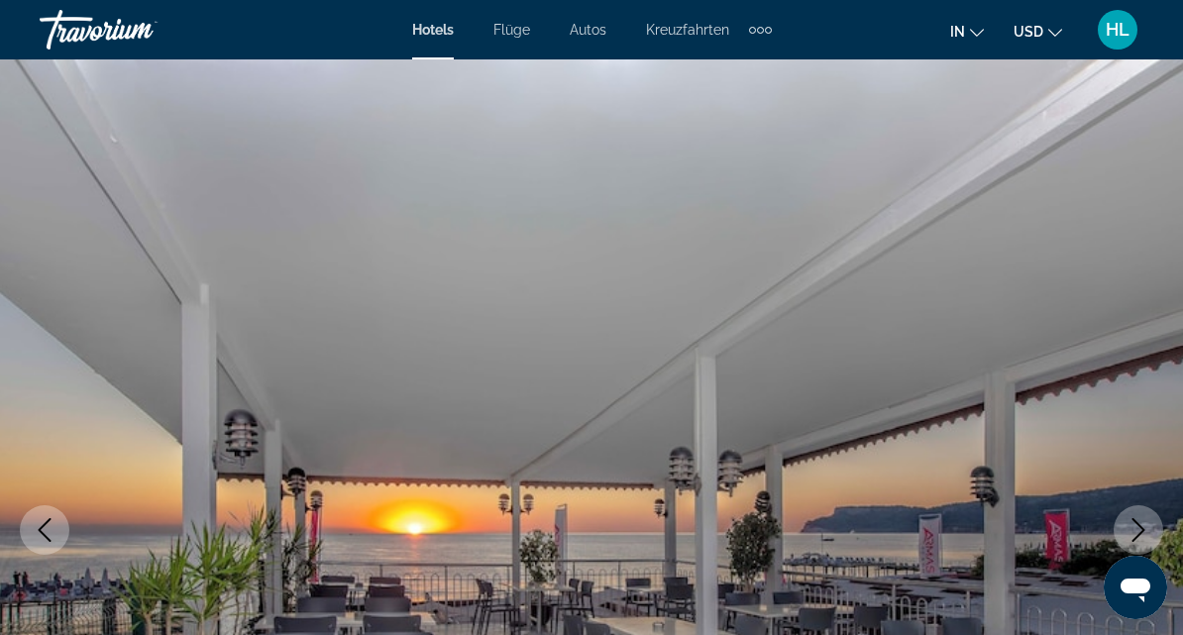
click at [1145, 526] on icon "Next image" at bounding box center [1139, 530] width 24 height 24
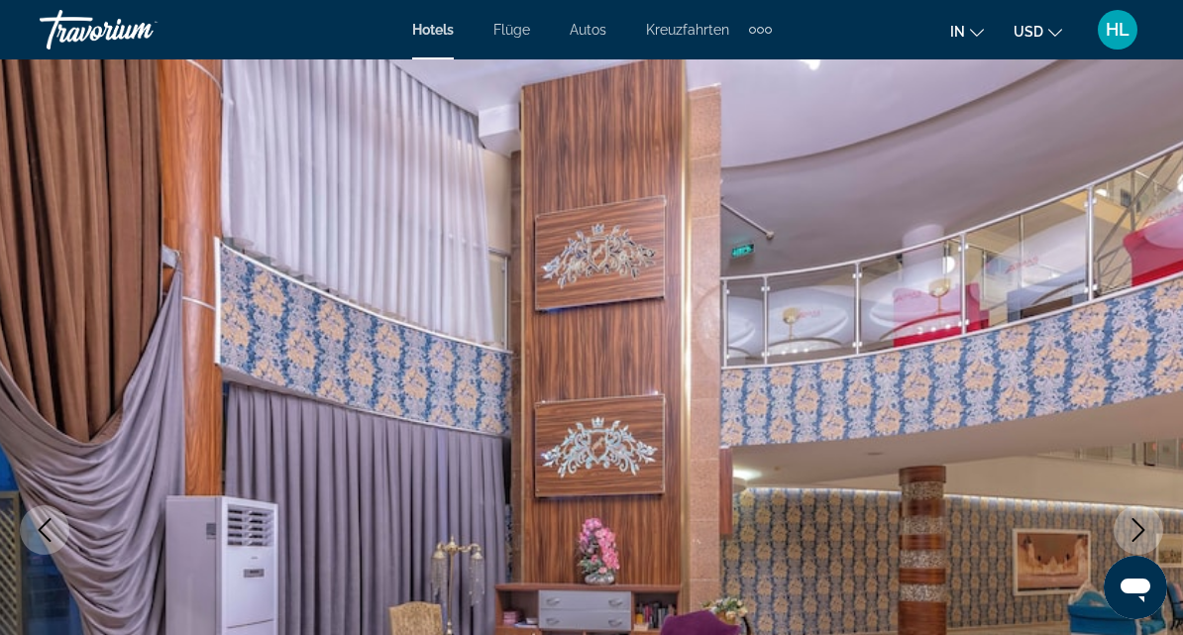
click at [1146, 534] on icon "Next image" at bounding box center [1139, 530] width 24 height 24
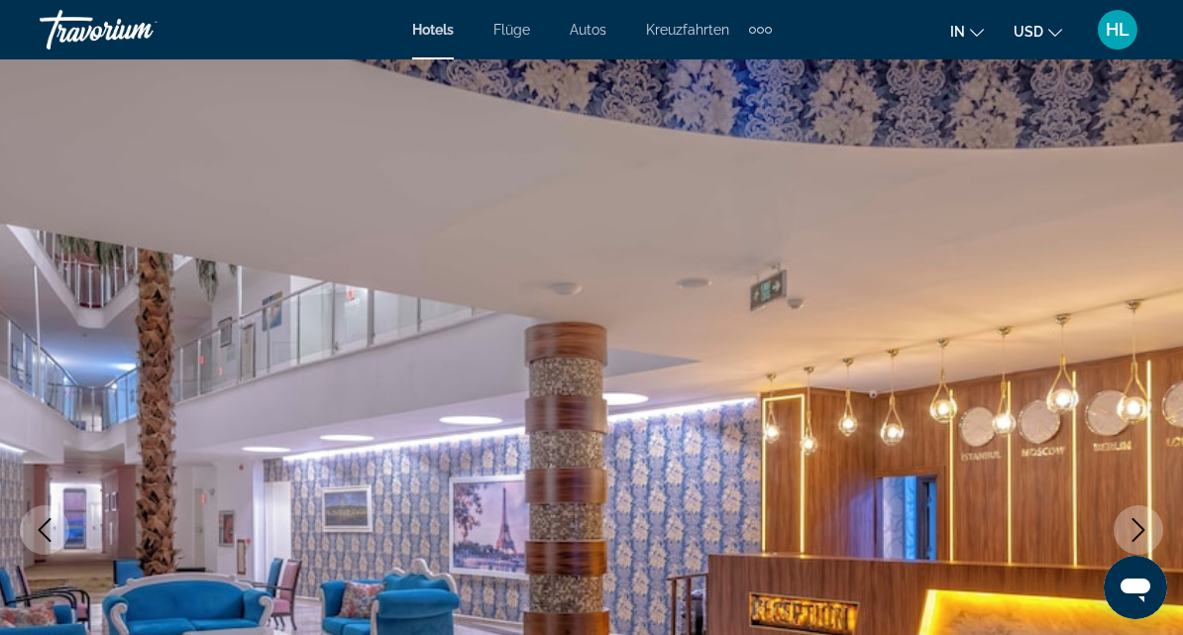
click at [1144, 528] on icon "Next image" at bounding box center [1139, 530] width 24 height 24
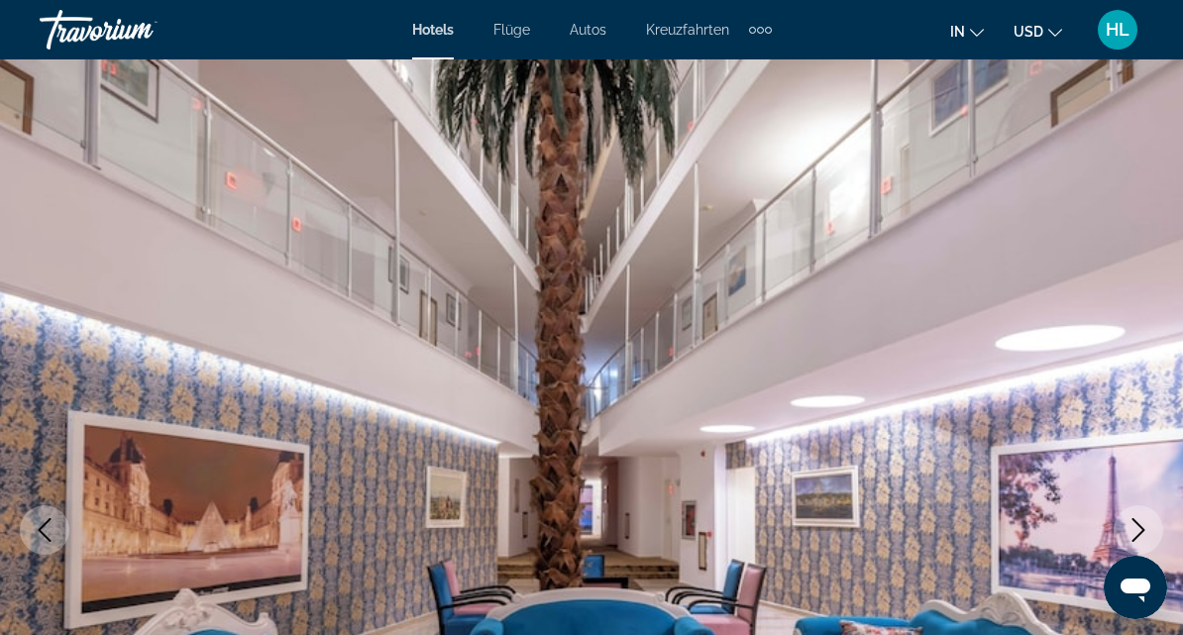
click at [1147, 524] on icon "Next image" at bounding box center [1139, 530] width 24 height 24
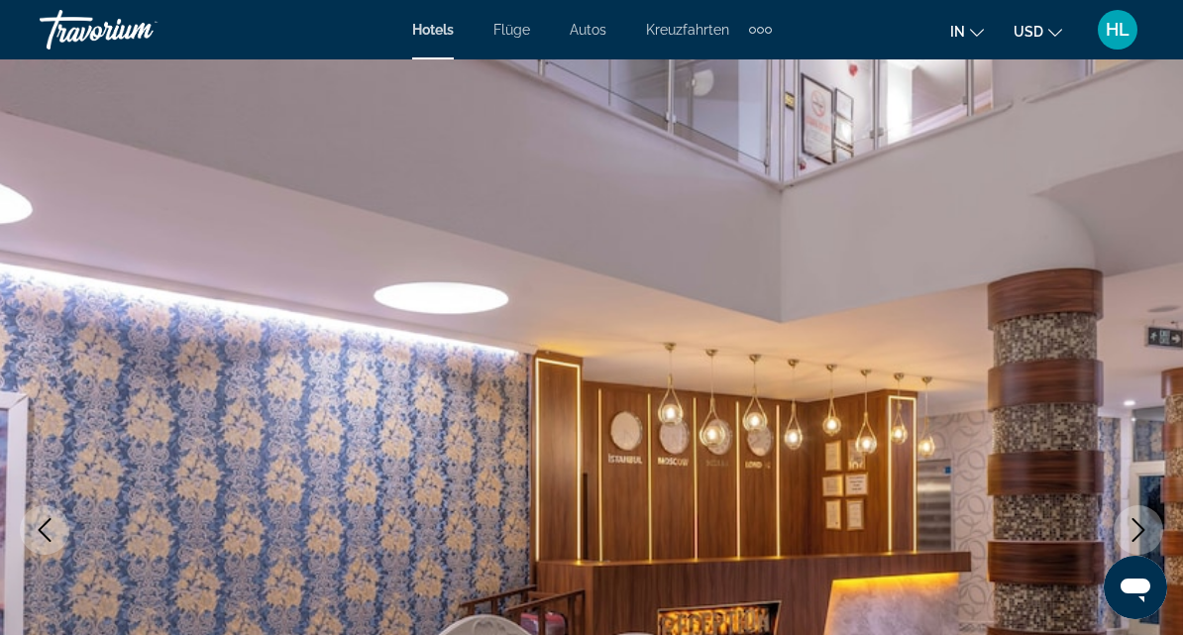
click at [1148, 522] on icon "Next image" at bounding box center [1139, 530] width 24 height 24
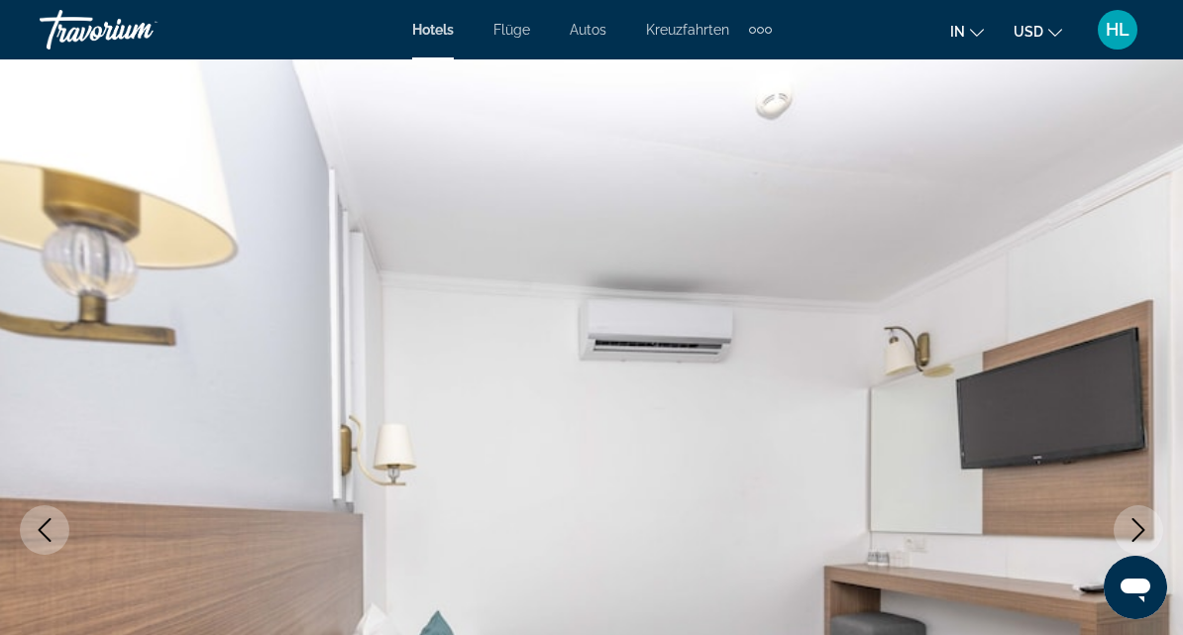
click at [1151, 520] on button "Next image" at bounding box center [1139, 530] width 50 height 50
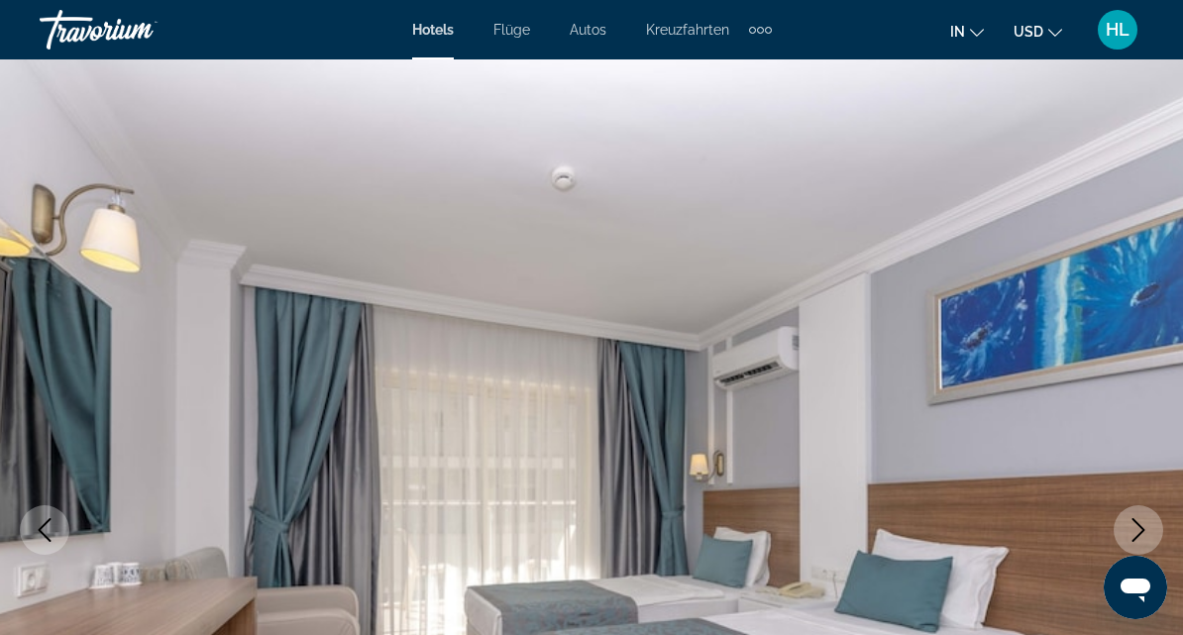
click at [1149, 524] on icon "Next image" at bounding box center [1139, 530] width 24 height 24
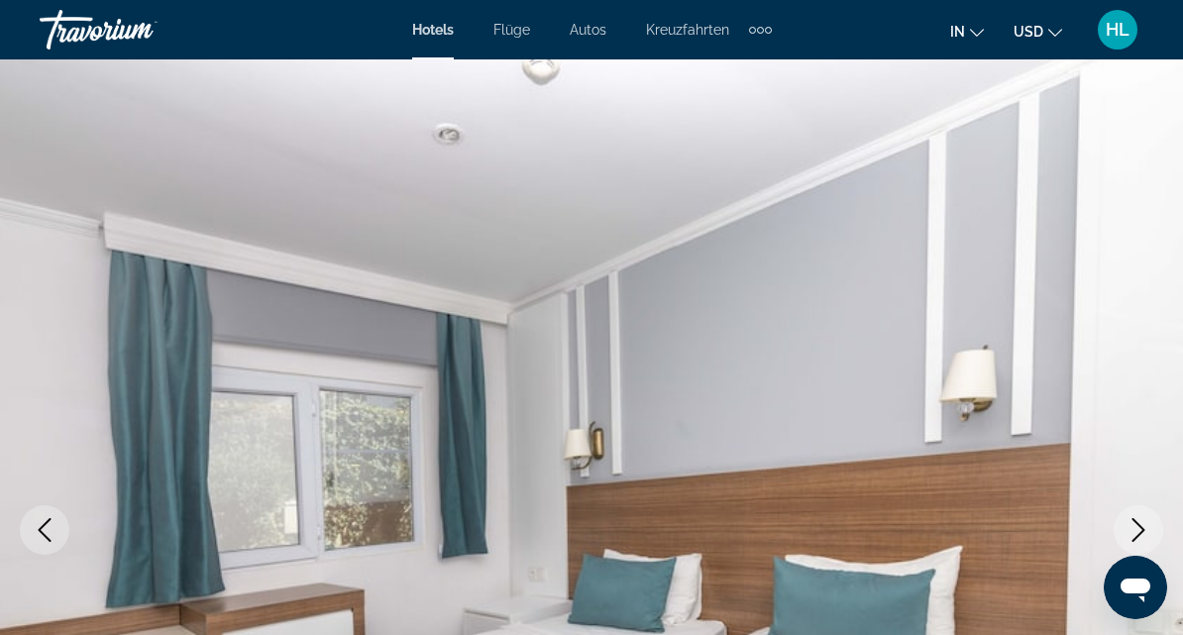
click at [1152, 524] on button "Next image" at bounding box center [1139, 530] width 50 height 50
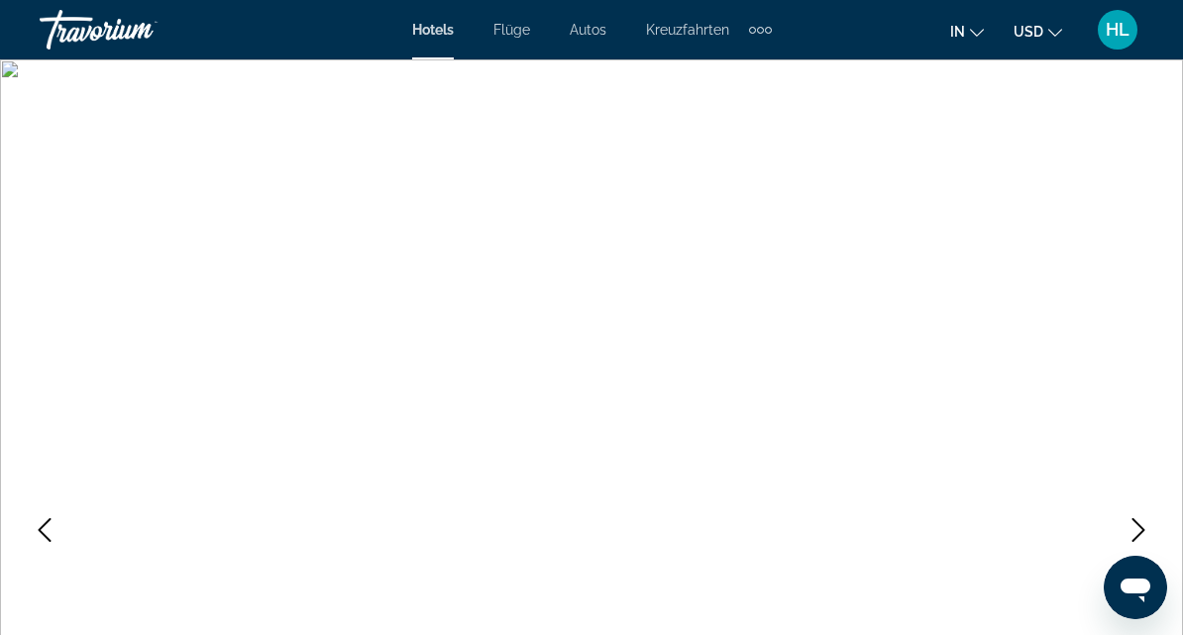
click at [1145, 529] on icon "Next image" at bounding box center [1139, 530] width 24 height 24
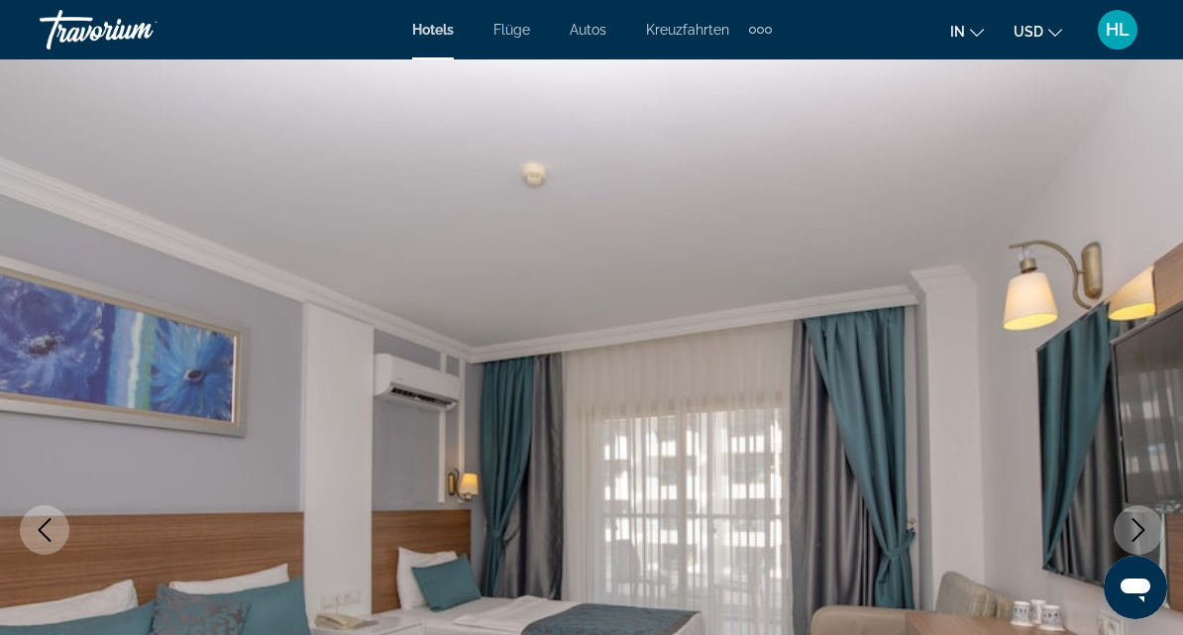
click at [1150, 524] on icon "Next image" at bounding box center [1139, 530] width 24 height 24
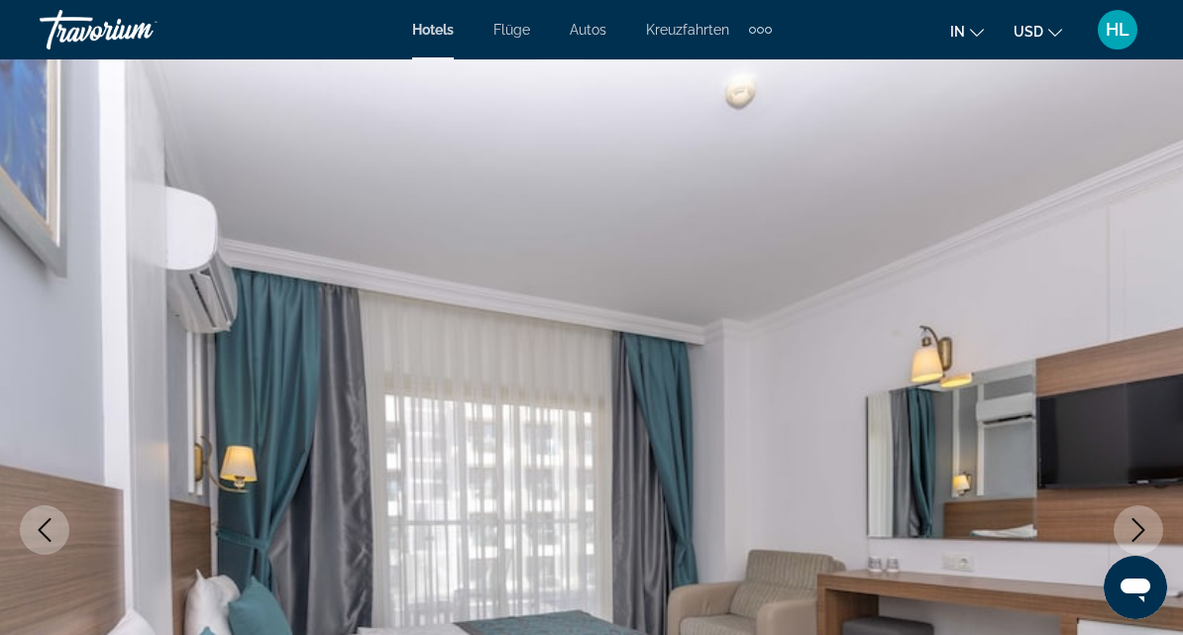
click at [1154, 522] on button "Next image" at bounding box center [1139, 530] width 50 height 50
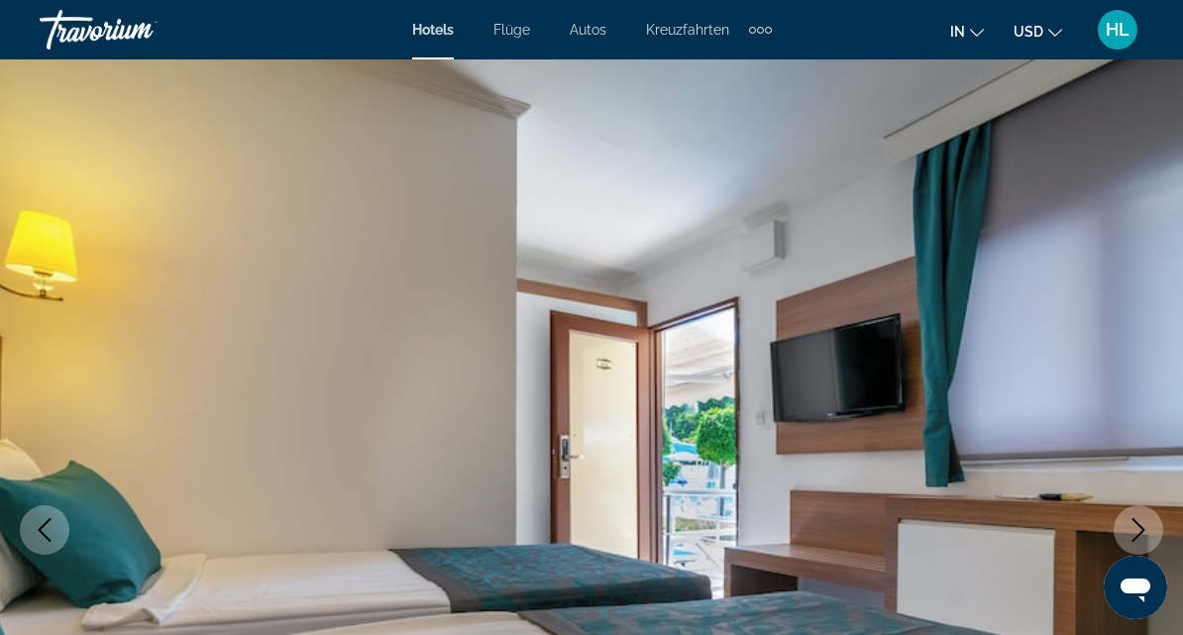
click at [1141, 503] on img "Main content" at bounding box center [591, 530] width 1183 height 942
click at [1142, 523] on icon "Next image" at bounding box center [1139, 530] width 24 height 24
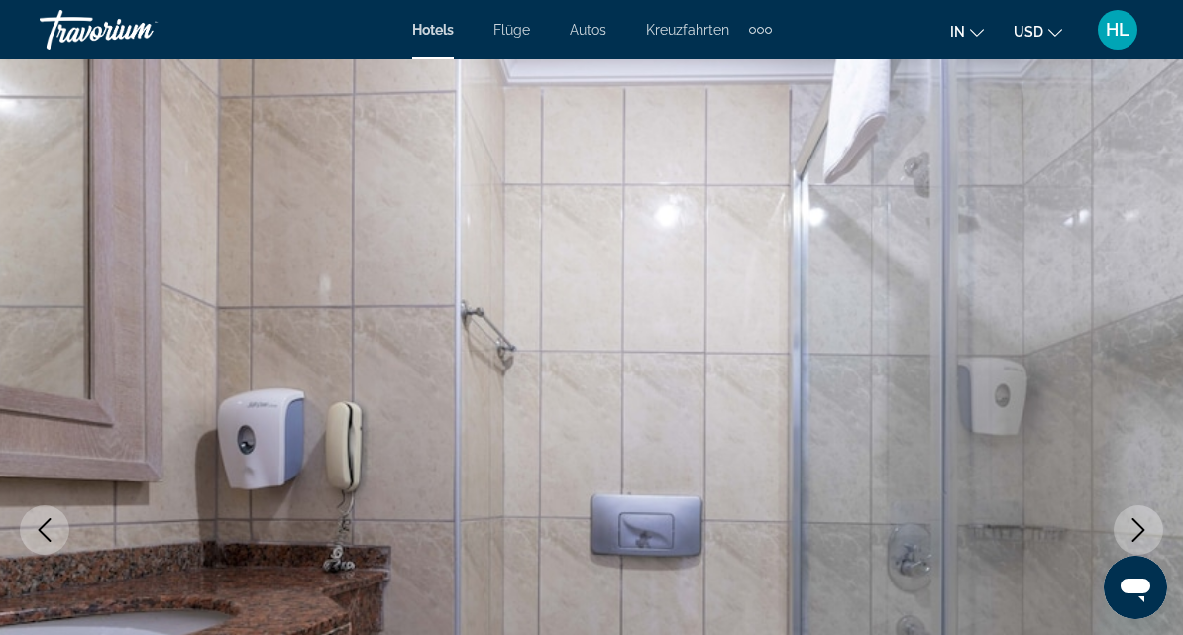
scroll to position [101, 0]
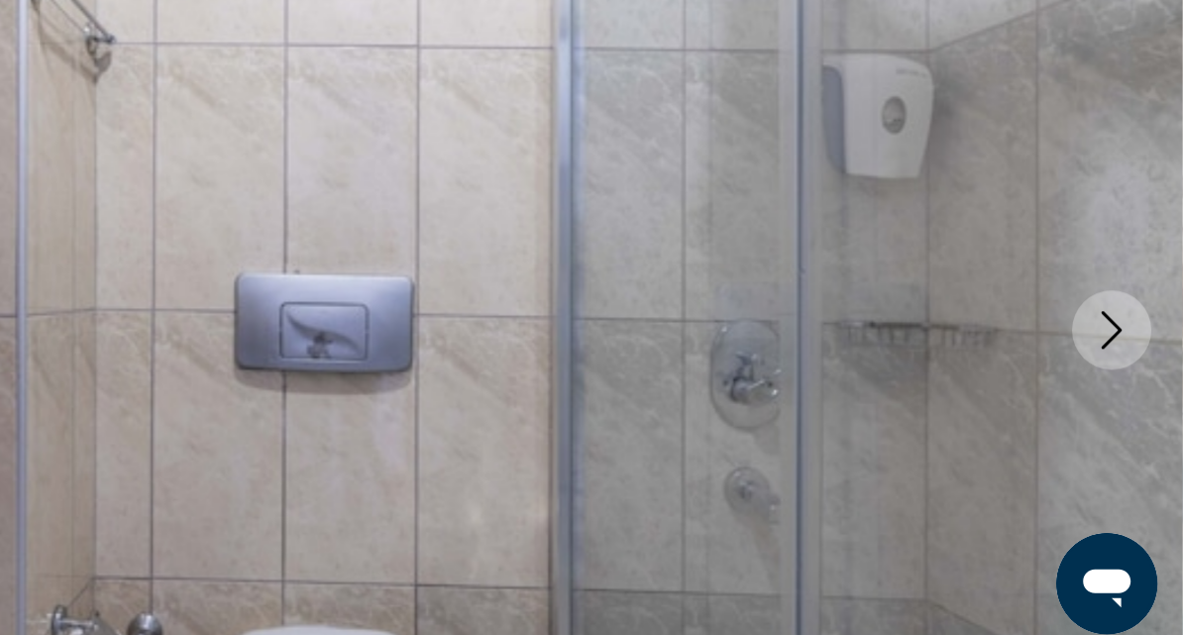
click at [1133, 417] on icon "Next image" at bounding box center [1139, 429] width 13 height 24
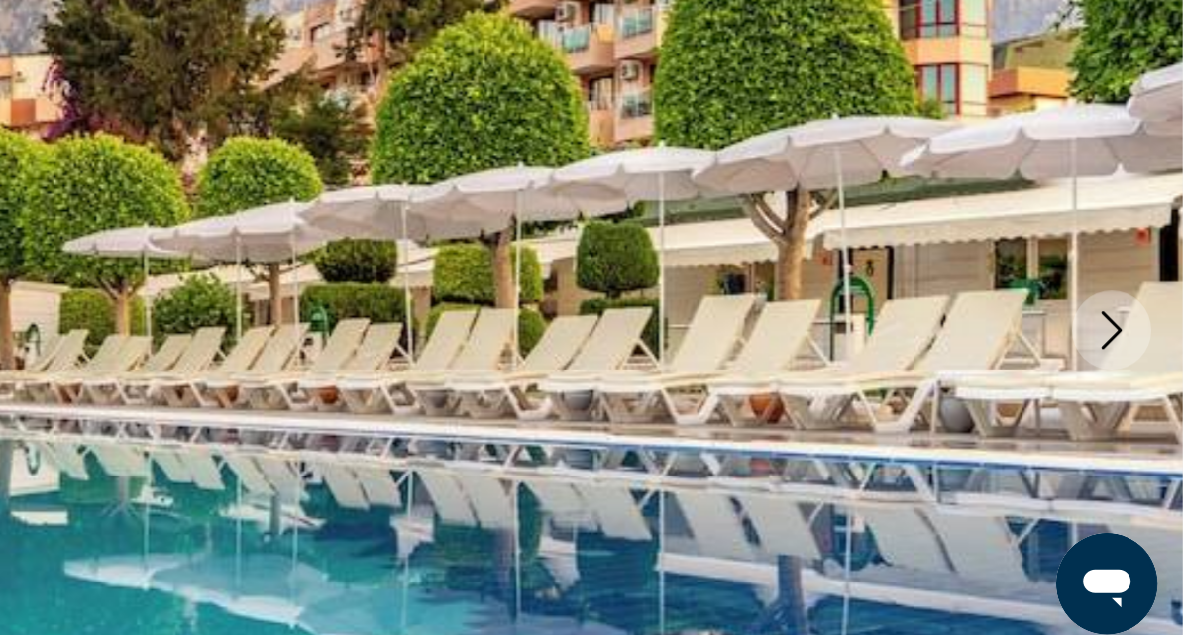
click at [1133, 417] on icon "Next image" at bounding box center [1139, 429] width 13 height 24
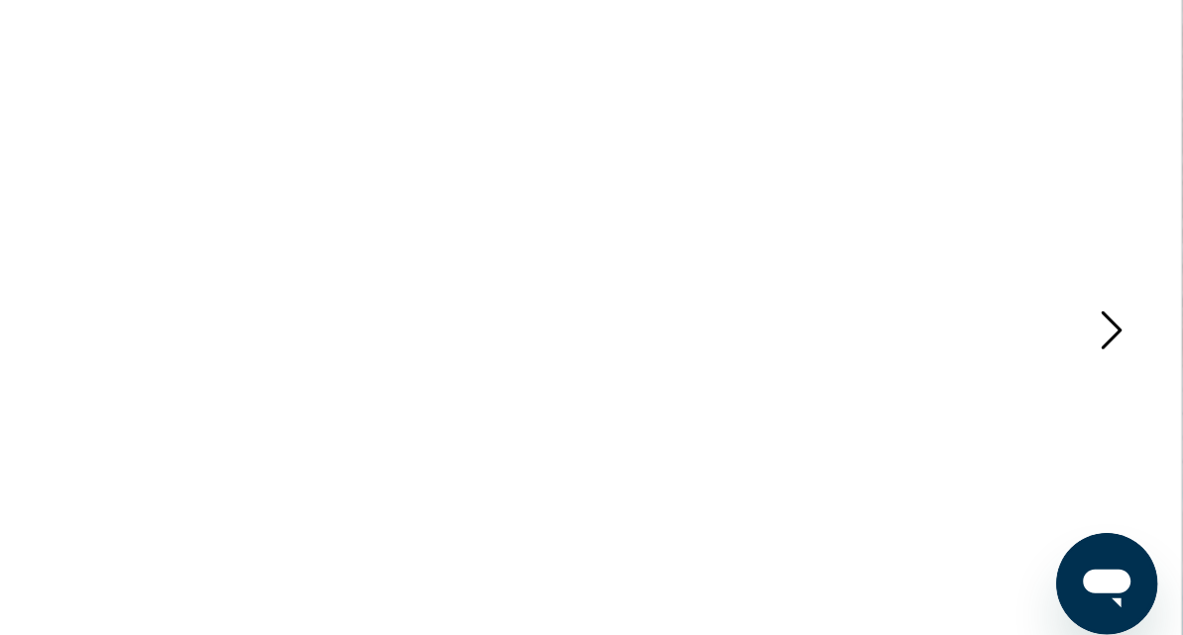
click at [1127, 417] on icon "Next image" at bounding box center [1139, 429] width 24 height 24
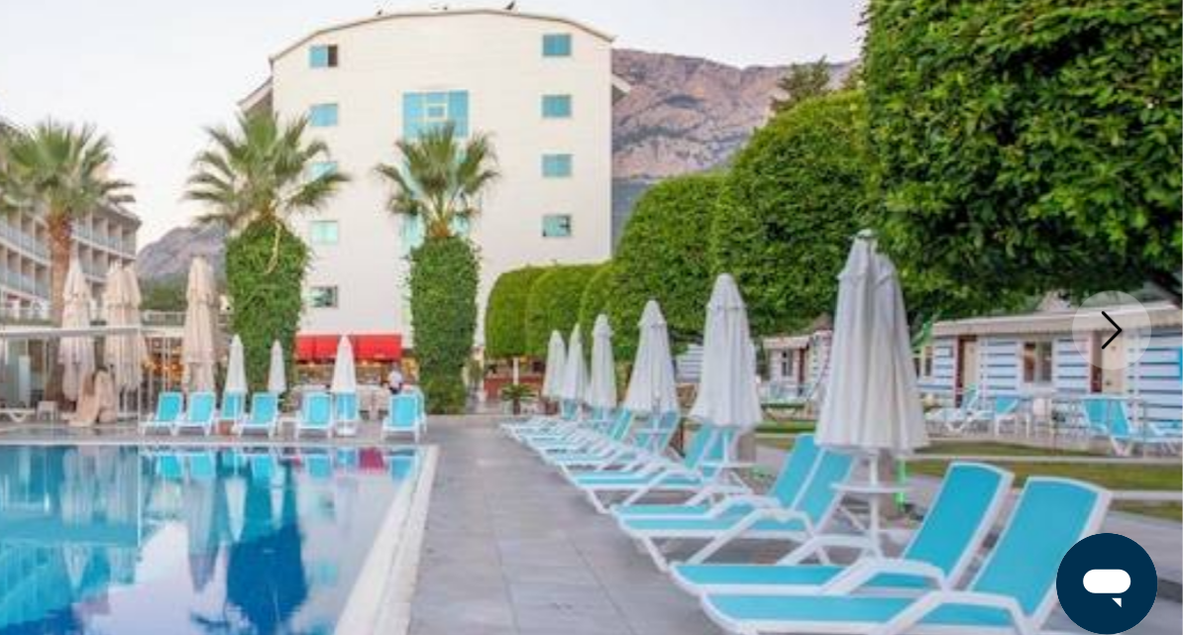
click at [1127, 417] on icon "Next image" at bounding box center [1139, 429] width 24 height 24
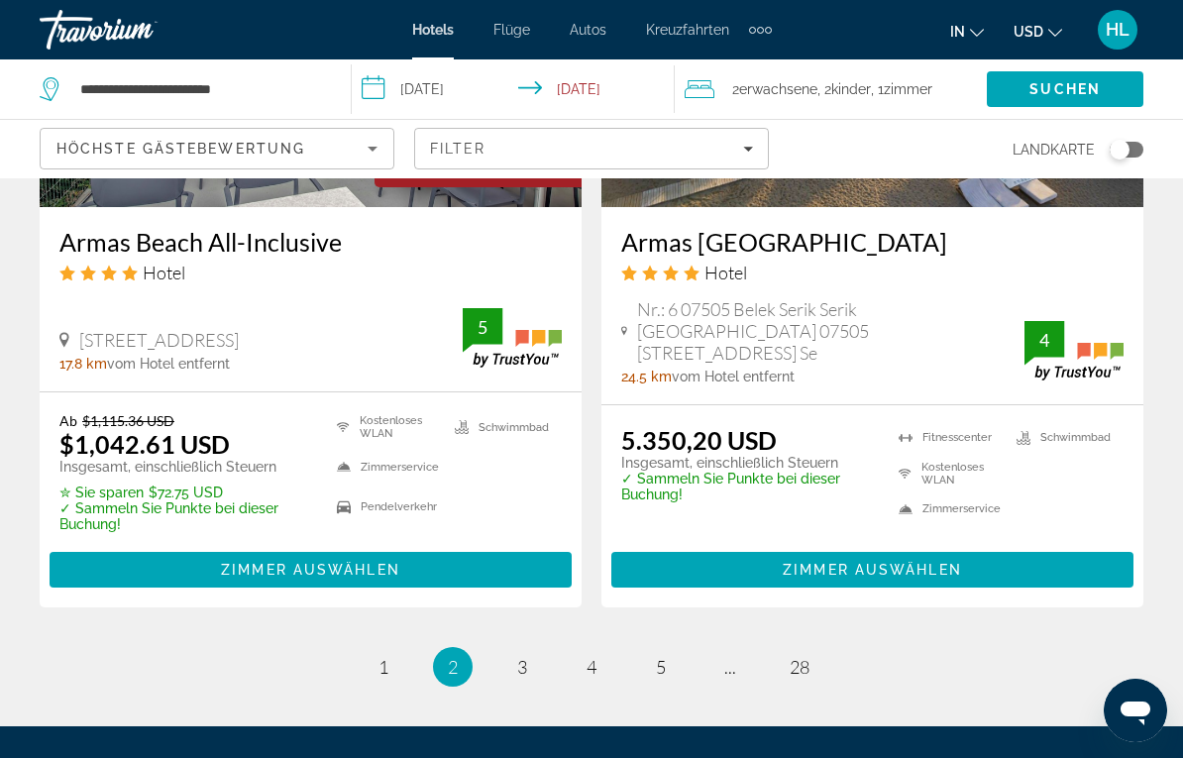
scroll to position [4133, 0]
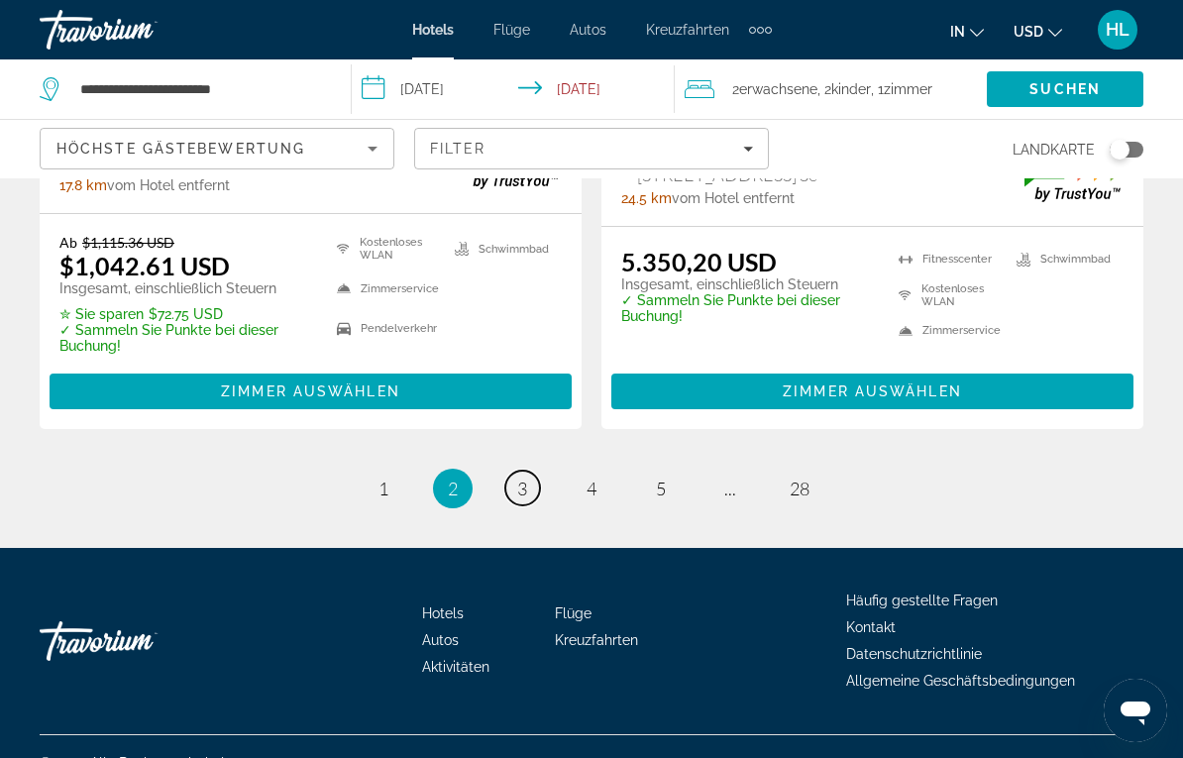
click at [522, 478] on span "3" at bounding box center [522, 489] width 10 height 22
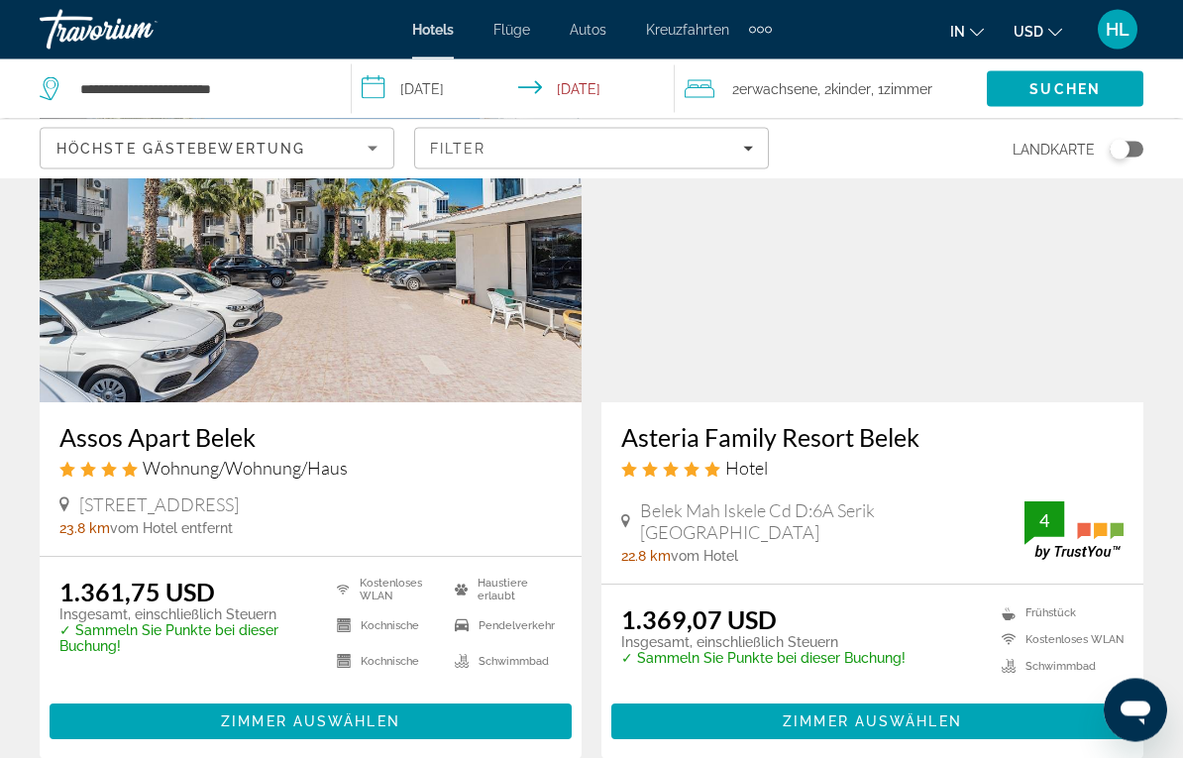
scroll to position [897, 0]
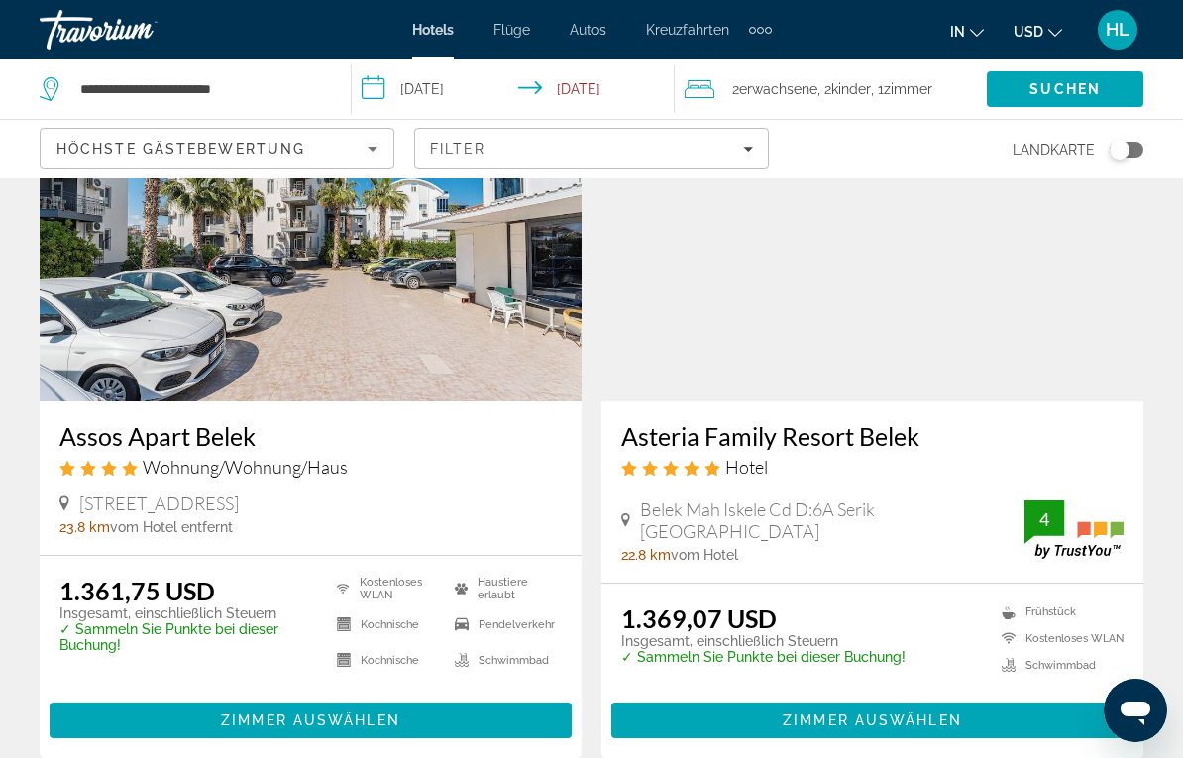
click at [936, 353] on img "Main content" at bounding box center [873, 242] width 542 height 317
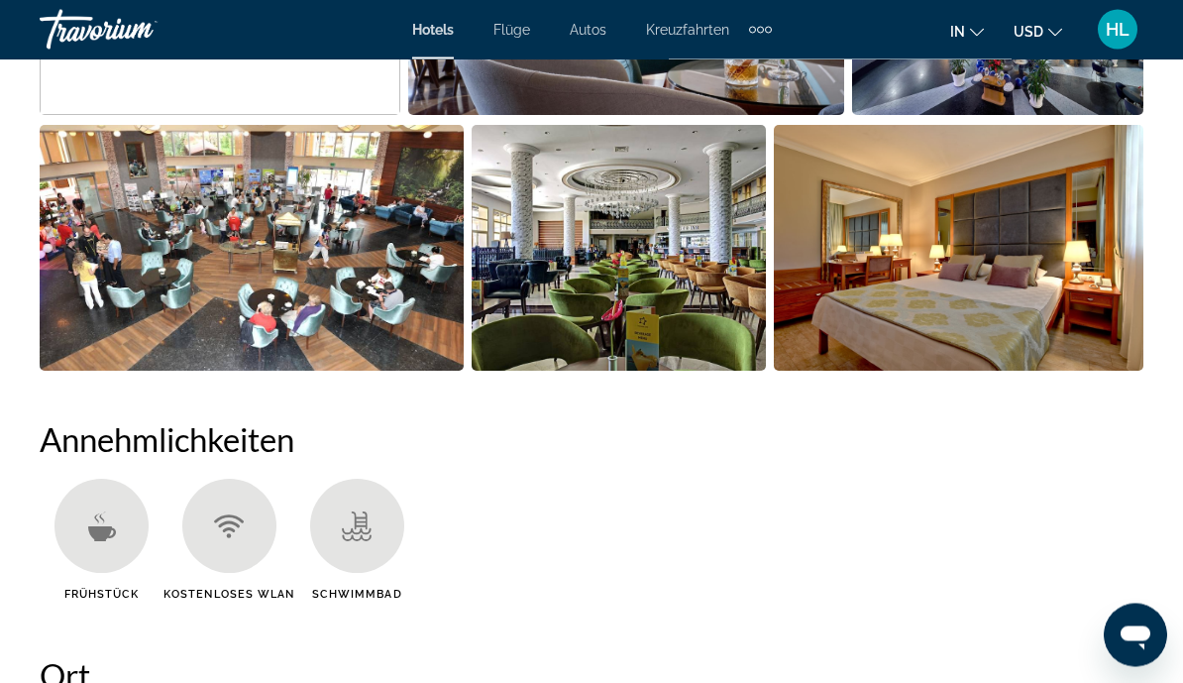
scroll to position [1600, 0]
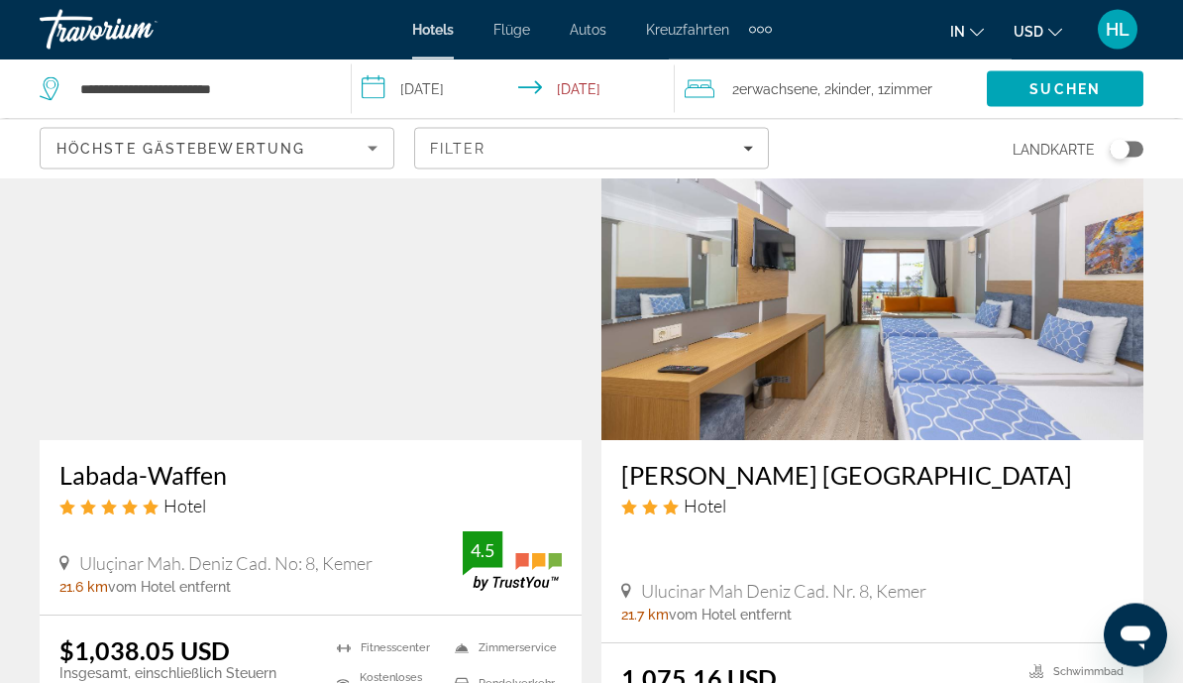
scroll to position [871, 0]
click at [386, 369] on img "Main content" at bounding box center [311, 281] width 542 height 317
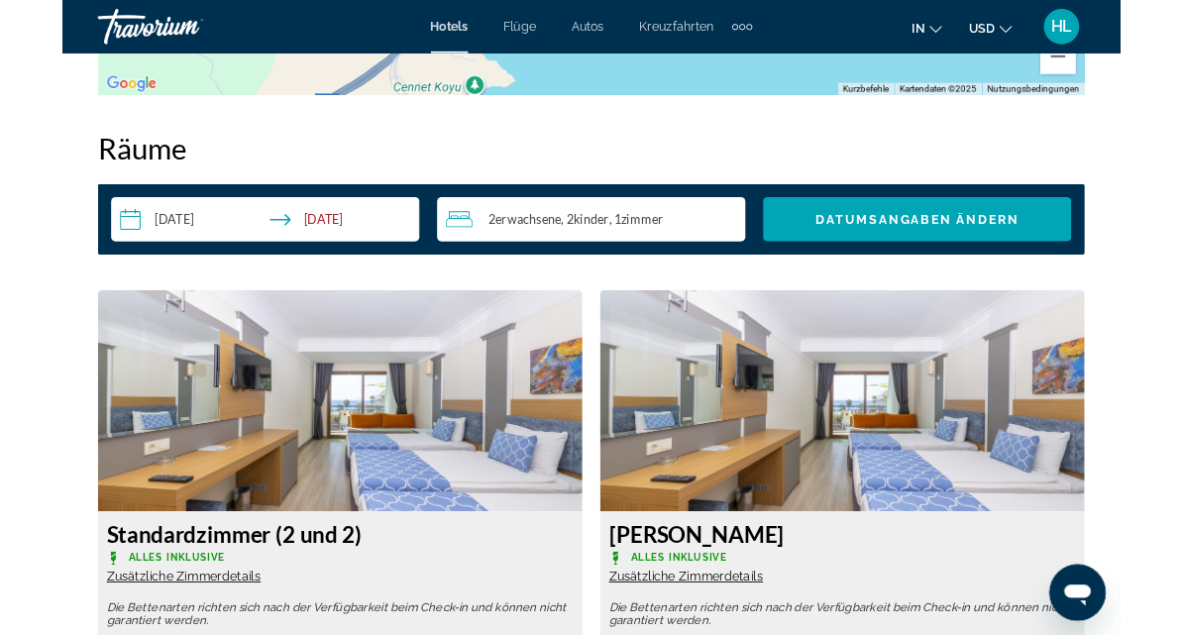
scroll to position [2903, 0]
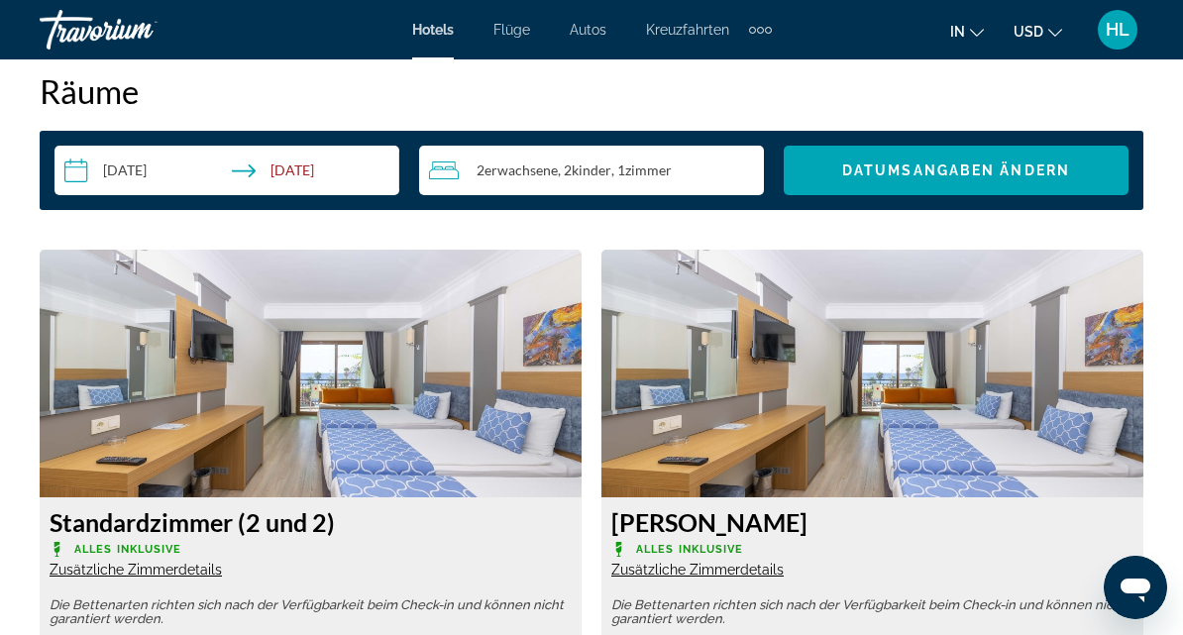
click at [410, 417] on img "Main content" at bounding box center [311, 374] width 542 height 248
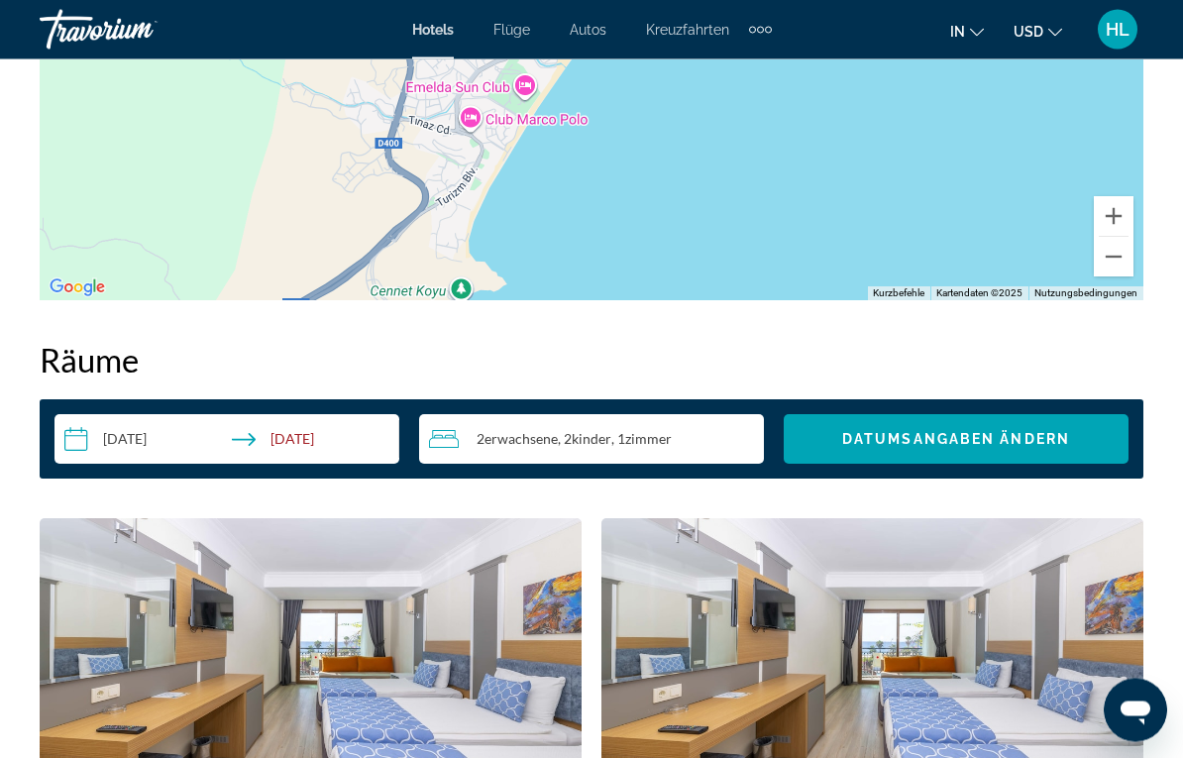
scroll to position [2652, 0]
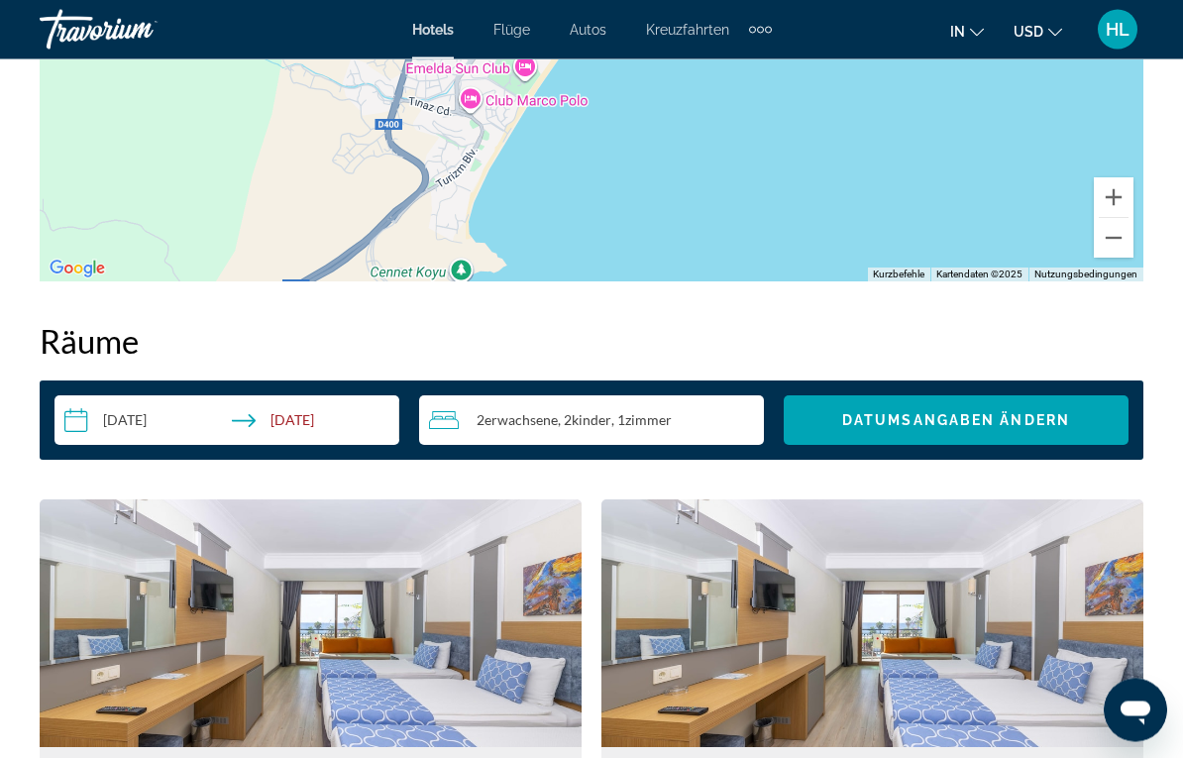
click at [382, 634] on img "Main content" at bounding box center [311, 625] width 542 height 248
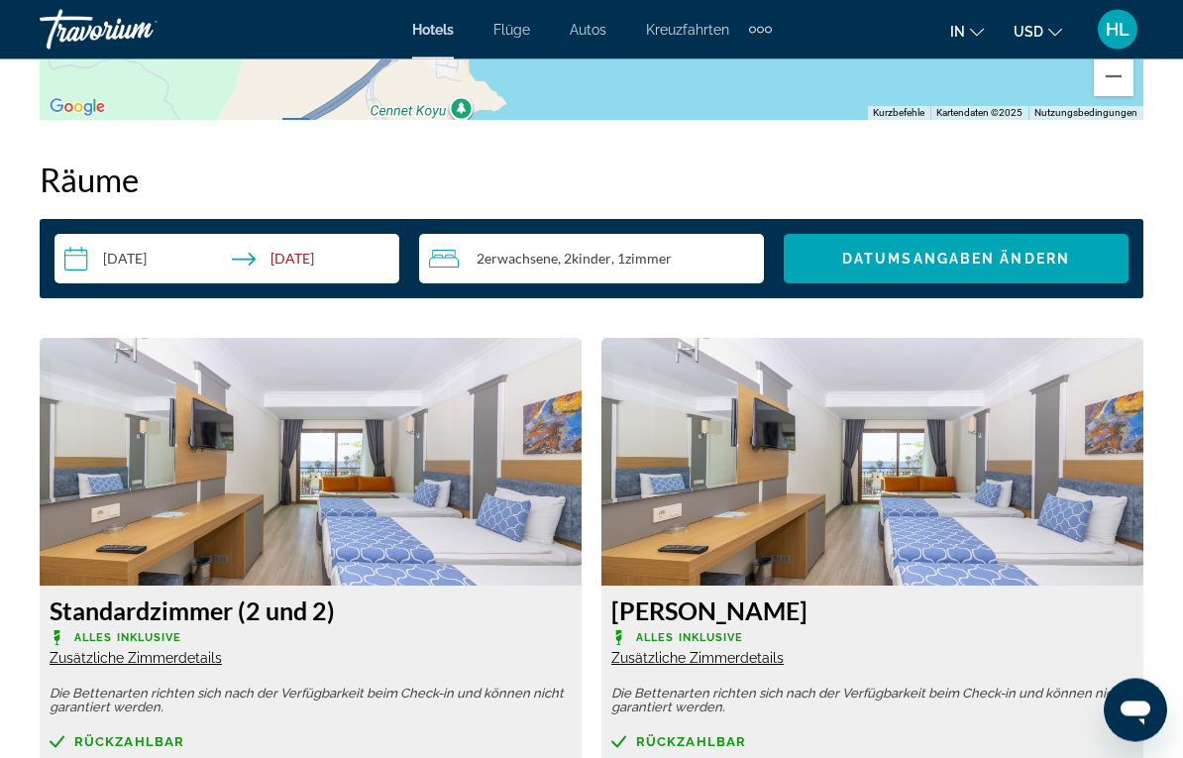
scroll to position [2815, 0]
click at [821, 462] on img "Main content" at bounding box center [873, 462] width 542 height 248
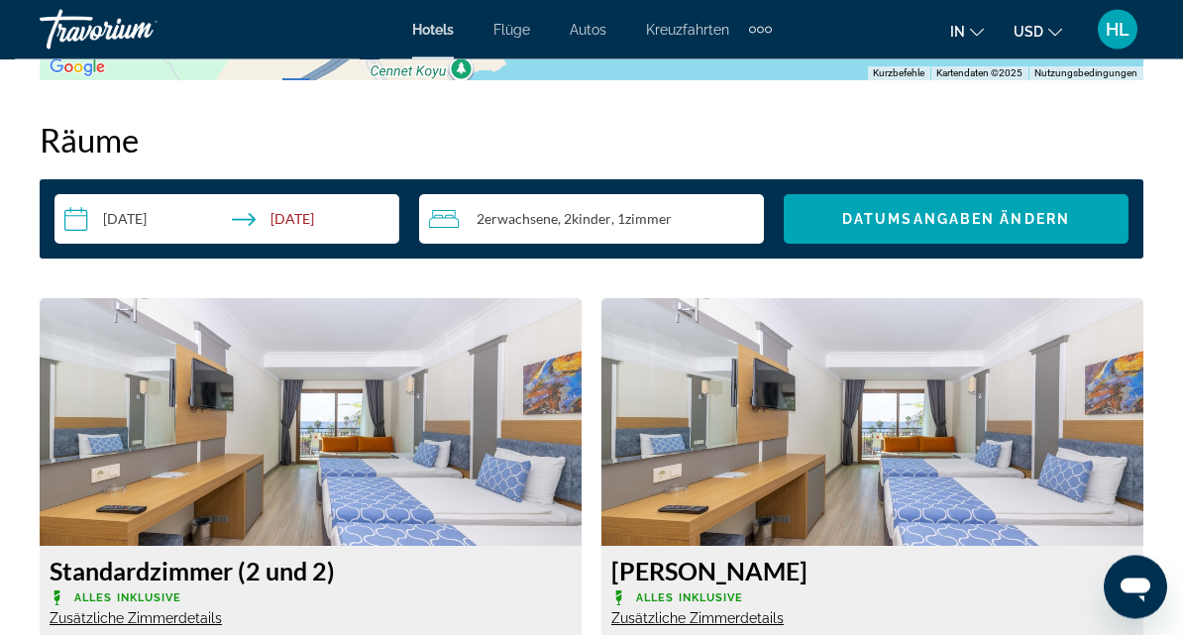
scroll to position [2840, 0]
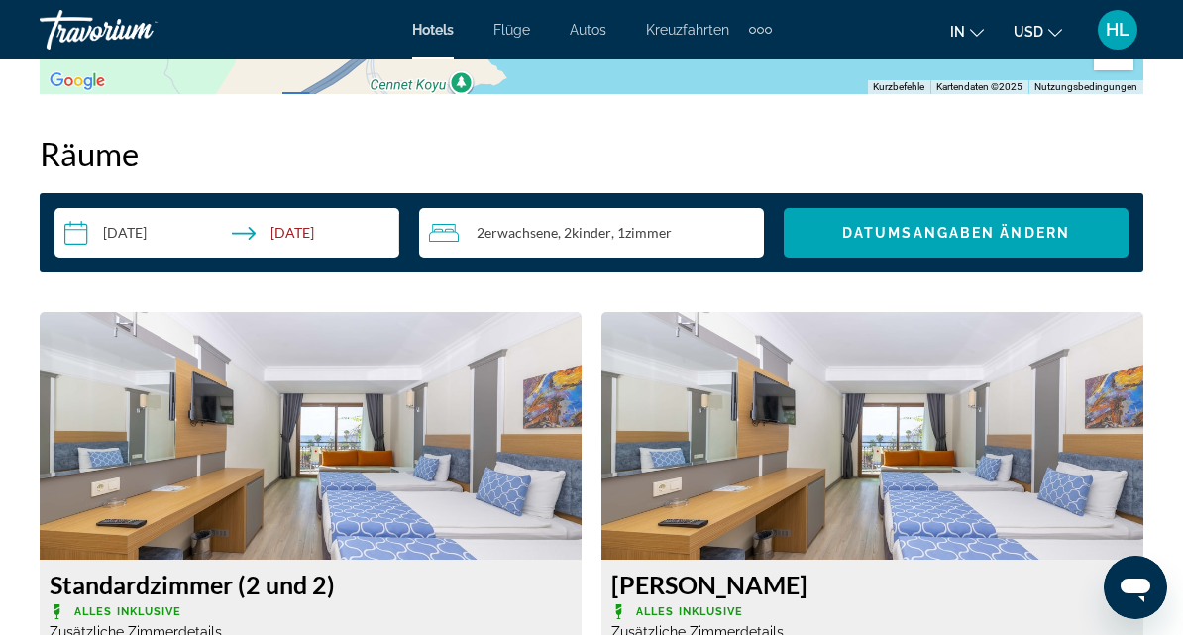
click at [1133, 584] on icon "Messaging-Fenster öffnen" at bounding box center [1136, 591] width 30 height 24
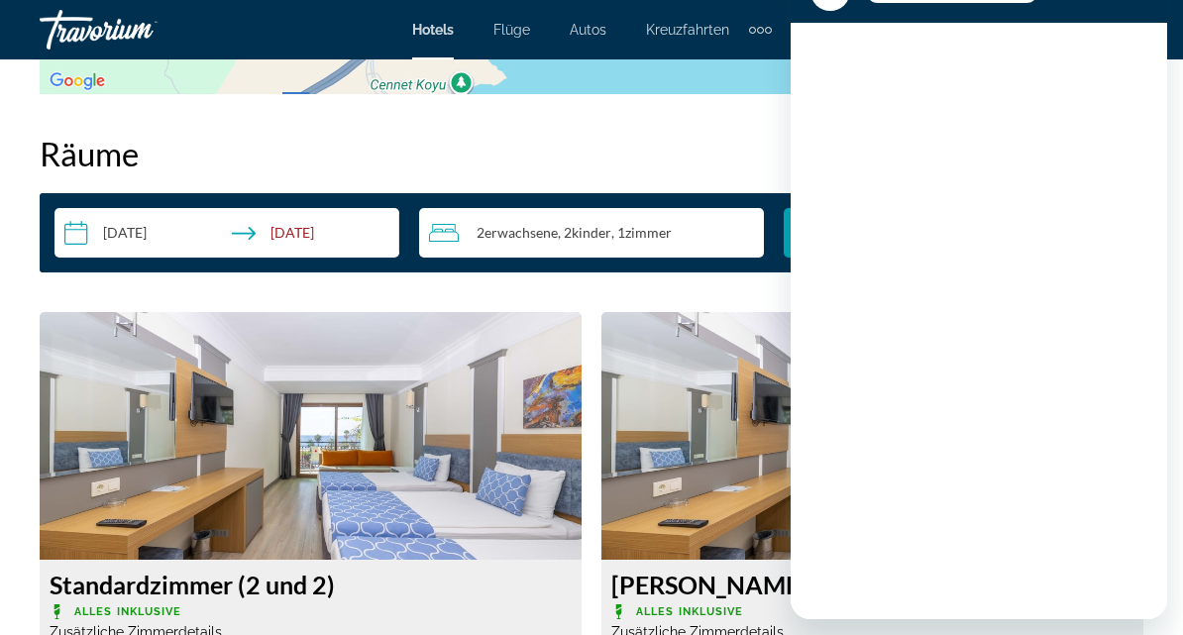
scroll to position [0, 0]
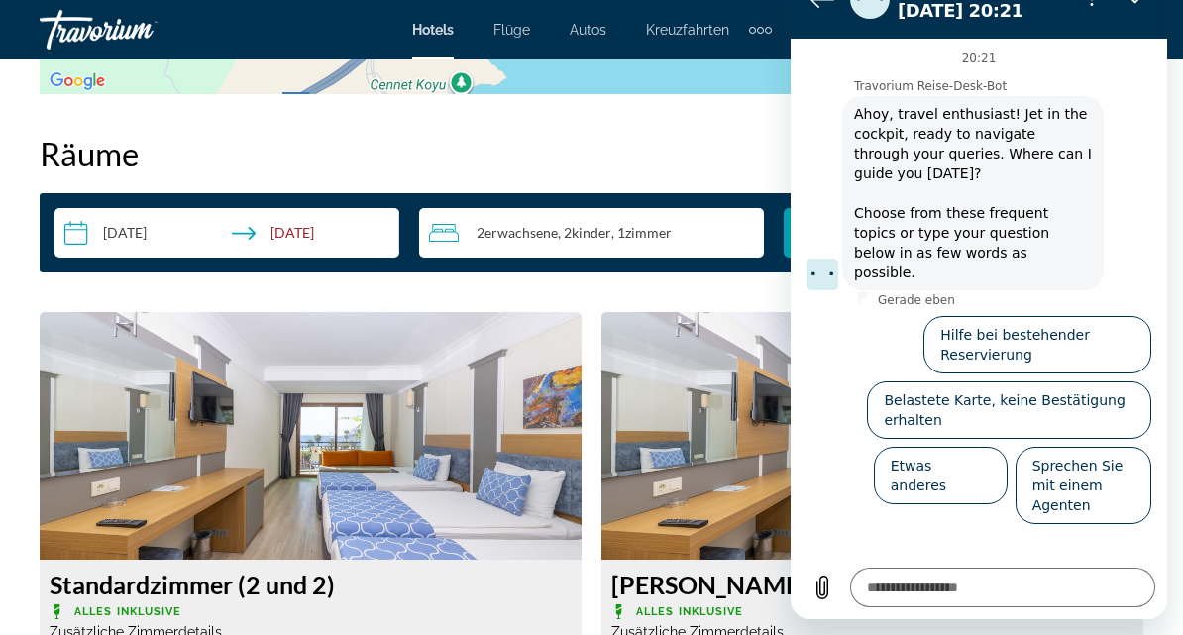
click at [713, 430] on img "Main content" at bounding box center [873, 436] width 542 height 248
click at [747, 149] on h2 "Räume" at bounding box center [592, 154] width 1104 height 40
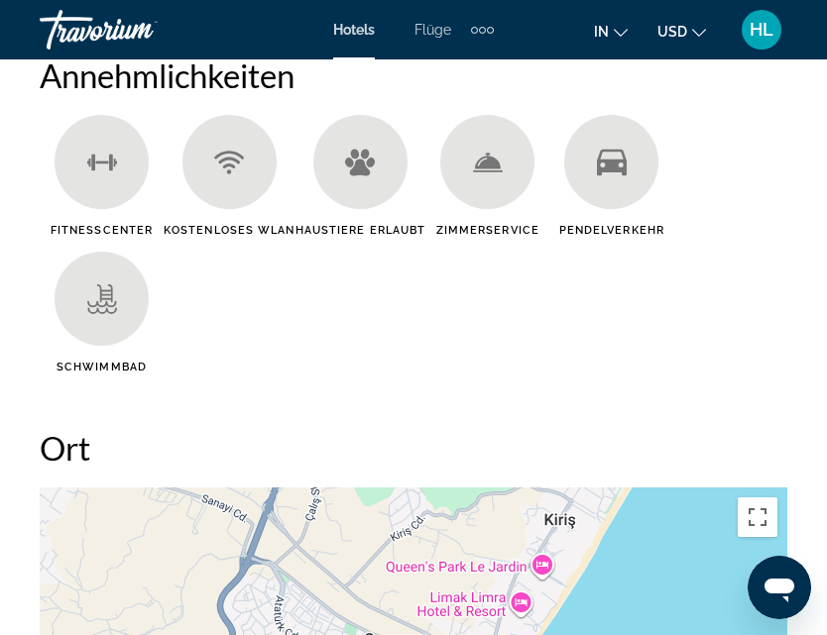
scroll to position [2244, 0]
click at [737, 300] on ul "Fitnesscenter Kostenloses WLAN Haustiere erlaubt [GEOGRAPHIC_DATA] Pendelverkeh…" at bounding box center [413, 253] width 747 height 274
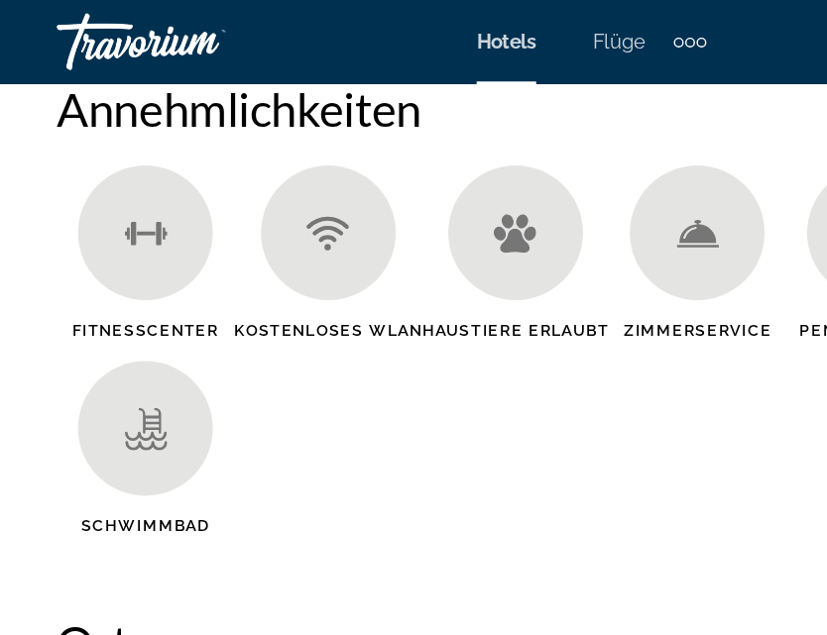
click at [512, 319] on ul "Fitnesscenter Kostenloses WLAN Haustiere erlaubt [GEOGRAPHIC_DATA] Pendelverkeh…" at bounding box center [413, 253] width 747 height 274
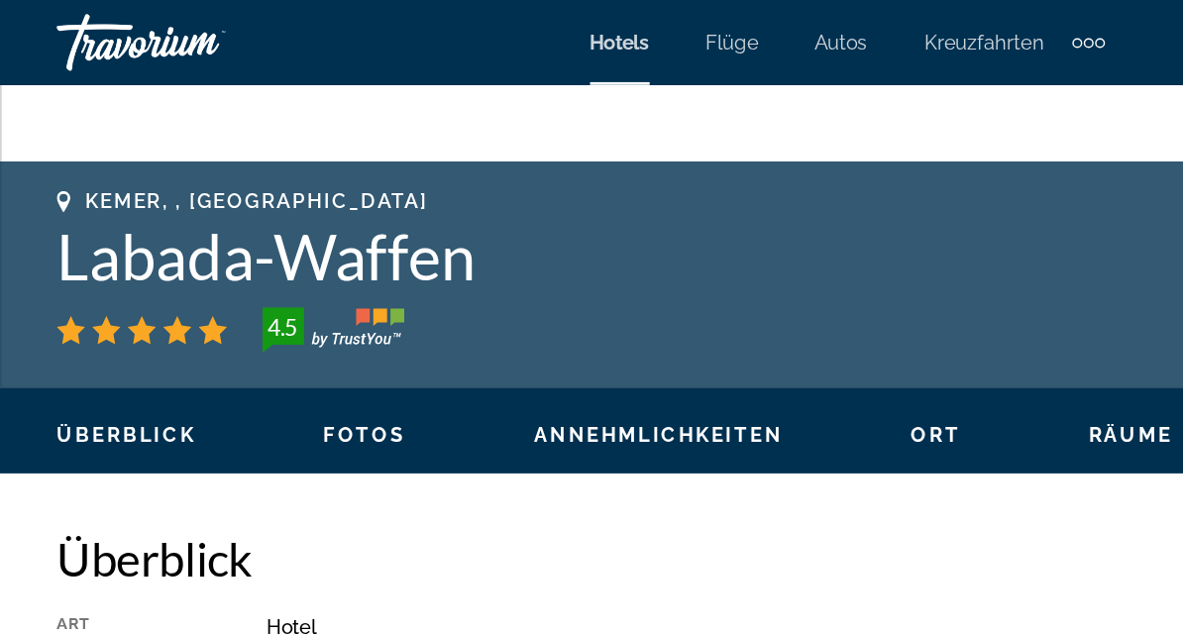
scroll to position [701, 0]
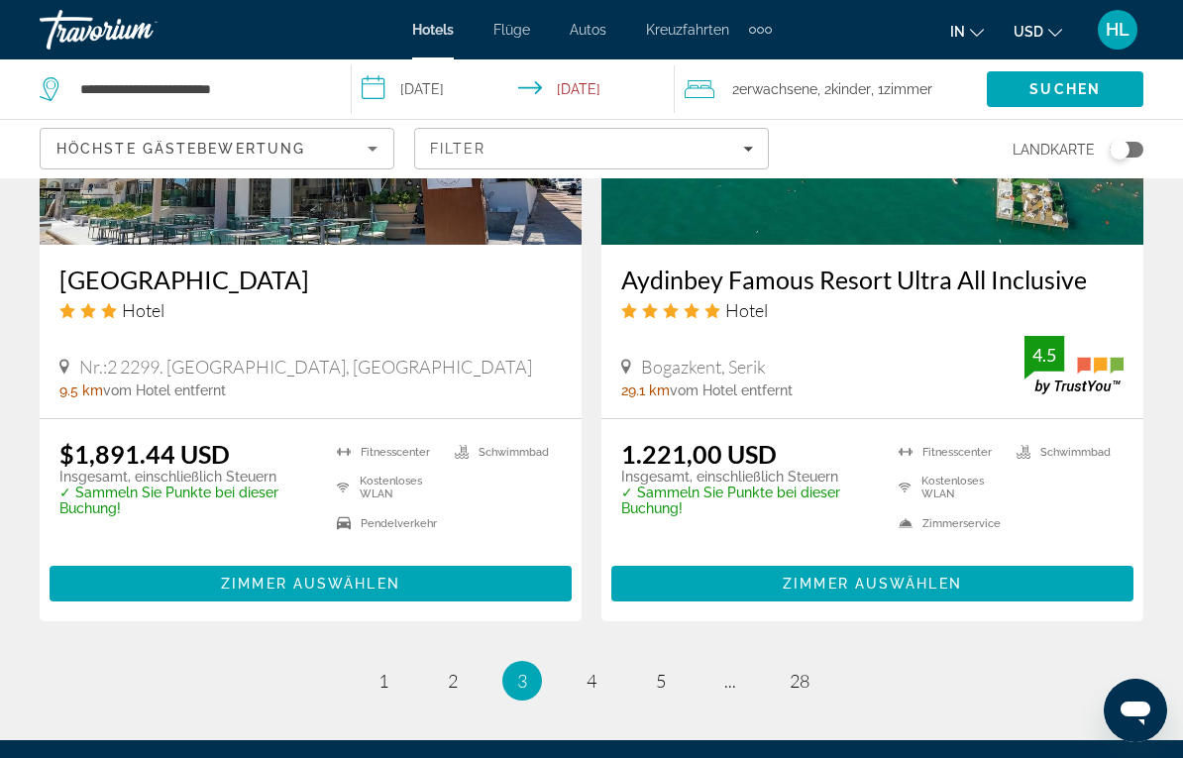
scroll to position [3953, 0]
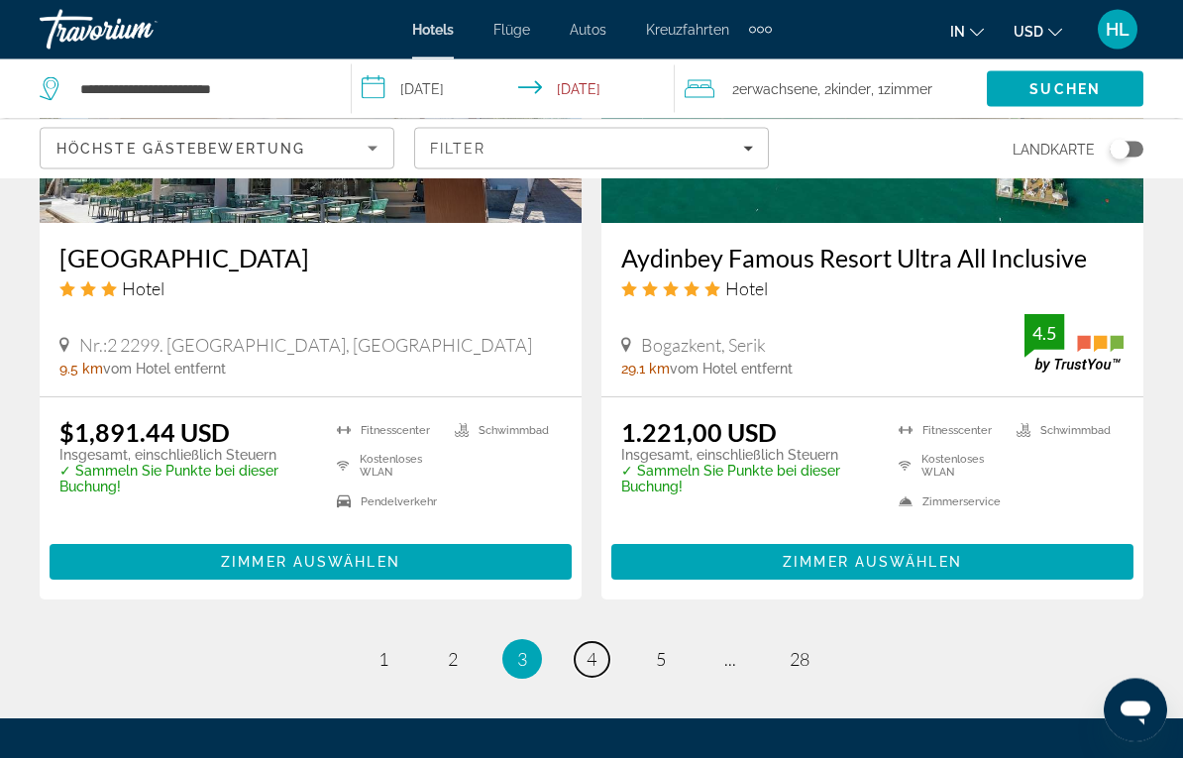
click at [600, 634] on link "Seite 4" at bounding box center [592, 660] width 35 height 35
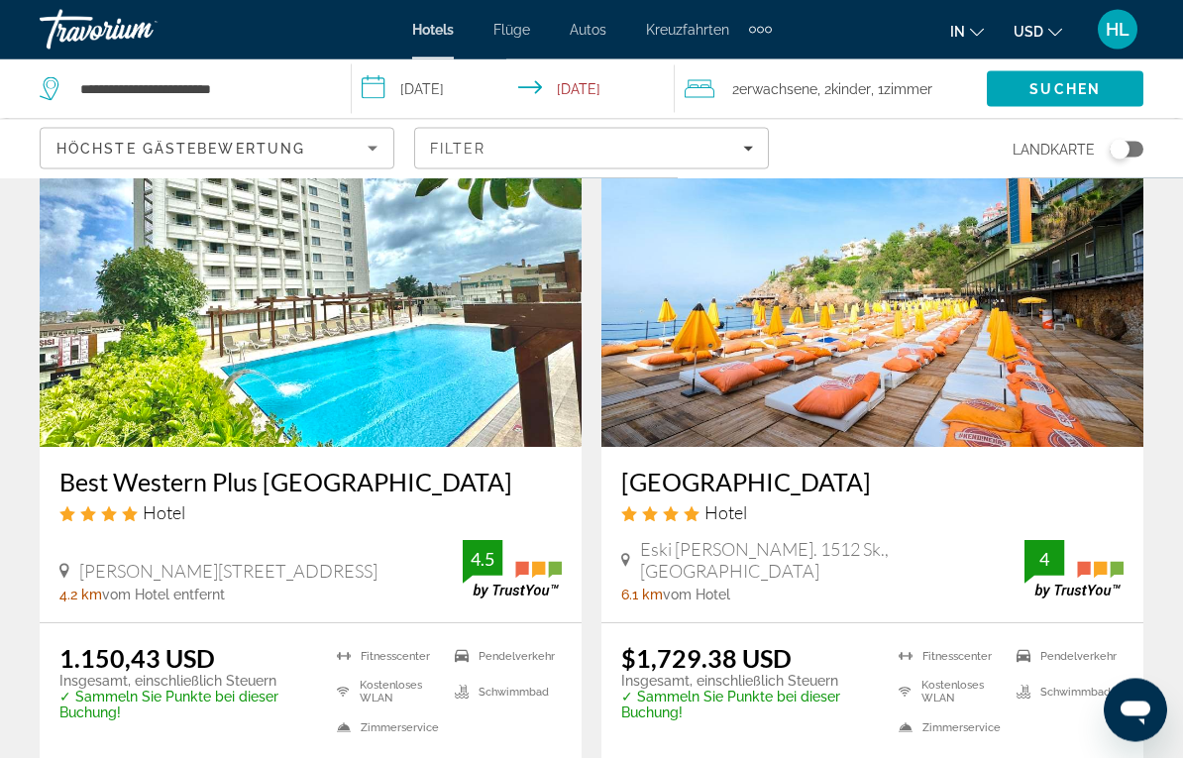
scroll to position [1642, 0]
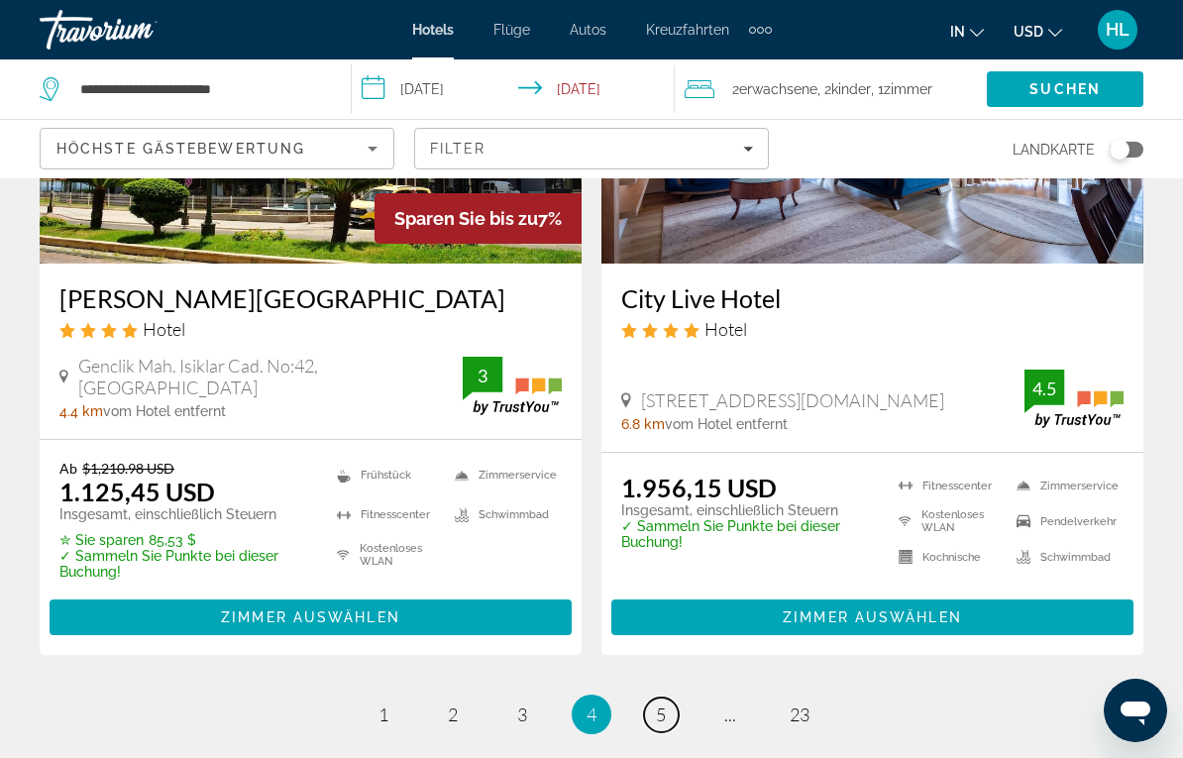
click at [656, 634] on span "5" at bounding box center [661, 715] width 10 height 22
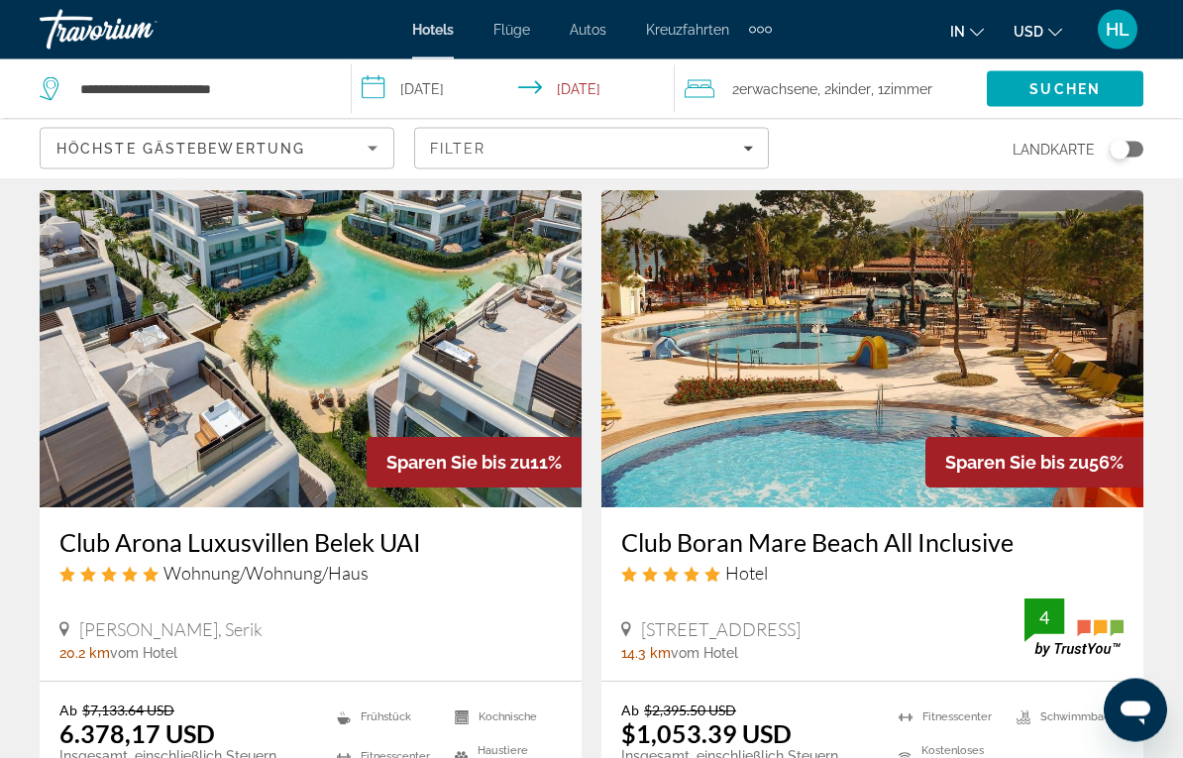
scroll to position [58, 0]
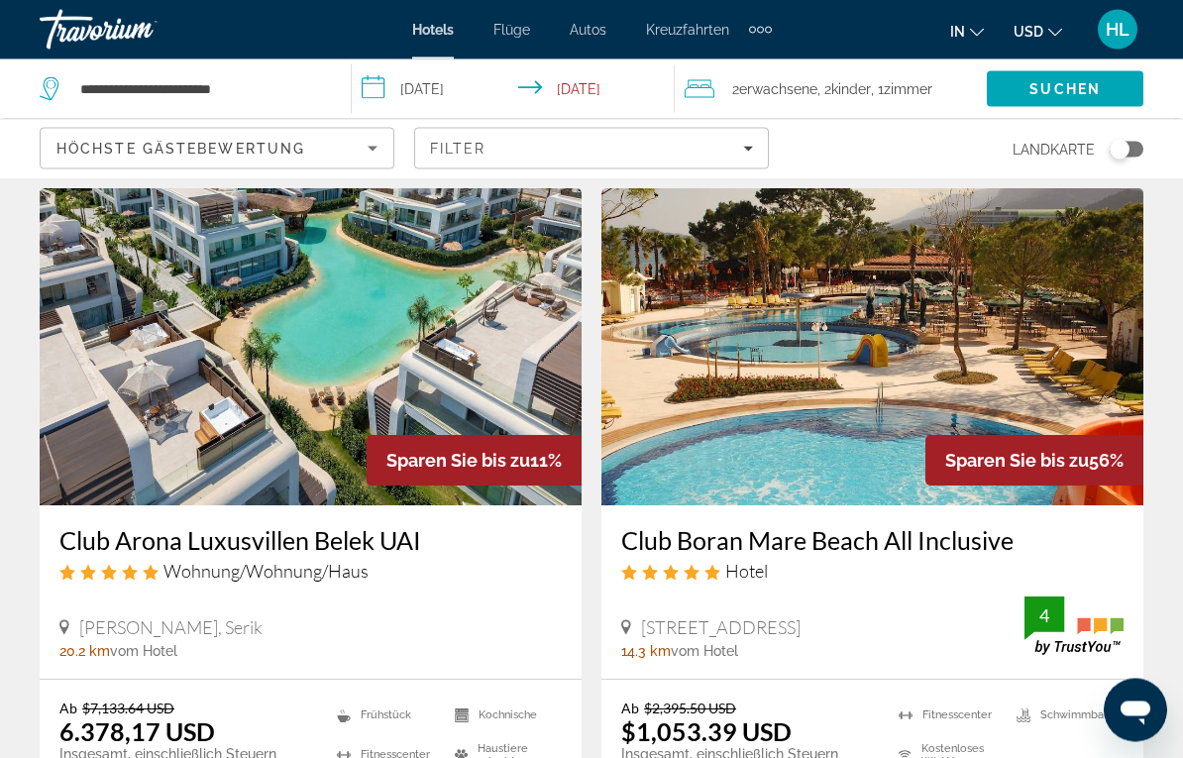
click at [1009, 329] on img "Main content" at bounding box center [873, 347] width 542 height 317
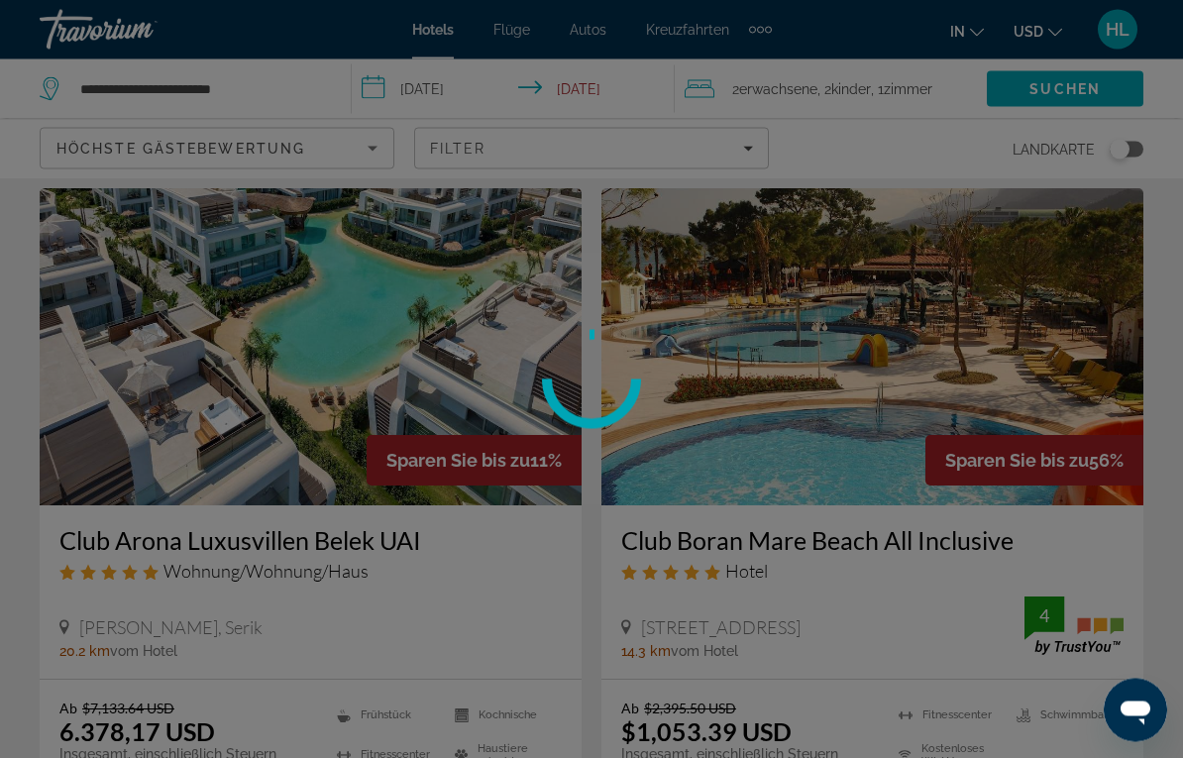
scroll to position [59, 0]
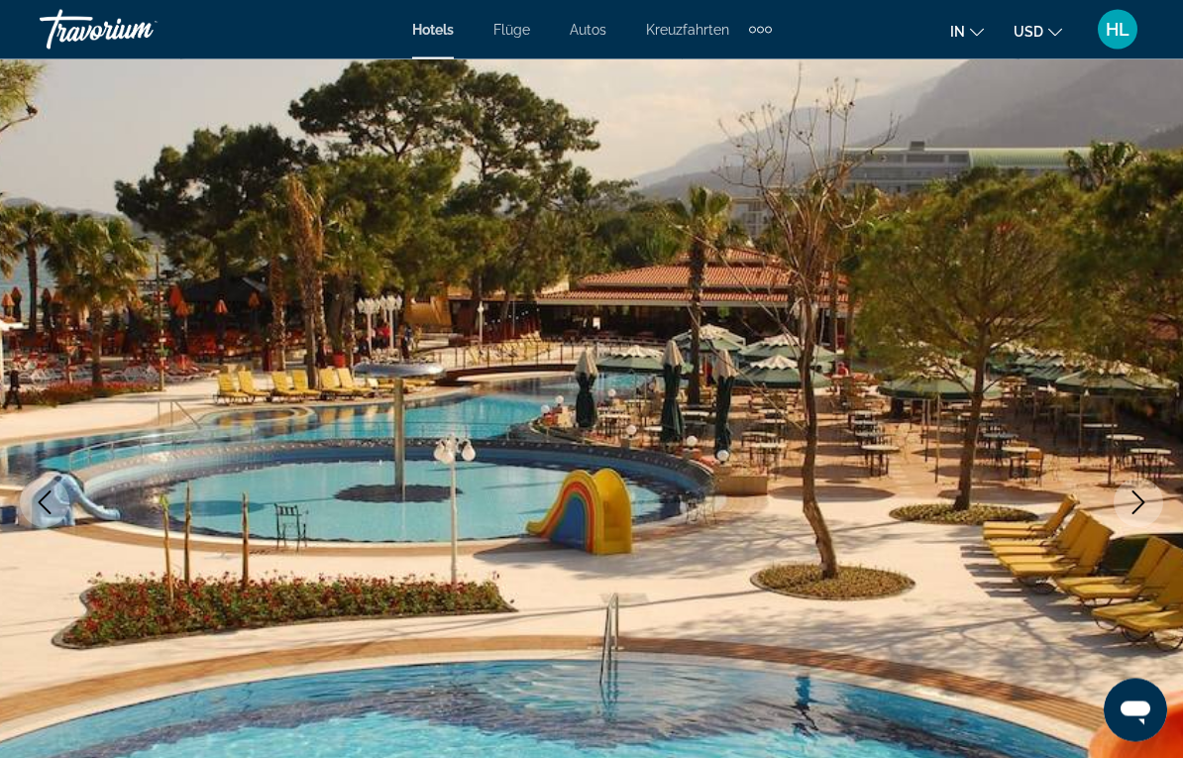
scroll to position [29, 0]
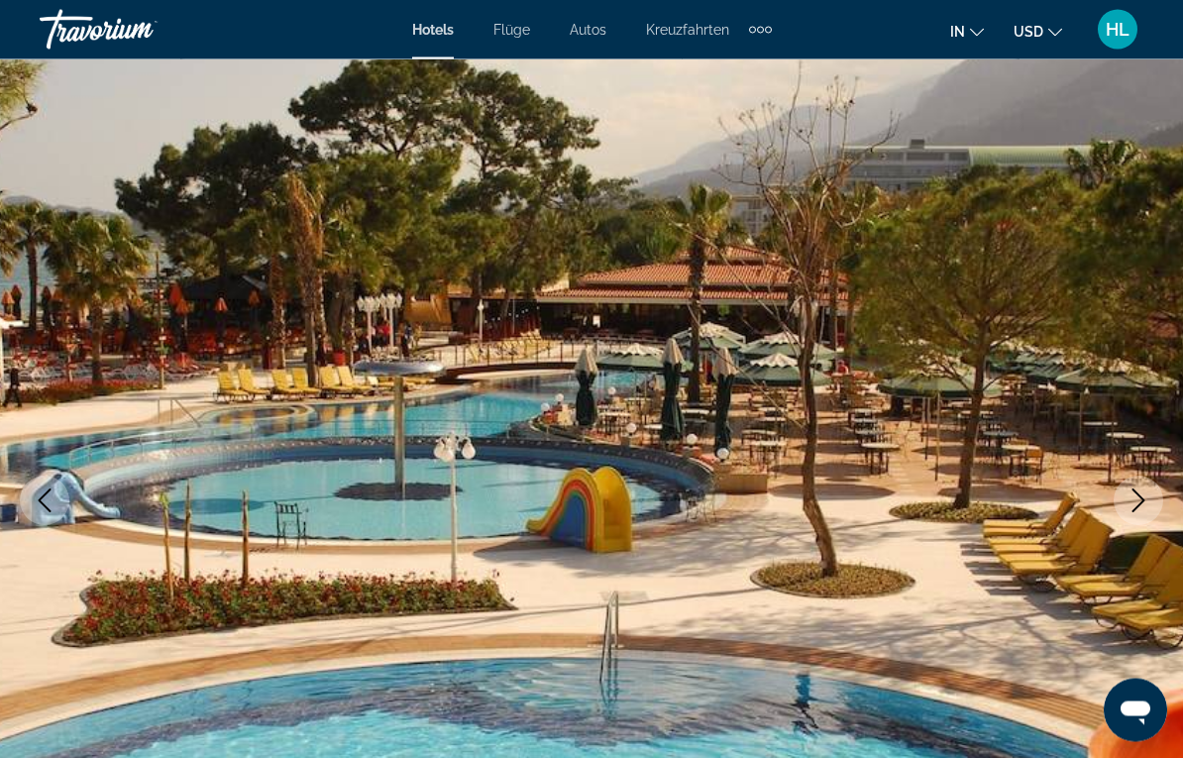
click at [1097, 385] on img "Main content" at bounding box center [591, 502] width 1183 height 942
click at [1128, 504] on icon "Next image" at bounding box center [1139, 502] width 24 height 24
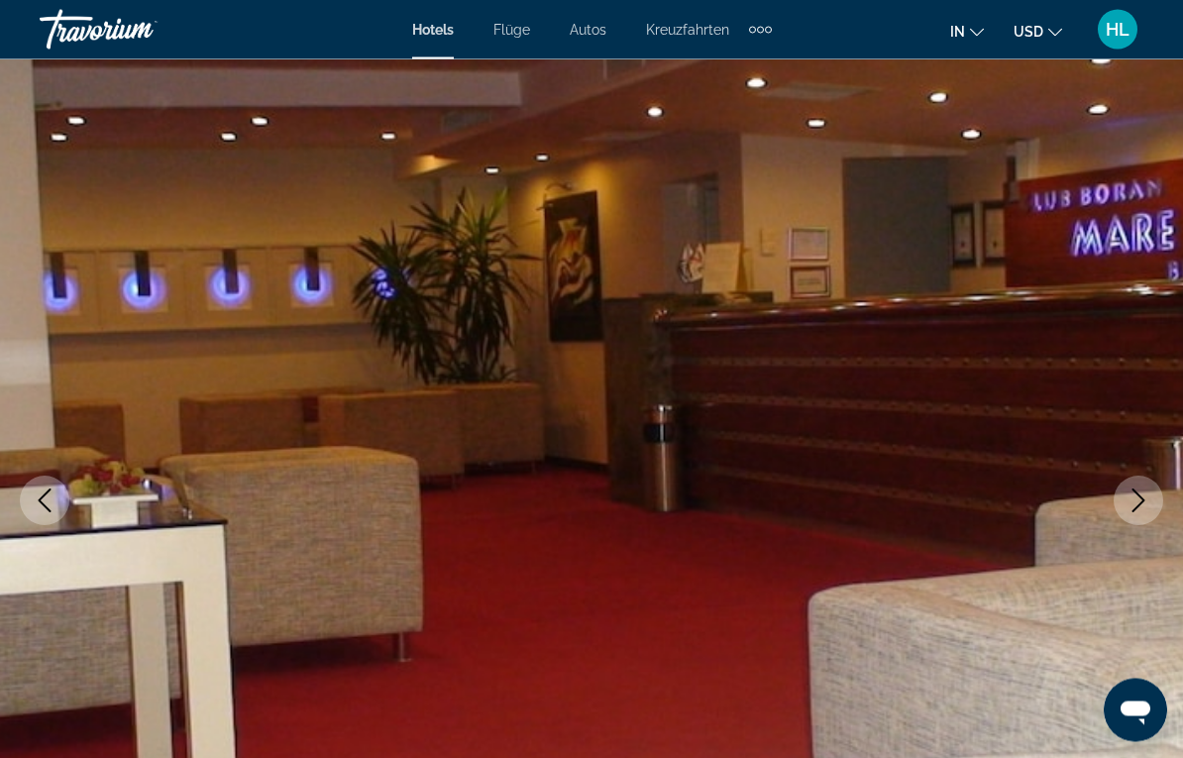
click at [1124, 509] on button "Next image" at bounding box center [1139, 502] width 50 height 50
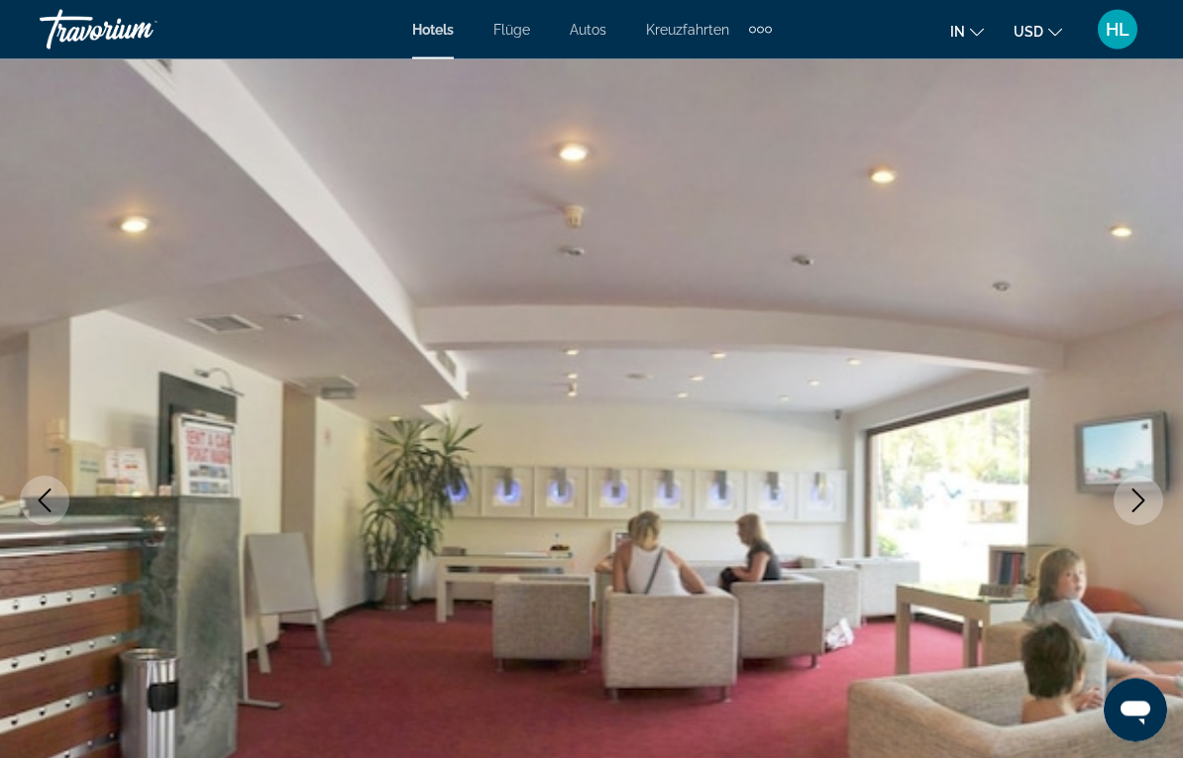
click at [1118, 493] on button "Next image" at bounding box center [1139, 502] width 50 height 50
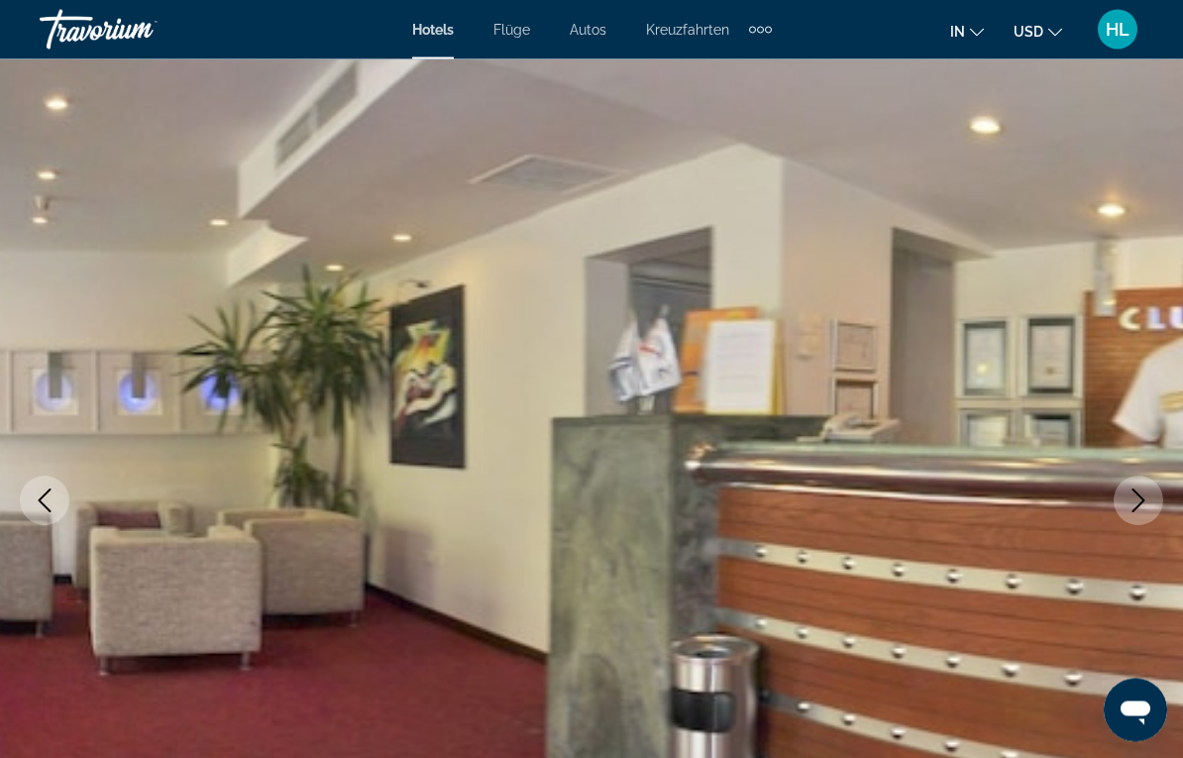
click at [1110, 484] on img "Main content" at bounding box center [591, 502] width 1183 height 942
click at [1123, 495] on button "Next image" at bounding box center [1139, 502] width 50 height 50
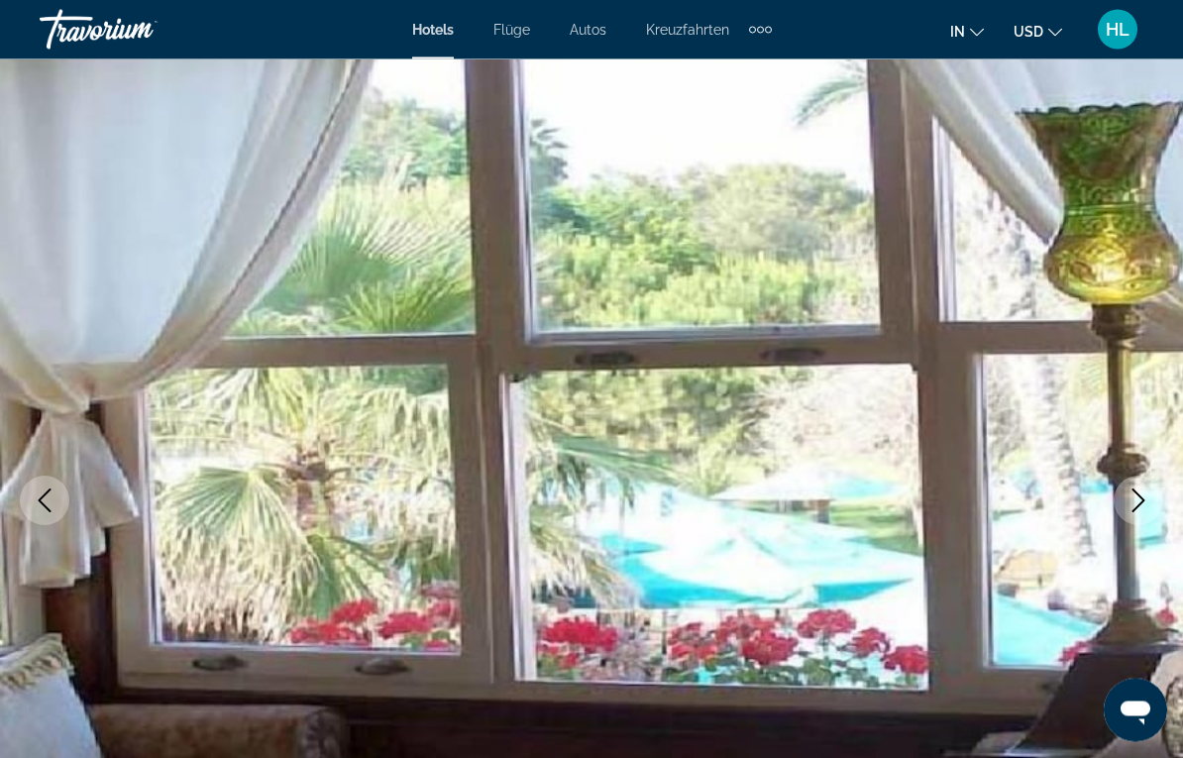
click at [1128, 501] on icon "Next image" at bounding box center [1139, 502] width 24 height 24
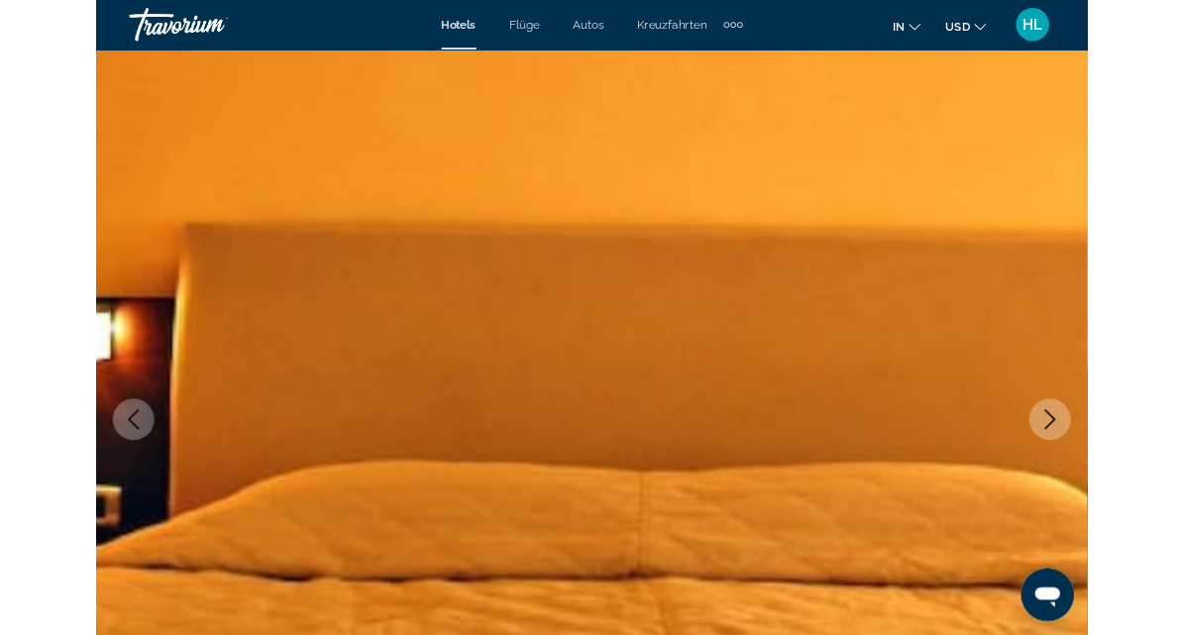
scroll to position [0, 0]
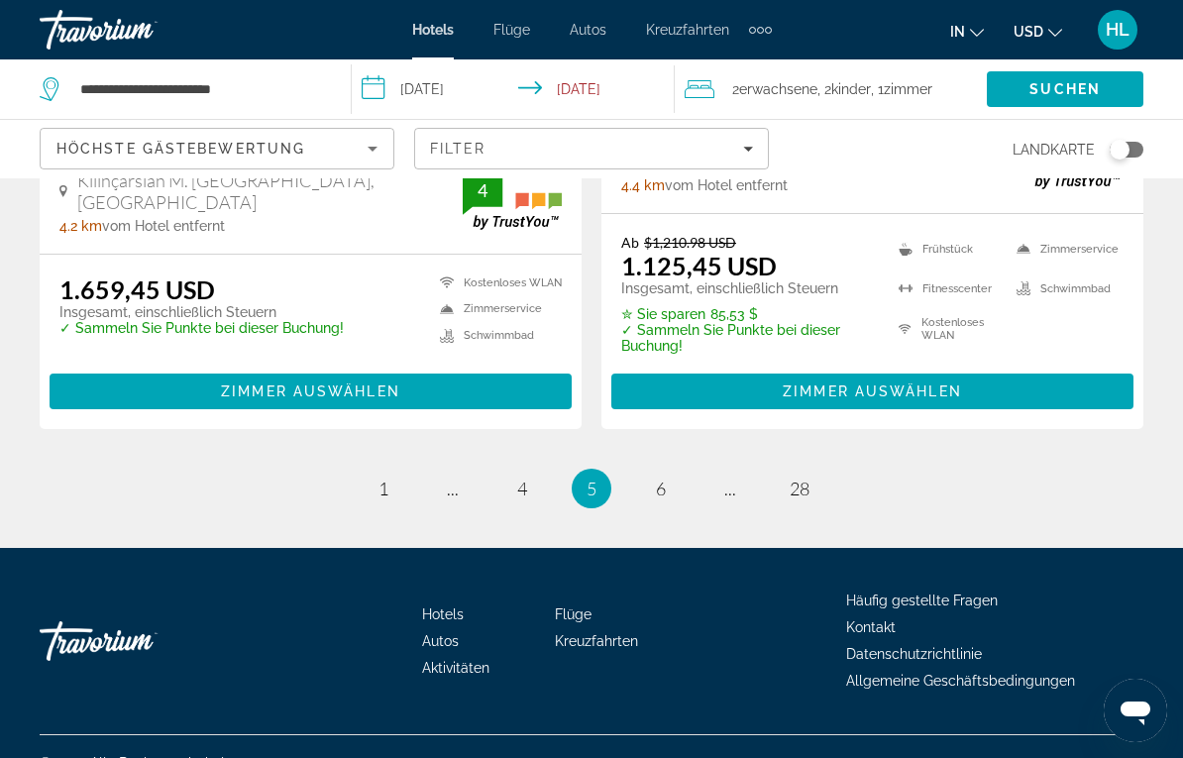
scroll to position [4164, 0]
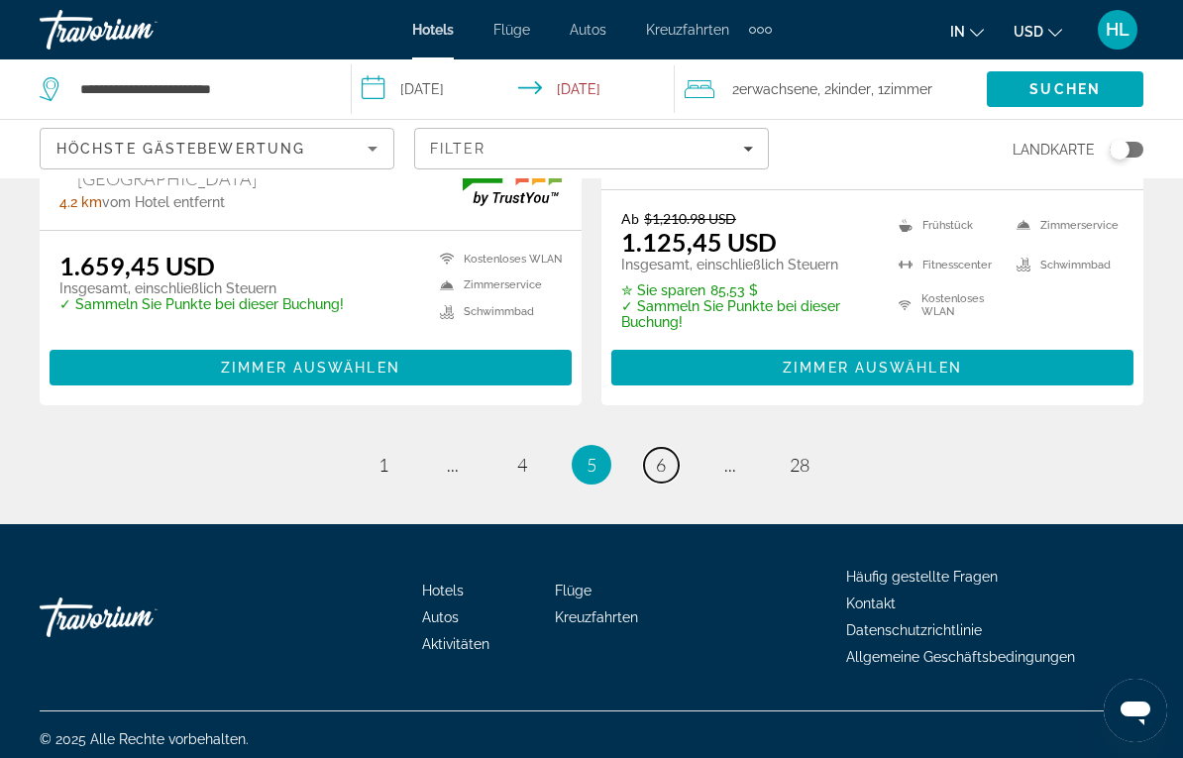
click at [659, 454] on span "6" at bounding box center [661, 465] width 10 height 22
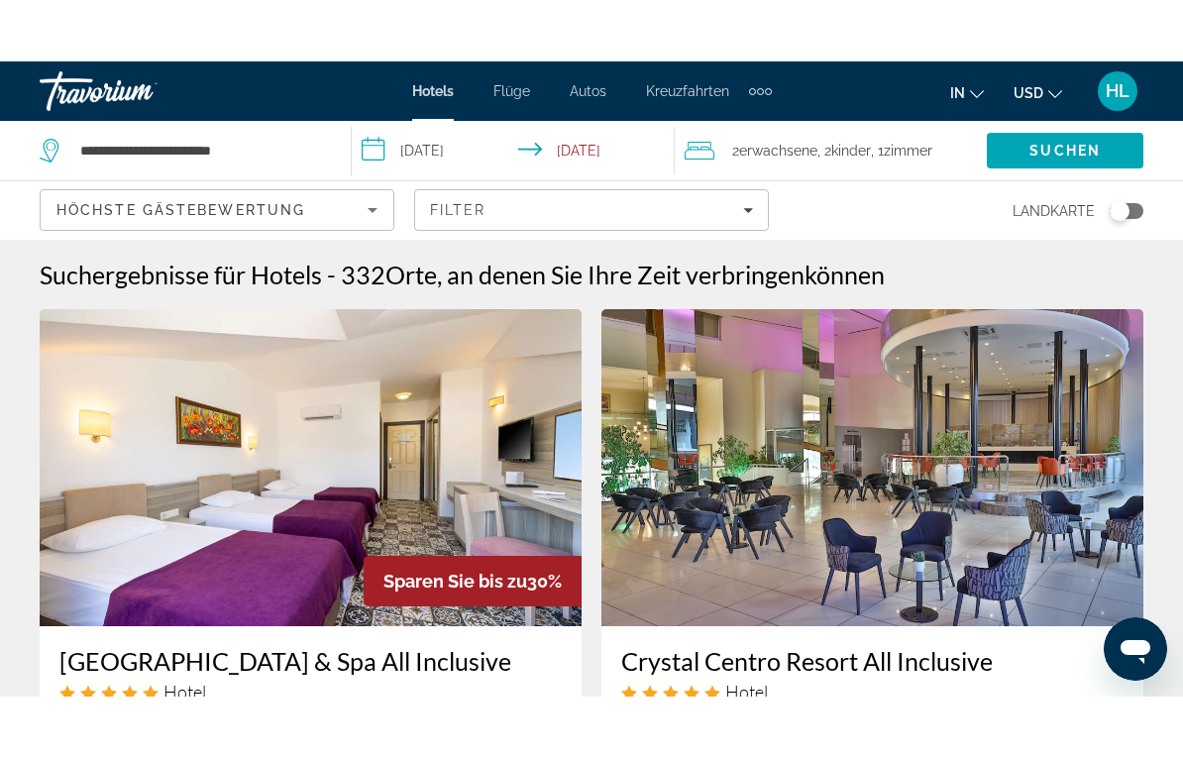
scroll to position [54, 0]
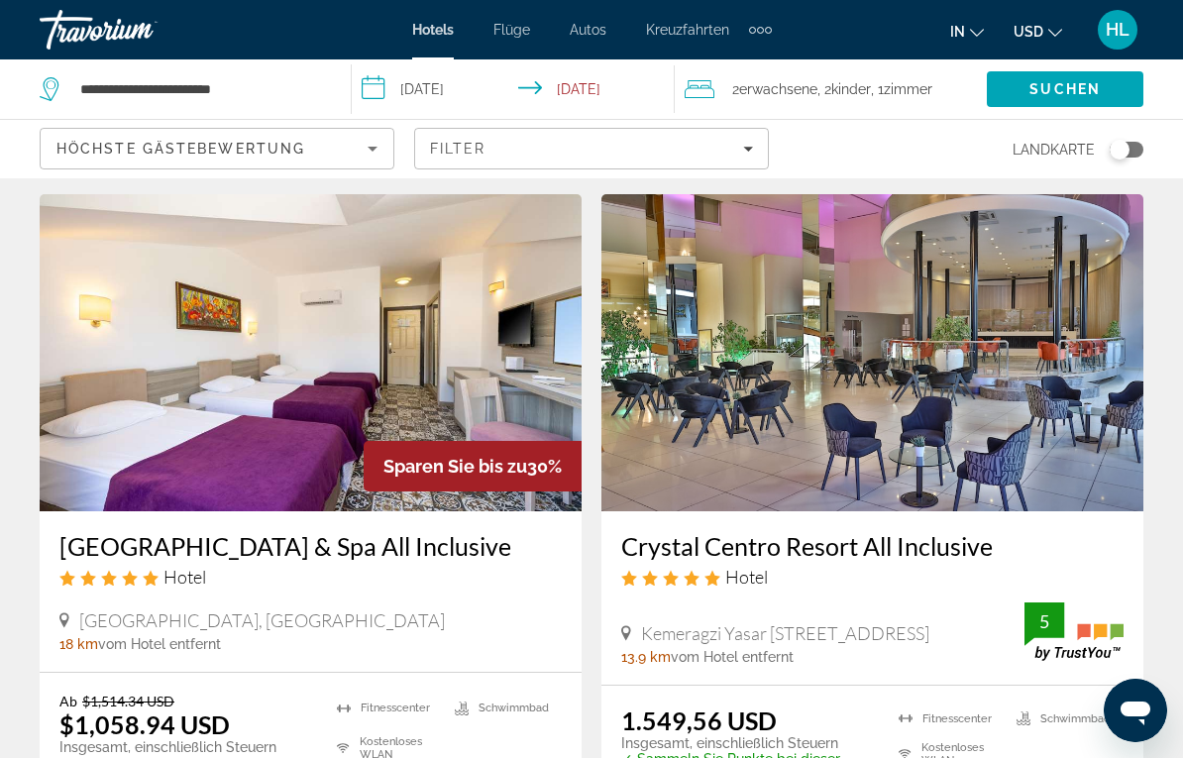
click at [456, 374] on img "Main content" at bounding box center [311, 352] width 542 height 317
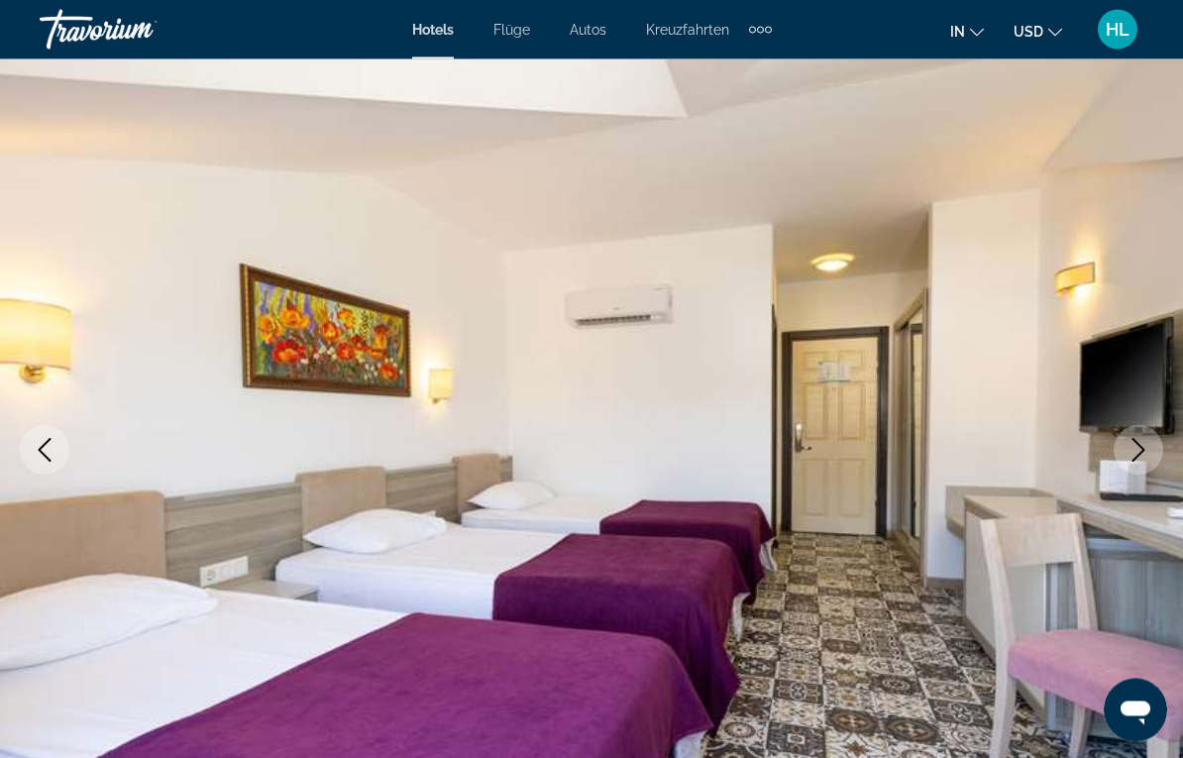
scroll to position [81, 0]
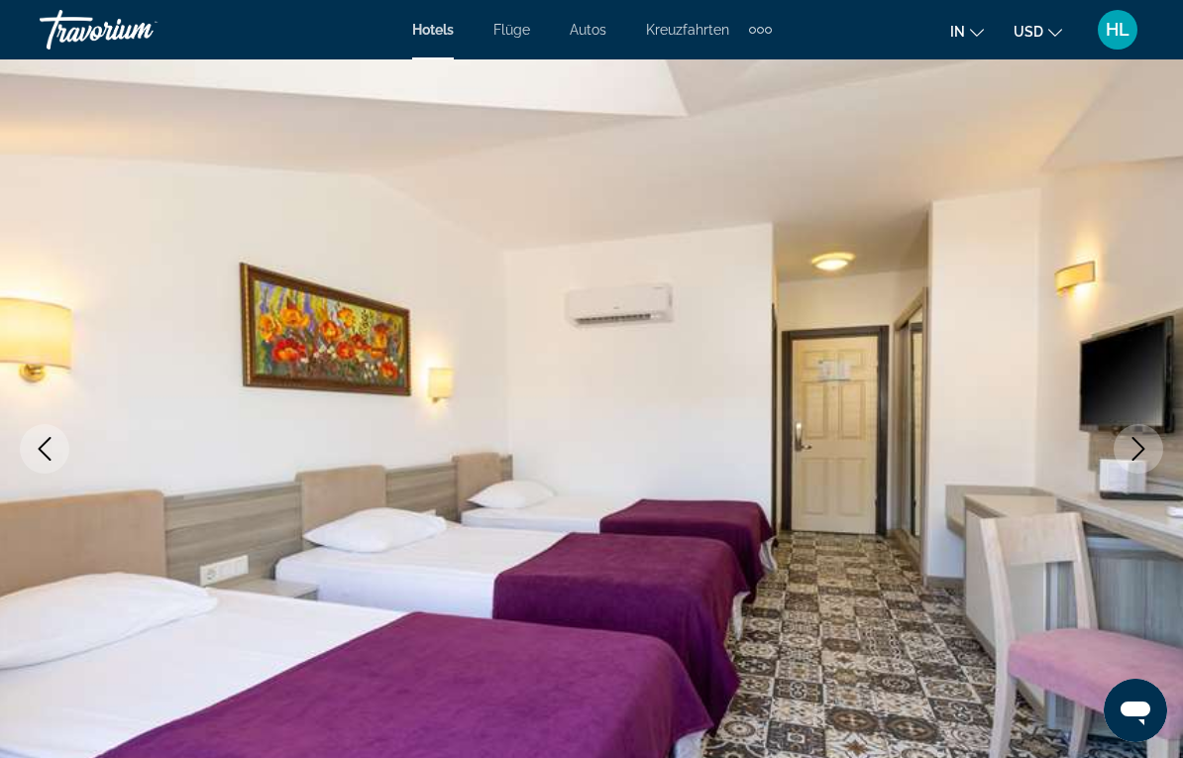
click at [1131, 446] on icon "Nächstes Bild" at bounding box center [1139, 449] width 24 height 24
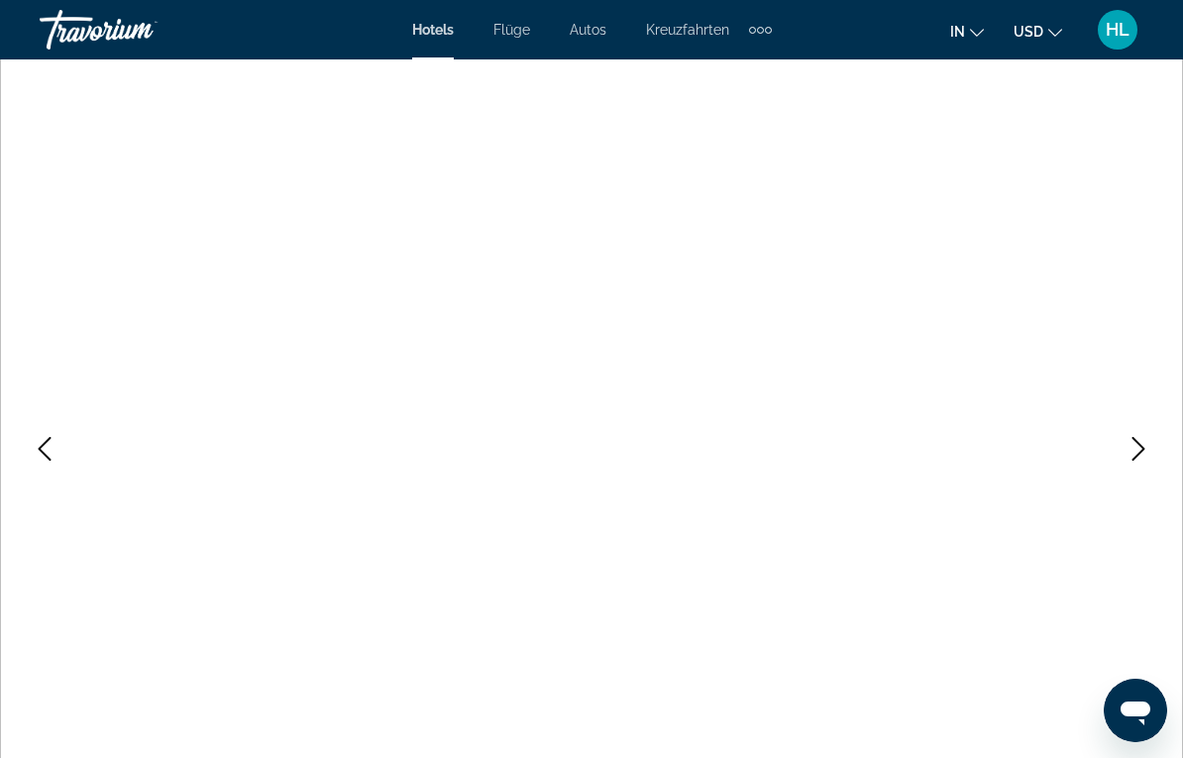
click at [1134, 462] on button "Nächstes Bild" at bounding box center [1139, 449] width 50 height 50
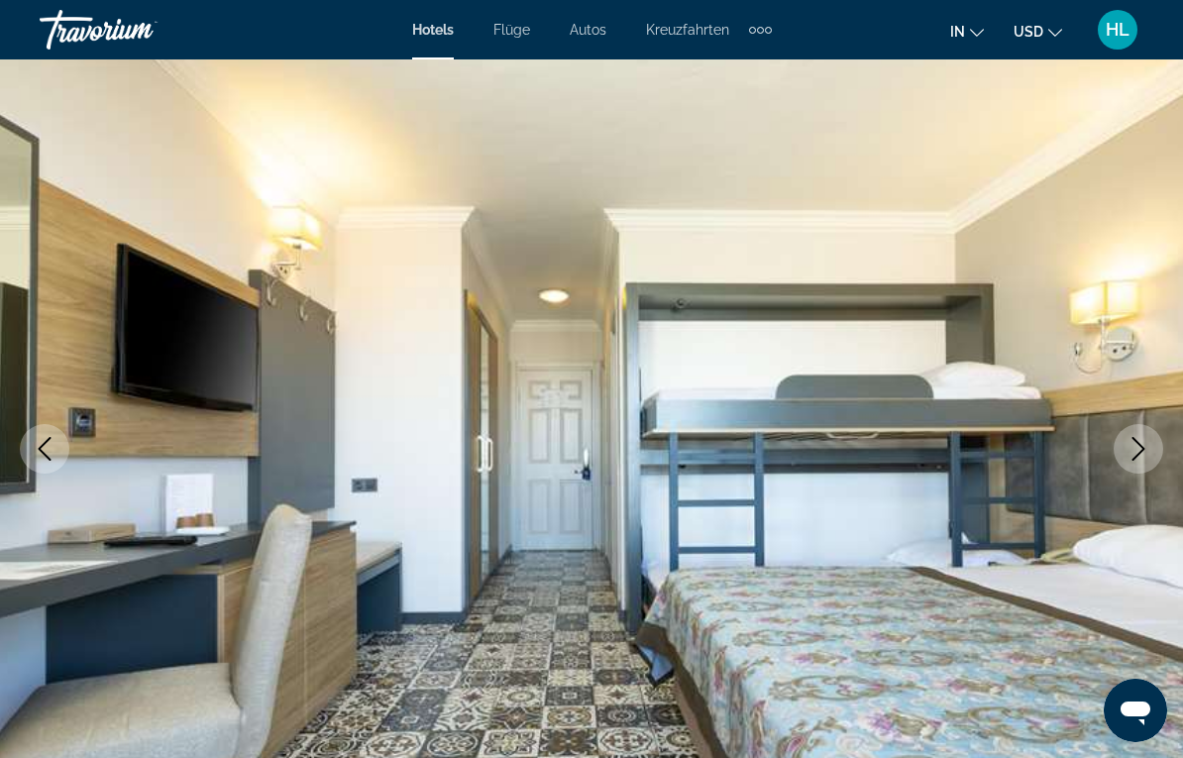
click at [1130, 452] on icon "Nächstes Bild" at bounding box center [1139, 449] width 24 height 24
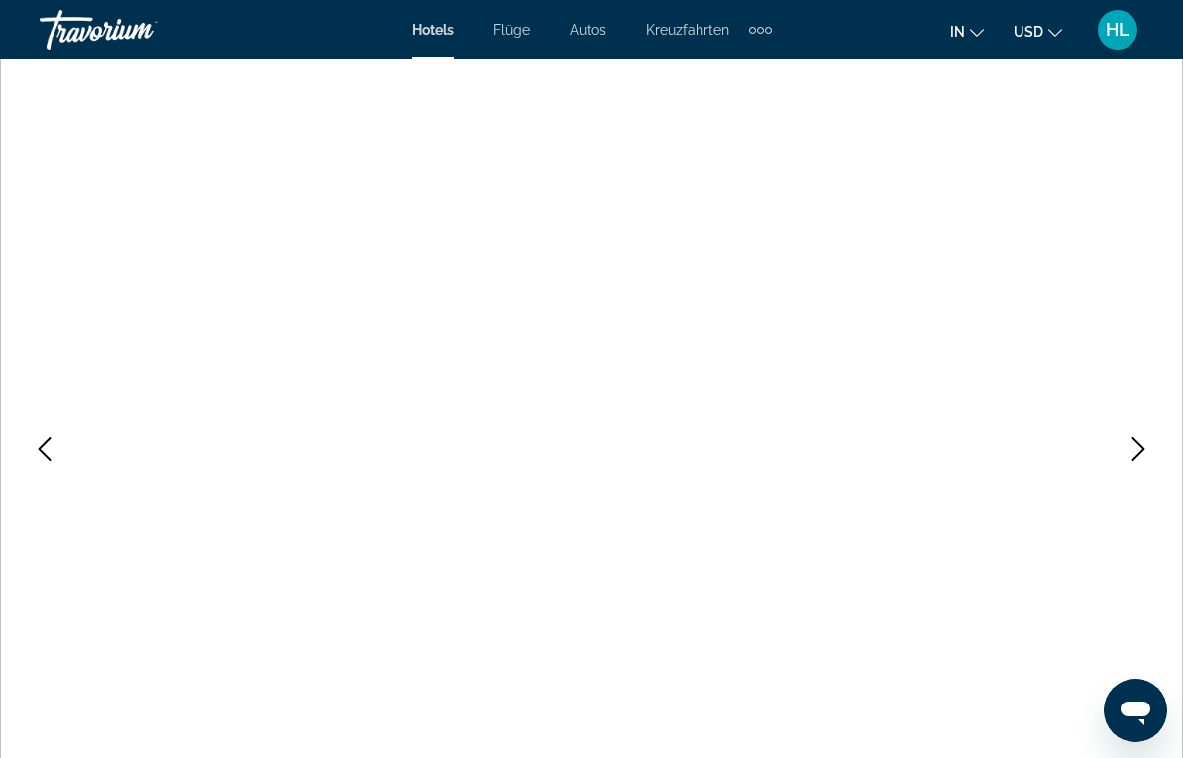
click at [1136, 456] on icon "Nächstes Bild" at bounding box center [1139, 449] width 24 height 24
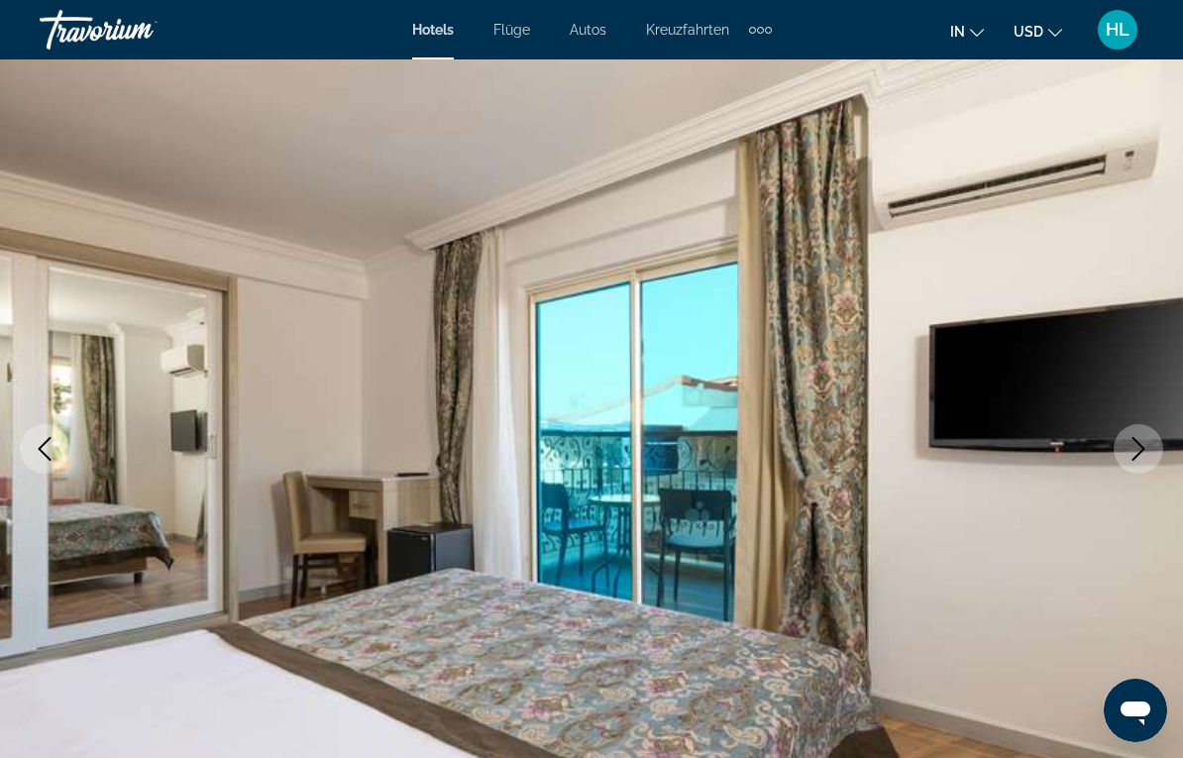
click at [1131, 440] on icon "Nächstes Bild" at bounding box center [1139, 449] width 24 height 24
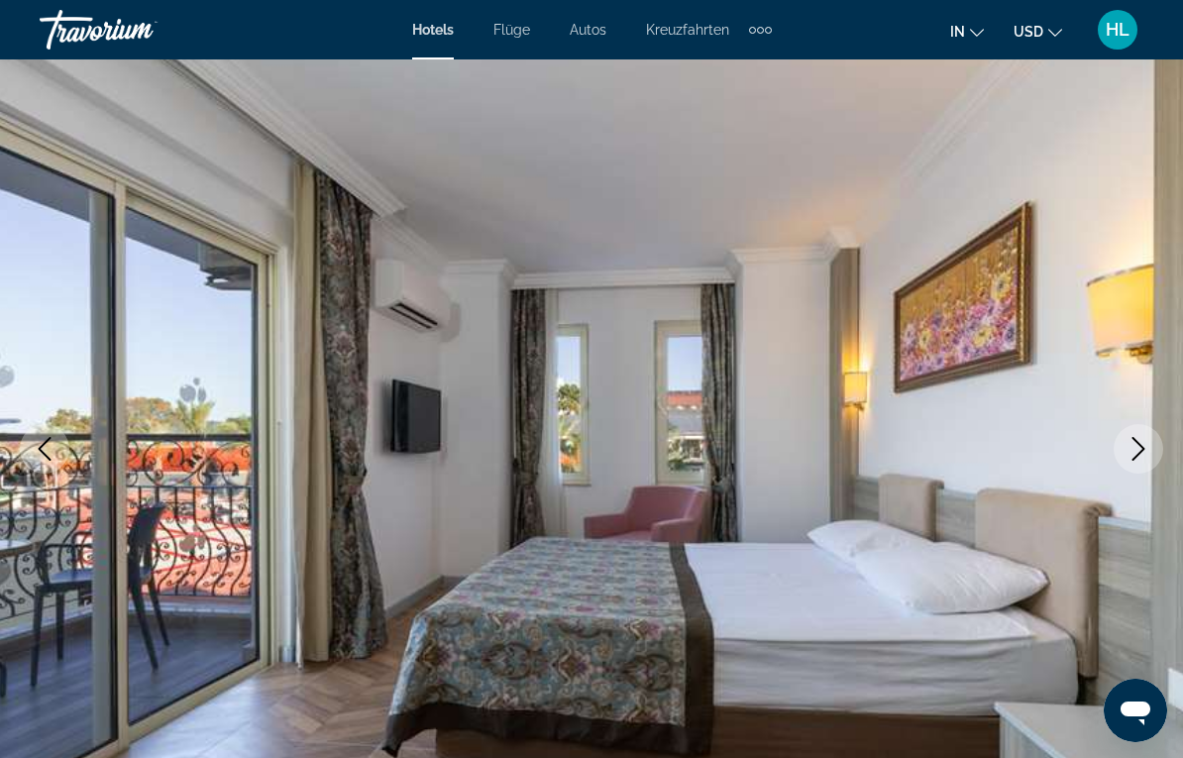
click at [1136, 452] on icon "Nächstes Bild" at bounding box center [1139, 449] width 24 height 24
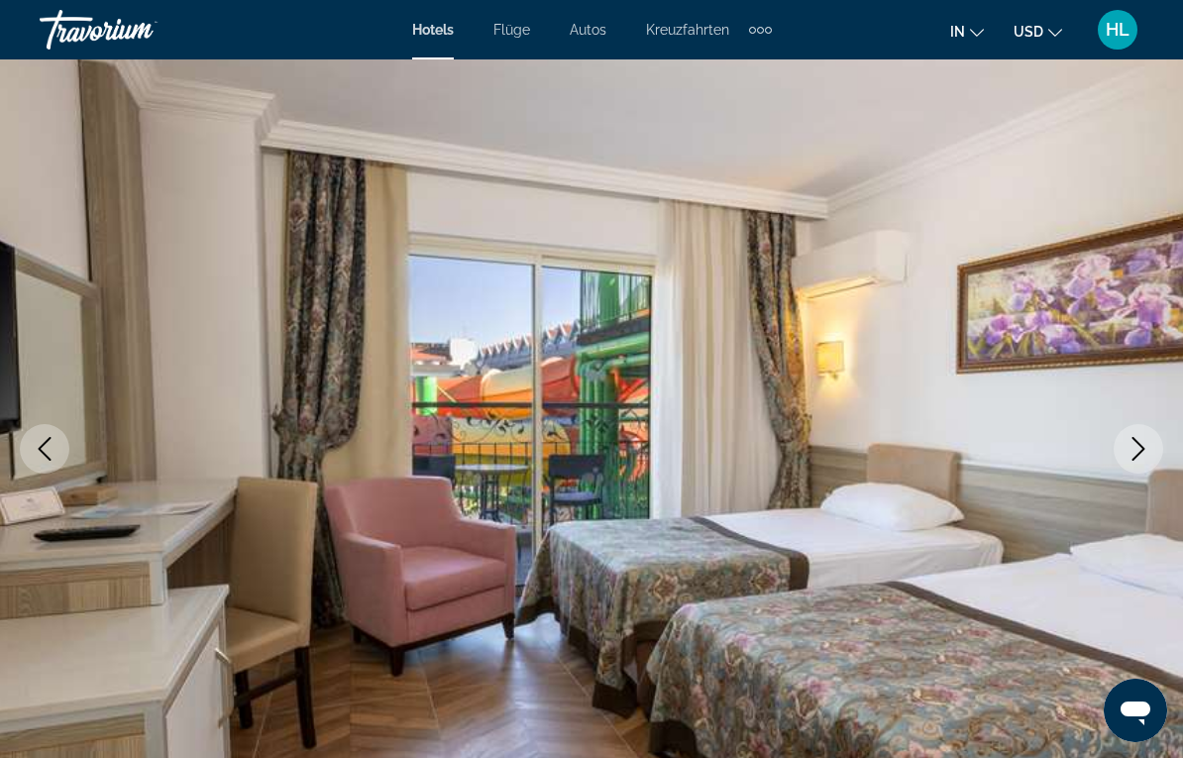
click at [1142, 464] on button "Nächstes Bild" at bounding box center [1139, 449] width 50 height 50
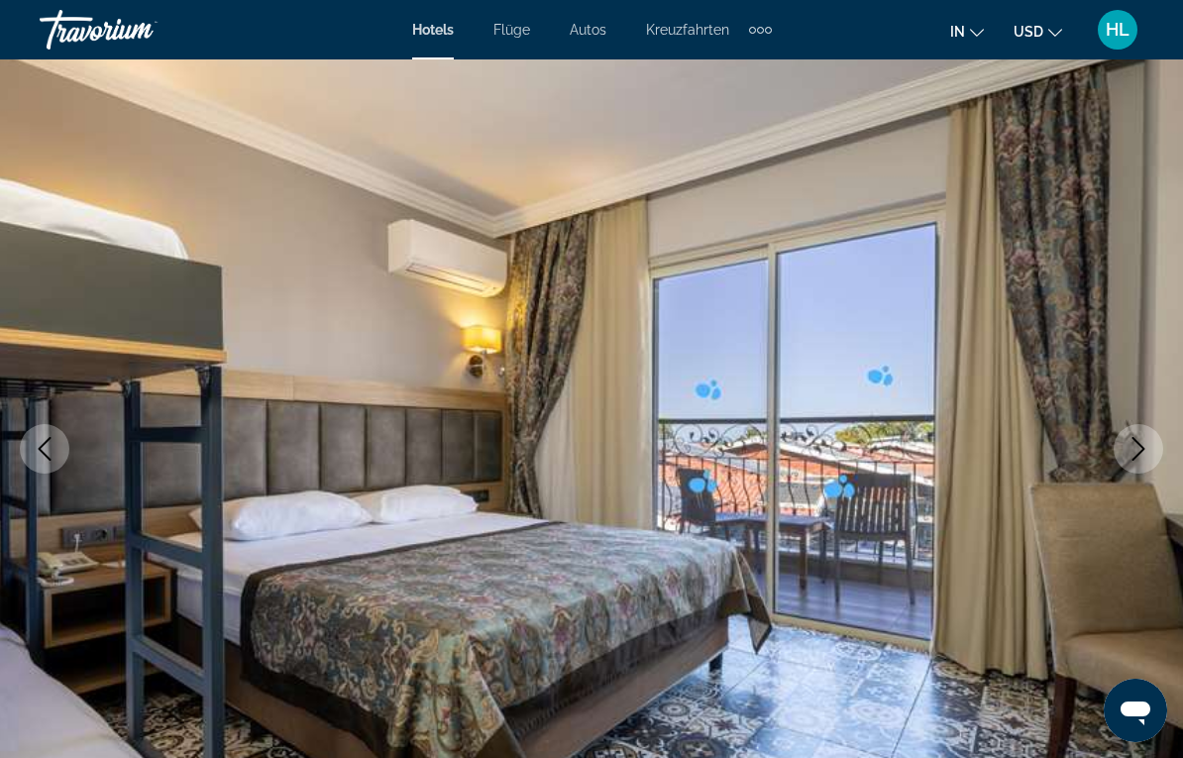
click at [1133, 453] on icon "Nächstes Bild" at bounding box center [1139, 449] width 24 height 24
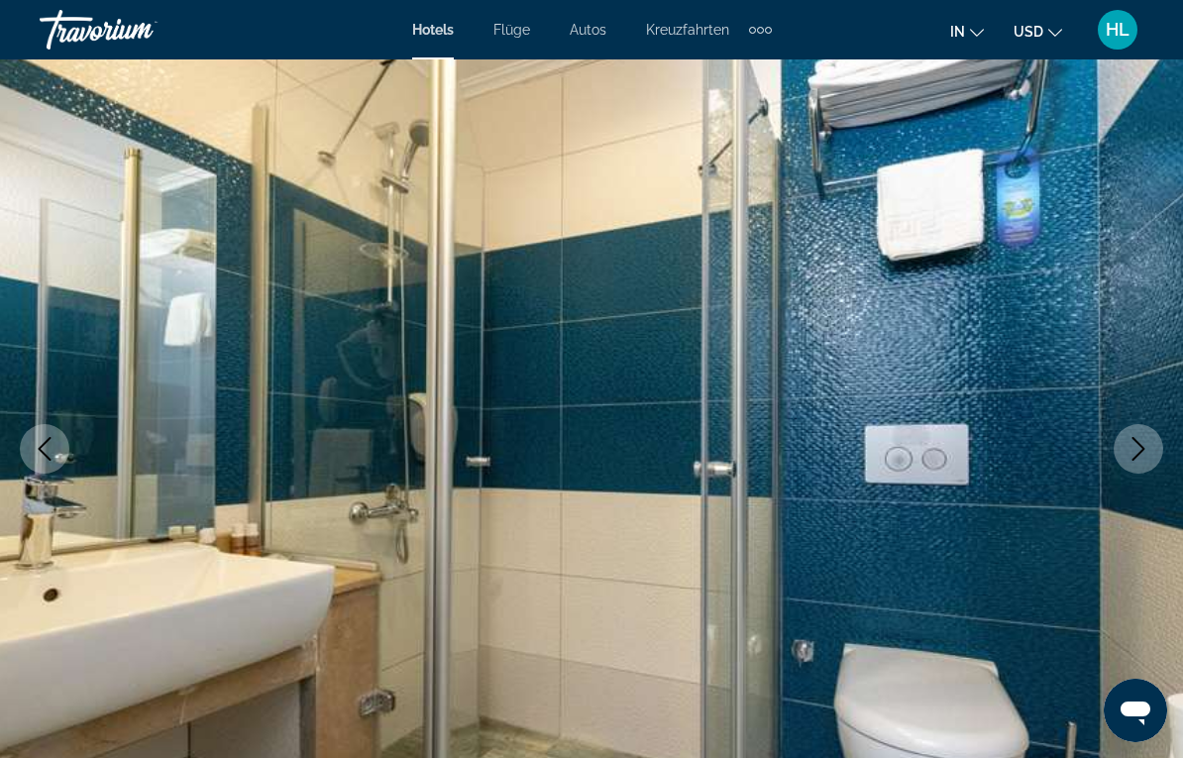
click at [1127, 439] on icon "Nächstes Bild" at bounding box center [1139, 449] width 24 height 24
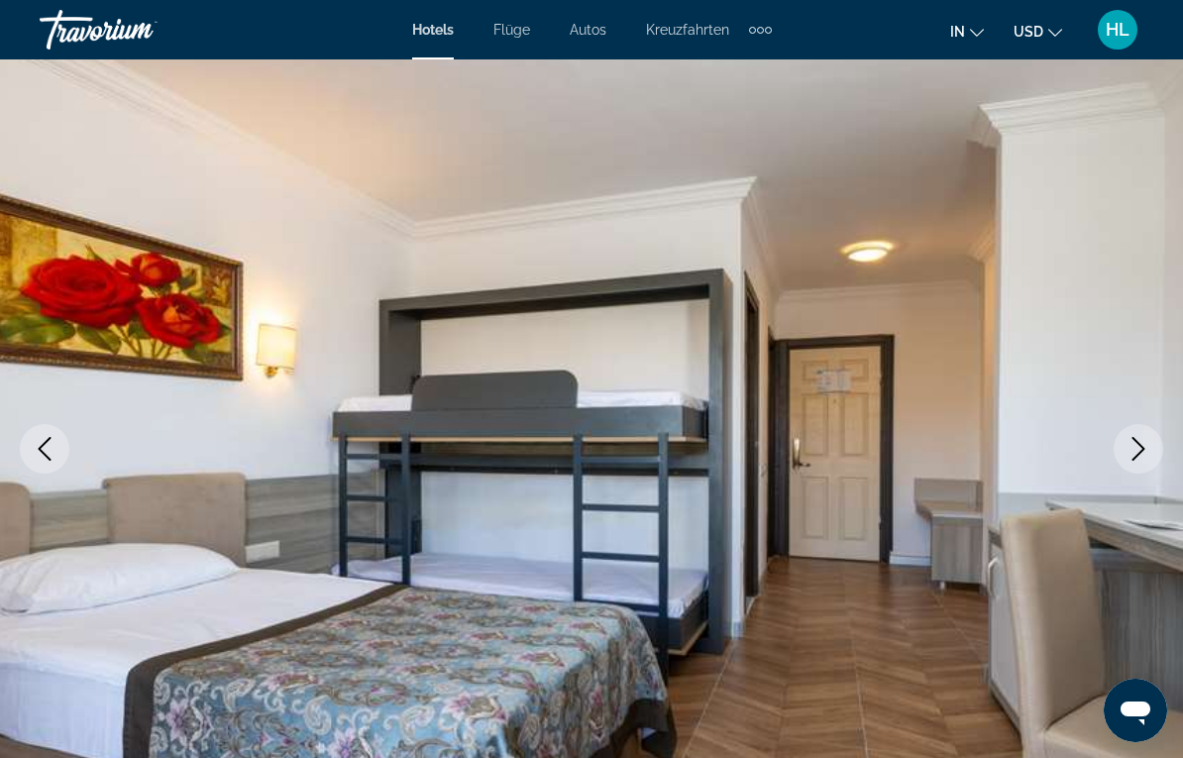
click at [1137, 454] on icon "Nächstes Bild" at bounding box center [1139, 449] width 24 height 24
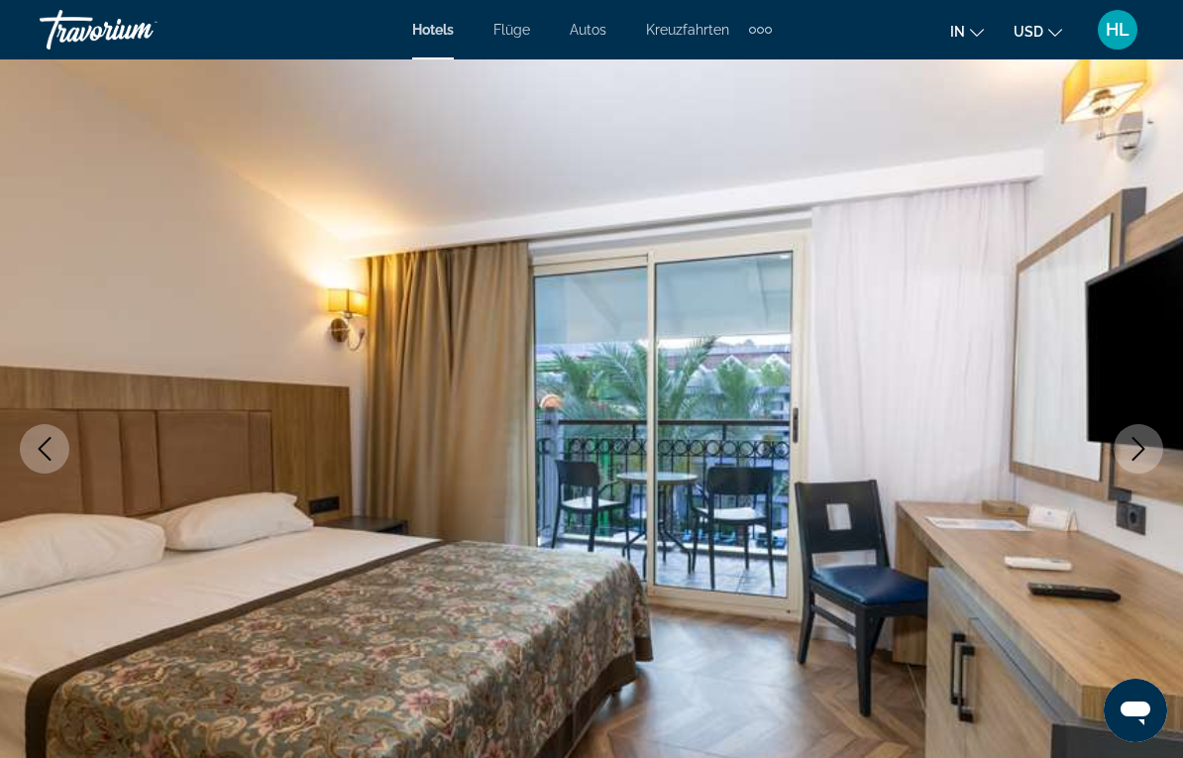
click at [1128, 436] on button "Nächstes Bild" at bounding box center [1139, 449] width 50 height 50
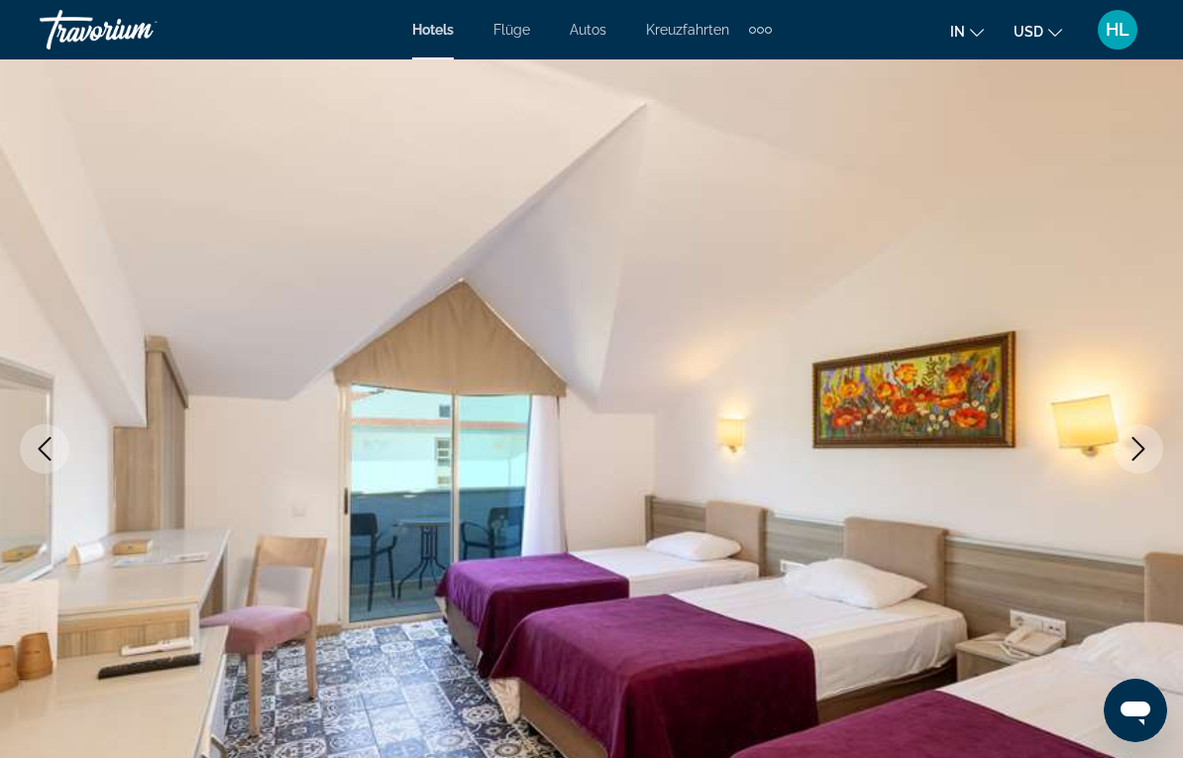
click at [1127, 433] on button "Nächstes Bild" at bounding box center [1139, 449] width 50 height 50
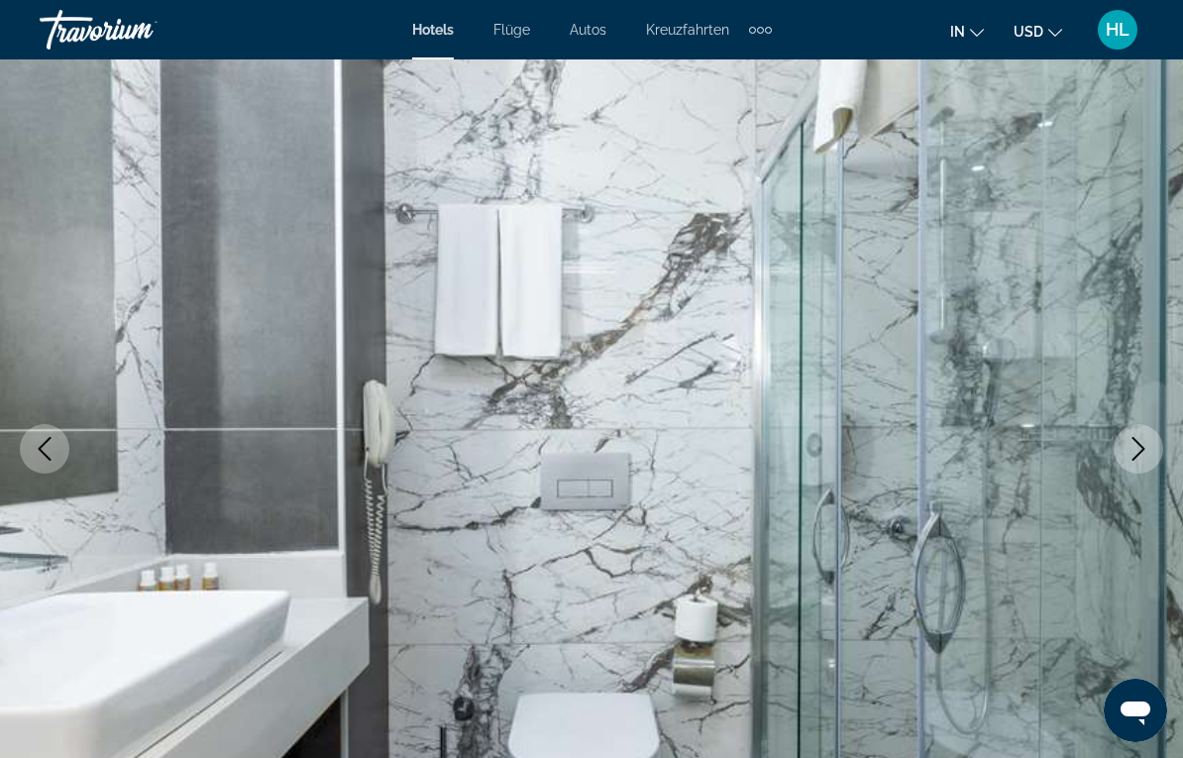
click at [1143, 457] on icon "Nächstes Bild" at bounding box center [1139, 449] width 24 height 24
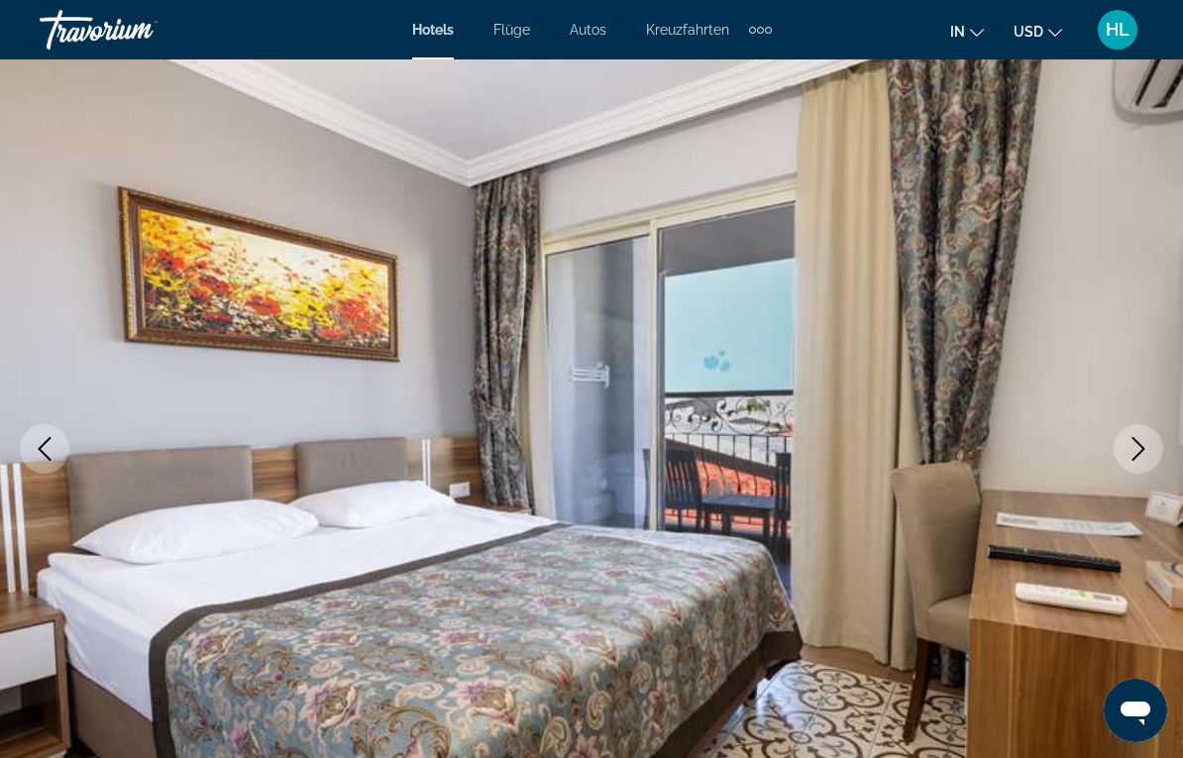
click at [1137, 449] on icon "Nächstes Bild" at bounding box center [1139, 449] width 24 height 24
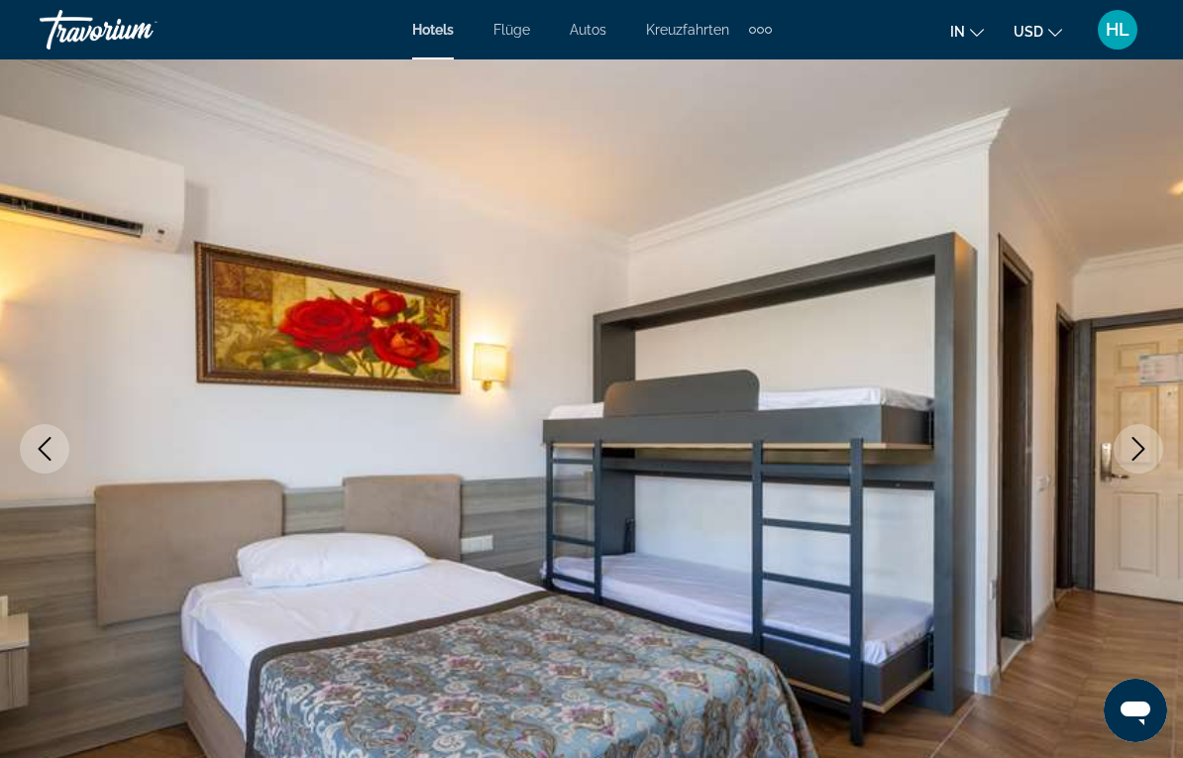
click at [1140, 445] on icon "Nächstes Bild" at bounding box center [1139, 449] width 13 height 24
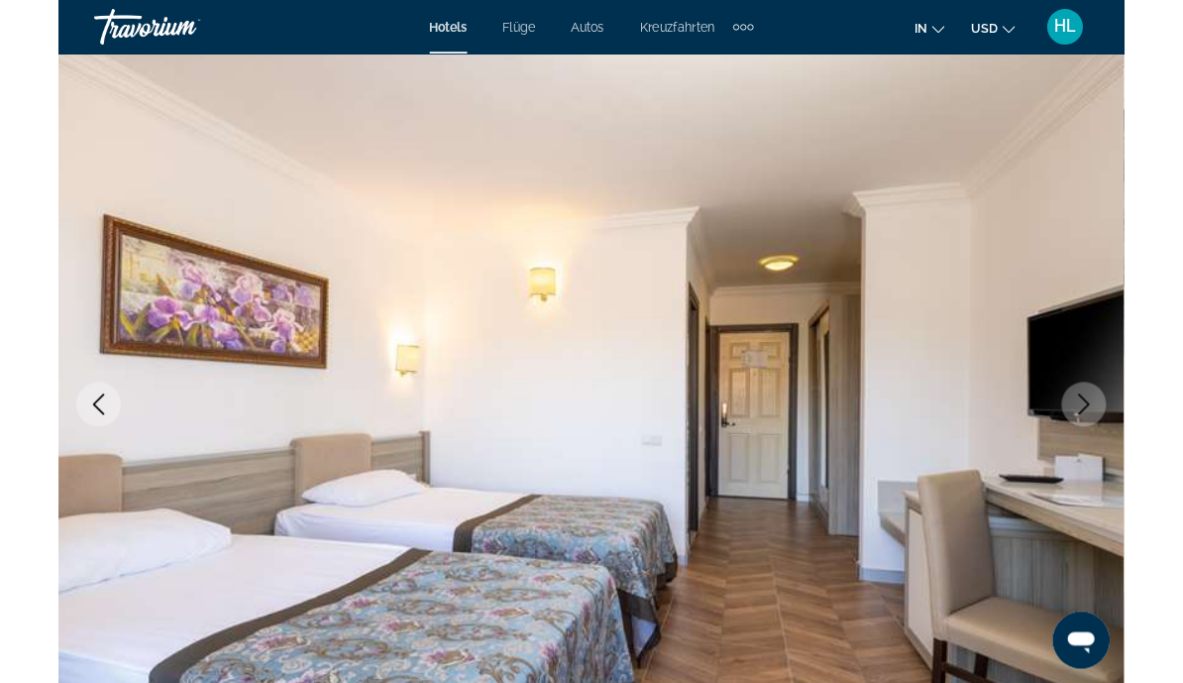
scroll to position [0, 0]
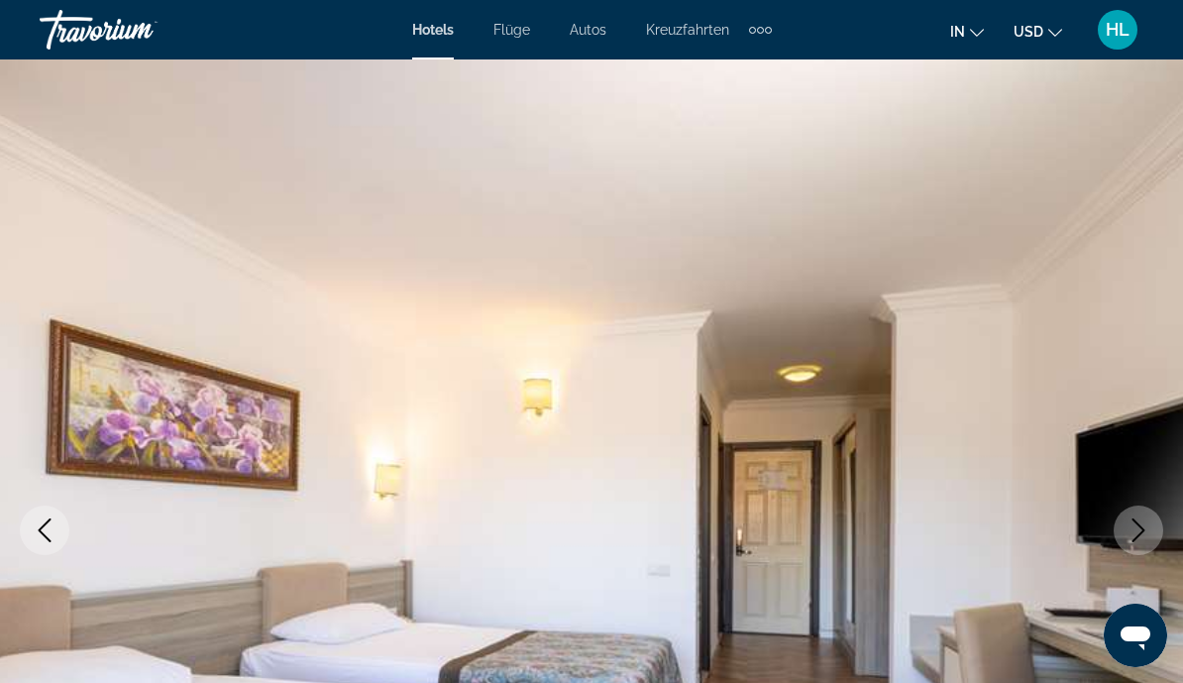
click at [45, 537] on icon "Vorheriges Bild" at bounding box center [45, 530] width 24 height 24
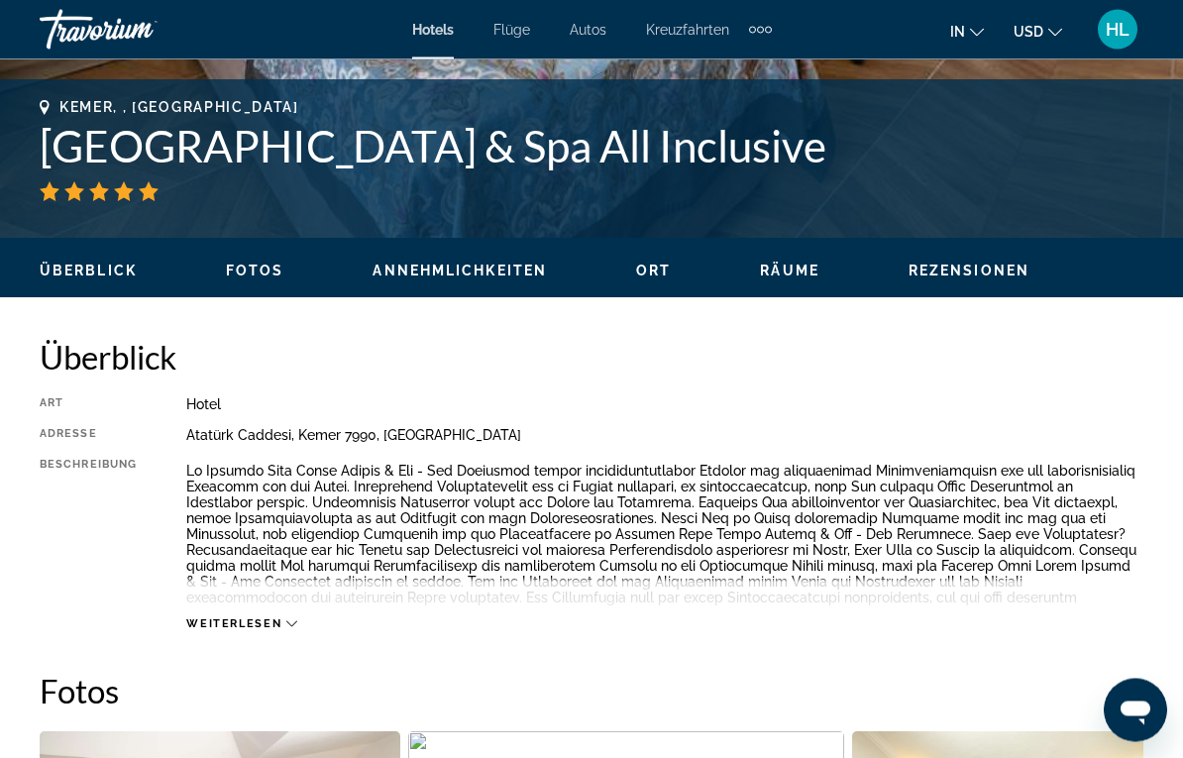
scroll to position [763, 0]
click at [247, 272] on span "Fotos" at bounding box center [255, 271] width 58 height 16
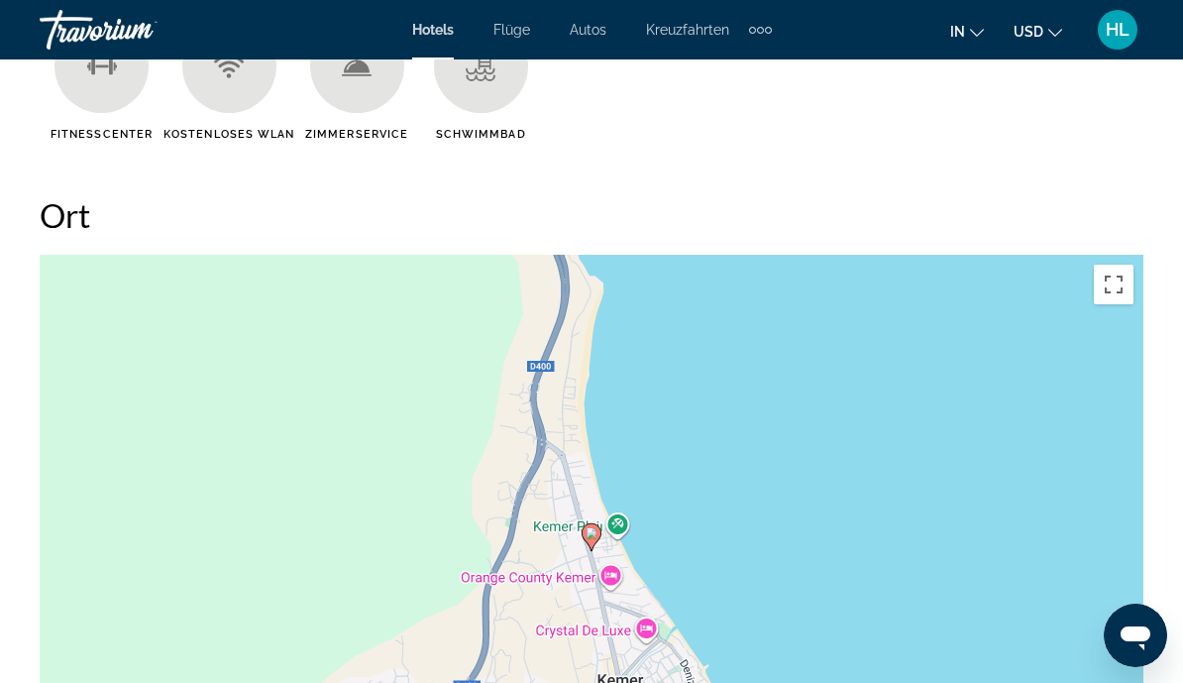
scroll to position [2083, 0]
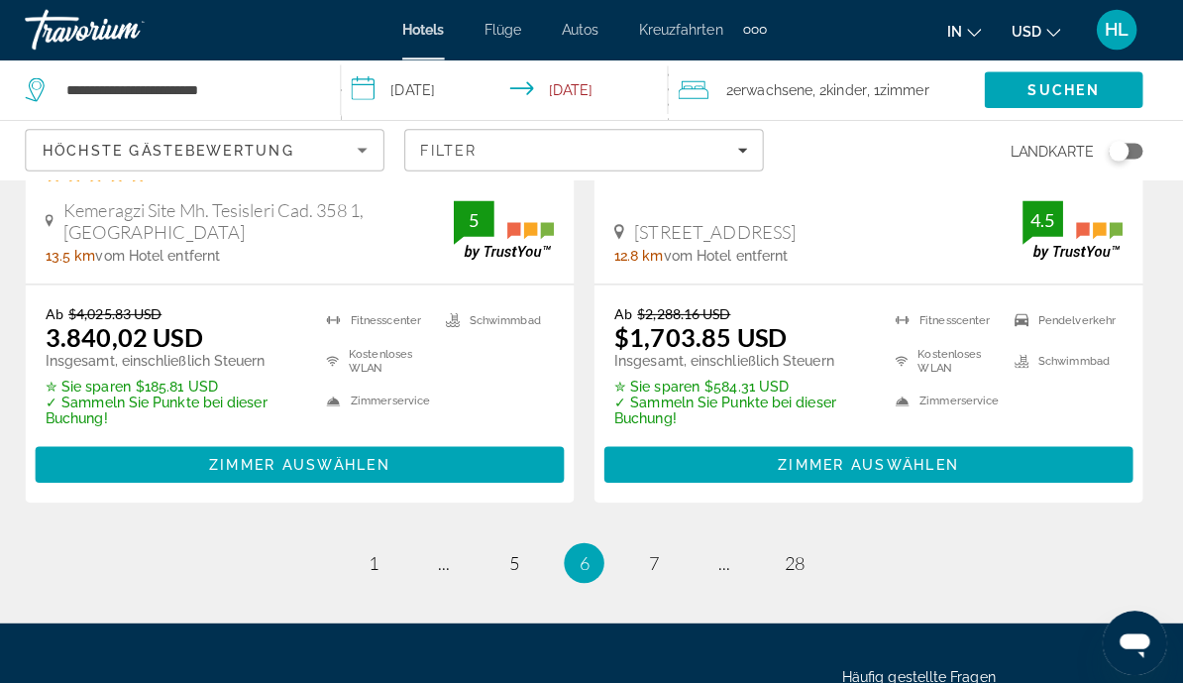
scroll to position [4062, 0]
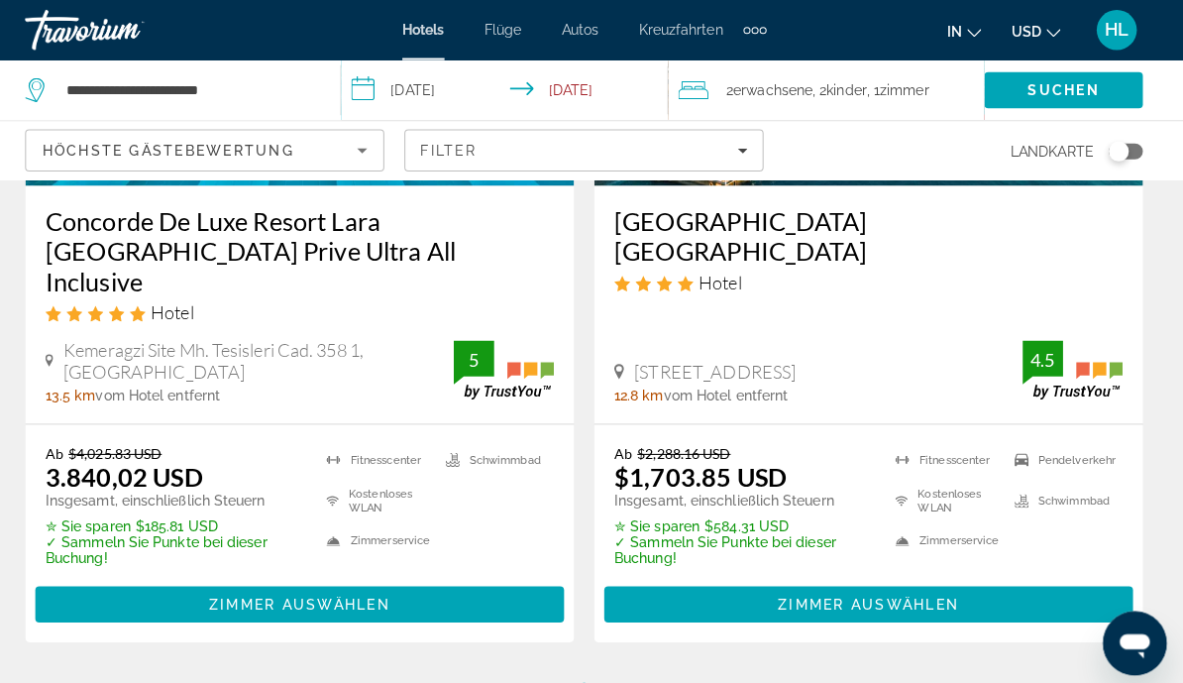
click at [644, 634] on link "Seite 7" at bounding box center [661, 694] width 35 height 35
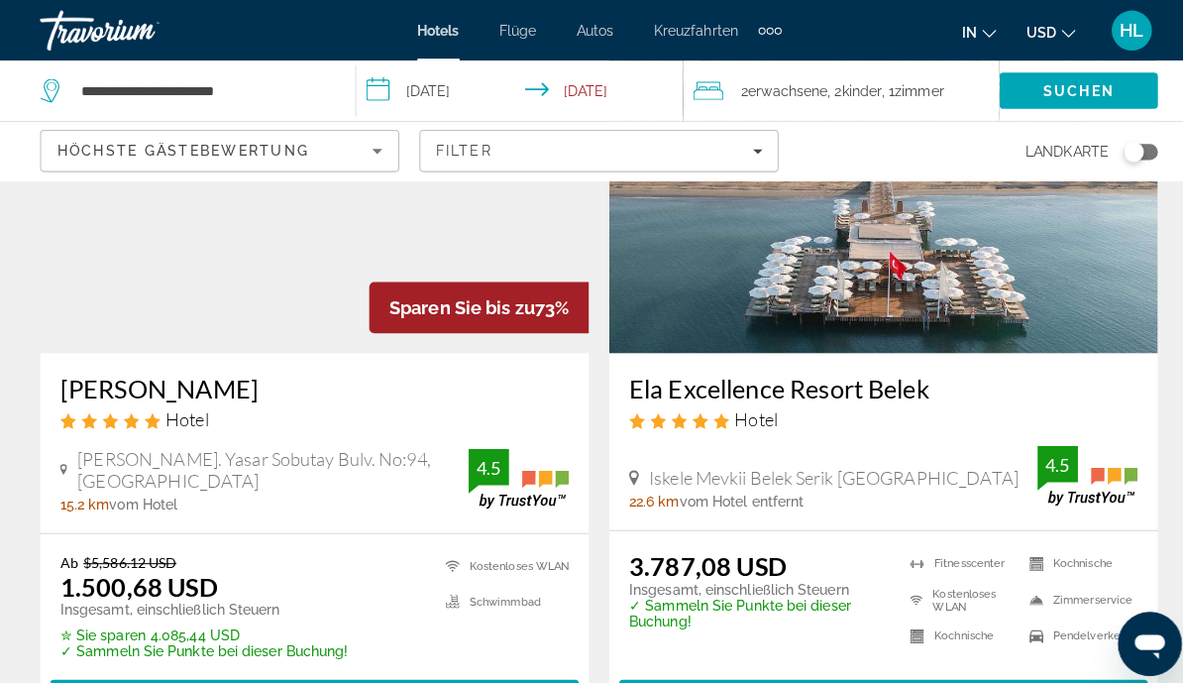
scroll to position [3901, 0]
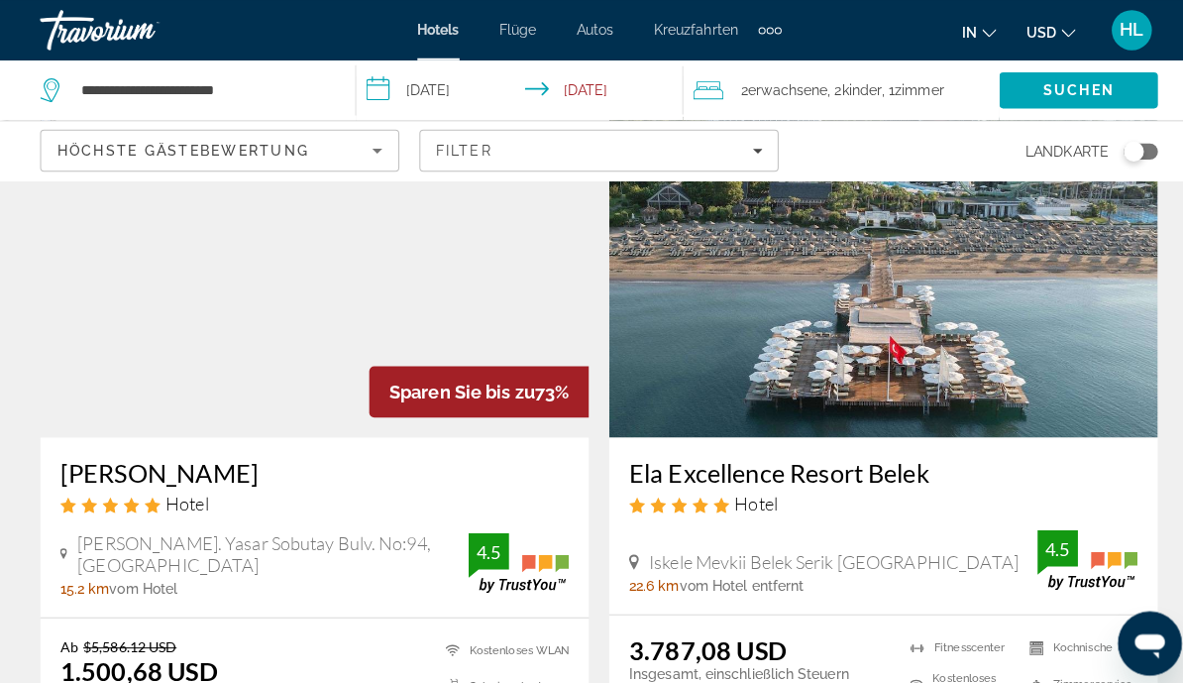
click at [218, 330] on img "Main content" at bounding box center [311, 273] width 542 height 317
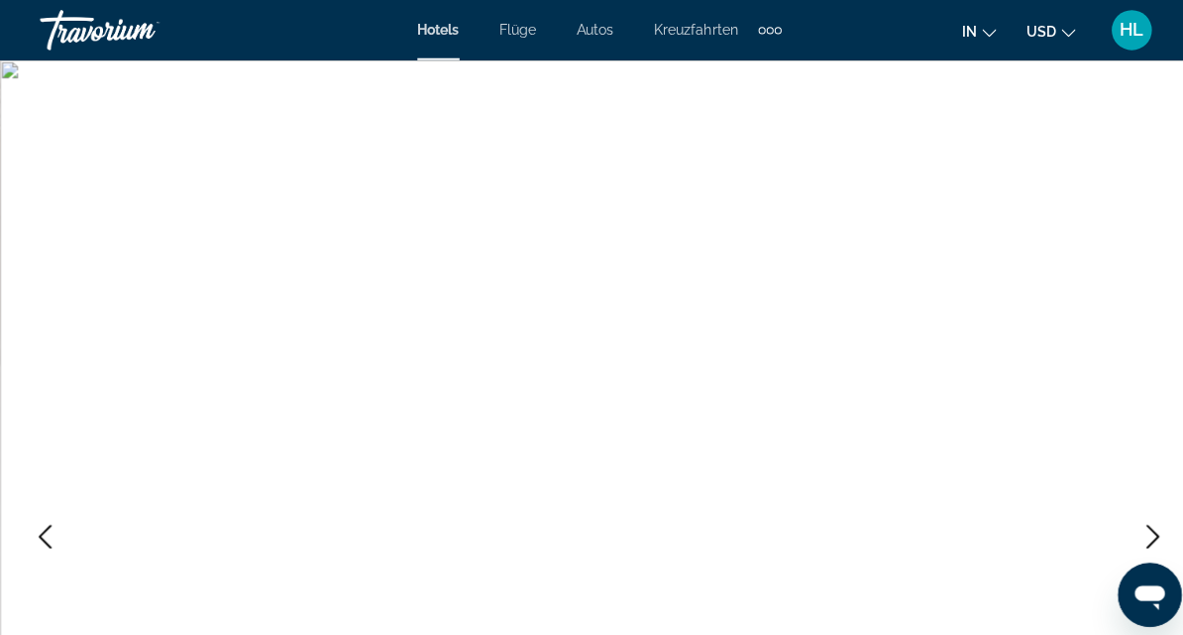
click at [1129, 541] on icon "Next image" at bounding box center [1139, 530] width 24 height 24
click at [1137, 534] on icon "Next image" at bounding box center [1139, 530] width 24 height 24
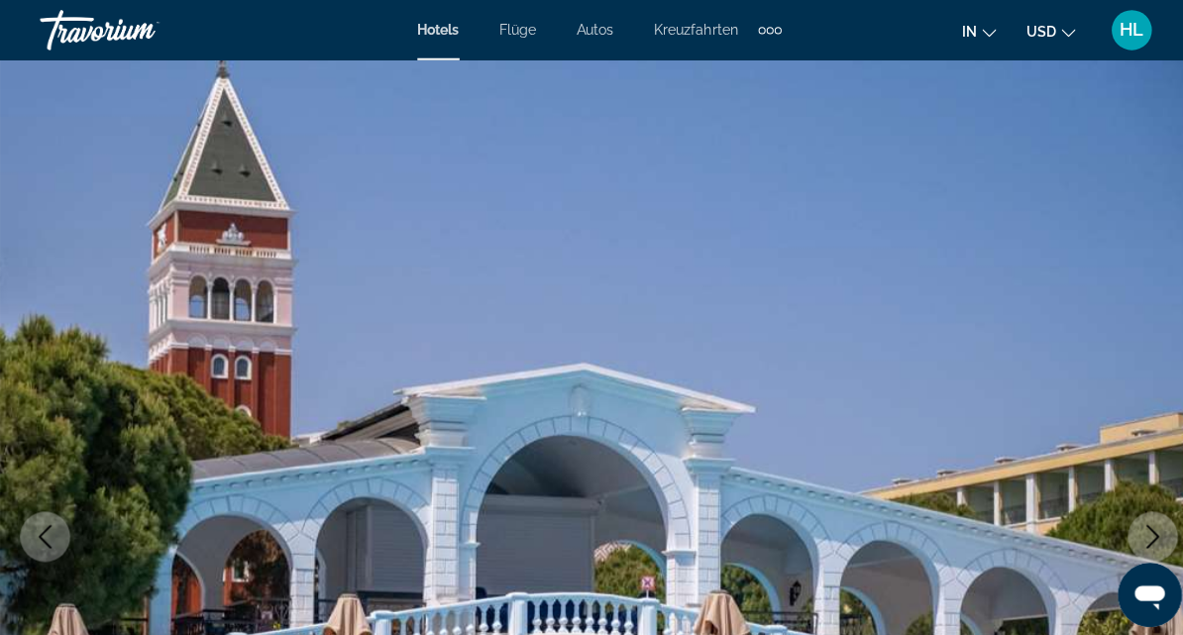
click at [1151, 525] on button "Next image" at bounding box center [1139, 530] width 50 height 50
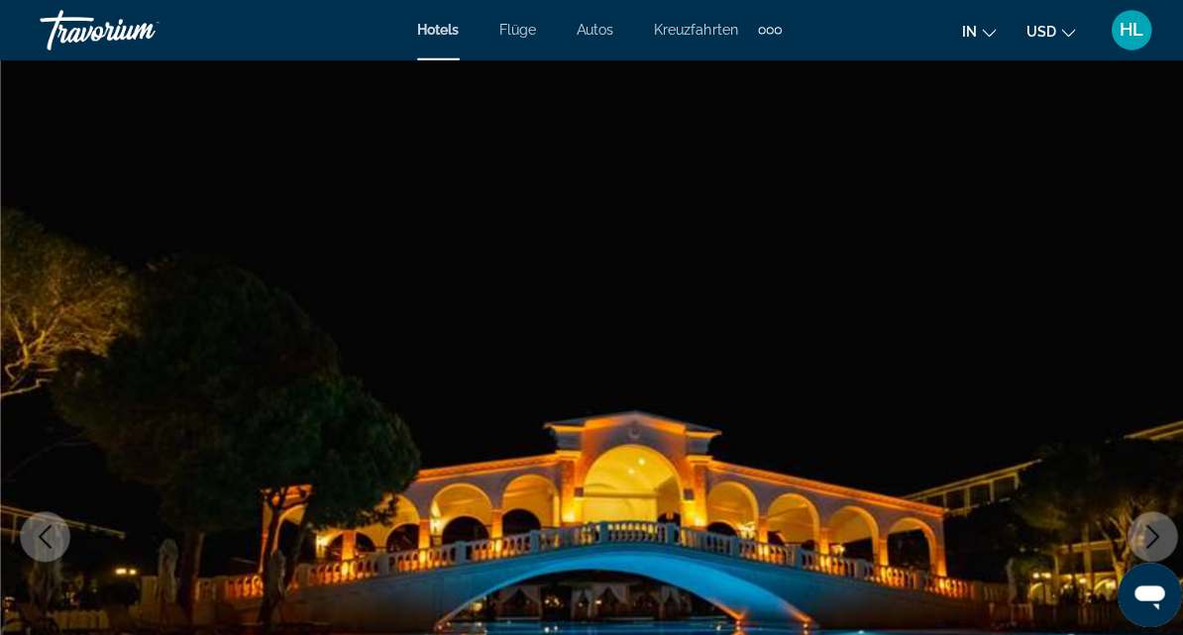
click at [1153, 520] on button "Next image" at bounding box center [1139, 530] width 50 height 50
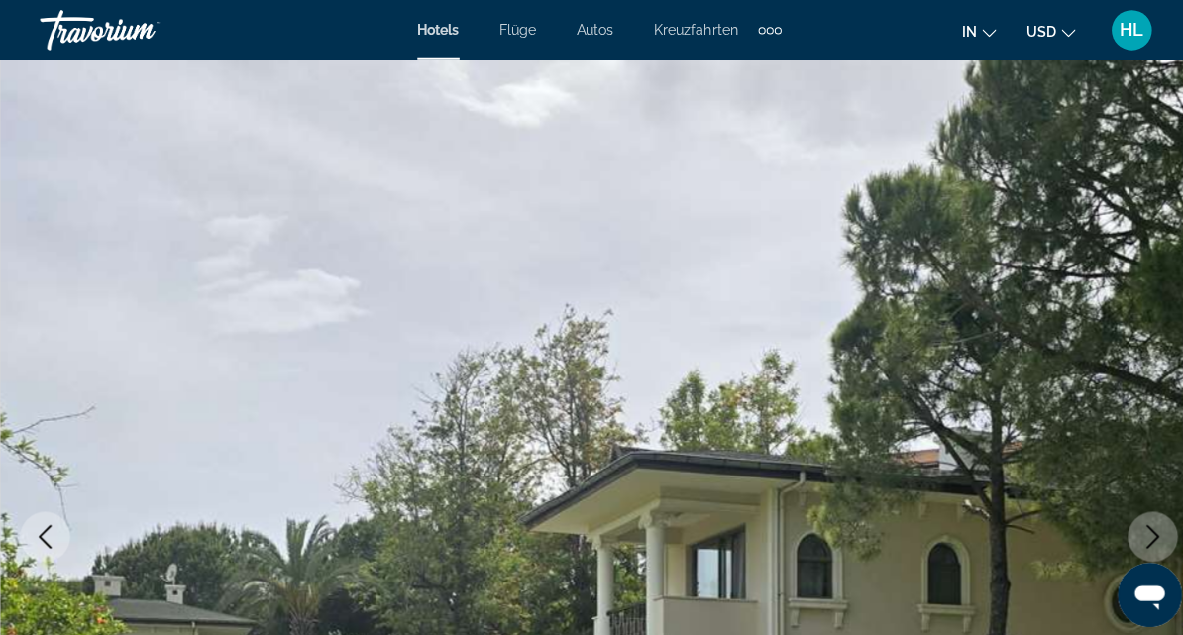
click at [1151, 521] on button "Next image" at bounding box center [1139, 530] width 50 height 50
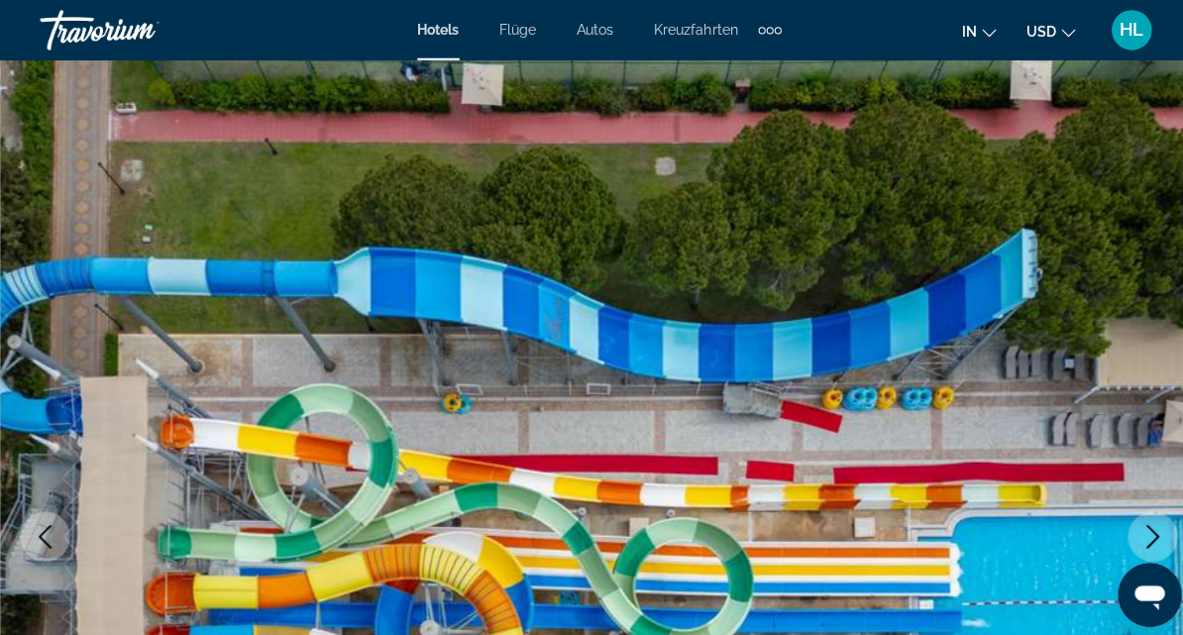
click at [1155, 529] on button "Next image" at bounding box center [1139, 530] width 50 height 50
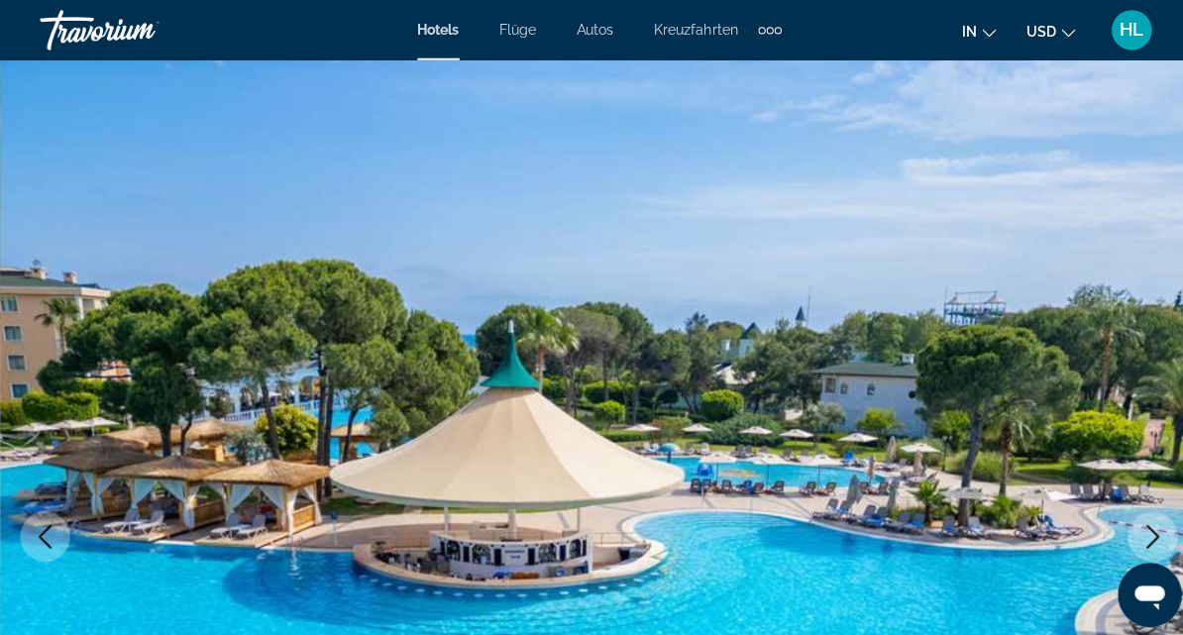
click at [1123, 537] on button "Next image" at bounding box center [1139, 530] width 50 height 50
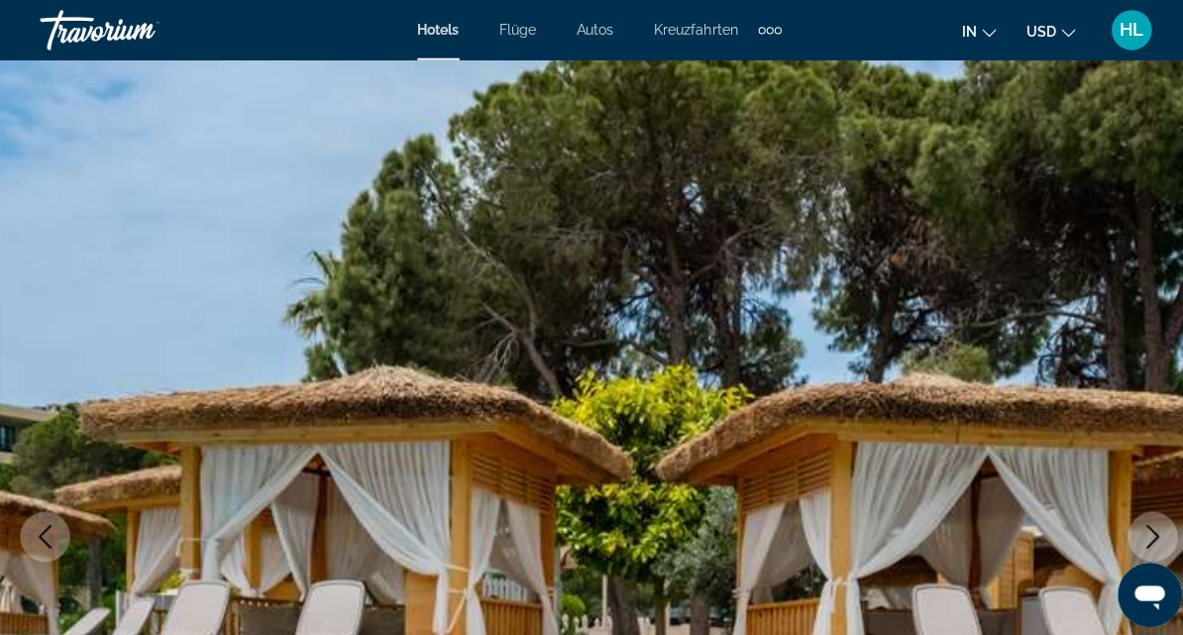
click at [1134, 537] on icon "Next image" at bounding box center [1139, 530] width 24 height 24
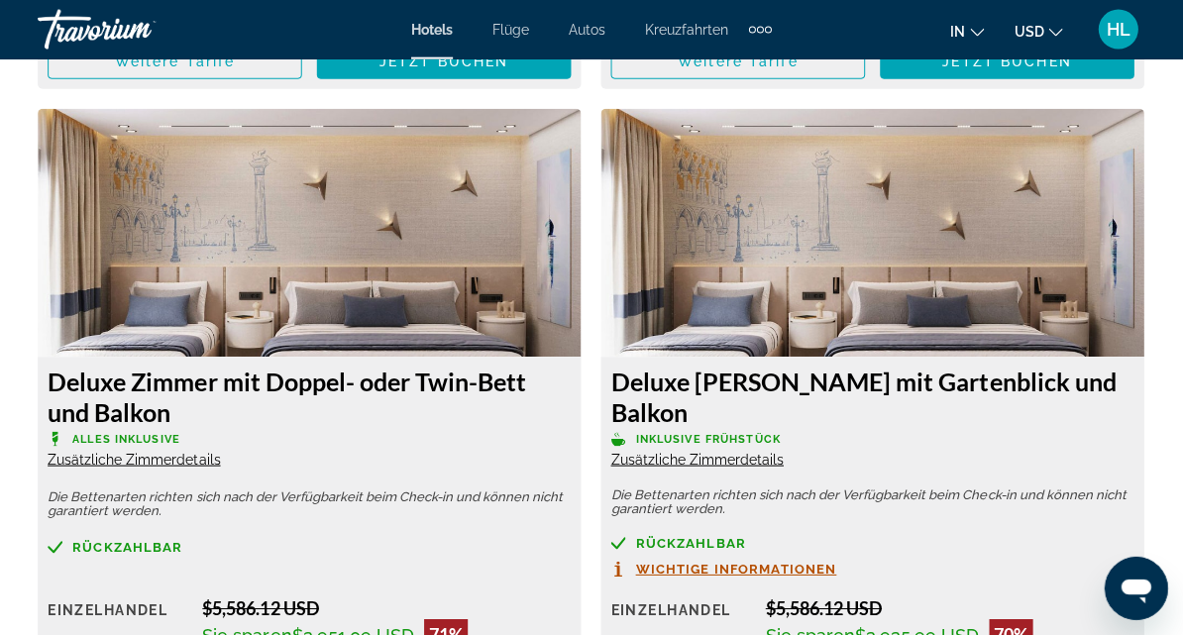
scroll to position [4457, 0]
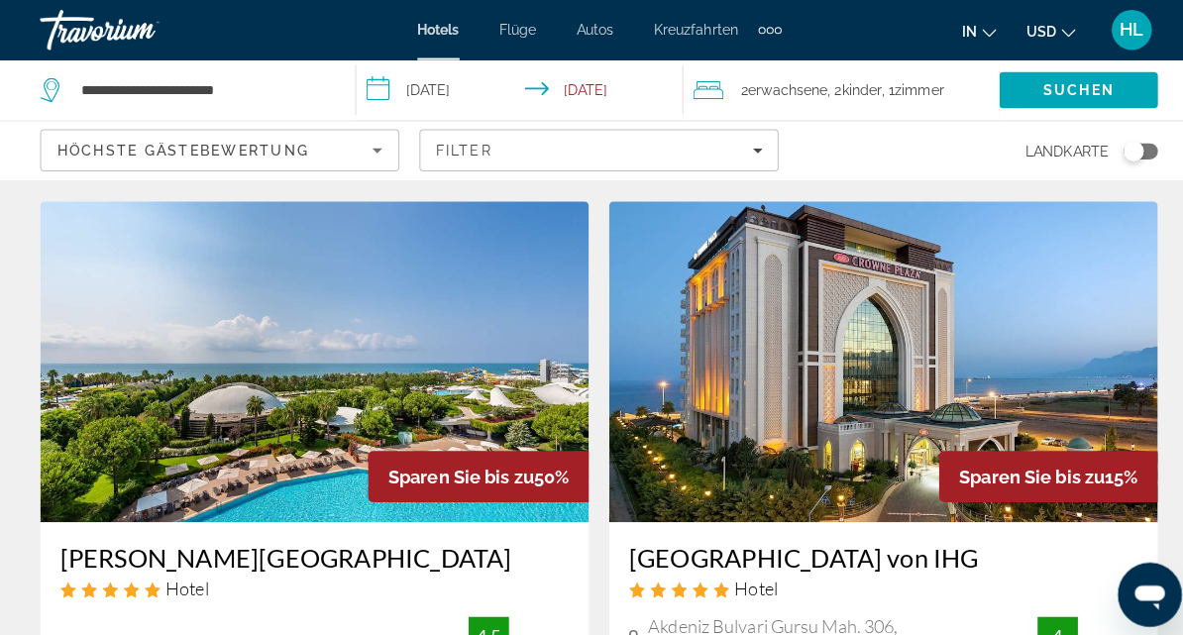
scroll to position [49, 0]
click at [978, 387] on img "Main content" at bounding box center [873, 357] width 542 height 317
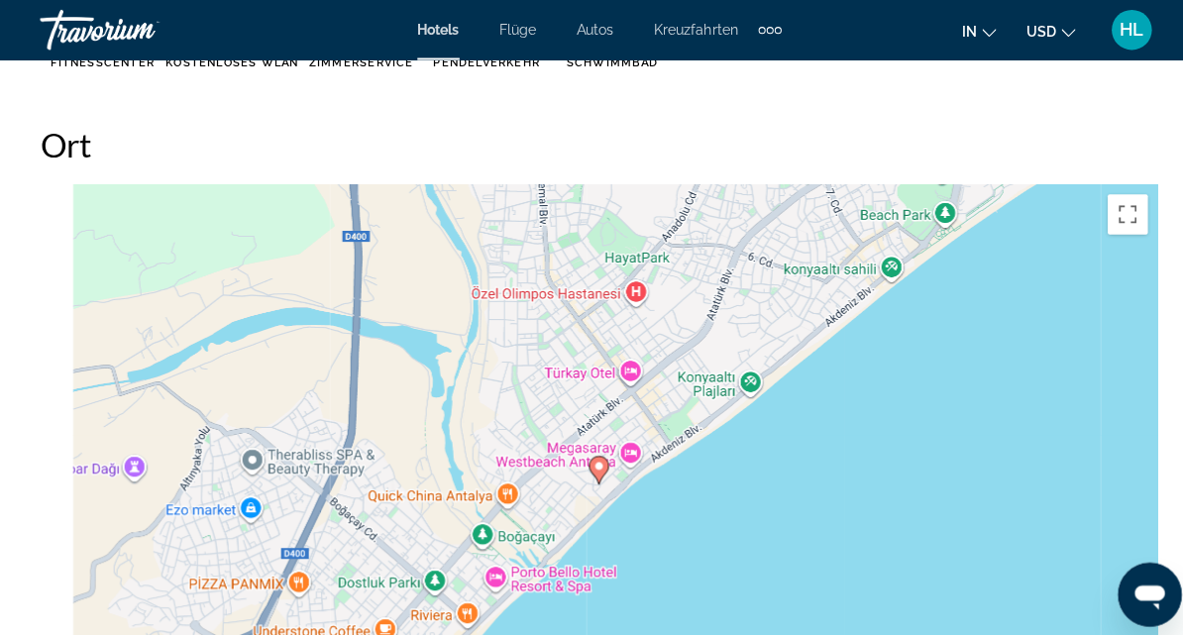
scroll to position [2136, 0]
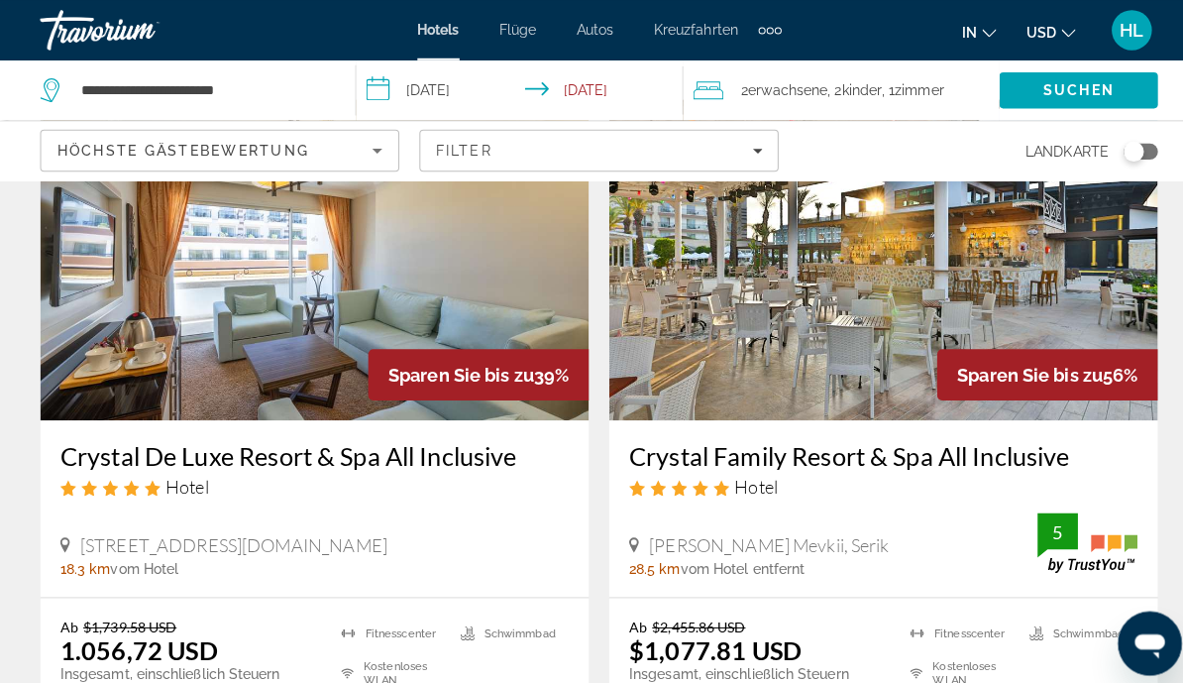
scroll to position [1630, 0]
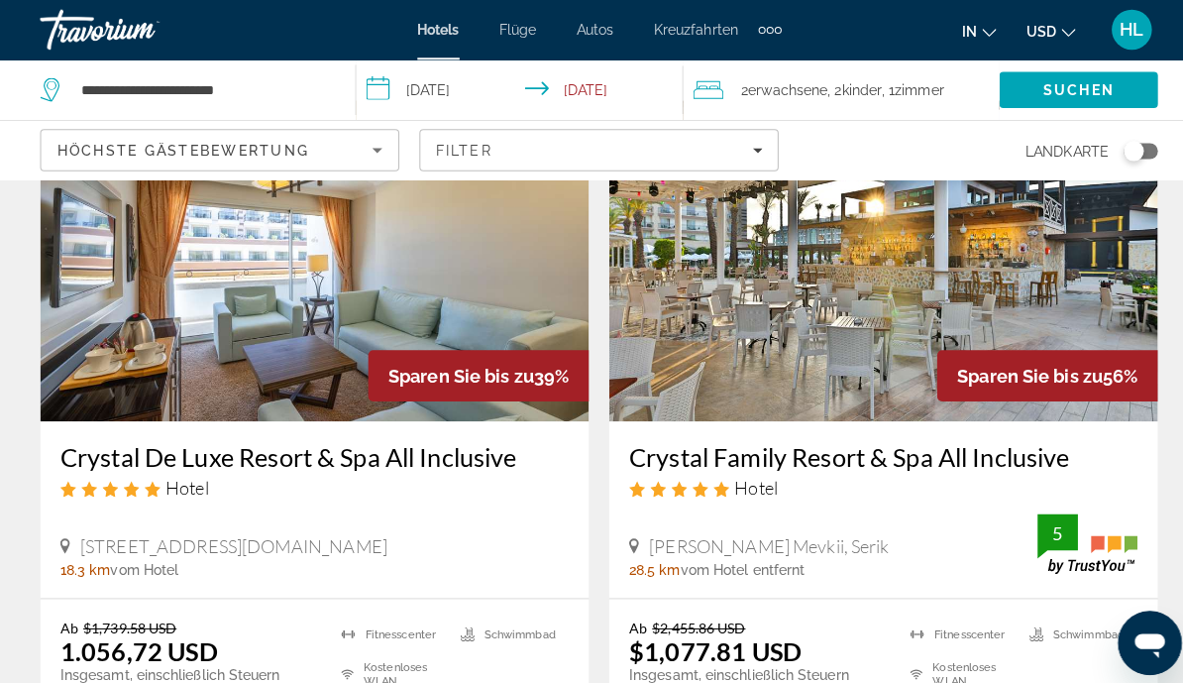
click at [345, 319] on img "Main content" at bounding box center [311, 257] width 542 height 317
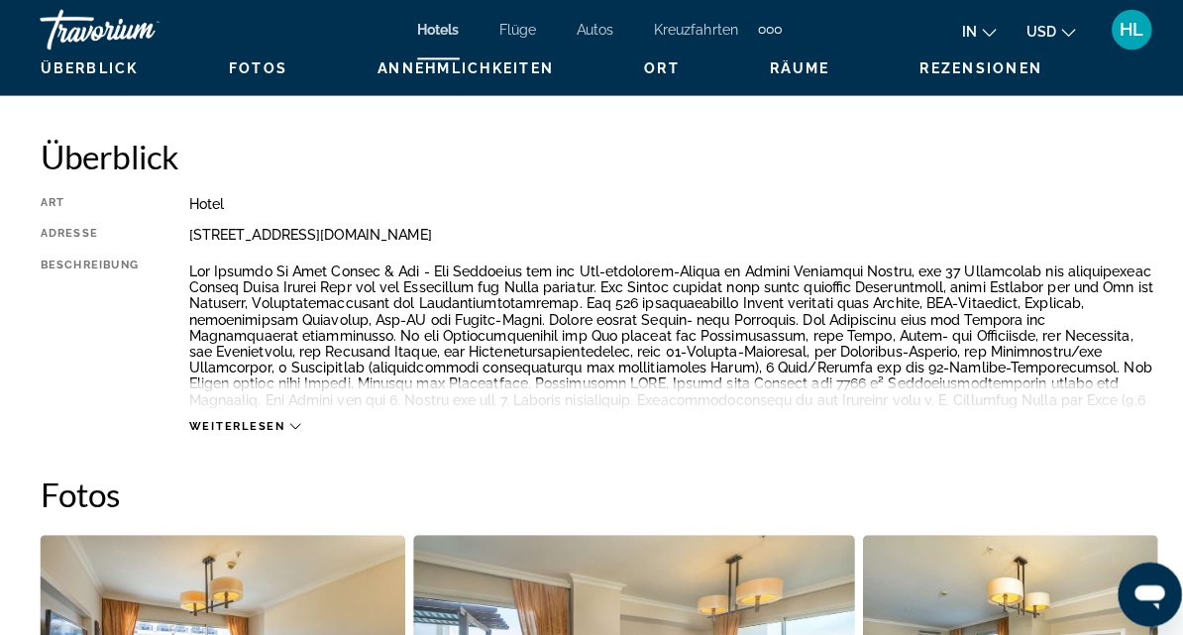
scroll to position [879, 0]
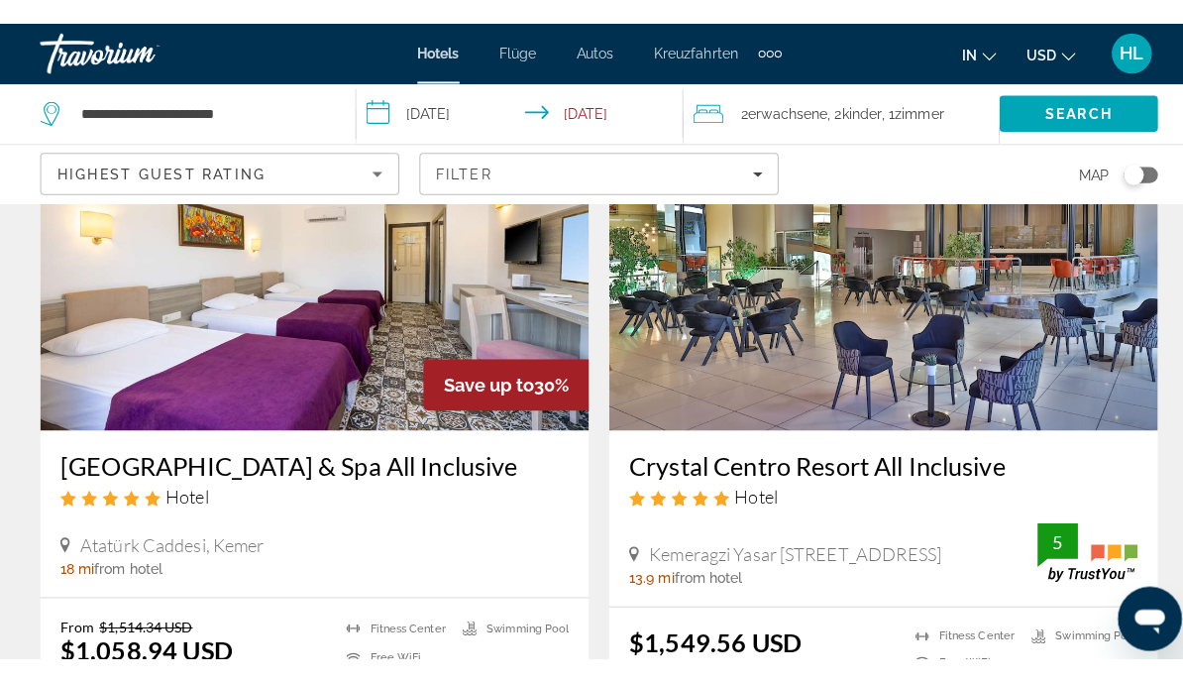
type textarea "*"
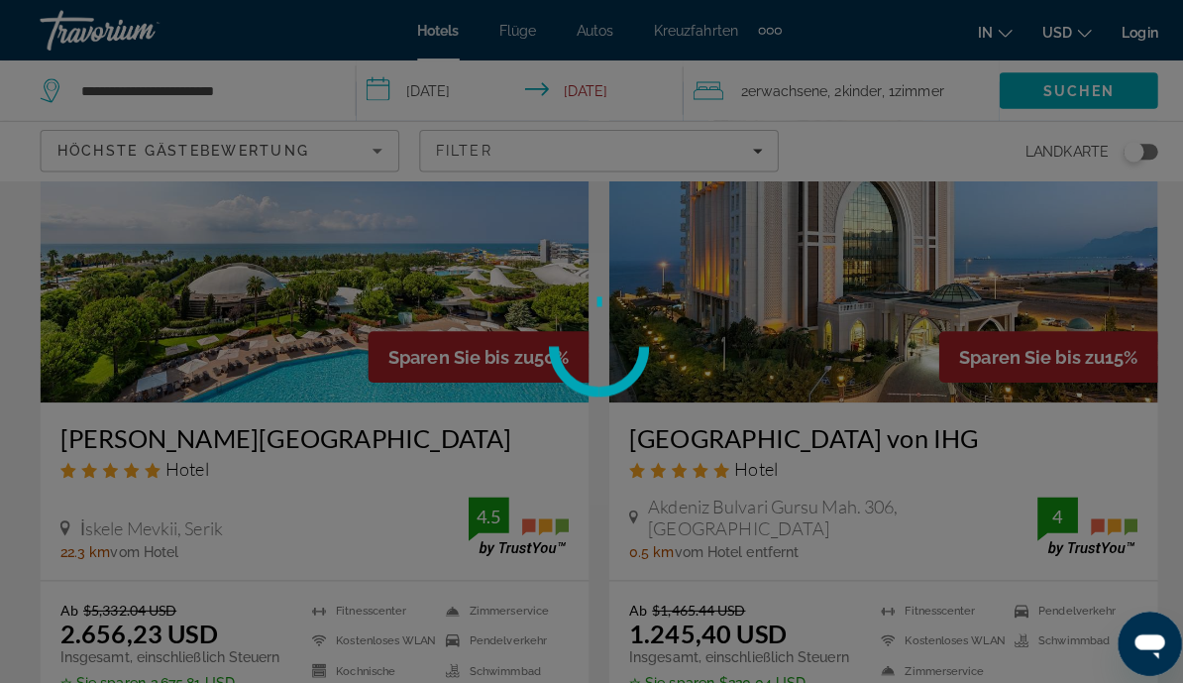
scroll to position [159, 0]
